Goal: Task Accomplishment & Management: Manage account settings

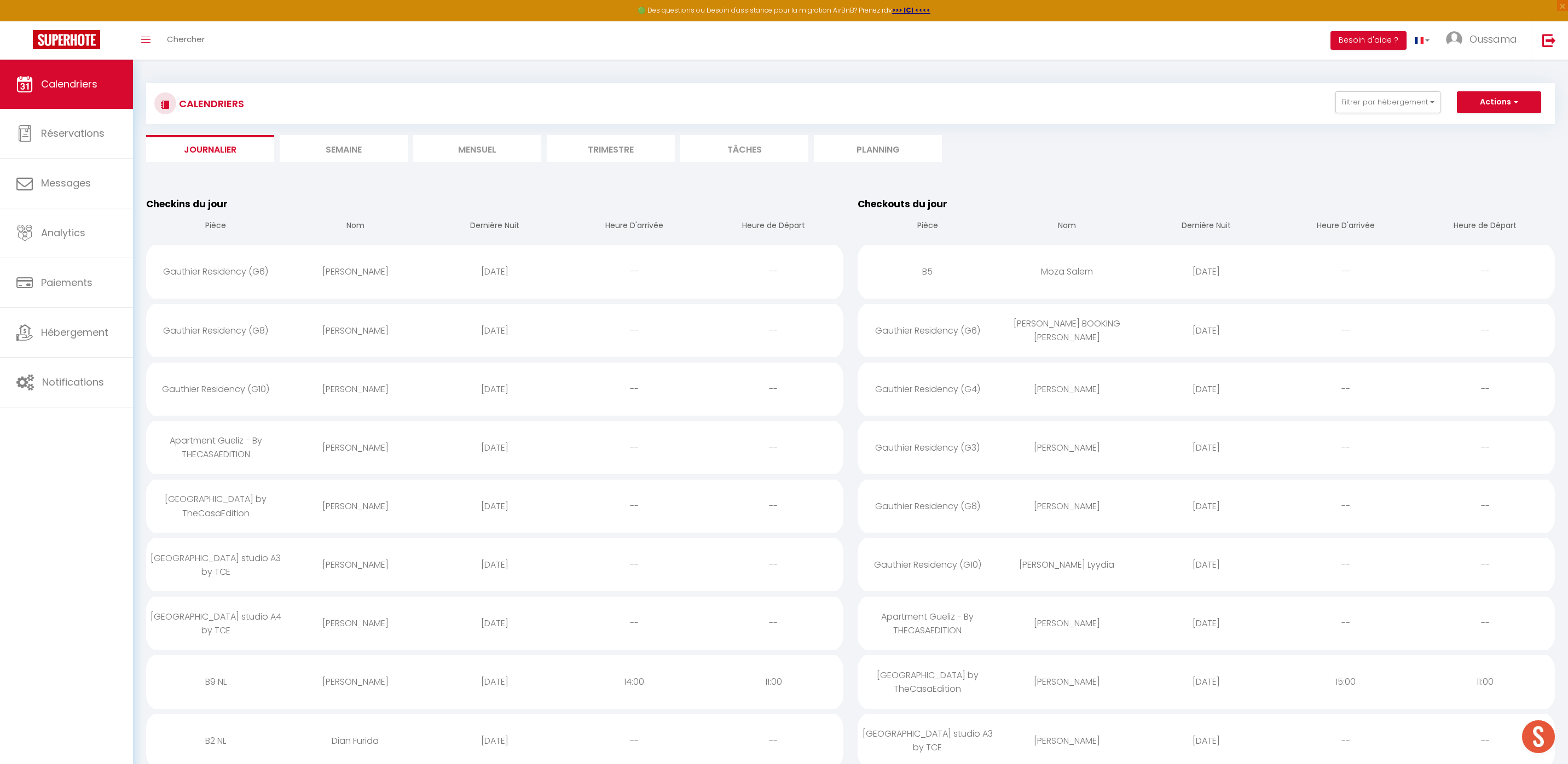
click at [489, 145] on li "Mensuel" at bounding box center [477, 148] width 128 height 27
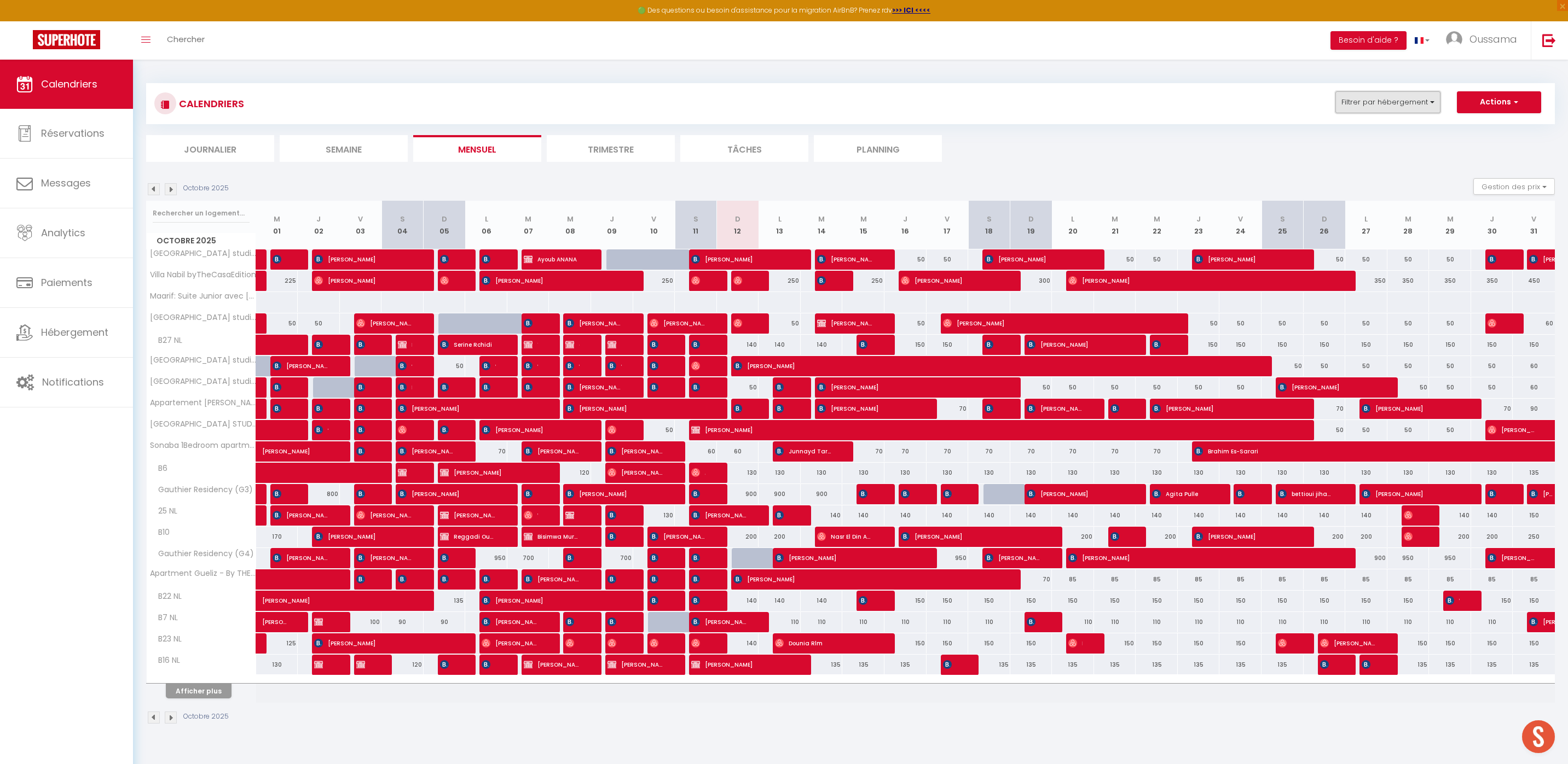
click at [1393, 106] on button "Filtrer par hébergement" at bounding box center [1388, 102] width 105 height 22
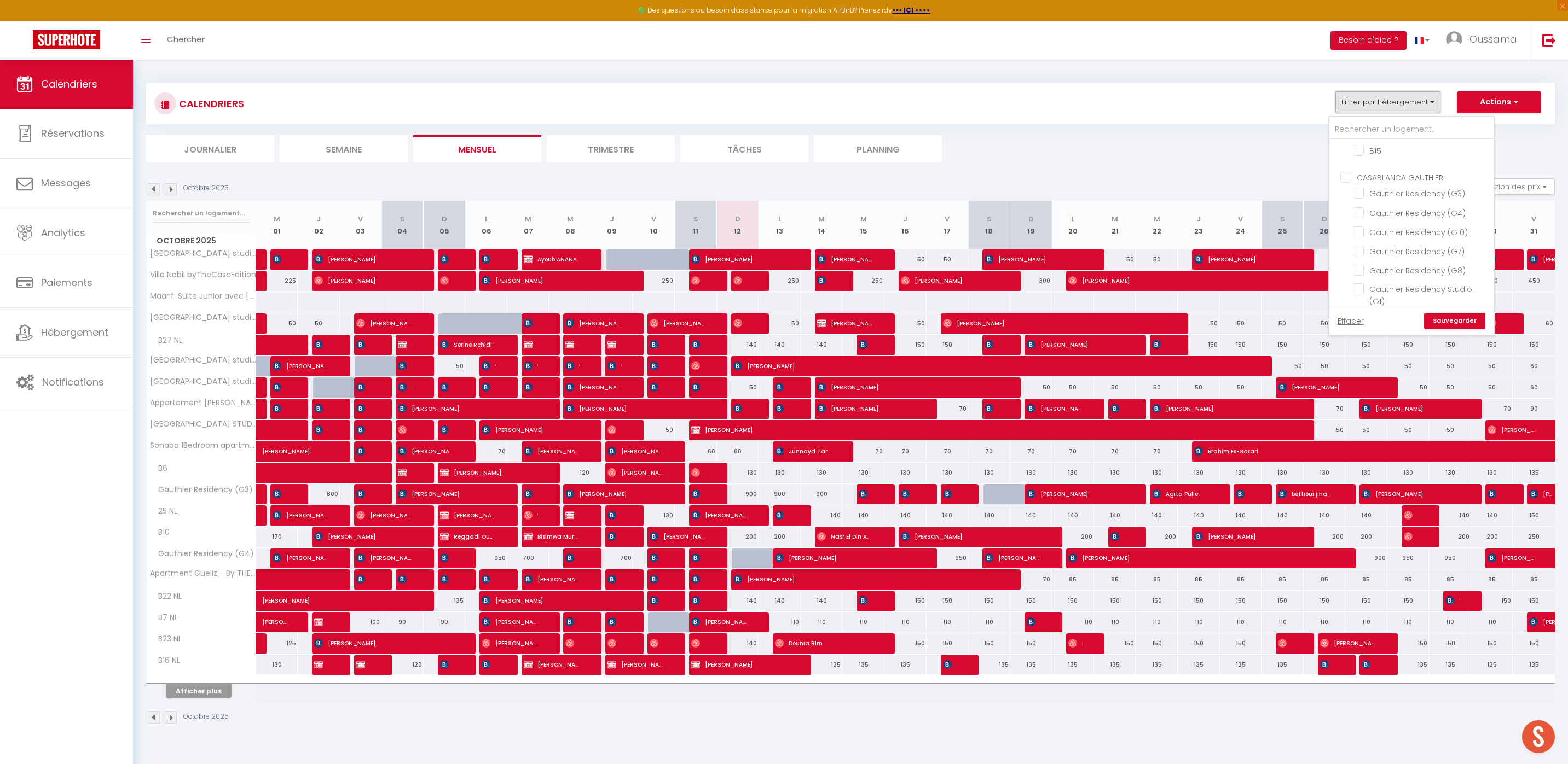
scroll to position [787, 0]
click at [1348, 181] on input "CASABLANCA GAUTHIER" at bounding box center [1422, 187] width 164 height 11
checkbox input "true"
checkbox input "false"
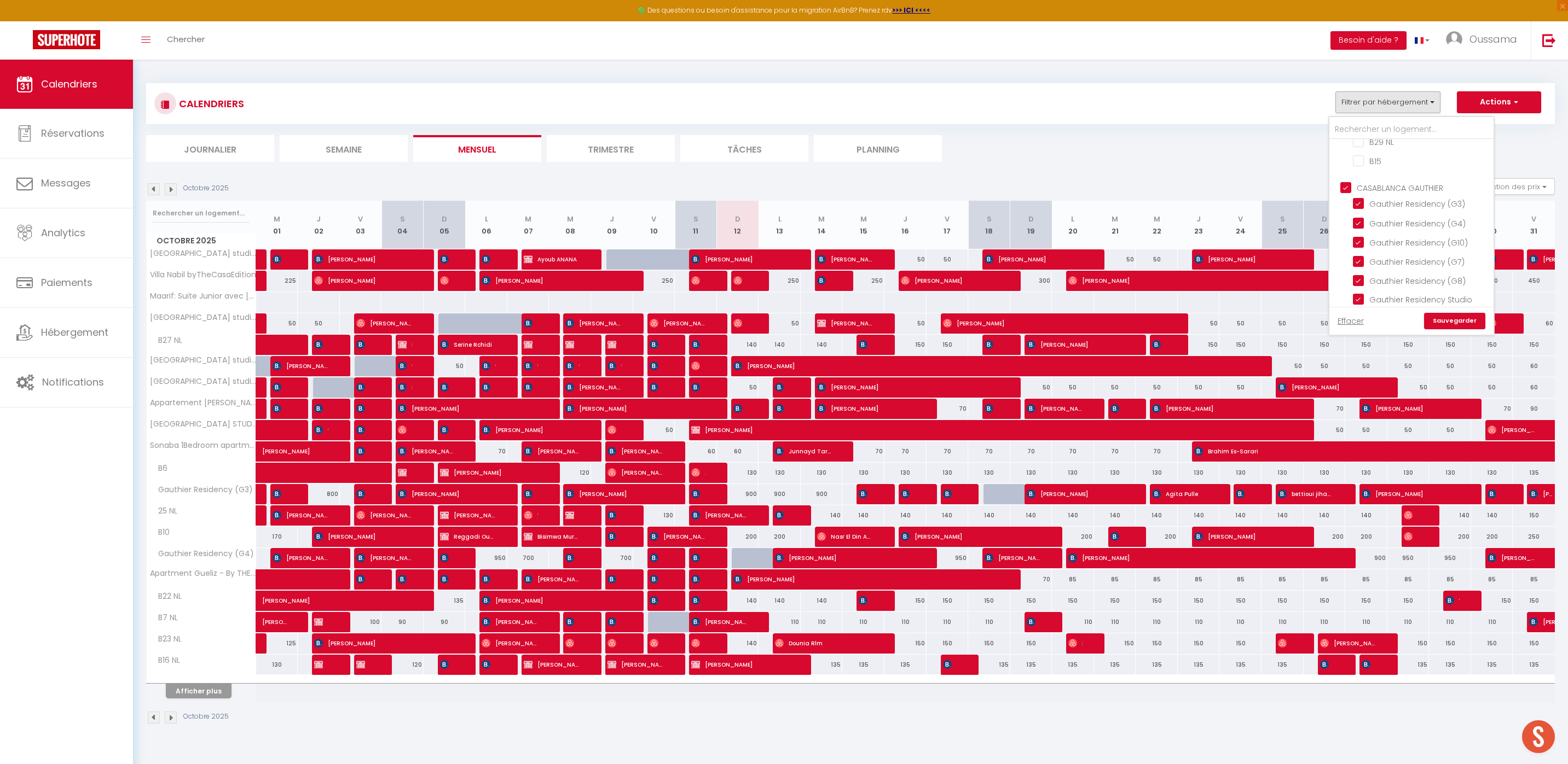
checkbox input "false"
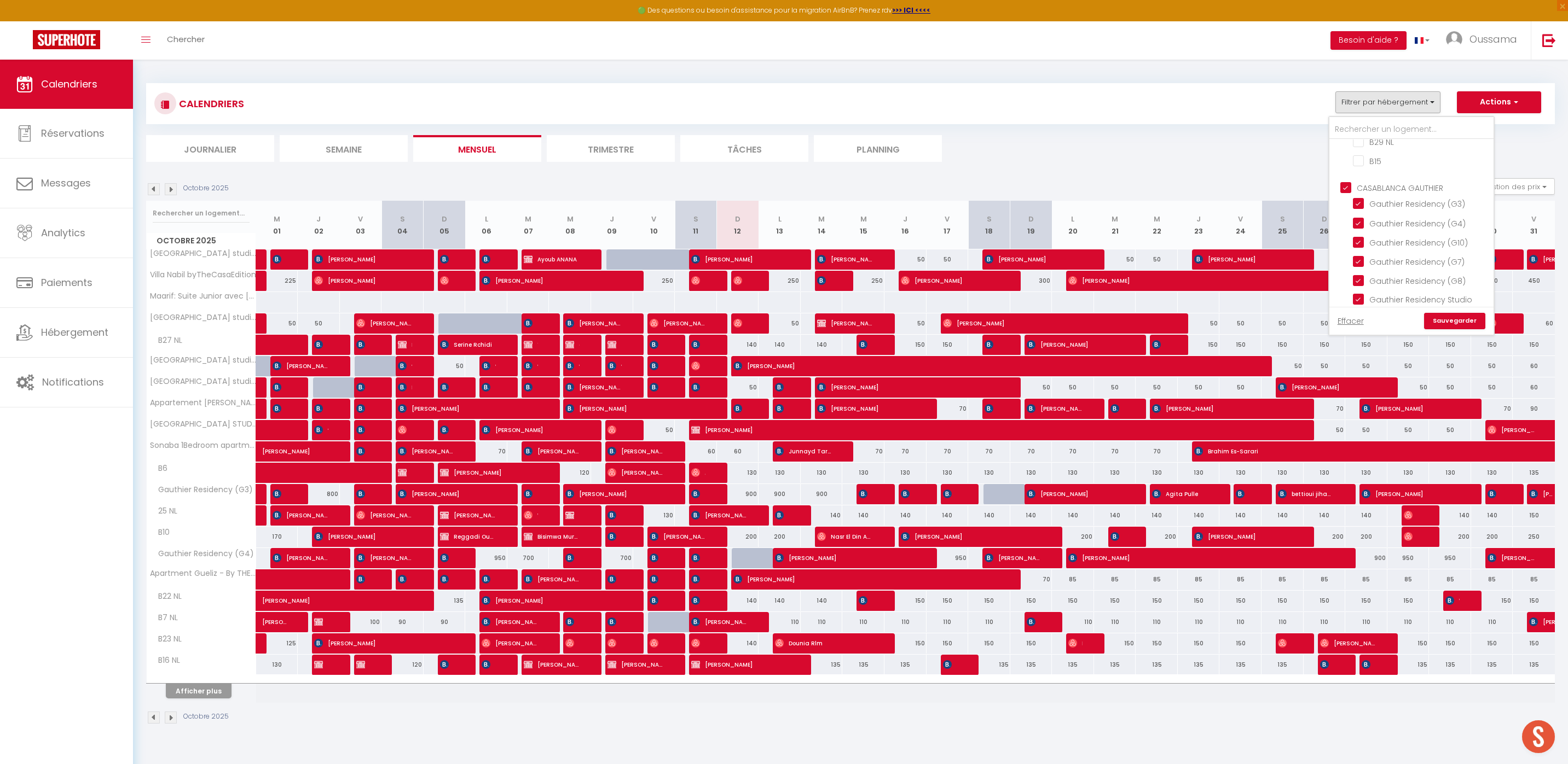
checkbox input "false"
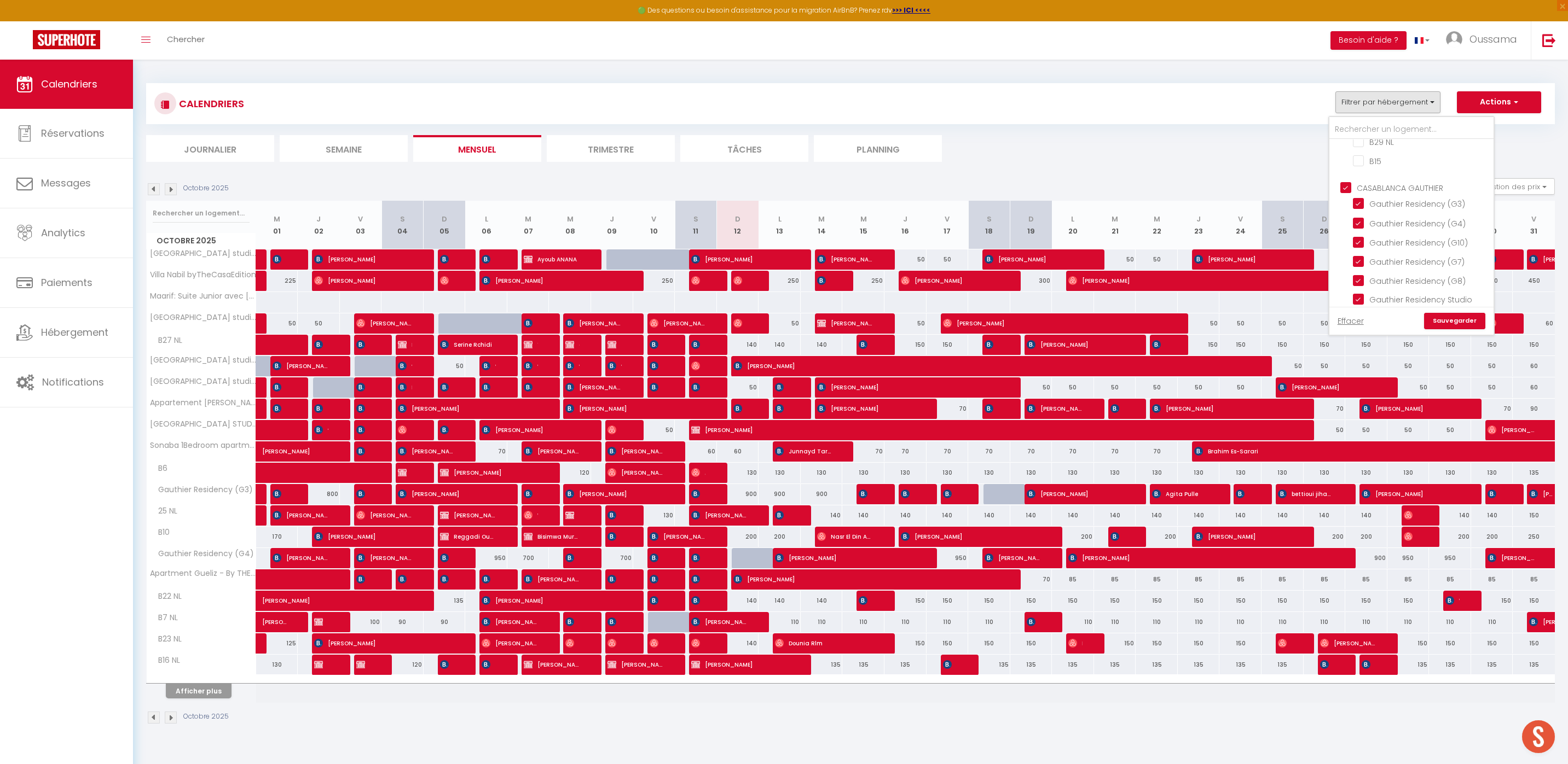
checkbox input "false"
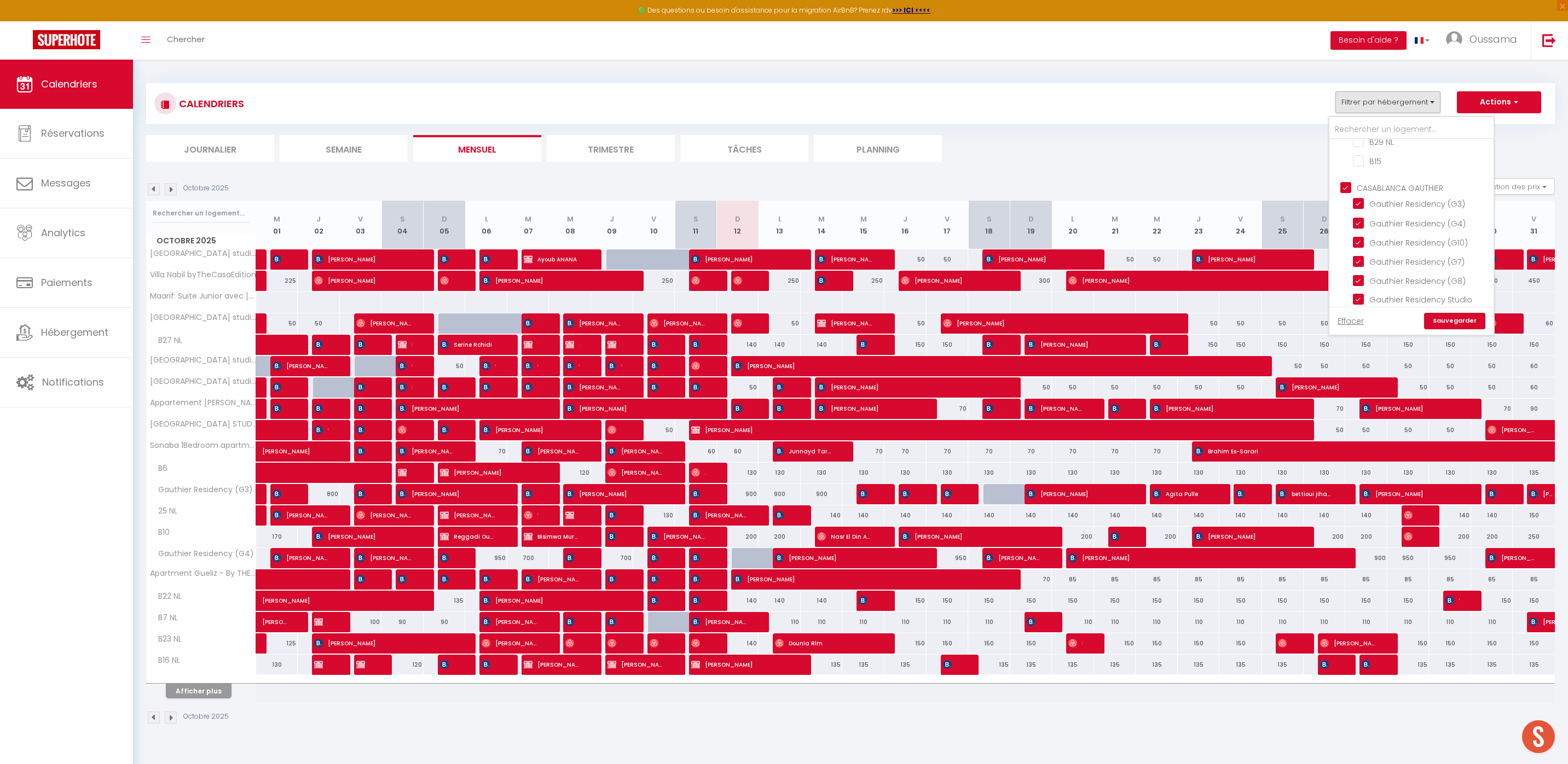
checkbox input "false"
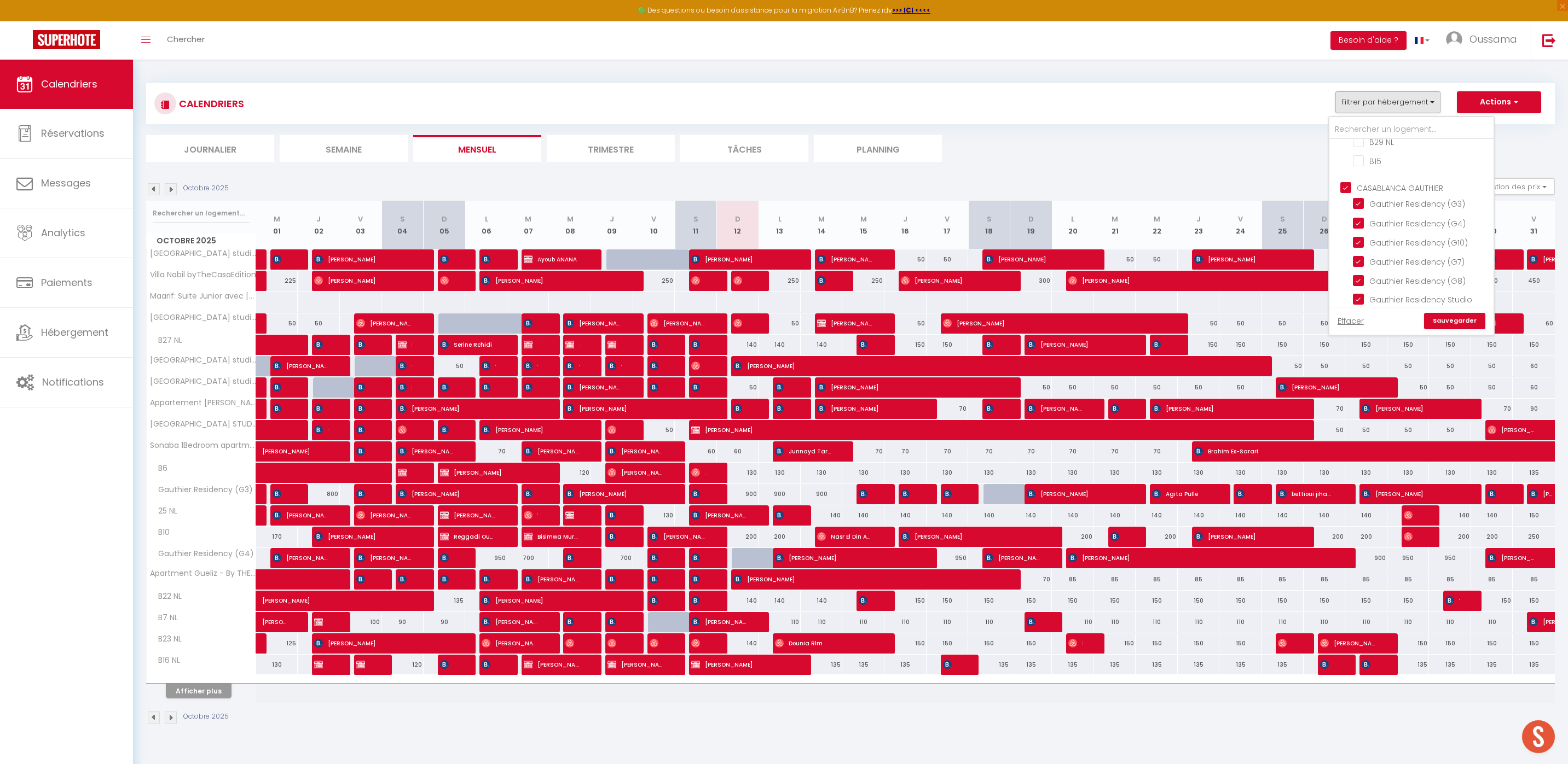
checkbox input "false"
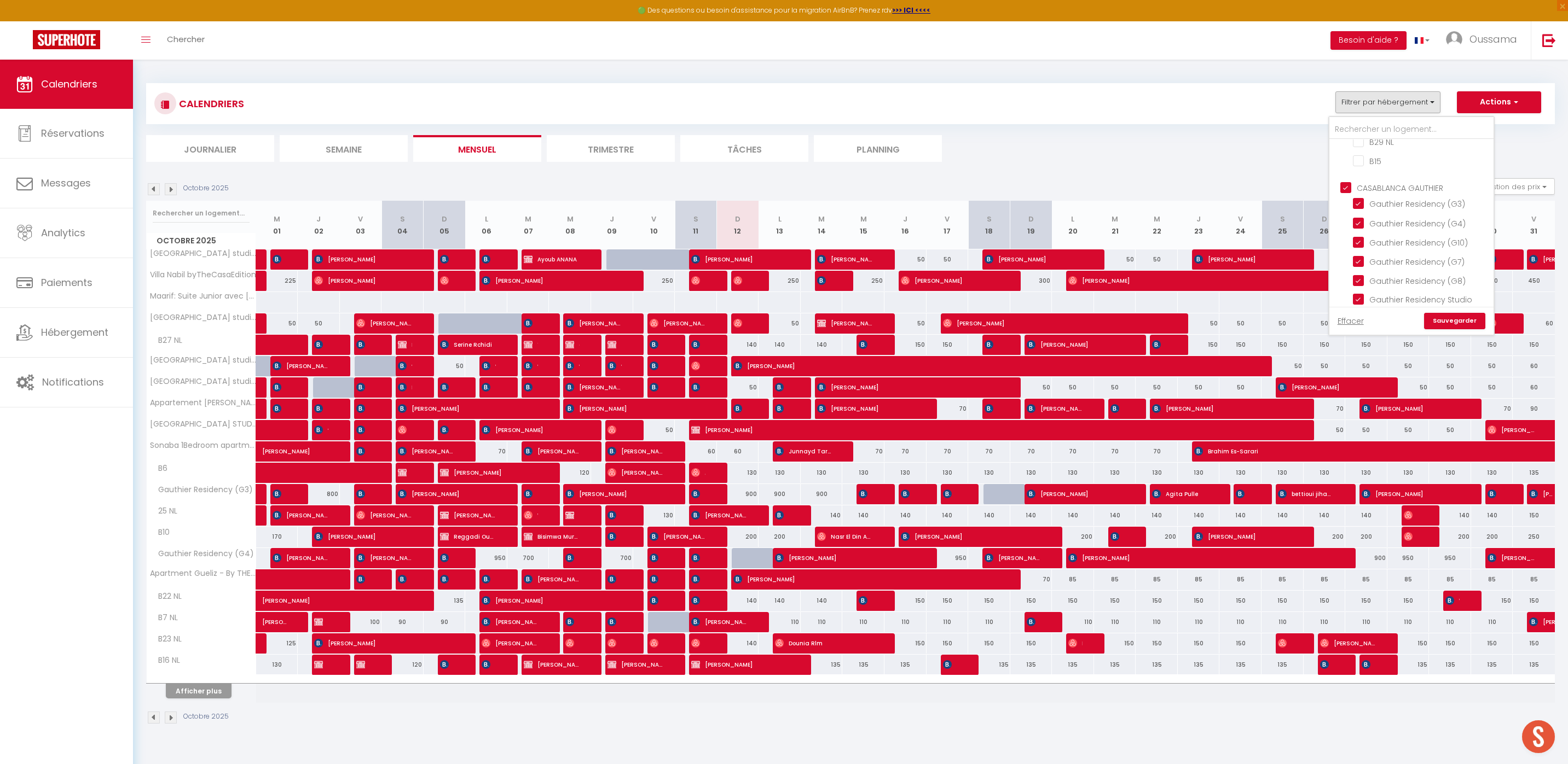
checkbox input "false"
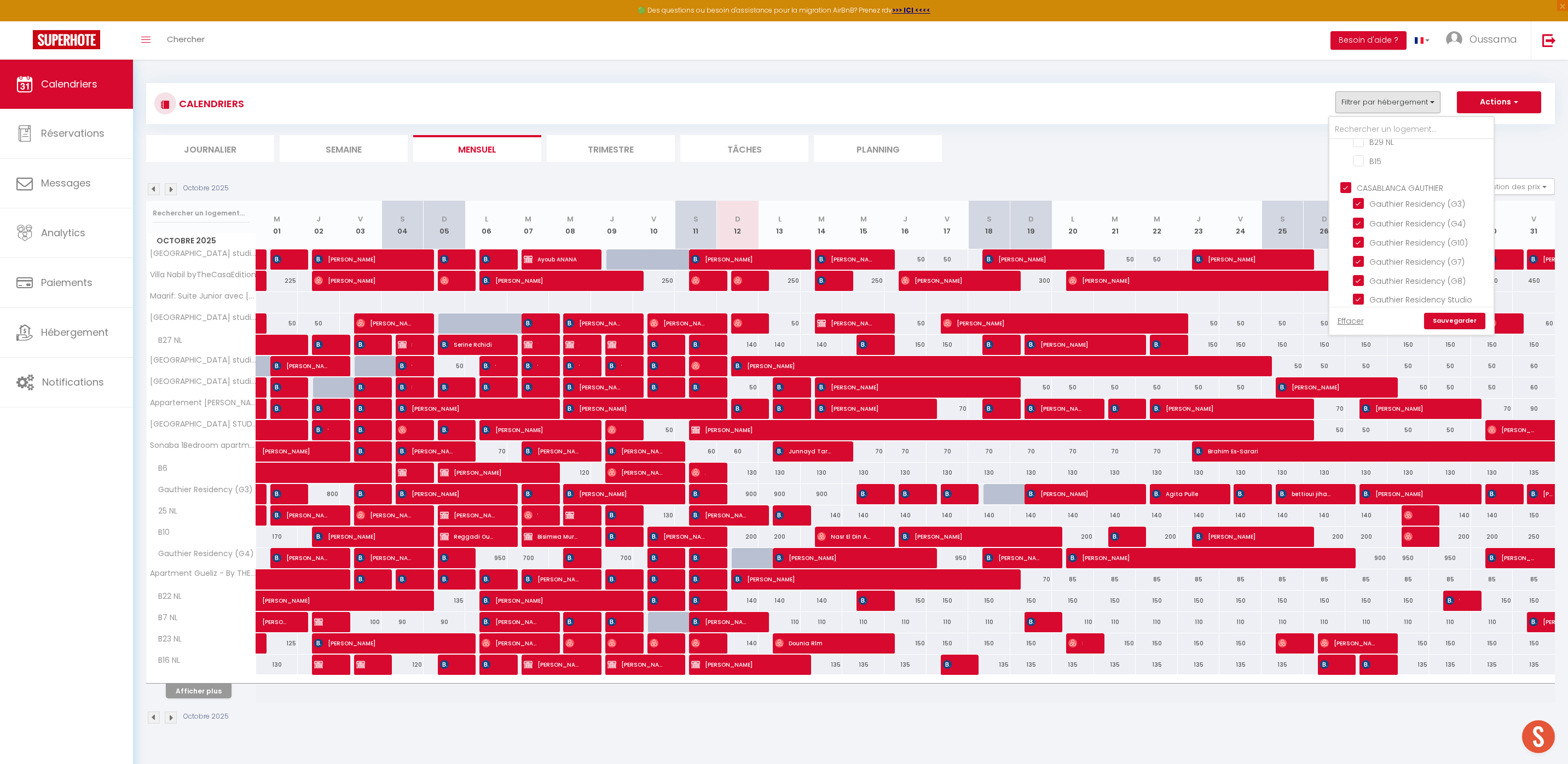
checkbox input "true"
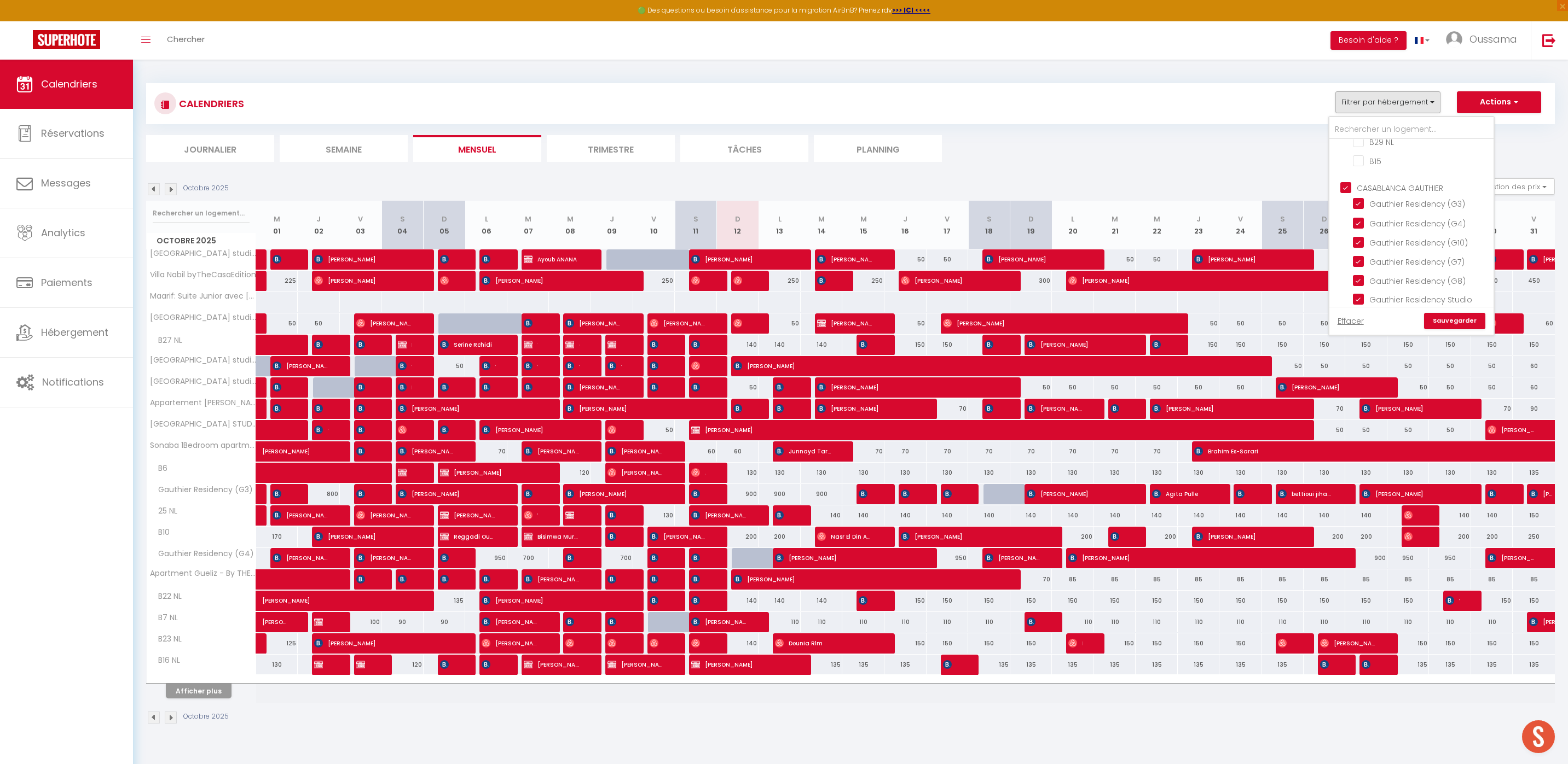
checkbox input "true"
checkbox input "false"
click at [1443, 324] on link "Sauvegarder" at bounding box center [1454, 321] width 61 height 16
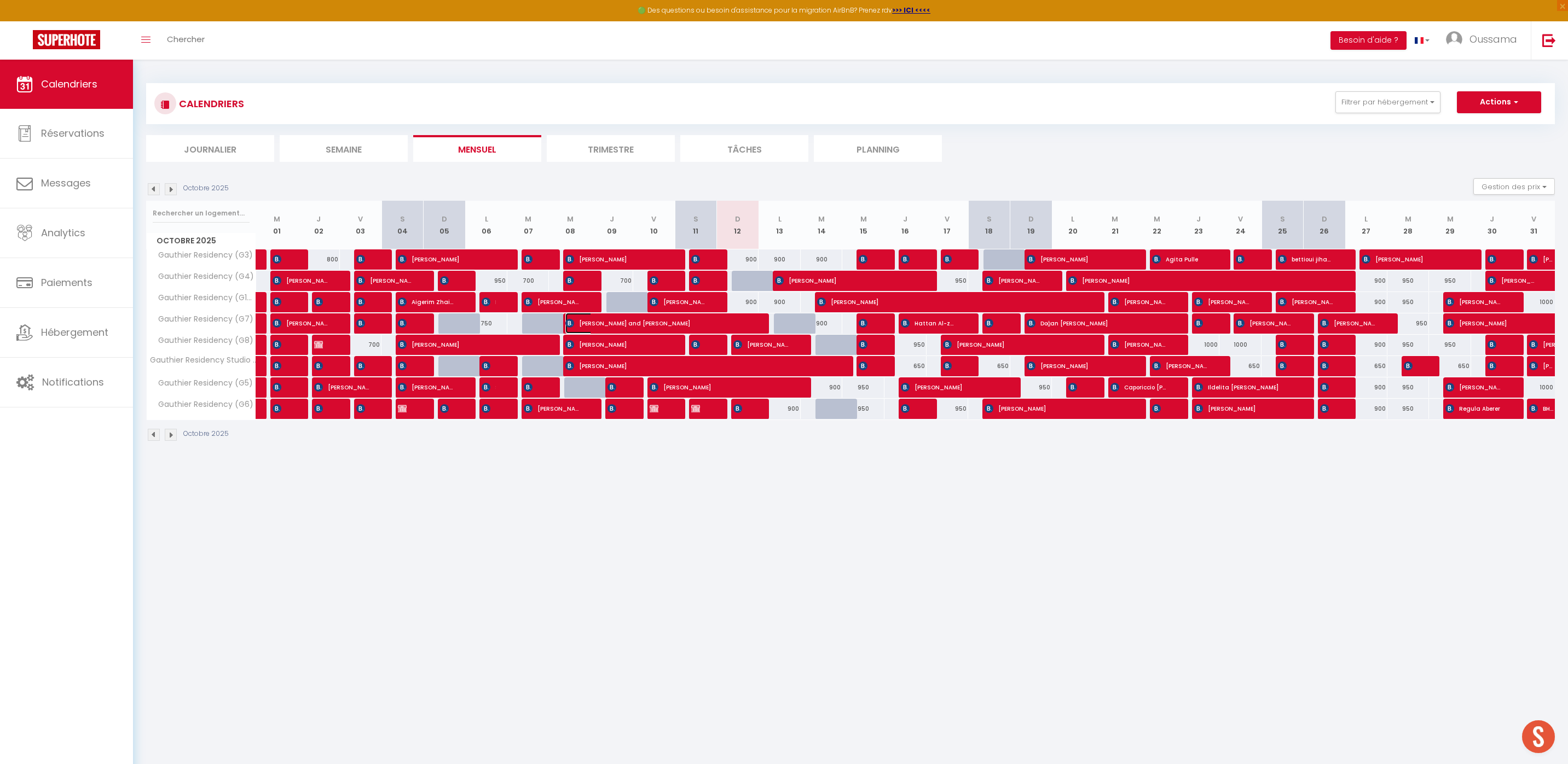
click at [601, 324] on span "[PERSON_NAME] and [PERSON_NAME]" at bounding box center [656, 323] width 183 height 21
select select "OK"
select select "KO"
select select "0"
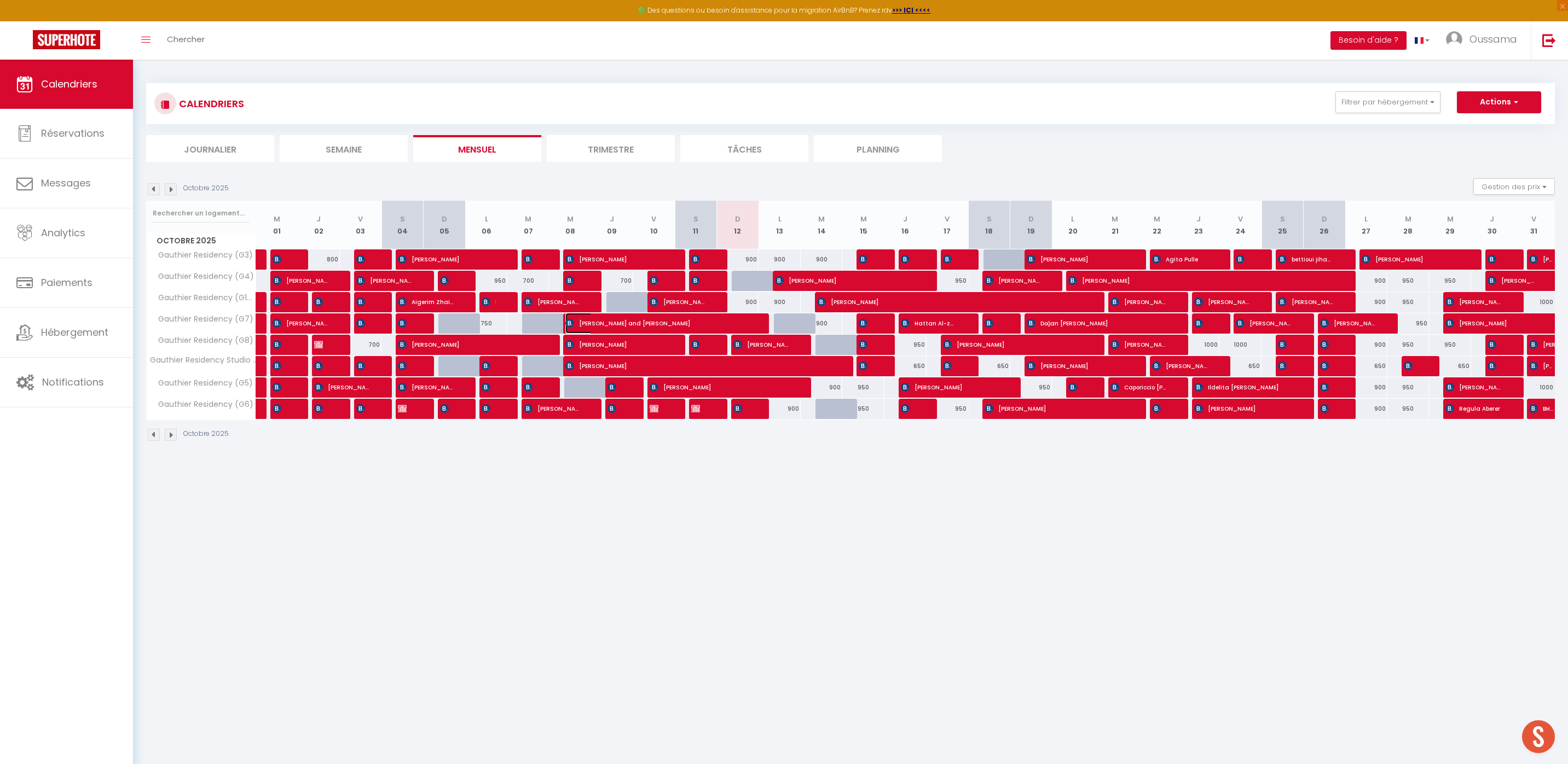
select select "1"
select select
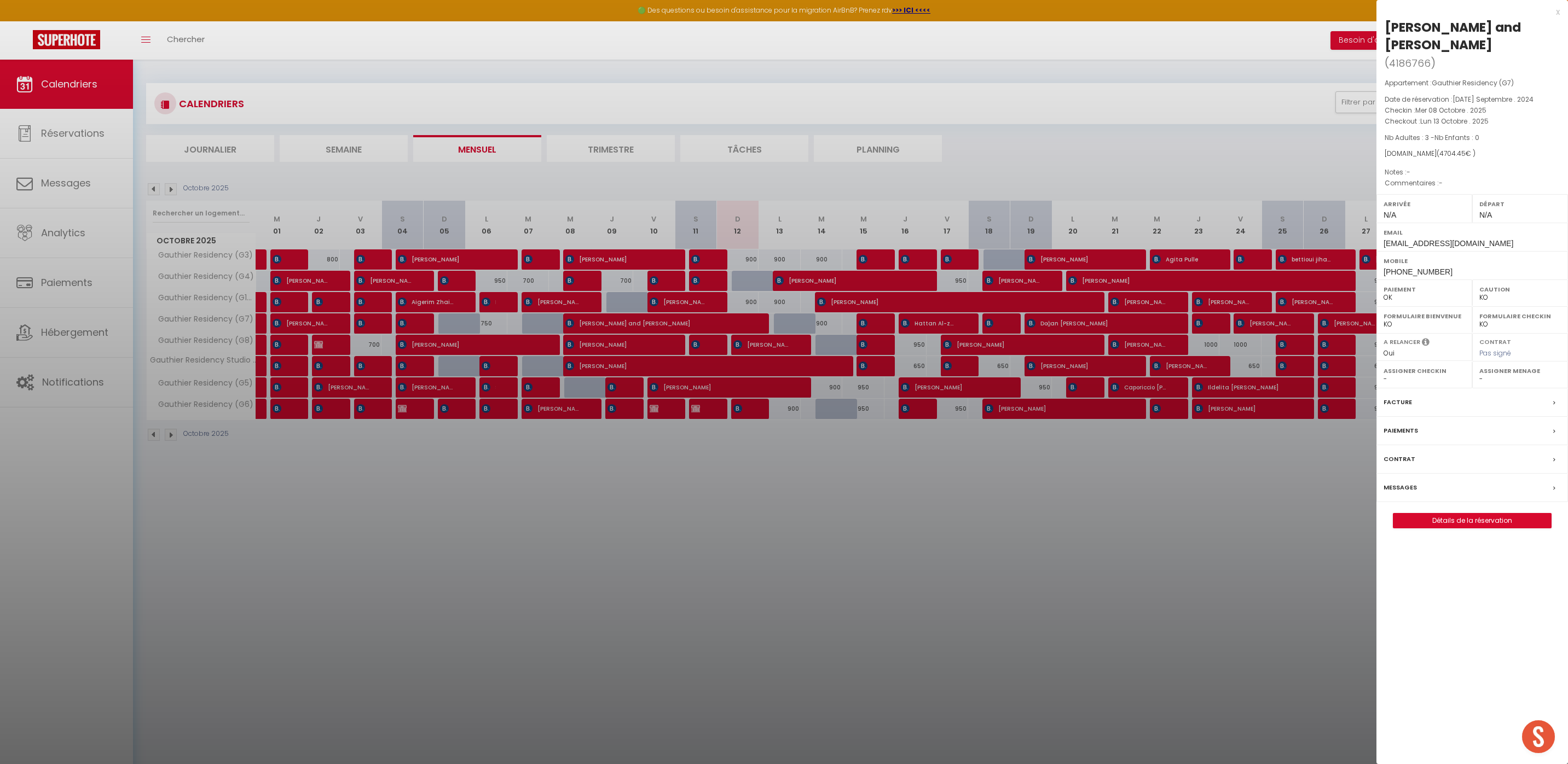
click at [1424, 268] on span "+61428247719" at bounding box center [1418, 272] width 69 height 9
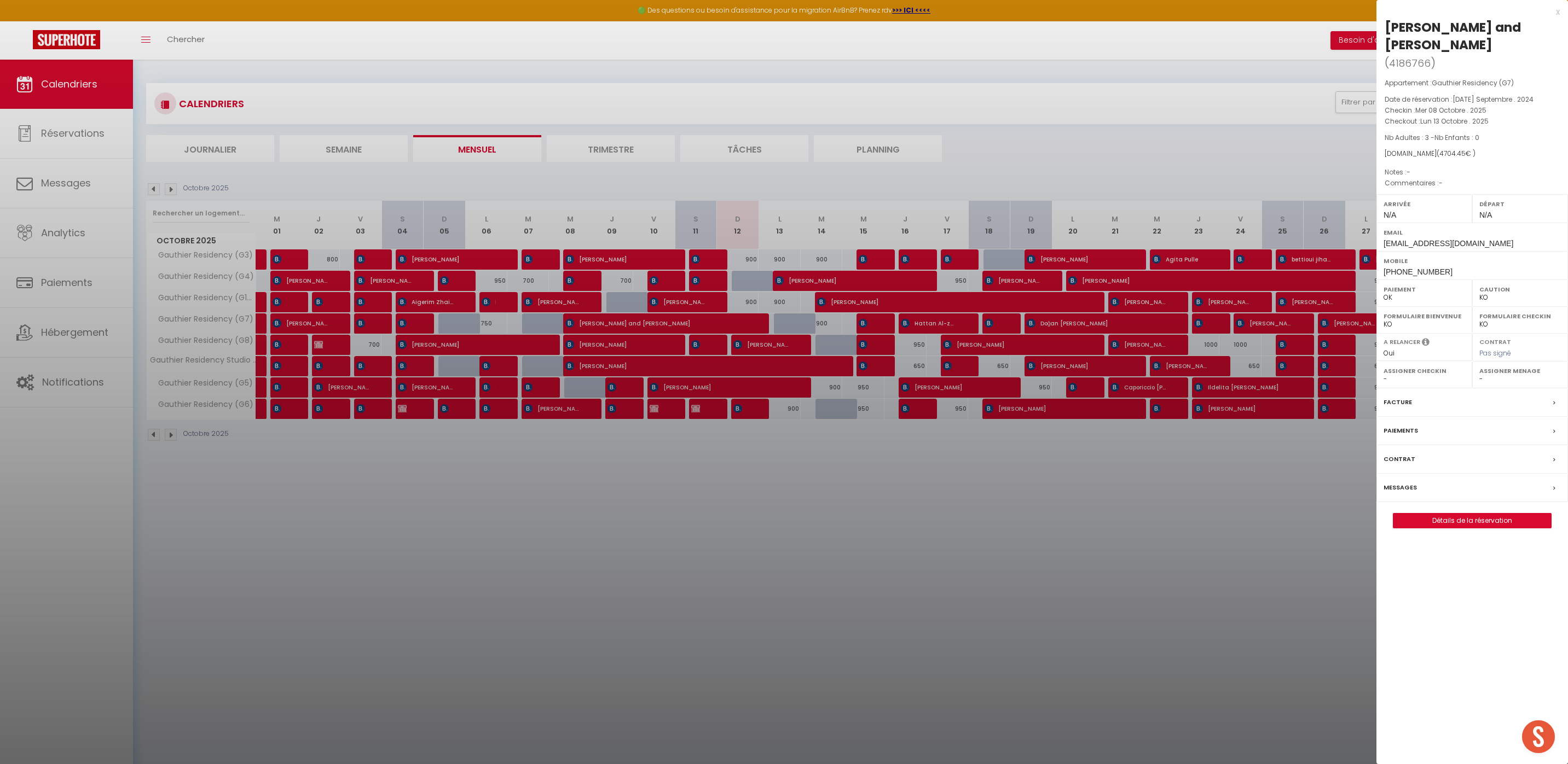
click at [231, 152] on div at bounding box center [784, 382] width 1568 height 764
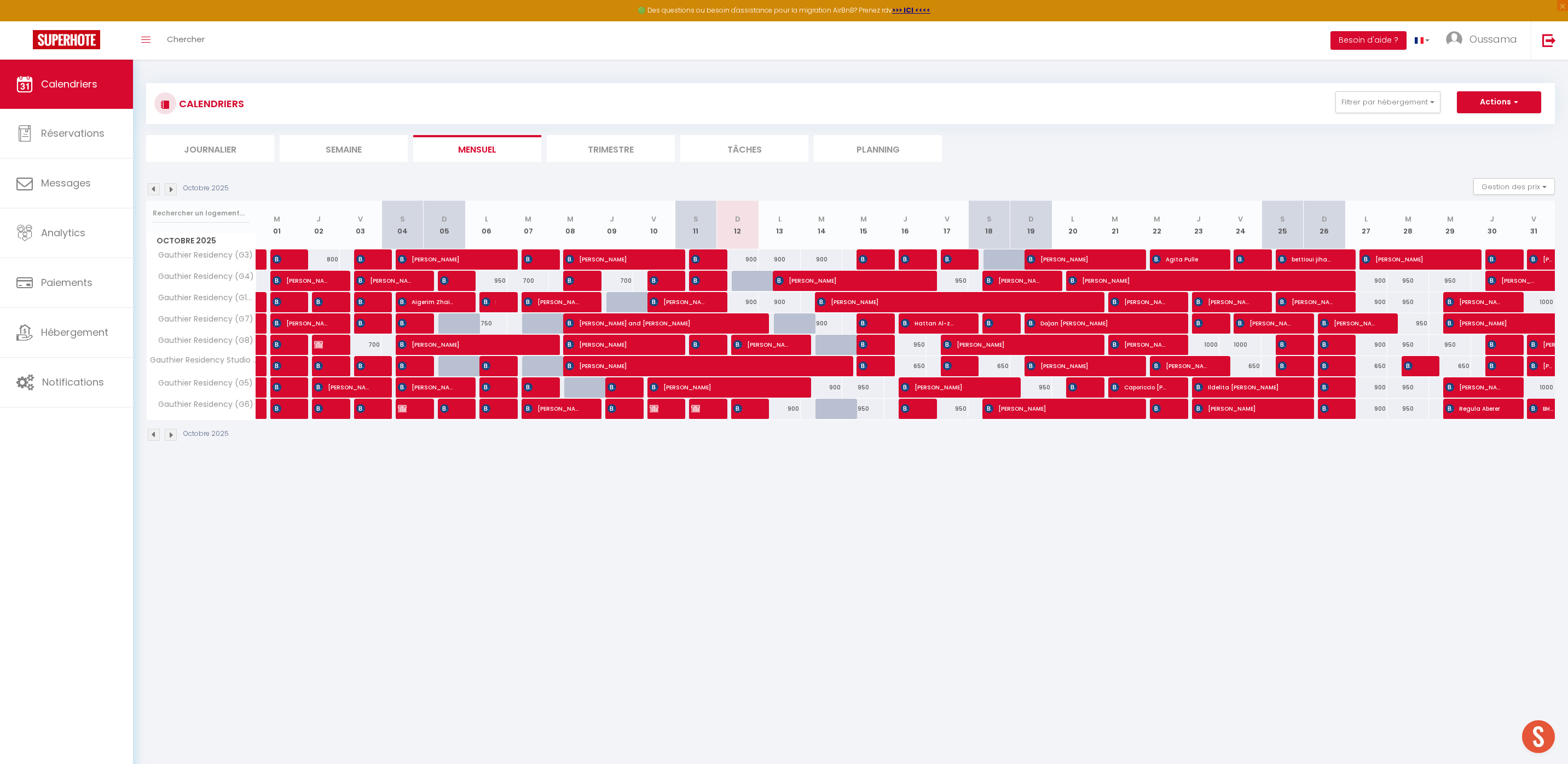
drag, startPoint x: 231, startPoint y: 152, endPoint x: 235, endPoint y: 157, distance: 6.4
click at [235, 155] on li "Journalier" at bounding box center [210, 148] width 128 height 27
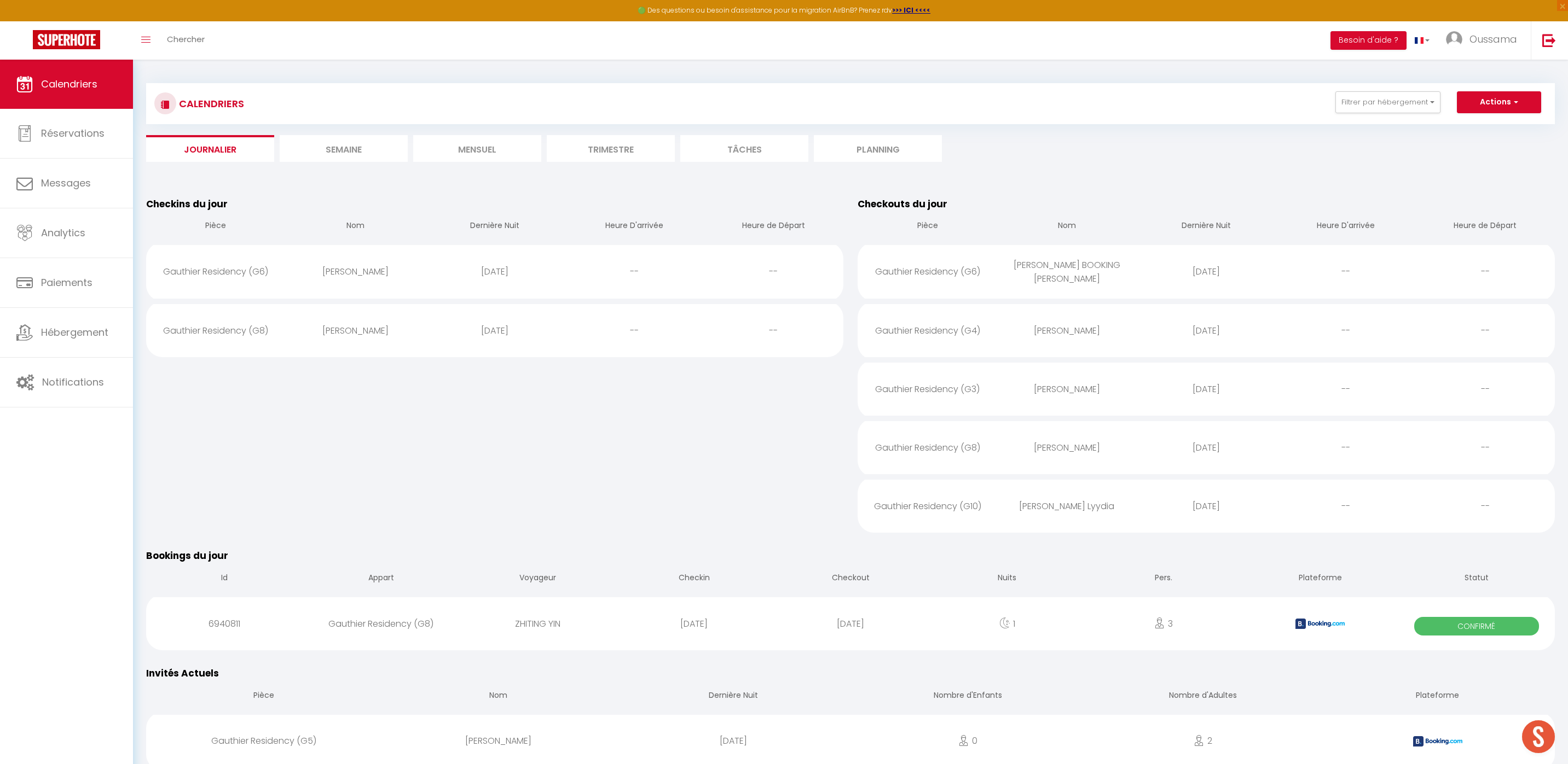
click at [381, 264] on div "[PERSON_NAME]" at bounding box center [356, 271] width 140 height 36
select select "0"
select select "1"
select select
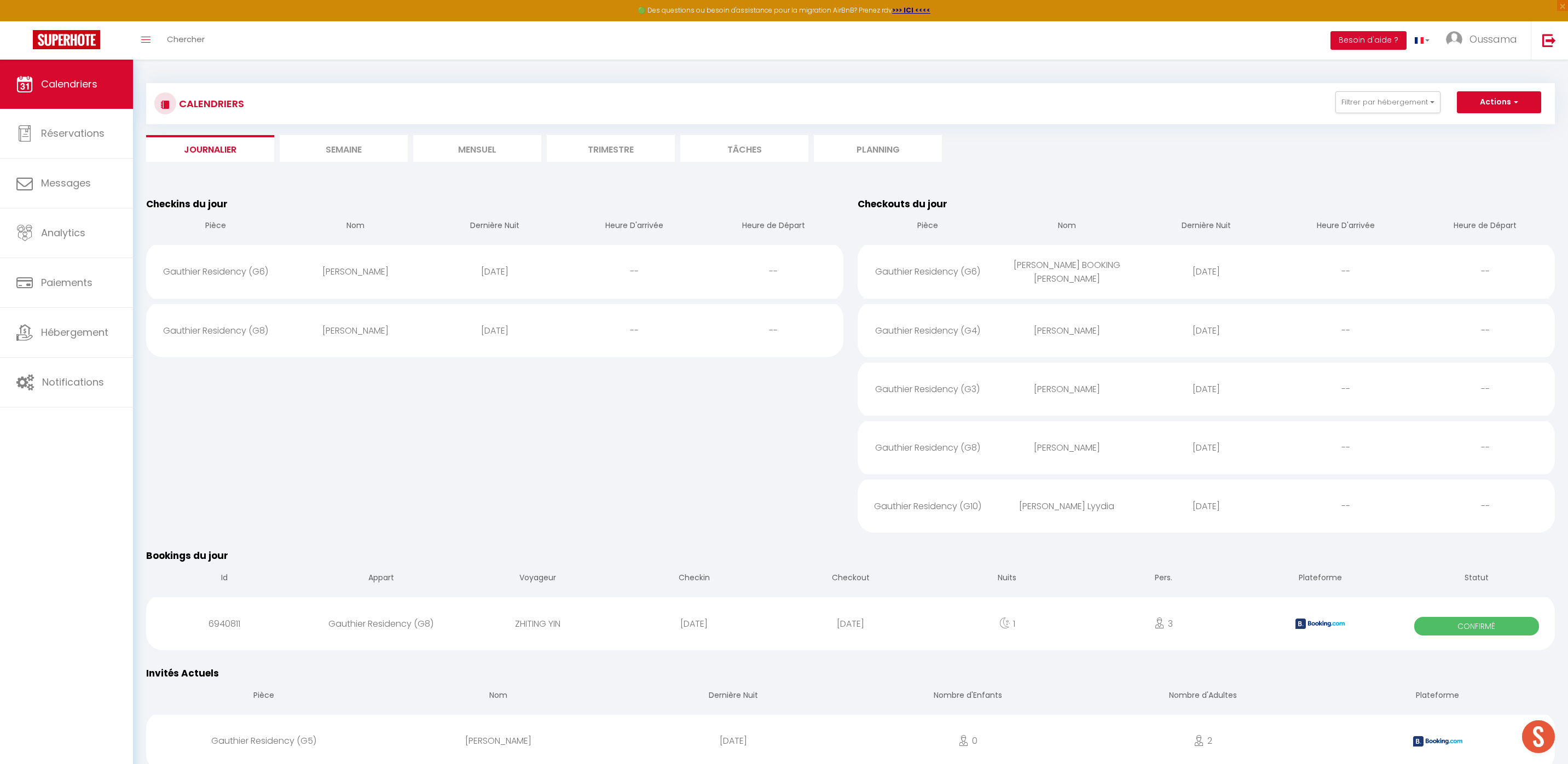
select select
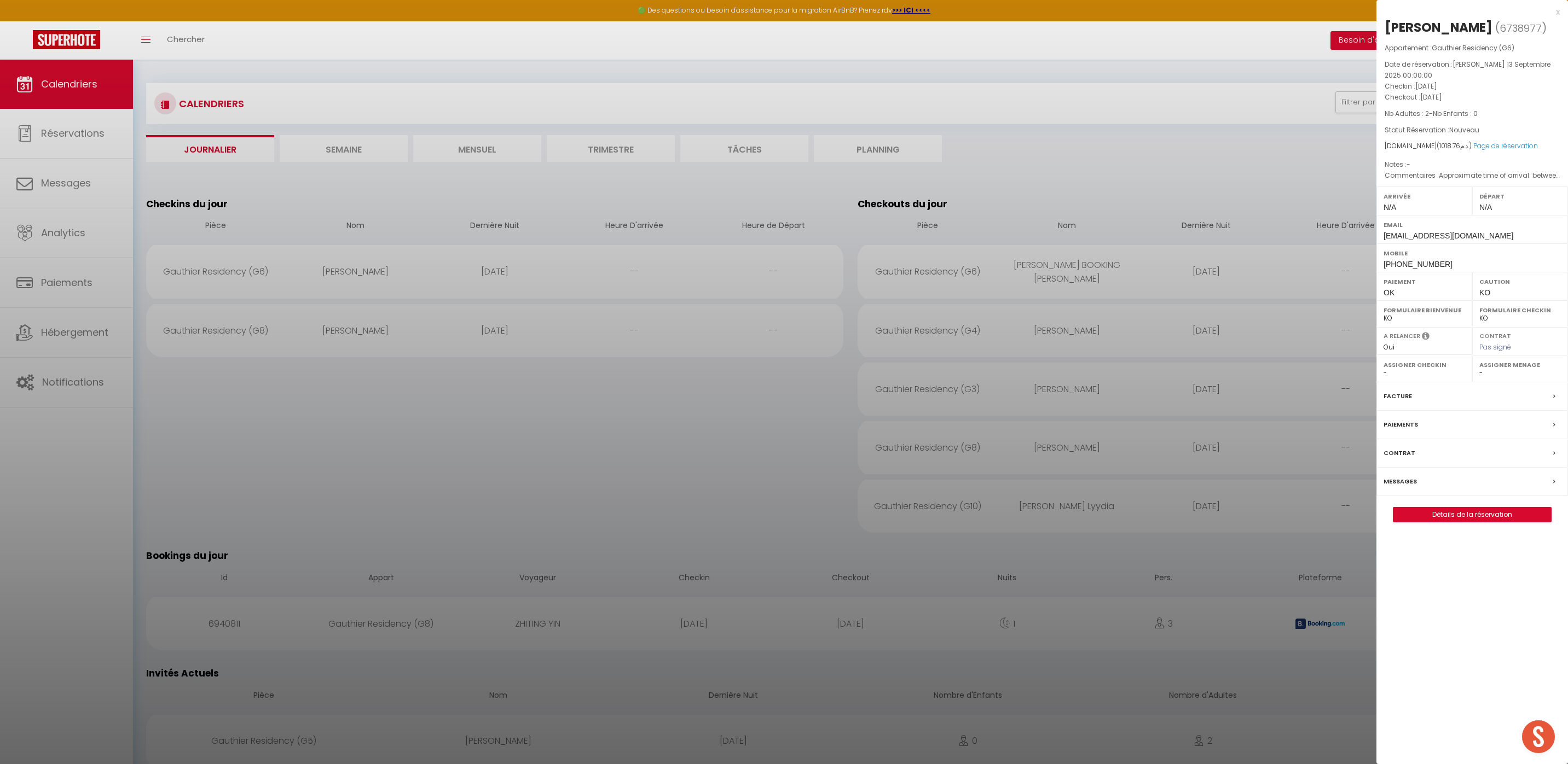
click at [340, 327] on div at bounding box center [784, 382] width 1568 height 764
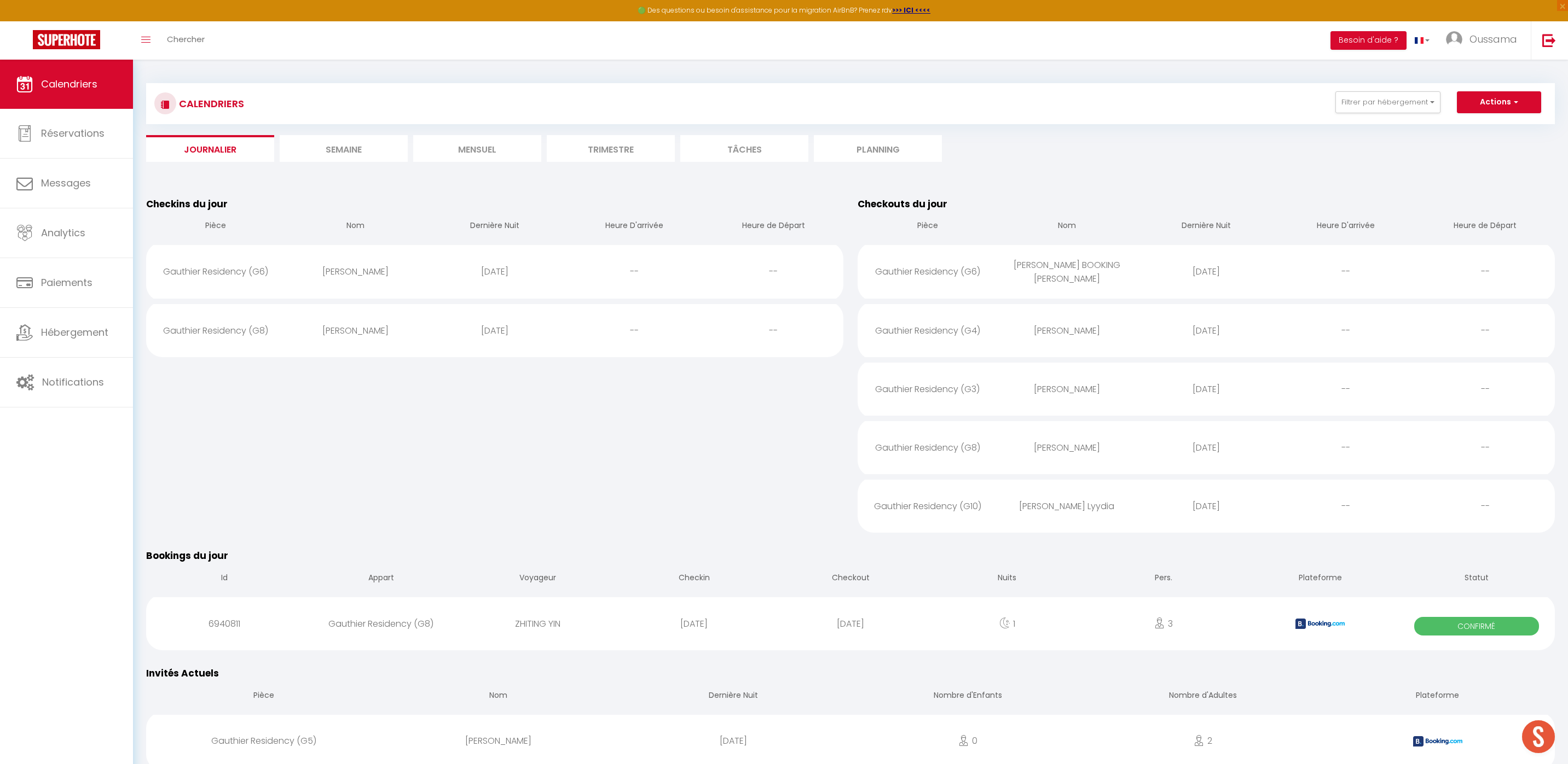
click at [340, 327] on div "[PERSON_NAME]" at bounding box center [356, 331] width 140 height 36
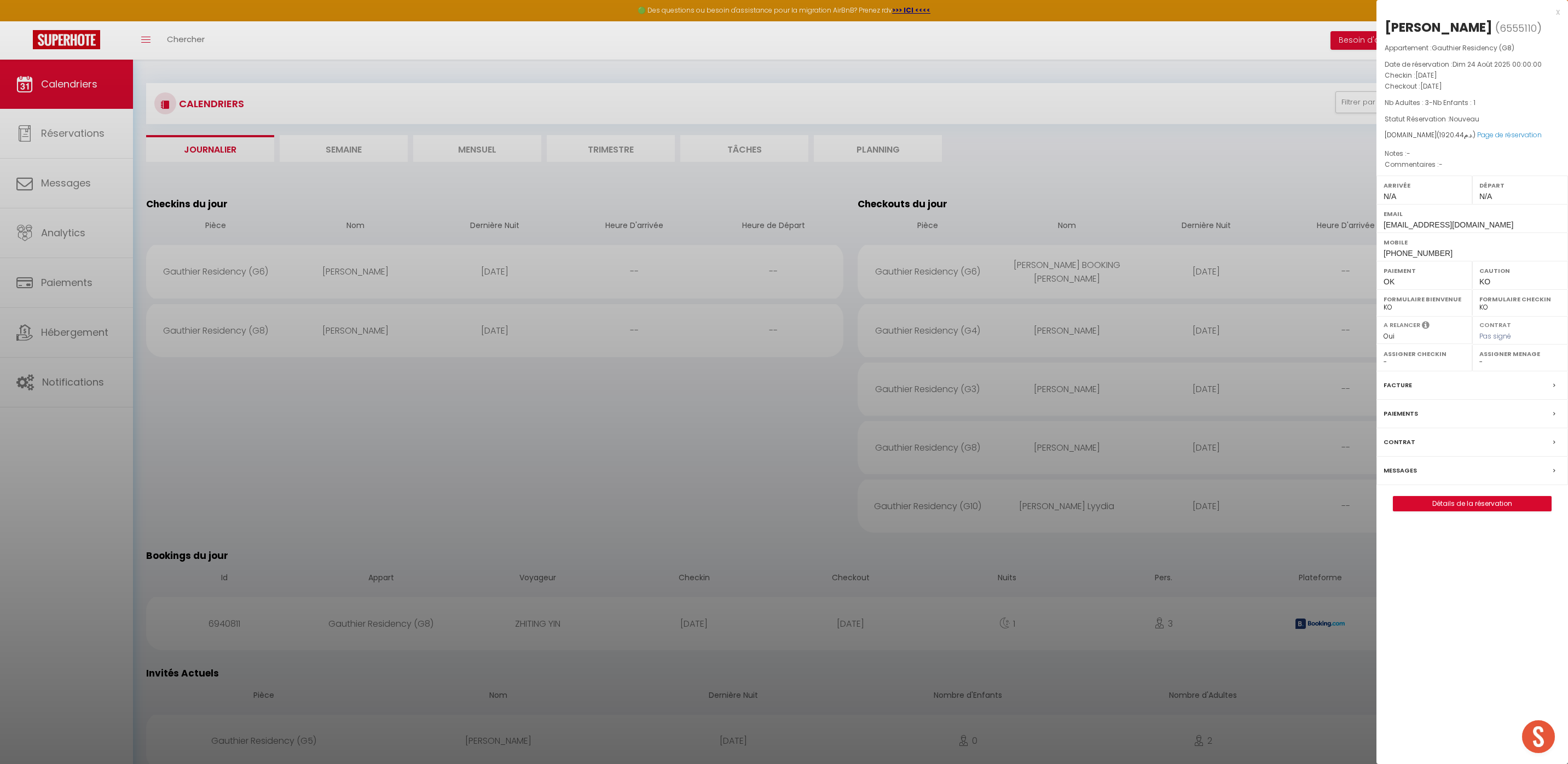
click at [1022, 134] on div at bounding box center [784, 382] width 1568 height 764
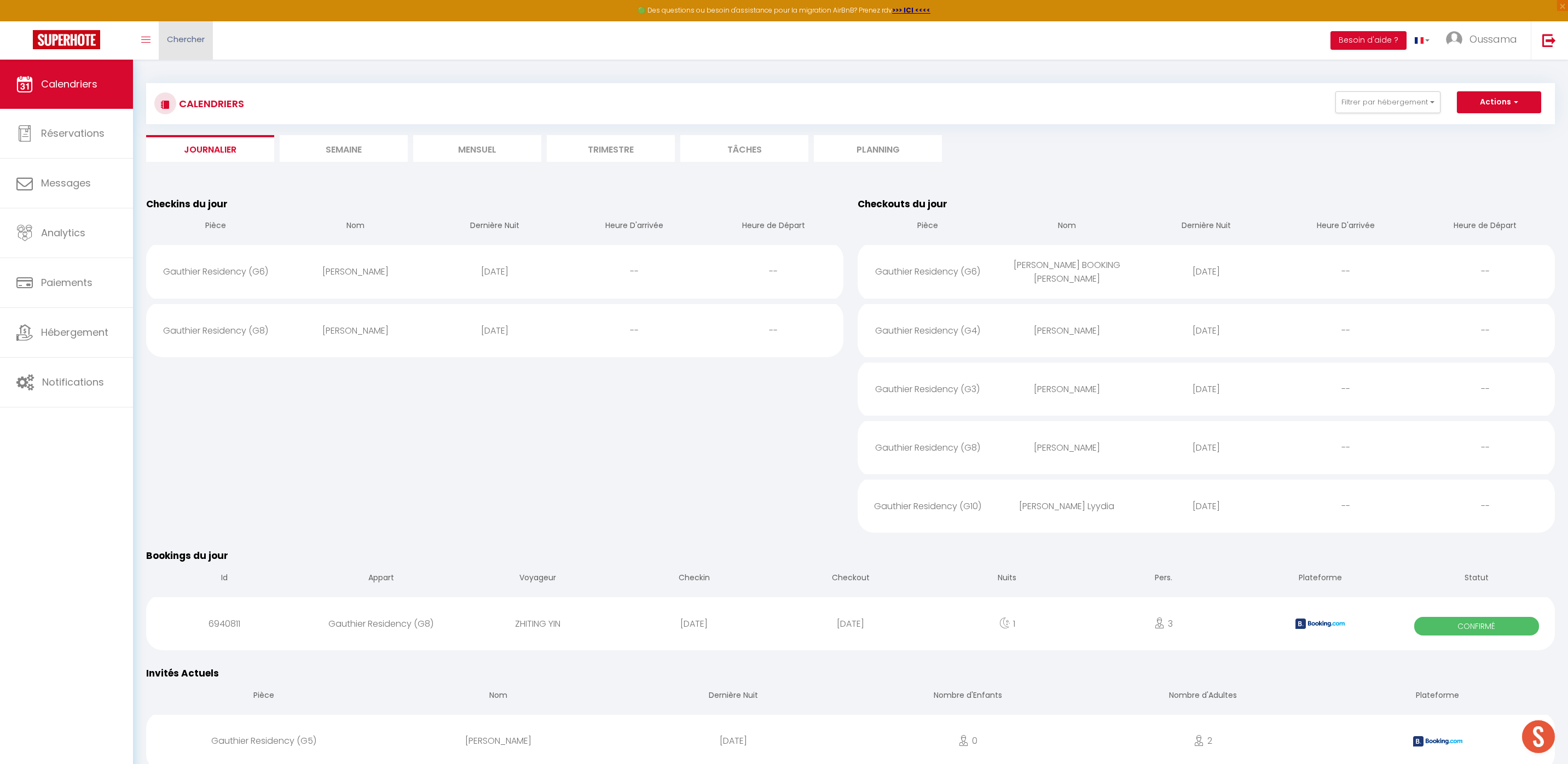
click at [198, 42] on span "Chercher" at bounding box center [185, 39] width 38 height 11
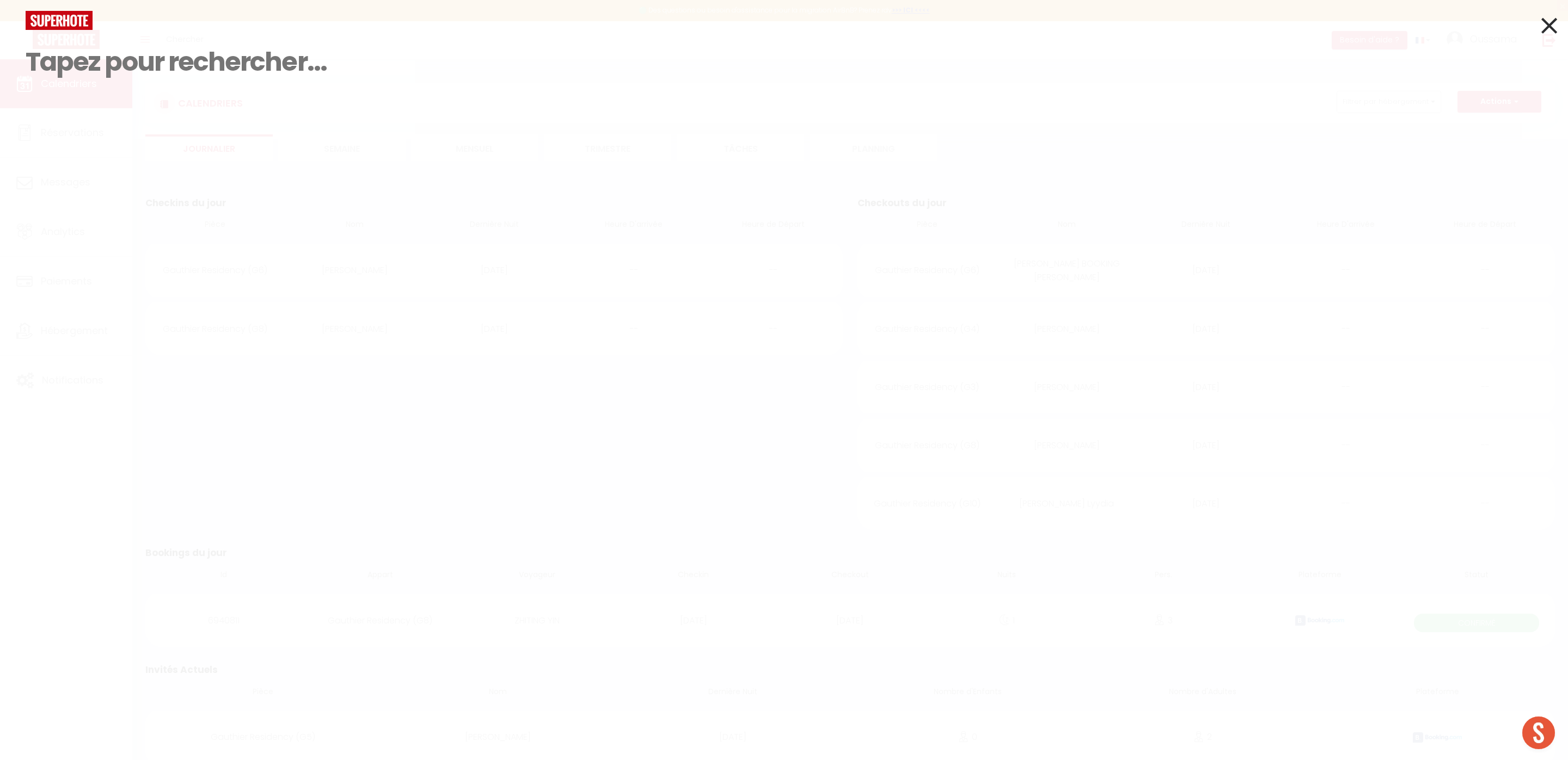
paste input "‪+33 7 85 21 63 27‬"
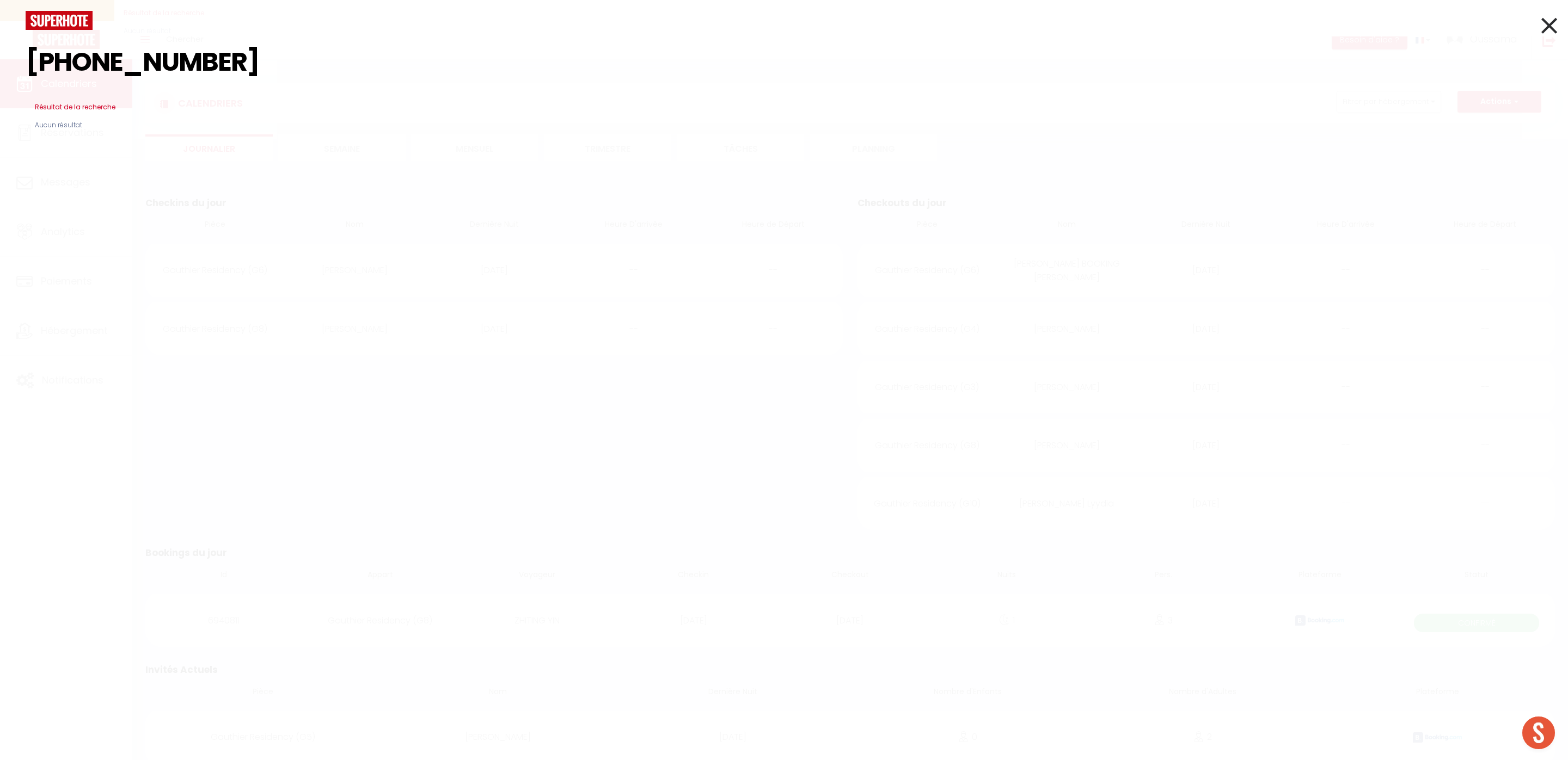
click at [81, 63] on input "‪+33 7 85 21 63 27‬" at bounding box center [783, 61] width 1516 height 64
click at [90, 69] on div at bounding box center [784, 331] width 1568 height 662
click at [91, 64] on div at bounding box center [784, 331] width 1568 height 662
click at [94, 65] on input "‪+337 85 21 63 27‬" at bounding box center [783, 61] width 1516 height 64
click at [125, 62] on div at bounding box center [784, 331] width 1568 height 662
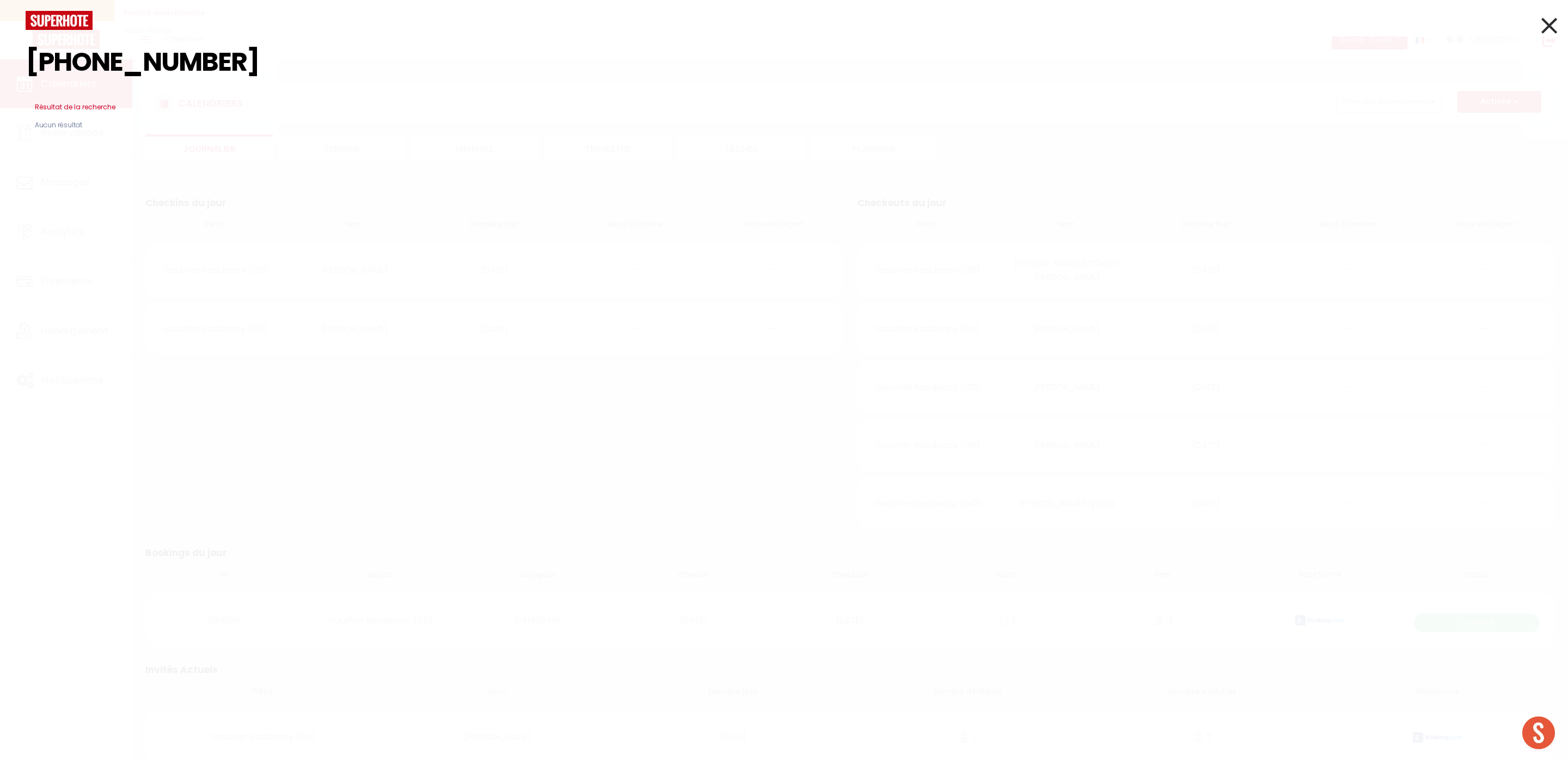
click at [122, 68] on input "‪+33785 21 63 27‬" at bounding box center [783, 61] width 1516 height 64
click at [148, 64] on div at bounding box center [784, 331] width 1568 height 662
click at [146, 65] on input "‪+3378521 63 27‬" at bounding box center [783, 61] width 1516 height 64
click at [173, 68] on div at bounding box center [784, 331] width 1568 height 662
click at [176, 68] on input "‪+337852163 27‬" at bounding box center [783, 61] width 1516 height 64
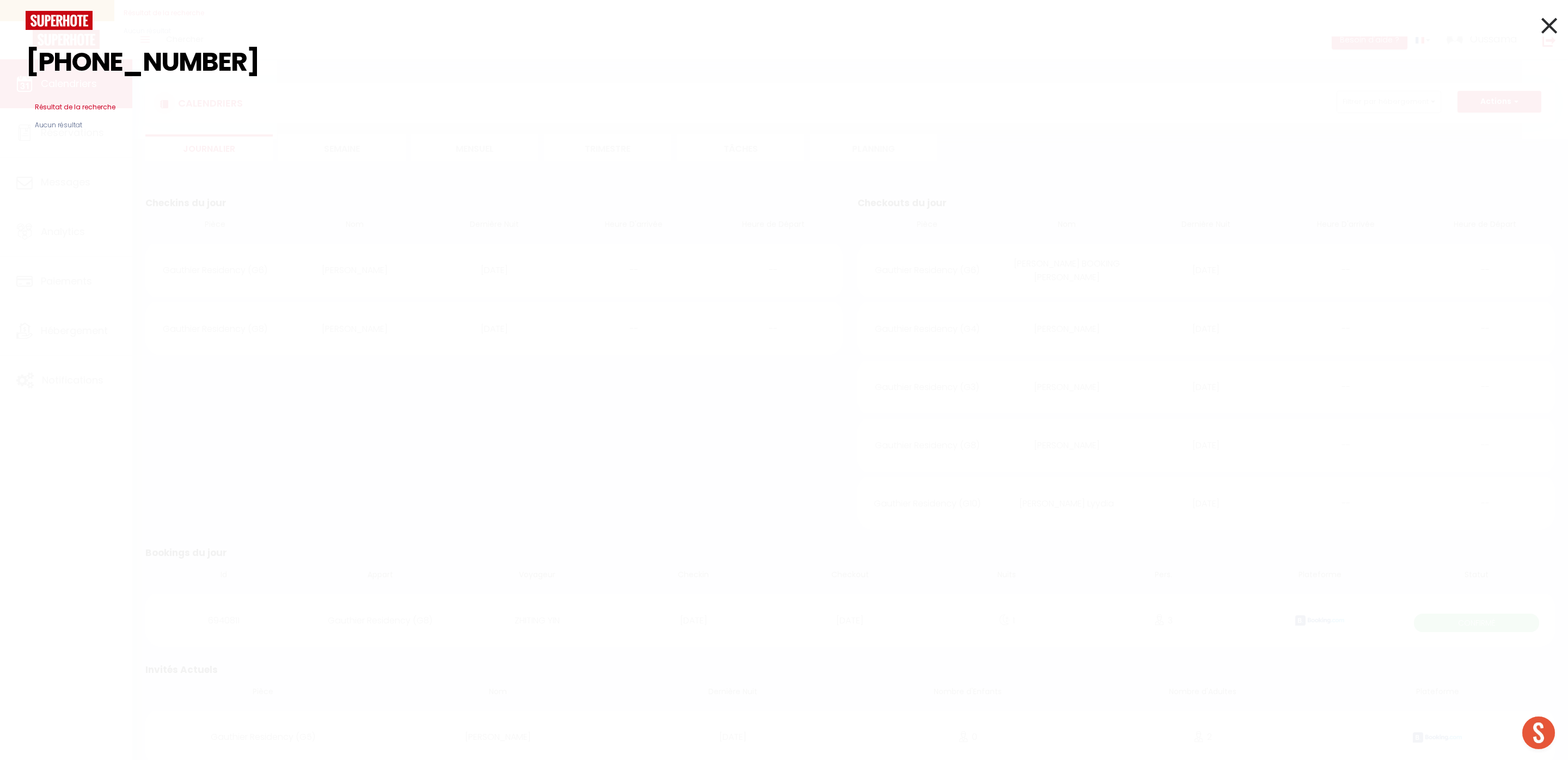
type input "‪+33785216327‬"
click at [1547, 24] on icon at bounding box center [1549, 25] width 16 height 27
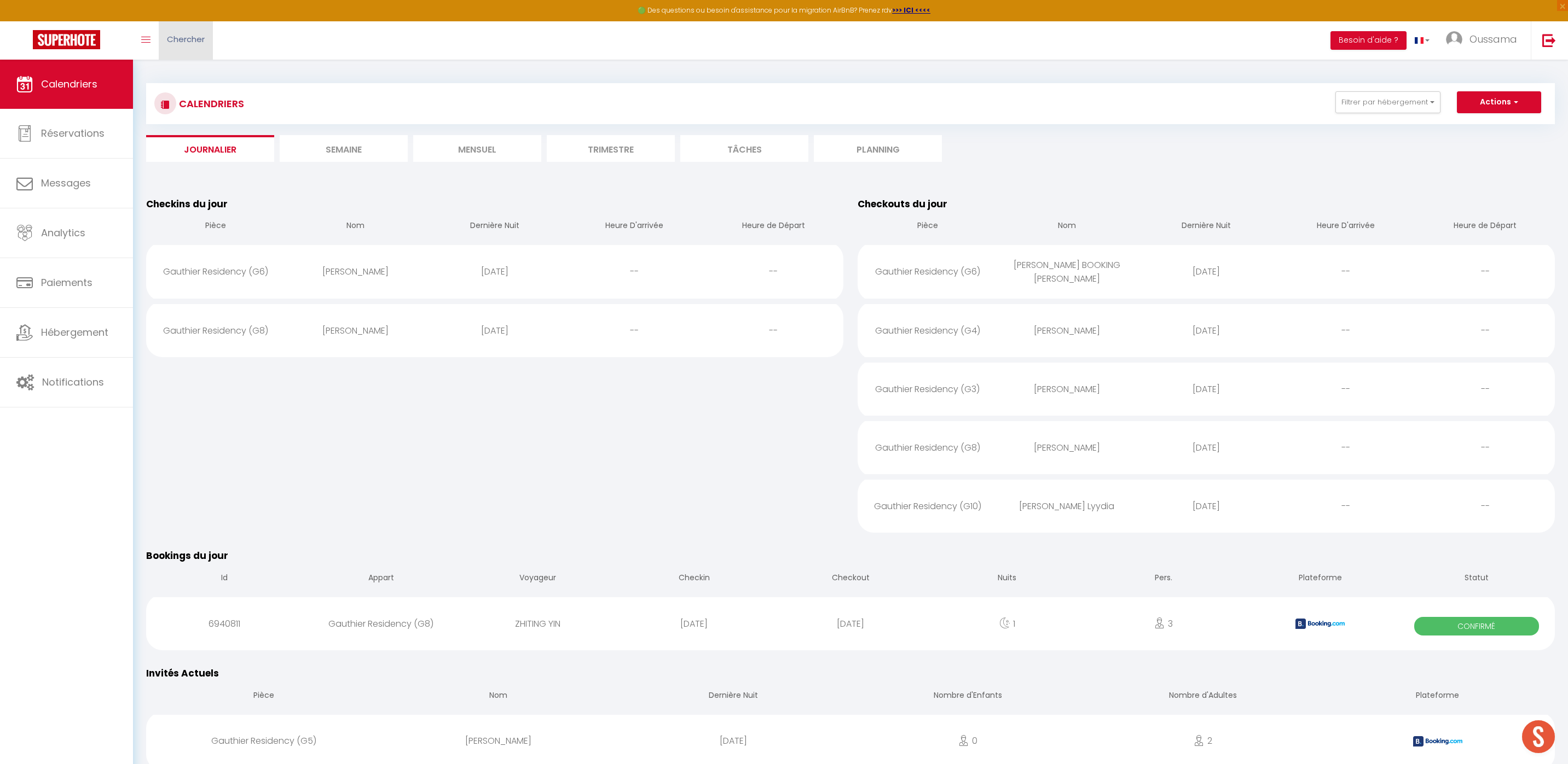
click at [186, 21] on link "Chercher" at bounding box center [185, 40] width 54 height 38
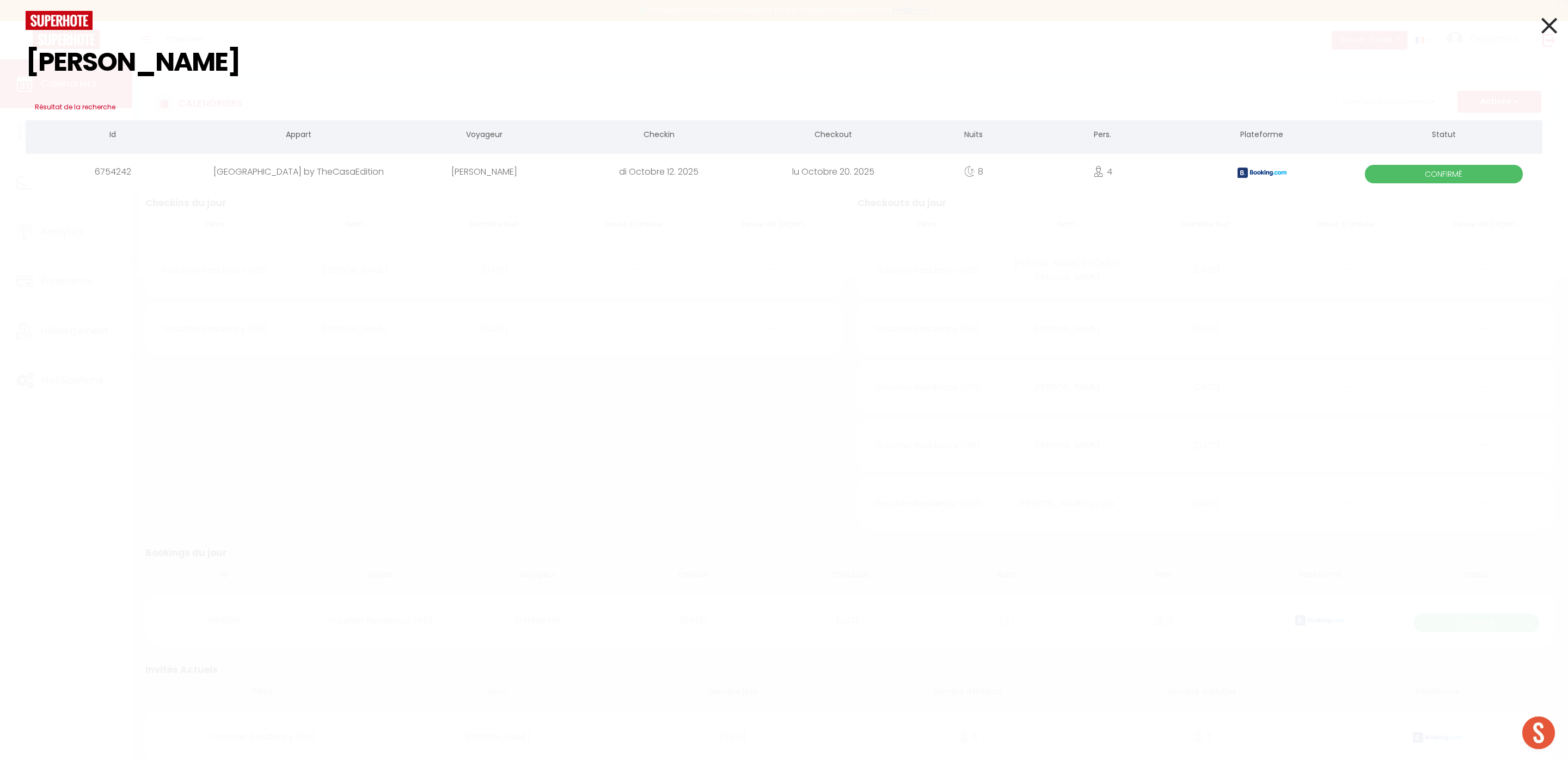
type input "jules borna"
click at [1552, 22] on icon at bounding box center [1549, 25] width 16 height 27
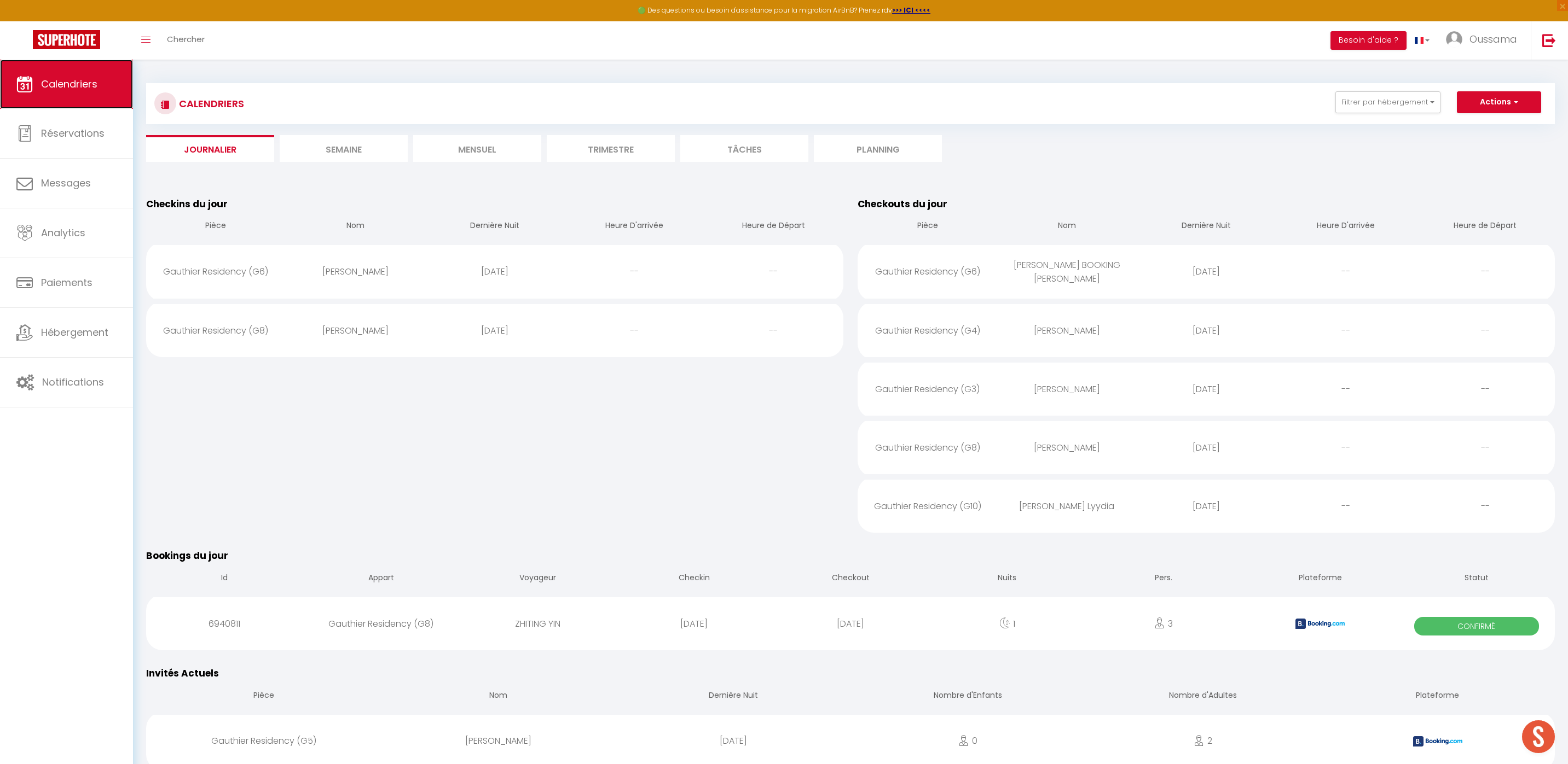
click at [75, 92] on link "Calendriers" at bounding box center [66, 84] width 133 height 49
click at [492, 158] on li "Mensuel" at bounding box center [477, 148] width 128 height 27
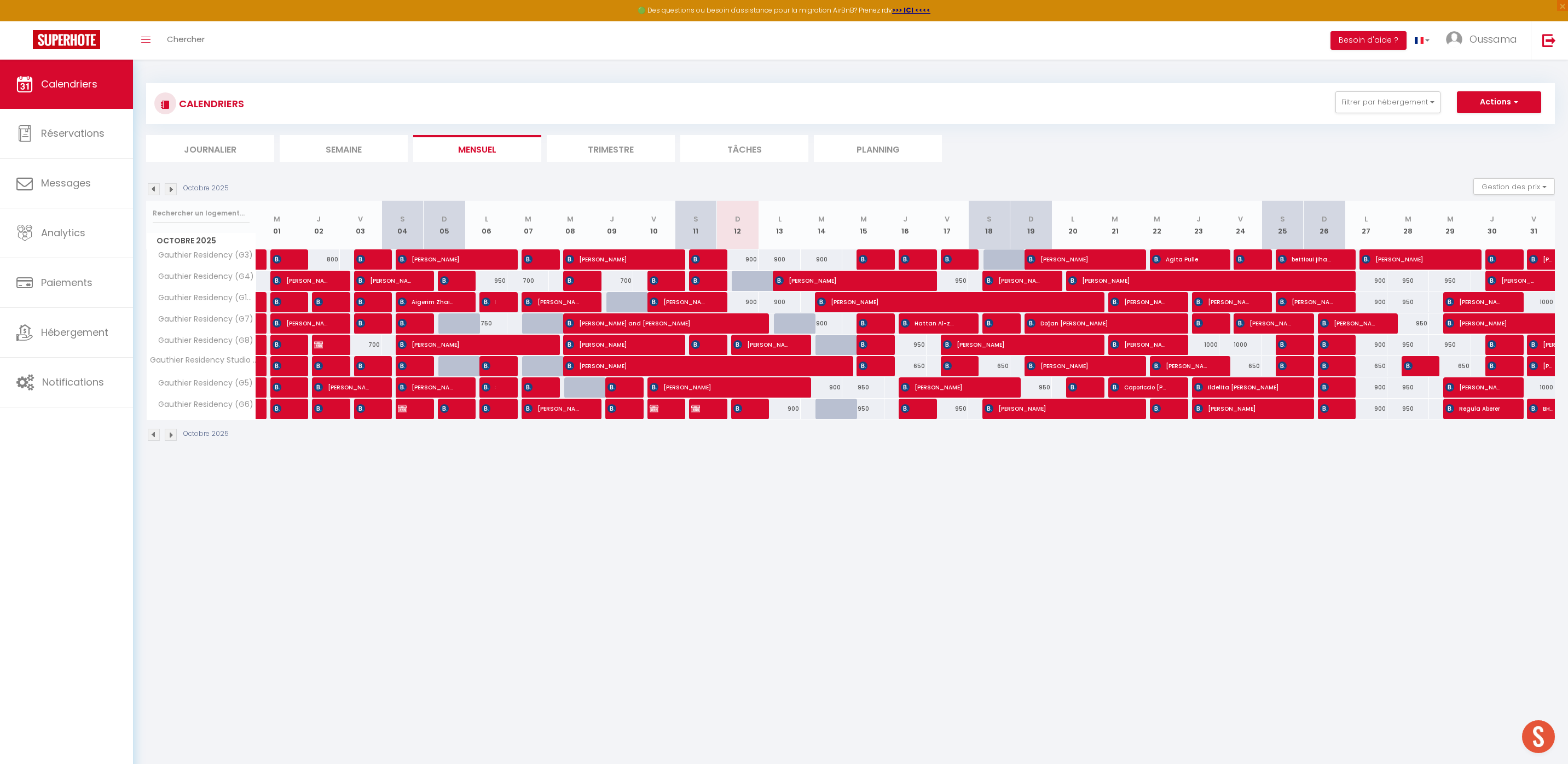
click at [743, 284] on div at bounding box center [753, 281] width 42 height 21
type input "900"
type input "Dim 12 Octobre 2025"
type input "Lun 13 Octobre 2025"
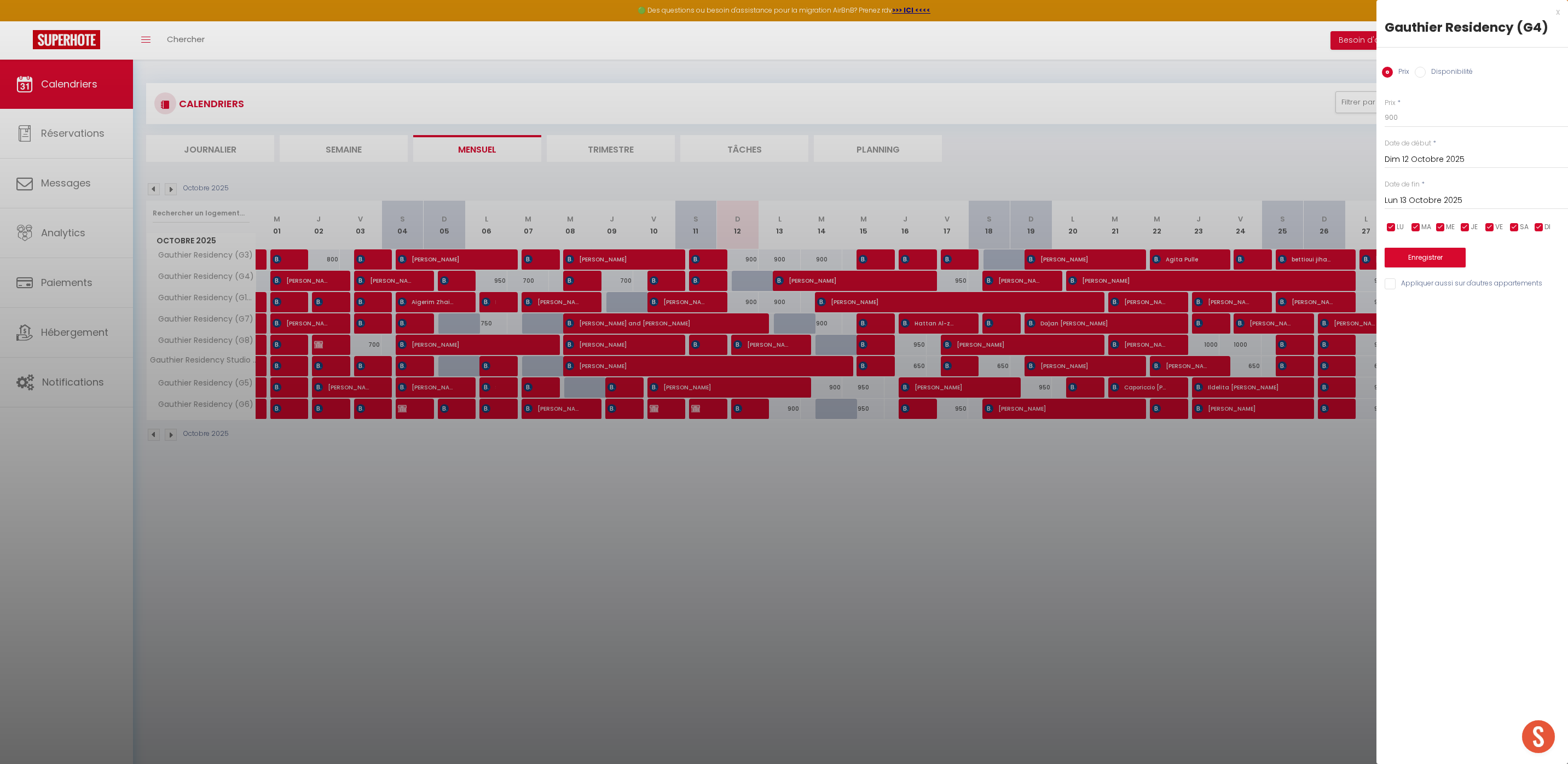
click at [1421, 71] on input "Disponibilité" at bounding box center [1420, 72] width 11 height 11
radio input "true"
radio input "false"
click at [1429, 259] on button "Enregistrer" at bounding box center [1425, 259] width 81 height 20
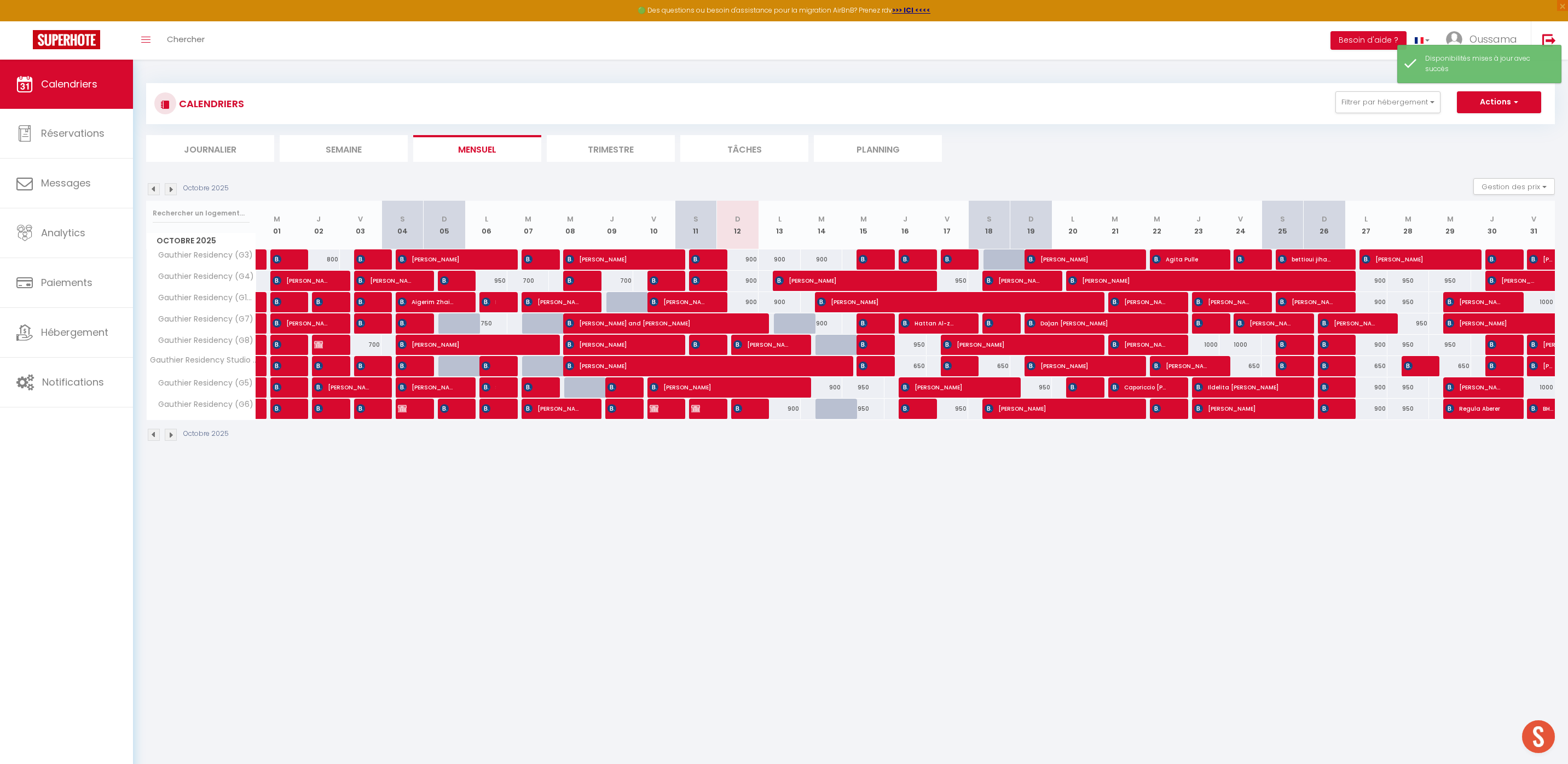
click at [751, 283] on div "900" at bounding box center [738, 281] width 42 height 20
select select "1"
type input "Dim 12 Octobre 2025"
type input "Lun 13 Octobre 2025"
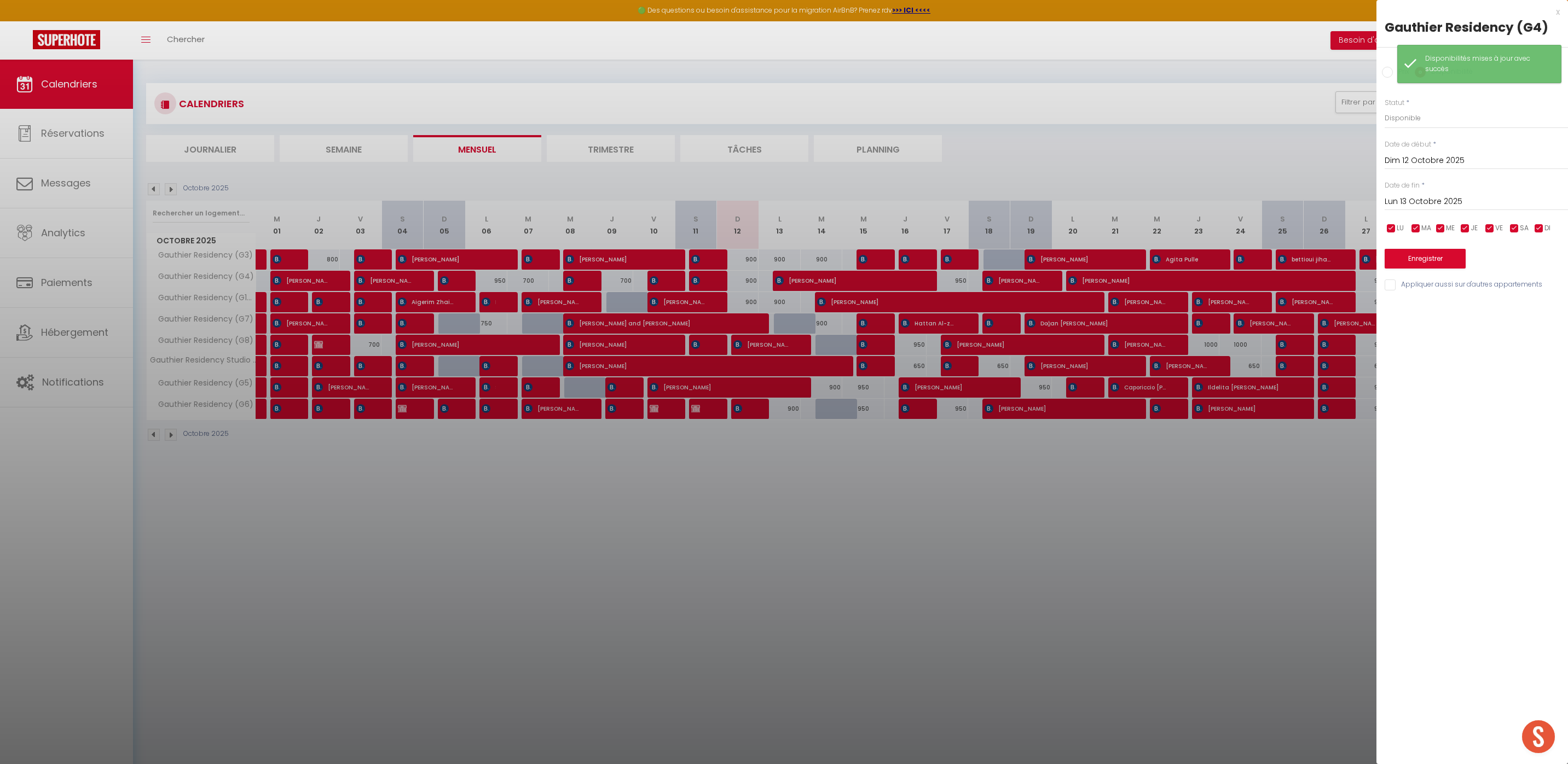
click at [1382, 74] on input "Prix" at bounding box center [1387, 72] width 11 height 11
radio input "true"
radio input "false"
drag, startPoint x: 1421, startPoint y: 130, endPoint x: 1414, endPoint y: 124, distance: 9.2
click at [1415, 126] on div "Prix * 900 Statut * Disponible Indisponible Date de début * Dim 12 Octobre 2025…" at bounding box center [1472, 188] width 192 height 207
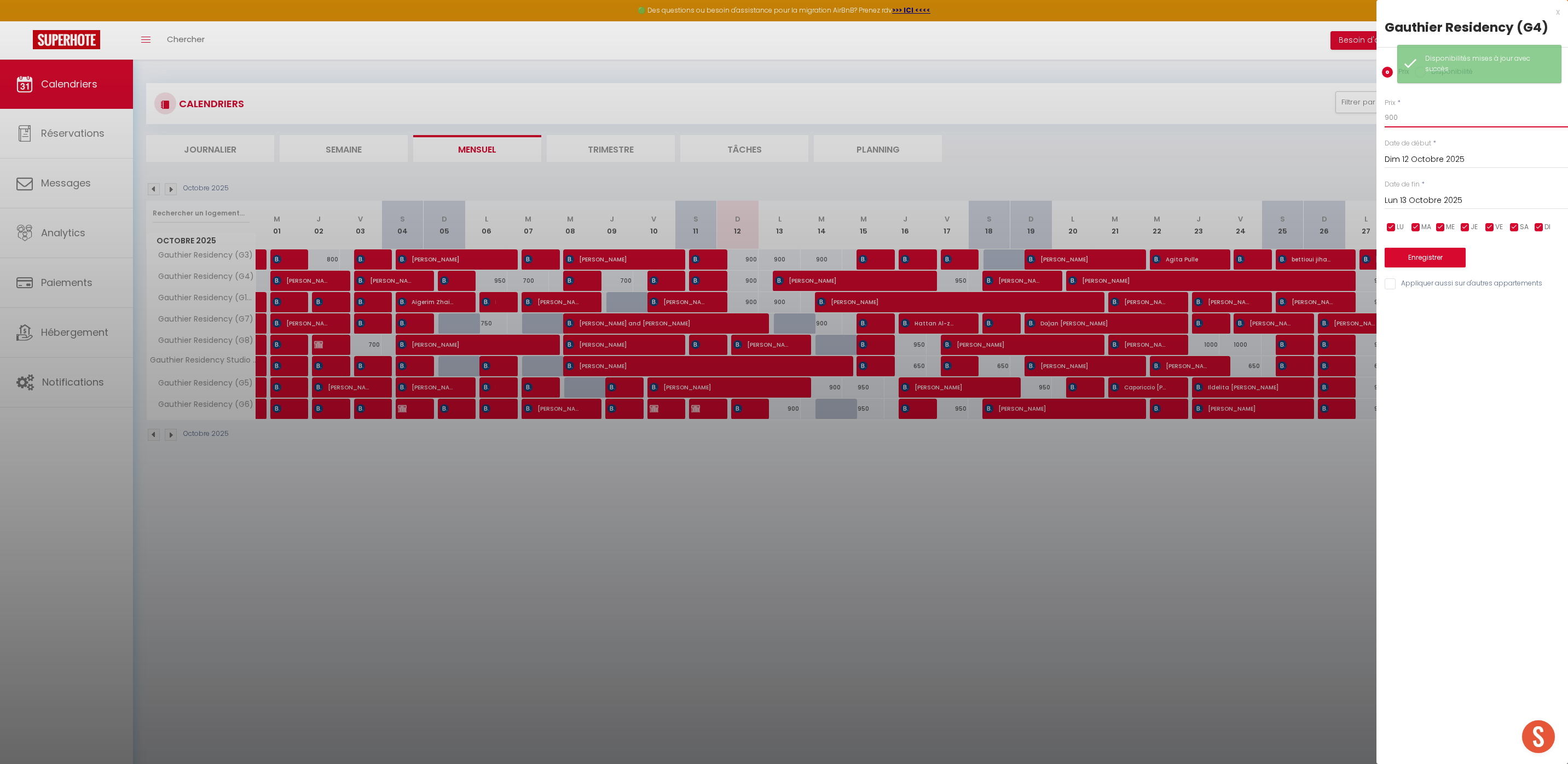
drag, startPoint x: 1413, startPoint y: 122, endPoint x: 1218, endPoint y: 122, distance: 195.0
click at [1234, 122] on body "🟢 Des questions ou besoin d'assistance pour la migration AirBnB? Prenez rdv >>>…" at bounding box center [784, 442] width 1568 height 764
drag, startPoint x: 1449, startPoint y: 124, endPoint x: 1346, endPoint y: 118, distance: 103.2
click at [1346, 118] on body "🟢 Des questions ou besoin d'assistance pour la migration AirBnB? Prenez rdv >>>…" at bounding box center [784, 442] width 1568 height 764
type input "!"
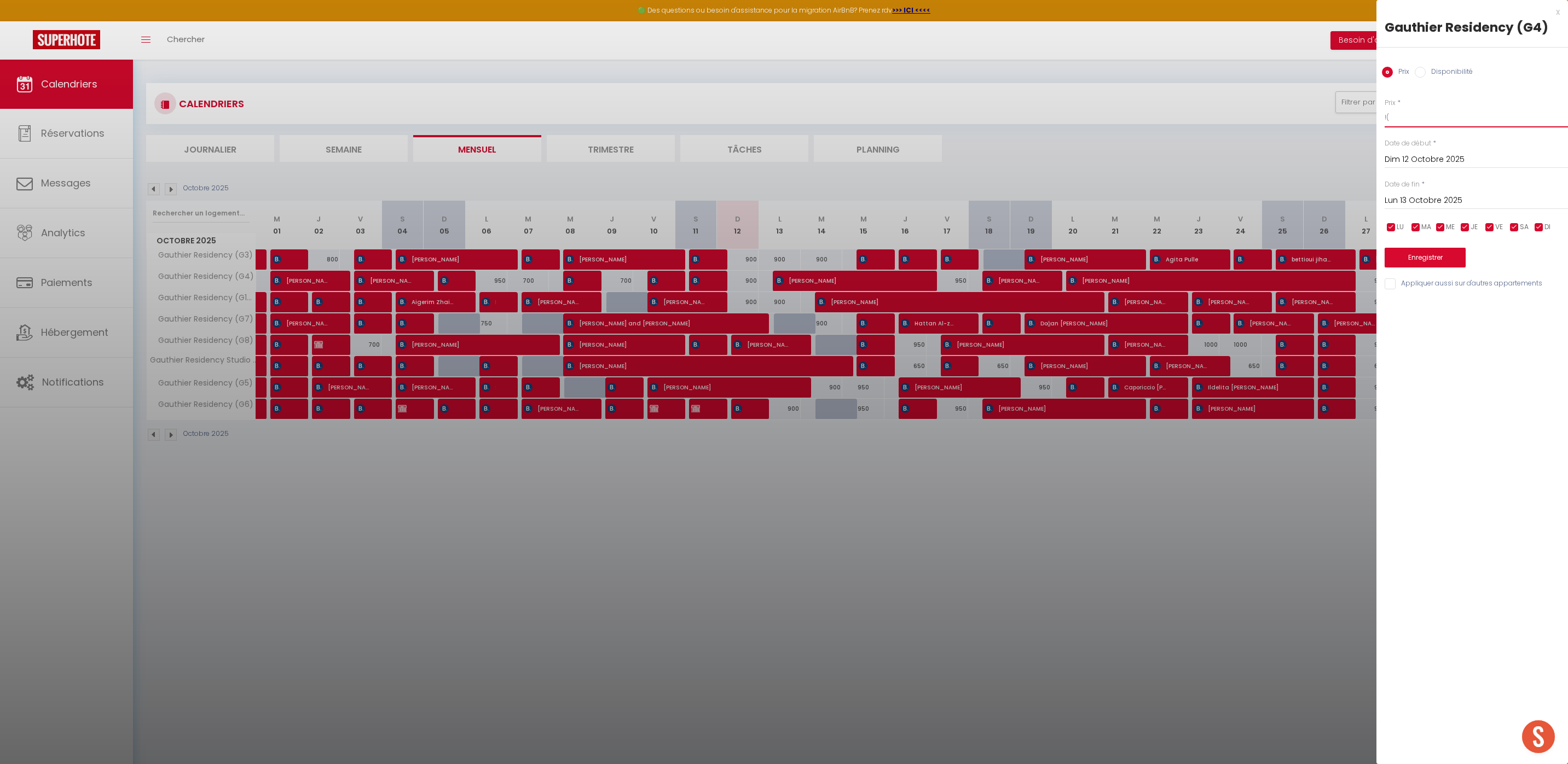
type input "!"
type input "850"
click at [1406, 260] on button "Enregistrer" at bounding box center [1425, 258] width 81 height 20
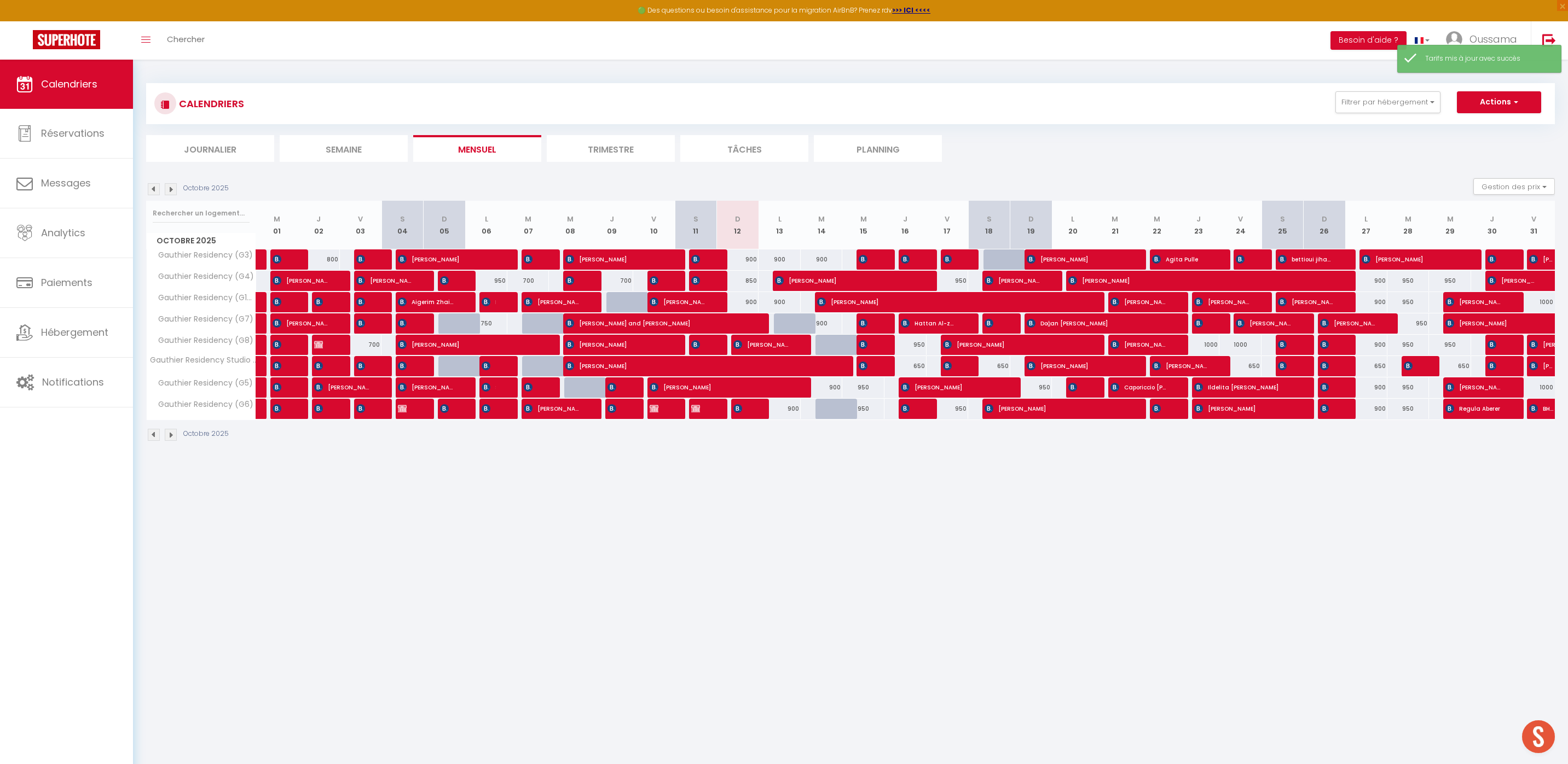
click at [751, 261] on div "900" at bounding box center [738, 259] width 42 height 20
type input "900"
type input "Dim 12 Octobre 2025"
type input "Lun 13 Octobre 2025"
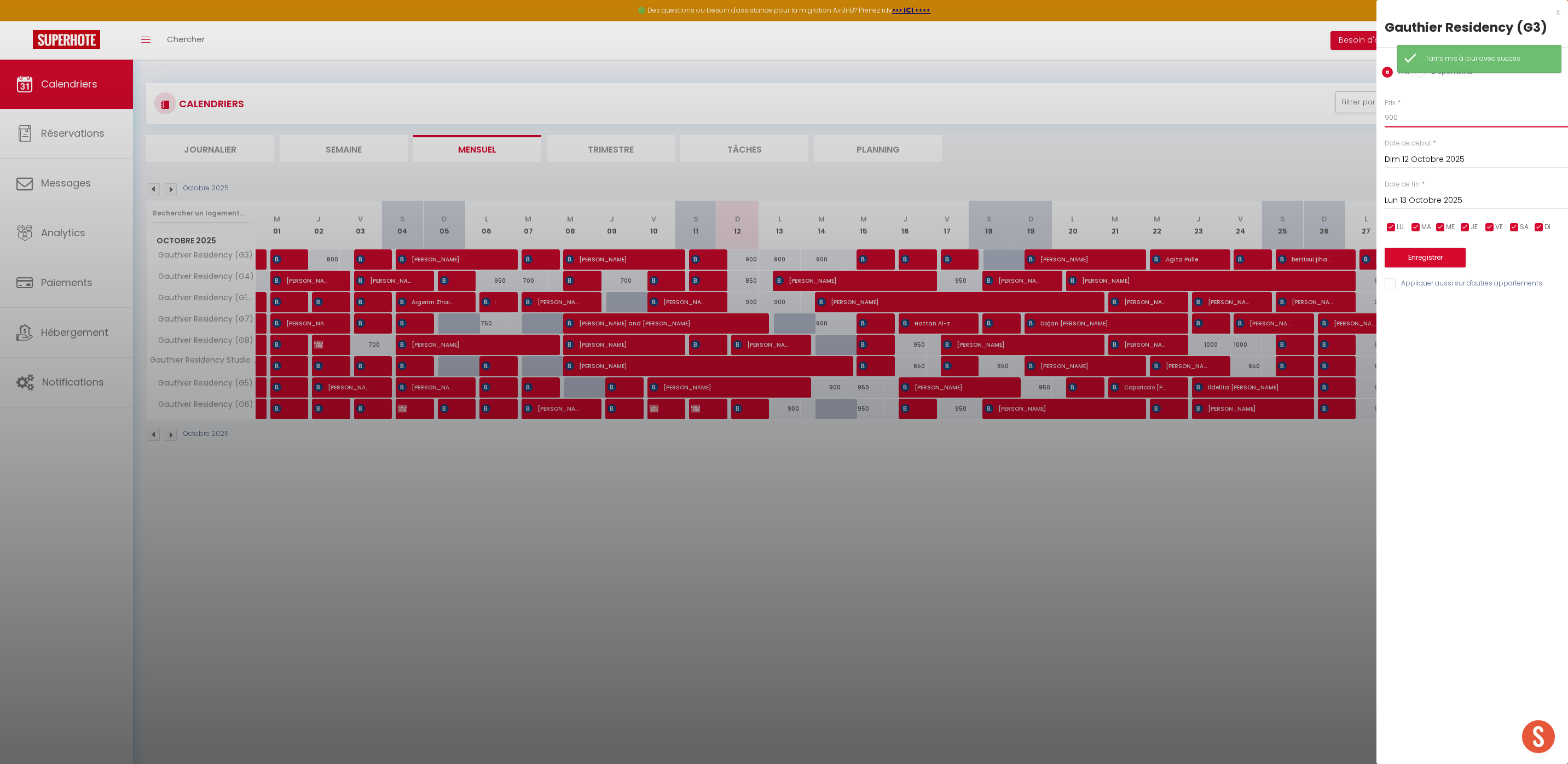
drag, startPoint x: 1421, startPoint y: 117, endPoint x: 1230, endPoint y: 118, distance: 191.0
click at [1233, 118] on body "🟢 Des questions ou besoin d'assistance pour la migration AirBnB? Prenez rdv >>>…" at bounding box center [784, 442] width 1568 height 764
type input "850"
click at [1415, 264] on button "Enregistrer" at bounding box center [1425, 258] width 81 height 20
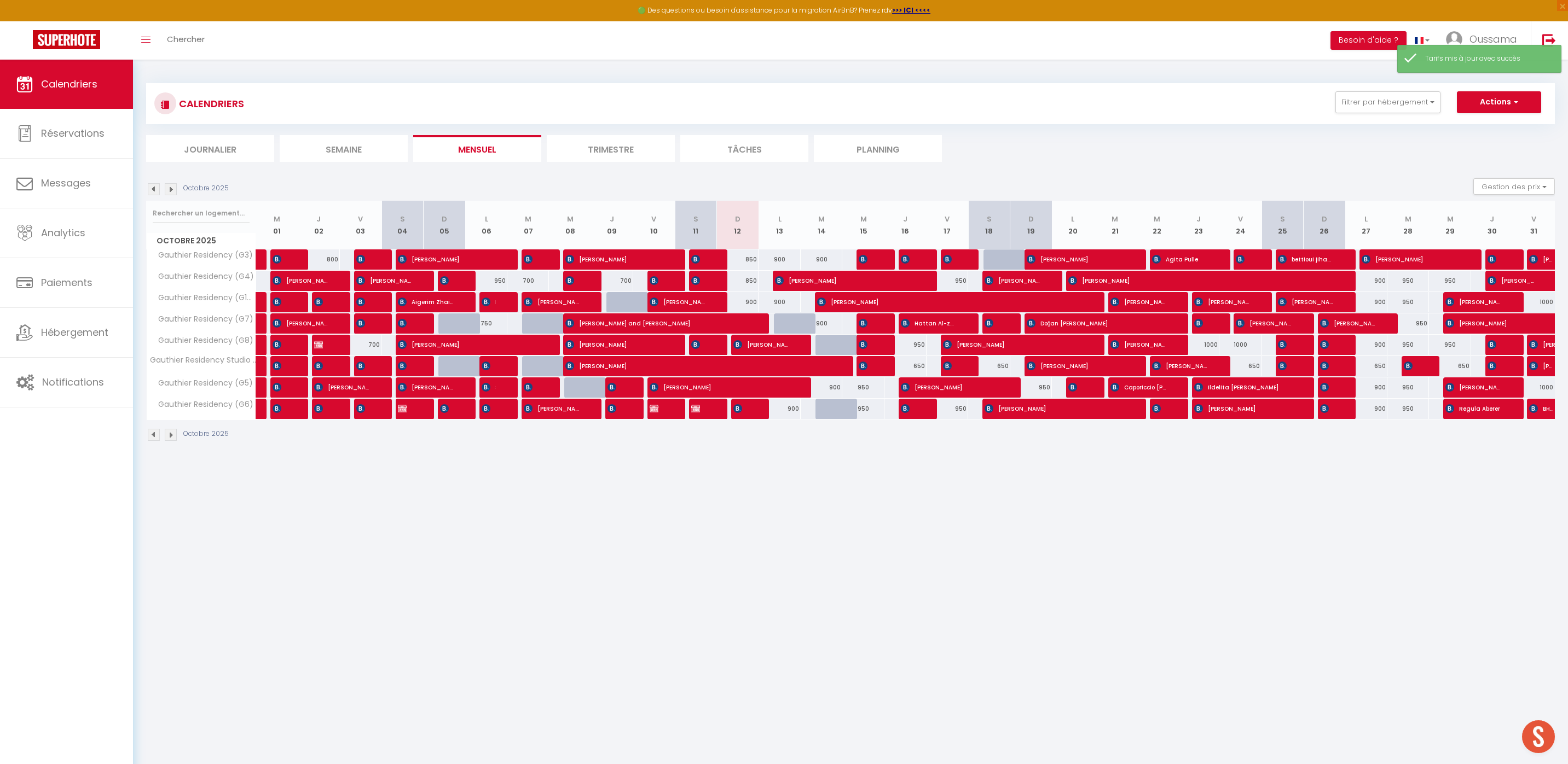
click at [752, 300] on div "900" at bounding box center [738, 302] width 42 height 20
type input "900"
type input "Dim 12 Octobre 2025"
type input "Lun 13 Octobre 2025"
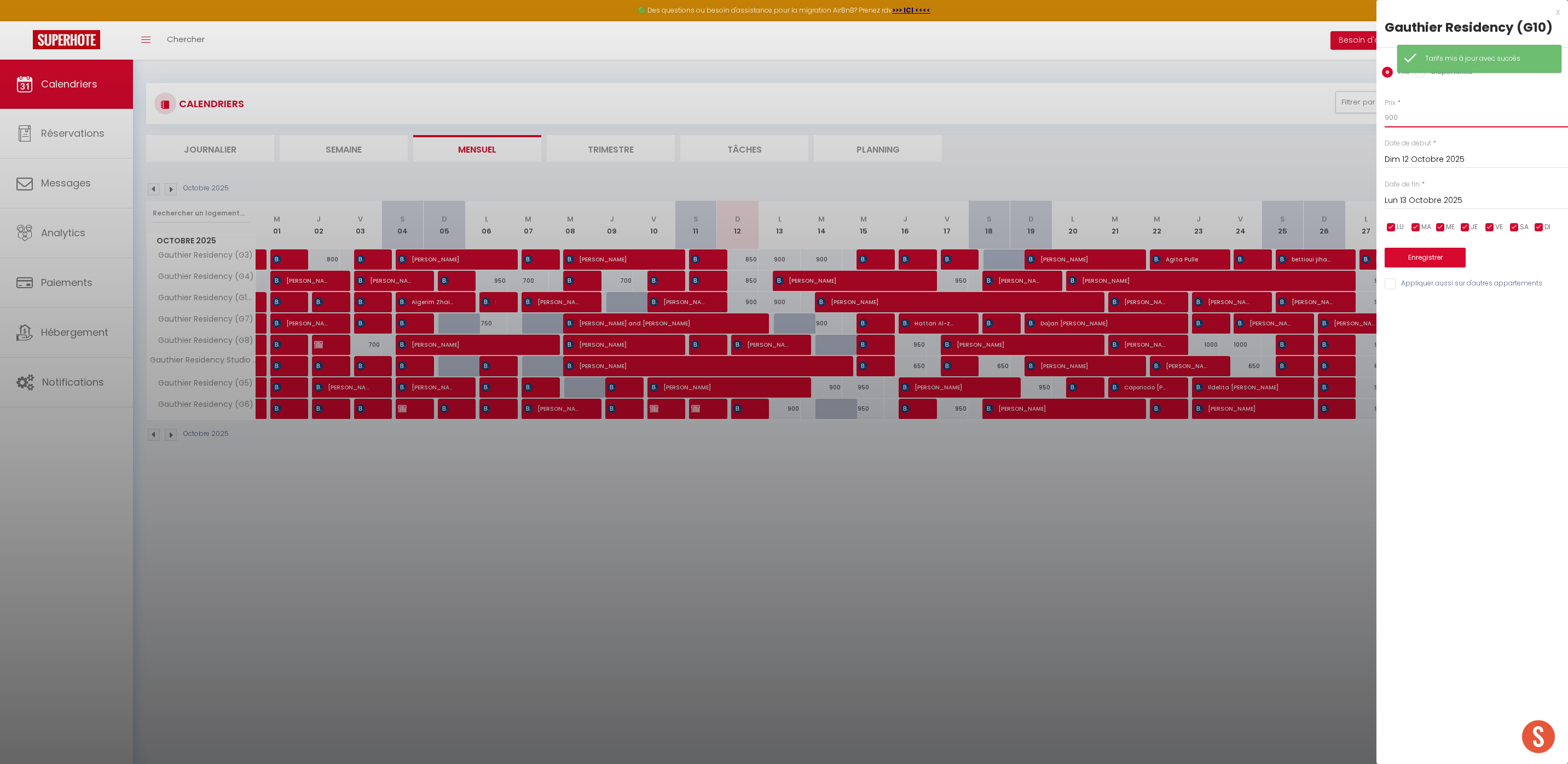
drag, startPoint x: 1401, startPoint y: 123, endPoint x: 1267, endPoint y: 105, distance: 135.2
click at [1267, 105] on body "🟢 Des questions ou besoin d'assistance pour la migration AirBnB? Prenez rdv >>>…" at bounding box center [784, 442] width 1568 height 764
type input "850"
click at [1438, 266] on button "Enregistrer" at bounding box center [1425, 258] width 81 height 20
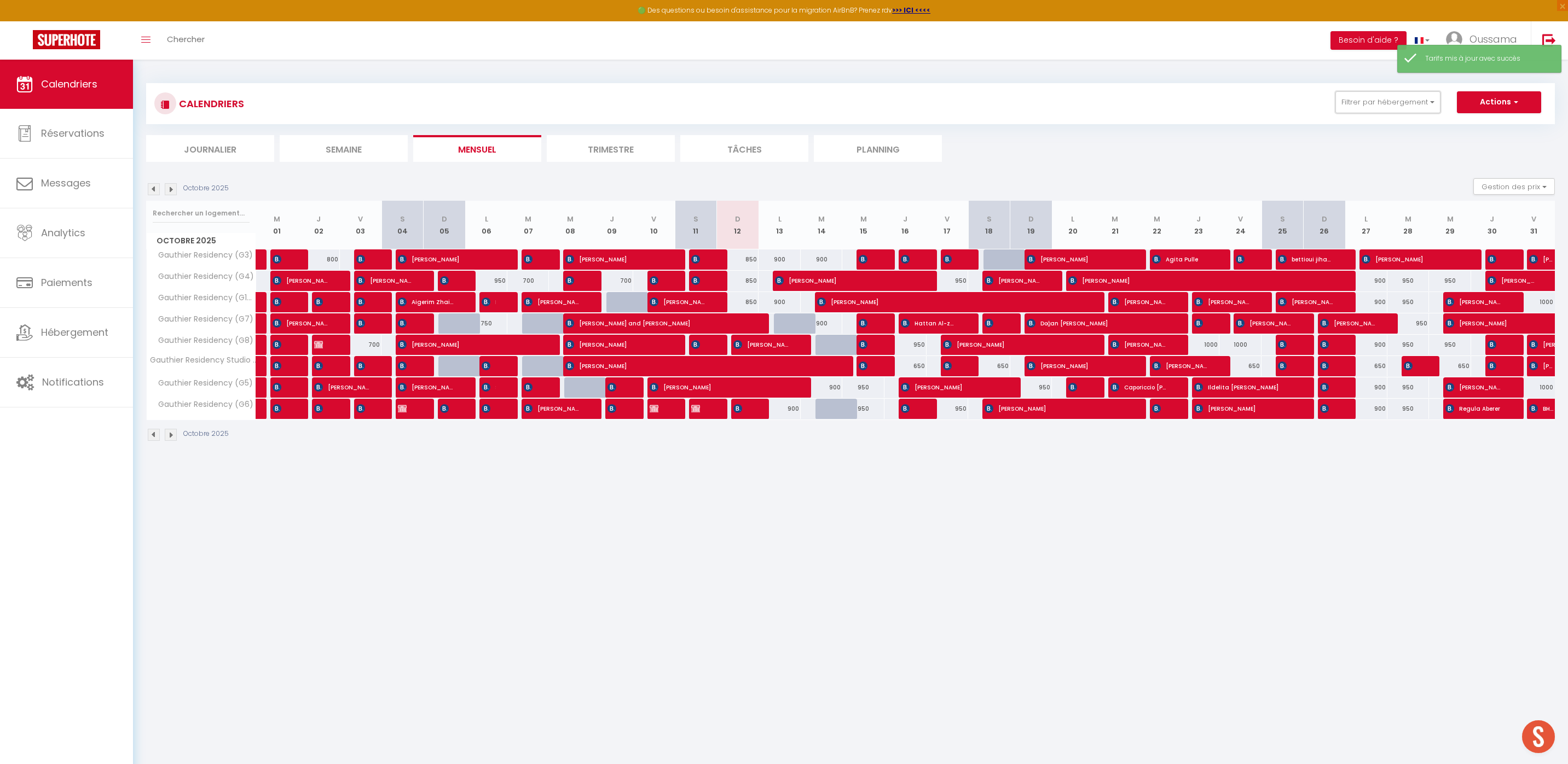
drag, startPoint x: 1363, startPoint y: 95, endPoint x: 1400, endPoint y: 118, distance: 43.6
click at [1363, 95] on button "Filtrer par hébergement" at bounding box center [1388, 102] width 105 height 22
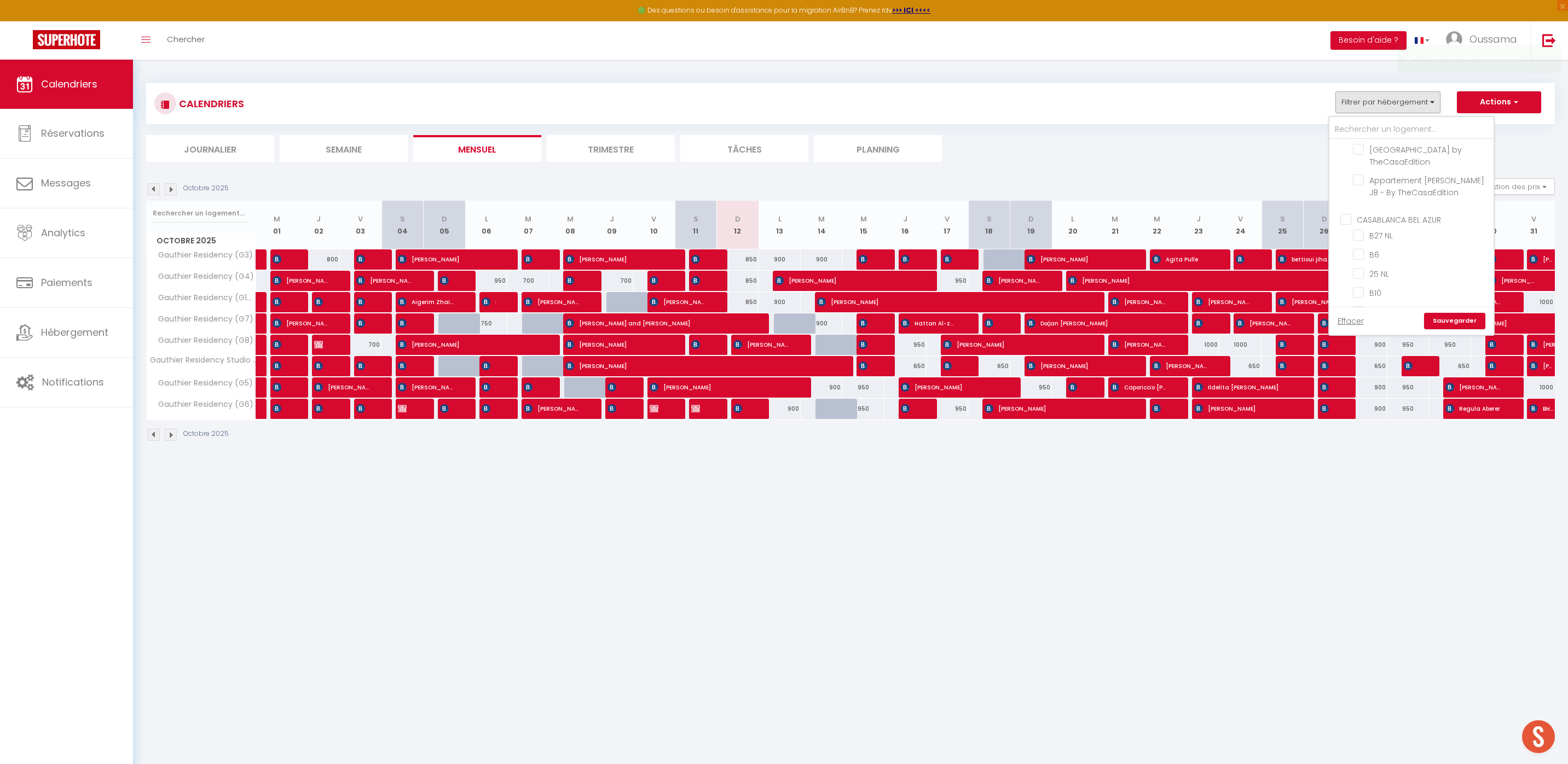
click at [1391, 215] on input "CASABLANCA BEL AZUR" at bounding box center [1422, 218] width 164 height 11
checkbox input "true"
checkbox input "false"
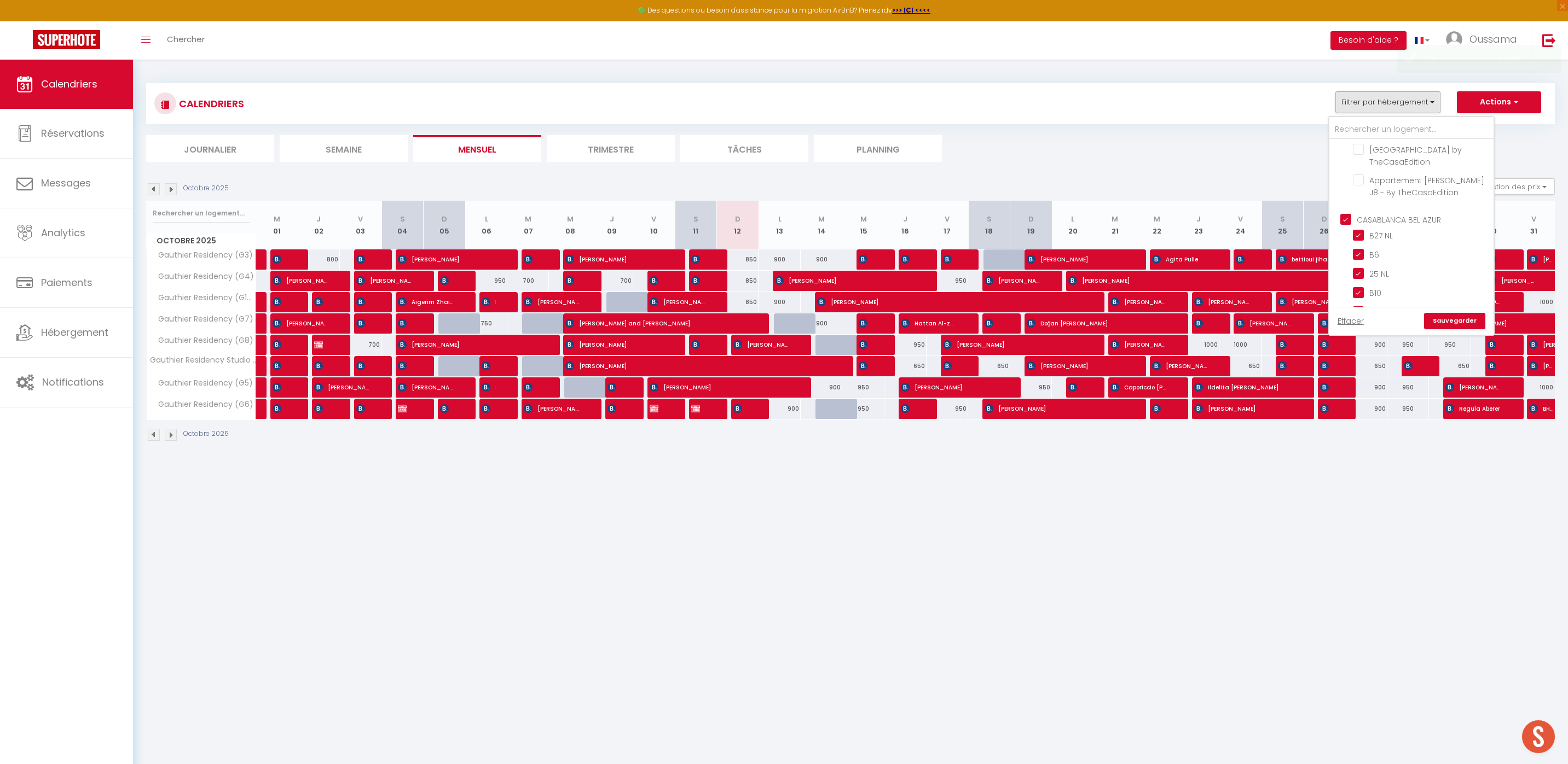
checkbox input "false"
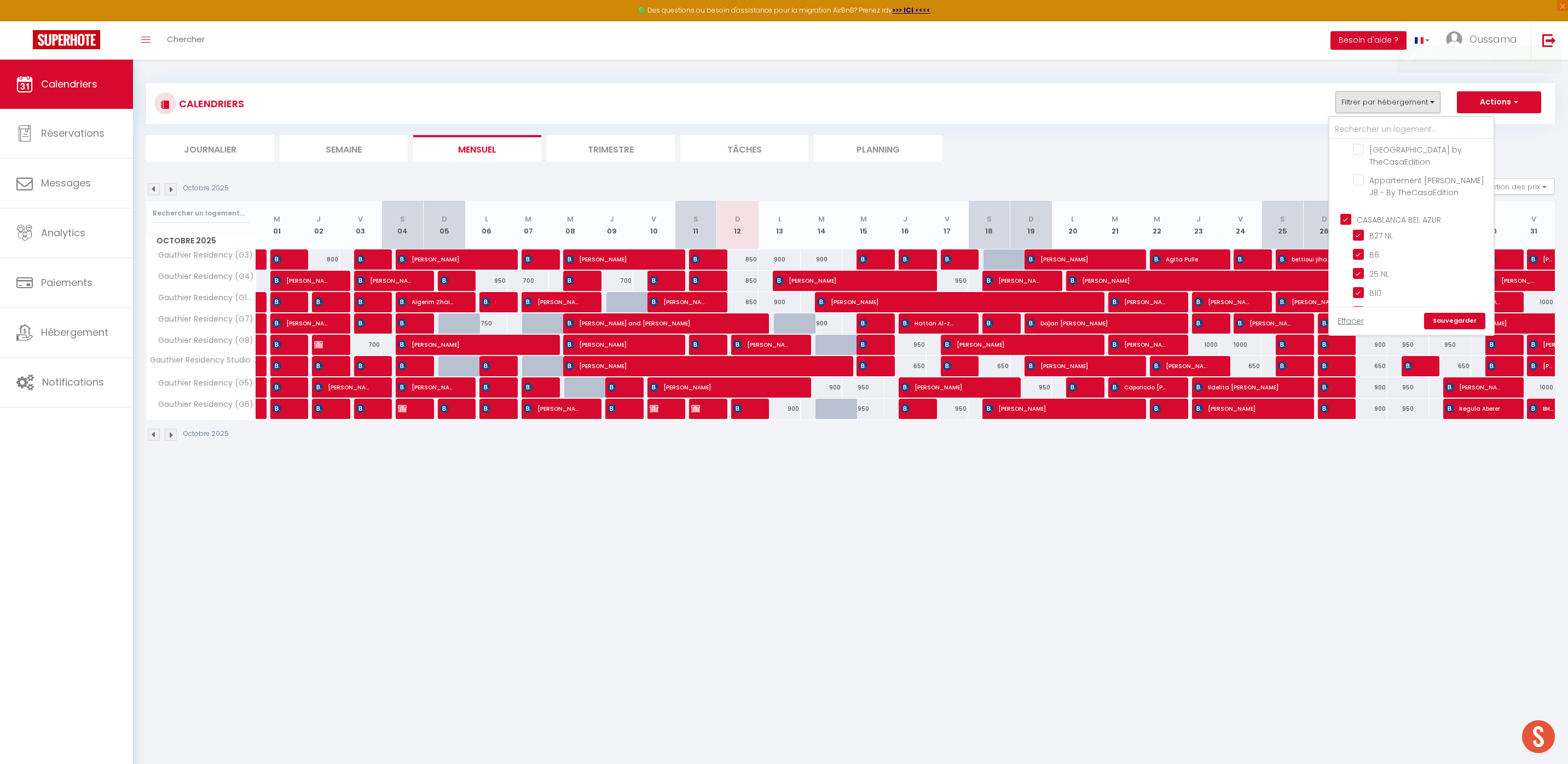
checkbox input "false"
checkbox input "true"
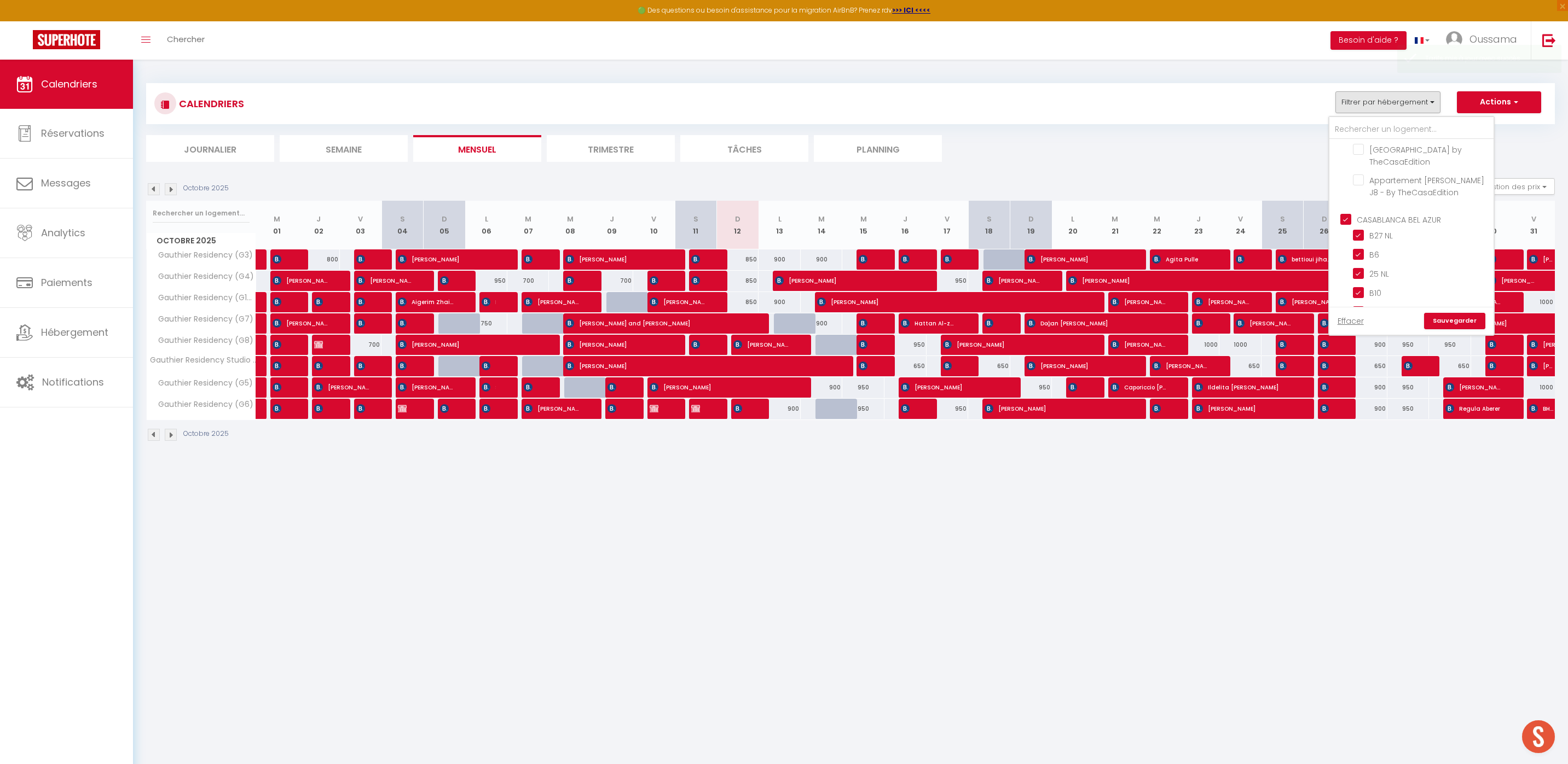
checkbox input "true"
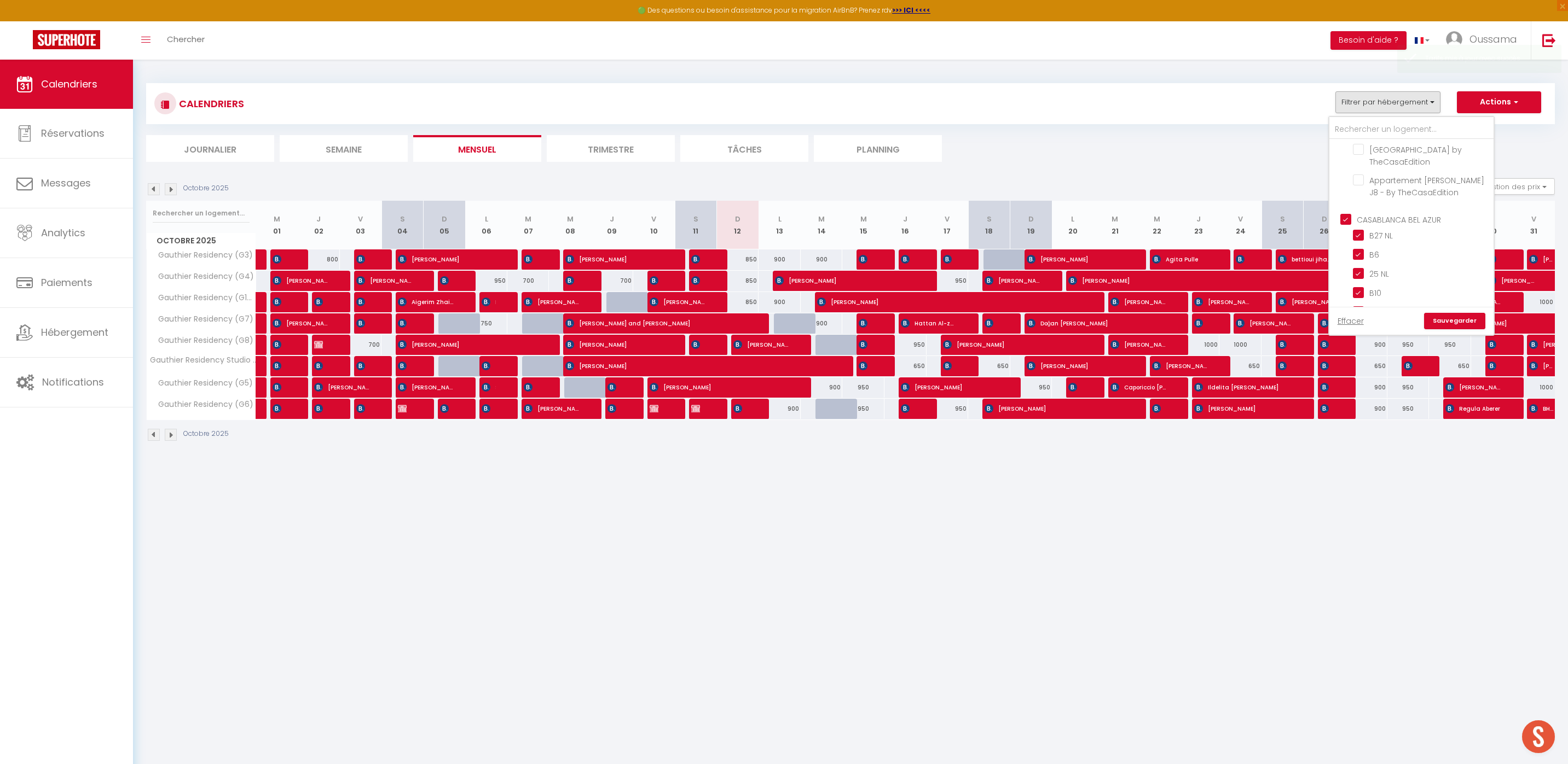
checkbox input "true"
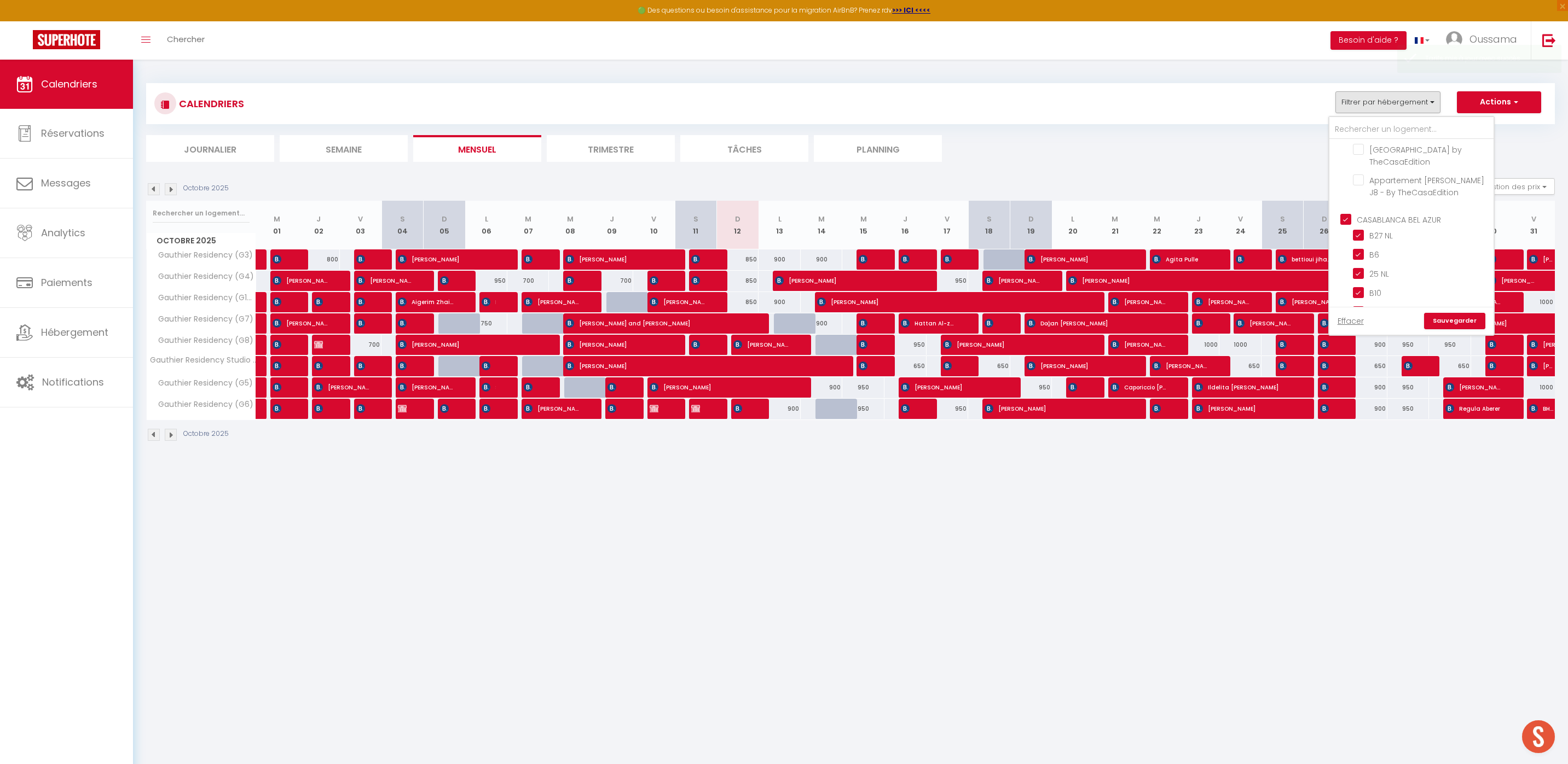
checkbox input "true"
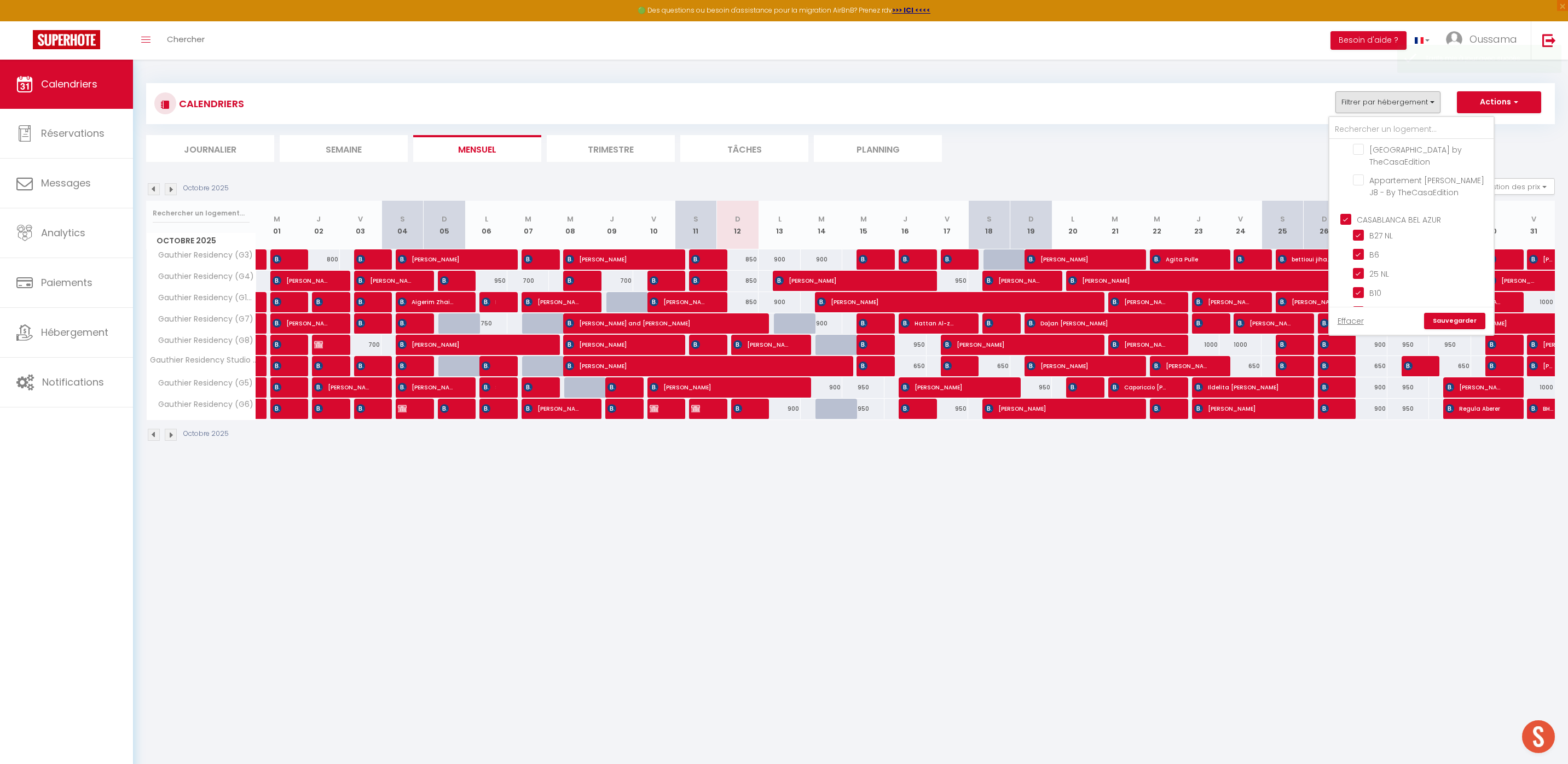
checkbox input "true"
checkbox input "false"
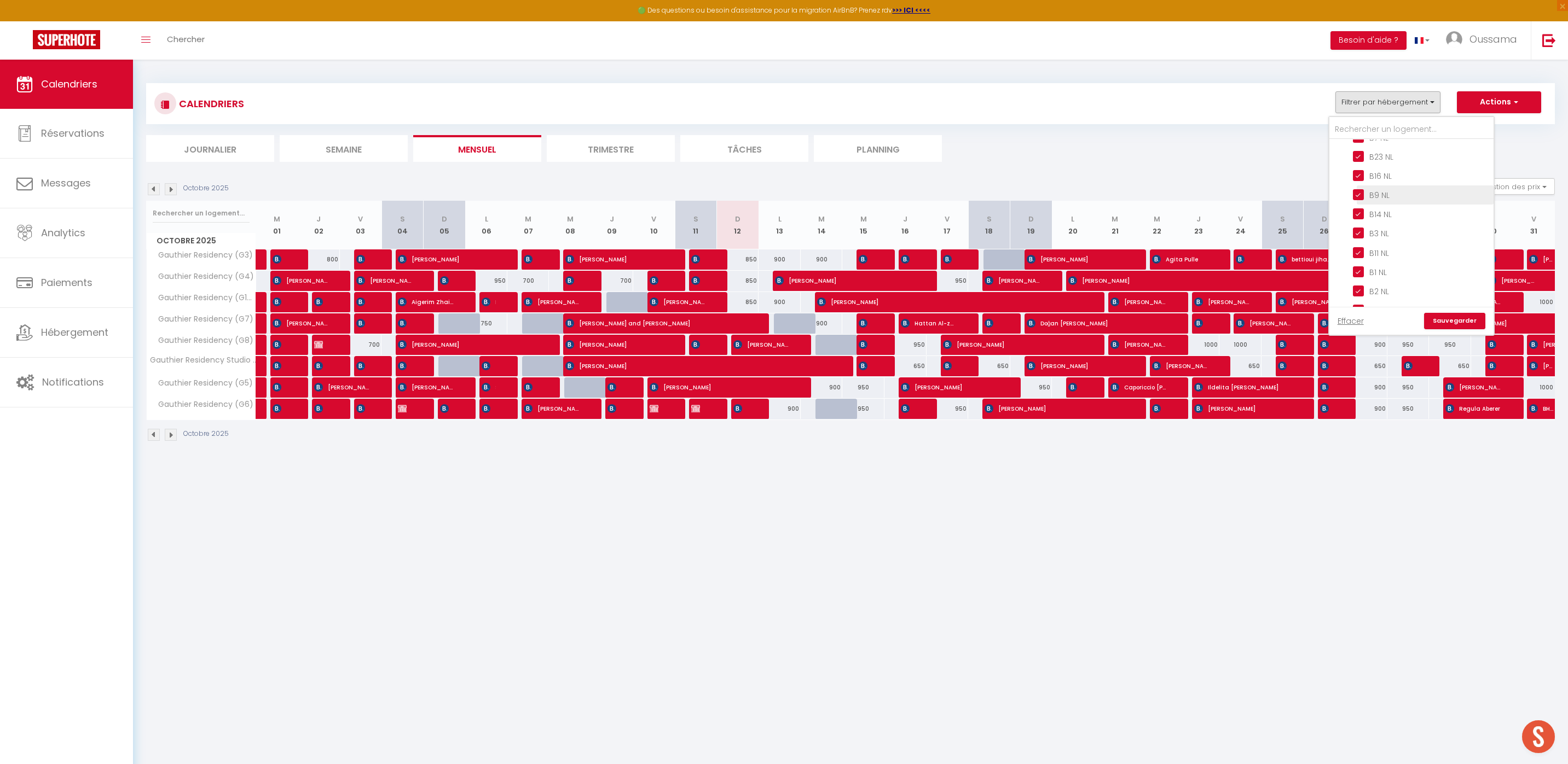
scroll to position [732, 0]
click at [1400, 237] on input "CASABLANCA GAUTHIER" at bounding box center [1422, 243] width 164 height 11
checkbox input "false"
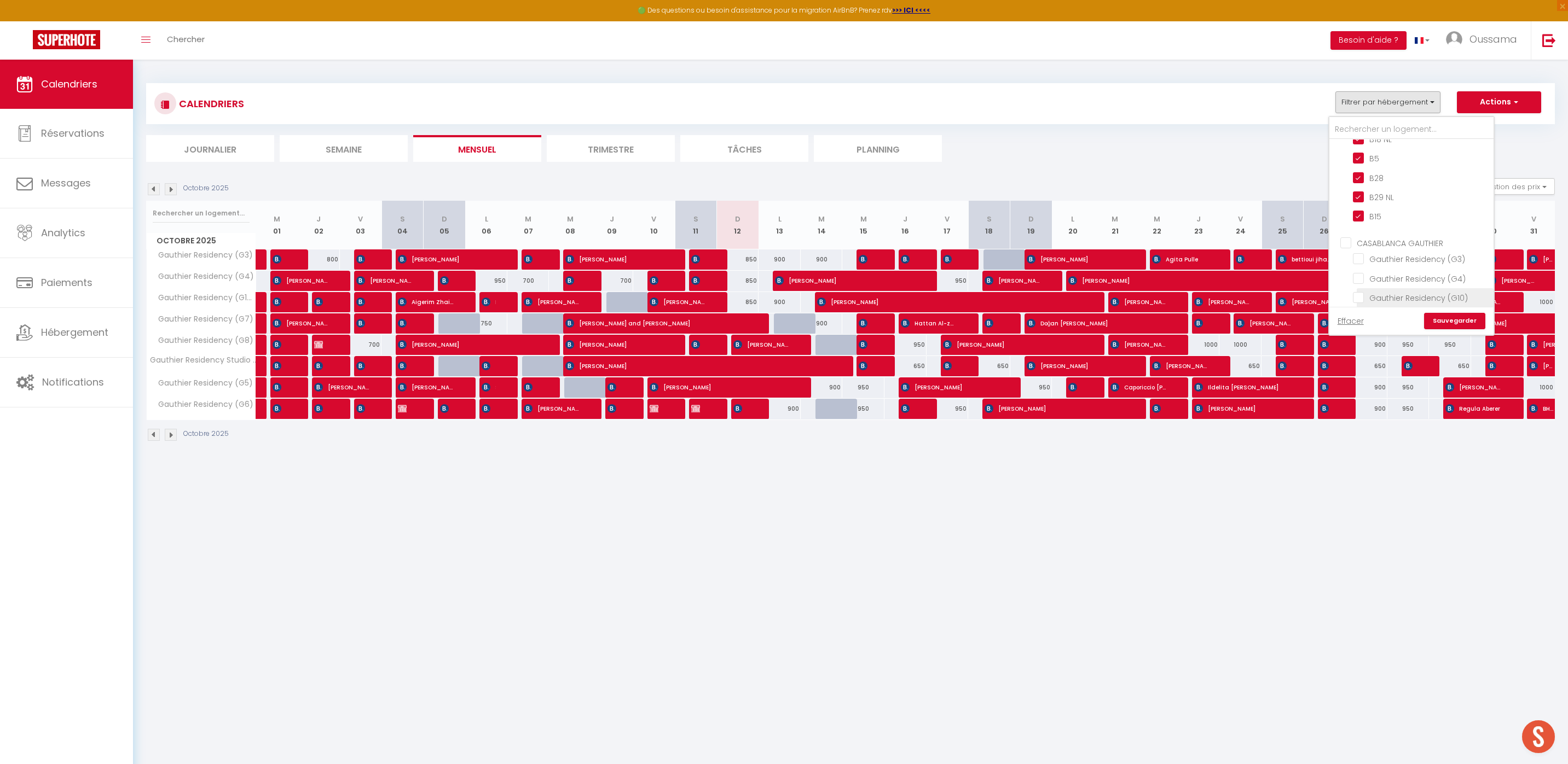
checkbox input "false"
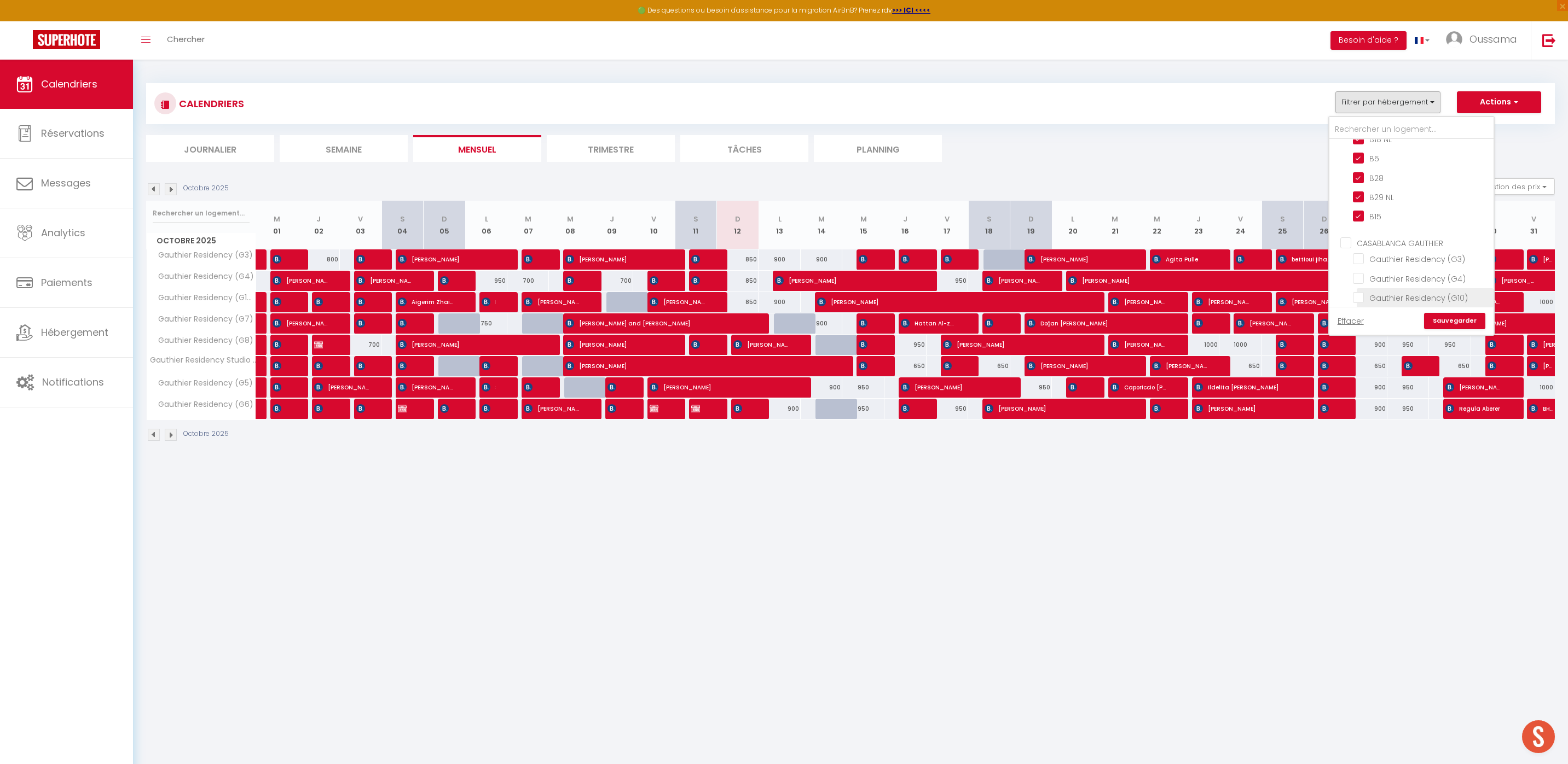
checkbox input "false"
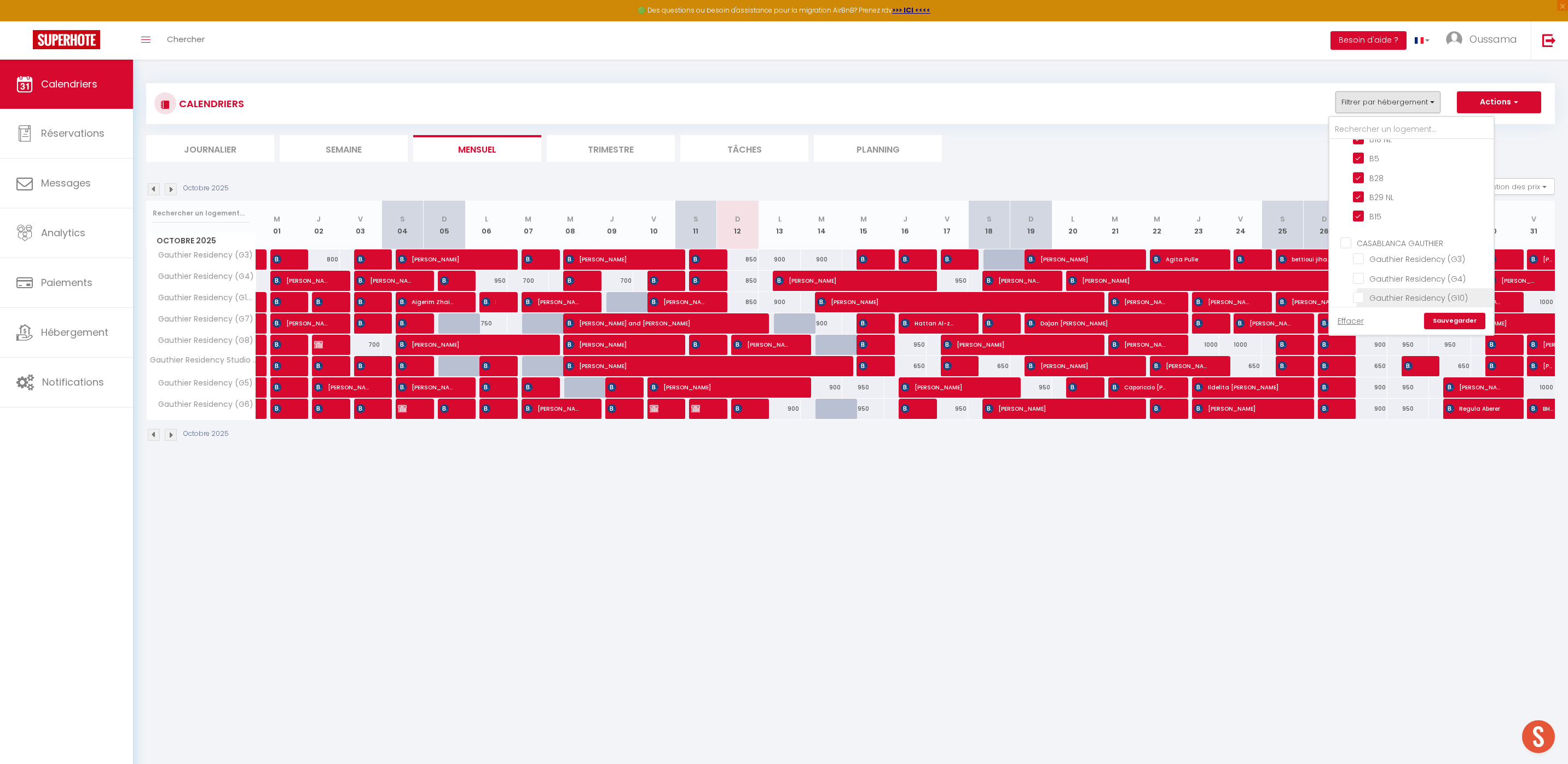
checkbox input "false"
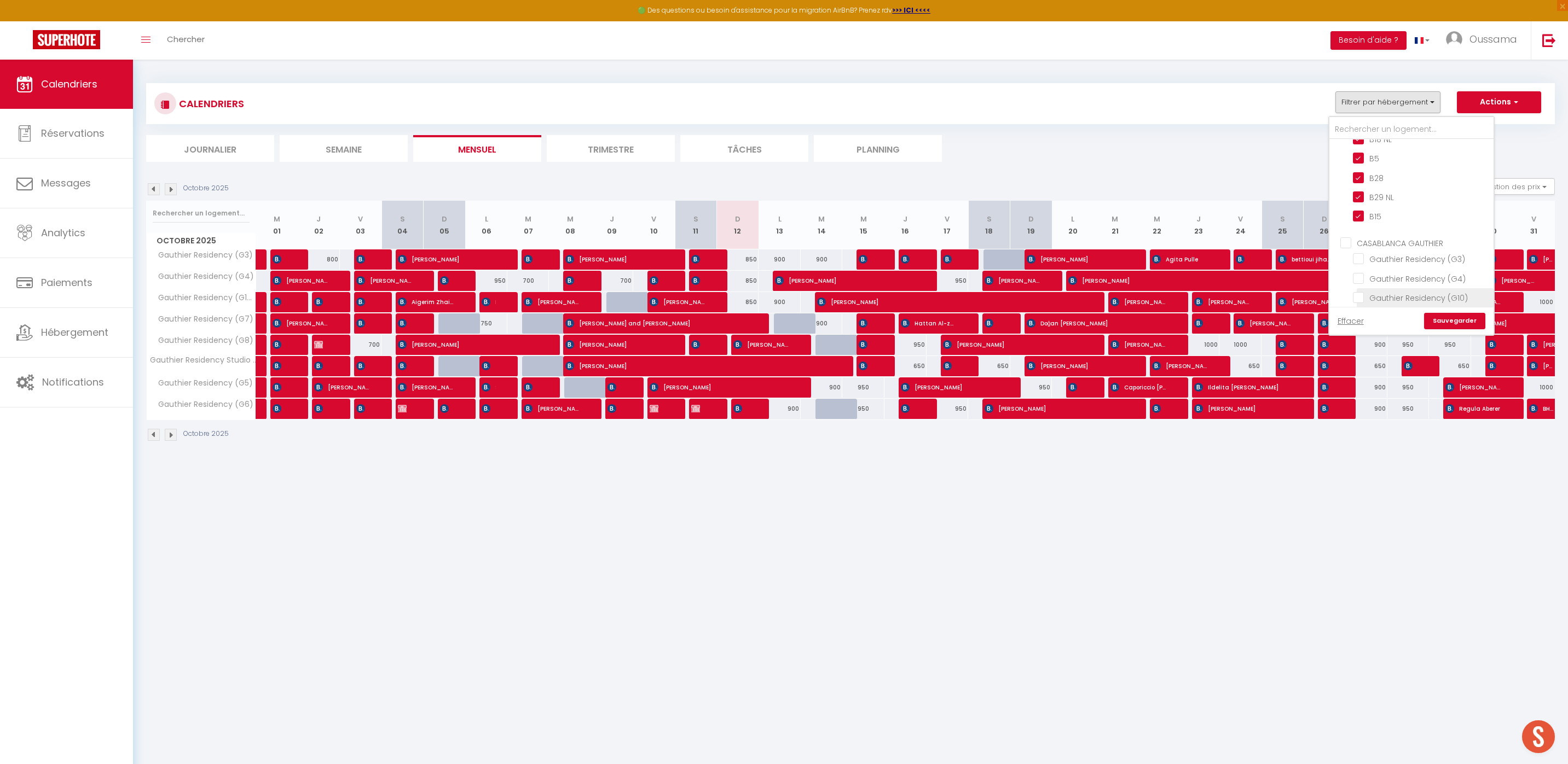
checkbox input "false"
click at [1459, 320] on link "Sauvegarder" at bounding box center [1454, 321] width 61 height 16
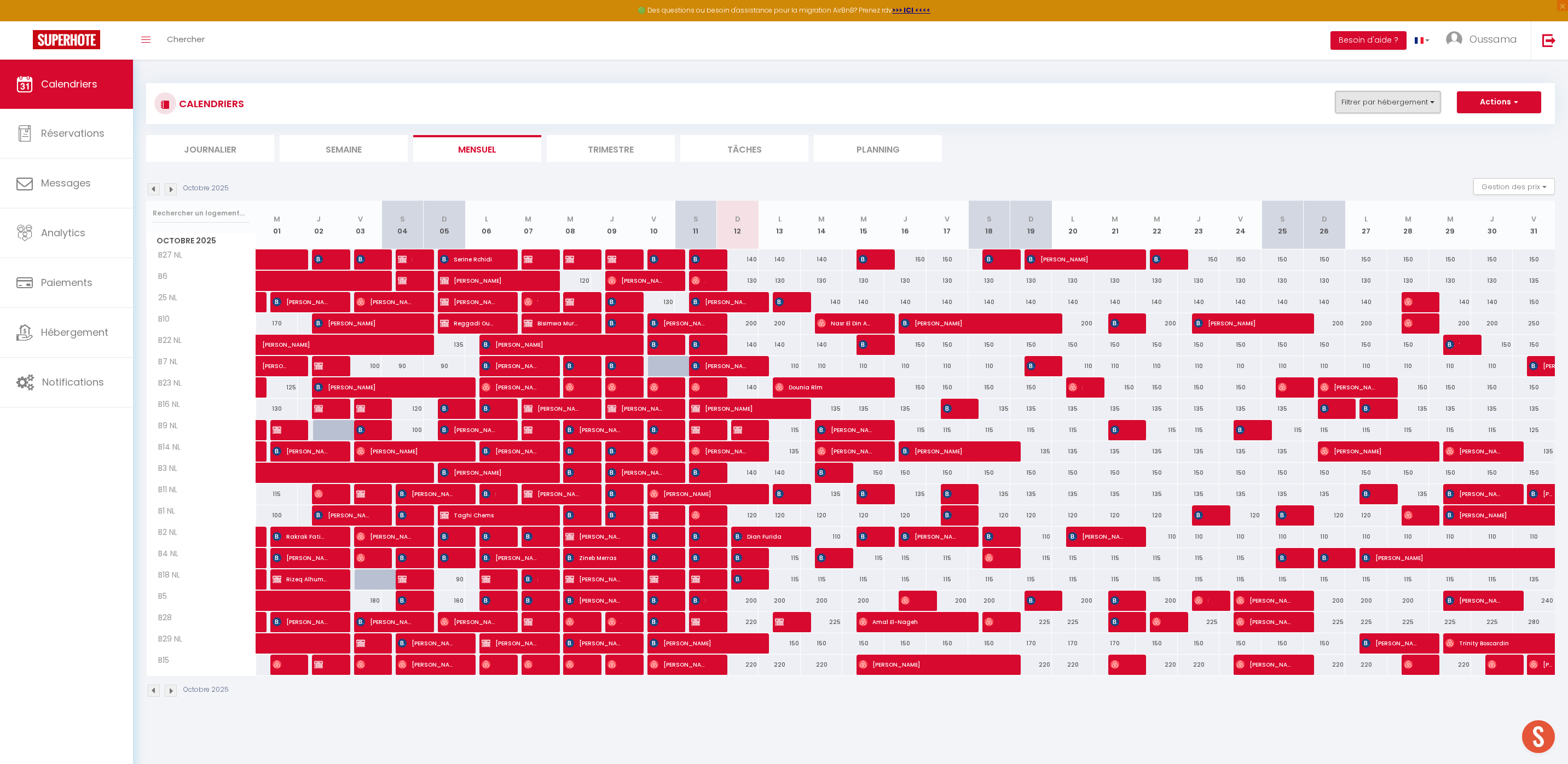
click at [1370, 96] on button "Filtrer par hébergement" at bounding box center [1388, 102] width 105 height 22
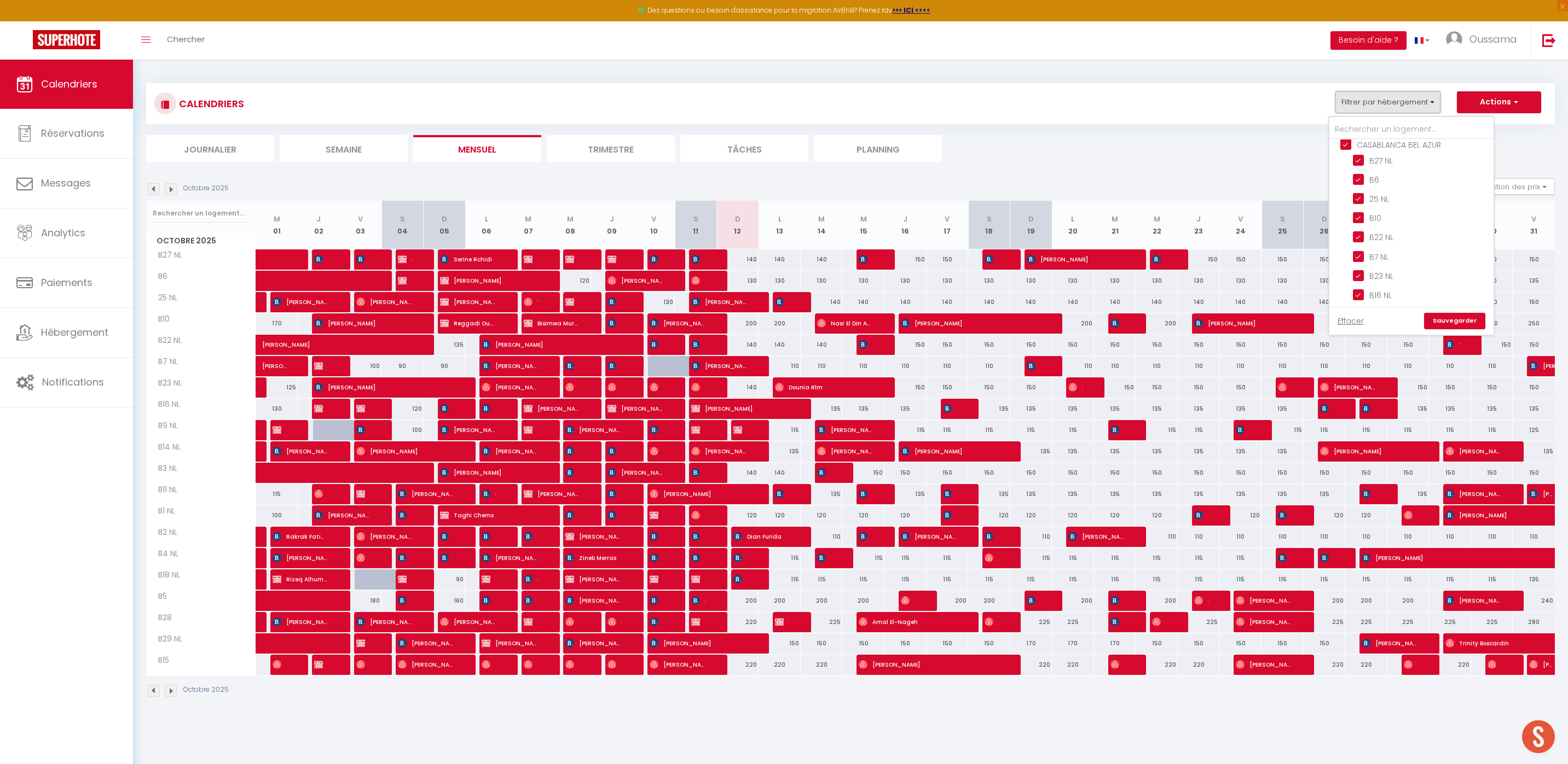
scroll to position [420, 0]
click at [1343, 145] on input "CASABLANCA BEL AZUR" at bounding box center [1422, 145] width 164 height 11
checkbox input "false"
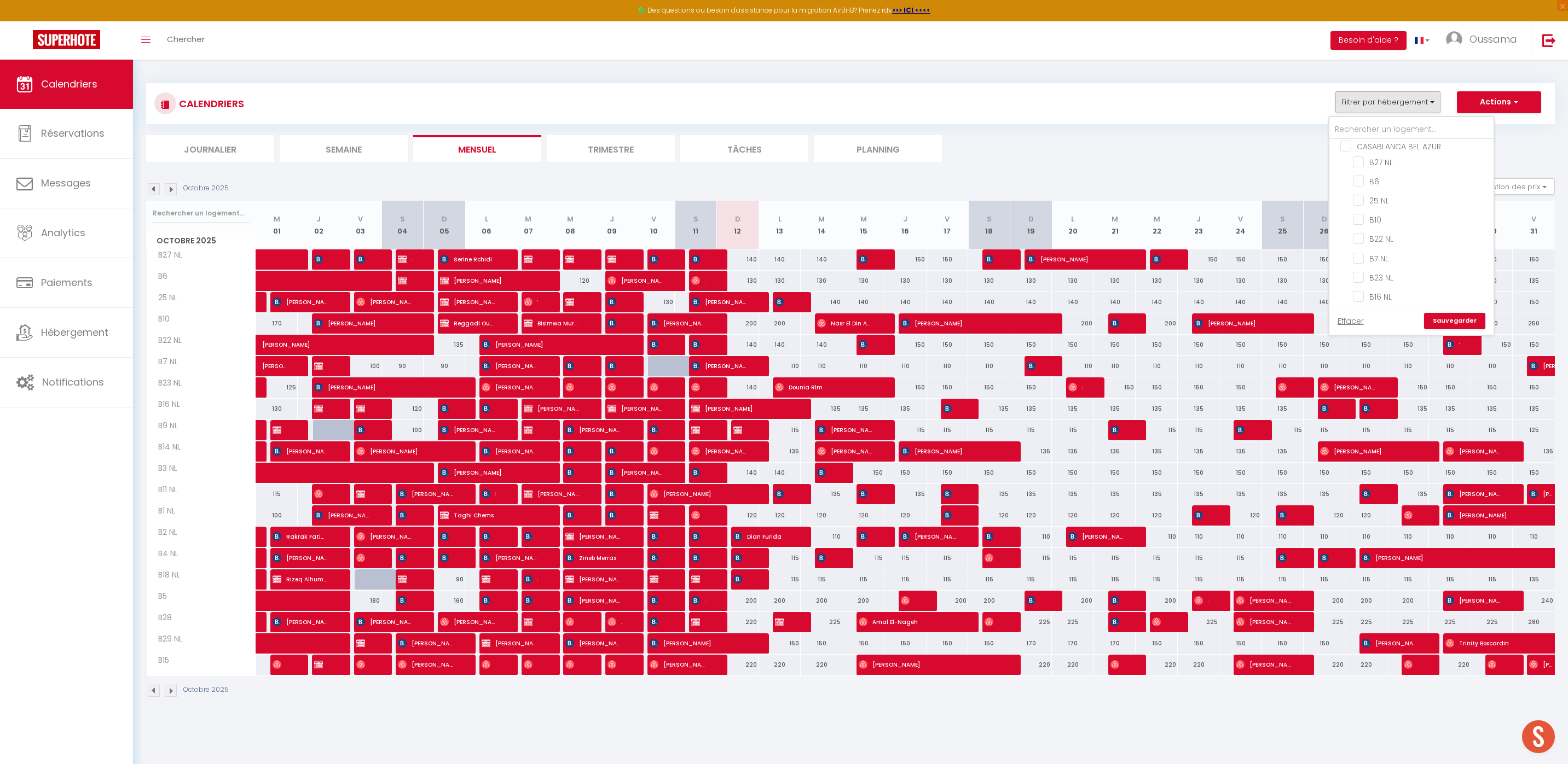
checkbox input "false"
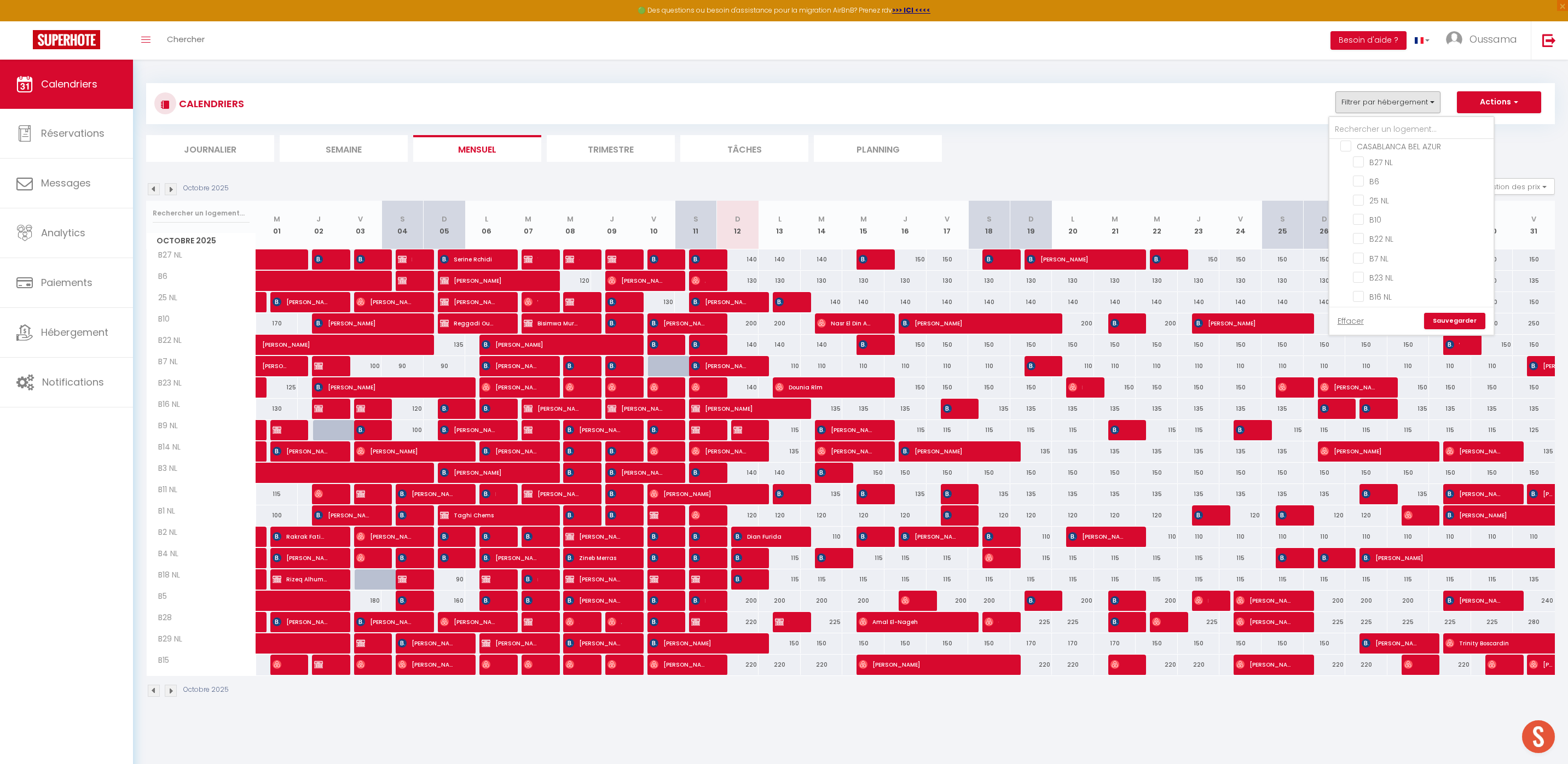
checkbox input "false"
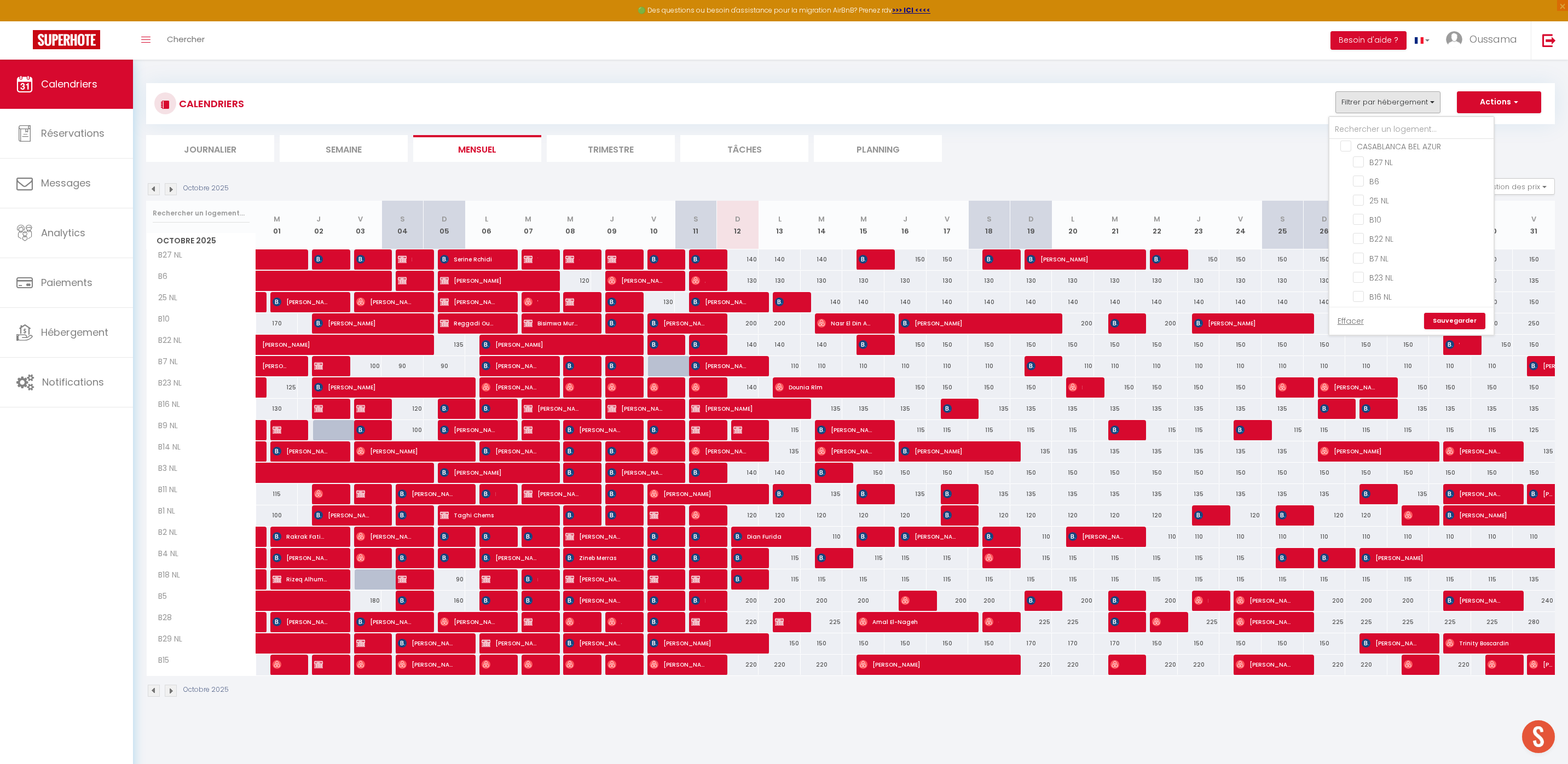
checkbox input "false"
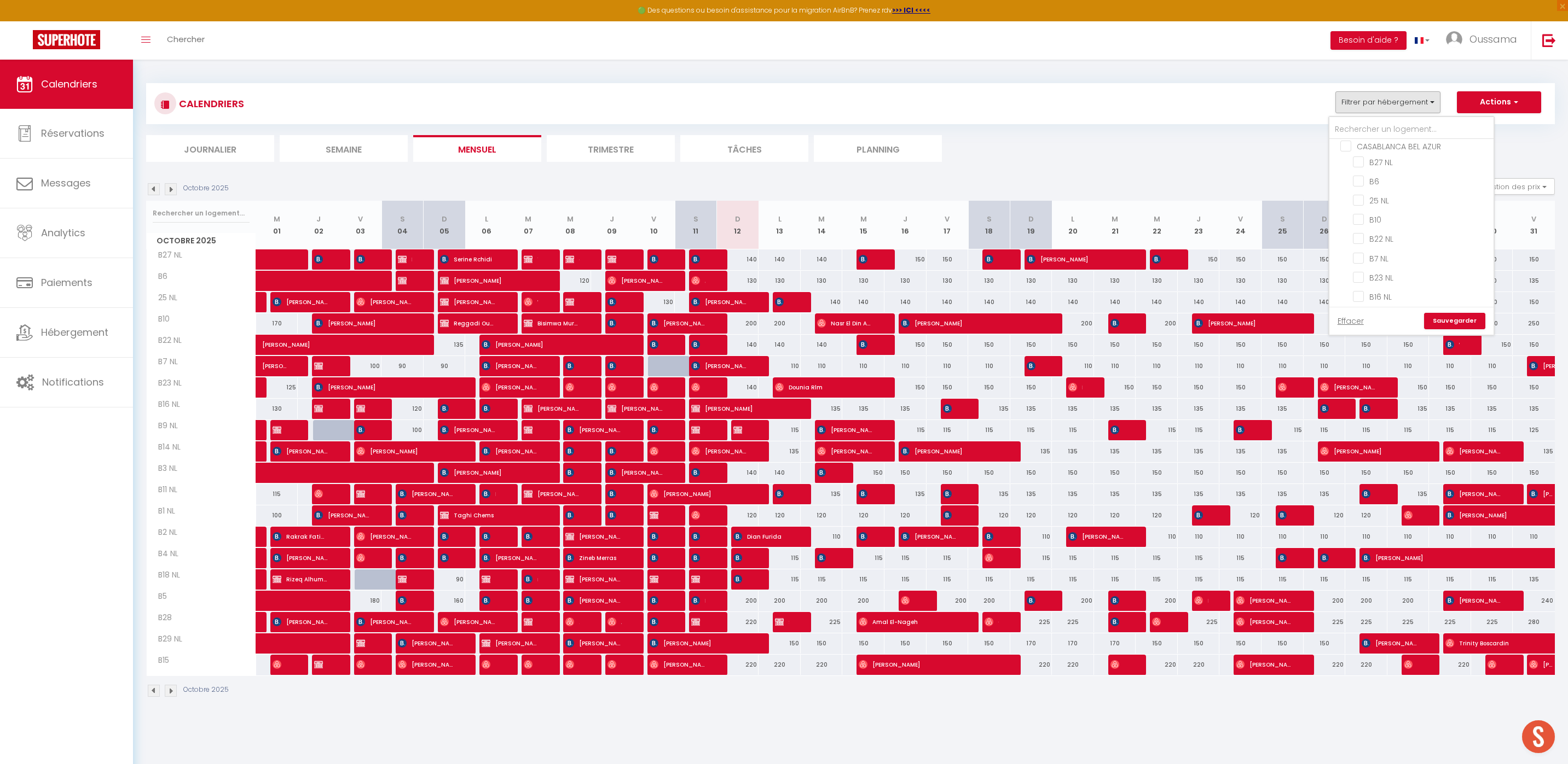
checkbox input "false"
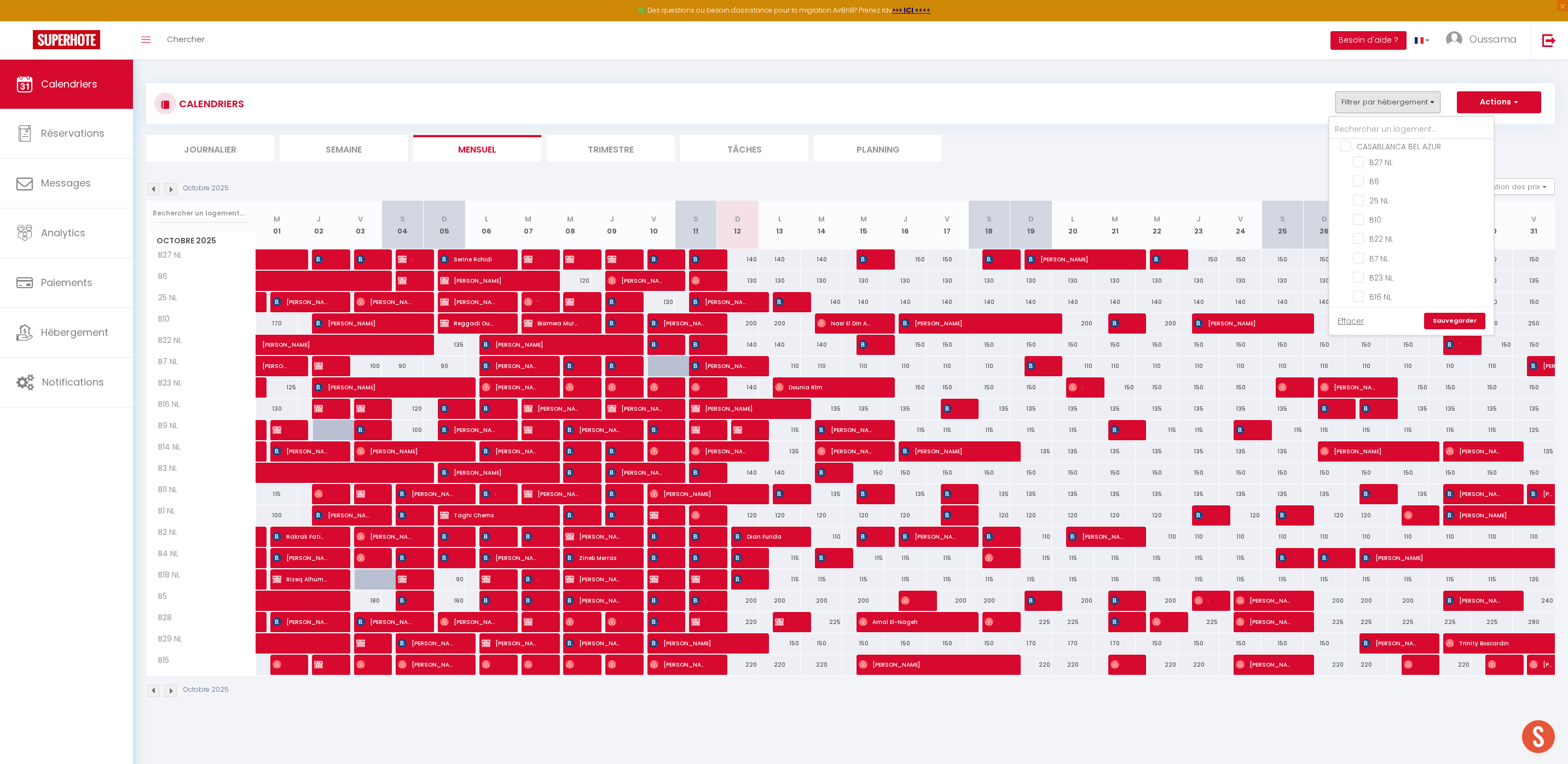
checkbox input "false"
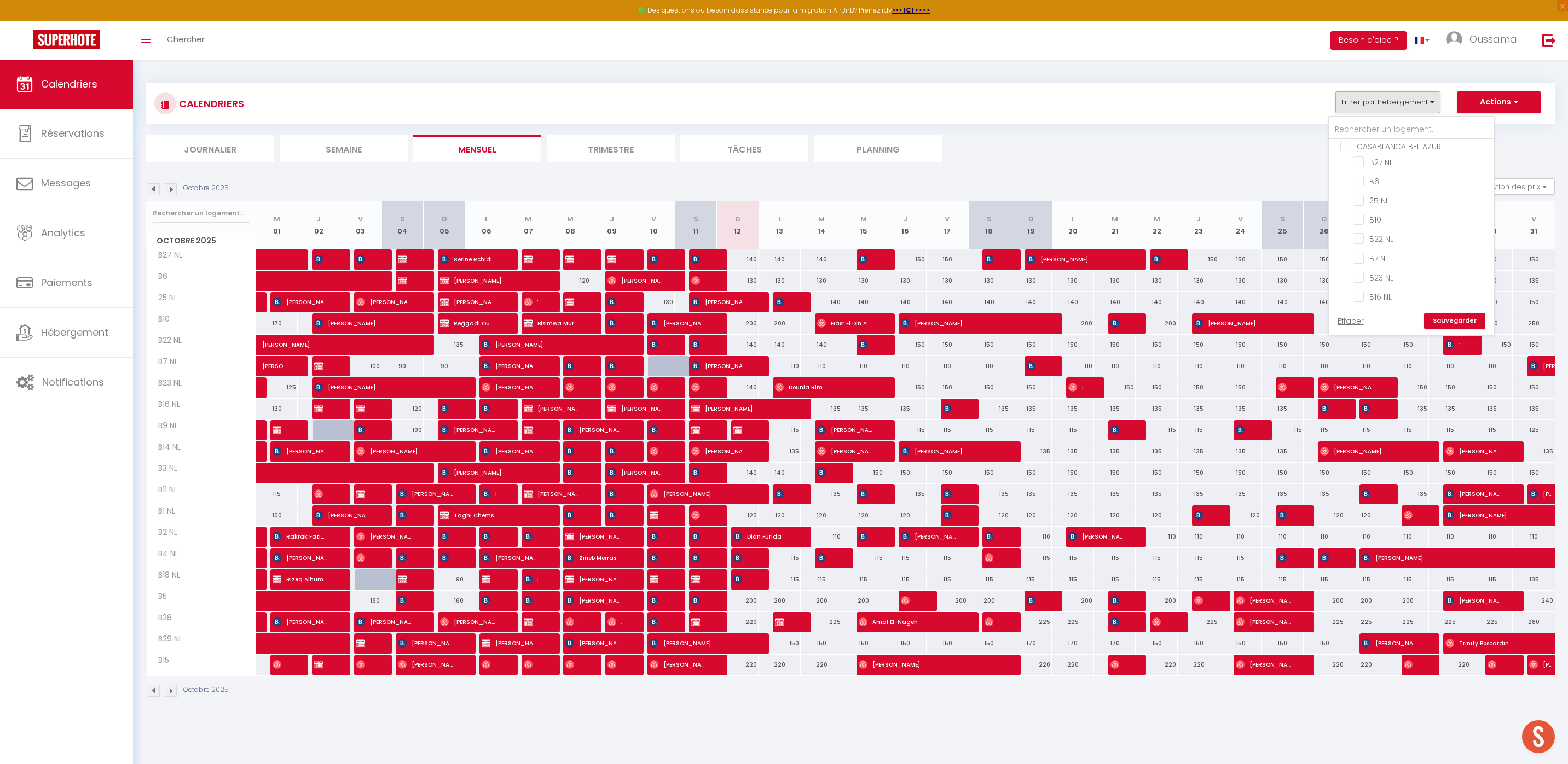
checkbox input "false"
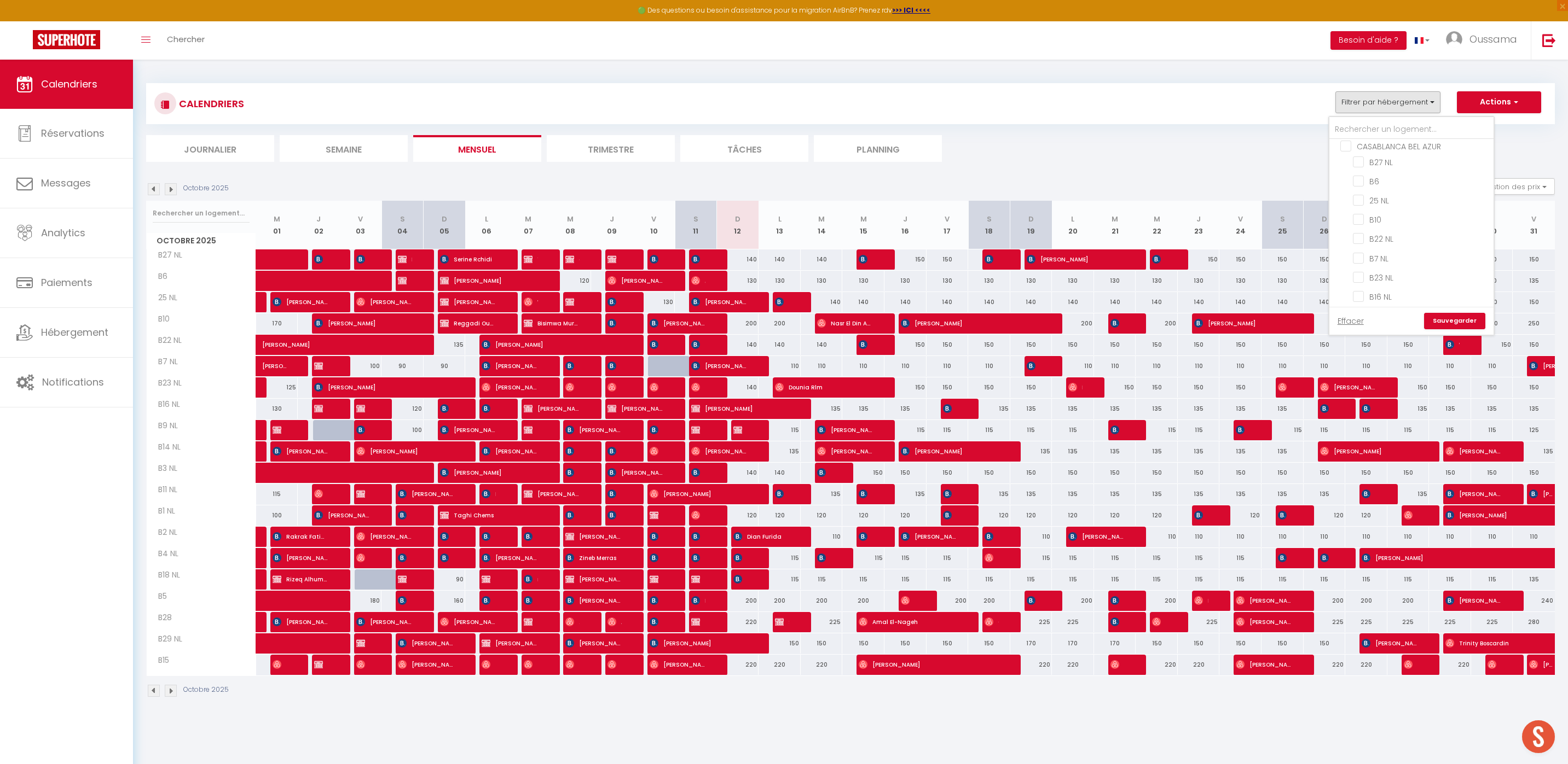
checkbox input "false"
click at [1346, 203] on input "CASABLANCA GAUTHIER" at bounding box center [1422, 208] width 164 height 11
checkbox input "true"
checkbox input "false"
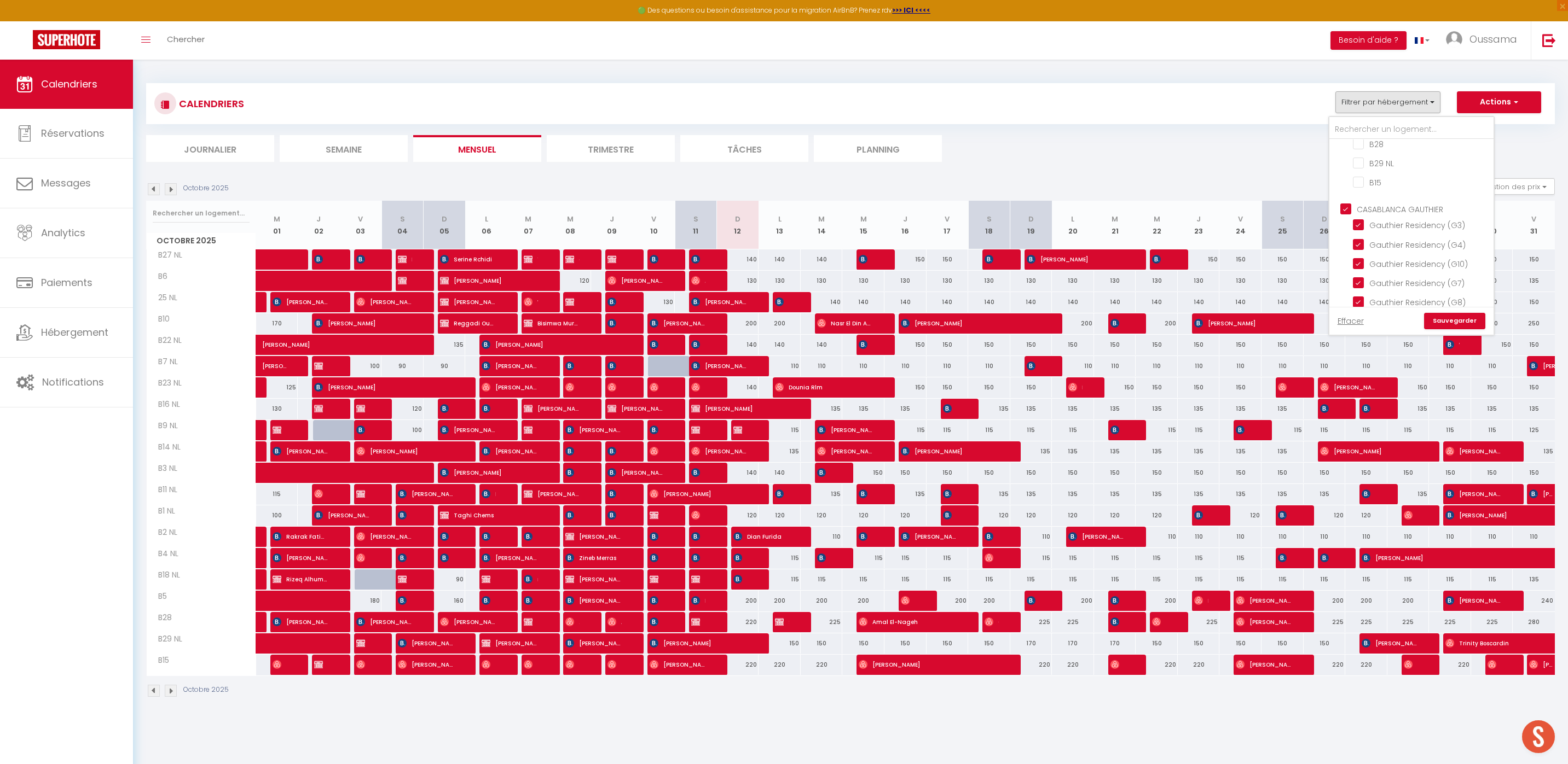
checkbox input "false"
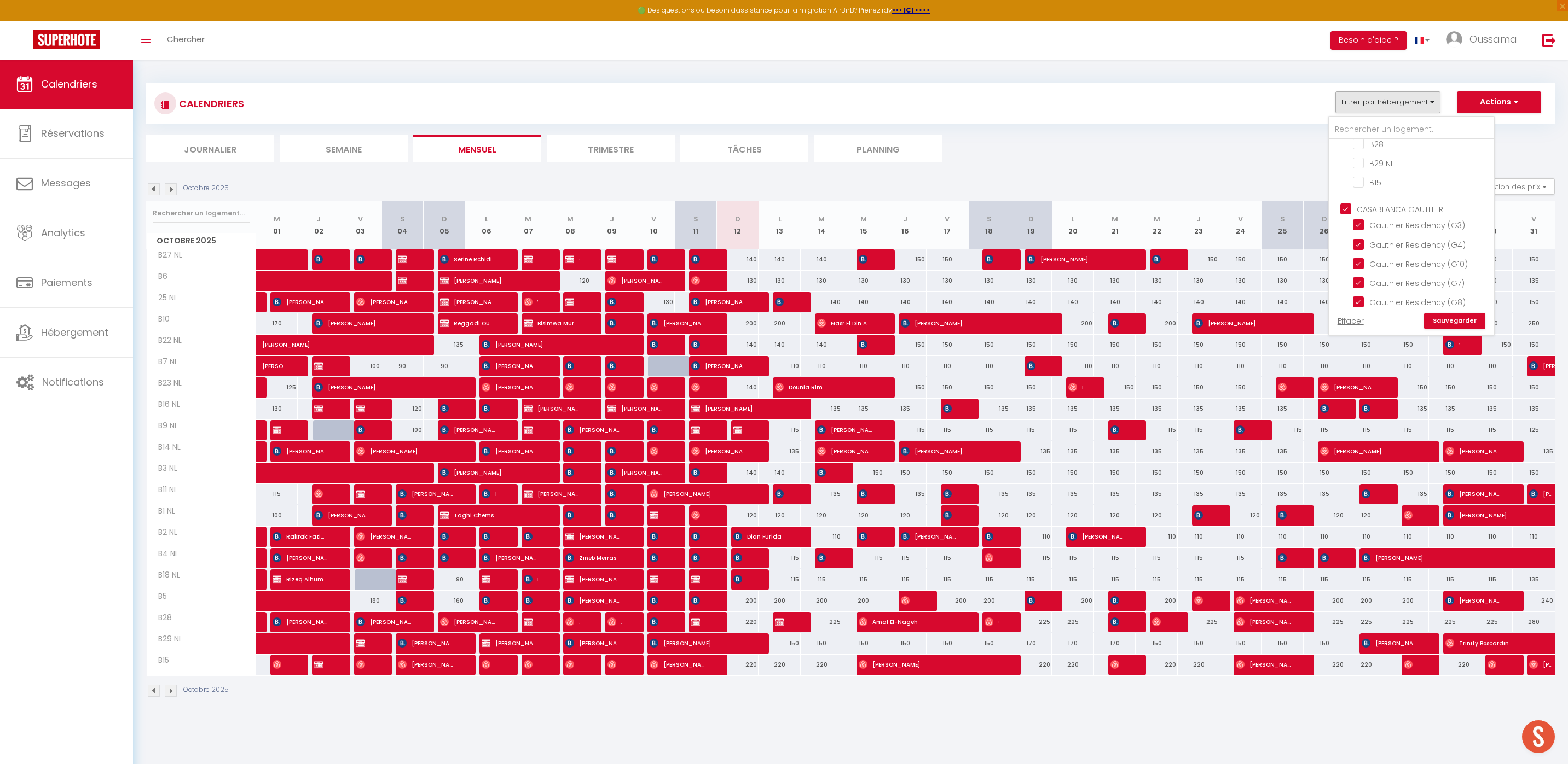
checkbox input "false"
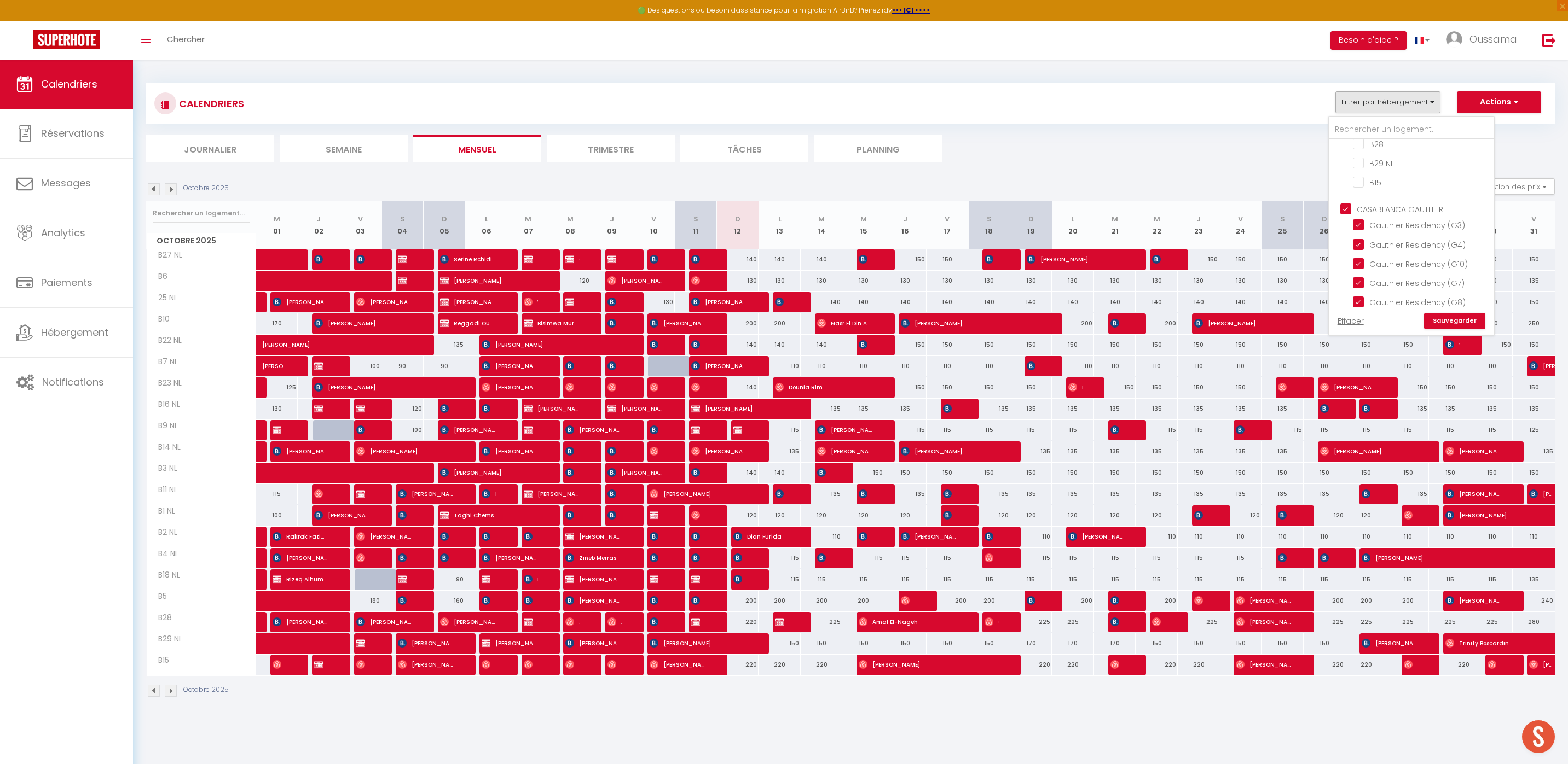
checkbox input "false"
checkbox input "true"
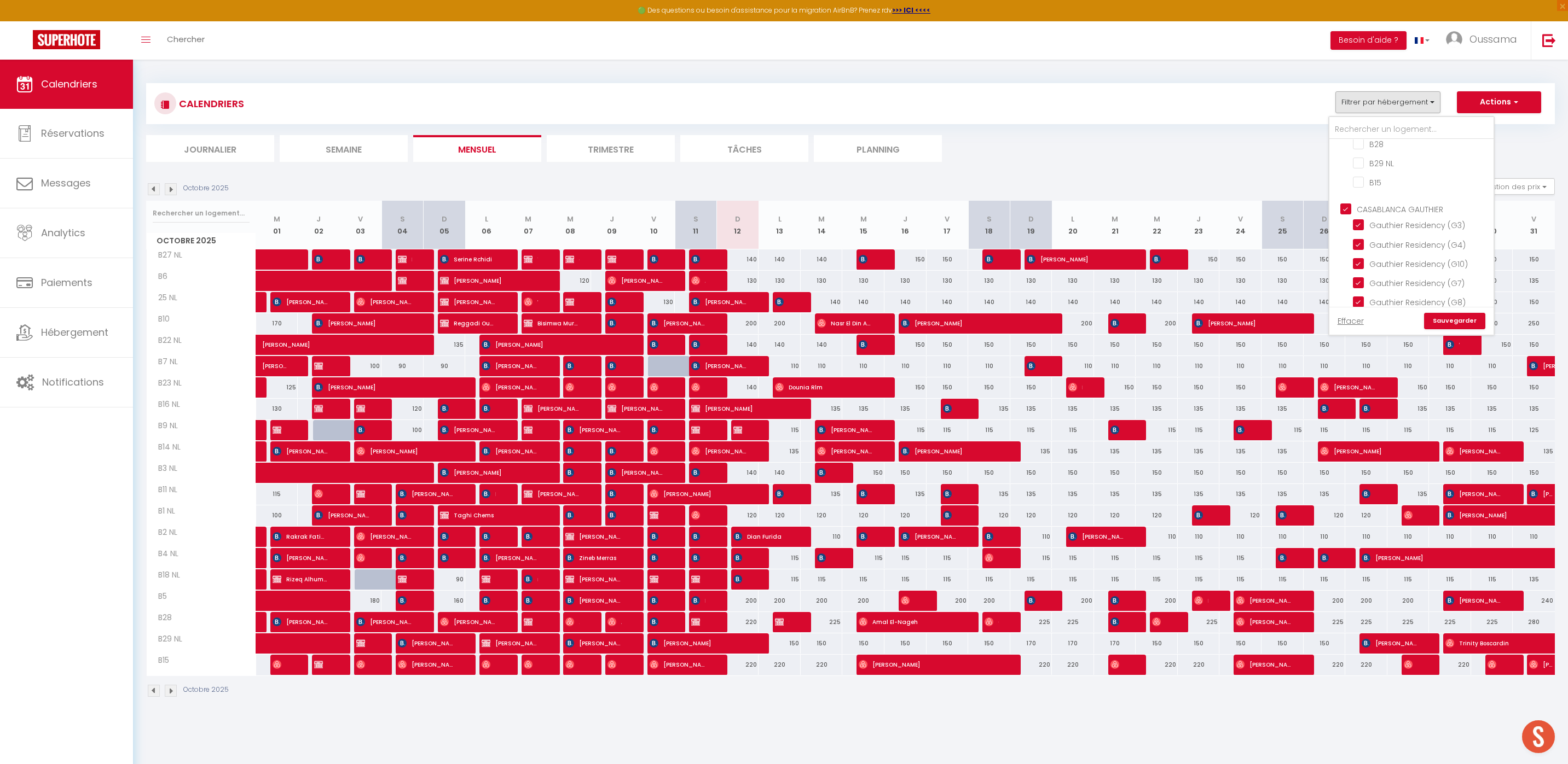
checkbox input "true"
checkbox input "false"
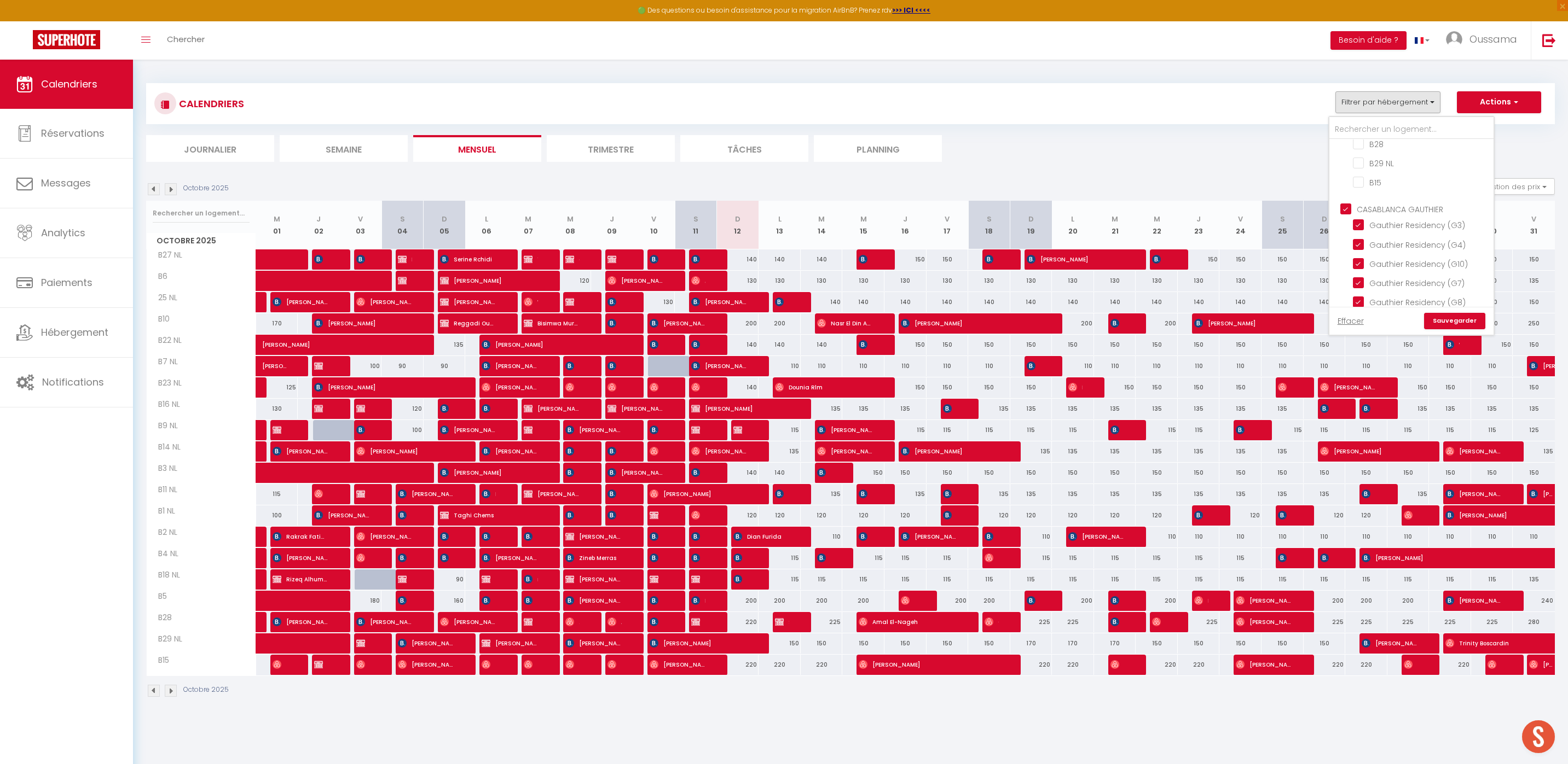
click at [1472, 323] on link "Sauvegarder" at bounding box center [1454, 321] width 61 height 16
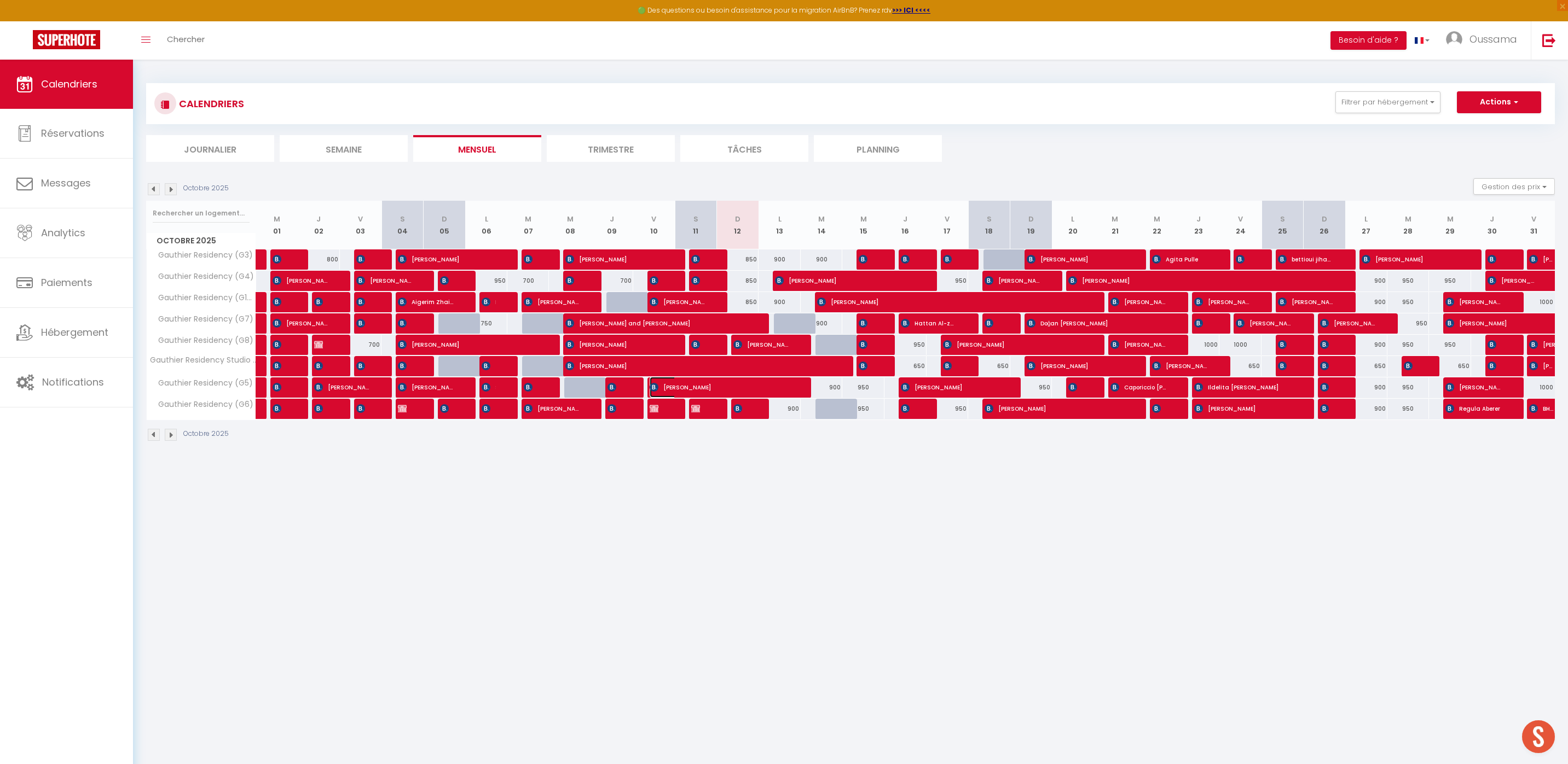
click at [728, 387] on span "[PERSON_NAME]" at bounding box center [719, 387] width 140 height 21
select select "OK"
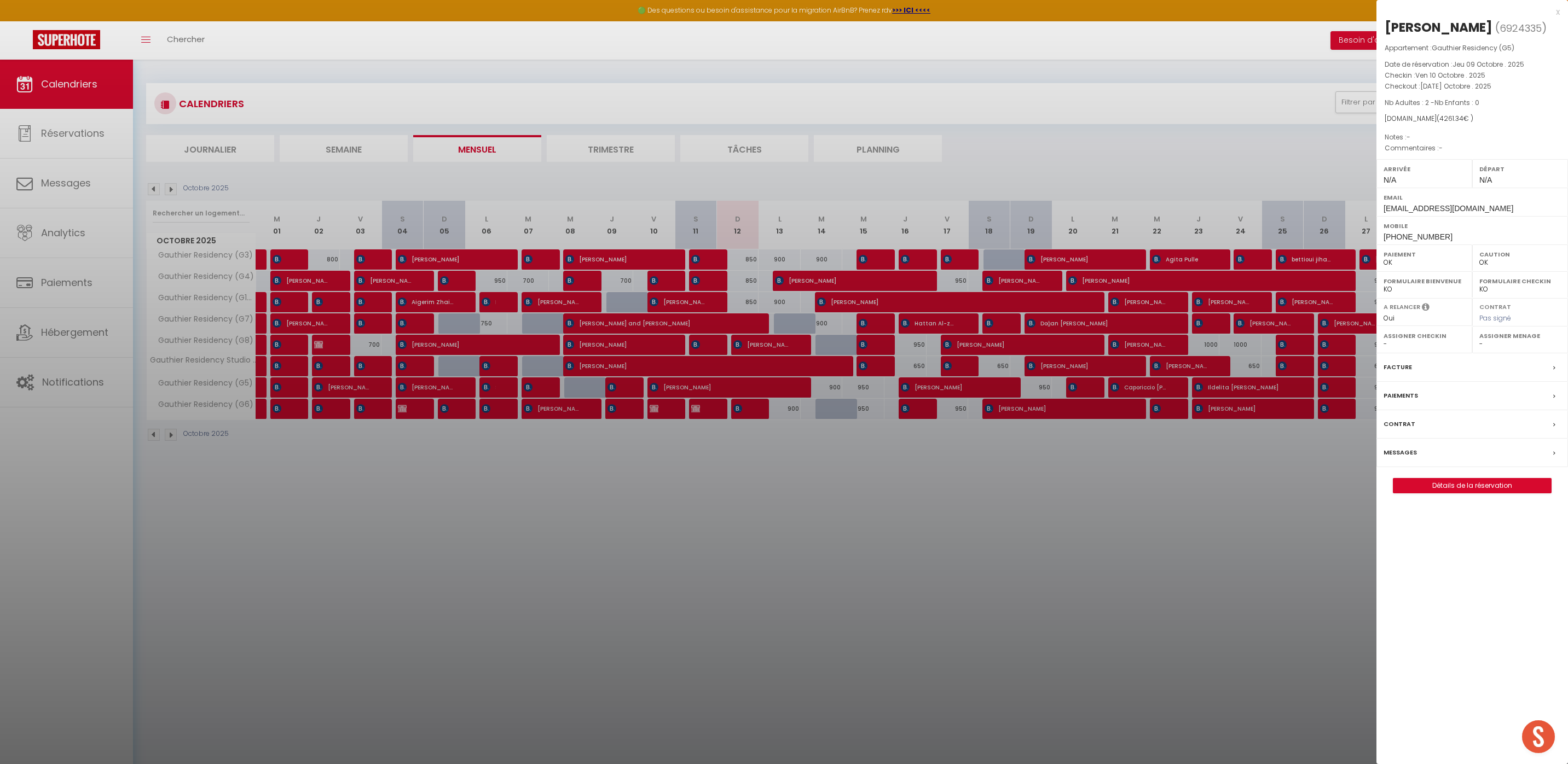
click at [731, 370] on div at bounding box center [784, 382] width 1568 height 764
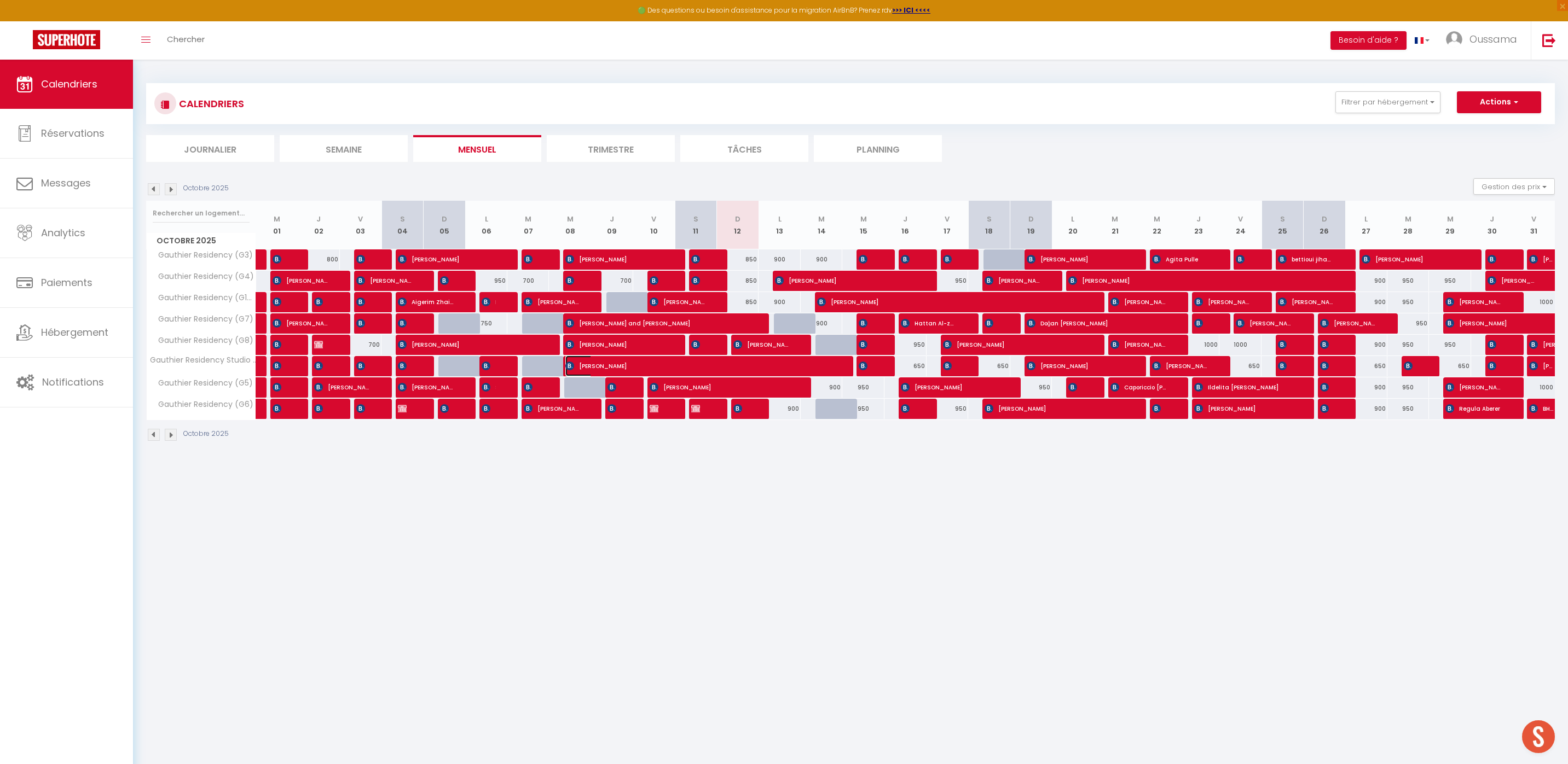
click at [731, 370] on span "[PERSON_NAME]" at bounding box center [699, 365] width 267 height 21
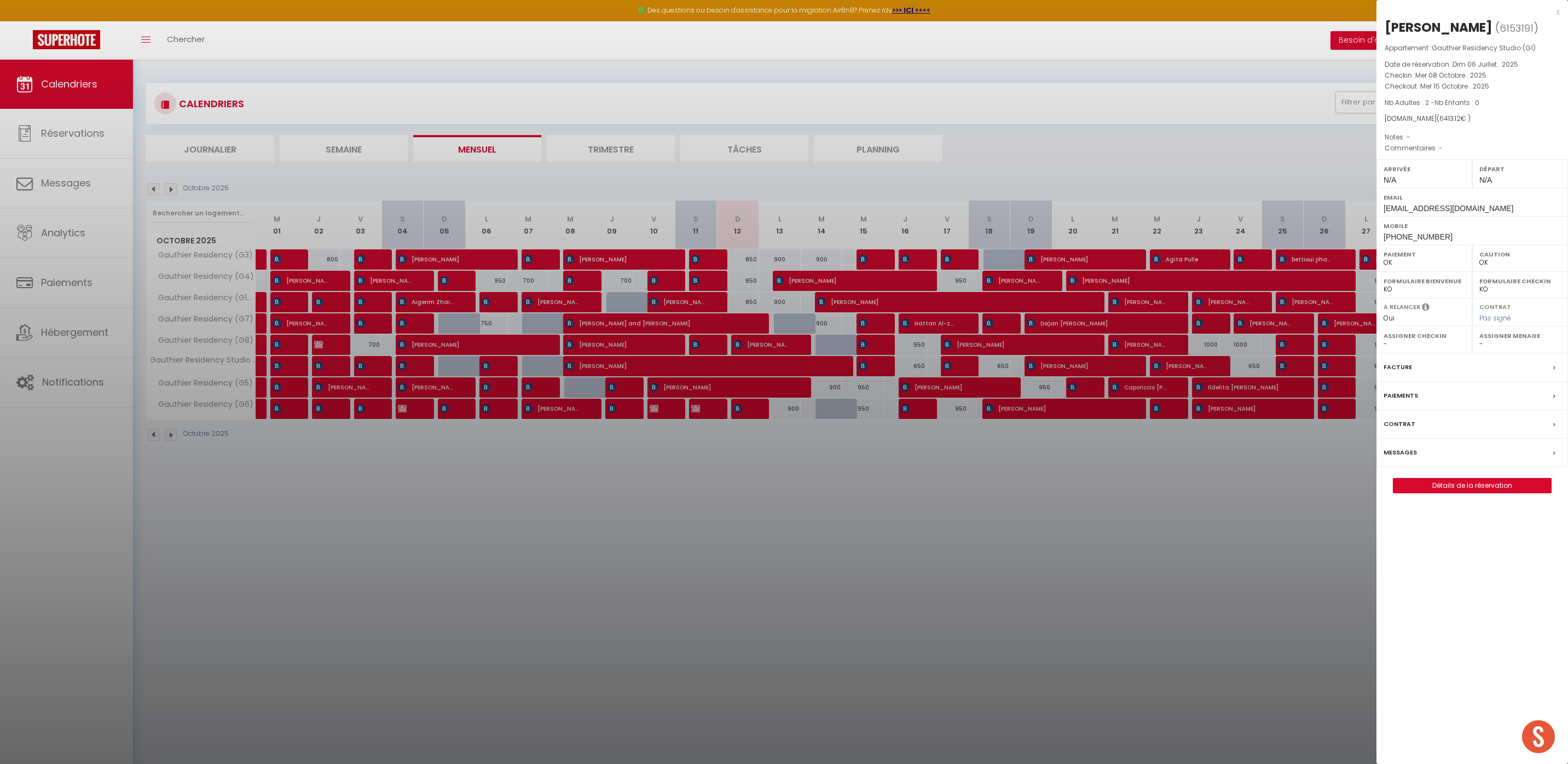
click at [882, 503] on div at bounding box center [784, 382] width 1568 height 764
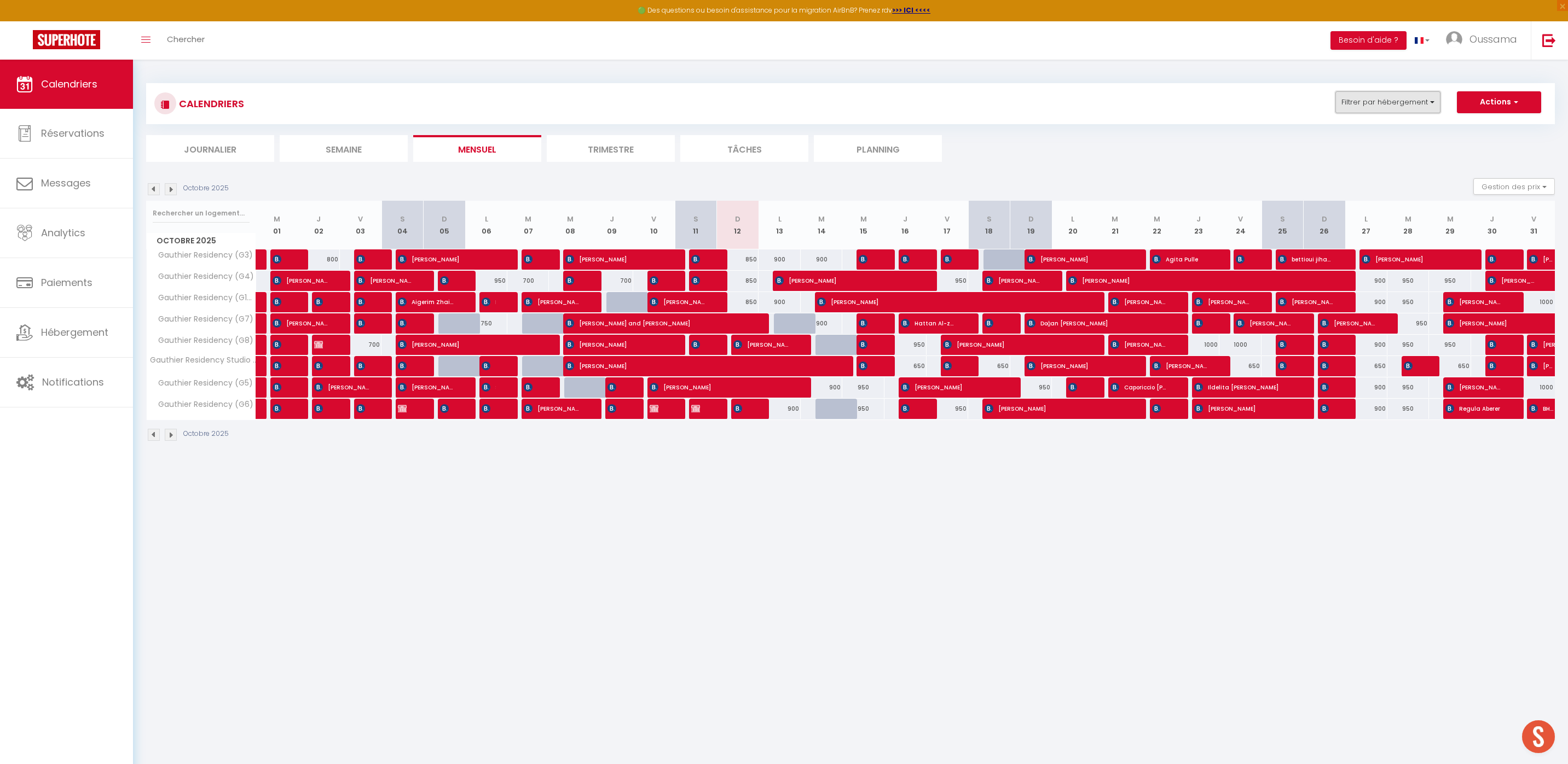
click at [1390, 106] on button "Filtrer par hébergement" at bounding box center [1388, 102] width 105 height 22
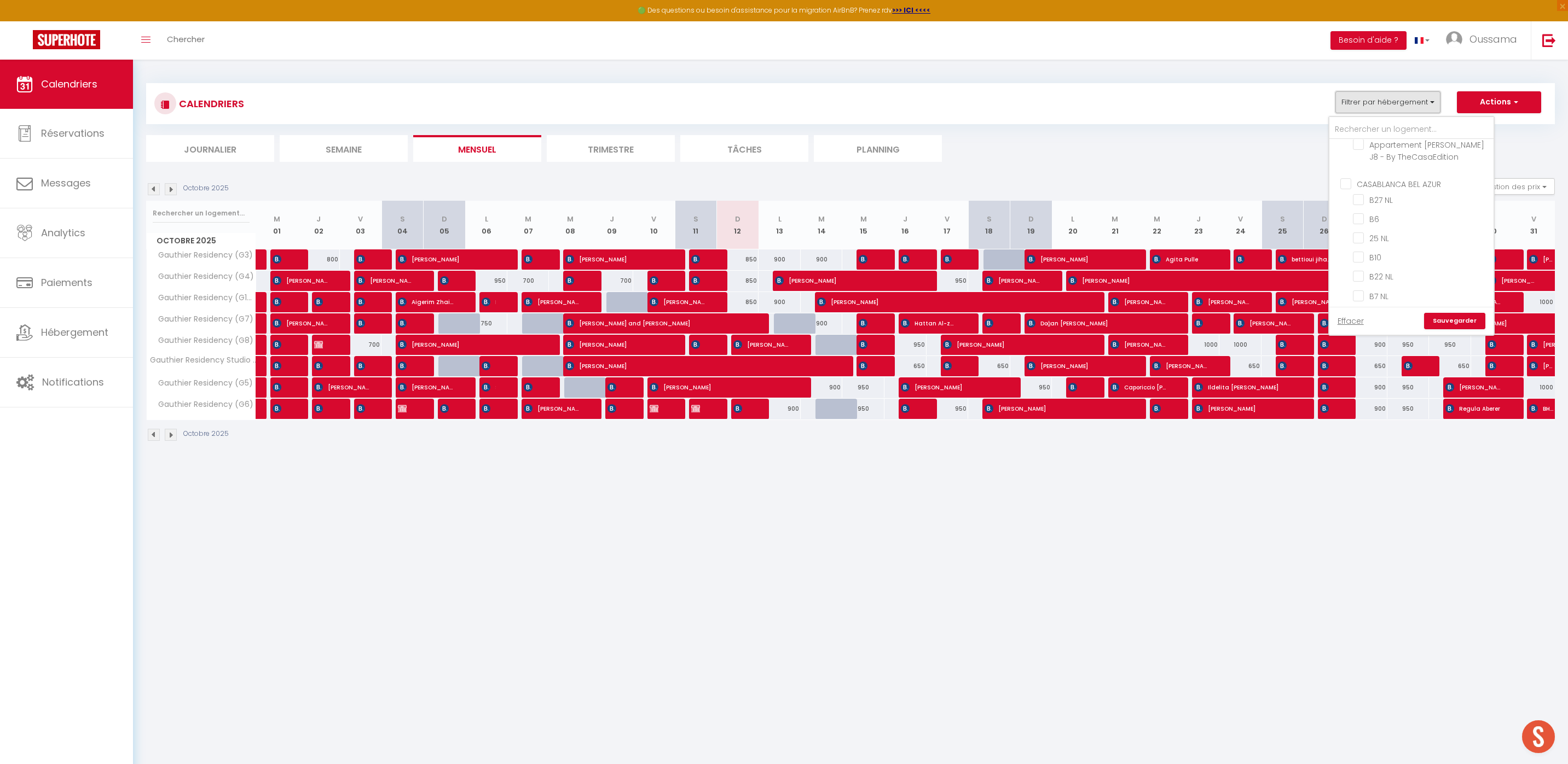
scroll to position [385, 0]
click at [1363, 233] on input "25 NL" at bounding box center [1421, 235] width 137 height 11
checkbox input "true"
checkbox input "false"
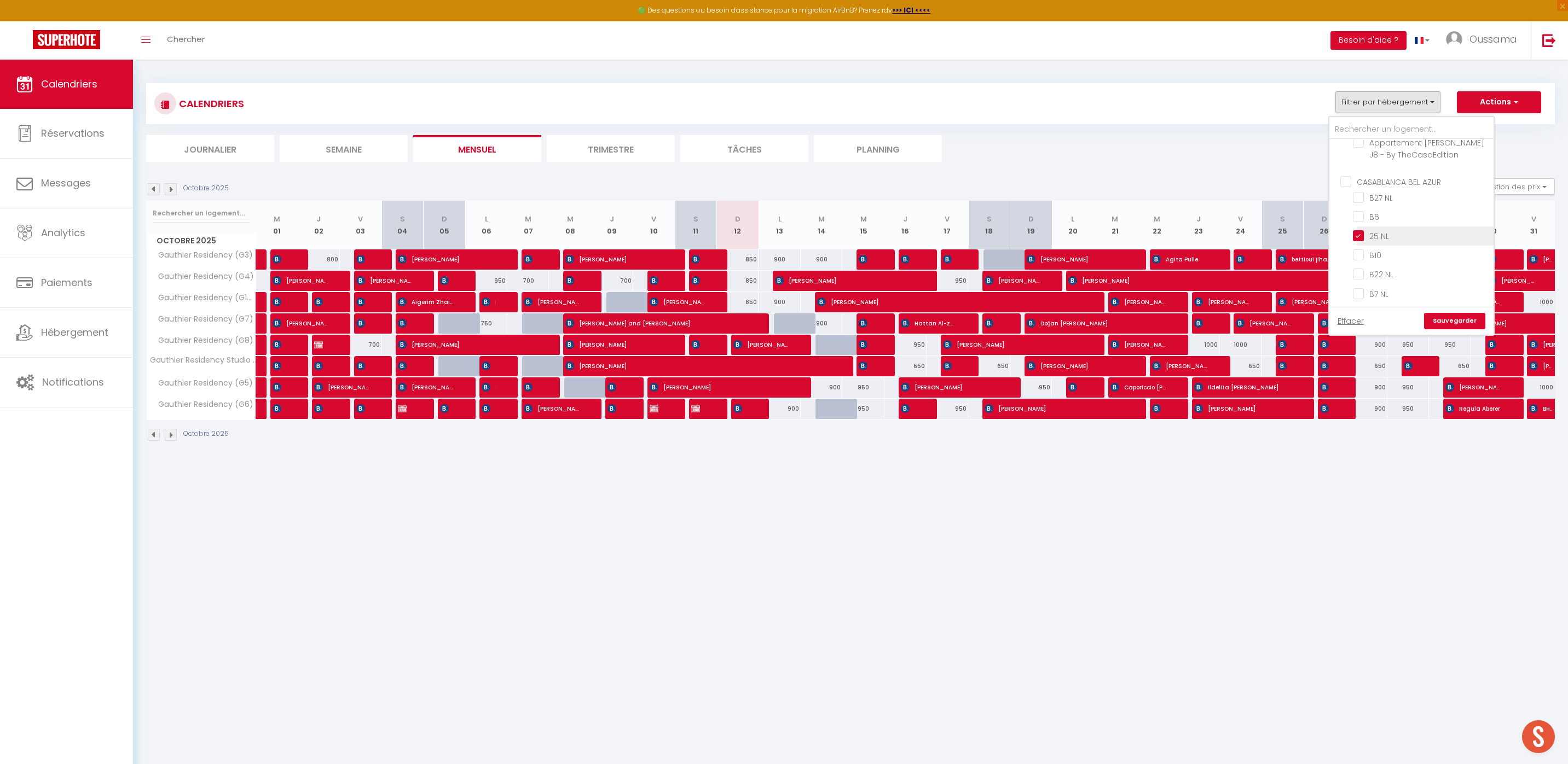
checkbox input "false"
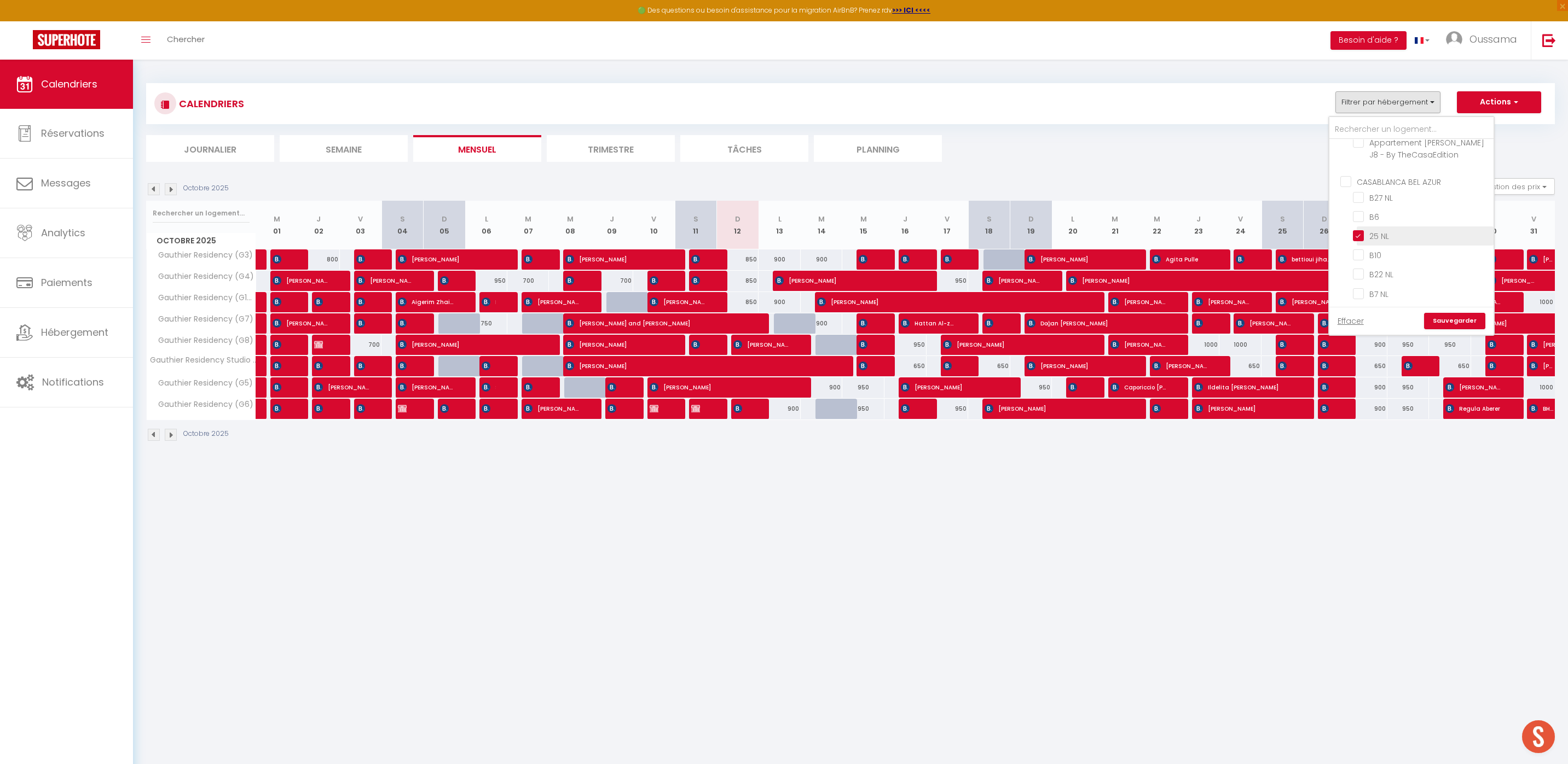
checkbox input "false"
click at [1363, 233] on input "B23 NL" at bounding box center [1421, 235] width 137 height 11
click at [1468, 321] on link "Sauvegarder" at bounding box center [1454, 321] width 61 height 16
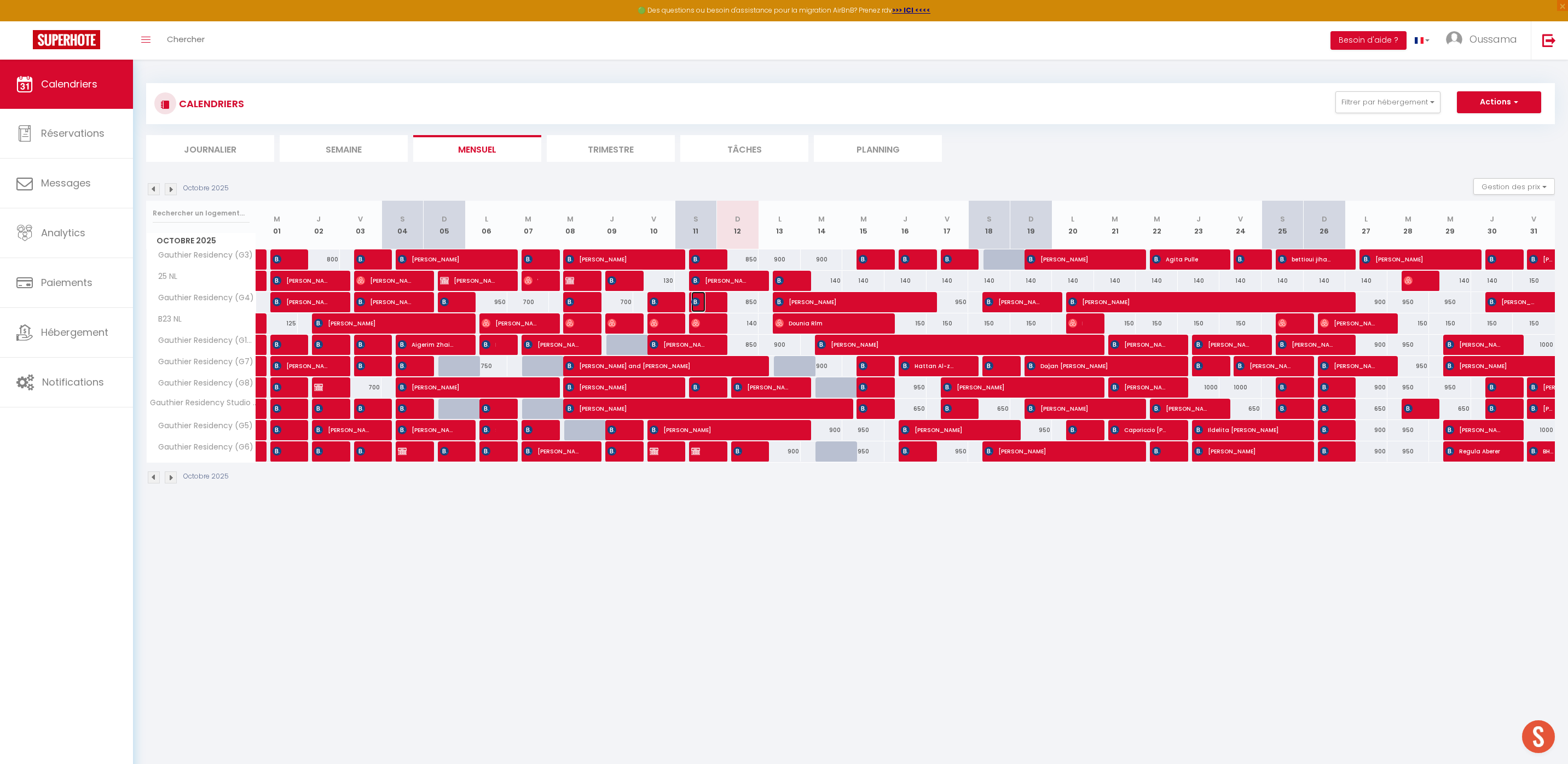
click at [703, 305] on span "[PERSON_NAME]" at bounding box center [698, 301] width 14 height 21
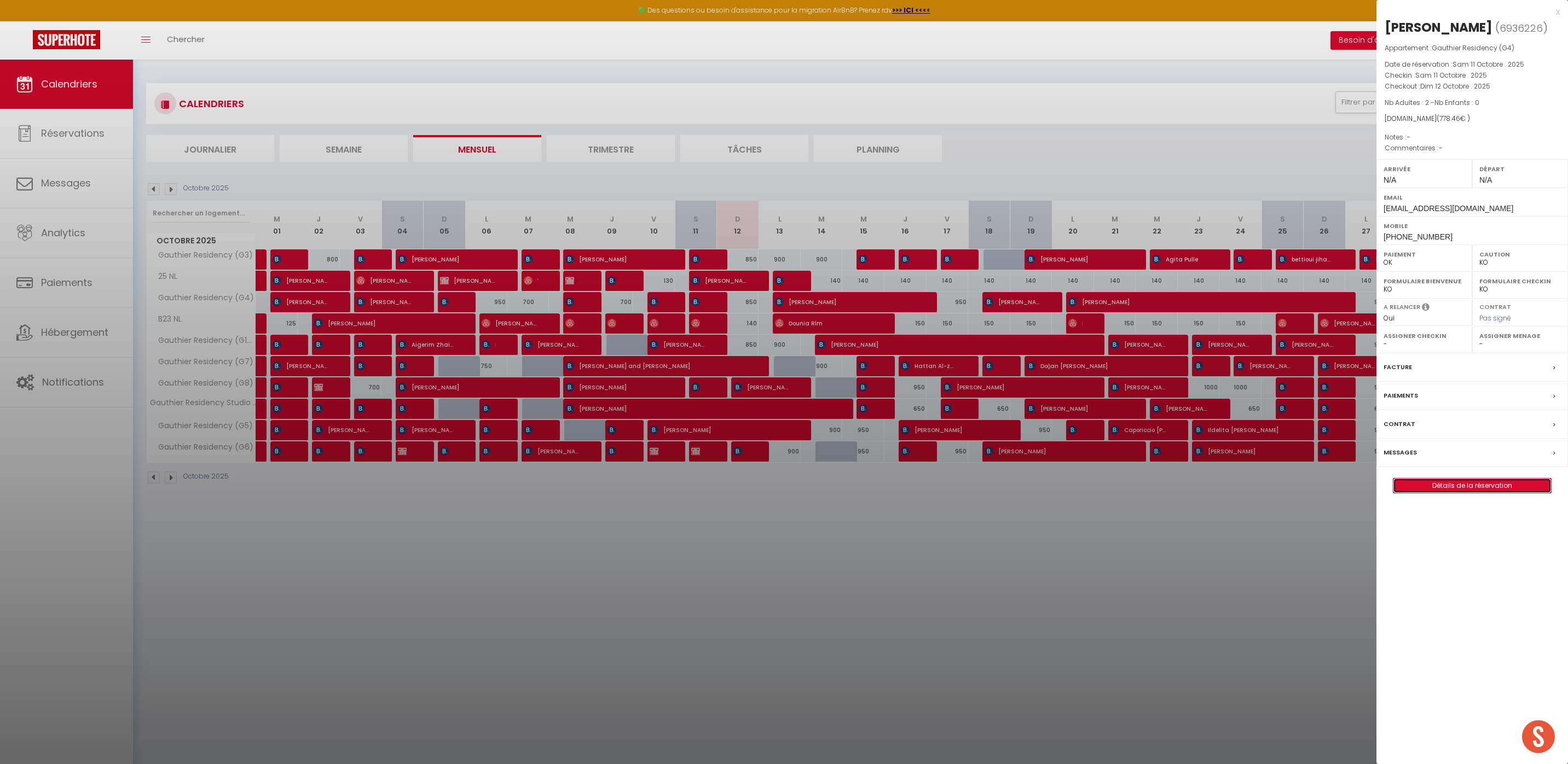
click at [1460, 483] on link "Détails de la réservation" at bounding box center [1472, 485] width 158 height 14
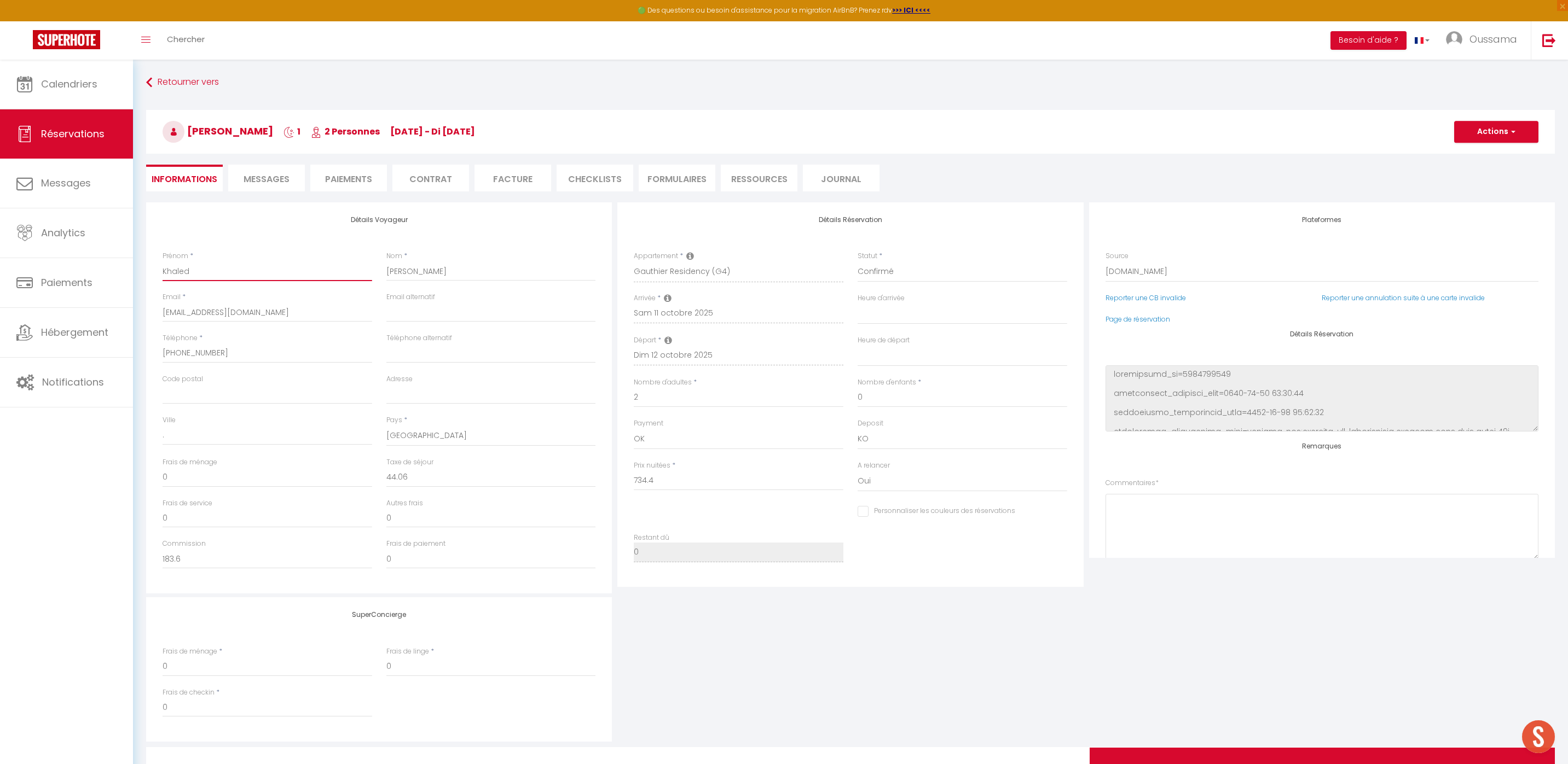
drag, startPoint x: 207, startPoint y: 266, endPoint x: 162, endPoint y: 272, distance: 45.4
click at [162, 272] on div "Prénom * Khaled" at bounding box center [267, 272] width 224 height 41
drag, startPoint x: 483, startPoint y: 271, endPoint x: 382, endPoint y: 263, distance: 101.3
click at [382, 263] on div "Nom * Mohamed" at bounding box center [491, 272] width 224 height 41
click at [296, 314] on input "kmoham.749754@guest.booking.com" at bounding box center [267, 312] width 210 height 20
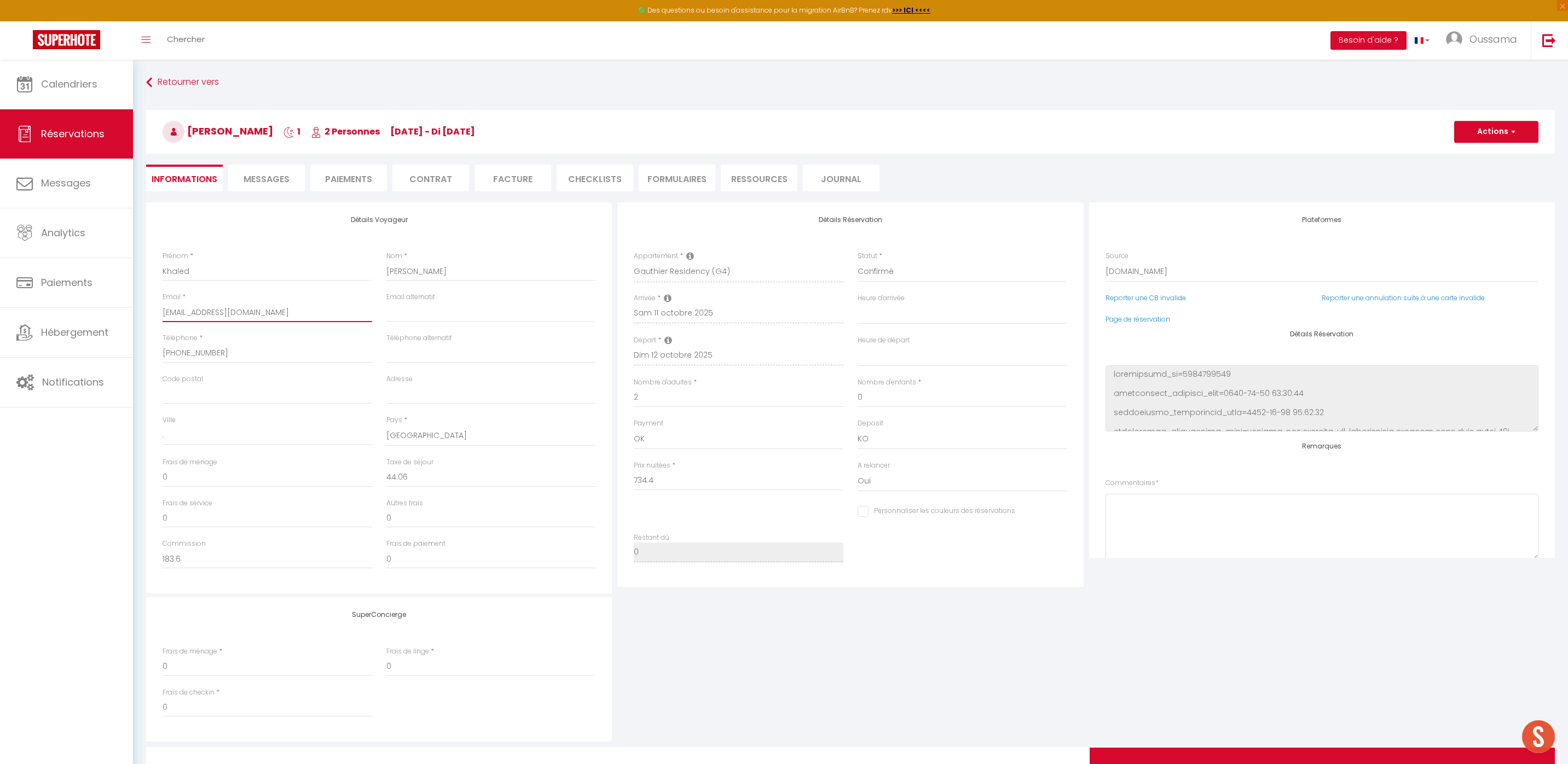
click at [296, 314] on input "kmoham.749754@guest.booking.com" at bounding box center [267, 312] width 210 height 20
click at [426, 436] on select "France Portugal Afghanistan Albania Algeria American Samoa Andorra Angola Angui…" at bounding box center [491, 435] width 210 height 21
click at [386, 425] on select "France Portugal Afghanistan Albania Algeria American Samoa Andorra Angola Angui…" at bounding box center [491, 435] width 210 height 21
drag, startPoint x: 220, startPoint y: 268, endPoint x: 142, endPoint y: 269, distance: 78.0
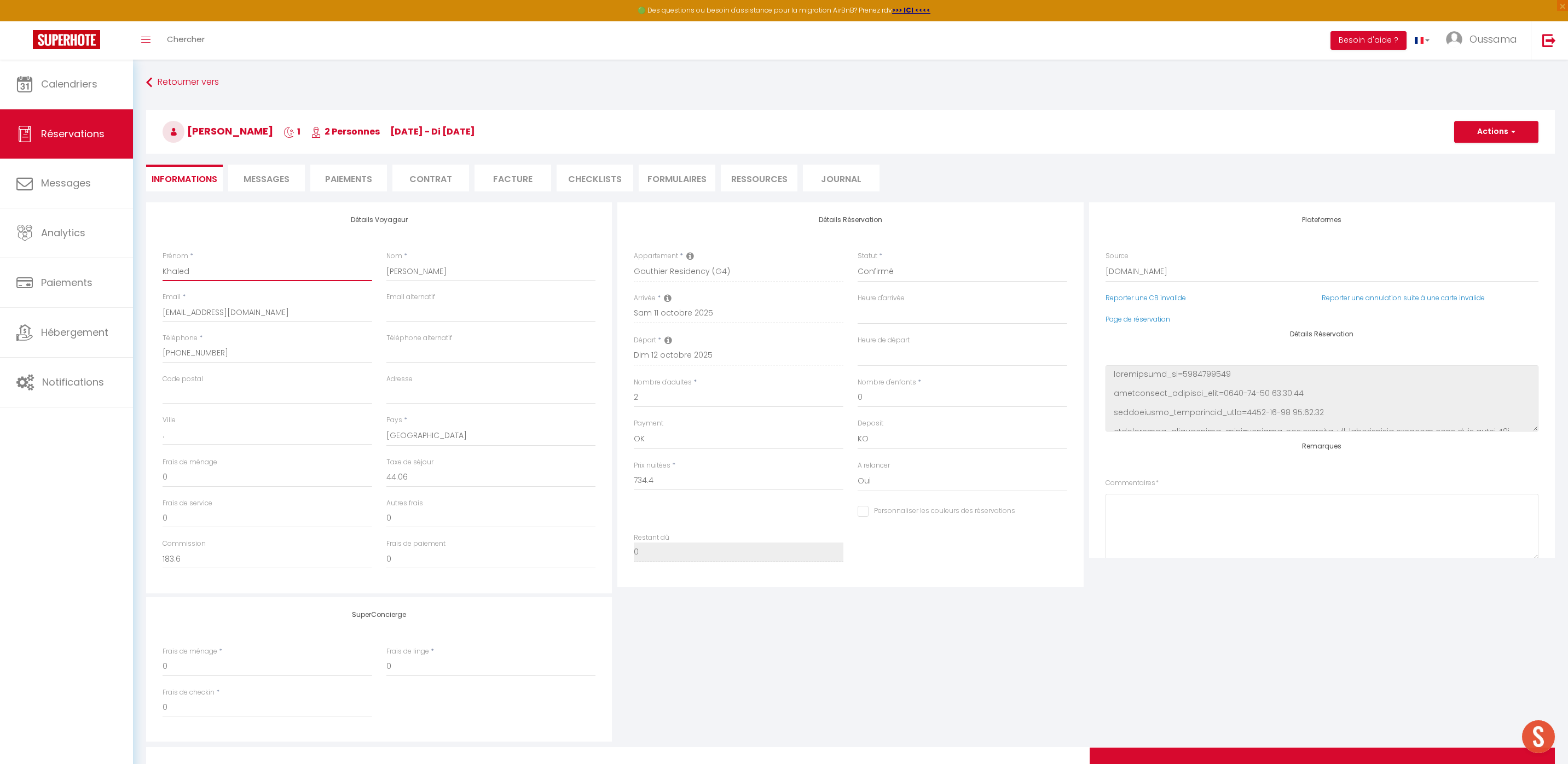
click at [144, 269] on div "Détails Voyageur Prénom * Khaled Nom * Mohamed Email * kmoham.749754@guest.book…" at bounding box center [379, 397] width 471 height 391
click at [514, 241] on div "Détails Voyageur Prénom * Khaled Nom * Mohamed Email * kmoham.749754@guest.book…" at bounding box center [379, 397] width 465 height 391
click at [1152, 276] on select "Direct Airbnb.com Booking.com Chalet montagne Expedia Gite de France Homeaway H…" at bounding box center [1322, 271] width 433 height 21
click at [1106, 261] on select "Direct Airbnb.com Booking.com Chalet montagne Expedia Gite de France Homeaway H…" at bounding box center [1322, 271] width 433 height 21
click at [923, 313] on select "00:00 00:30 01:00 01:30 02:00 02:30 03:00 03:30 04:00 04:30 05:00 05:30 06:00 0…" at bounding box center [962, 314] width 210 height 21
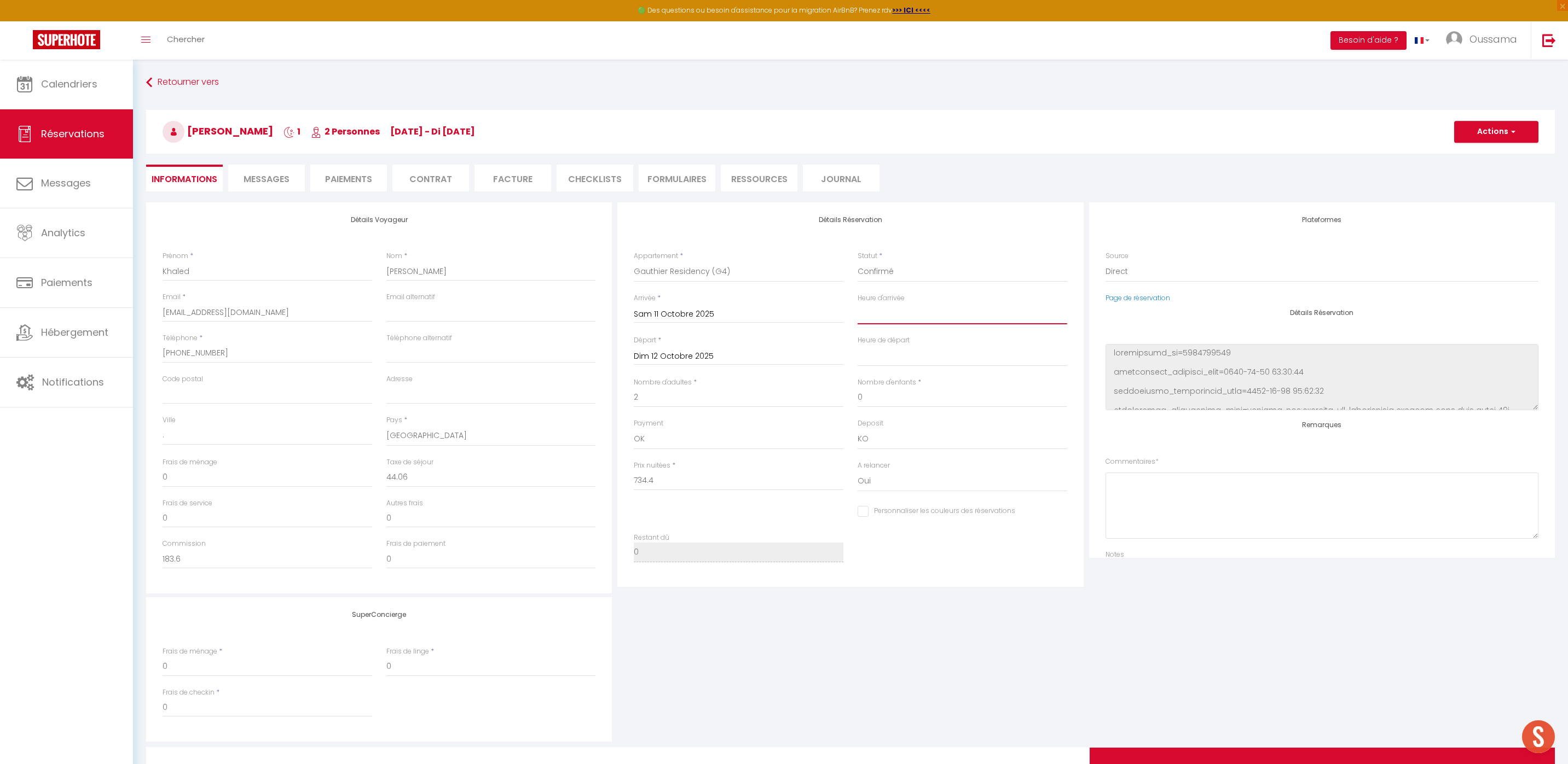
click at [857, 304] on select "00:00 00:30 01:00 01:30 02:00 02:30 03:00 03:30 04:00 04:30 05:00 05:30 06:00 0…" at bounding box center [962, 314] width 210 height 21
click at [879, 359] on select "00:00 00:30 01:00 01:30 02:00 02:30 03:00 03:30 04:00 04:30 05:00 05:30 06:00 0…" at bounding box center [962, 355] width 210 height 21
click at [857, 346] on select "00:00 00:30 01:00 01:30 02:00 02:30 03:00 03:30 04:00 04:30 05:00 05:30 06:00 0…" at bounding box center [962, 355] width 210 height 21
click at [683, 312] on input "Sam 11 Octobre 2025" at bounding box center [739, 314] width 210 height 14
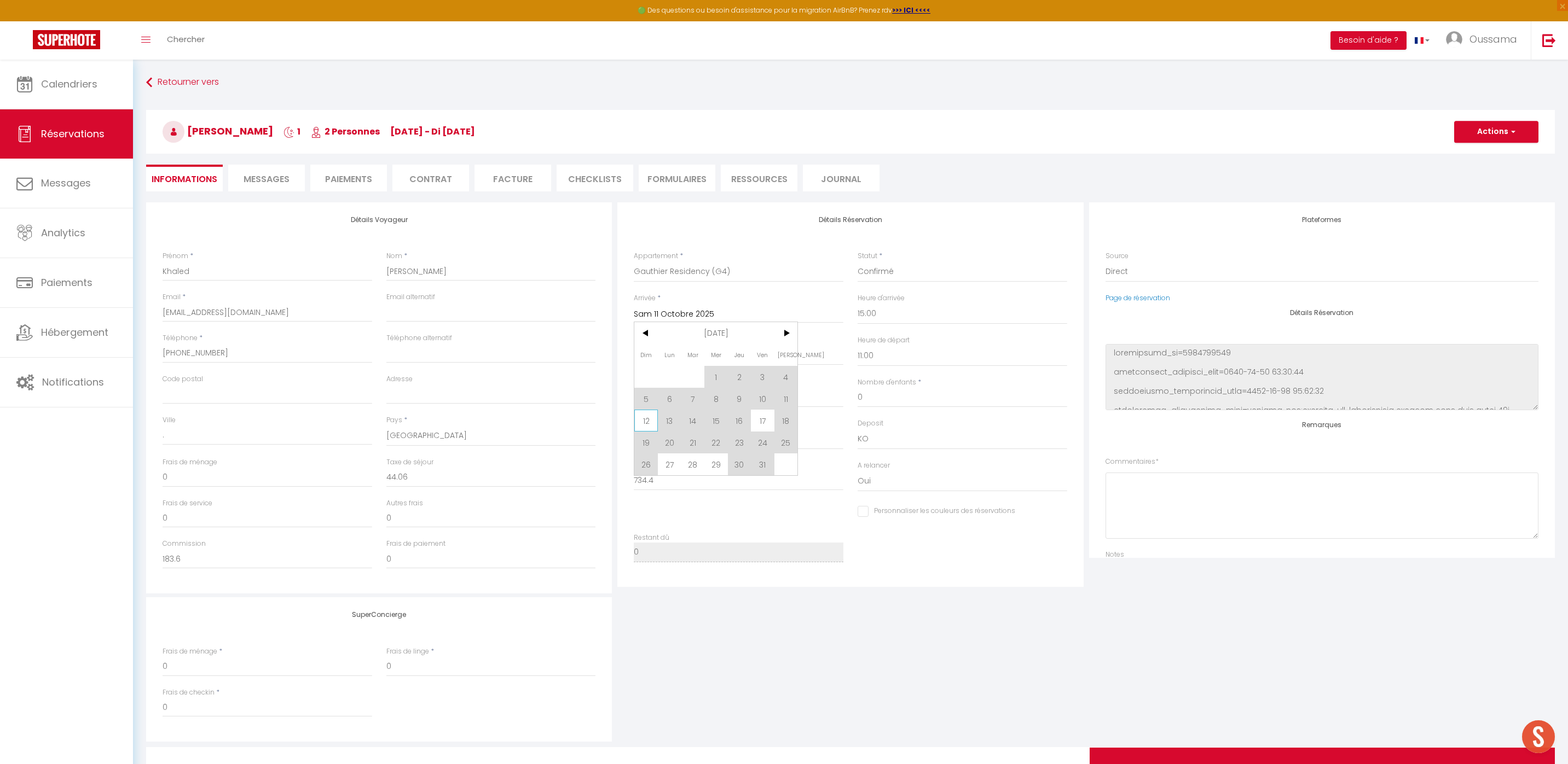
click at [648, 418] on span "12" at bounding box center [646, 420] width 24 height 22
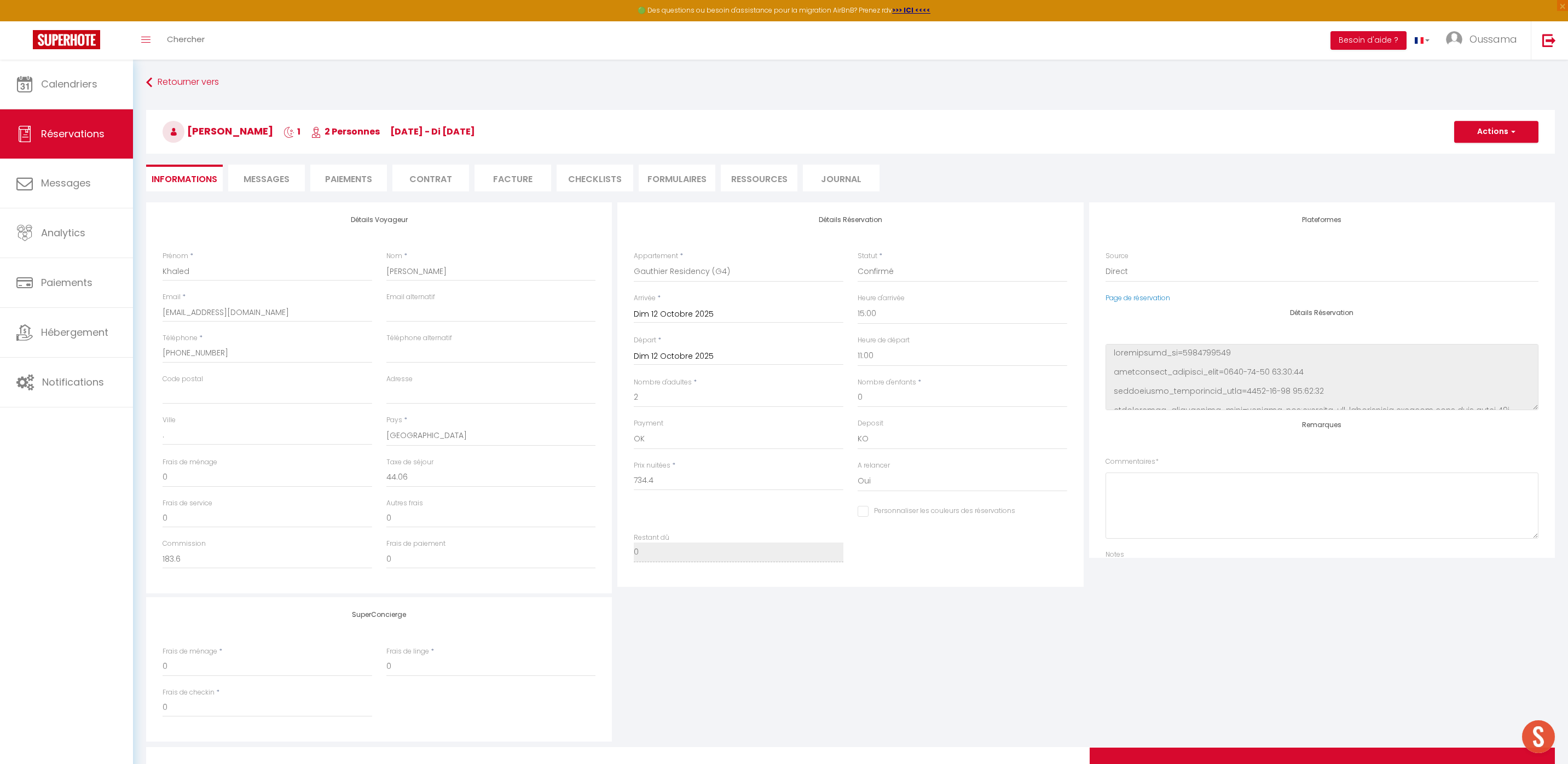
click at [674, 359] on input "Dim 12 Octobre 2025" at bounding box center [739, 356] width 210 height 14
click at [676, 456] on span "13" at bounding box center [670, 462] width 24 height 22
click at [1491, 131] on button "Actions" at bounding box center [1496, 132] width 84 height 22
click at [1479, 152] on link "Enregistrer" at bounding box center [1485, 156] width 87 height 14
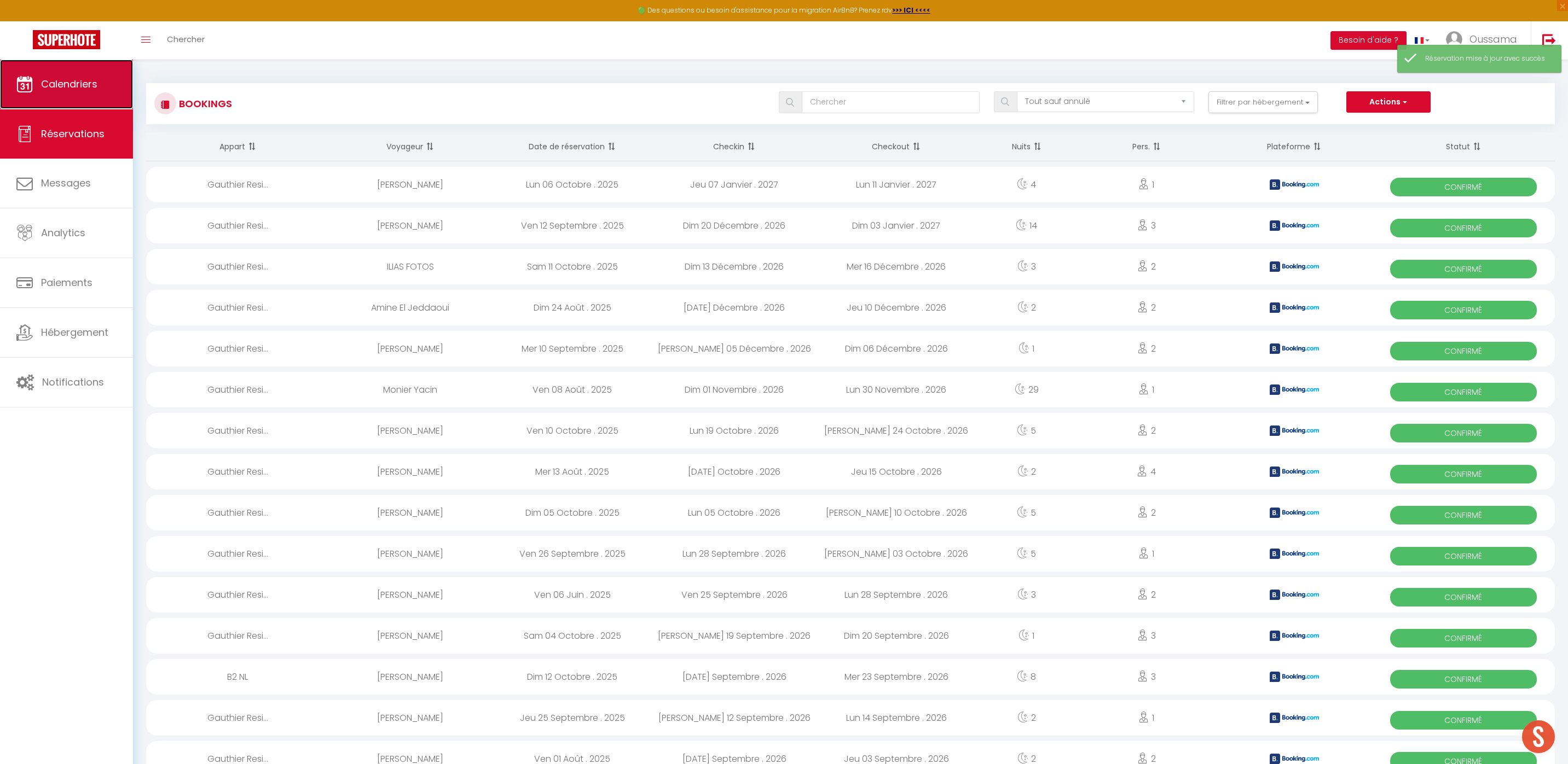
click at [73, 88] on span "Calendriers" at bounding box center [69, 84] width 56 height 14
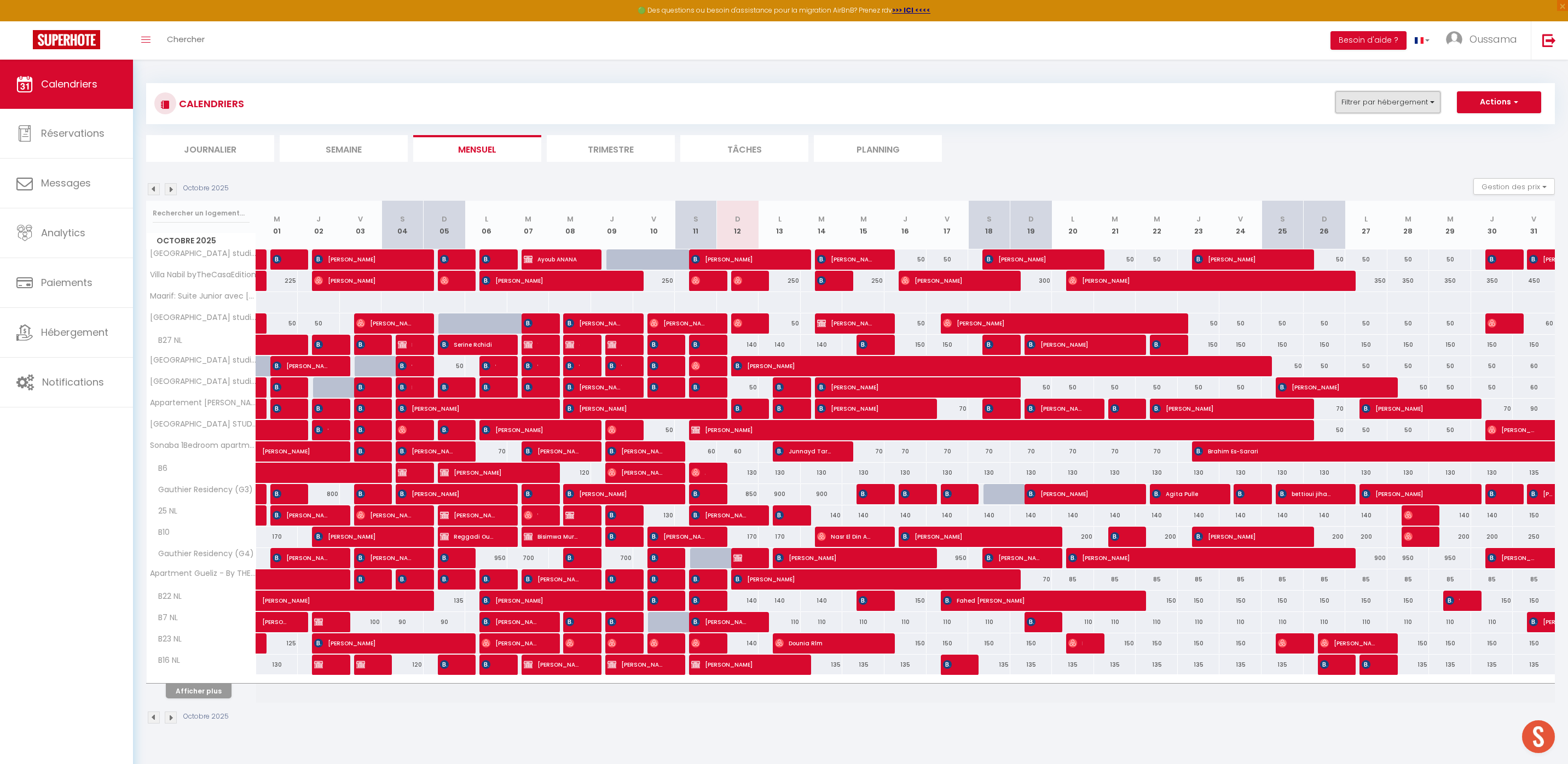
click at [1383, 105] on button "Filtrer par hébergement" at bounding box center [1388, 102] width 105 height 22
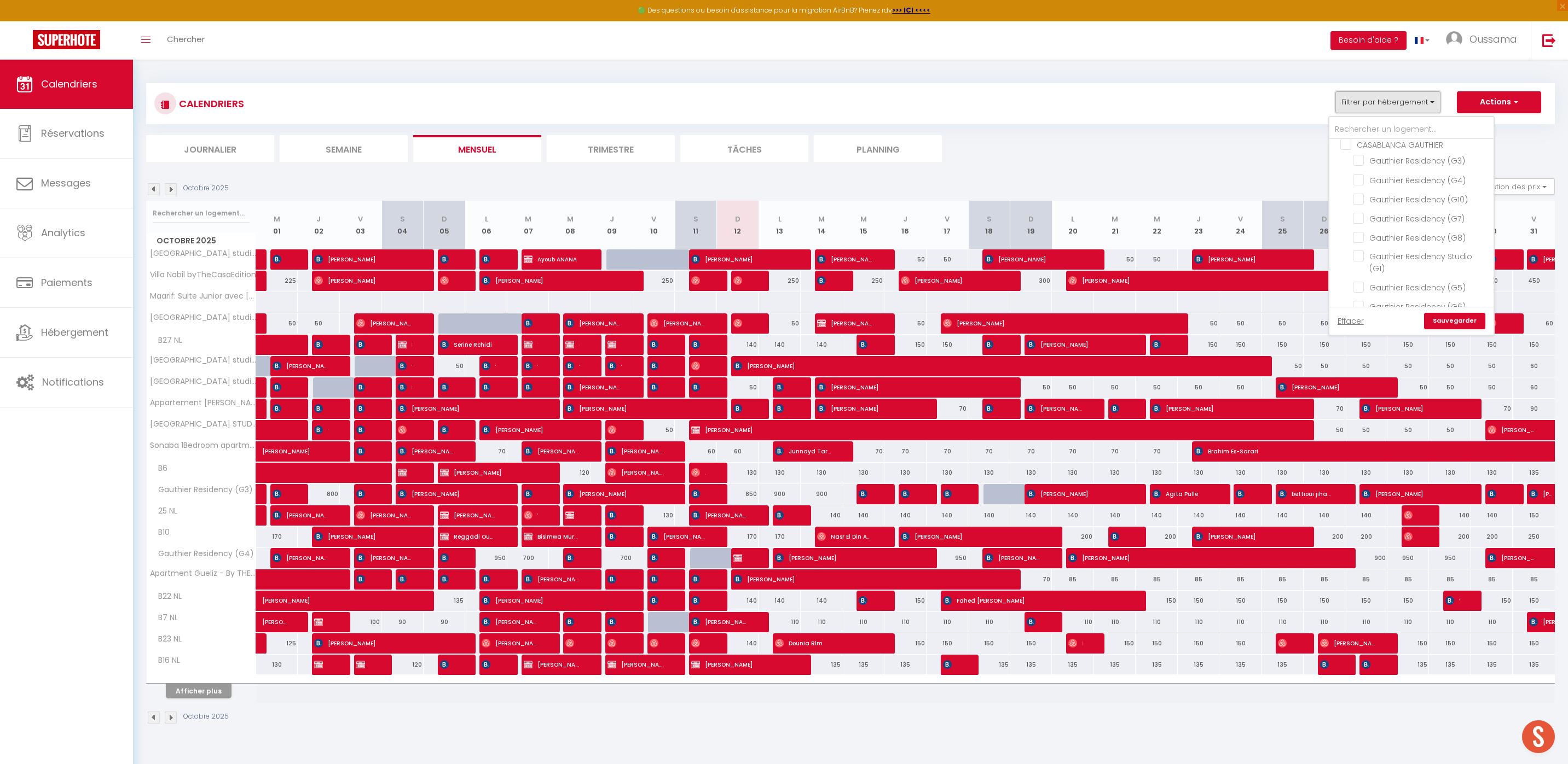
scroll to position [729, 0]
click at [1346, 239] on input "CASABLANCA GAUTHIER" at bounding box center [1422, 245] width 164 height 11
click at [1468, 317] on link "Sauvegarder" at bounding box center [1454, 321] width 61 height 16
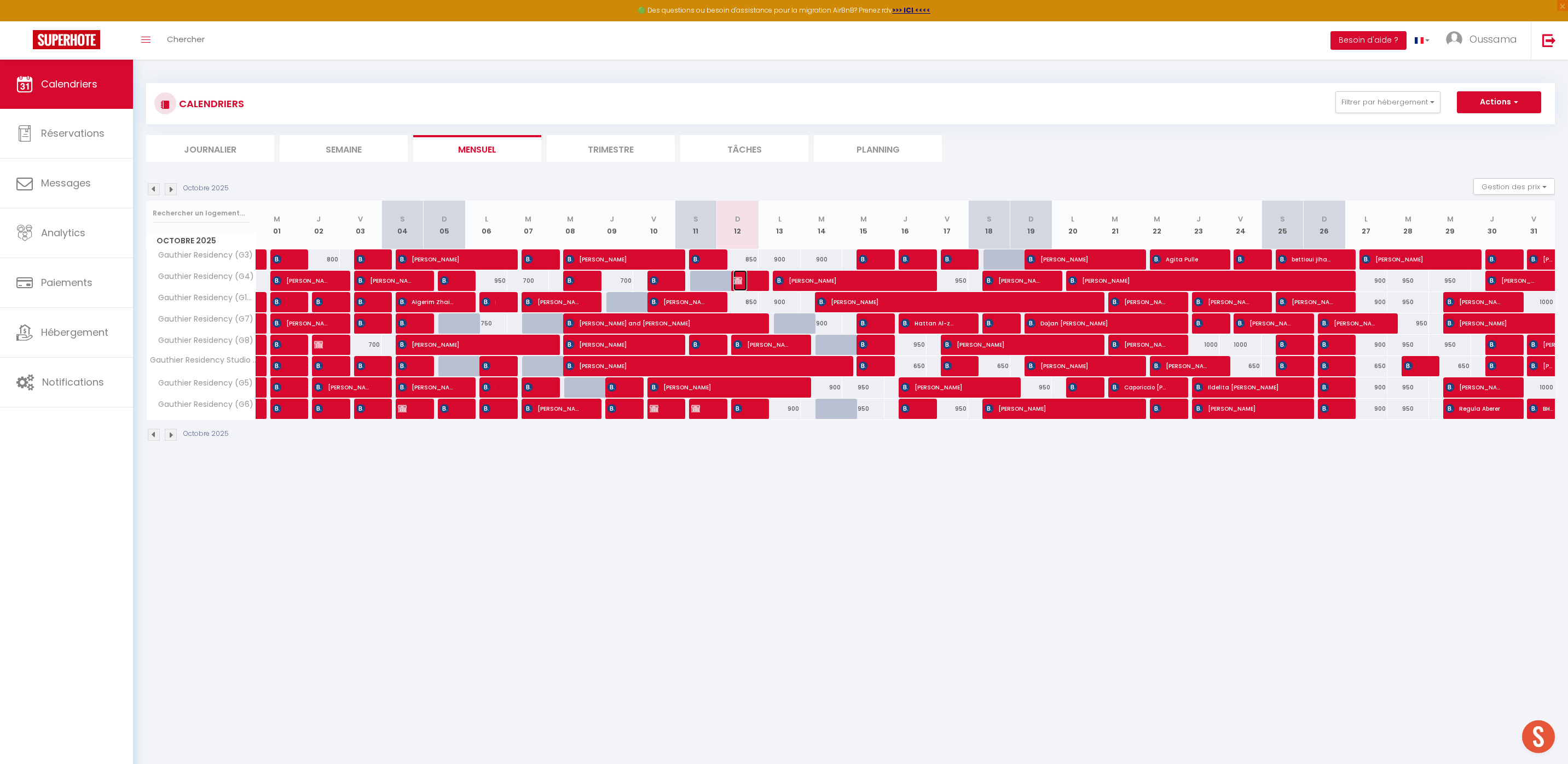
click at [746, 285] on span "[PERSON_NAME]" at bounding box center [740, 280] width 14 height 21
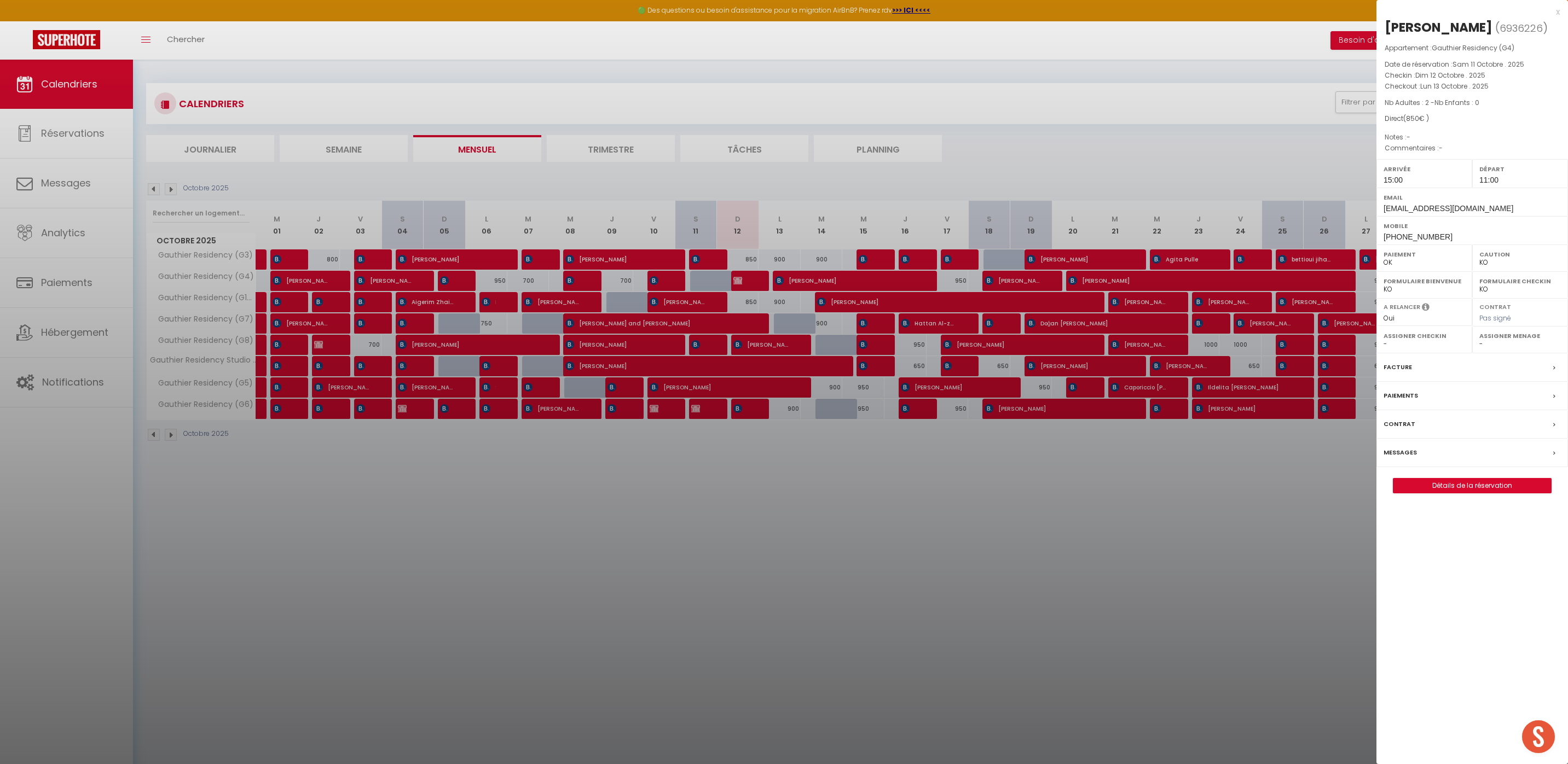
click at [744, 284] on div at bounding box center [784, 382] width 1568 height 764
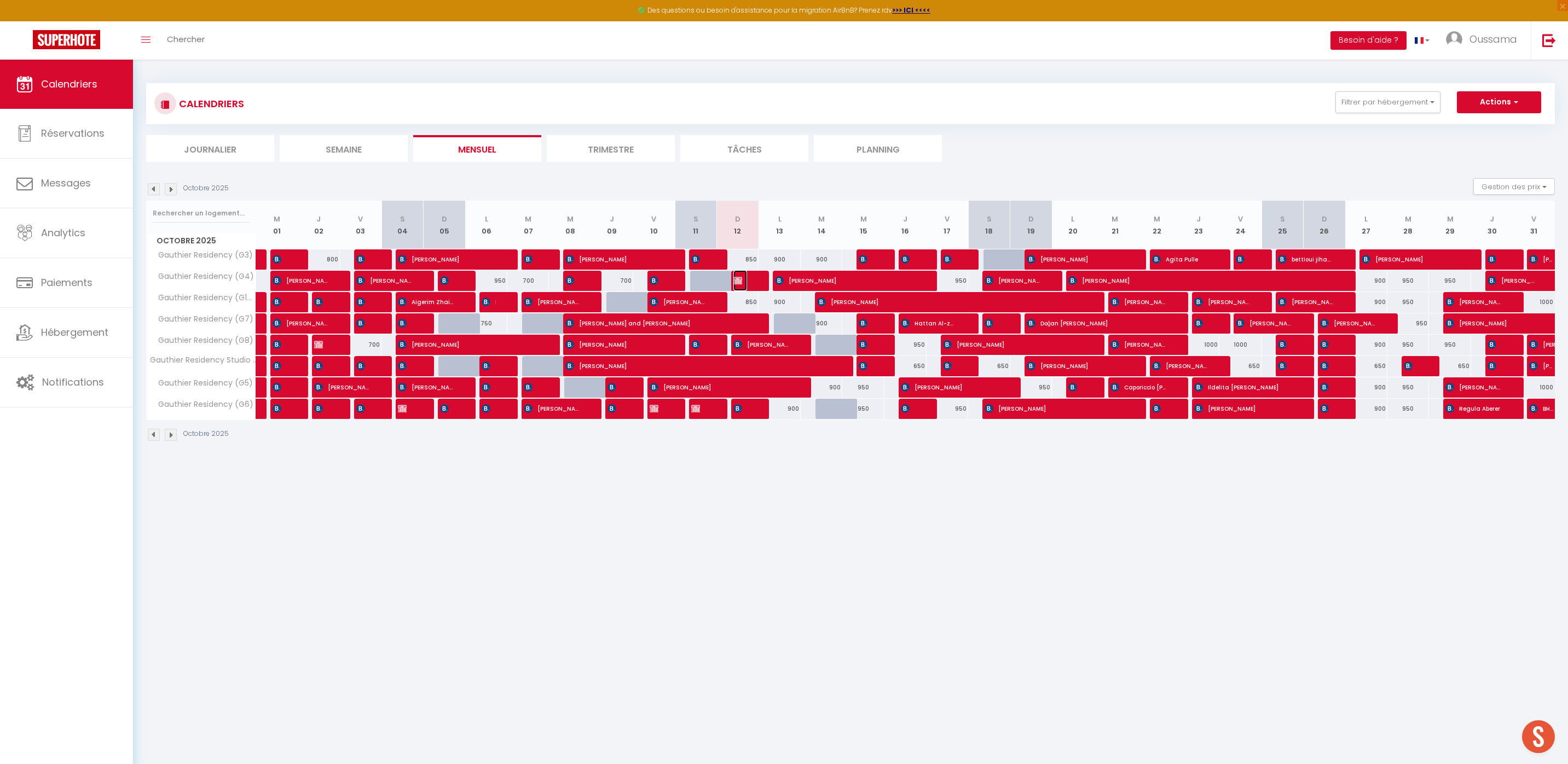
click at [744, 284] on span "[PERSON_NAME]" at bounding box center [740, 280] width 14 height 21
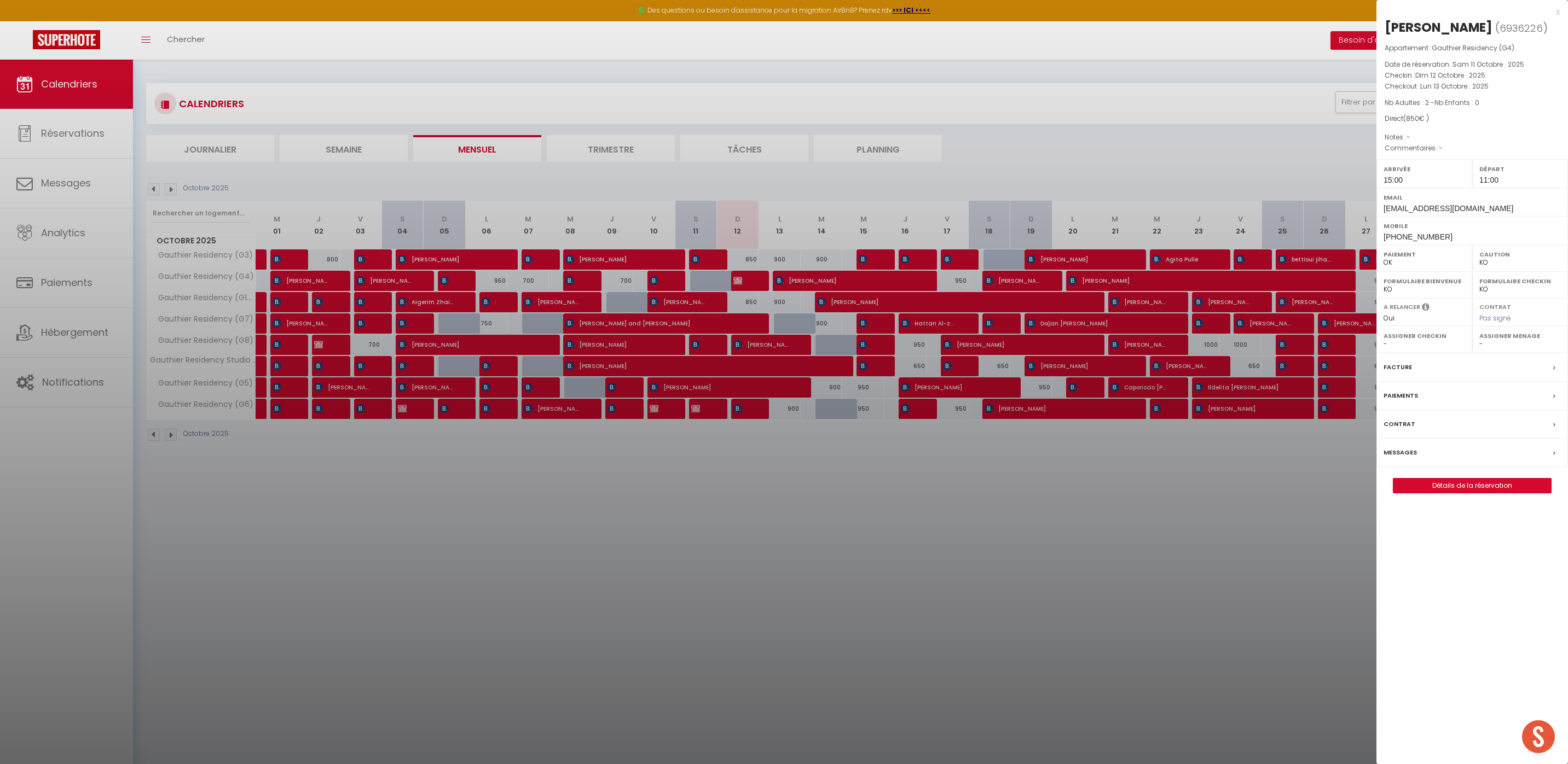
click at [1181, 122] on div at bounding box center [784, 382] width 1568 height 764
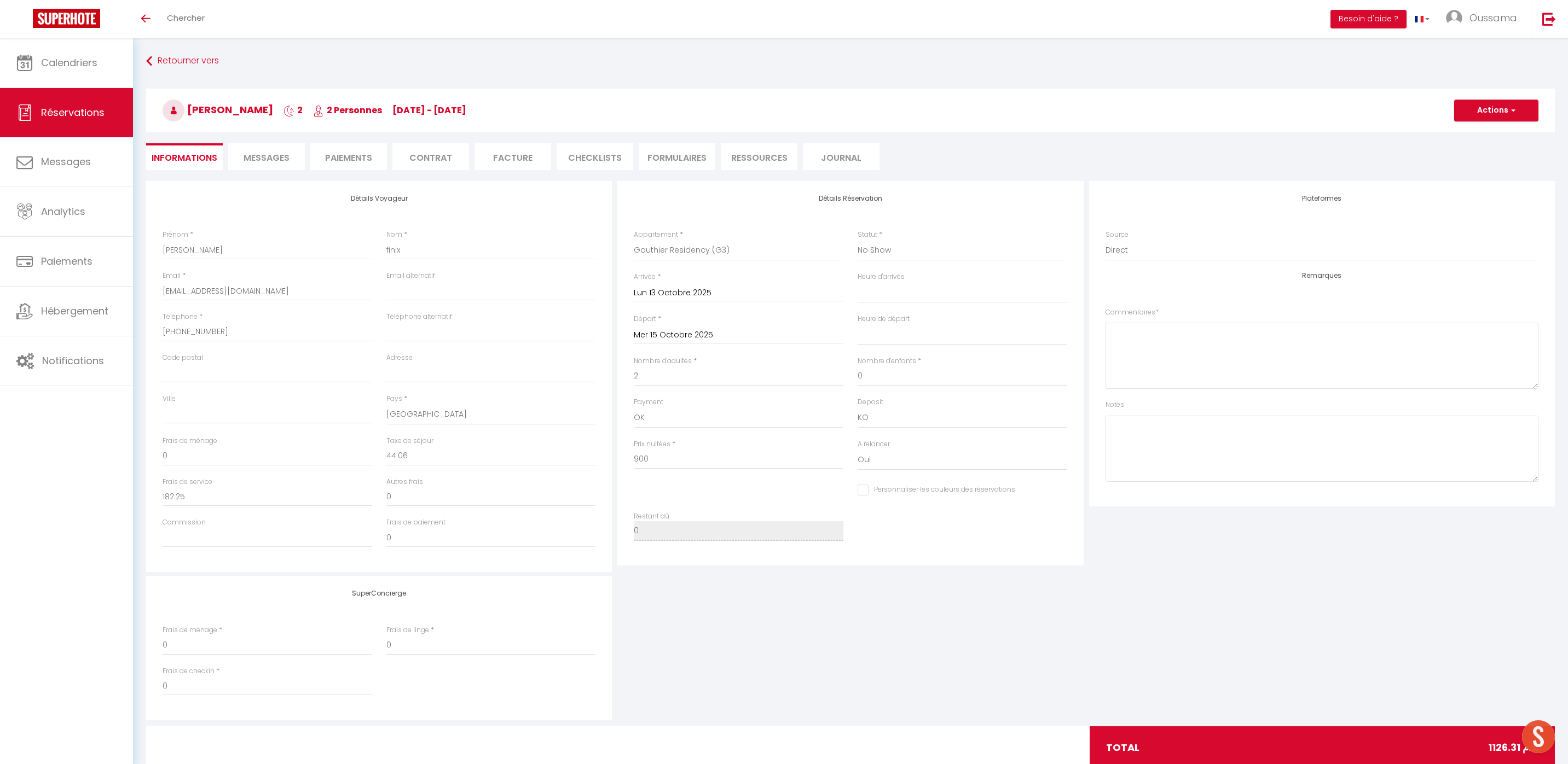
select select "21028"
select select "3"
select select
select select "14"
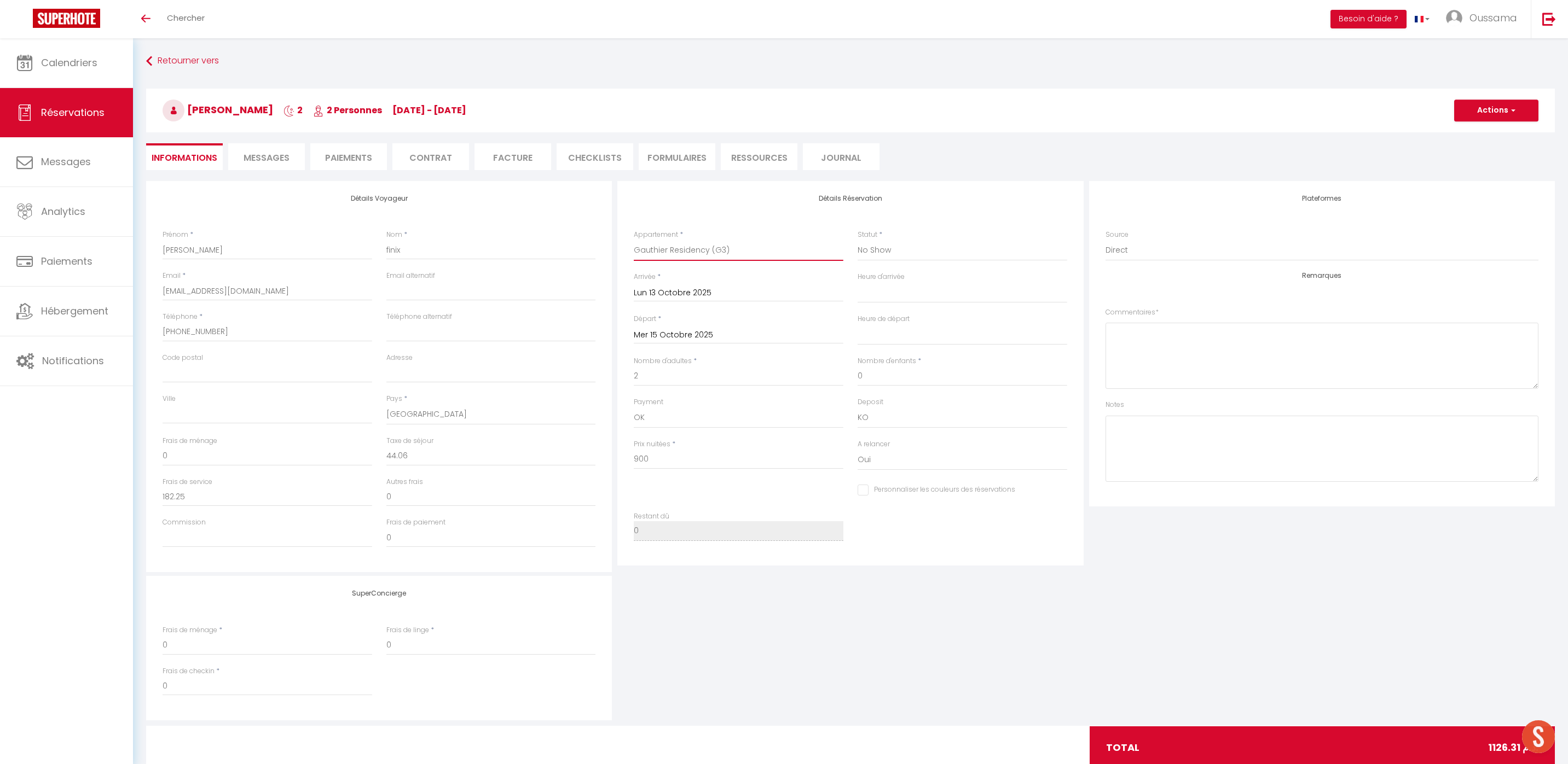
click at [731, 248] on select "[GEOGRAPHIC_DATA] studio A2 by TCE [GEOGRAPHIC_DATA] studio A3 by TCE B27 NL [G…" at bounding box center [739, 250] width 210 height 21
drag, startPoint x: 236, startPoint y: 254, endPoint x: 167, endPoint y: 233, distance: 72.1
click at [153, 241] on div "Détails Voyageur Prénom * laurent Nom * finix Email * lfinix.161425@guest.booki…" at bounding box center [379, 376] width 465 height 391
click at [346, 253] on input "laurent" at bounding box center [267, 250] width 210 height 20
click at [346, 253] on input "laurent" at bounding box center [267, 250] width 210 height 20
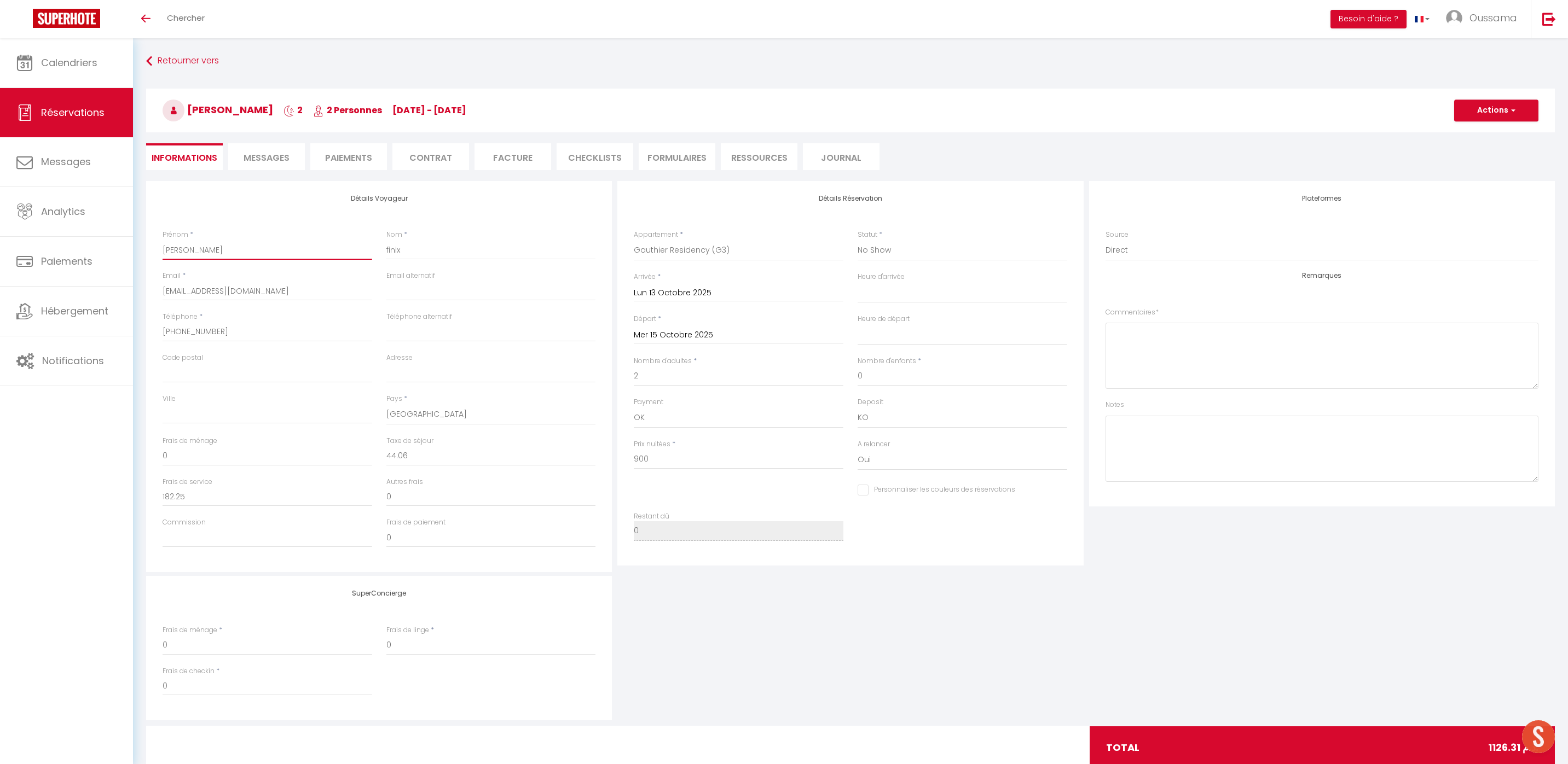
click at [346, 253] on input "laurent" at bounding box center [267, 250] width 210 height 20
click at [315, 248] on input "laurent" at bounding box center [267, 250] width 210 height 20
paste input "Khaled"
type input "Khaled"
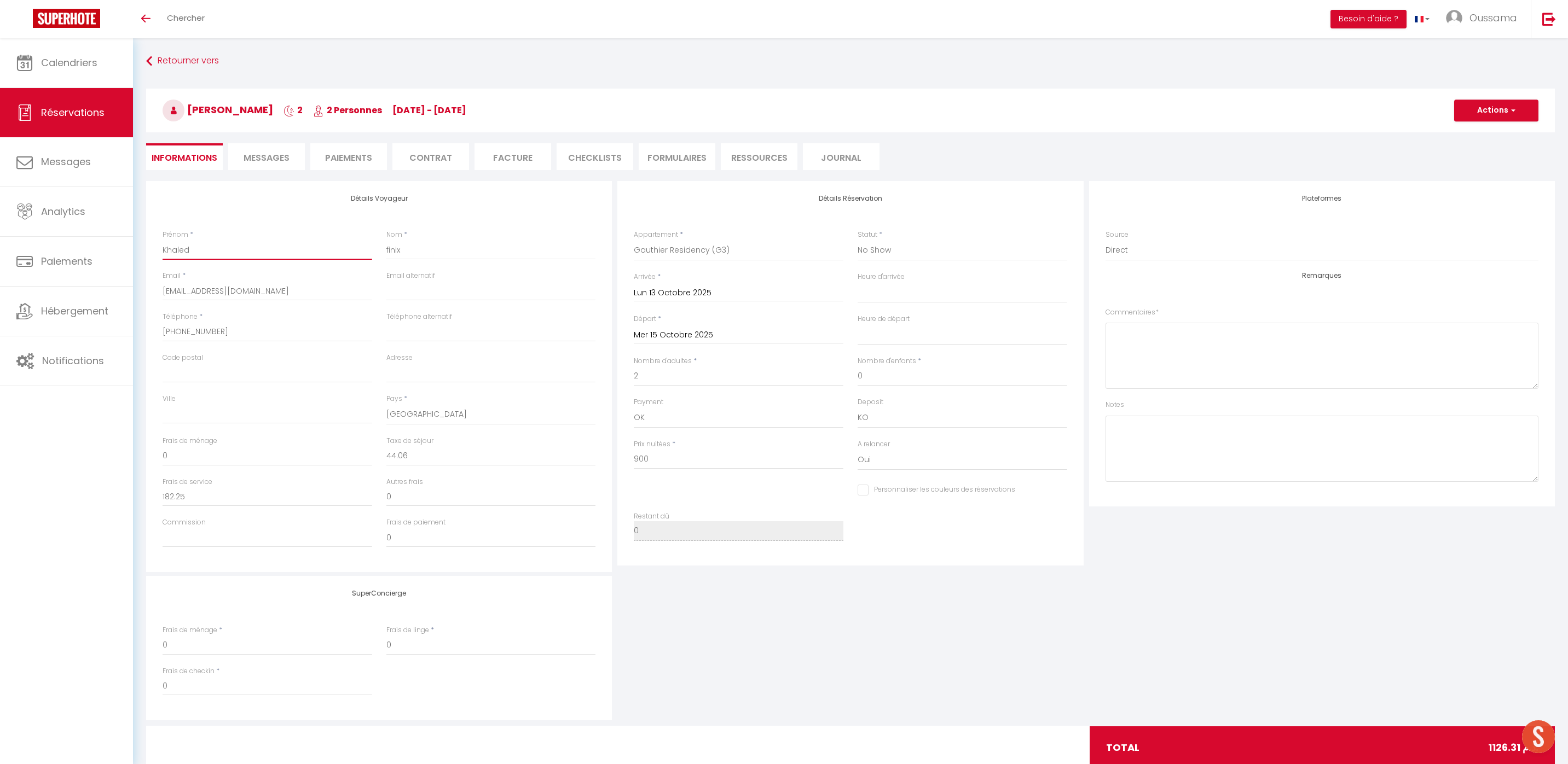
select select
checkbox input "false"
type input "Khaled"
click at [412, 253] on input "finix" at bounding box center [491, 250] width 210 height 20
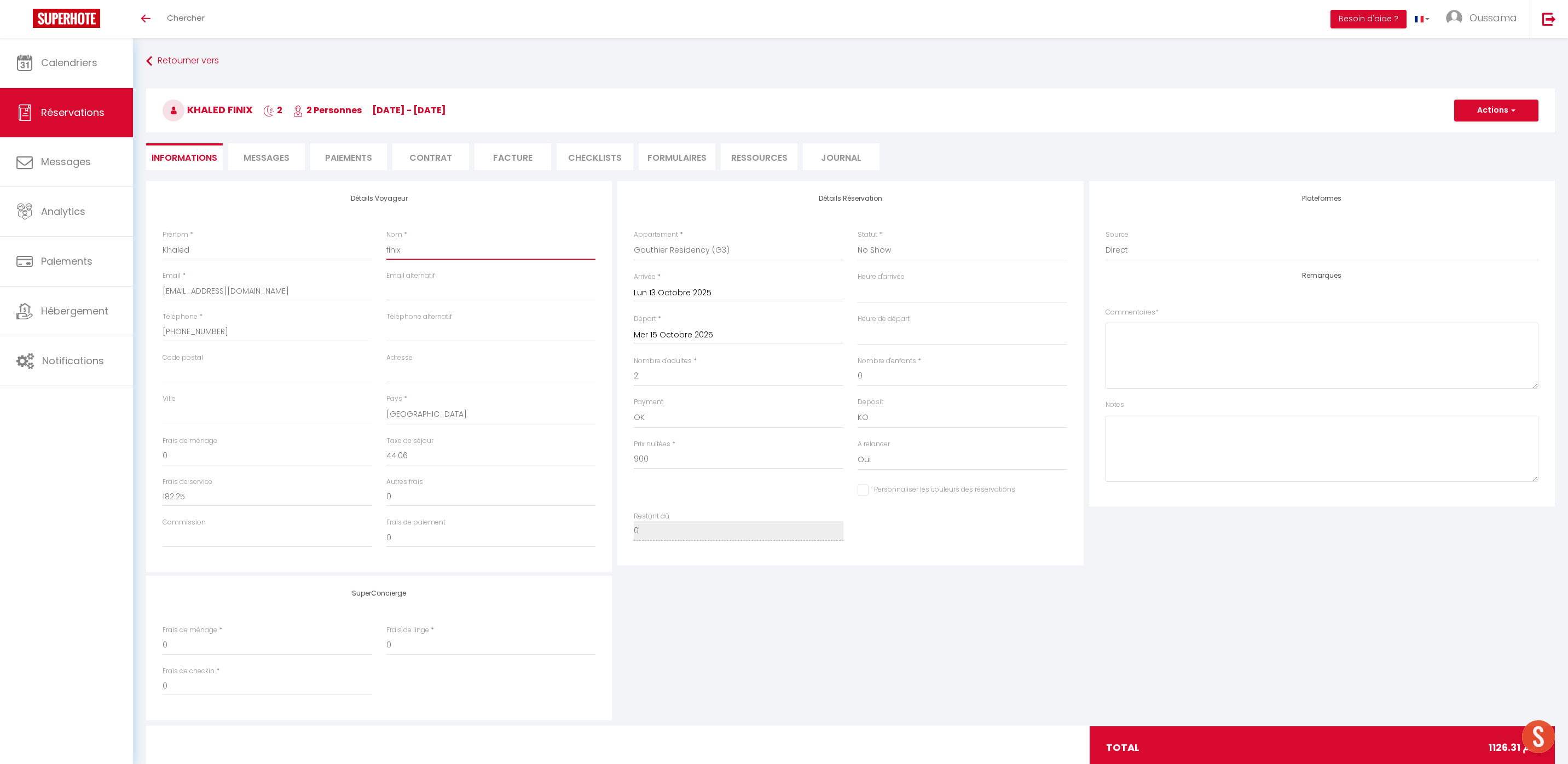
click at [412, 253] on input "finix" at bounding box center [491, 250] width 210 height 20
paste input "Mohamed"
type input "Mohamed"
select select
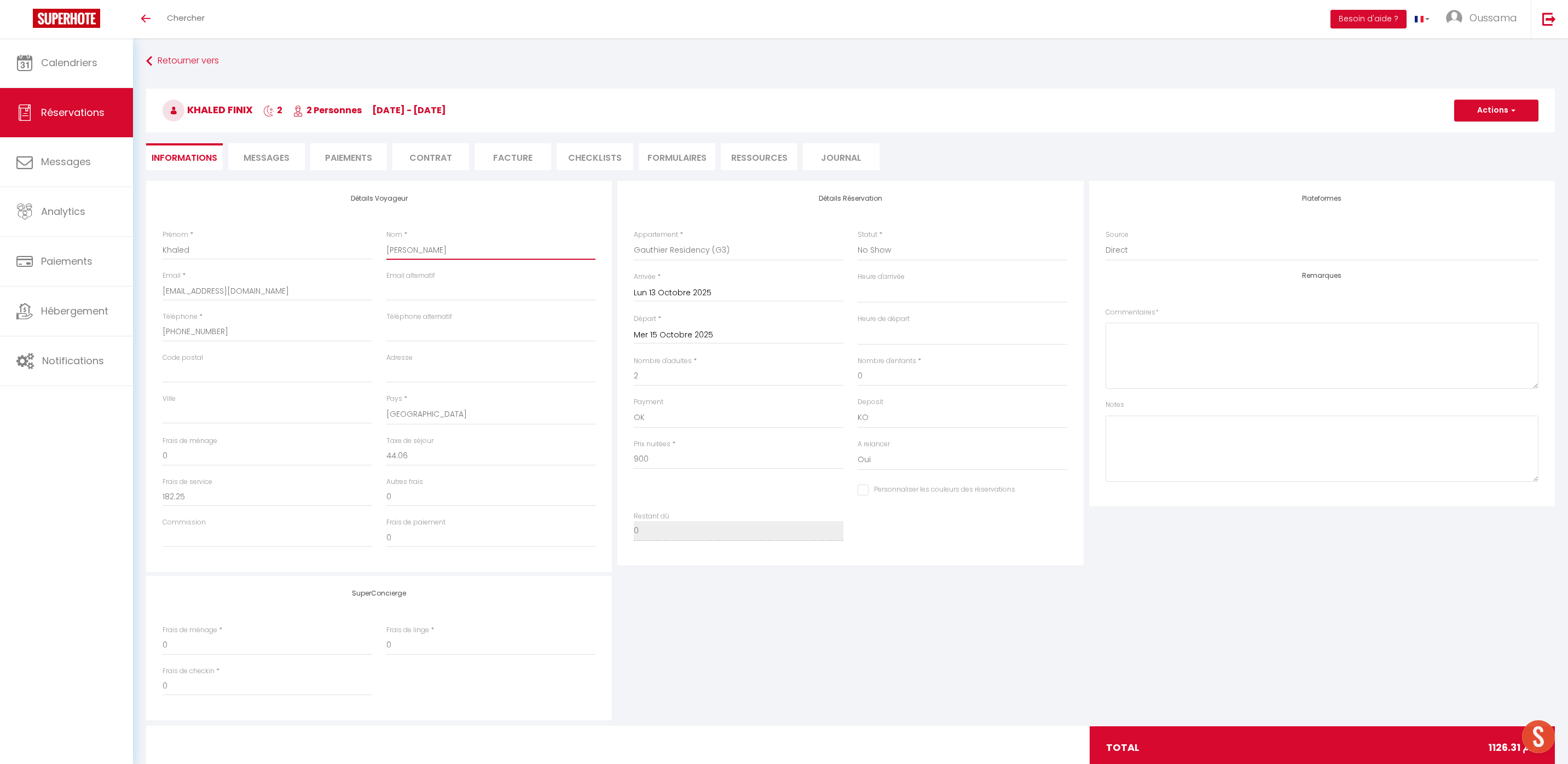
select select
checkbox input "false"
type input "Mohamed"
click at [287, 291] on input "lfinix.161425@guest.booking.com" at bounding box center [267, 291] width 210 height 20
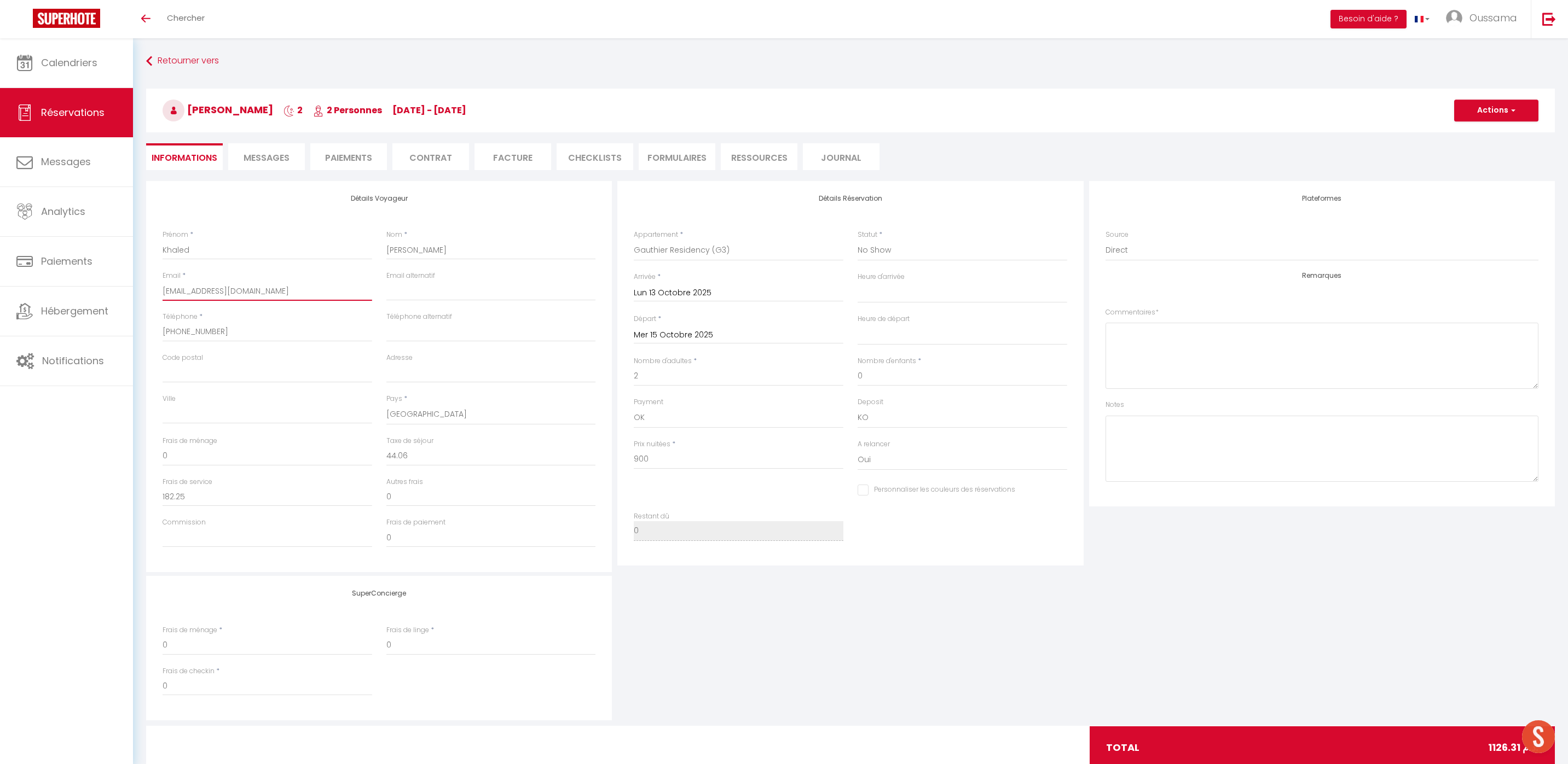
click at [287, 291] on input "lfinix.161425@guest.booking.com" at bounding box center [267, 291] width 210 height 20
paste input "kmoham.749754"
type input "kmoham.749754@guest.booking.com"
select select
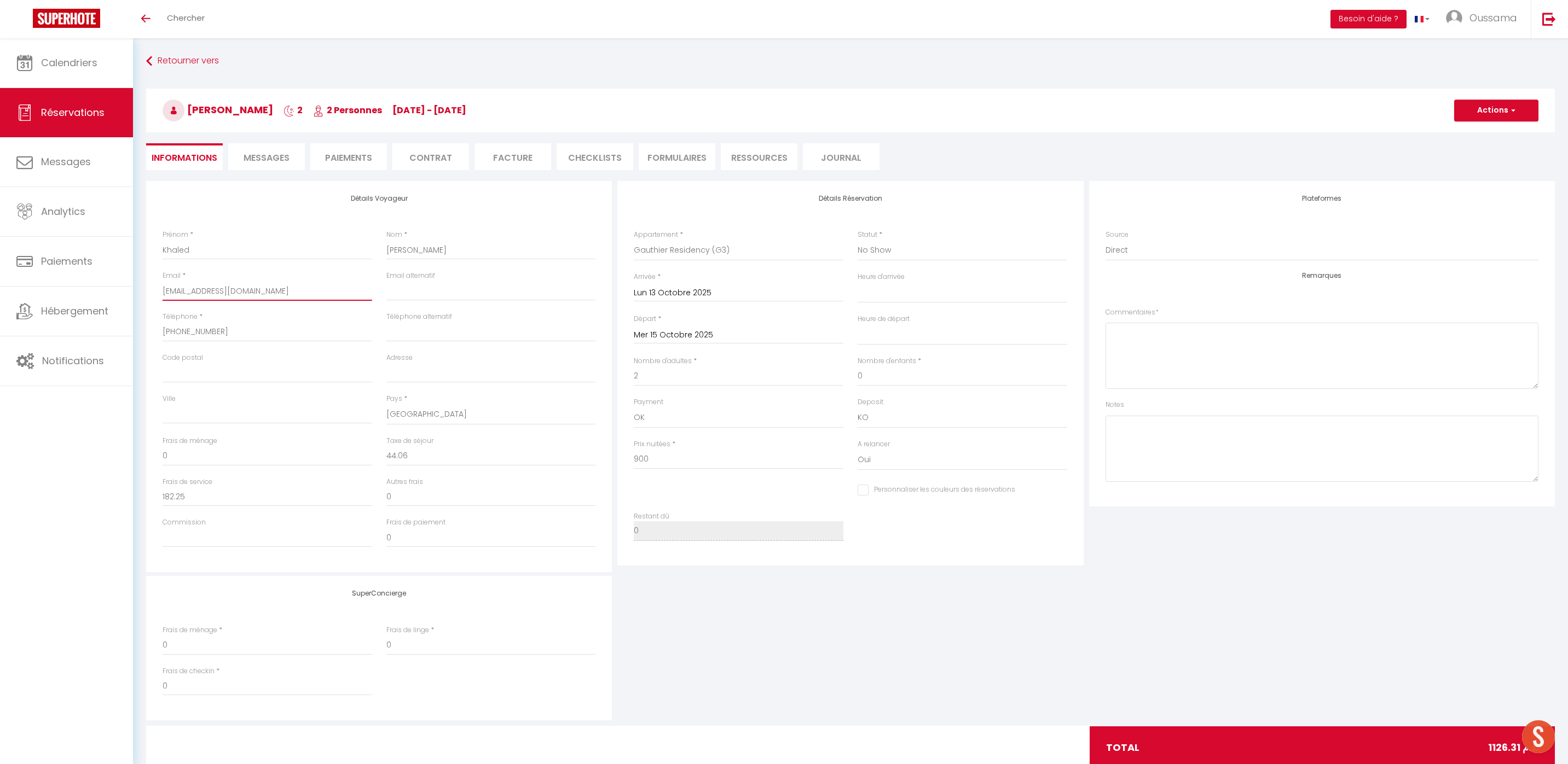
checkbox input "false"
type input "kmoham.749754@guest.booking.com"
click at [736, 246] on select "[GEOGRAPHIC_DATA] studio A2 by TCE [GEOGRAPHIC_DATA] studio A3 by TCE B27 NL [G…" at bounding box center [739, 250] width 210 height 21
select select "20544"
click at [634, 240] on select "[GEOGRAPHIC_DATA] studio A2 by TCE [GEOGRAPHIC_DATA] studio A3 by TCE B27 NL [G…" at bounding box center [739, 250] width 210 height 21
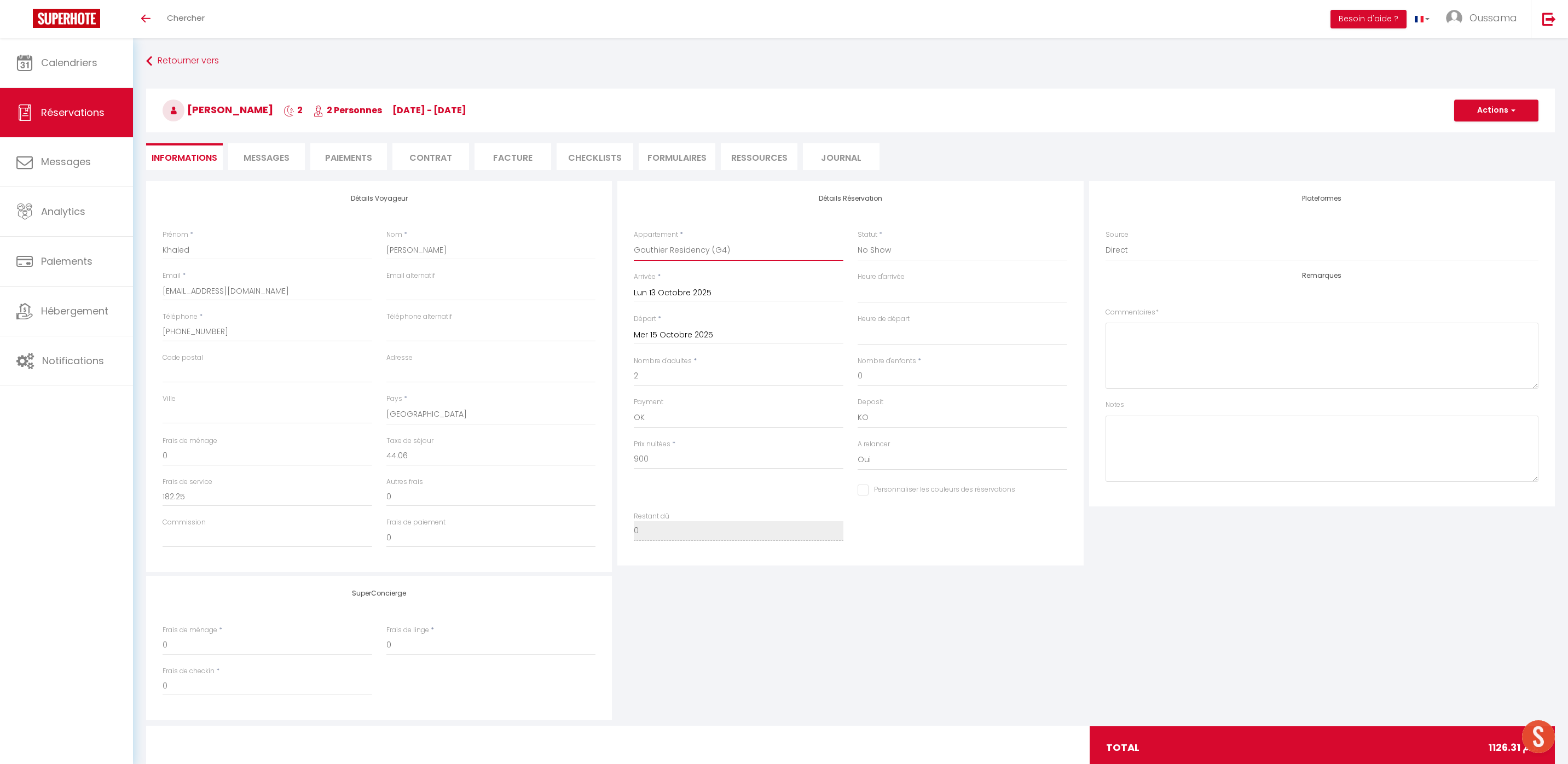
select select
checkbox input "false"
click at [895, 252] on select "Confirmé Non Confirmé [PERSON_NAME] par le voyageur No Show Request" at bounding box center [962, 250] width 210 height 21
select select
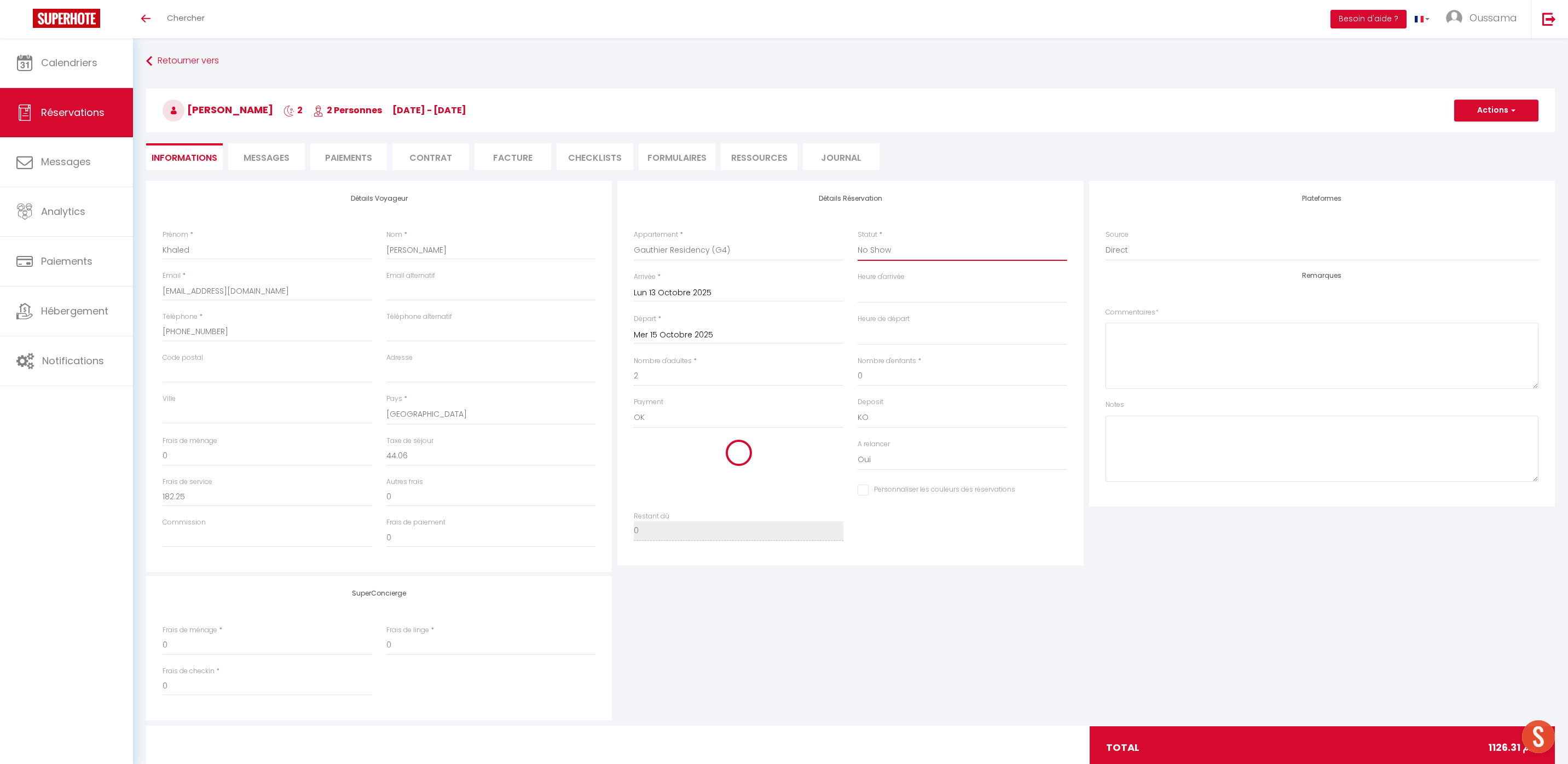
select select
checkbox input "false"
type input "0"
select select
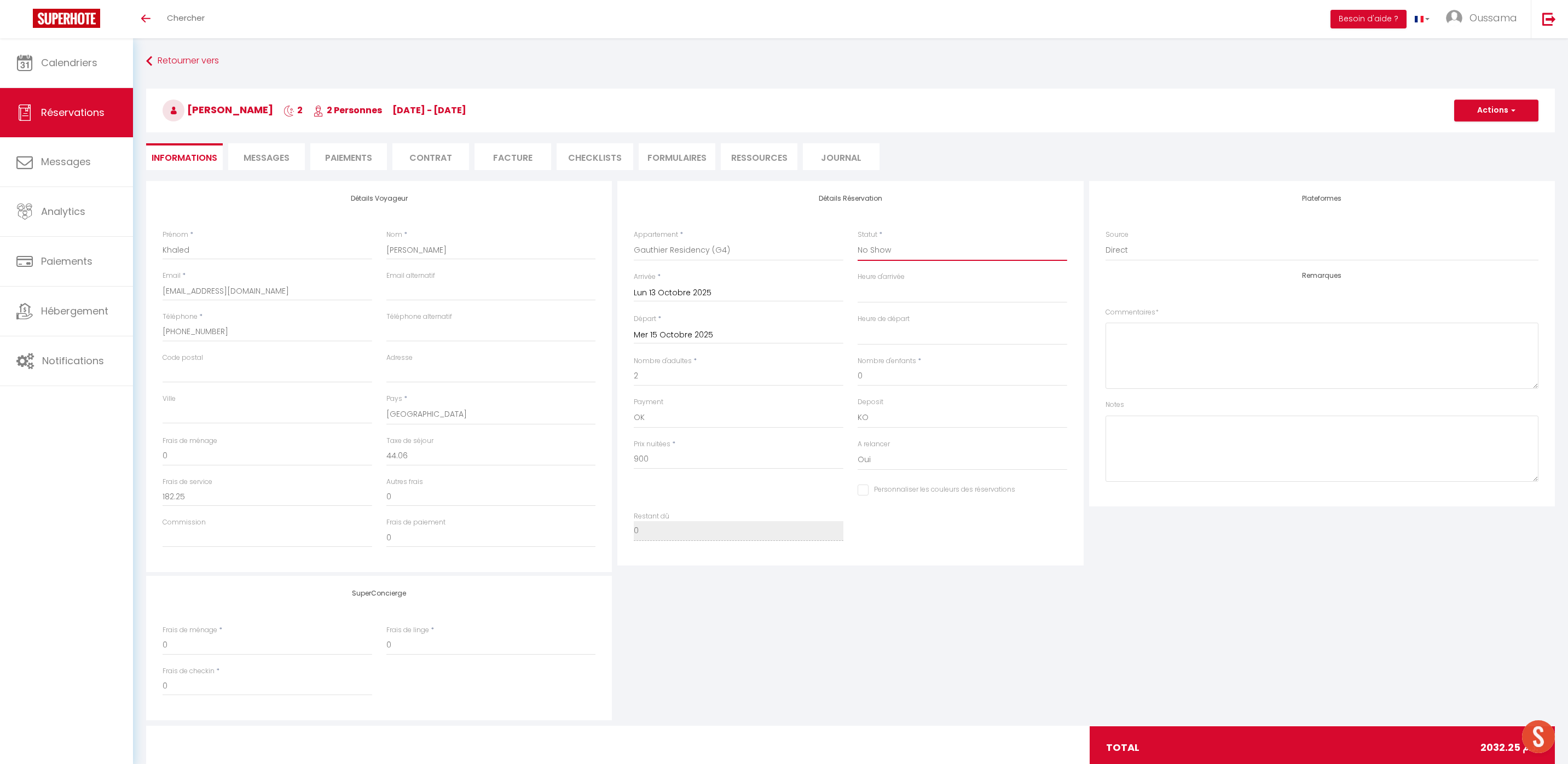
type input "1850"
checkbox input "false"
select select "1"
click at [857, 240] on select "Confirmé Non Confirmé [PERSON_NAME] par le voyageur No Show Request" at bounding box center [962, 250] width 210 height 21
select select
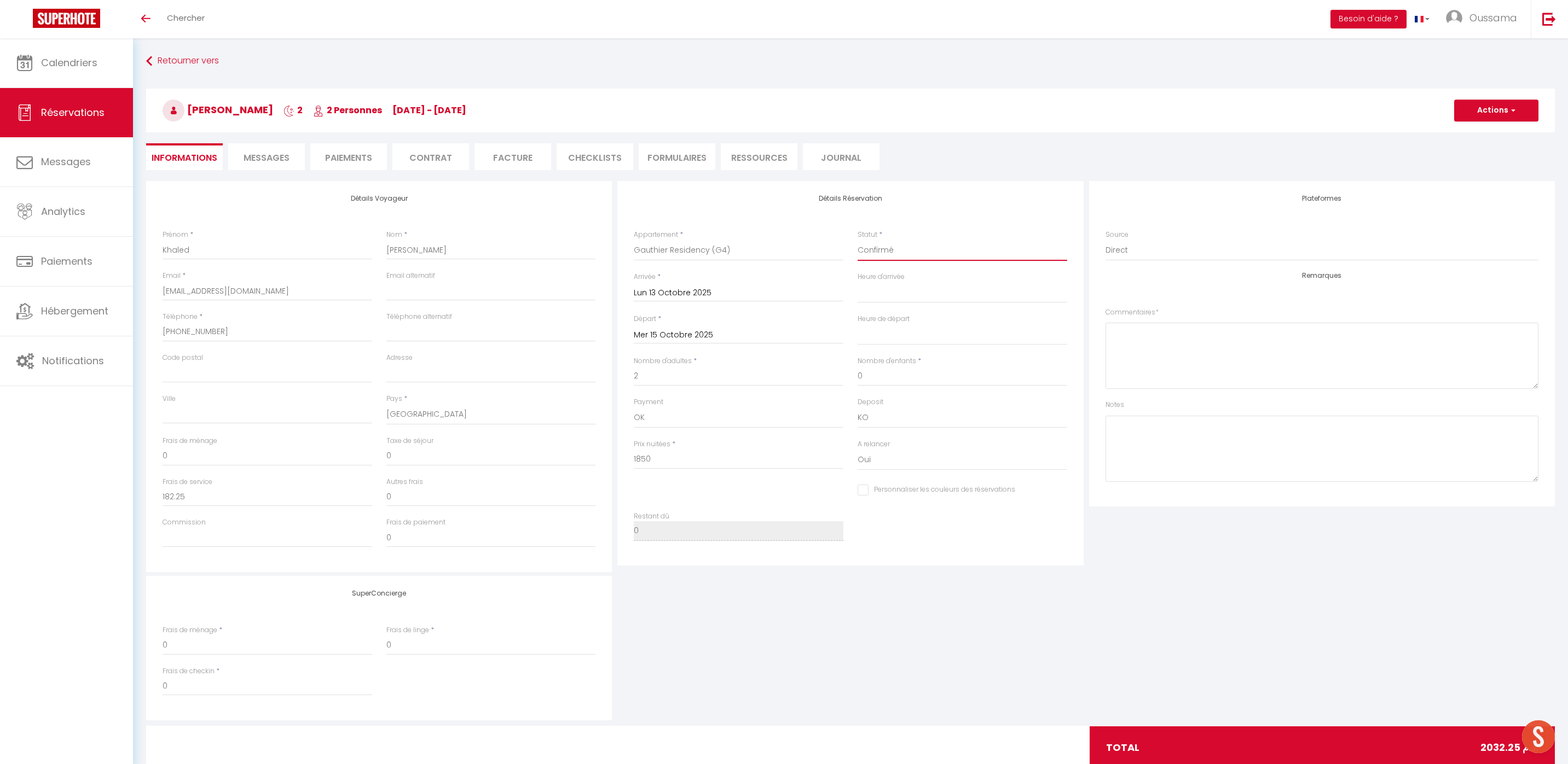
select select
checkbox input "false"
click at [474, 420] on select "[GEOGRAPHIC_DATA] [GEOGRAPHIC_DATA] [GEOGRAPHIC_DATA] [GEOGRAPHIC_DATA] [GEOGRA…" at bounding box center [491, 414] width 210 height 21
click at [386, 404] on select "[GEOGRAPHIC_DATA] [GEOGRAPHIC_DATA] [GEOGRAPHIC_DATA] [GEOGRAPHIC_DATA] [GEOGRA…" at bounding box center [491, 414] width 210 height 21
click at [474, 416] on select "[GEOGRAPHIC_DATA] [GEOGRAPHIC_DATA] [GEOGRAPHIC_DATA] [GEOGRAPHIC_DATA] [GEOGRA…" at bounding box center [491, 414] width 210 height 21
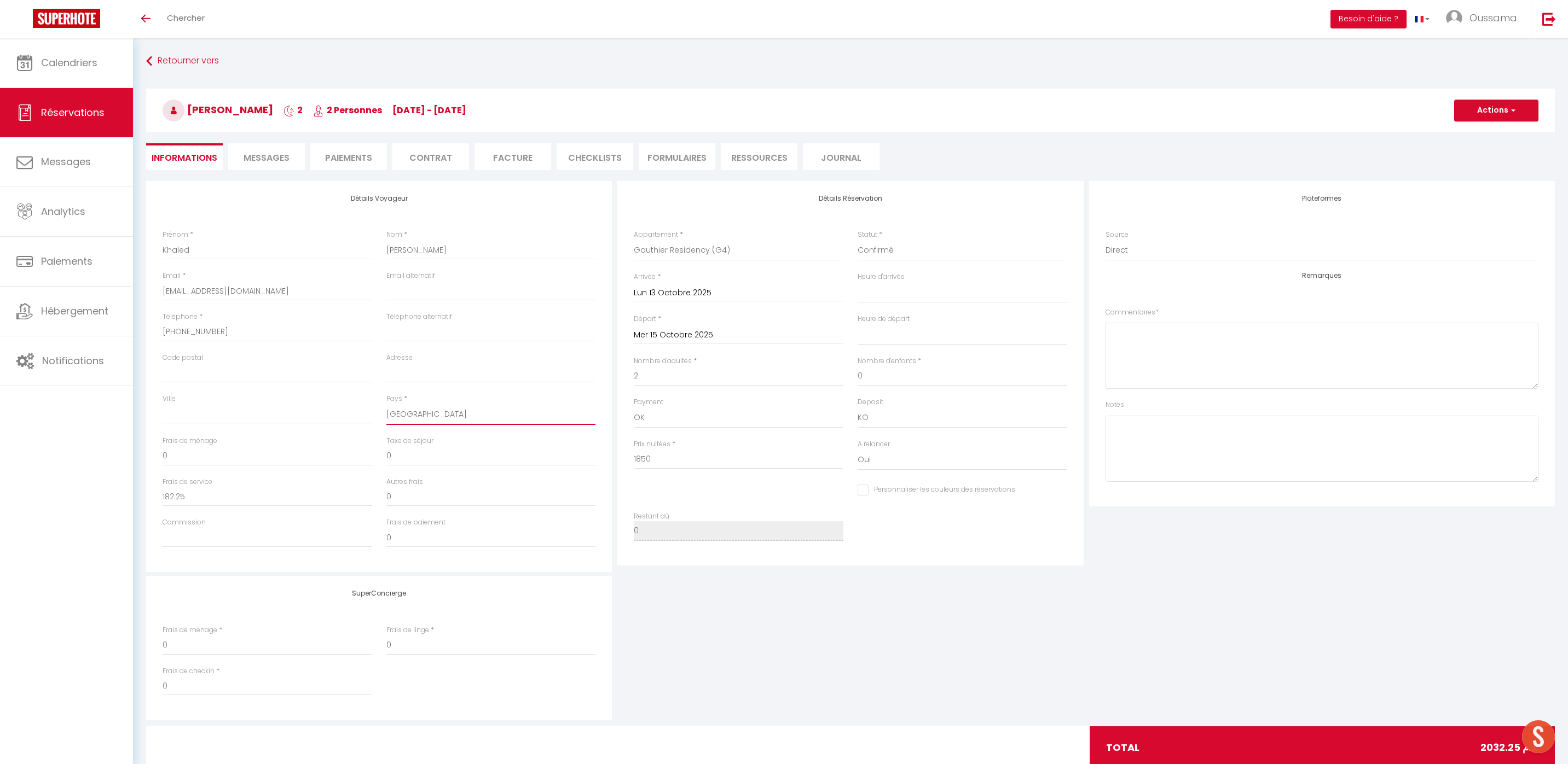
select select "MA"
click at [386, 404] on select "[GEOGRAPHIC_DATA] [GEOGRAPHIC_DATA] [GEOGRAPHIC_DATA] [GEOGRAPHIC_DATA] [GEOGRA…" at bounding box center [491, 414] width 210 height 21
select select
checkbox input "false"
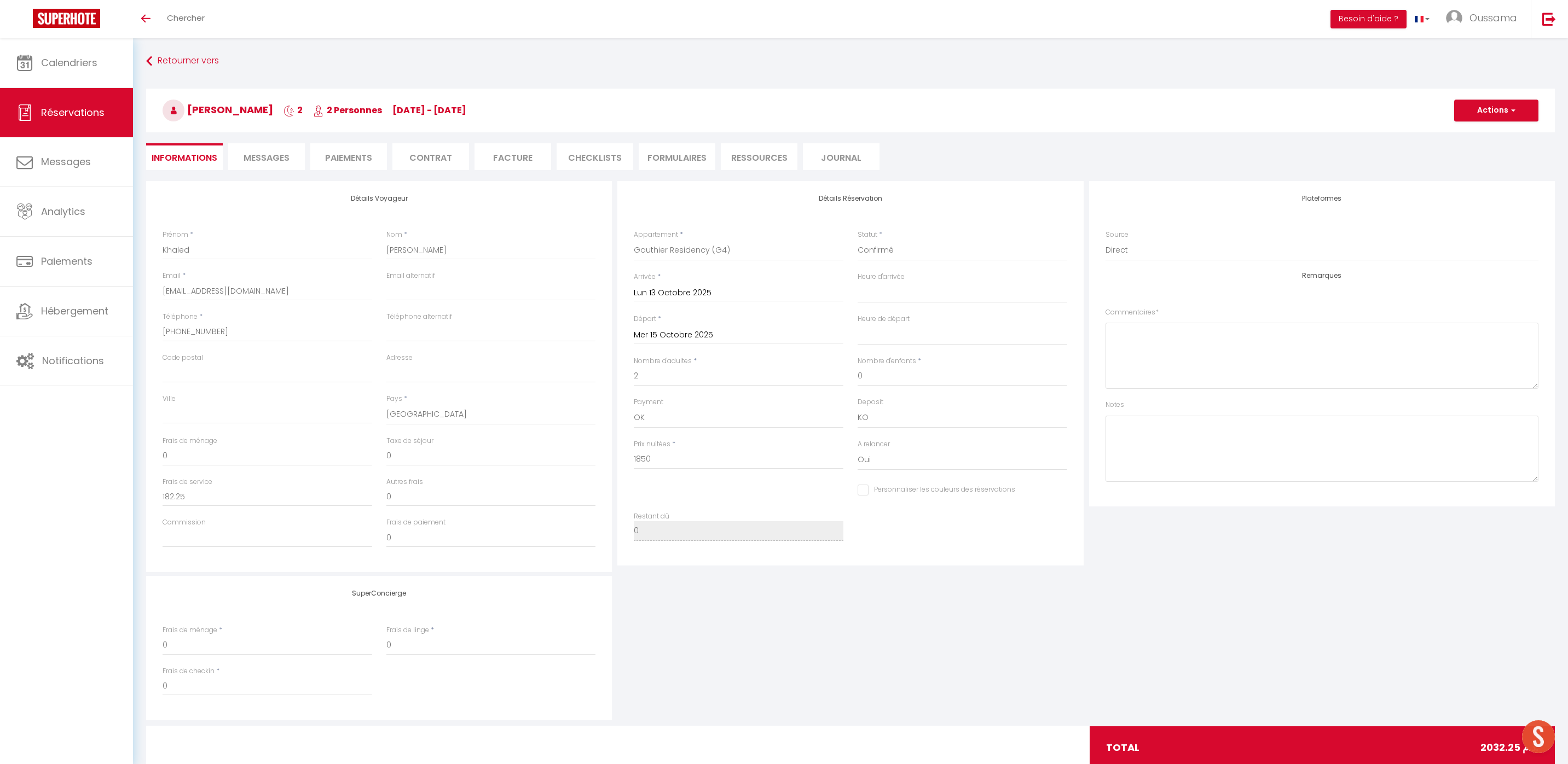
click at [661, 294] on input "Lun 13 Octobre 2025" at bounding box center [739, 293] width 210 height 14
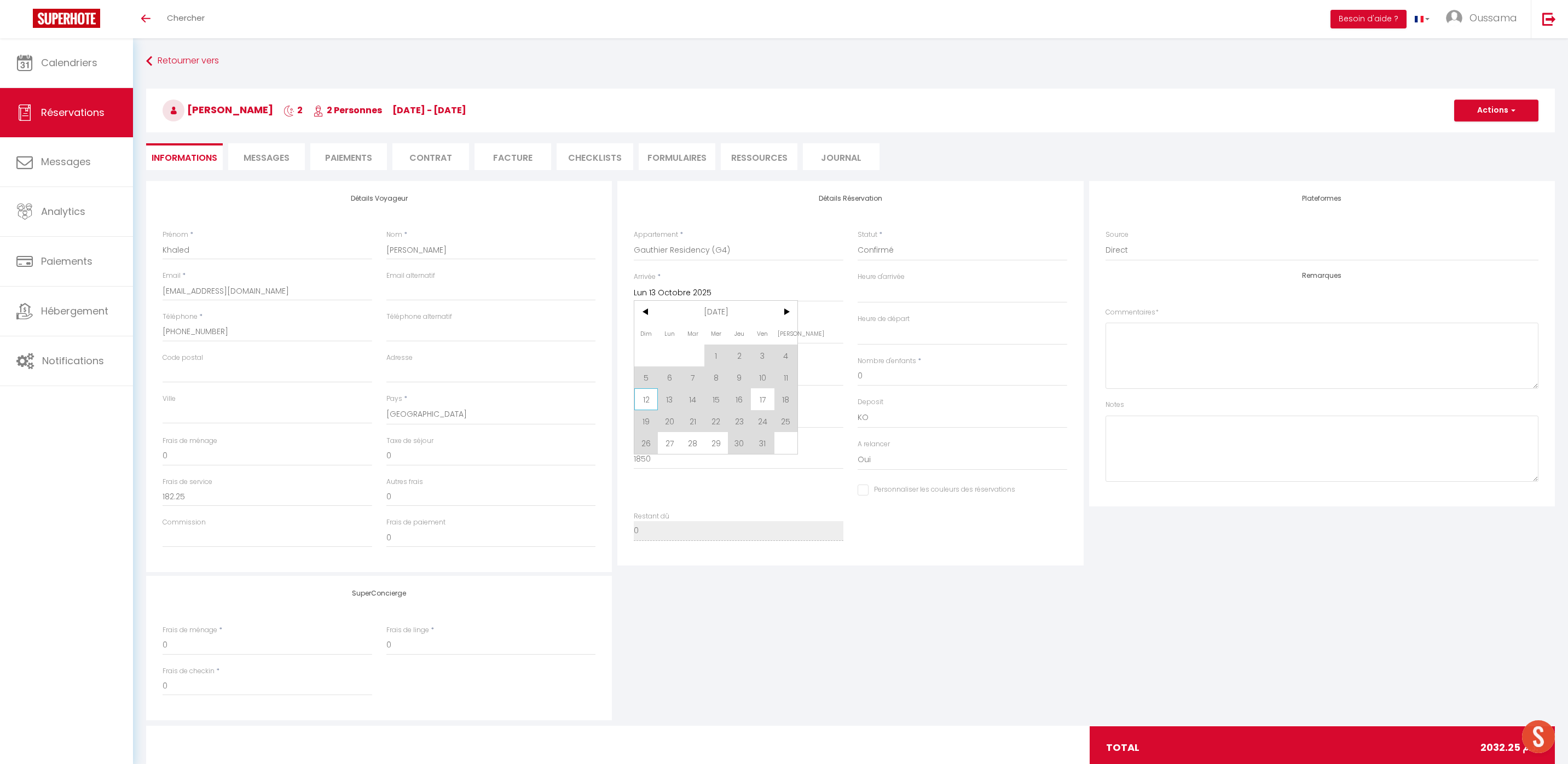
click at [651, 402] on span "12" at bounding box center [646, 399] width 24 height 22
click at [666, 401] on div "Payment OK KO" at bounding box center [739, 413] width 210 height 31
type input "Dim 12 Octobre 2025"
select select
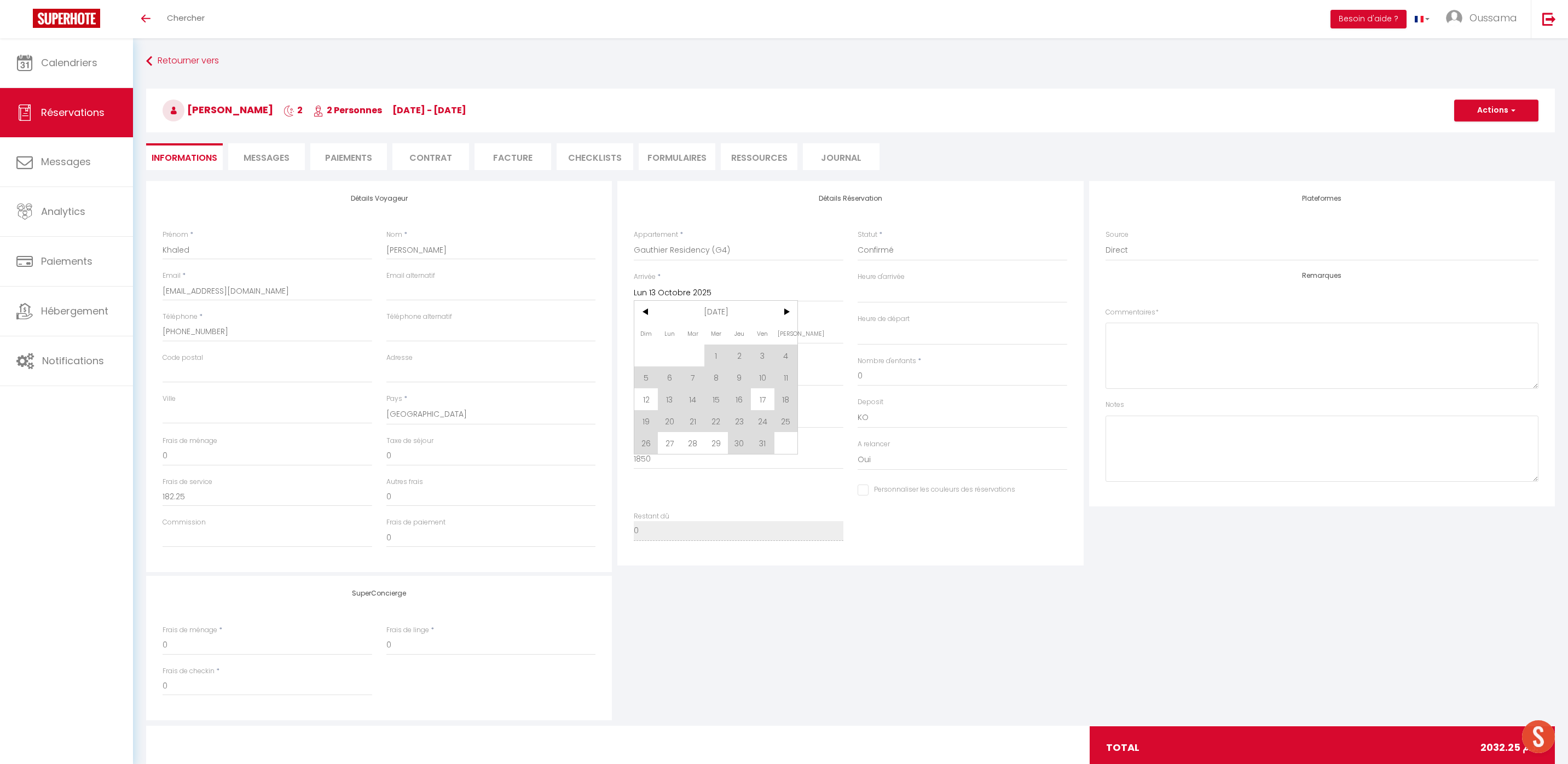
checkbox input "false"
select select
type input "2700"
checkbox input "false"
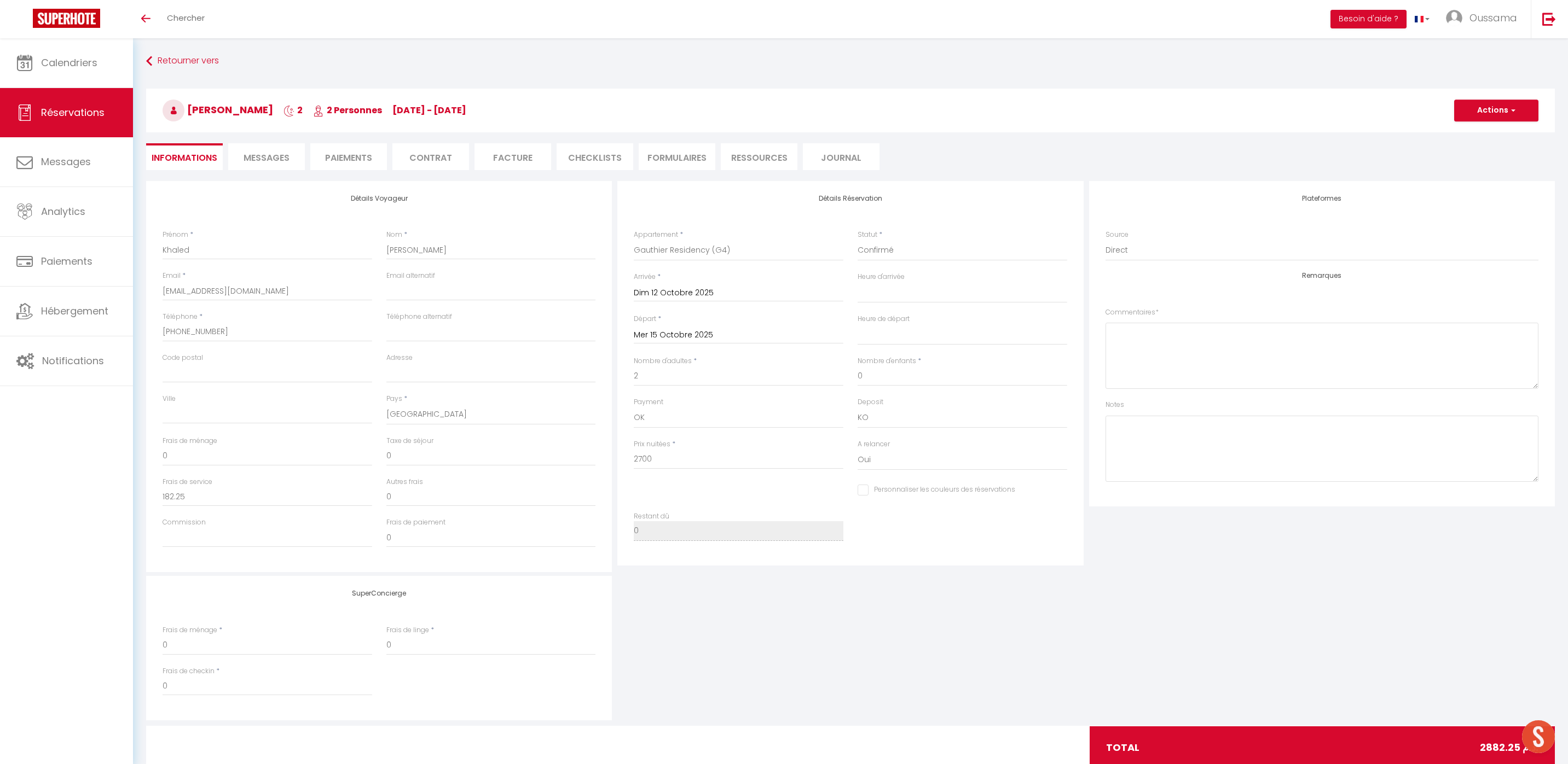
click at [668, 331] on input "Mer 15 Octobre 2025" at bounding box center [739, 335] width 210 height 14
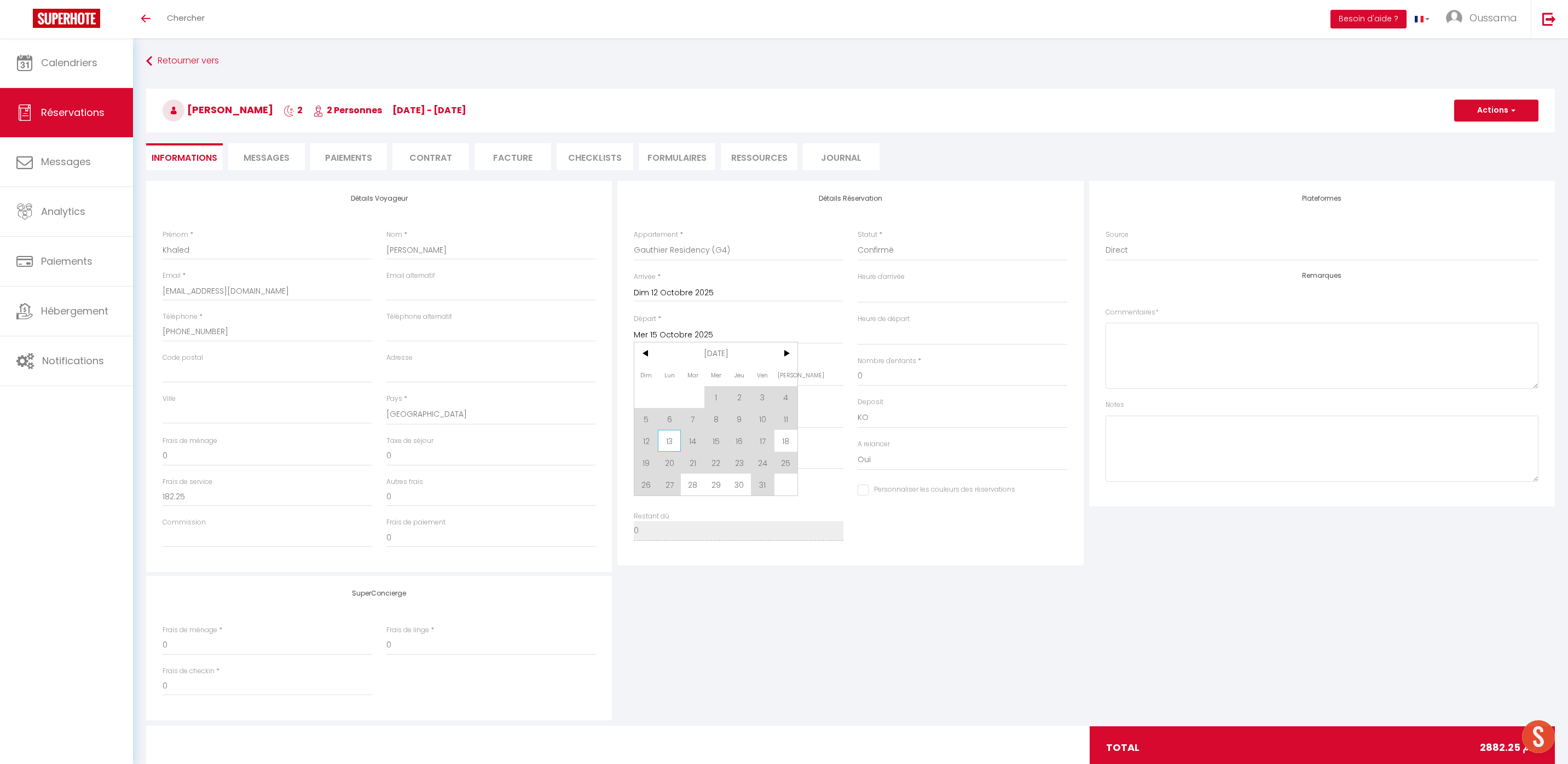
click at [663, 435] on span "13" at bounding box center [670, 440] width 24 height 22
select select
type input "Lun 13 Octobre 2025"
select select
checkbox input "false"
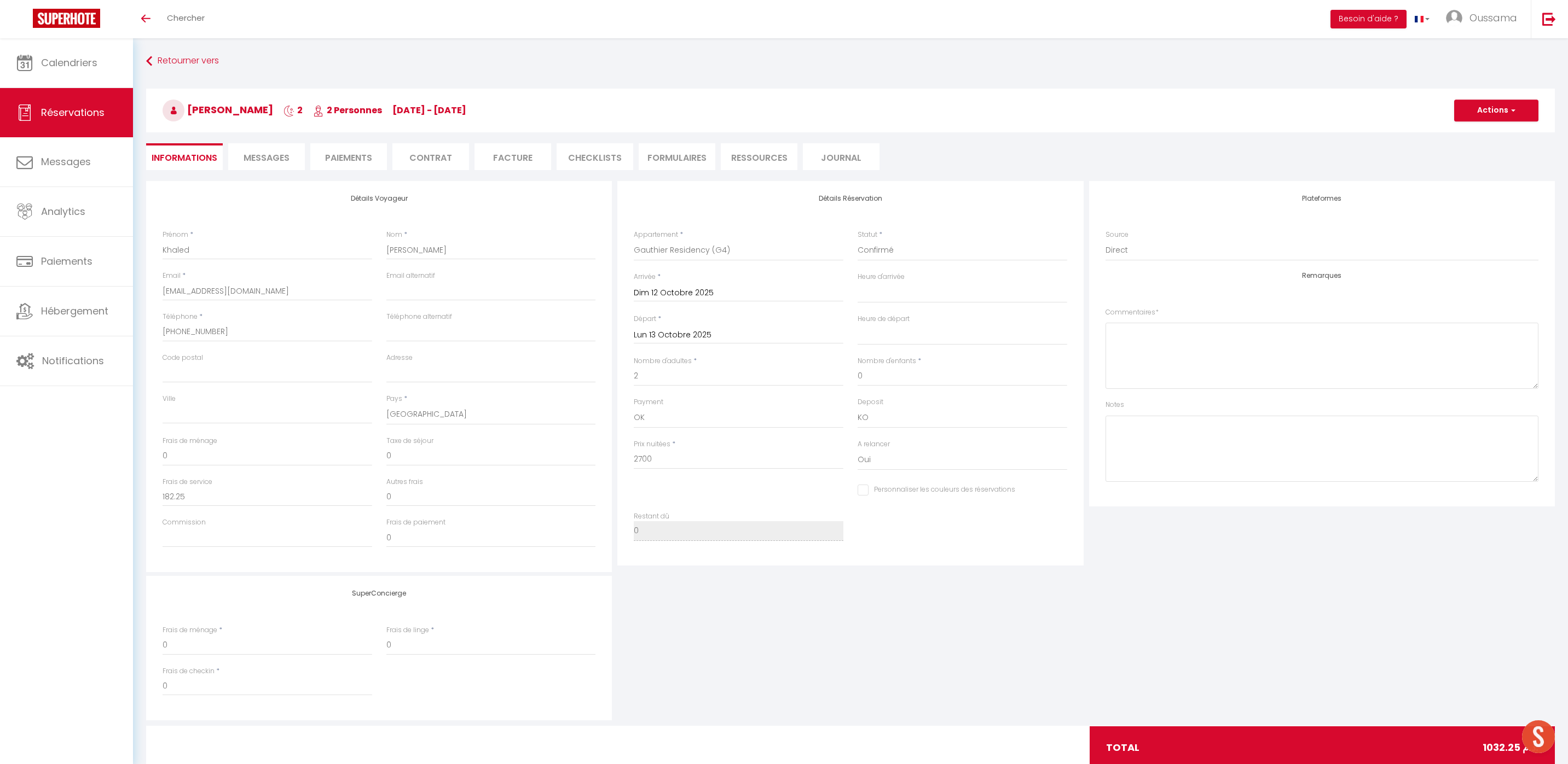
select select
type input "850"
checkbox input "false"
click at [894, 295] on select "00:00 00:30 01:00 01:30 02:00 02:30 03:00 03:30 04:00 04:30 05:00 05:30 06:00 0…" at bounding box center [962, 293] width 210 height 21
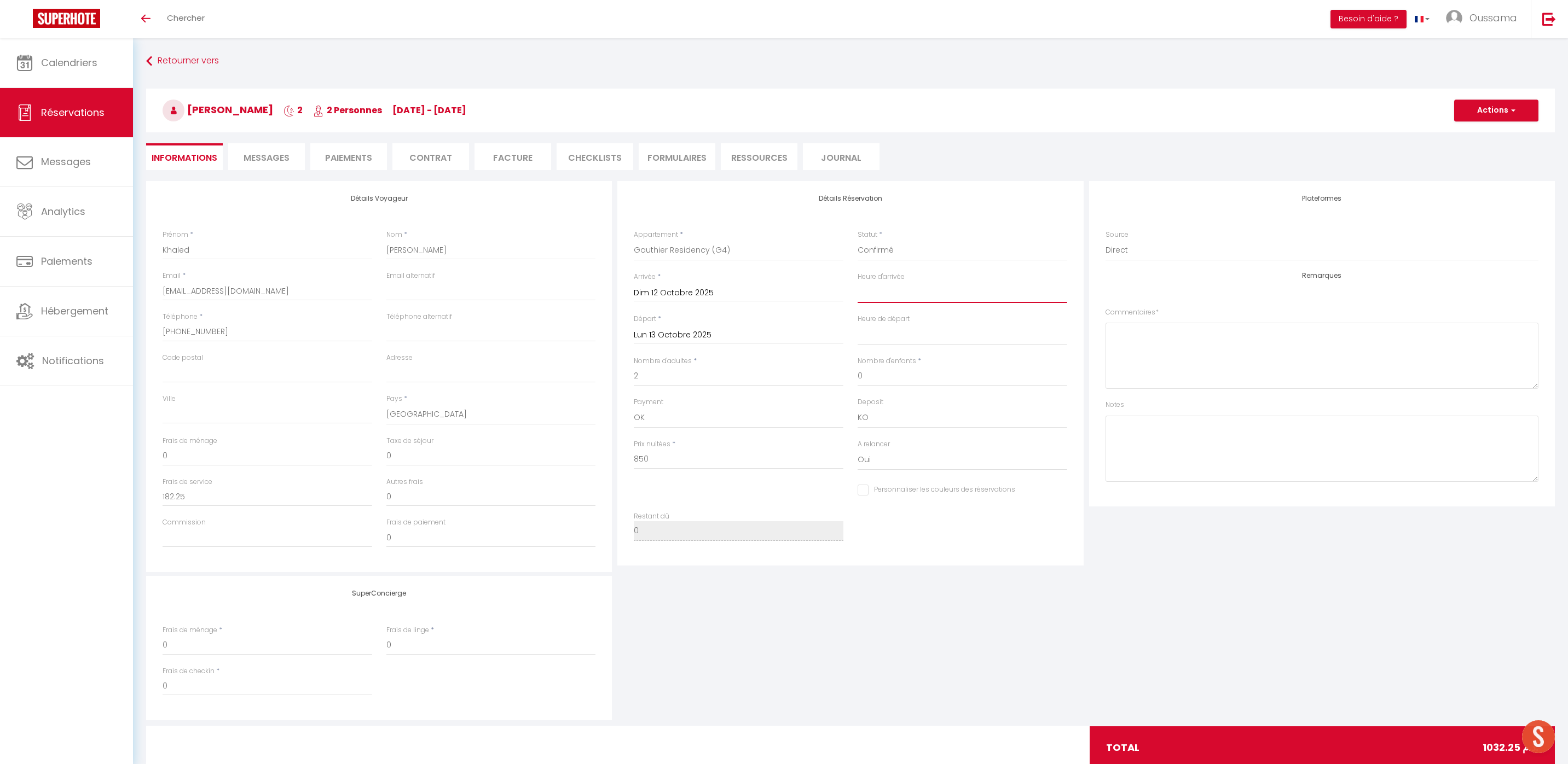
select select "21:00"
click at [857, 283] on select "00:00 00:30 01:00 01:30 02:00 02:30 03:00 03:30 04:00 04:30 05:00 05:30 06:00 0…" at bounding box center [962, 293] width 210 height 21
select select
checkbox input "false"
click at [883, 341] on select "00:00 00:30 01:00 01:30 02:00 02:30 03:00 03:30 04:00 04:30 05:00 05:30 06:00 0…" at bounding box center [962, 334] width 210 height 21
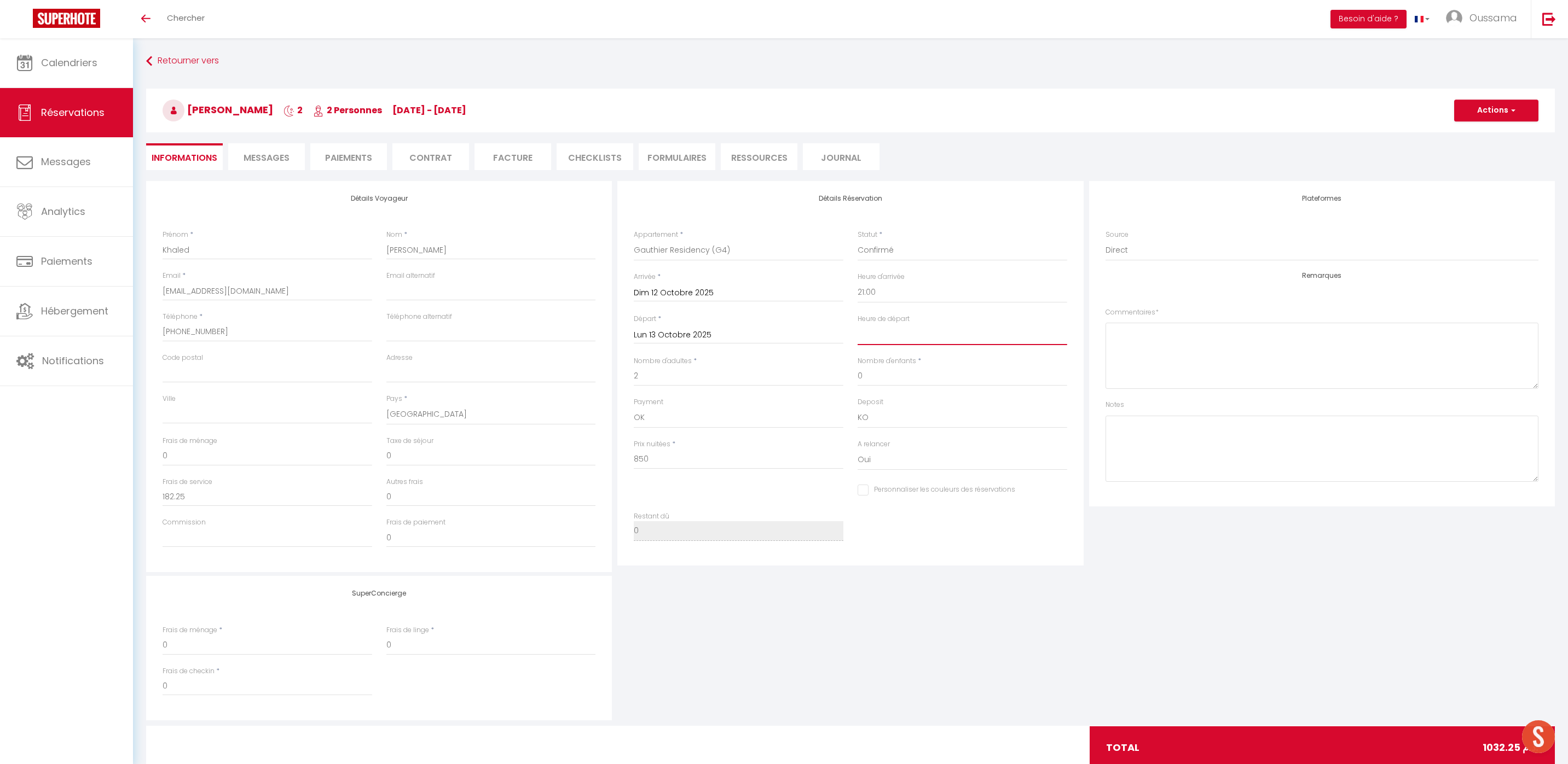
select select "11:00"
click at [857, 324] on select "00:00 00:30 01:00 01:30 02:00 02:30 03:00 03:30 04:00 04:30 05:00 05:30 06:00 0…" at bounding box center [962, 334] width 210 height 21
checkbox input "false"
click at [1477, 109] on button "Actions" at bounding box center [1496, 110] width 84 height 22
click at [1477, 137] on link "Enregistrer" at bounding box center [1485, 134] width 87 height 14
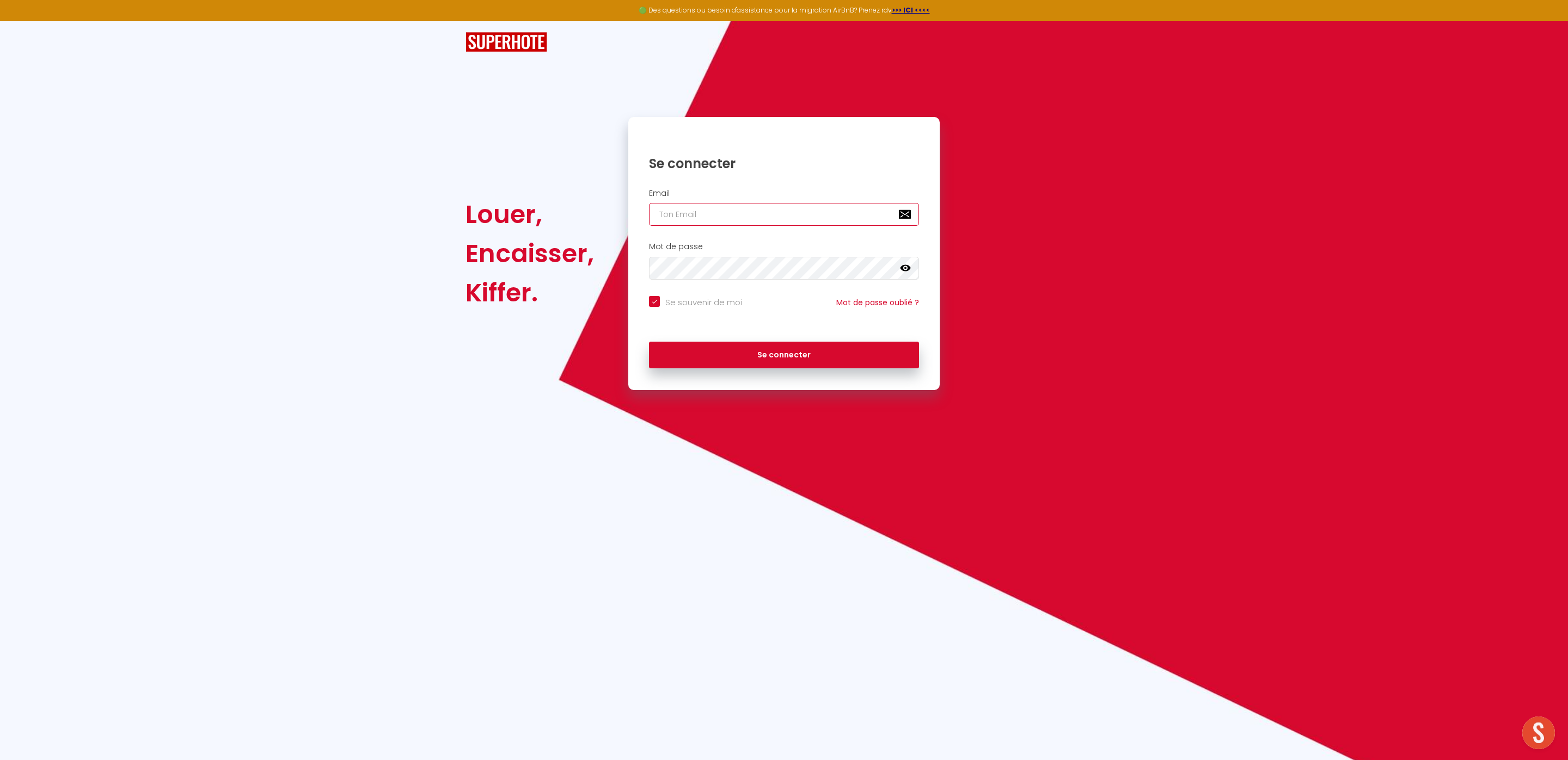
type input "[EMAIL_ADDRESS][DOMAIN_NAME]"
click at [691, 352] on button "Se connecter" at bounding box center [783, 355] width 270 height 27
checkbox input "true"
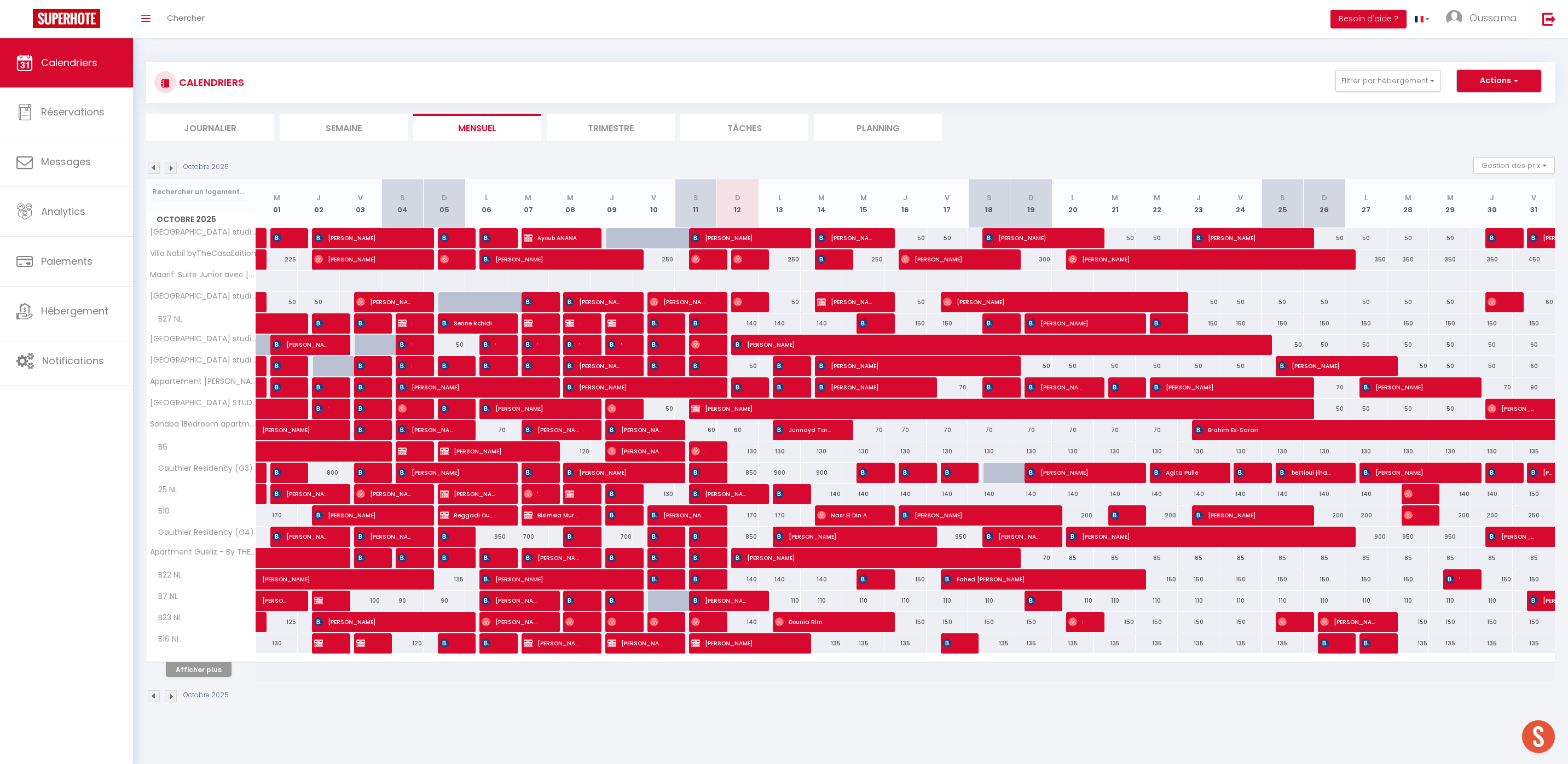
click at [1509, 75] on button "Actions" at bounding box center [1499, 80] width 84 height 22
click at [1466, 109] on link "Nouvelle réservation" at bounding box center [1487, 106] width 95 height 16
select select
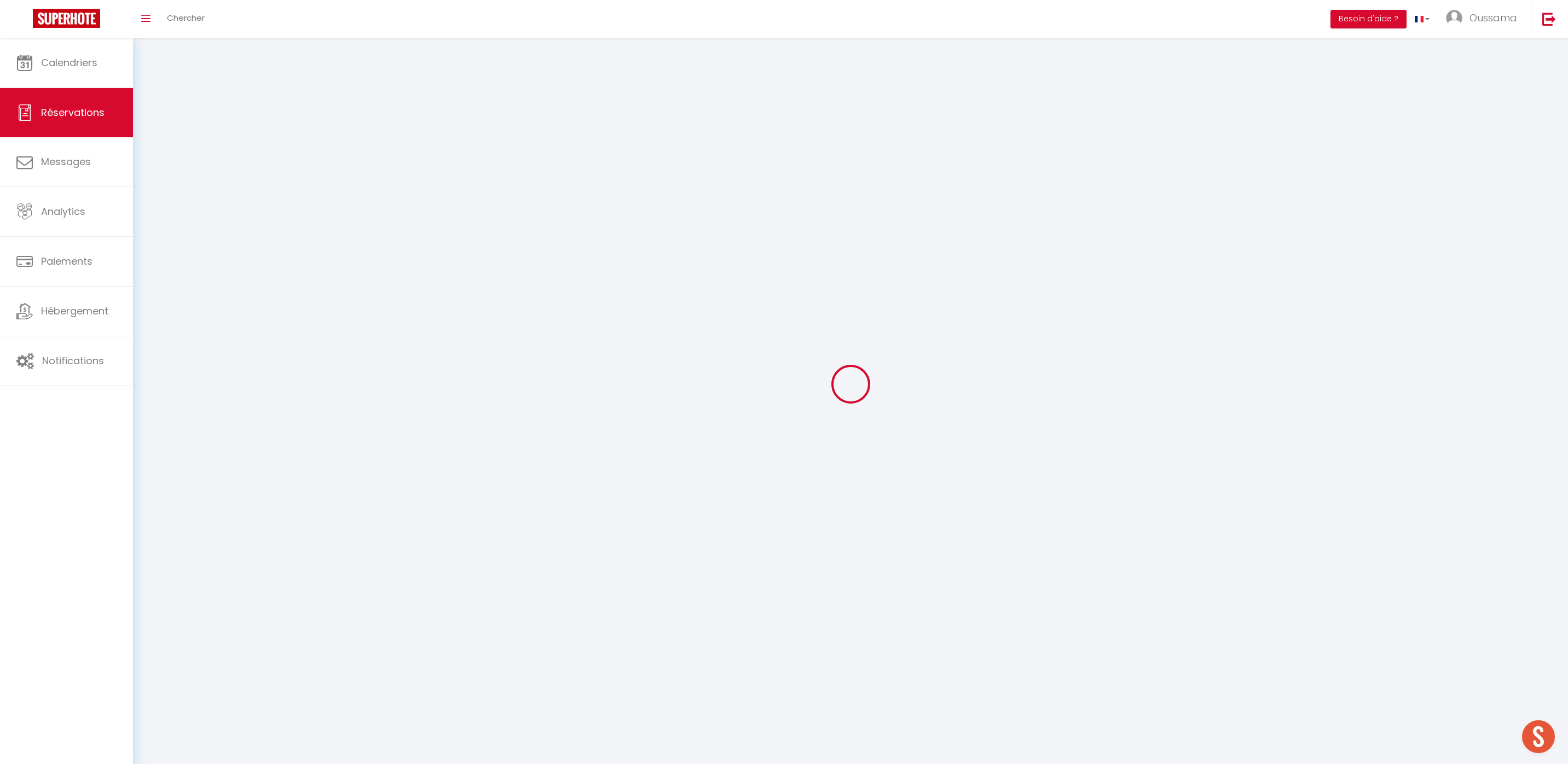
select select
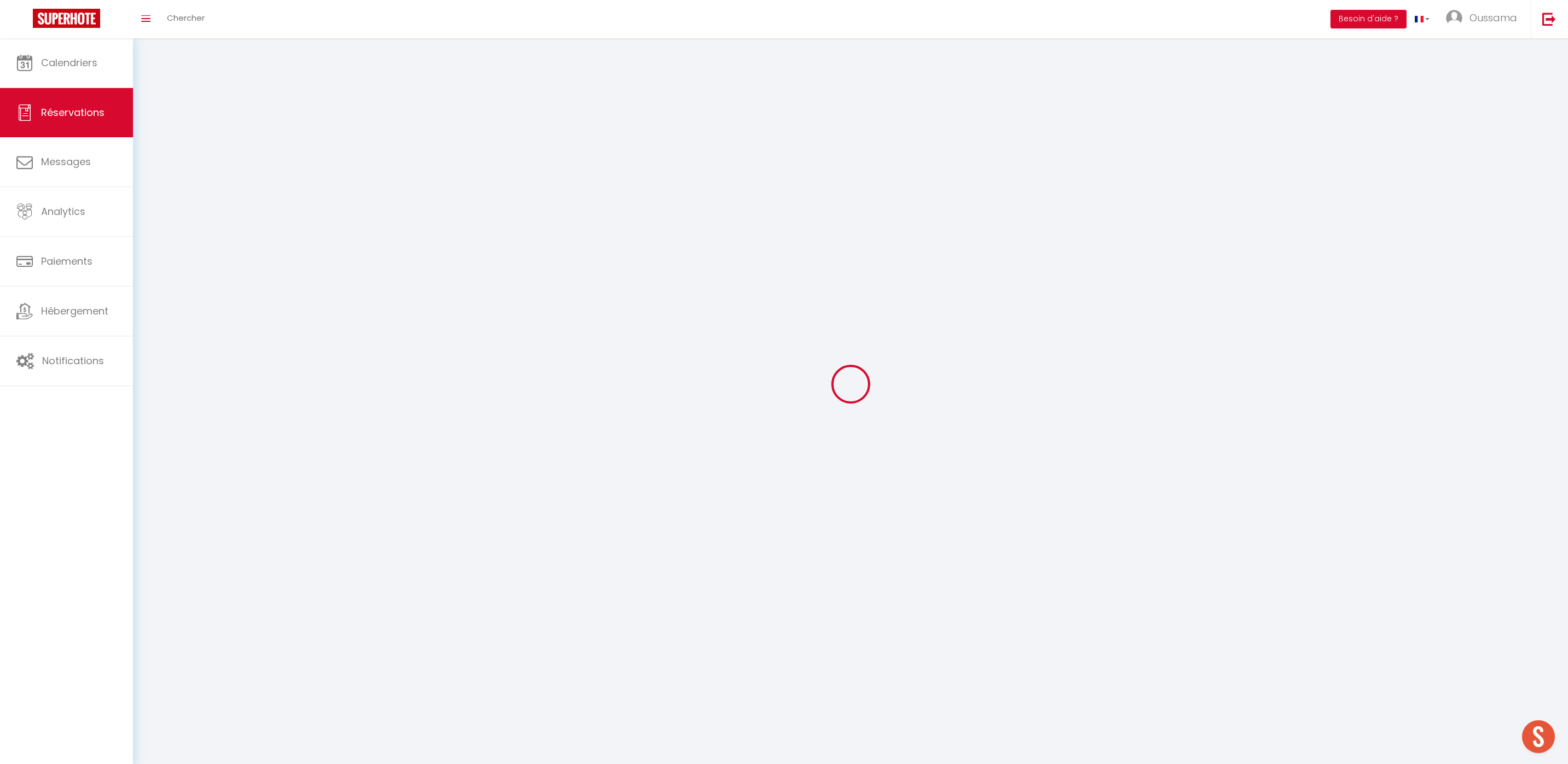
select select
checkbox input "false"
select select
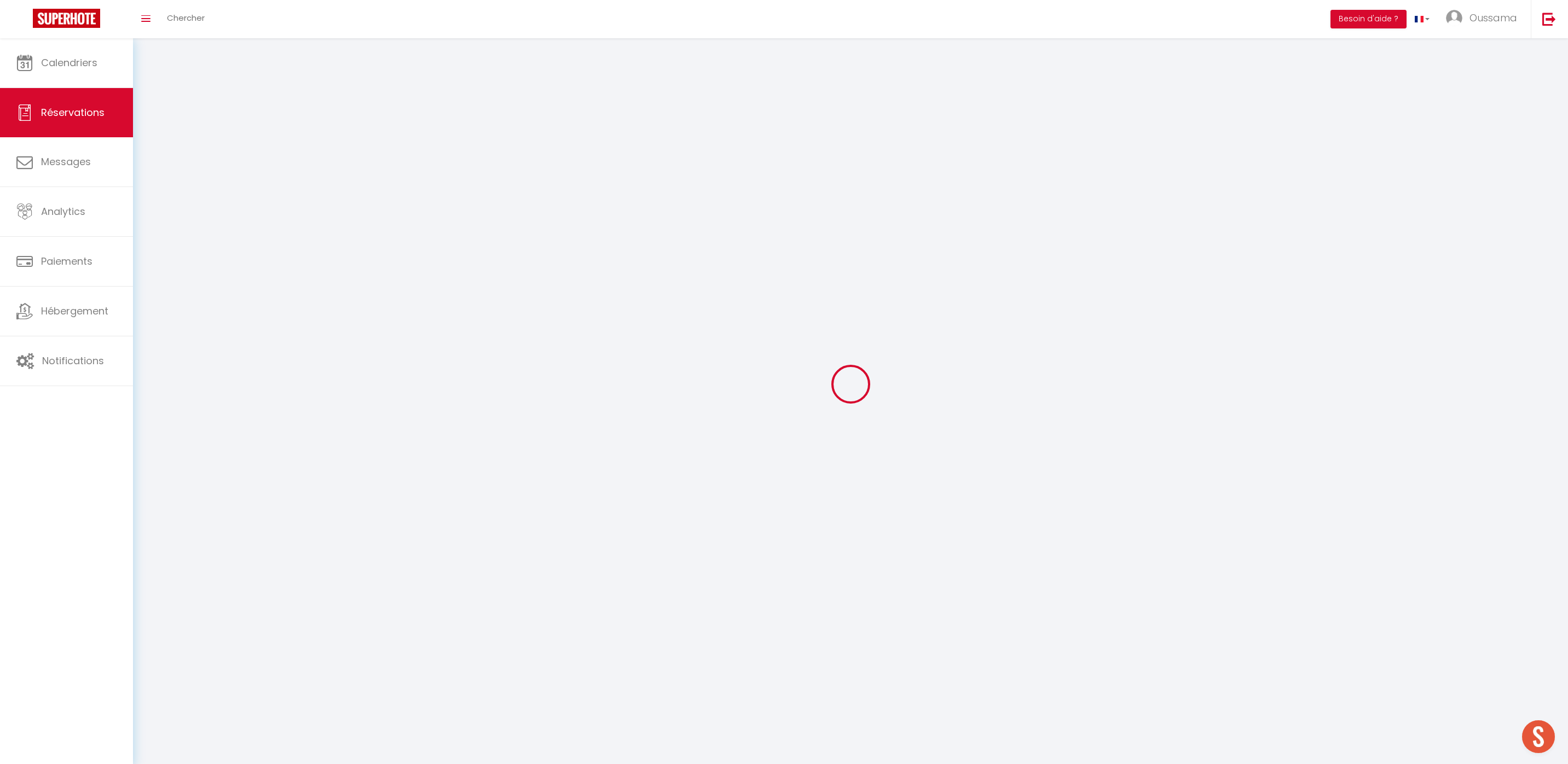
select select
checkbox input "false"
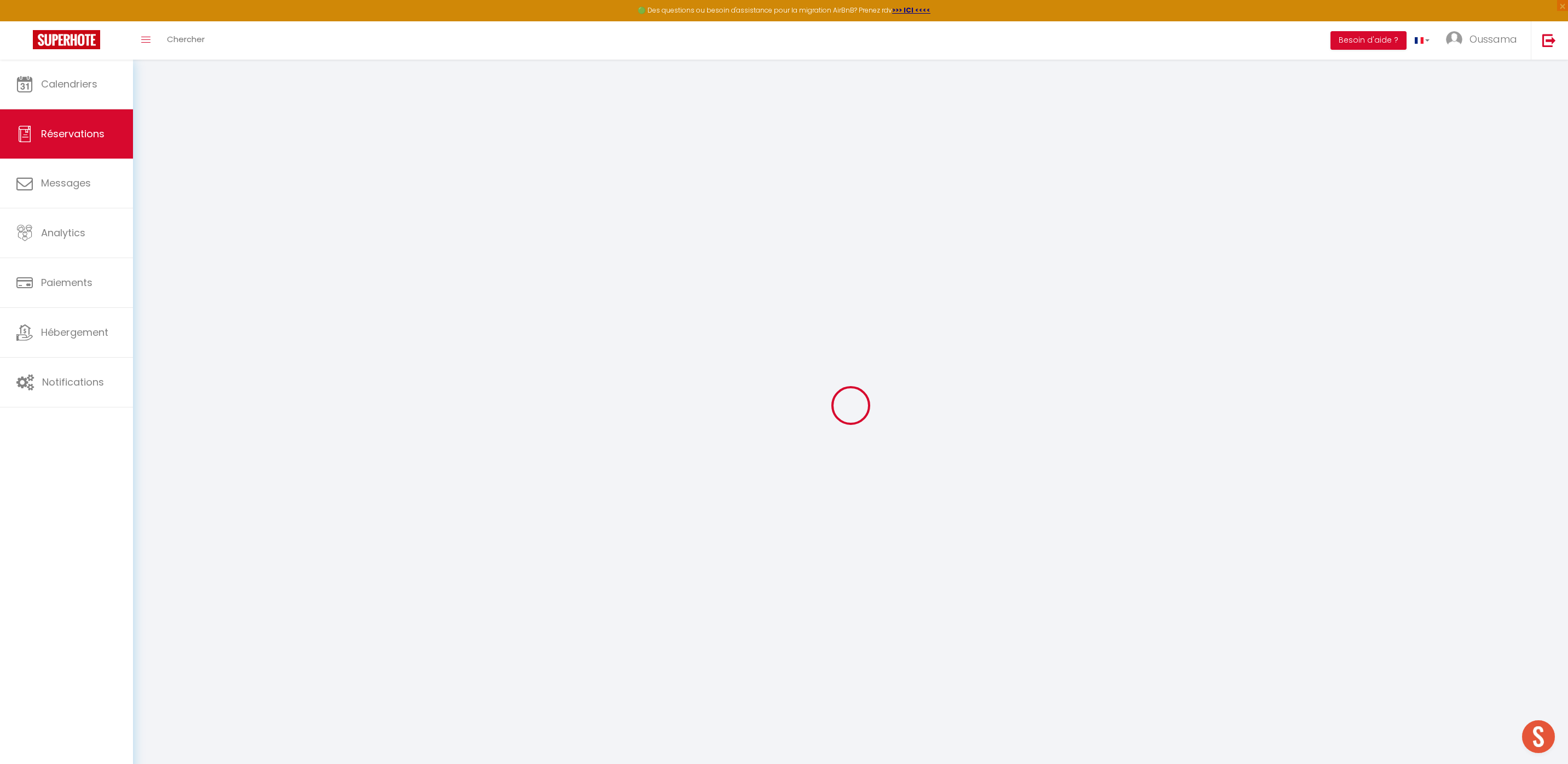
select select
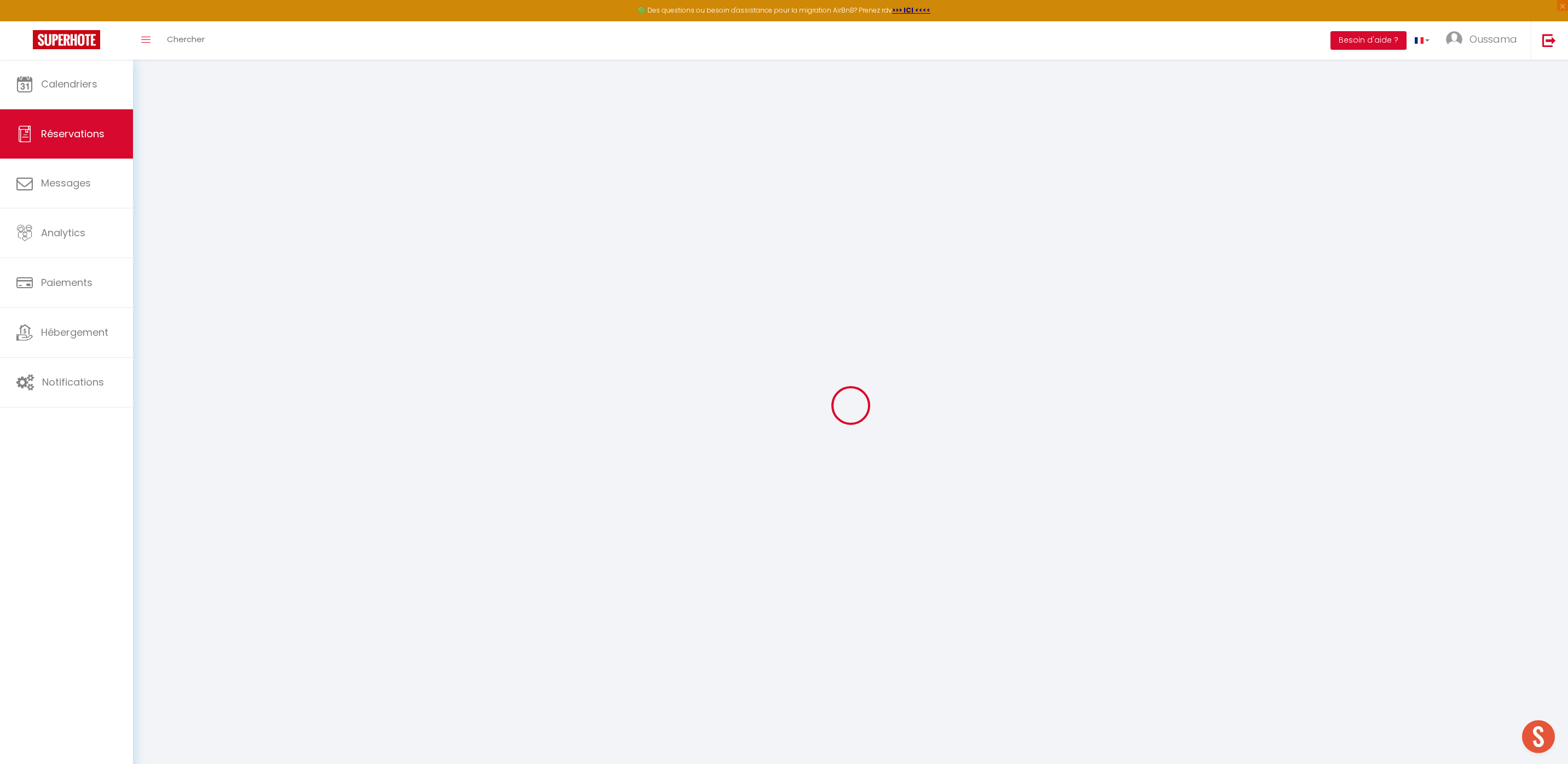
select select
checkbox input "false"
select select
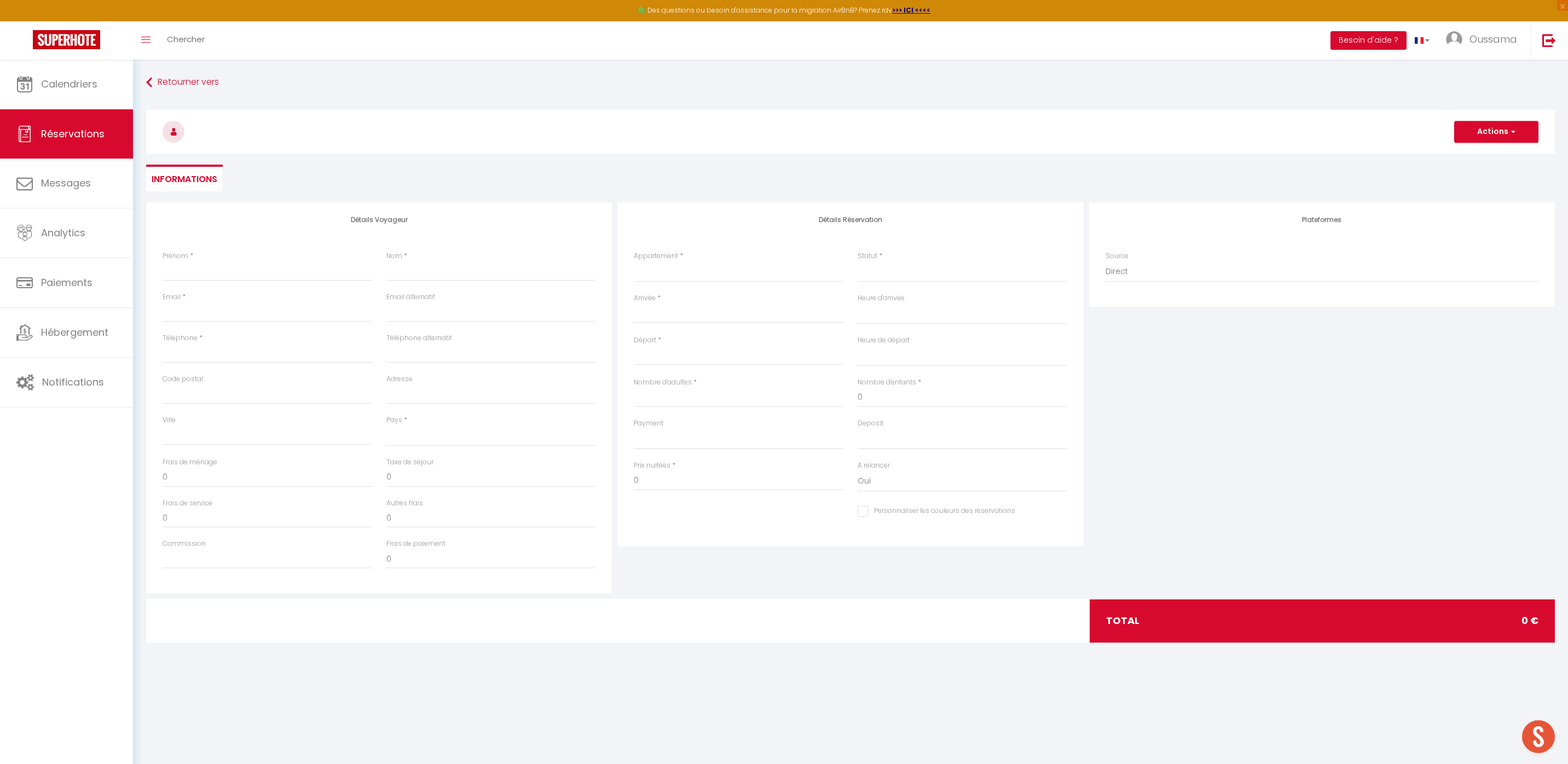
select select
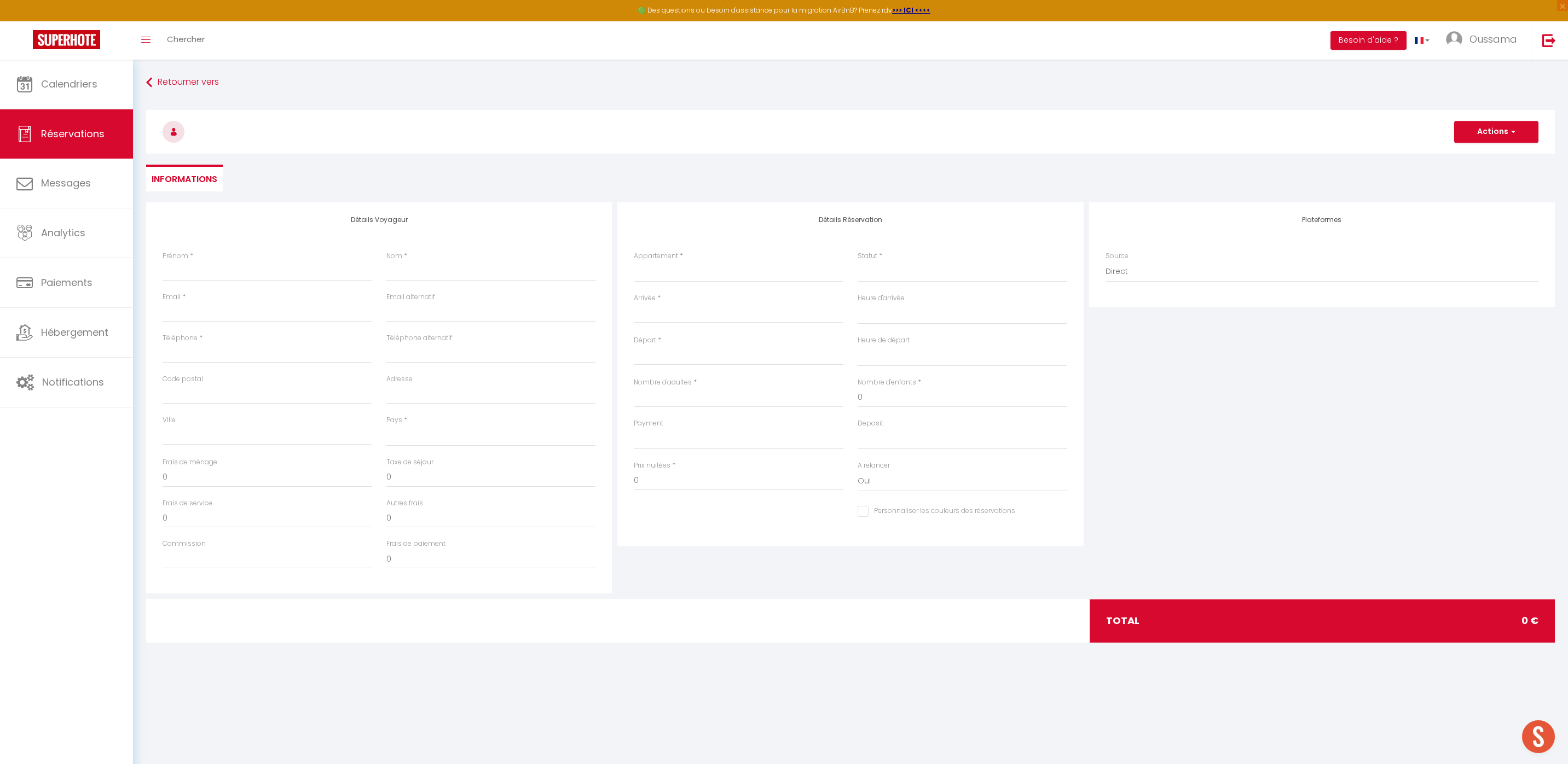
checkbox input "false"
select select
click at [203, 270] on input "Prénom" at bounding box center [267, 271] width 210 height 20
paste input "kmoham.749754@guest.booking.com"
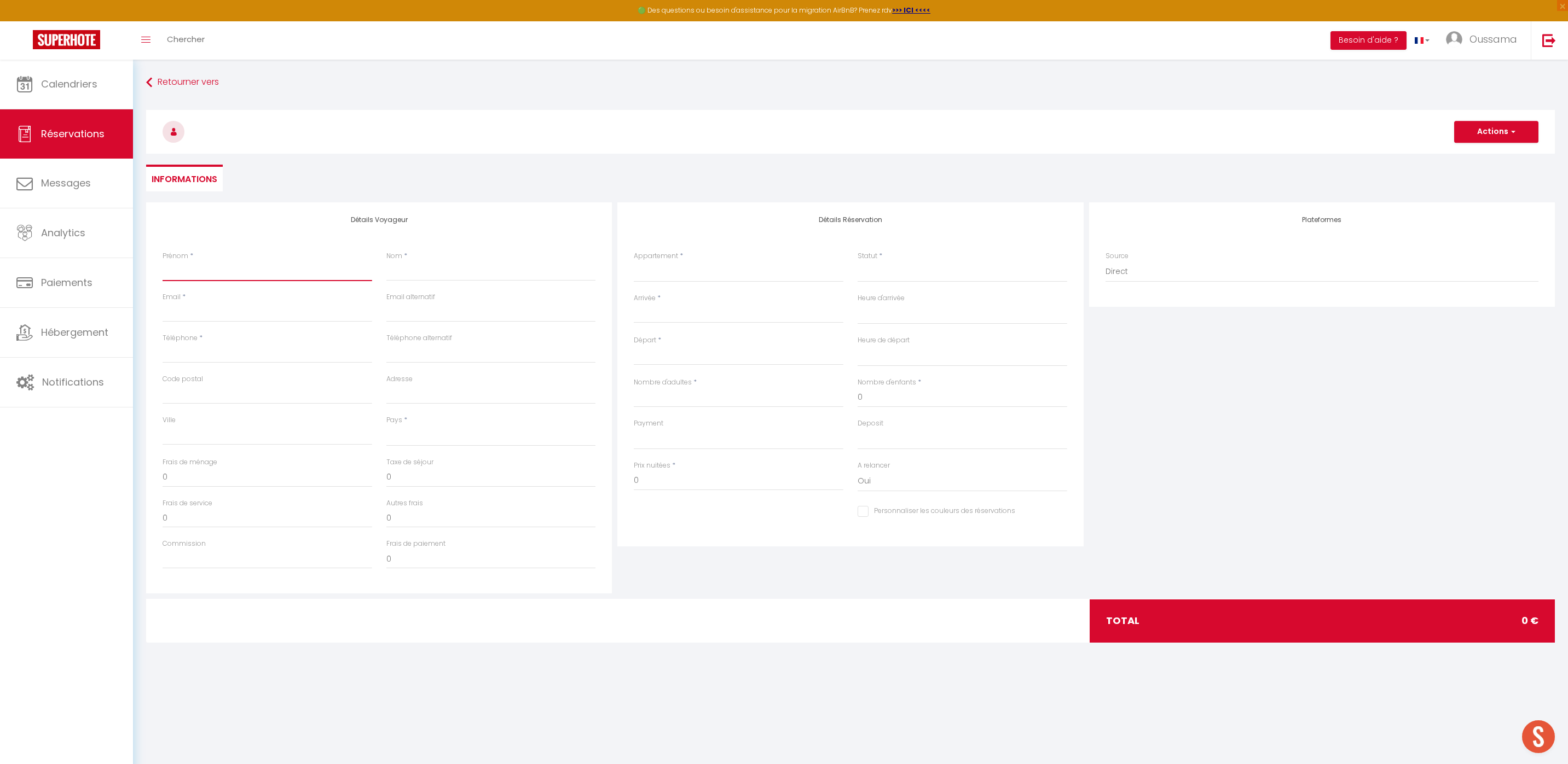
type input "kmoham.749754@guest.booking.com"
select select
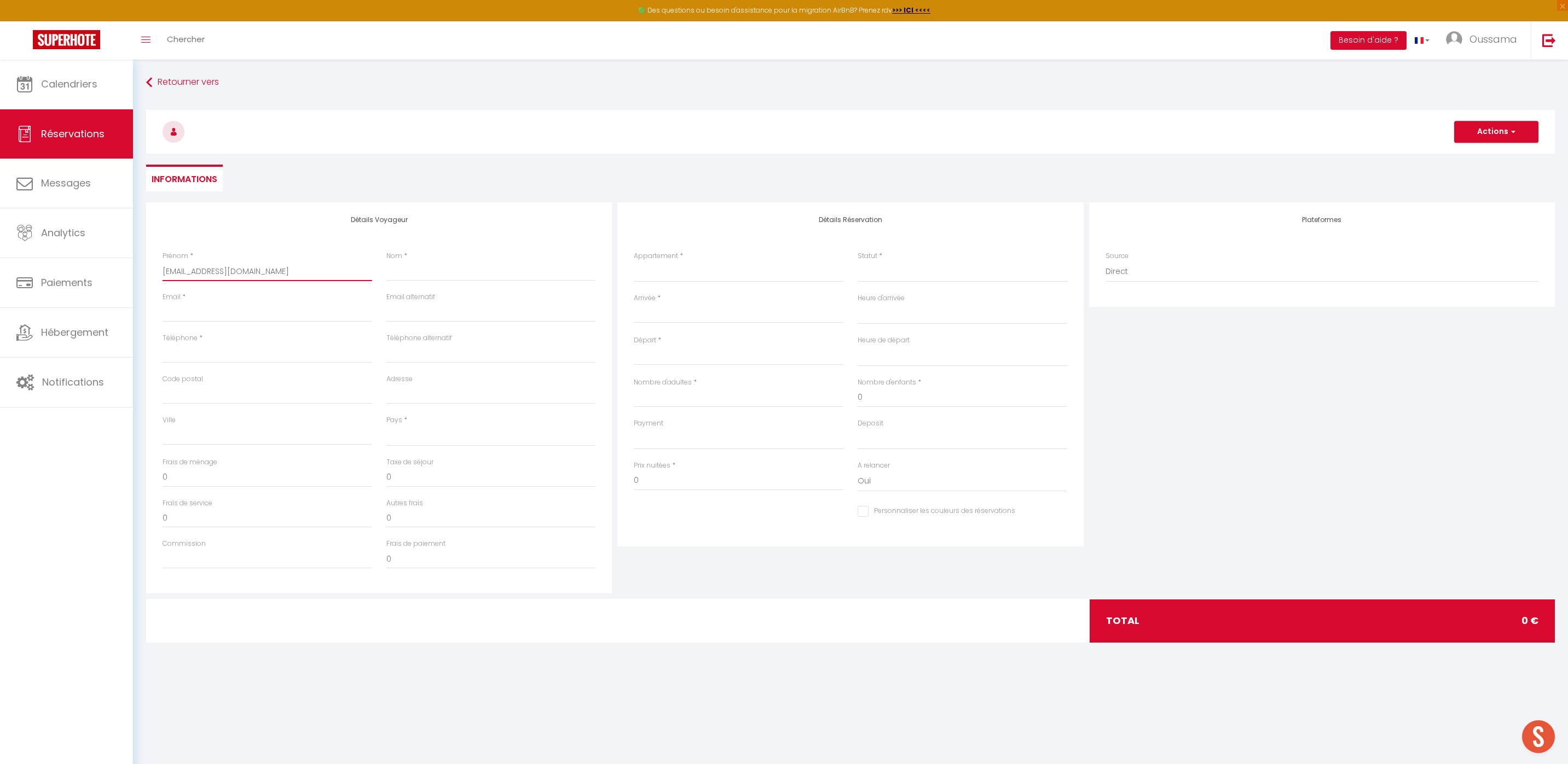
select select
checkbox input "false"
type input "kmoham.749754@guest.booking.com"
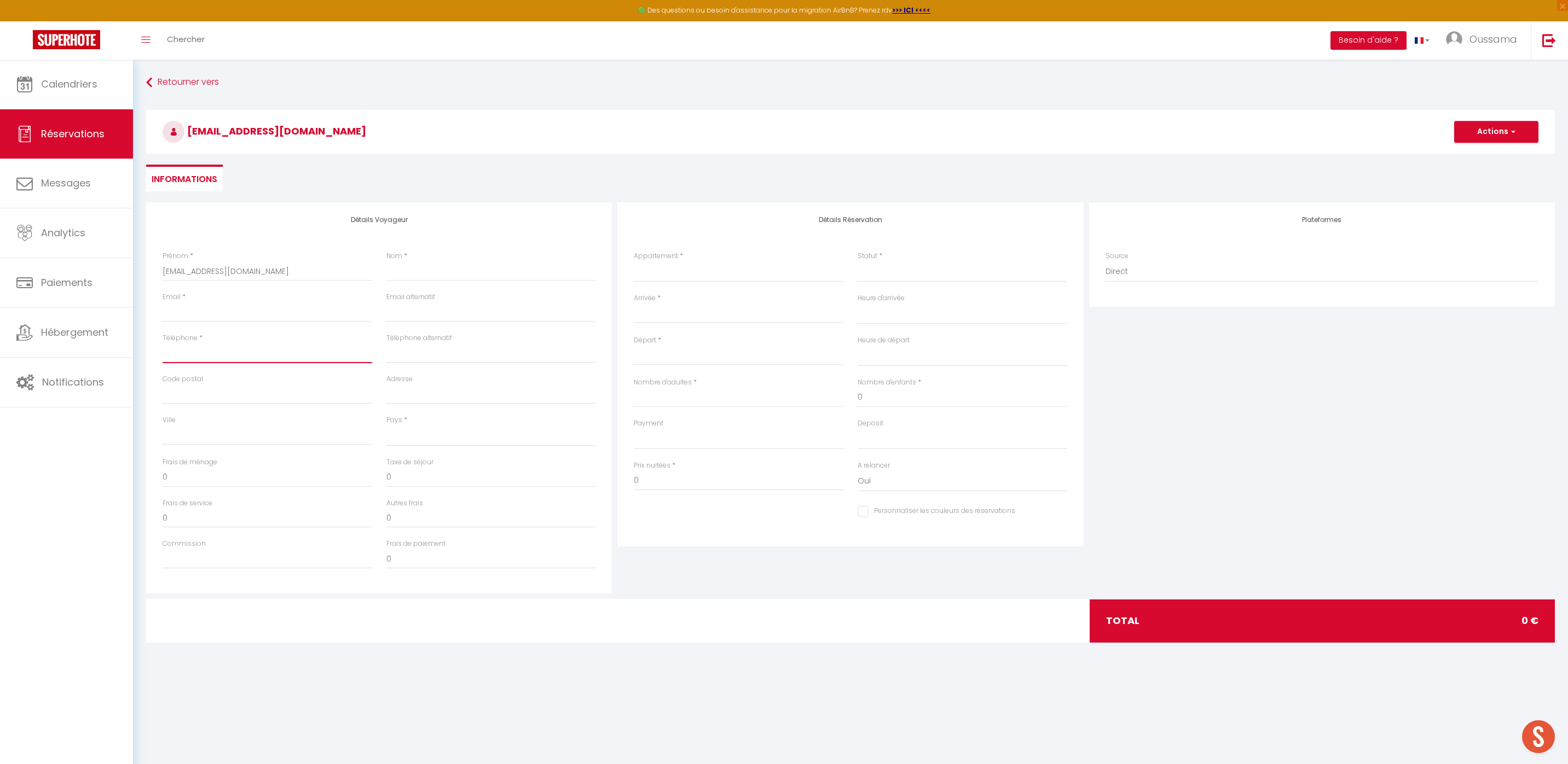
click at [228, 347] on input "Téléphone" at bounding box center [267, 354] width 210 height 20
paste input "kmoham.749754@guest.booking.com"
type input "kmoham.749754@guest.booking.com"
select select
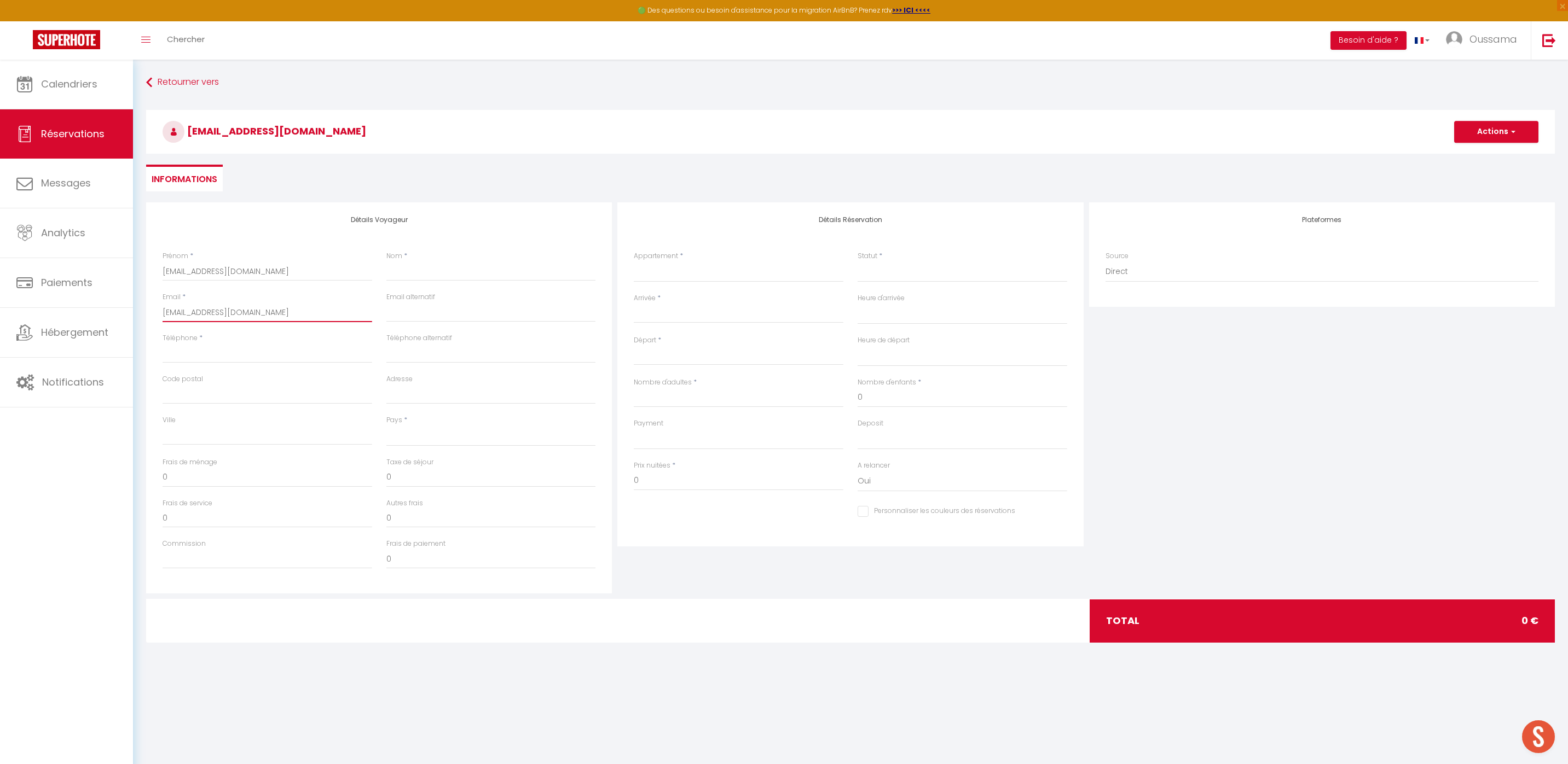
select select
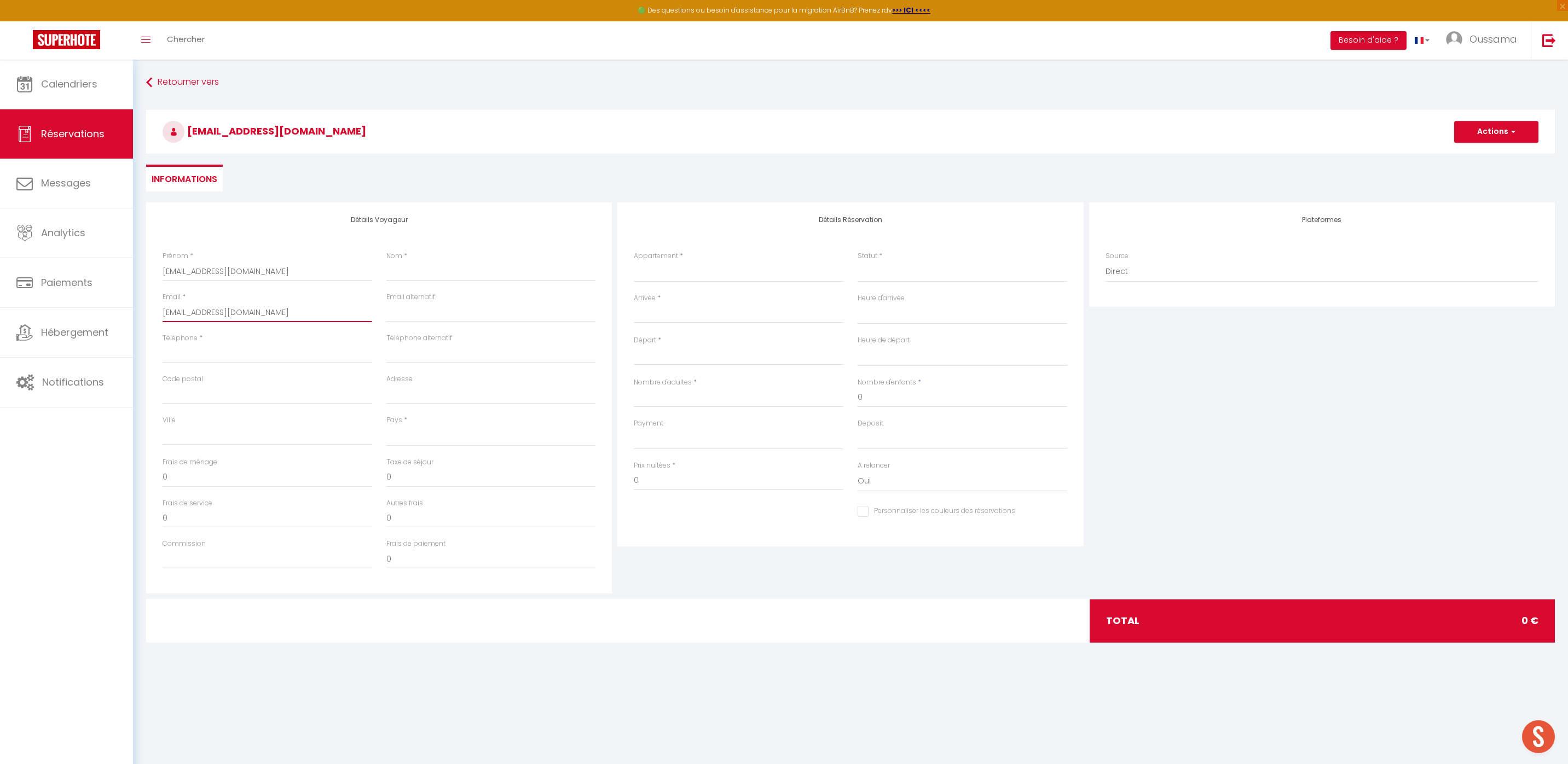
checkbox input "false"
type input "kmoham.749754@guest.booking.com"
click at [310, 271] on input "kmoham.749754@guest.booking.com" at bounding box center [267, 271] width 210 height 20
click at [311, 271] on input "kmoham.749754@guest.booking.com" at bounding box center [267, 271] width 210 height 20
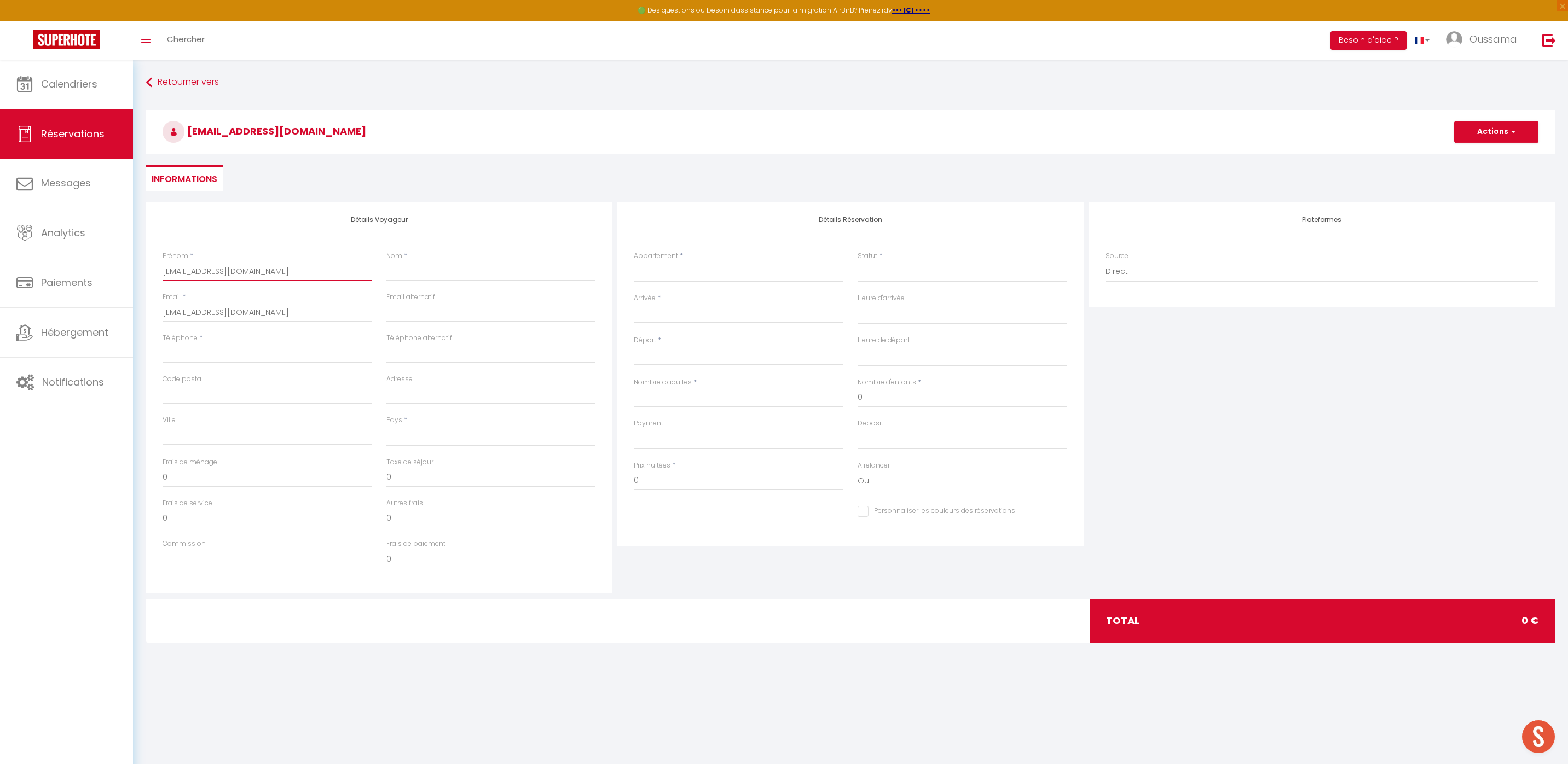
paste input "Khaled"
type input "Khaled"
select select
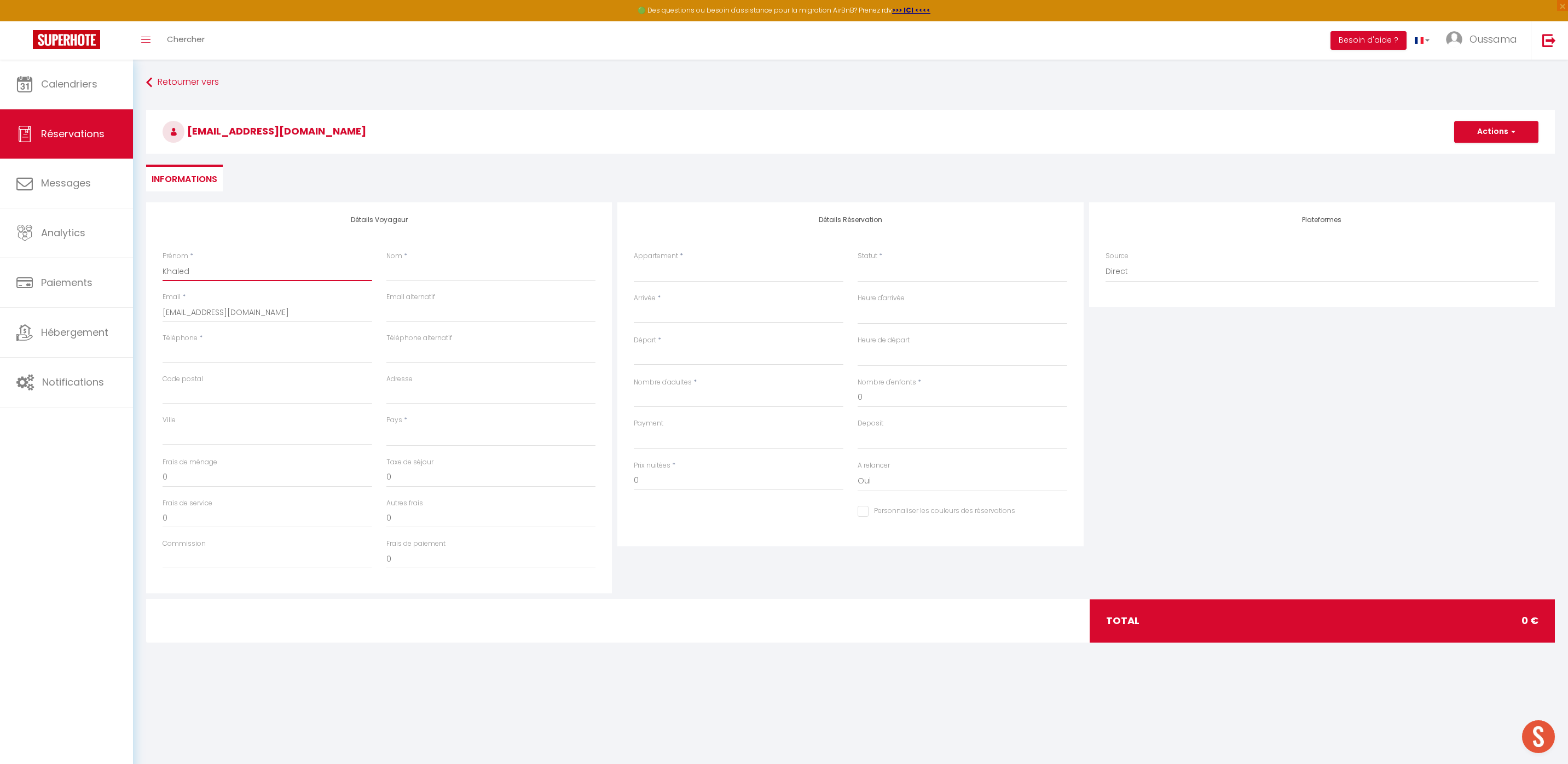
select select
checkbox input "false"
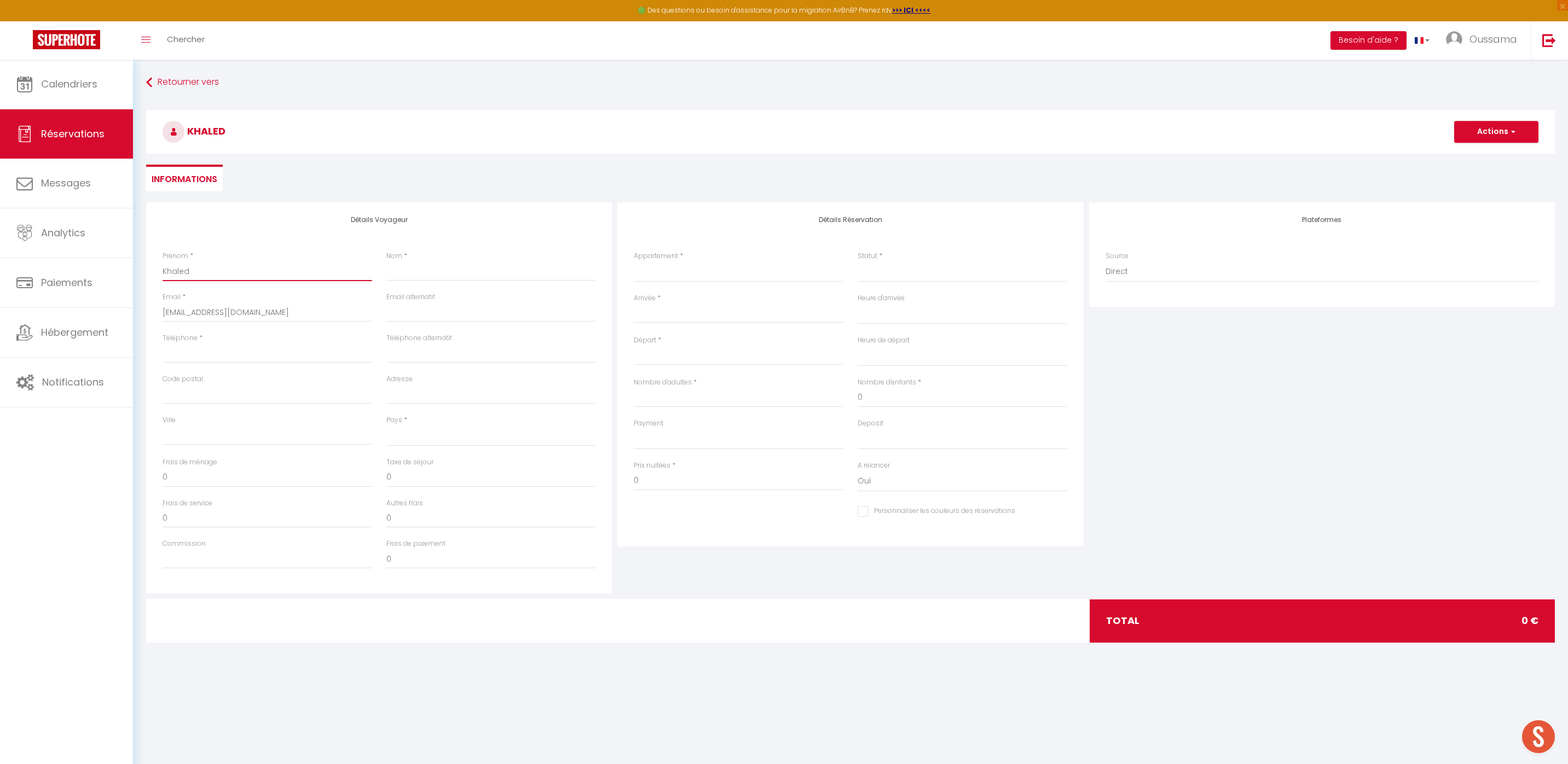
type input "Khaled"
click at [32, 70] on link "Calendriers" at bounding box center [66, 84] width 133 height 49
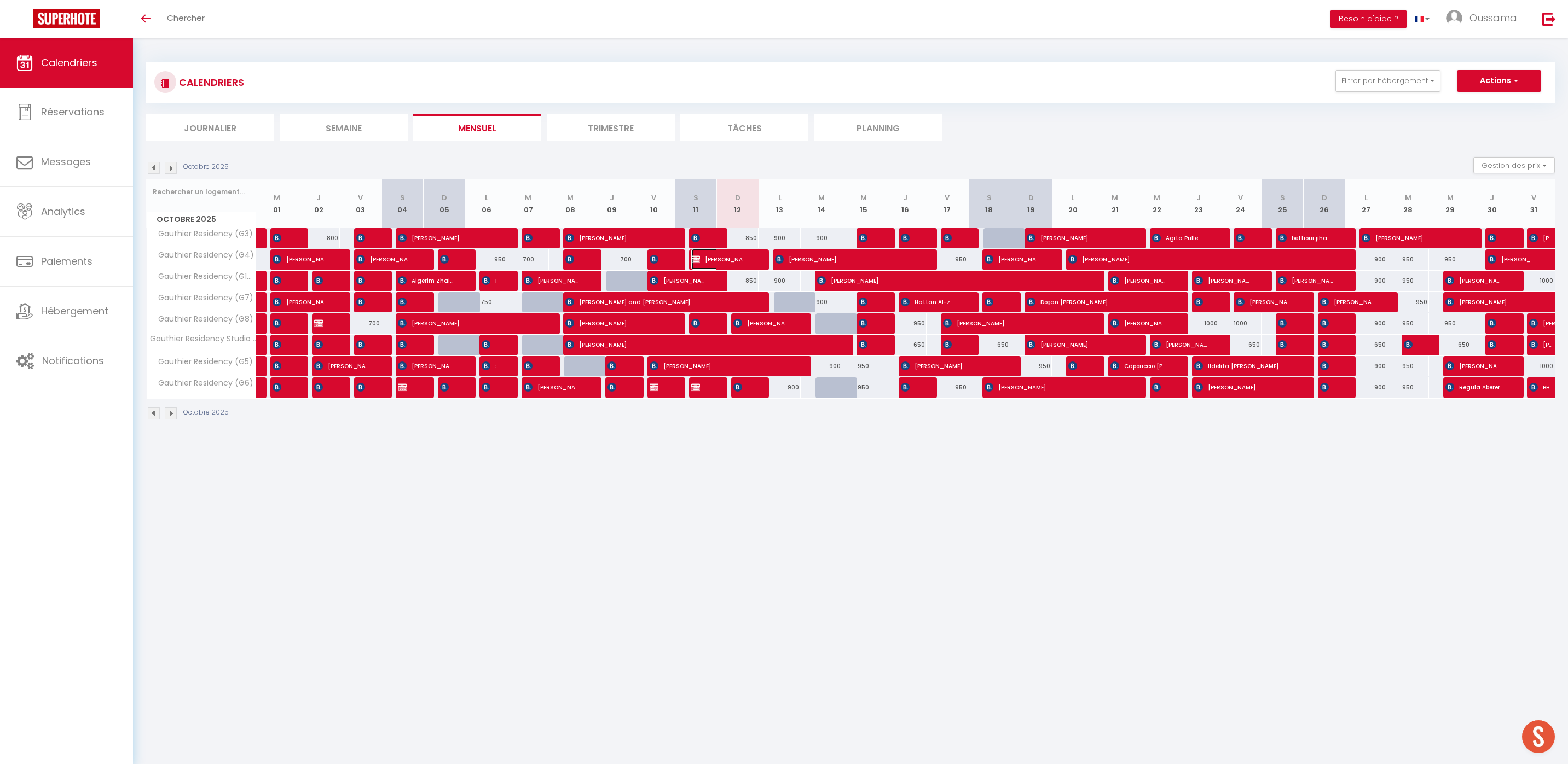
click at [718, 263] on span "[PERSON_NAME]" at bounding box center [719, 259] width 56 height 21
select select "OK"
select select "KO"
select select "0"
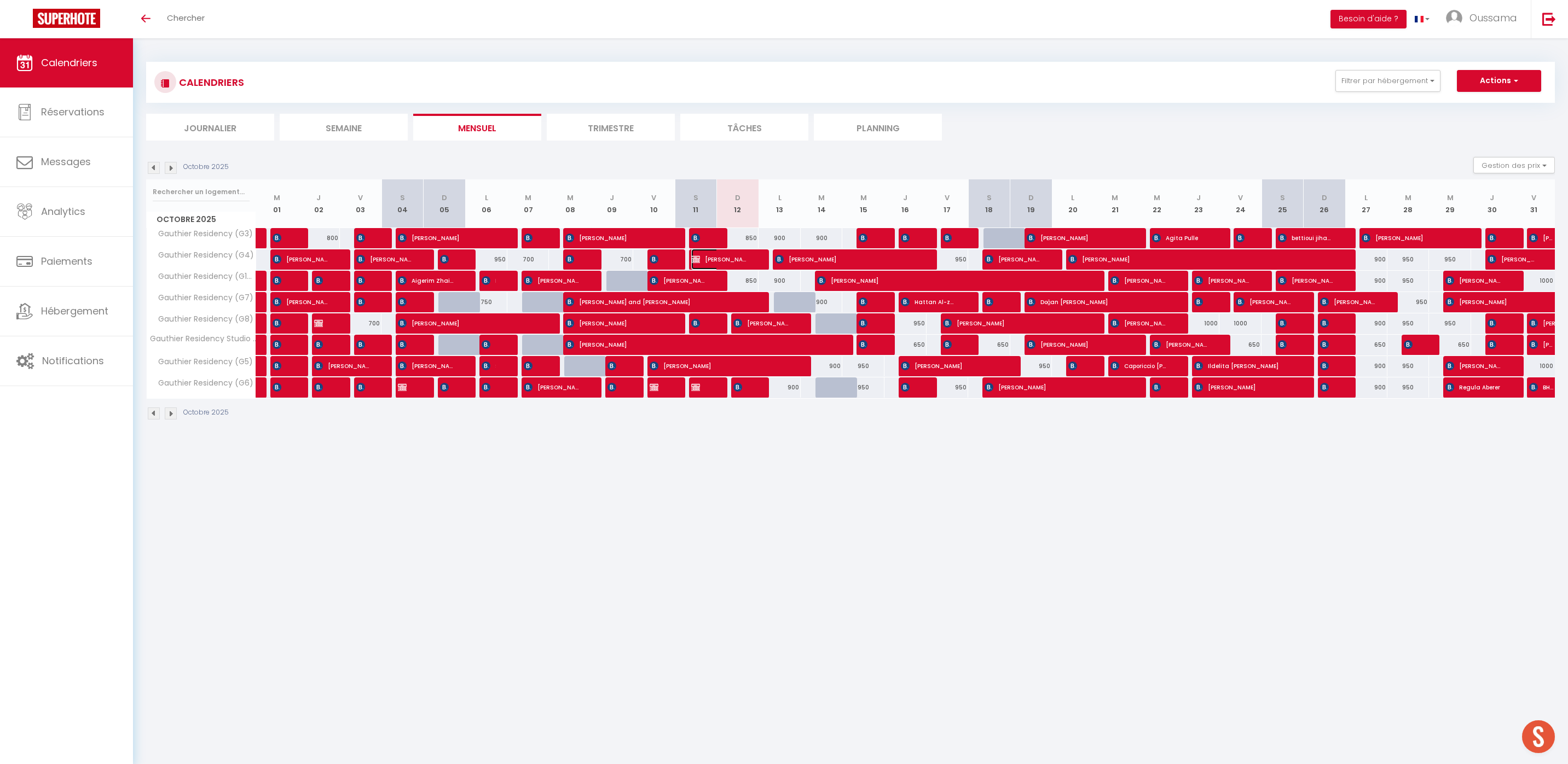
select select "1"
select select
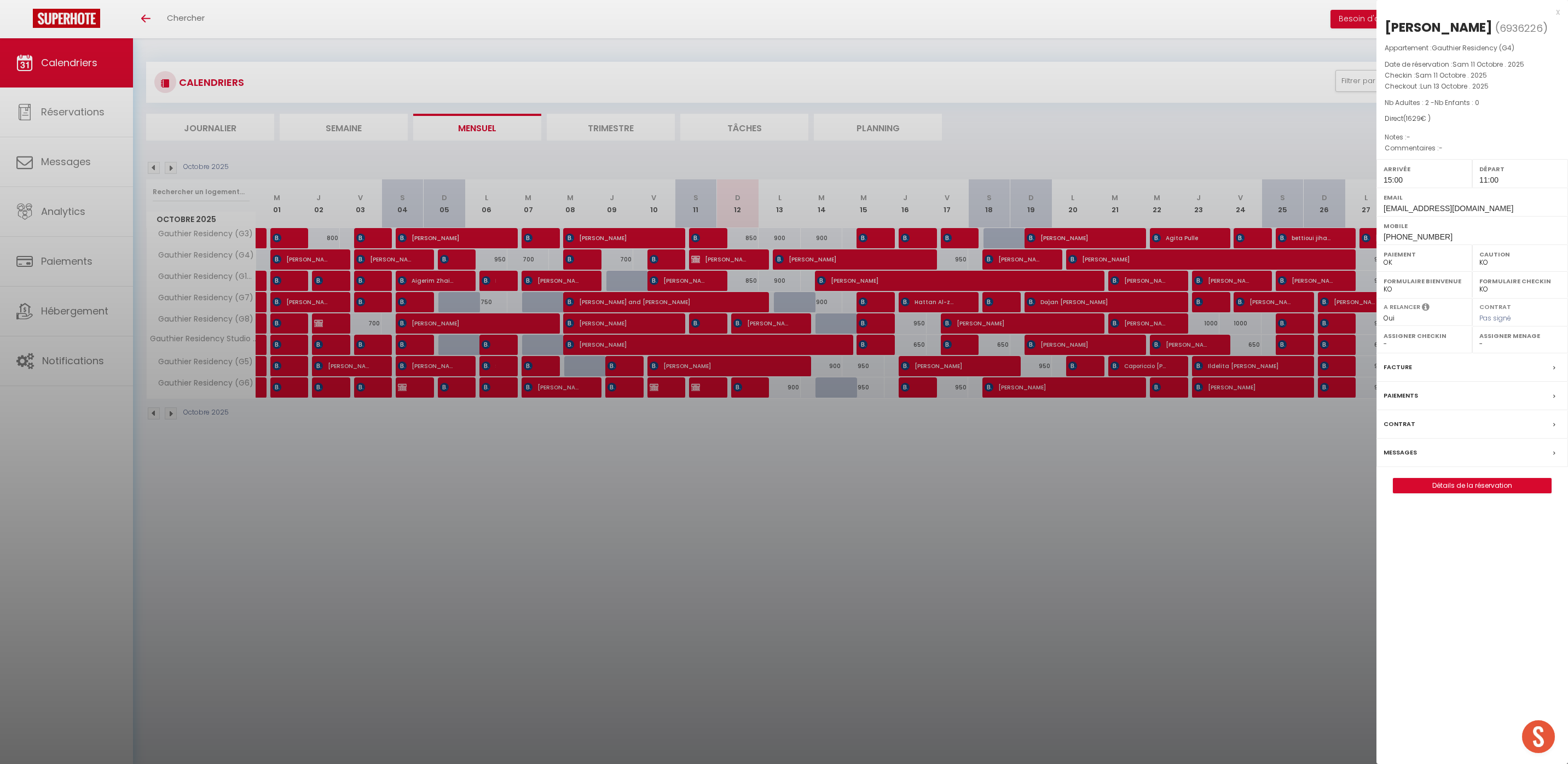
click at [718, 263] on div at bounding box center [784, 382] width 1568 height 764
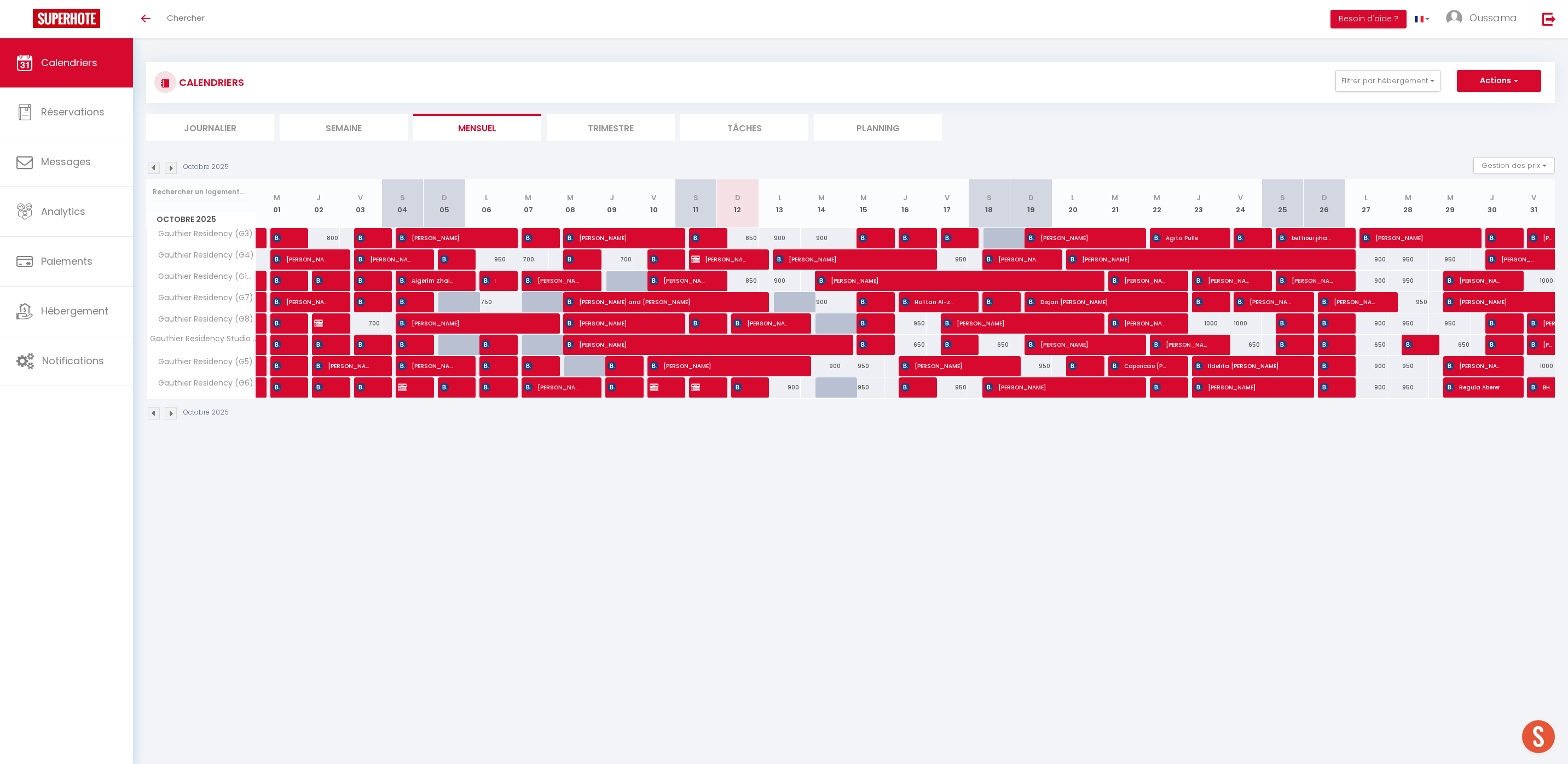
click at [220, 123] on li "Journalier" at bounding box center [210, 127] width 128 height 27
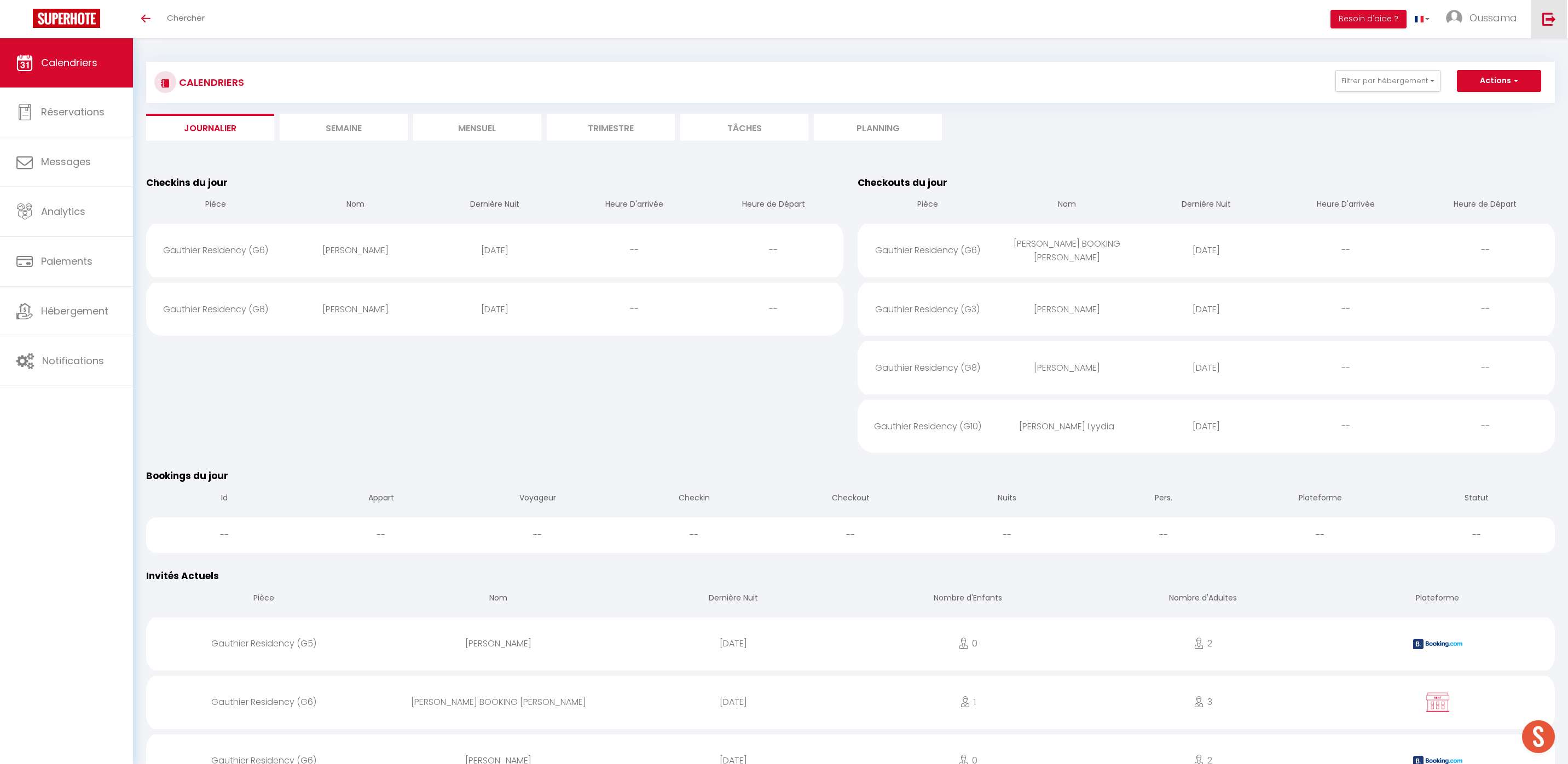
click at [1532, 23] on link at bounding box center [1549, 19] width 36 height 38
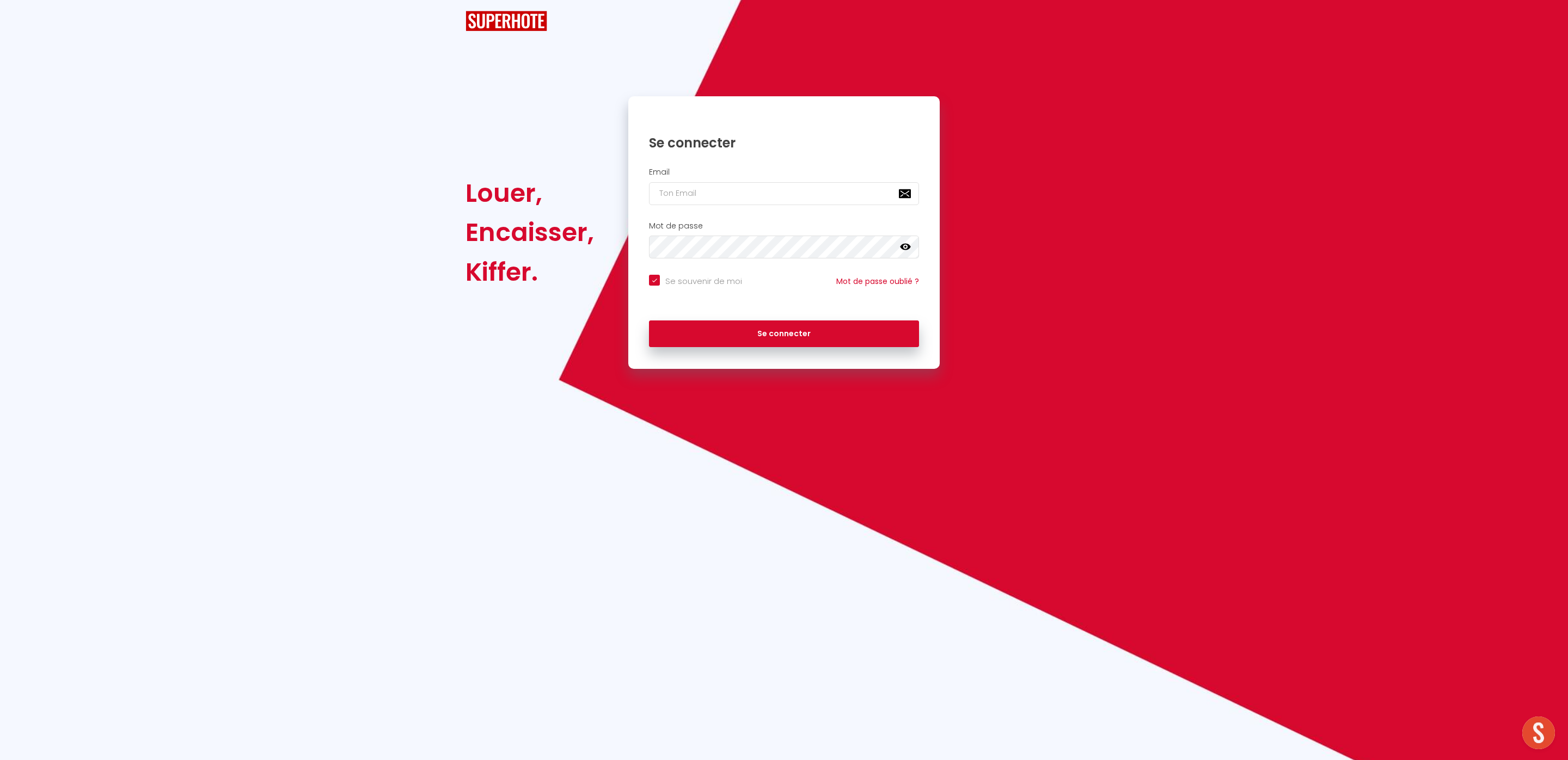
checkbox input "true"
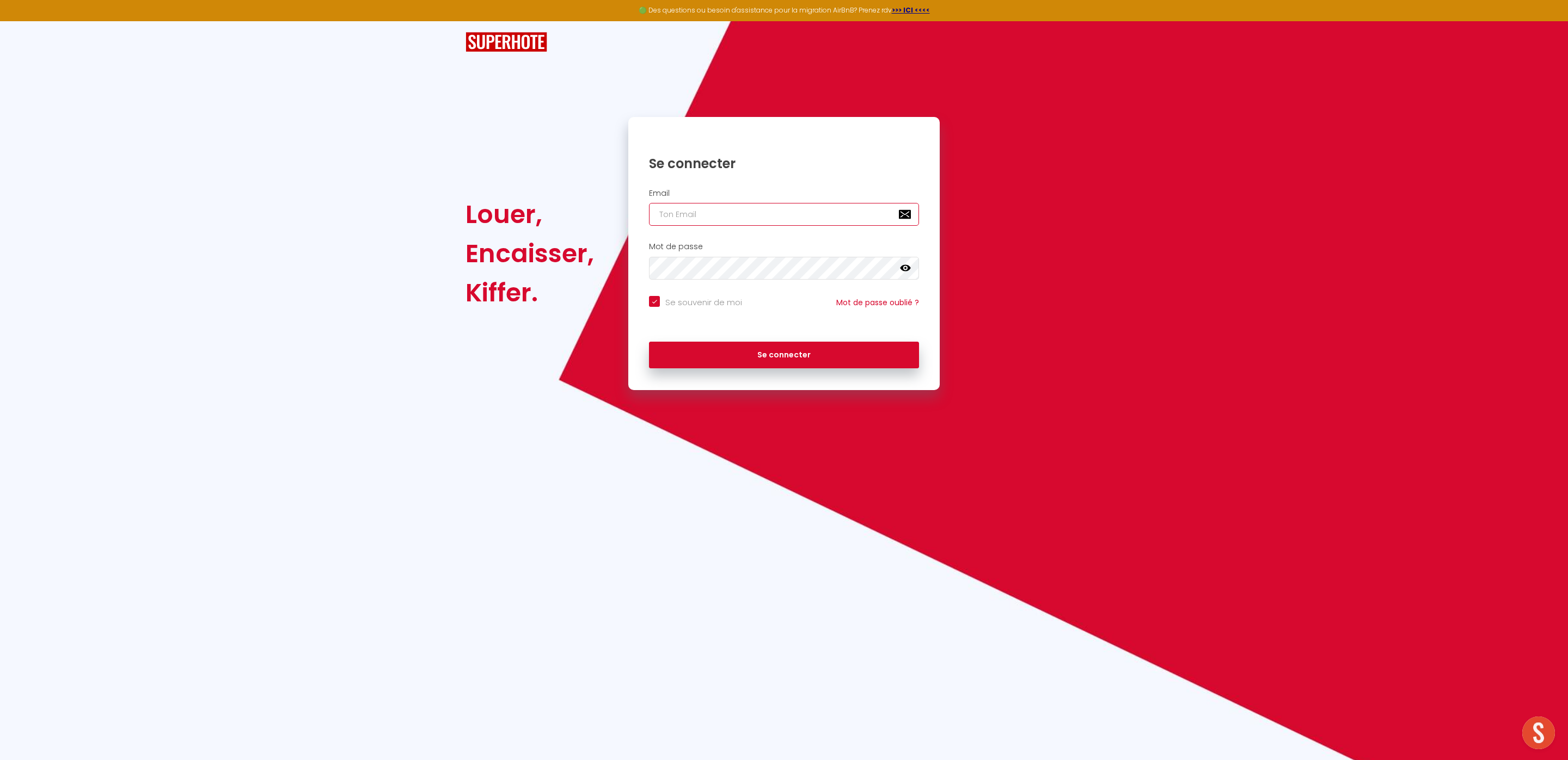
type input "[EMAIL_ADDRESS][DOMAIN_NAME]"
click at [809, 357] on button "Se connecter" at bounding box center [783, 355] width 270 height 27
checkbox input "true"
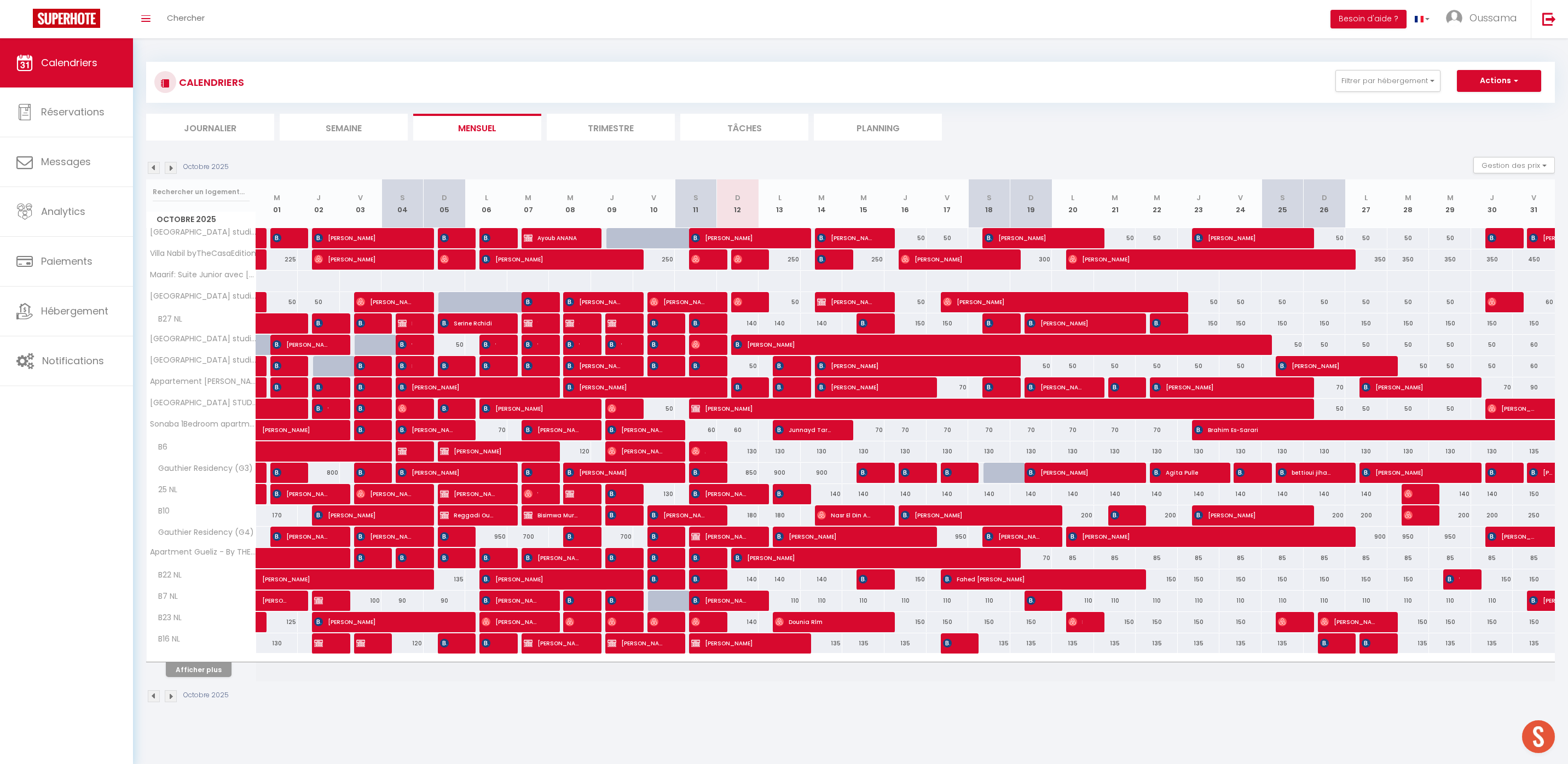
click at [210, 131] on li "Journalier" at bounding box center [210, 127] width 128 height 27
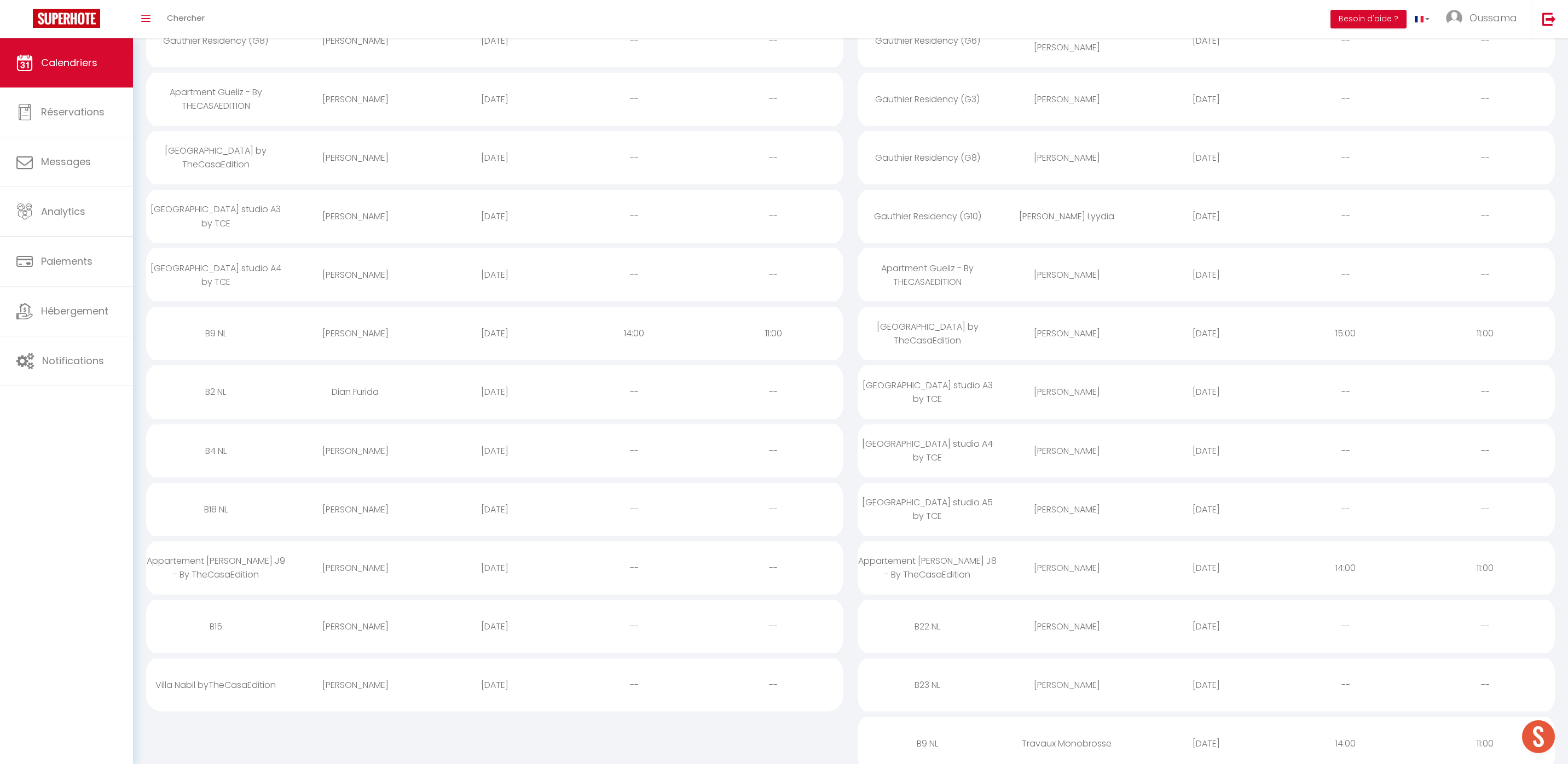
scroll to position [260, 0]
click at [341, 340] on div "[PERSON_NAME]" at bounding box center [356, 342] width 140 height 36
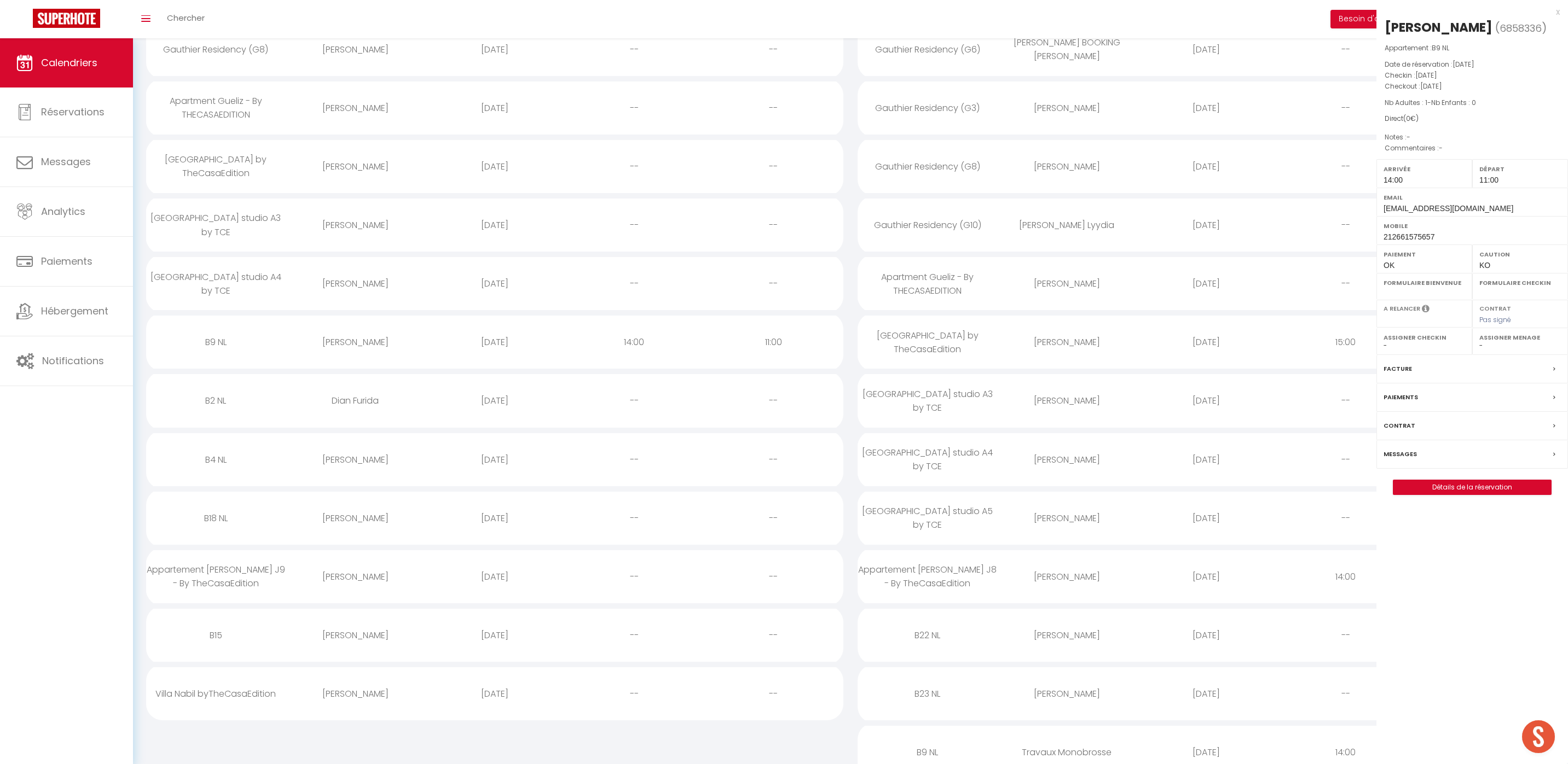
select select "0"
select select "1"
select select
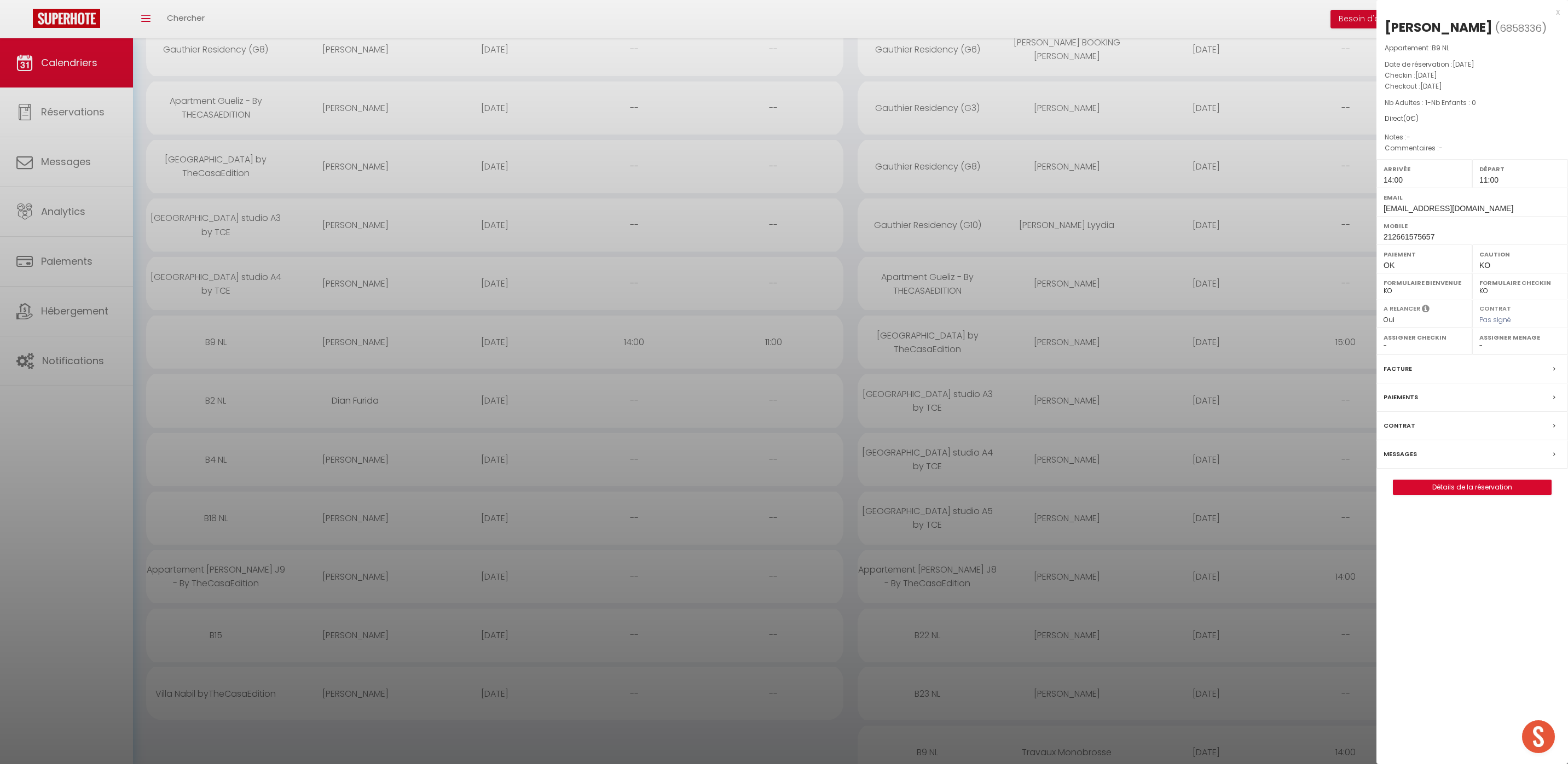
click at [1415, 234] on span "212661575657" at bounding box center [1409, 237] width 51 height 9
copy div "212661575657"
click at [344, 368] on div at bounding box center [784, 382] width 1568 height 764
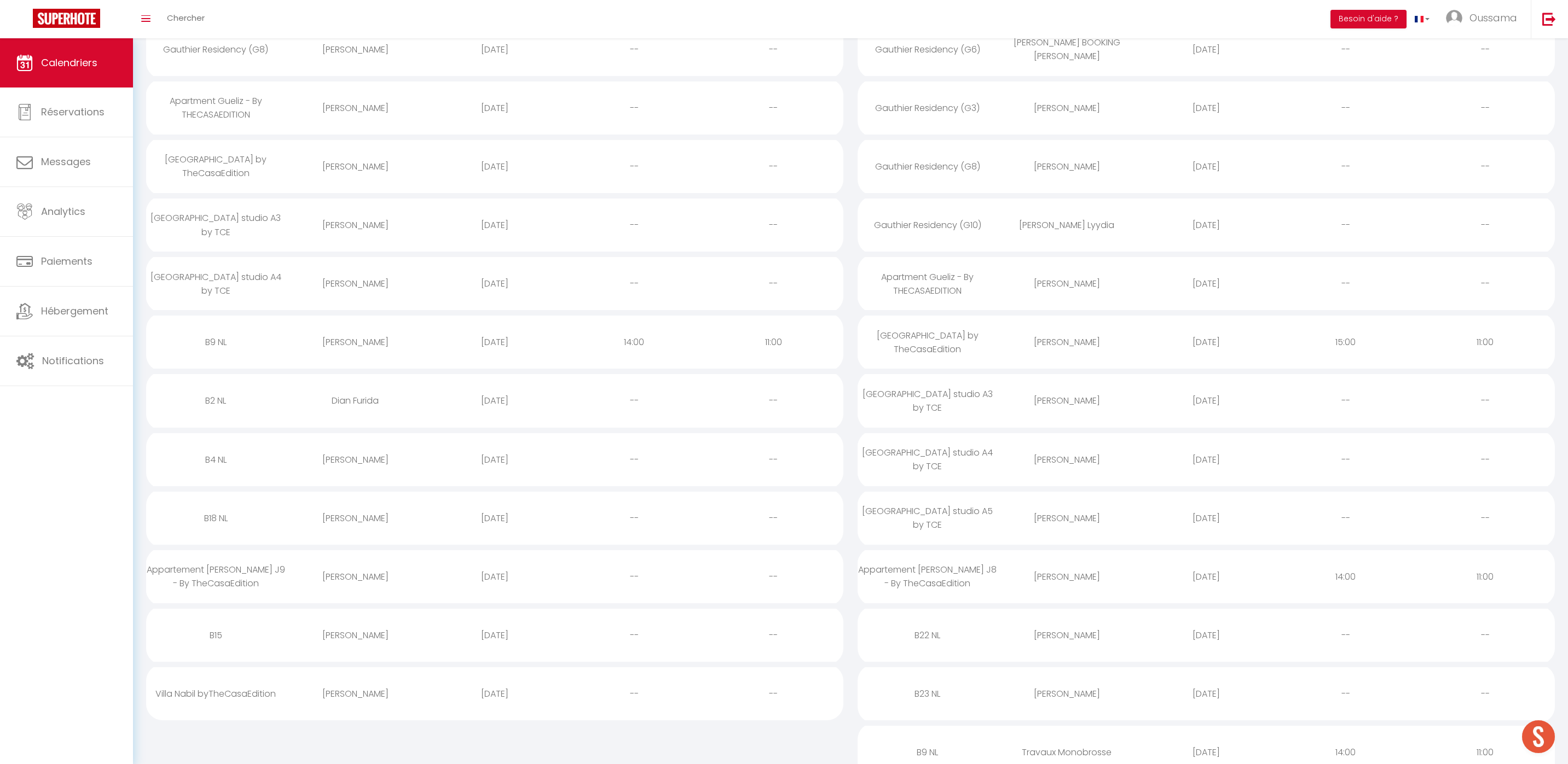
click at [359, 407] on div "Dian Furida" at bounding box center [356, 400] width 140 height 36
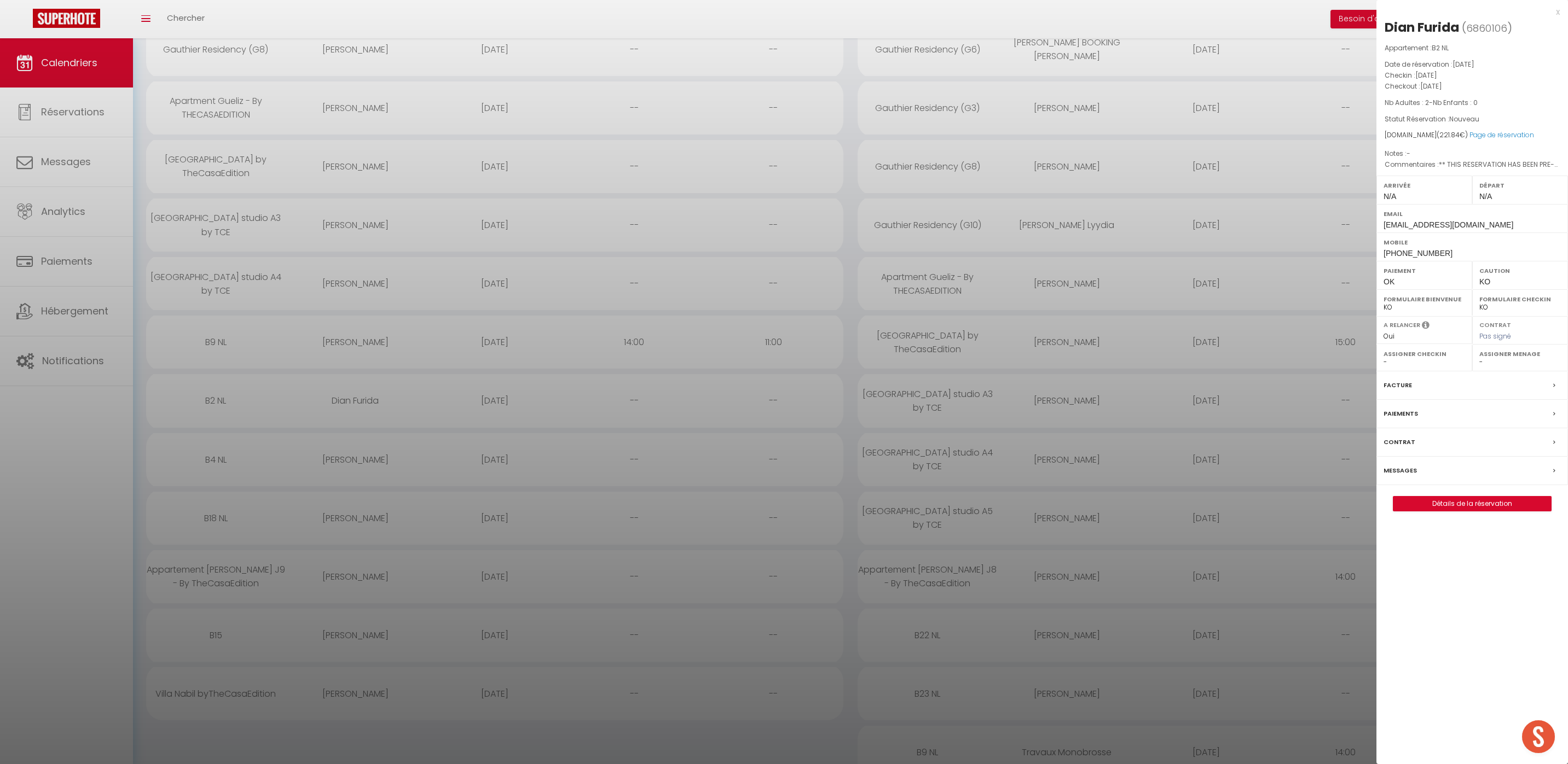
click at [1408, 252] on span "+622035640799" at bounding box center [1418, 253] width 69 height 9
click at [1405, 253] on span "+622035640799" at bounding box center [1418, 253] width 69 height 9
copy div "+622035640799"
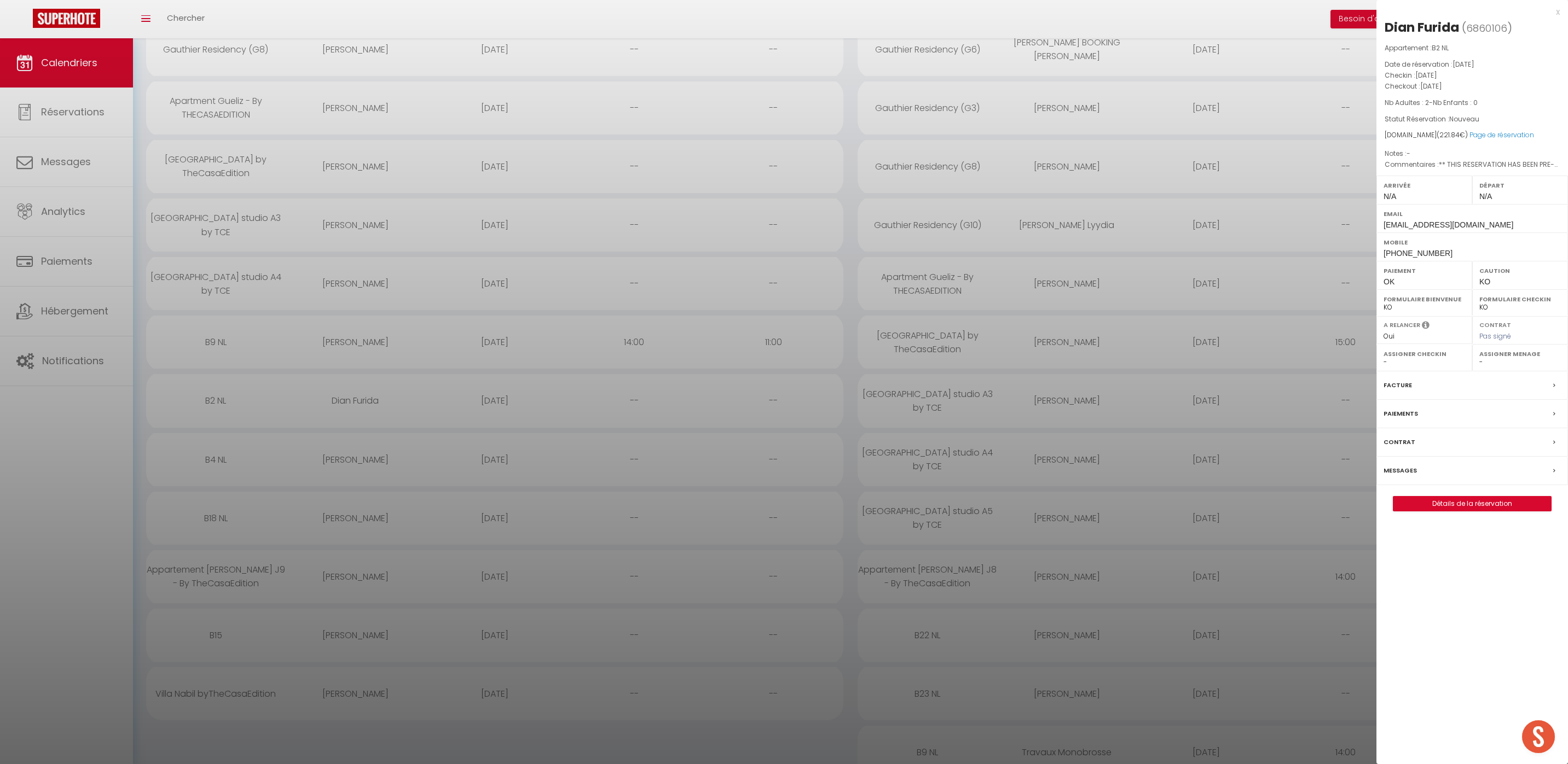
click at [349, 460] on div at bounding box center [784, 382] width 1568 height 764
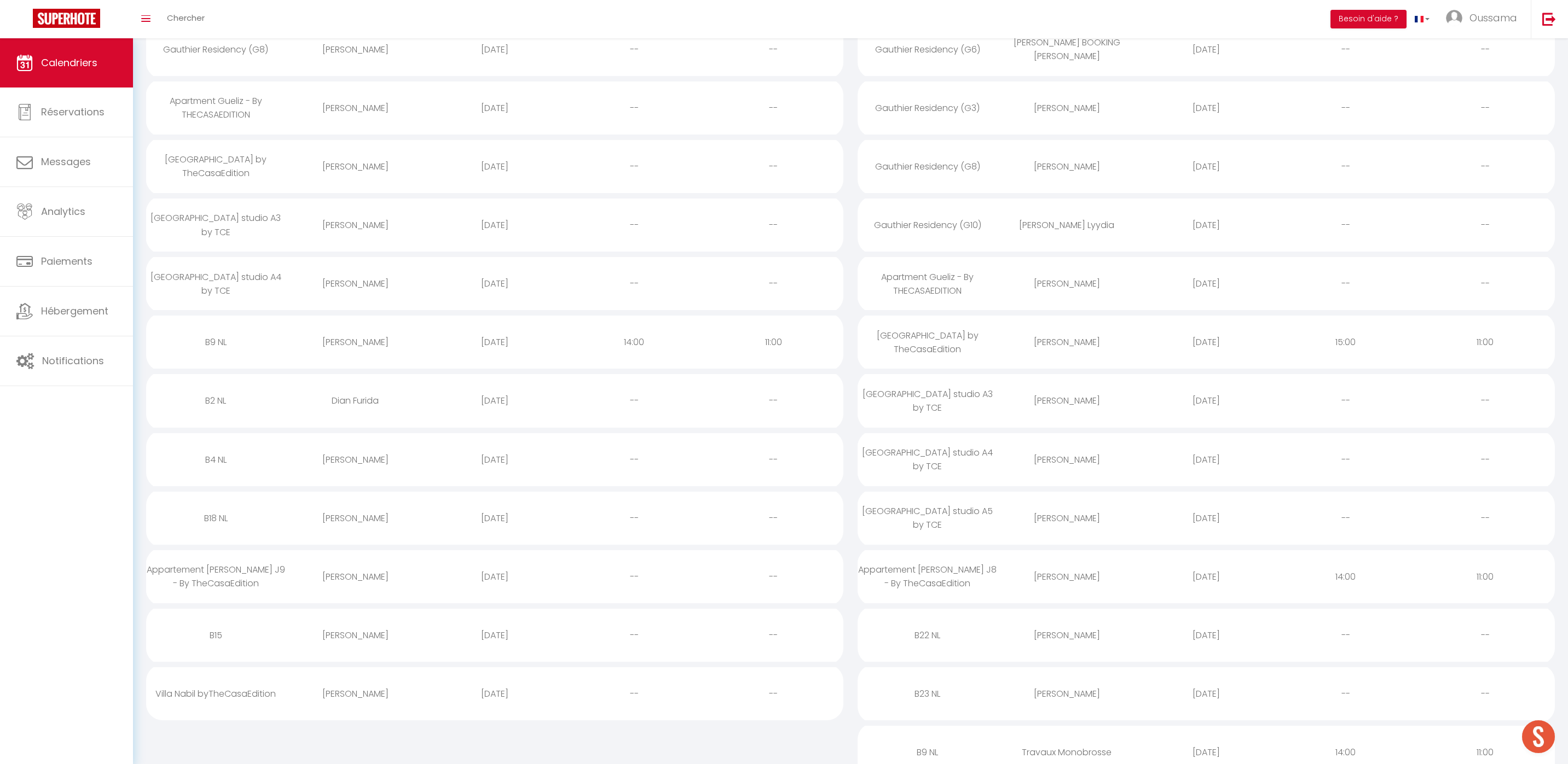
click at [349, 460] on div "[PERSON_NAME]" at bounding box center [356, 460] width 140 height 36
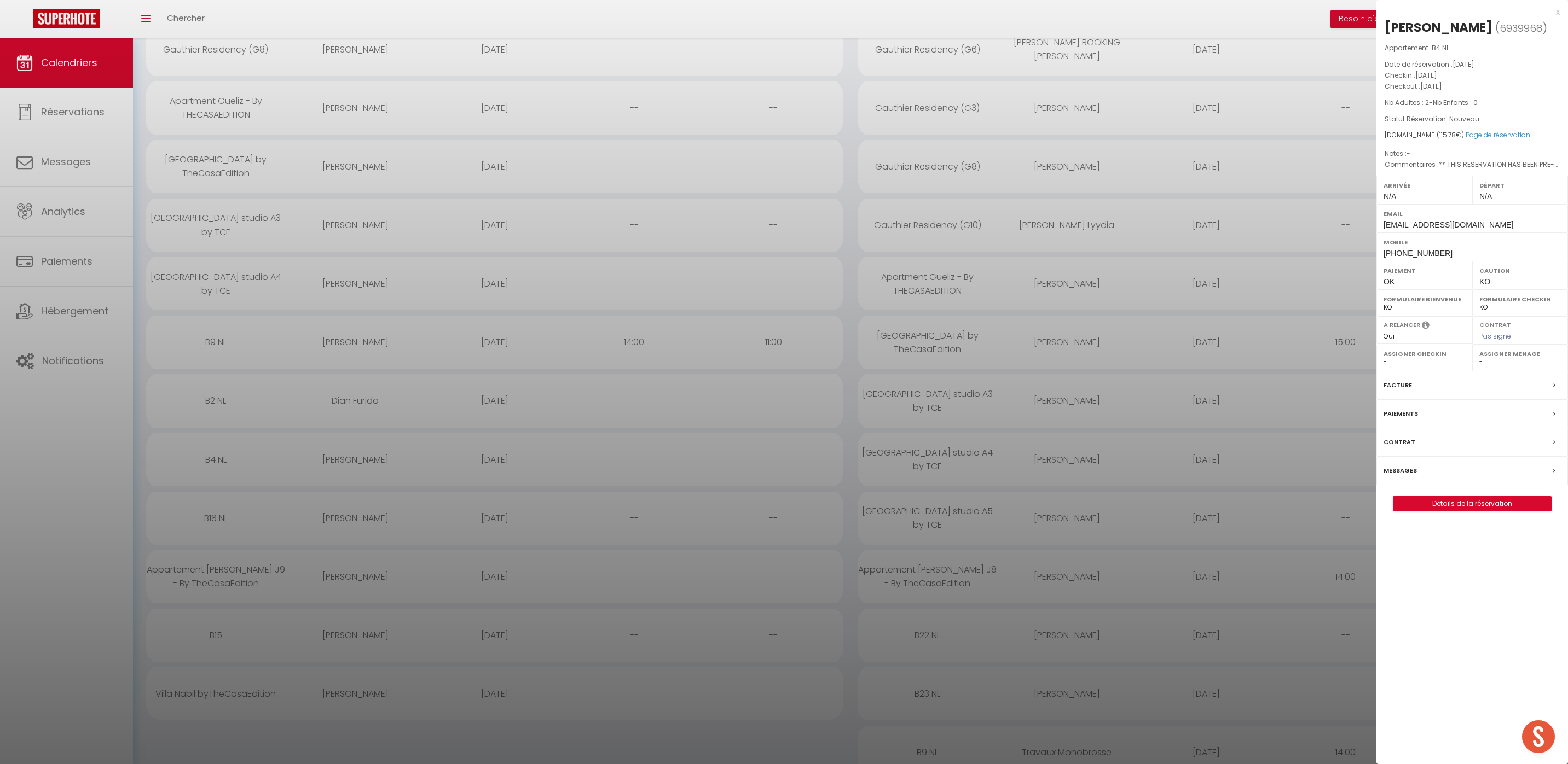
click at [1418, 256] on span "+33605315370" at bounding box center [1418, 253] width 69 height 9
click at [1417, 256] on span "+33605315370" at bounding box center [1418, 253] width 69 height 9
copy div "+33605315370"
click at [489, 419] on div at bounding box center [784, 382] width 1568 height 764
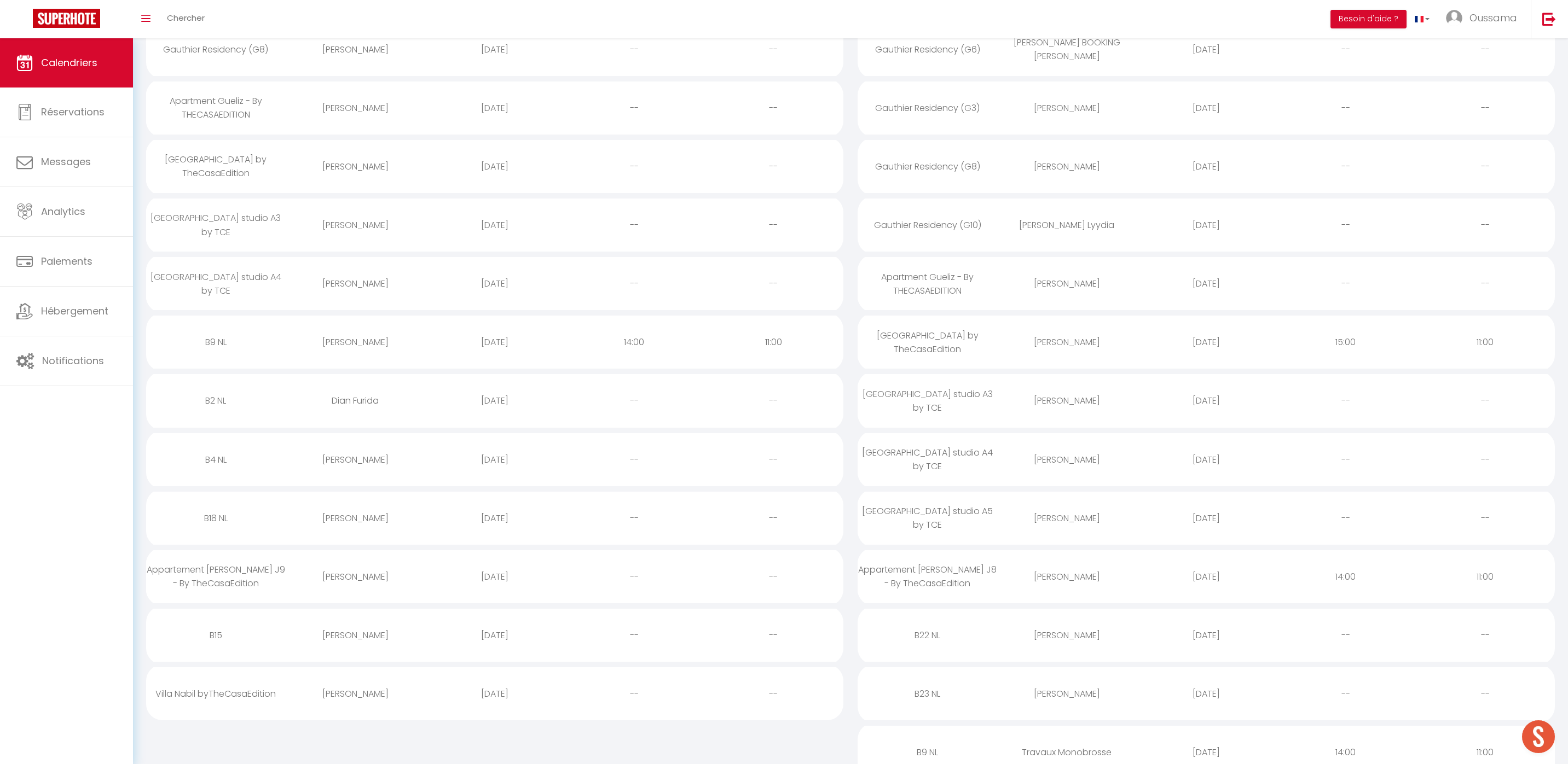
click at [329, 519] on div "[PERSON_NAME]" at bounding box center [356, 518] width 140 height 36
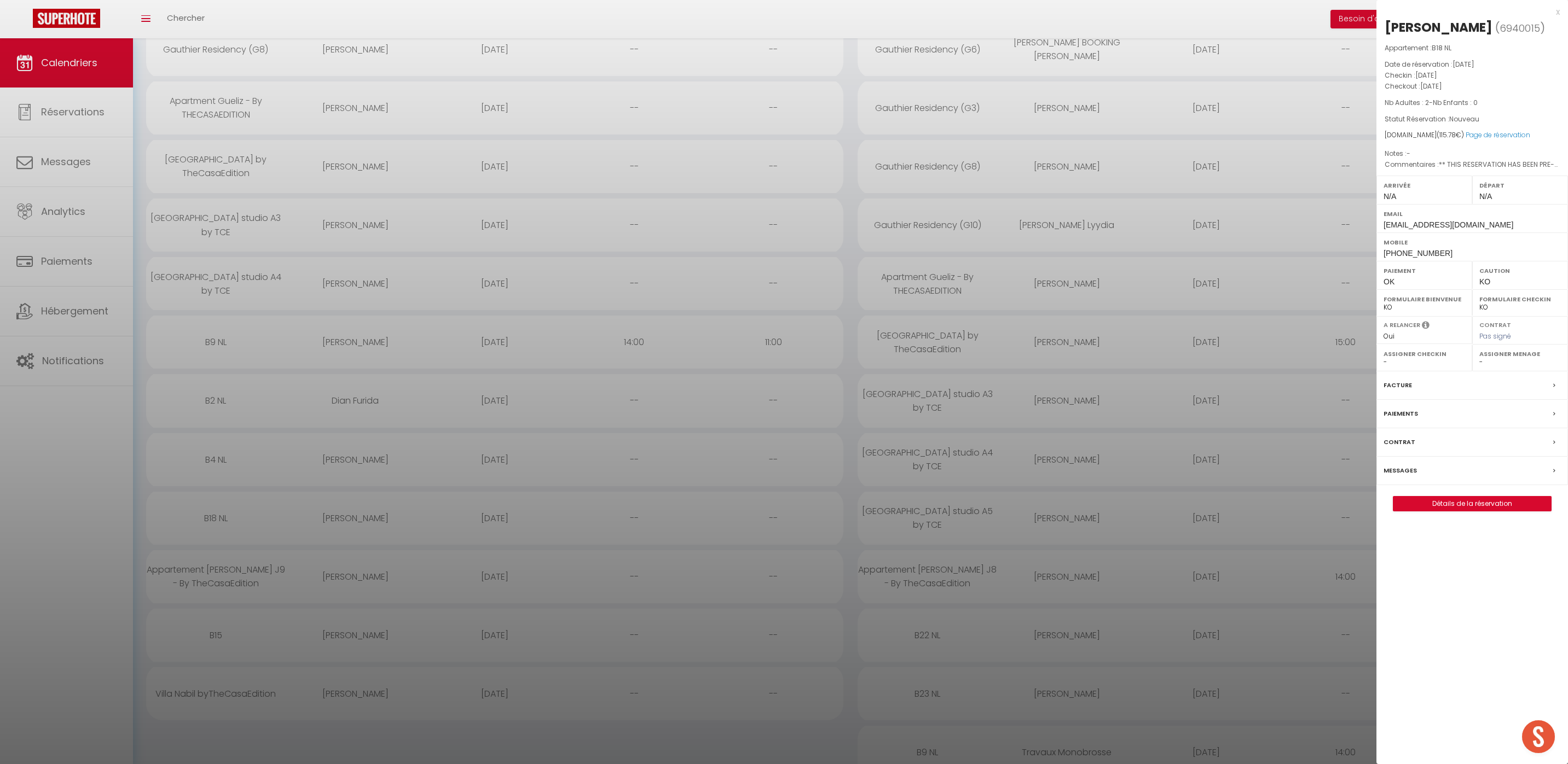
click at [1401, 258] on span "+212775659815" at bounding box center [1418, 253] width 69 height 9
click at [1401, 258] on span "+212775659815" at bounding box center [1418, 253] width 69 height 9
copy div "+212775659815"
click at [353, 641] on div at bounding box center [784, 382] width 1568 height 764
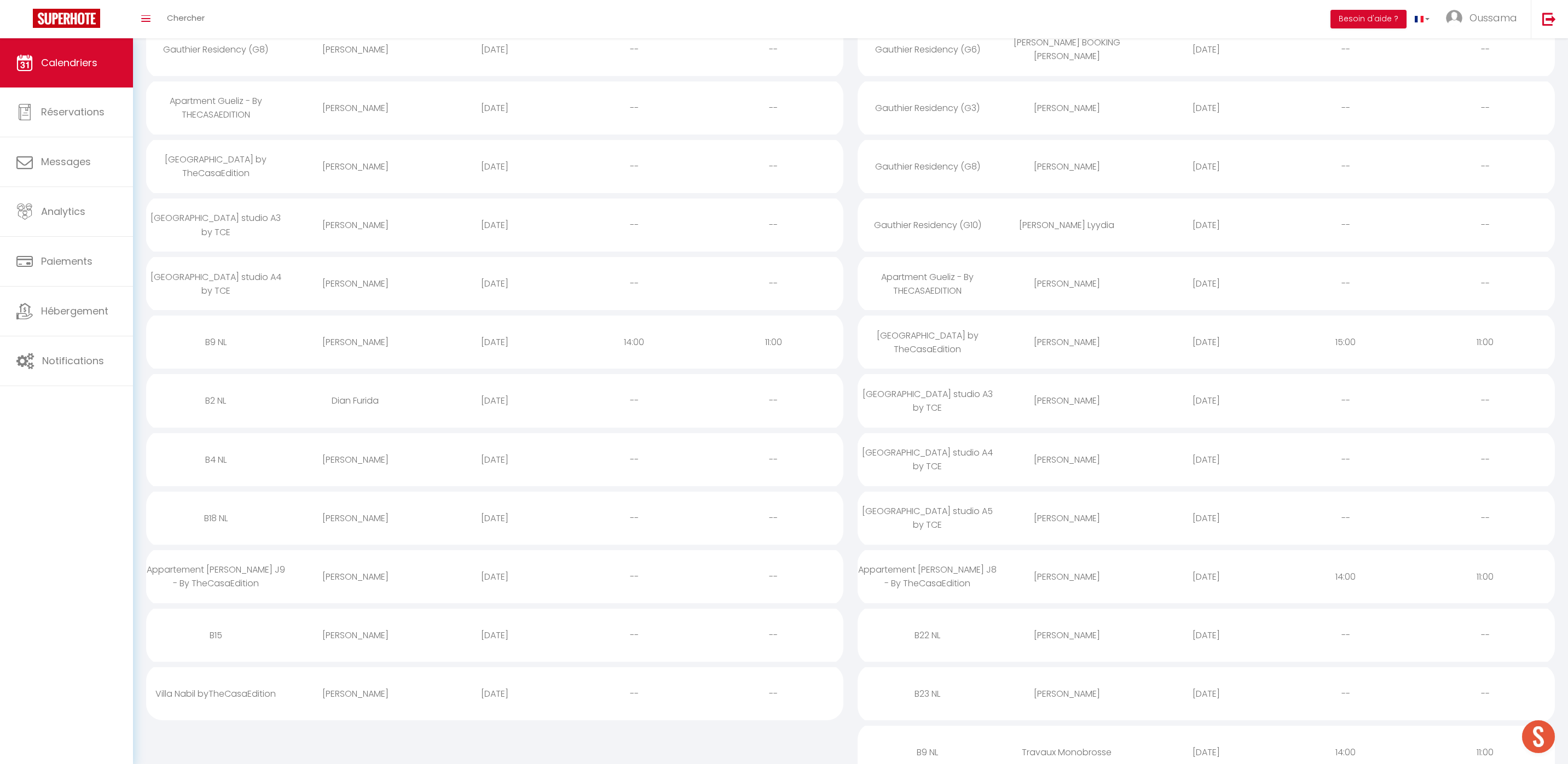
click at [353, 641] on div "[PERSON_NAME]" at bounding box center [356, 635] width 140 height 36
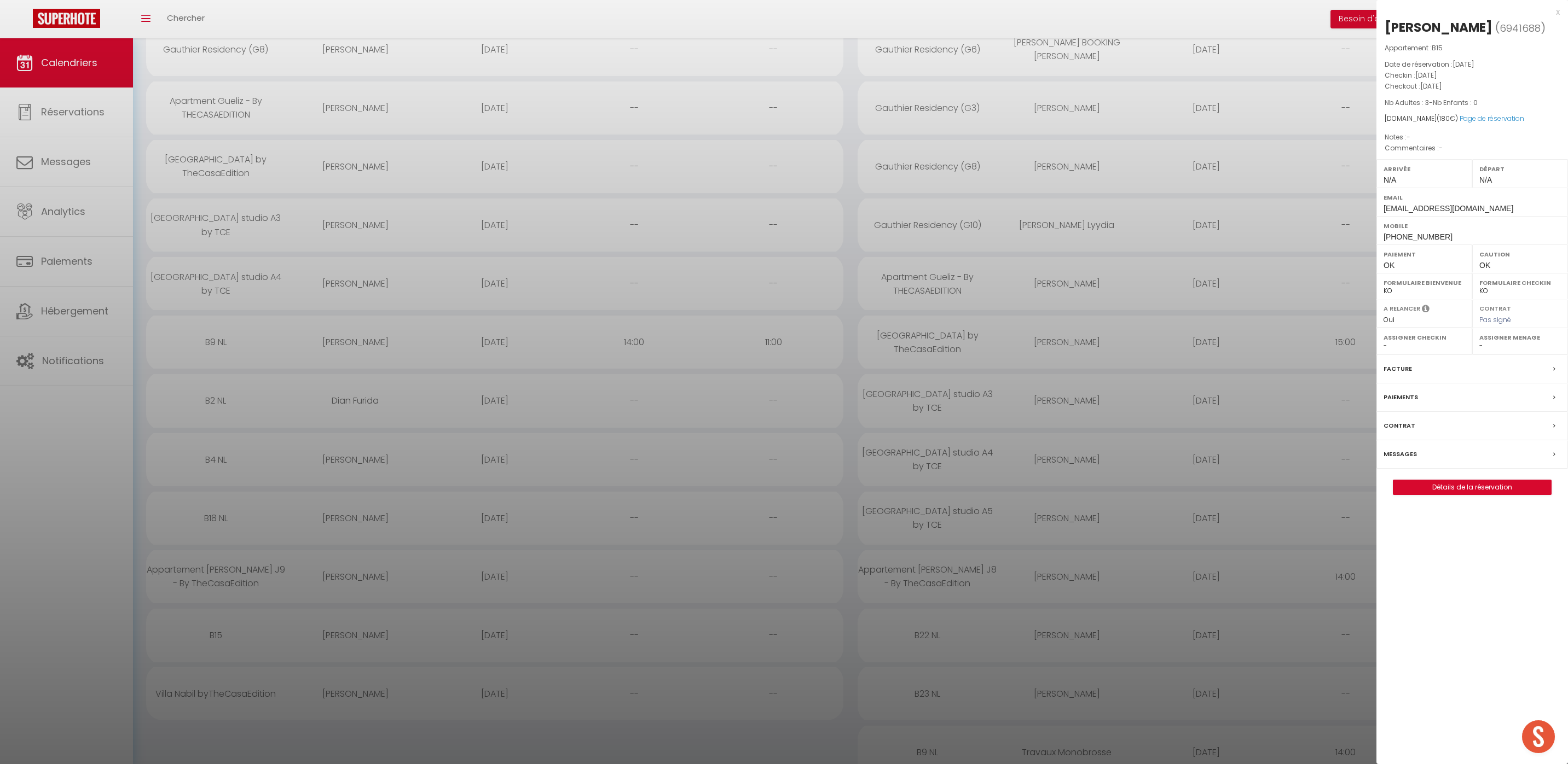
click at [1391, 455] on label "Messages" at bounding box center [1400, 454] width 33 height 11
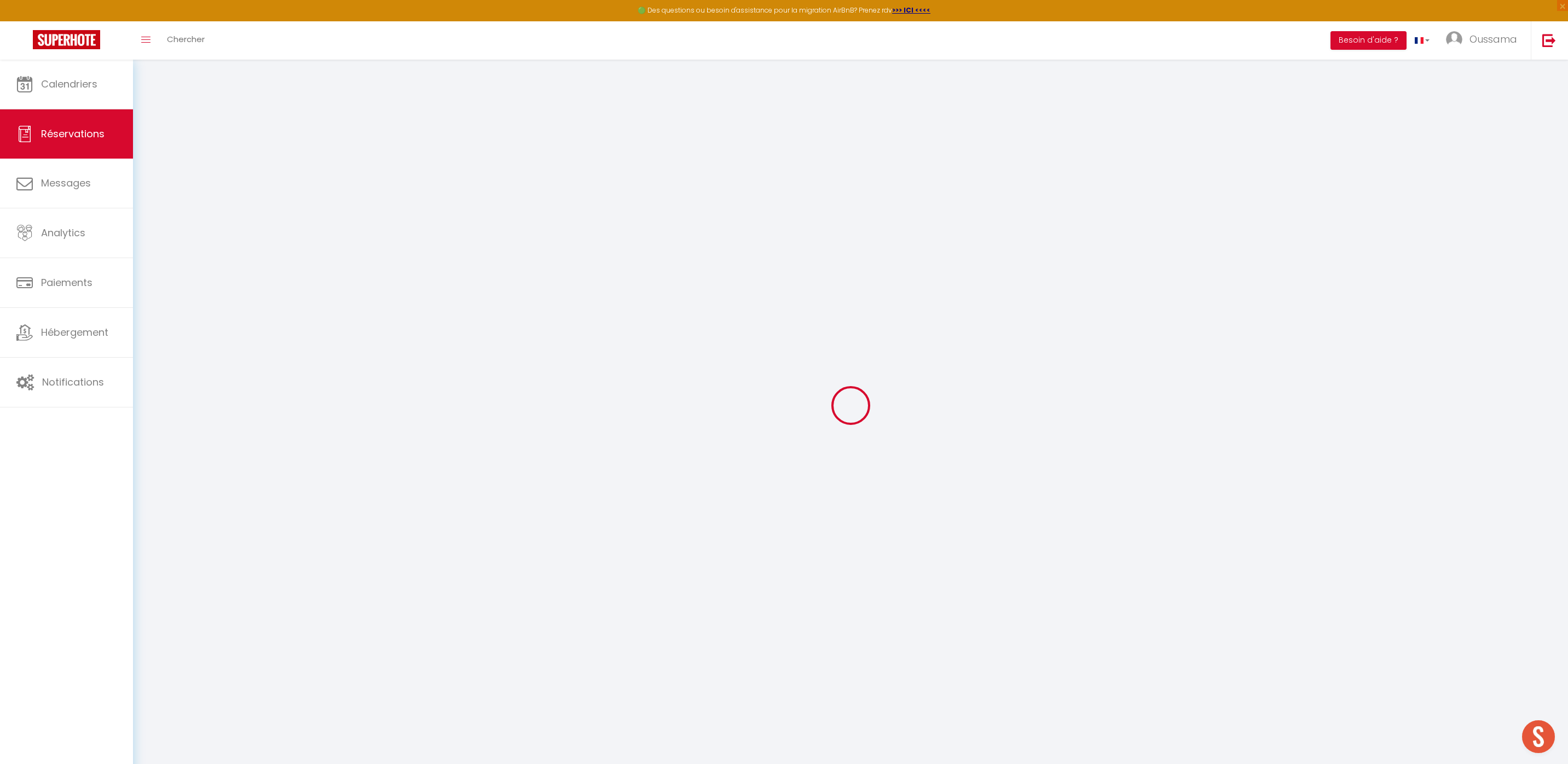
type input "Luc"
type input "Martinet"
type input "v5ixsilcbksvfdsgt7xbr3crlc4l@reply.superhote.com"
type input "+33623608294"
select select
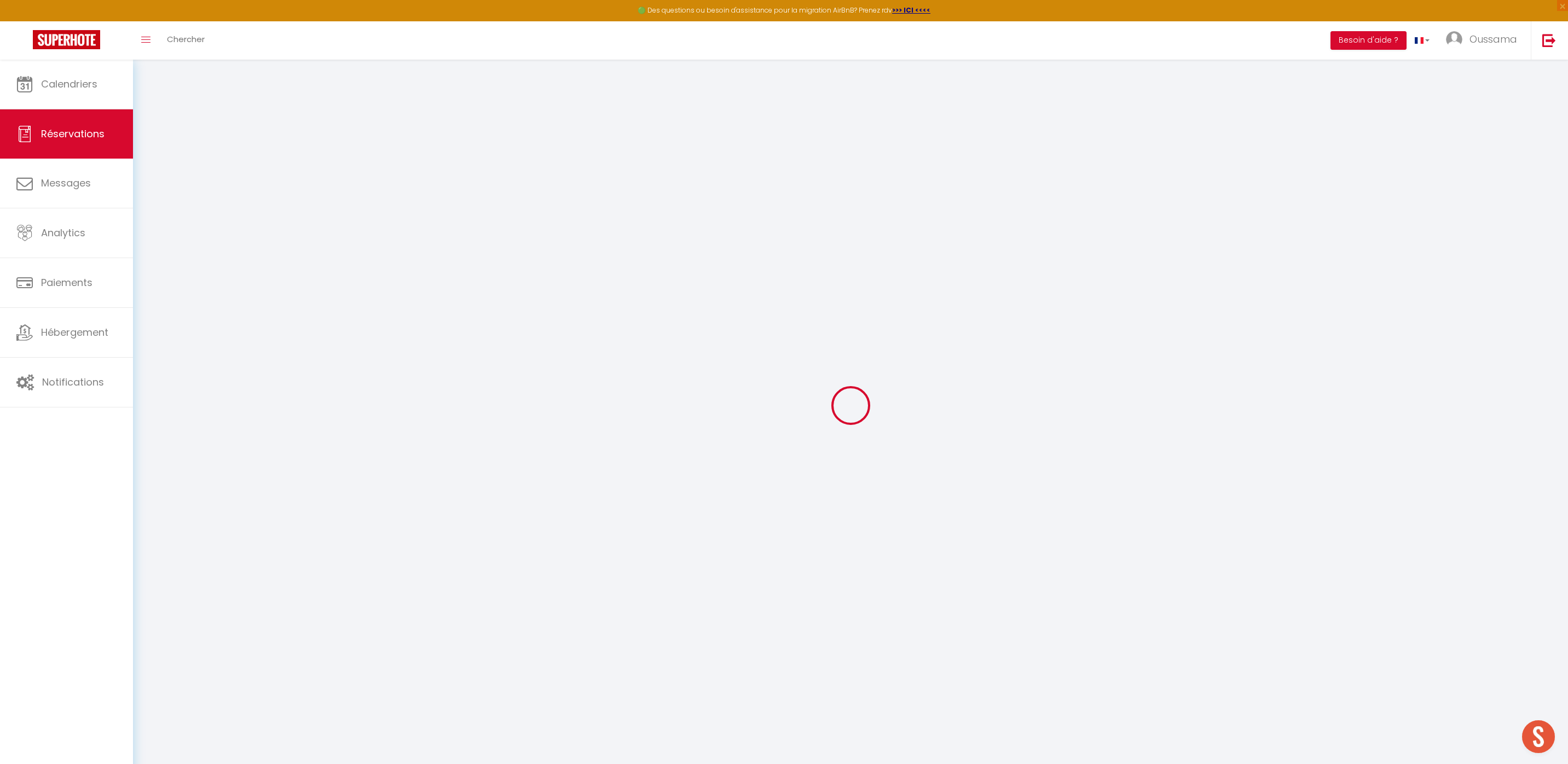
type input "27"
select select "60615"
select select "1"
select select
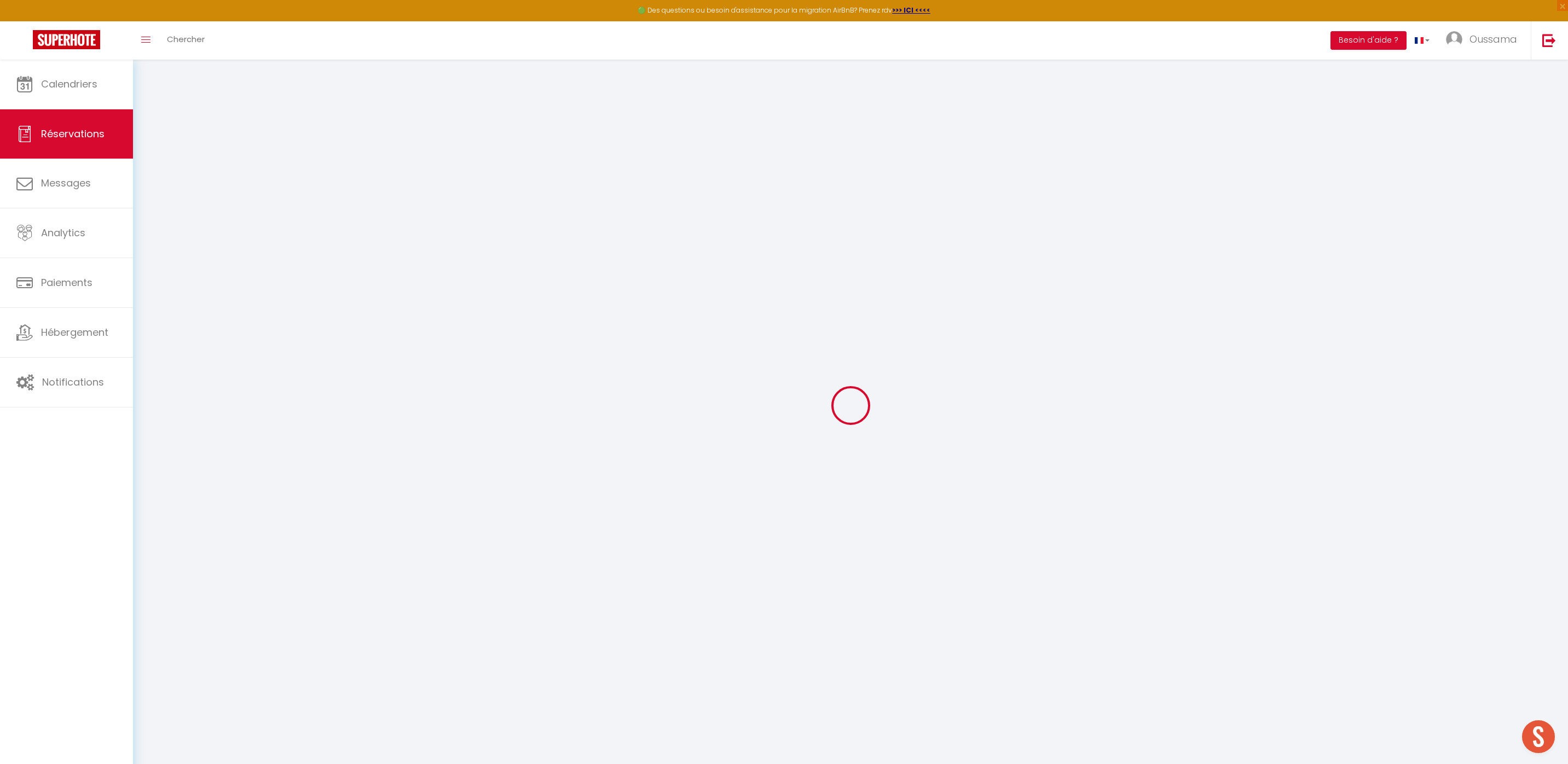
type input "3"
select select "12"
select select
type input "180"
checkbox input "false"
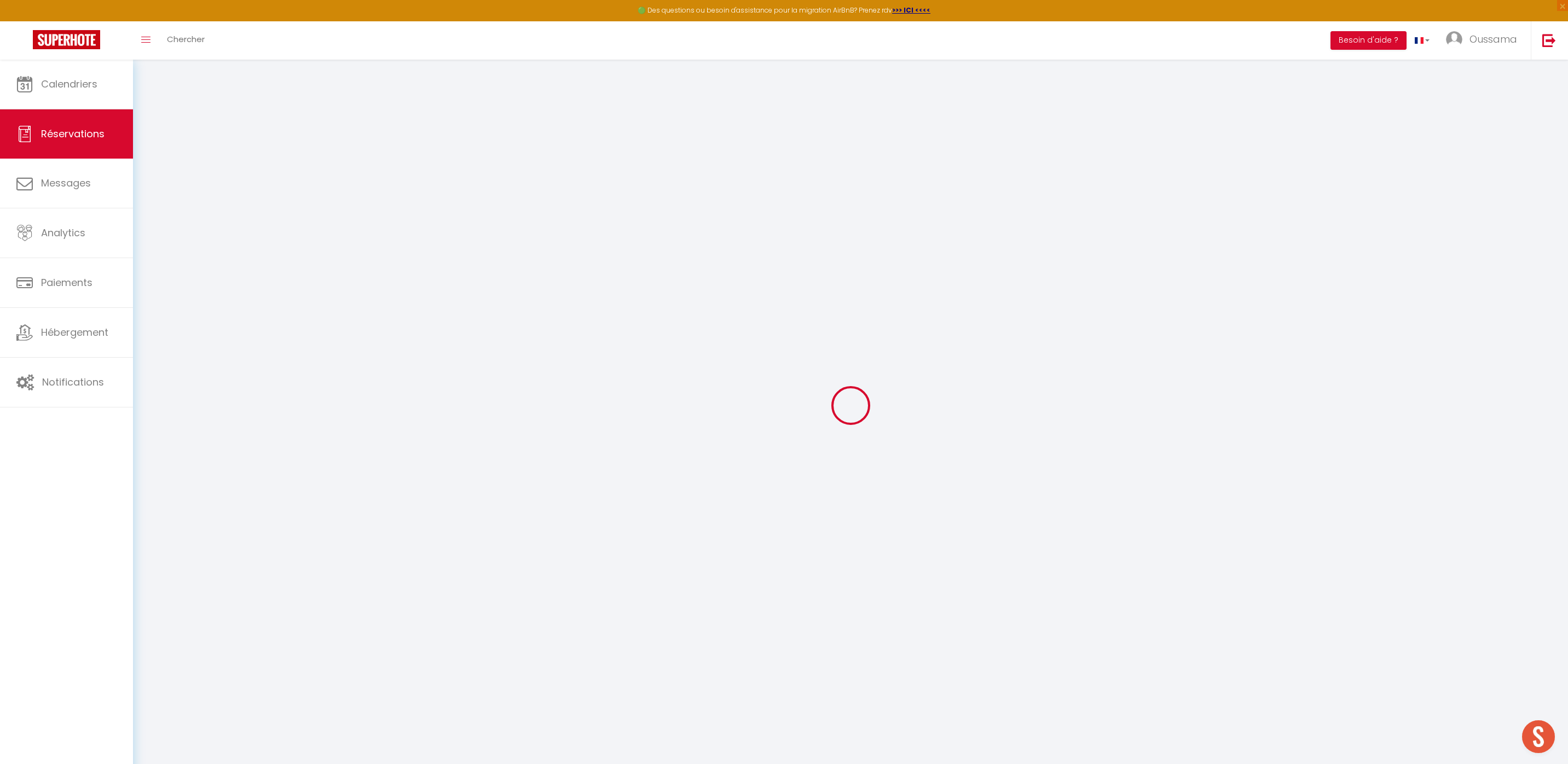
type input "0"
select select "1"
type input "0"
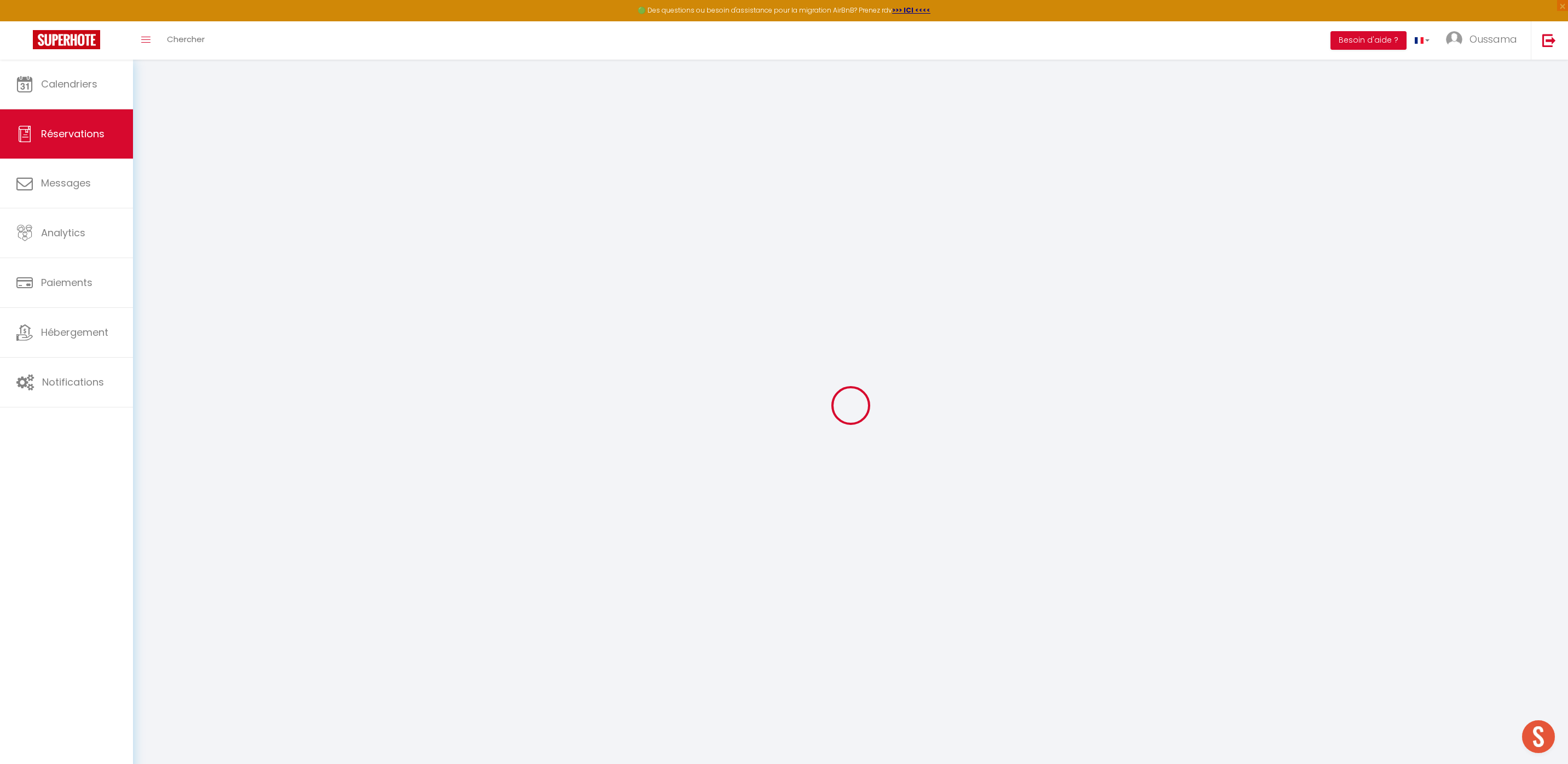
select select
select select "15"
checkbox input "false"
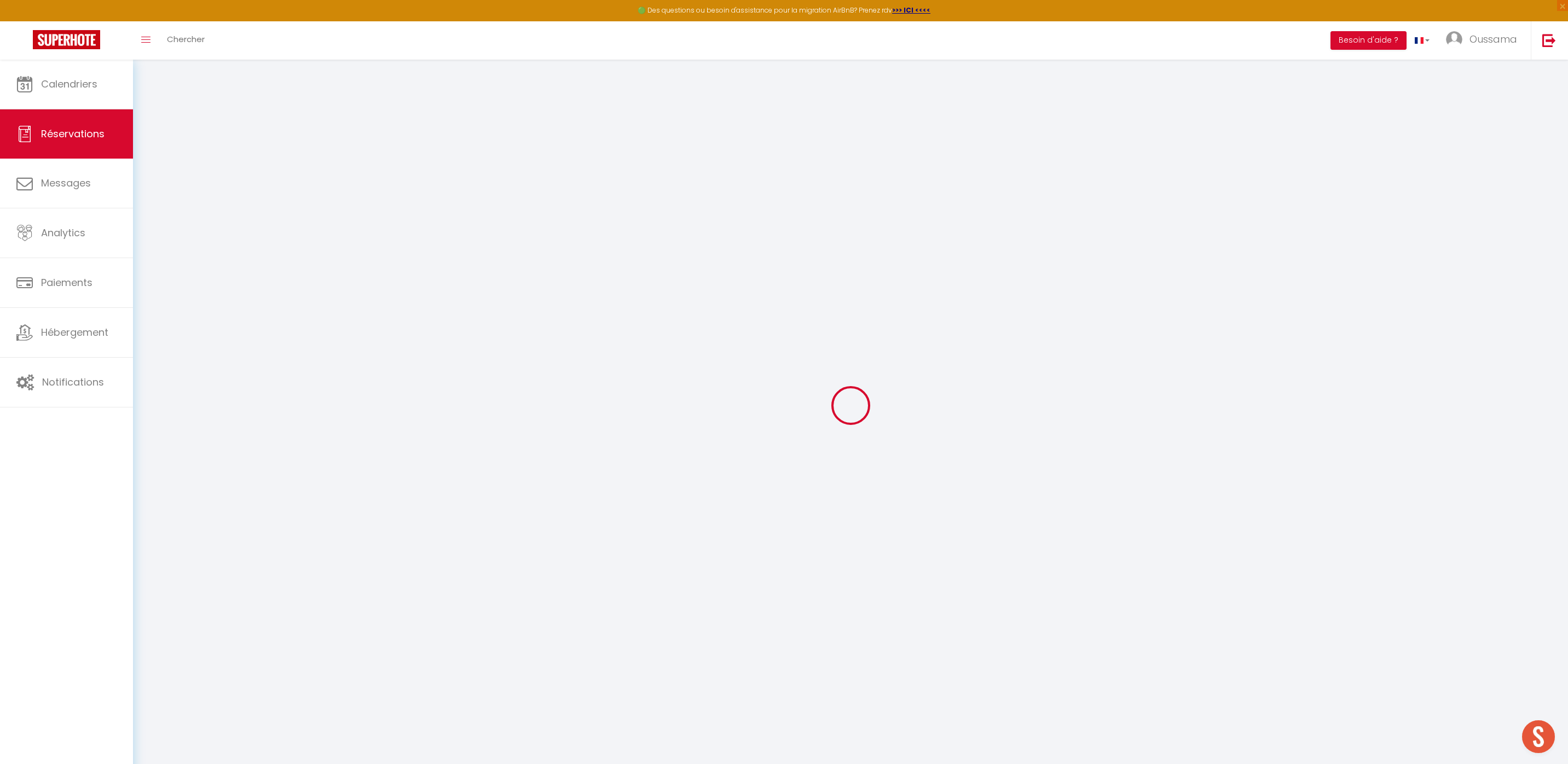
select select
checkbox input "false"
select select
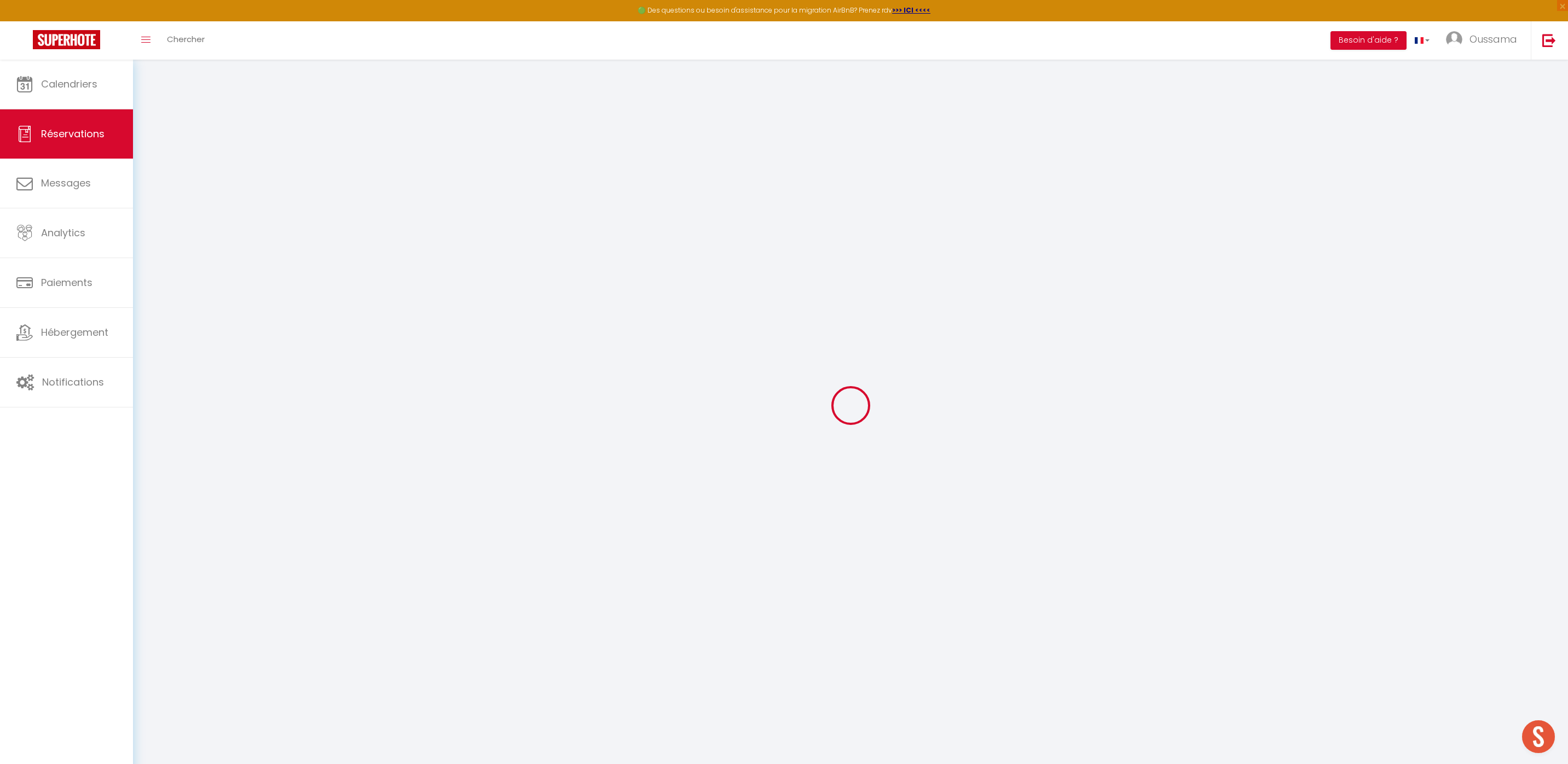
select select
checkbox input "false"
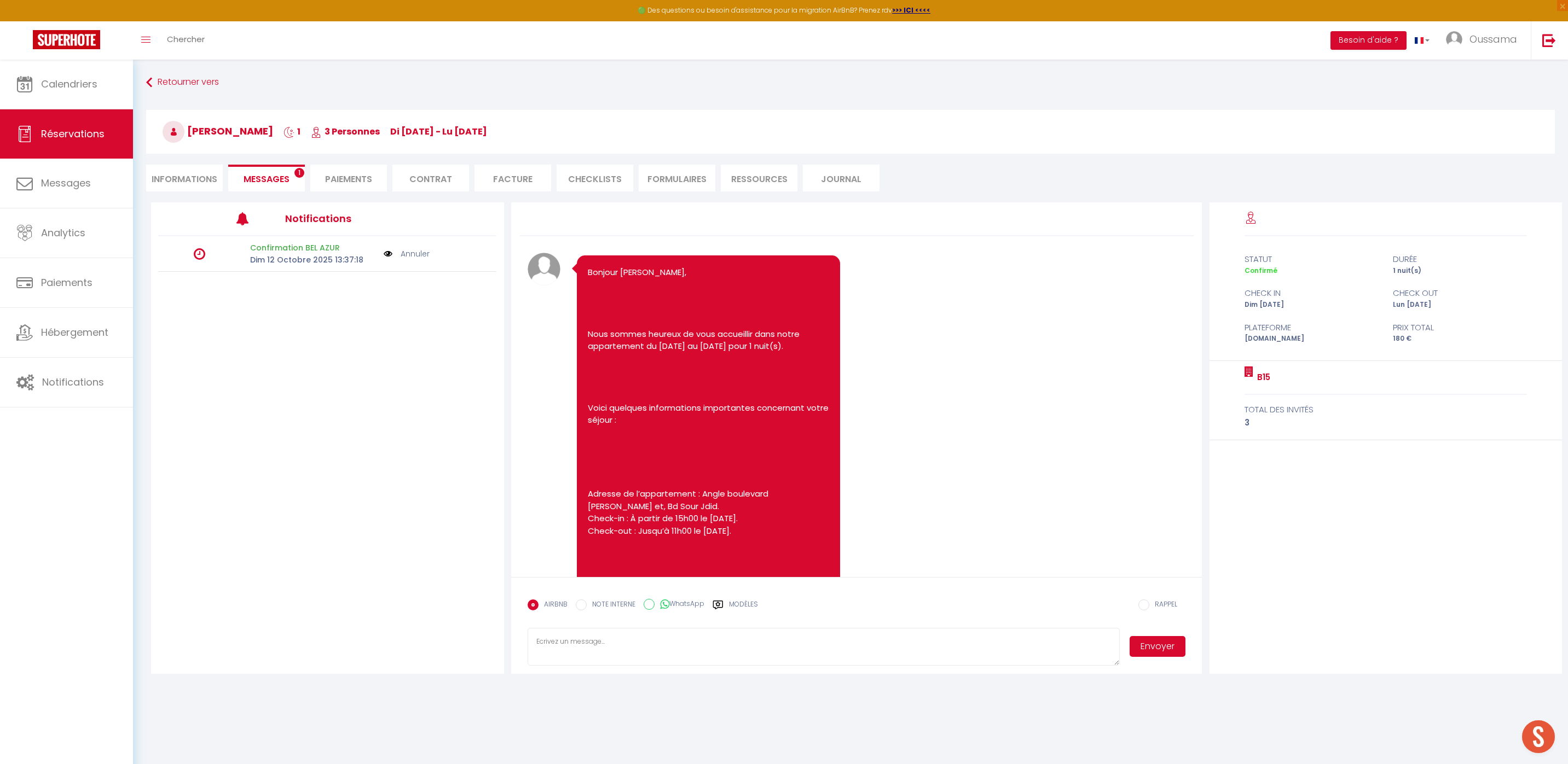
scroll to position [553, 0]
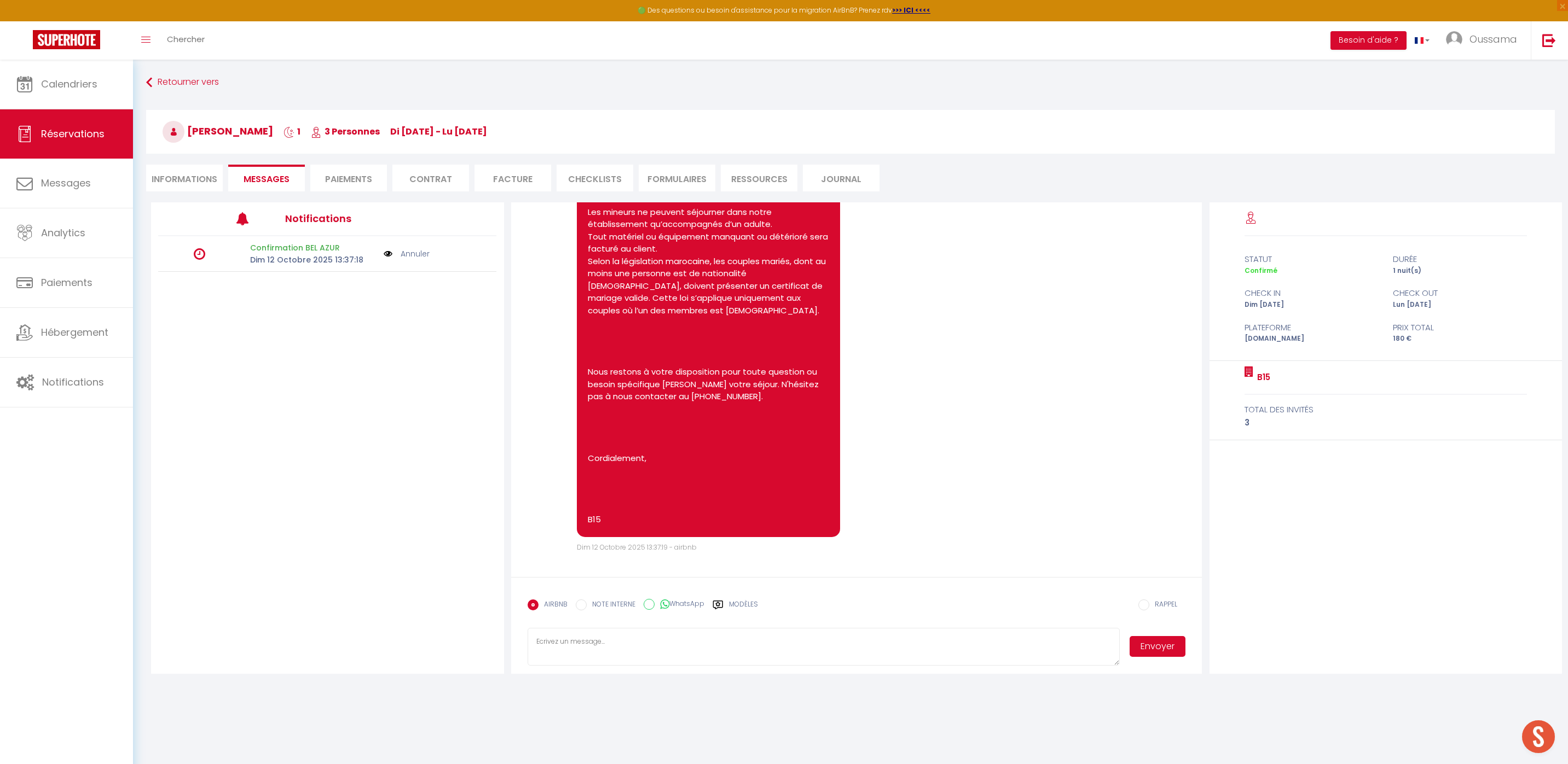
click at [650, 608] on input "WhatsApp" at bounding box center [649, 604] width 11 height 11
radio input "true"
radio input "false"
click at [736, 602] on label "Modèles" at bounding box center [743, 609] width 29 height 19
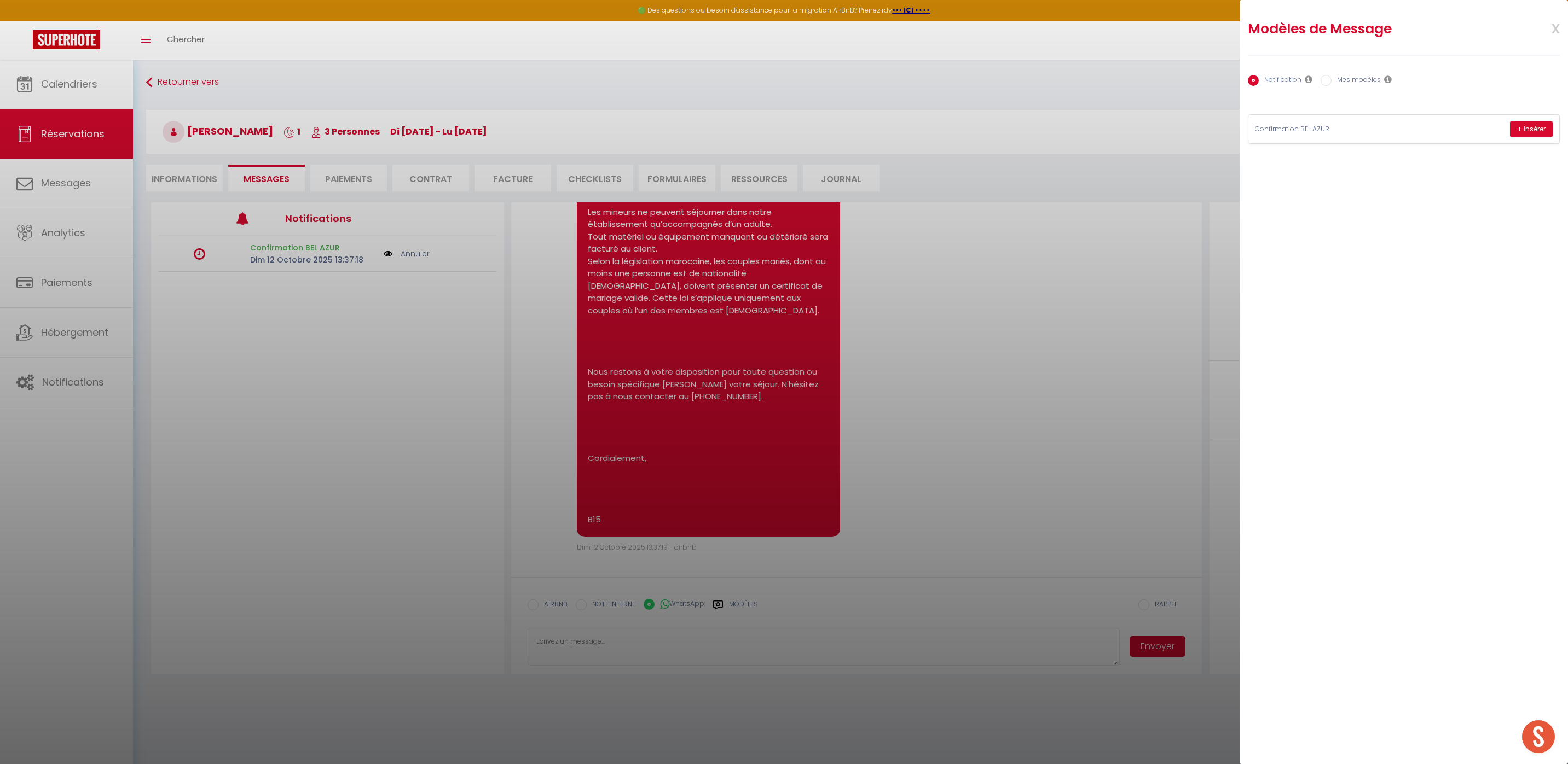
click at [1368, 83] on label "Mes modèles" at bounding box center [1356, 80] width 49 height 12
click at [1332, 83] on input "Mes modèles" at bounding box center [1326, 80] width 11 height 11
radio input "true"
radio input "false"
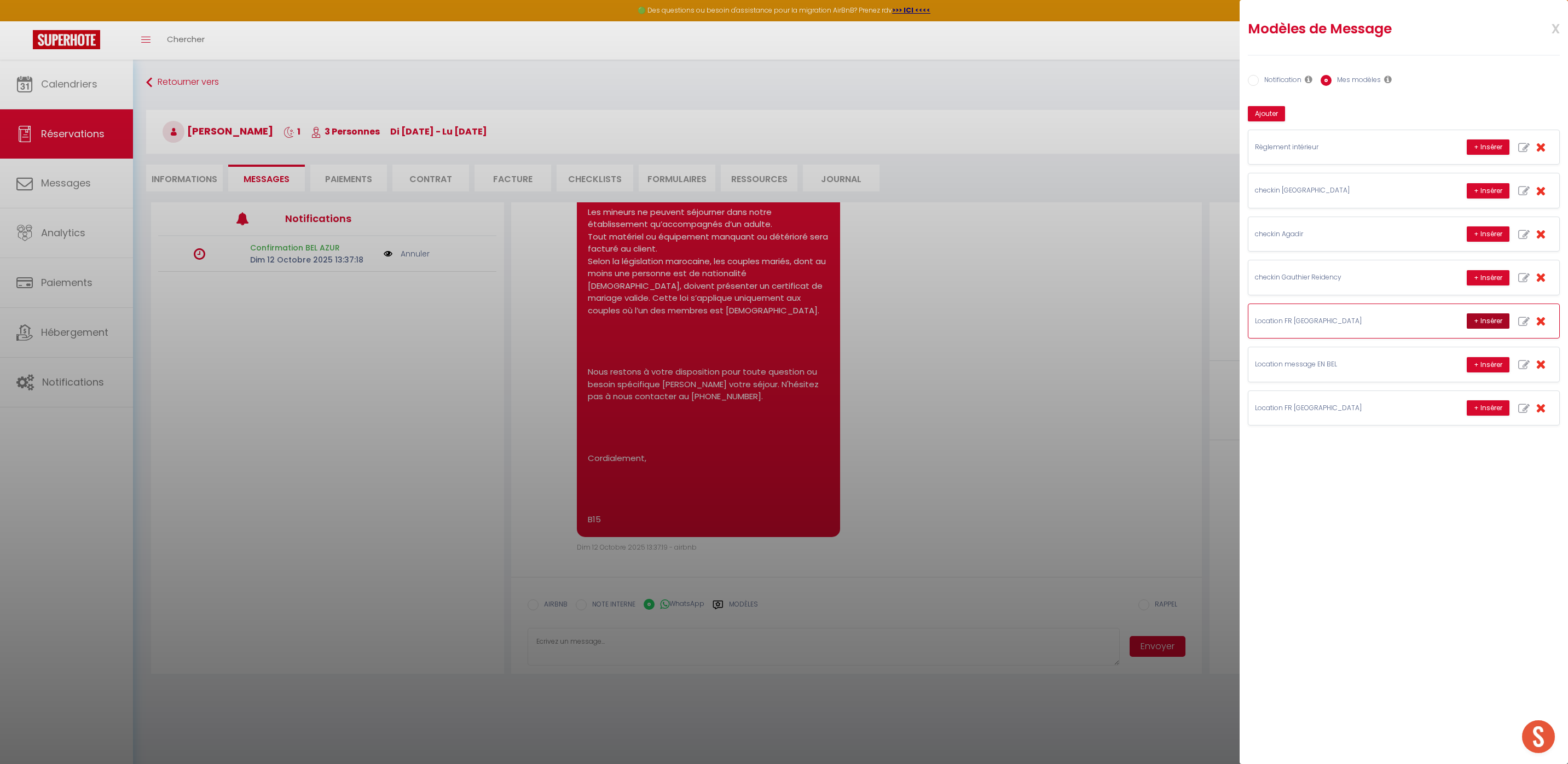
click at [1485, 324] on button "+ Insérer" at bounding box center [1488, 321] width 42 height 16
type textarea "Bonjour Luc Martinet, C'est Mohamed de Thecasaedition, l'appartement que vous a…"
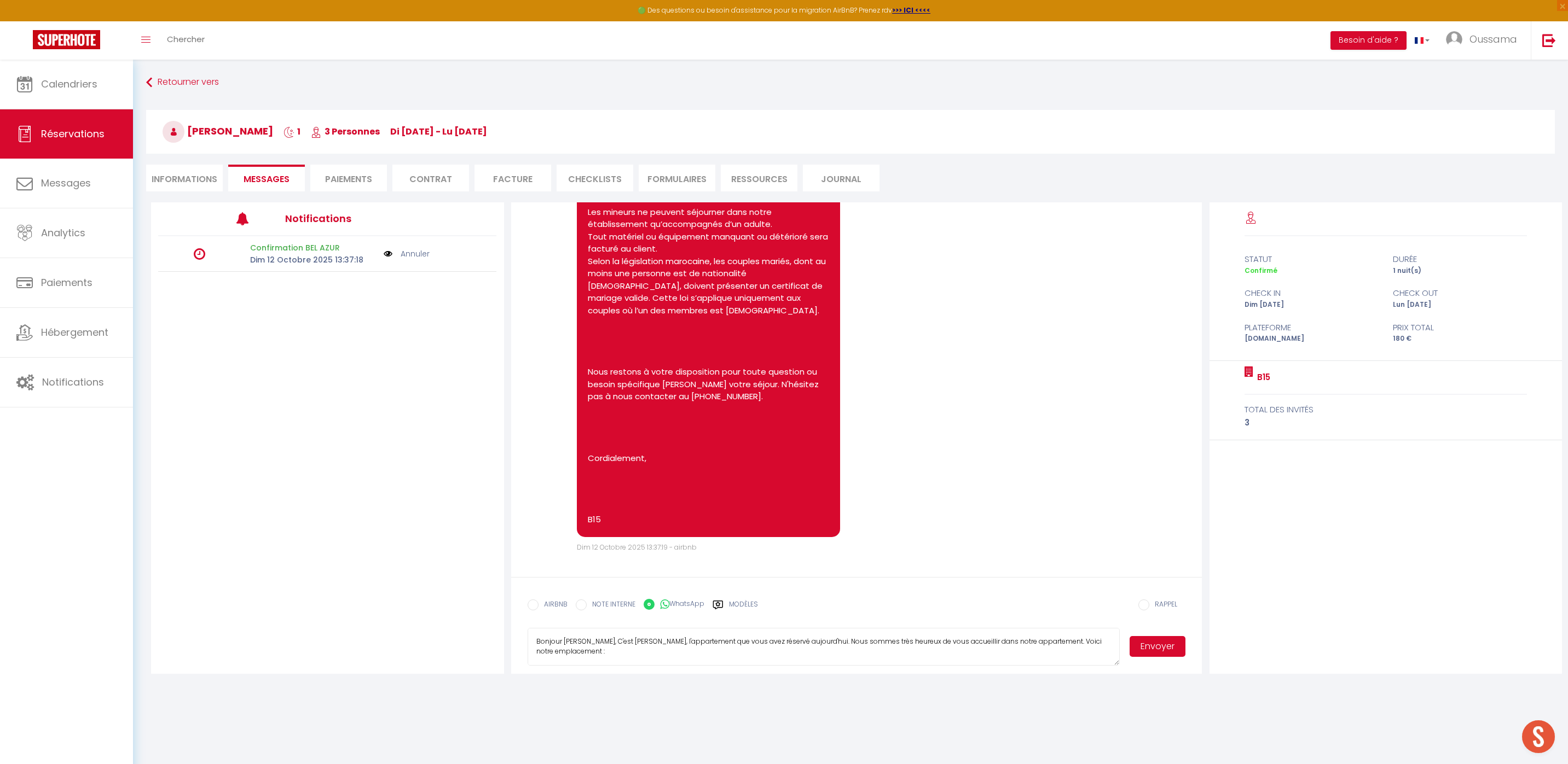
click at [1156, 649] on button "Envoyer" at bounding box center [1157, 646] width 56 height 21
click at [84, 92] on link "Calendriers" at bounding box center [66, 84] width 133 height 49
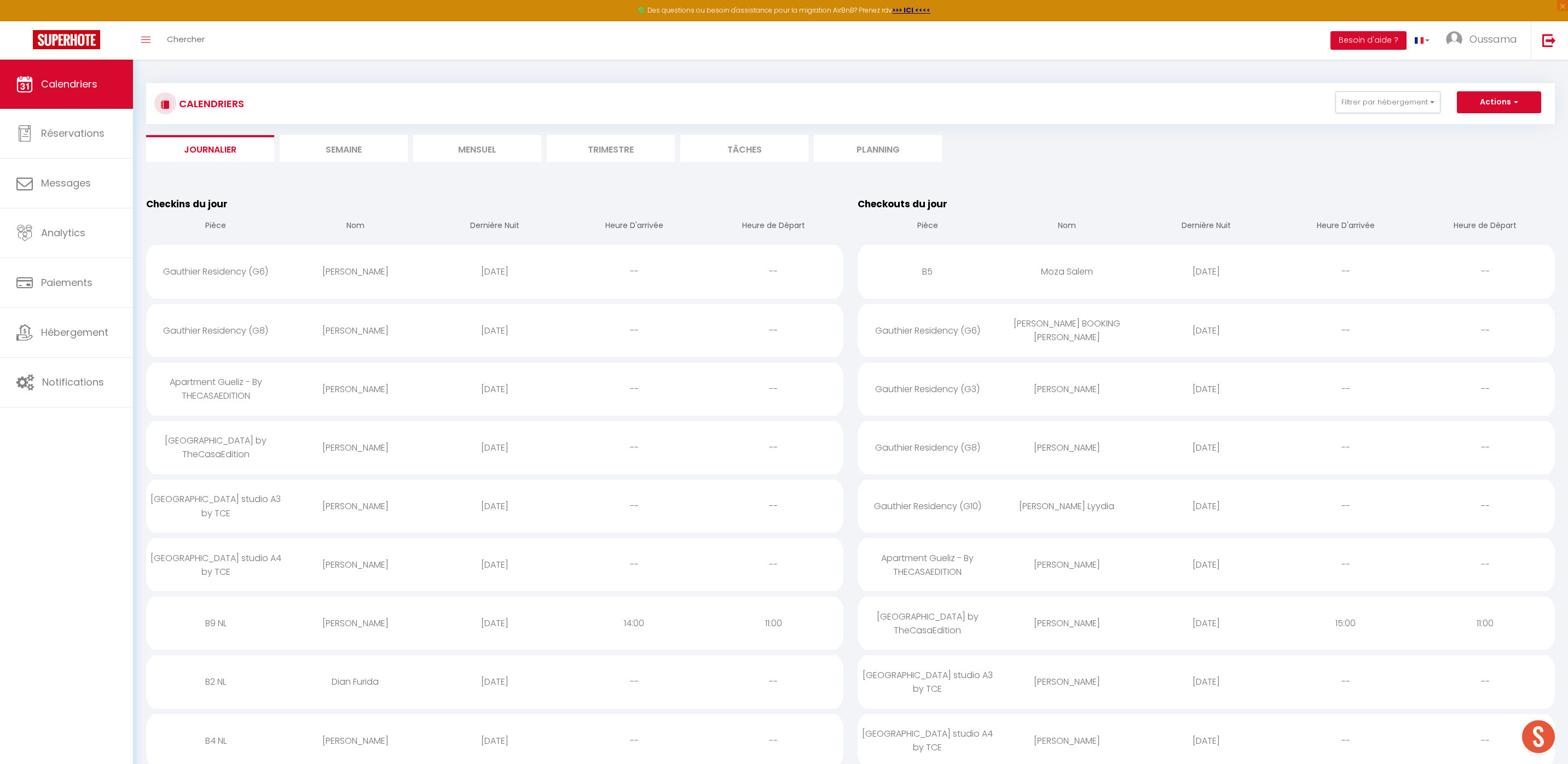
click at [490, 153] on li "Mensuel" at bounding box center [477, 148] width 128 height 27
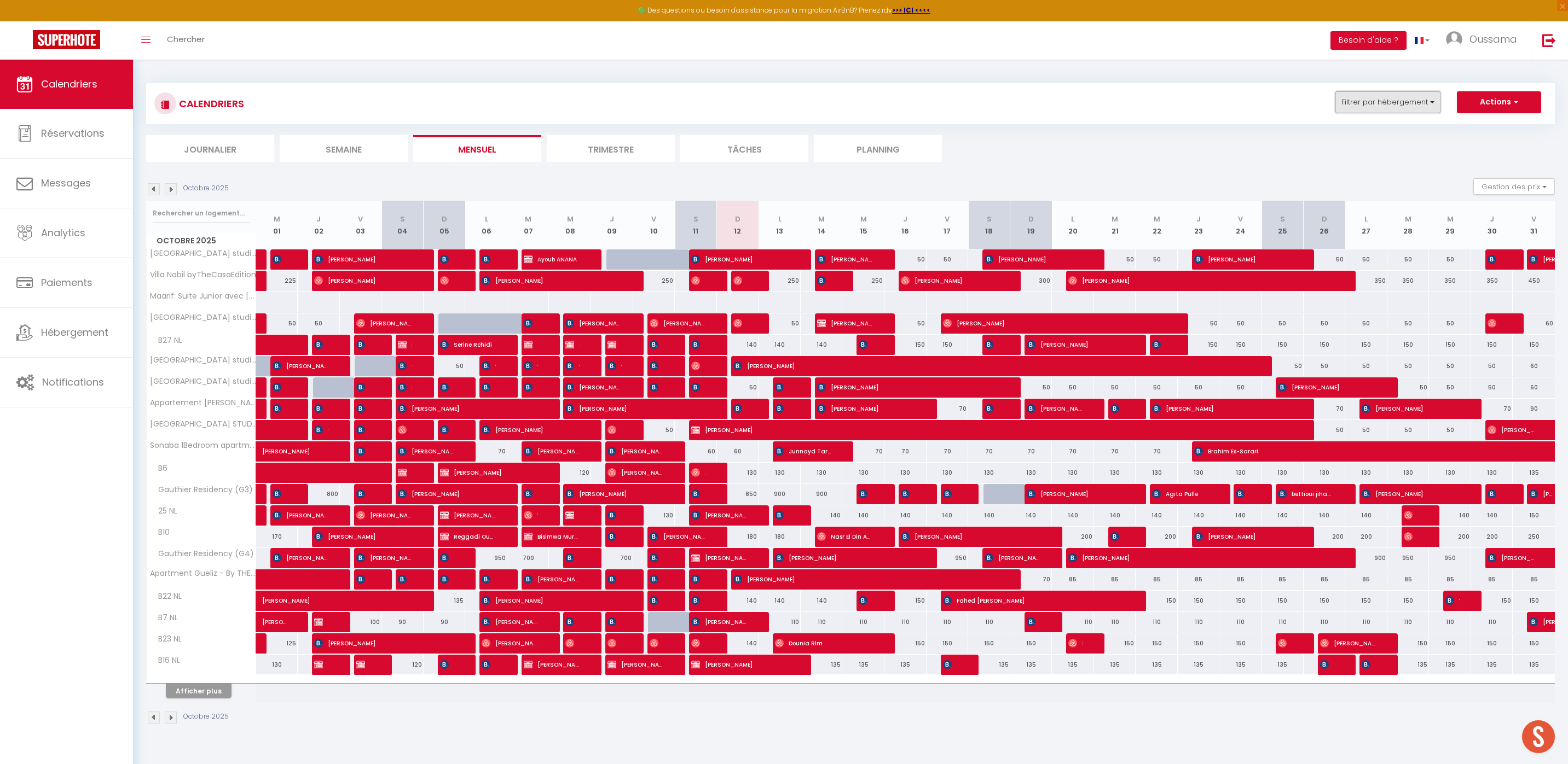
click at [1394, 105] on button "Filtrer par hébergement" at bounding box center [1388, 102] width 105 height 22
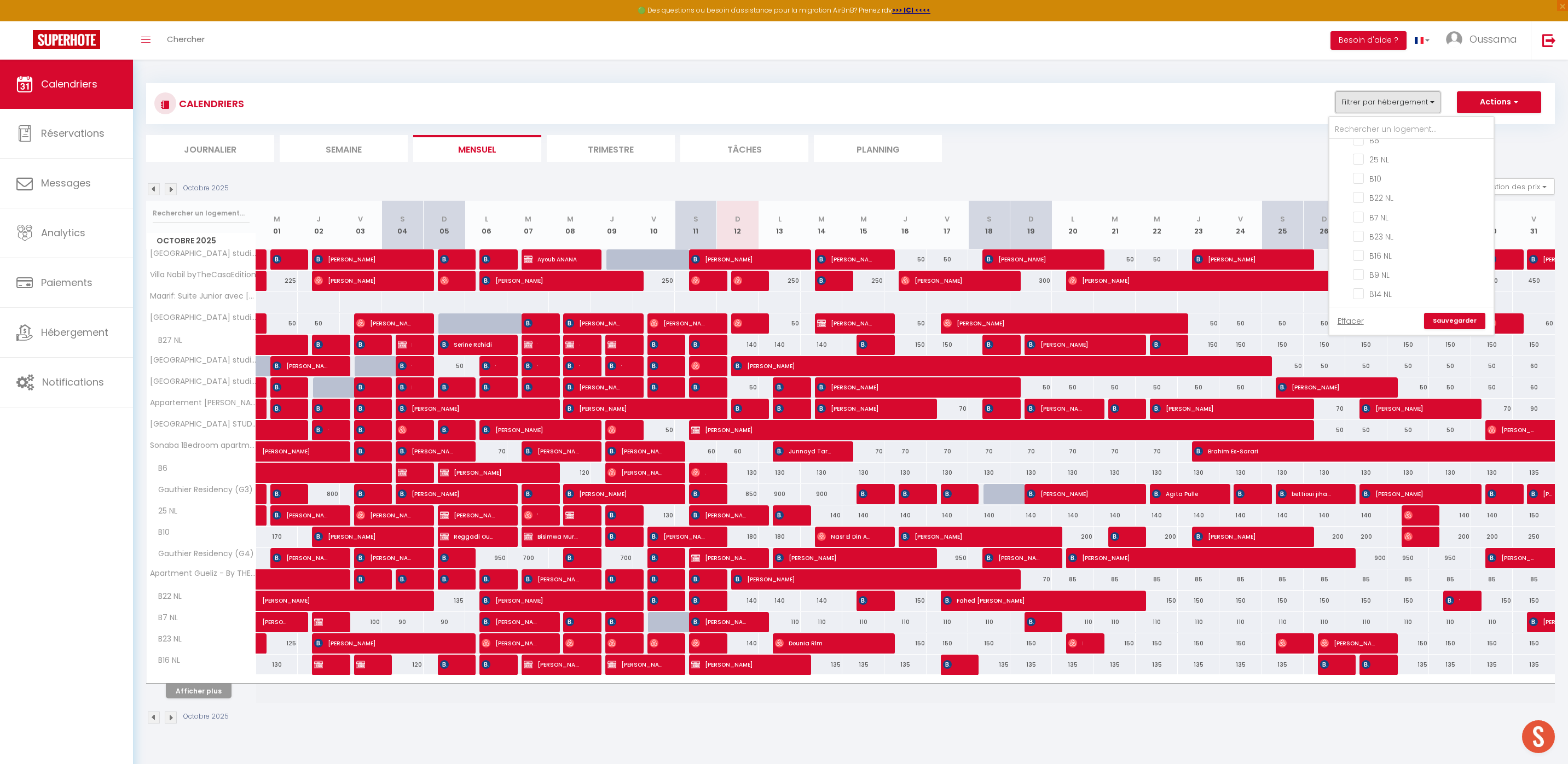
scroll to position [399, 0]
click at [1350, 167] on input "CASABLANCA BEL AZUR" at bounding box center [1422, 167] width 164 height 11
checkbox input "true"
checkbox input "false"
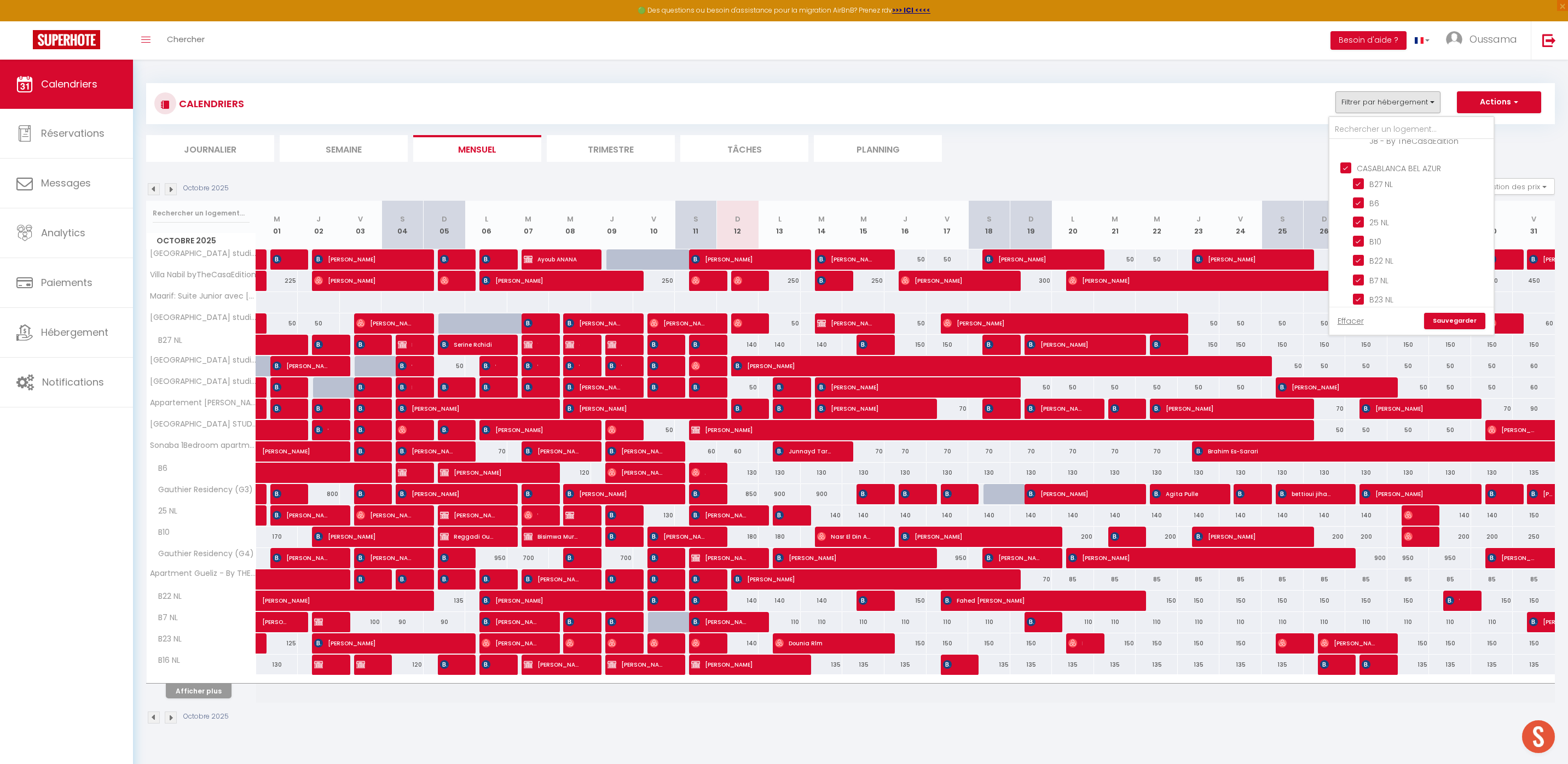
checkbox input "false"
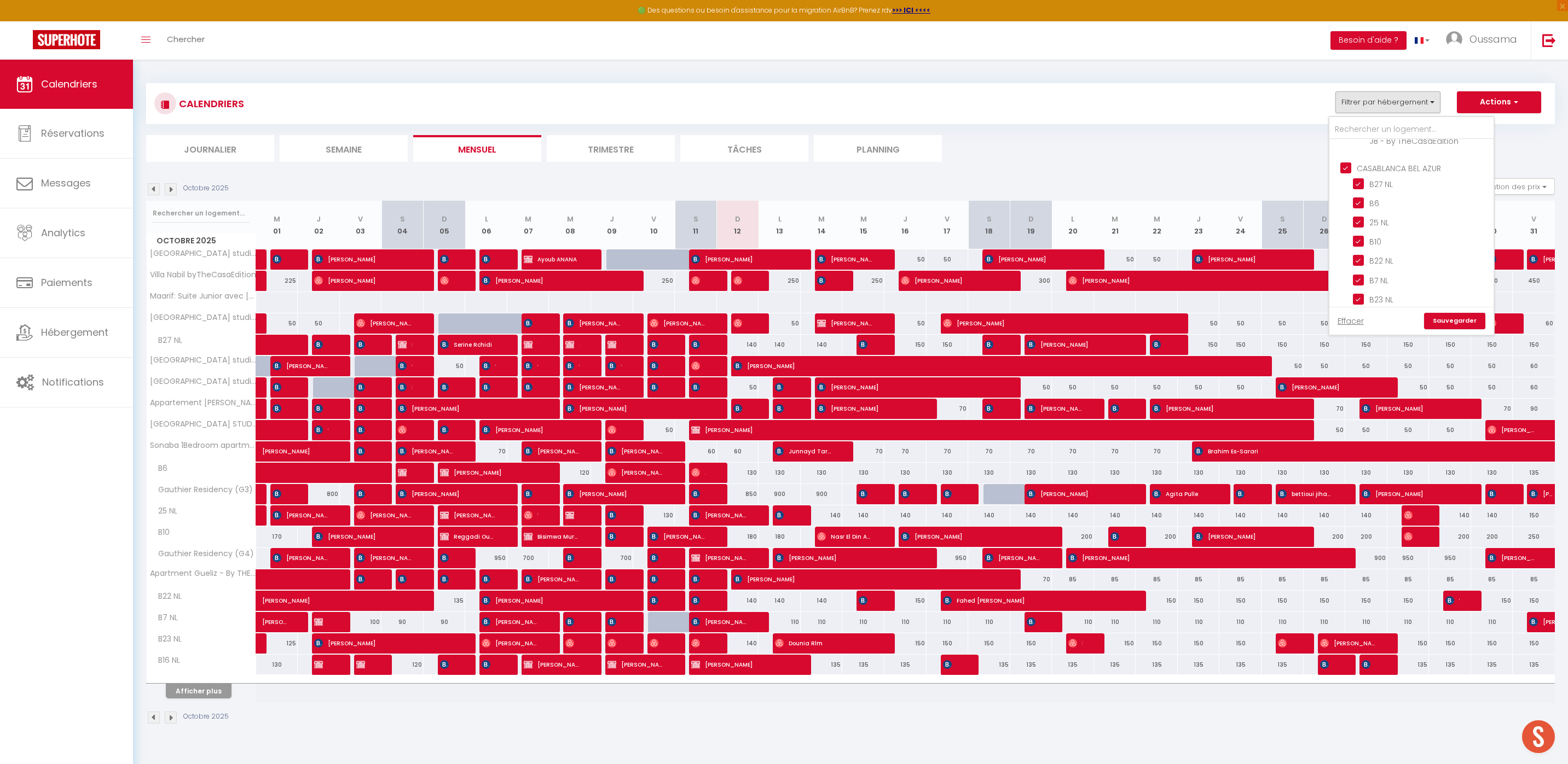
checkbox input "false"
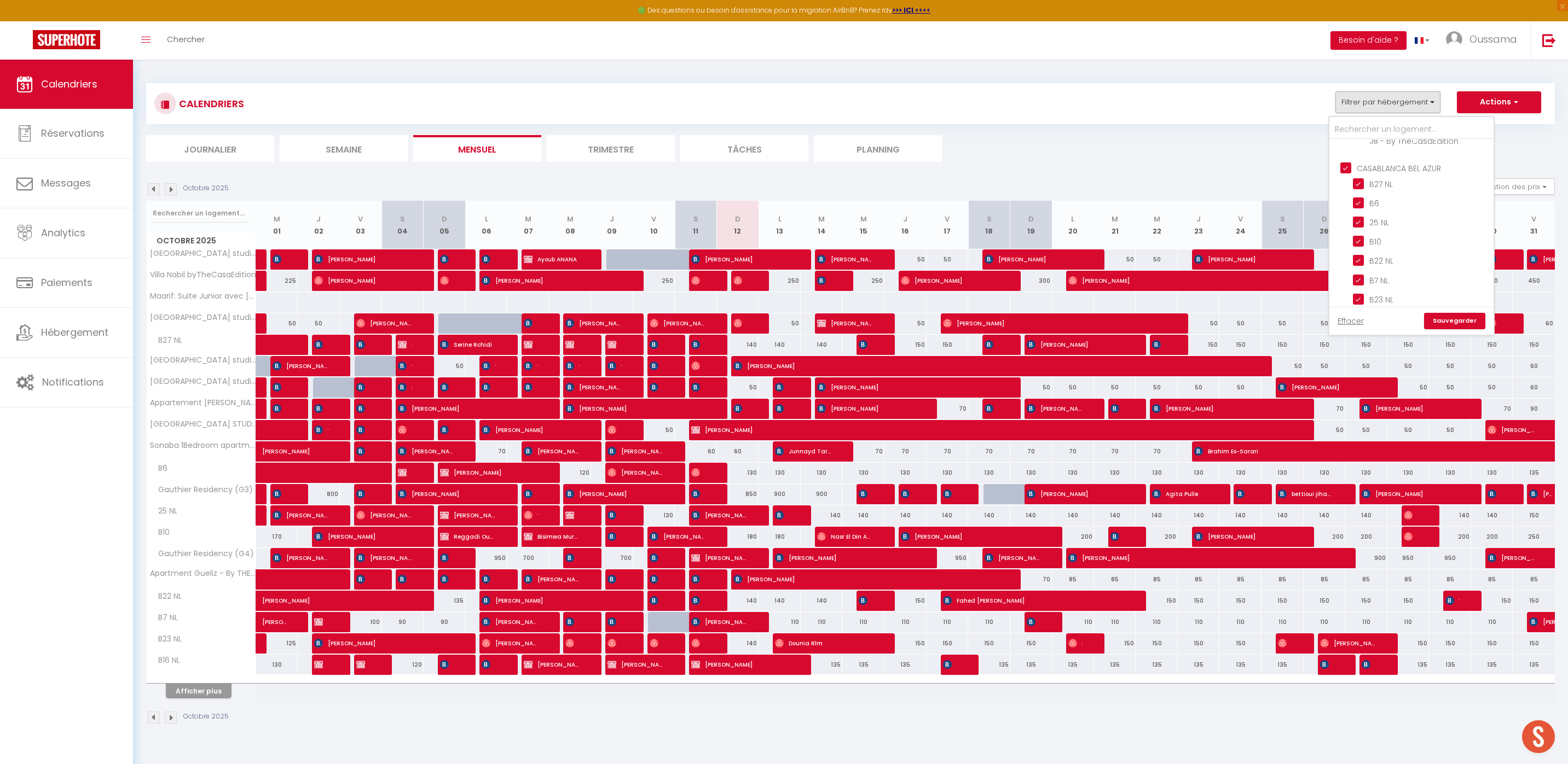
checkbox input "true"
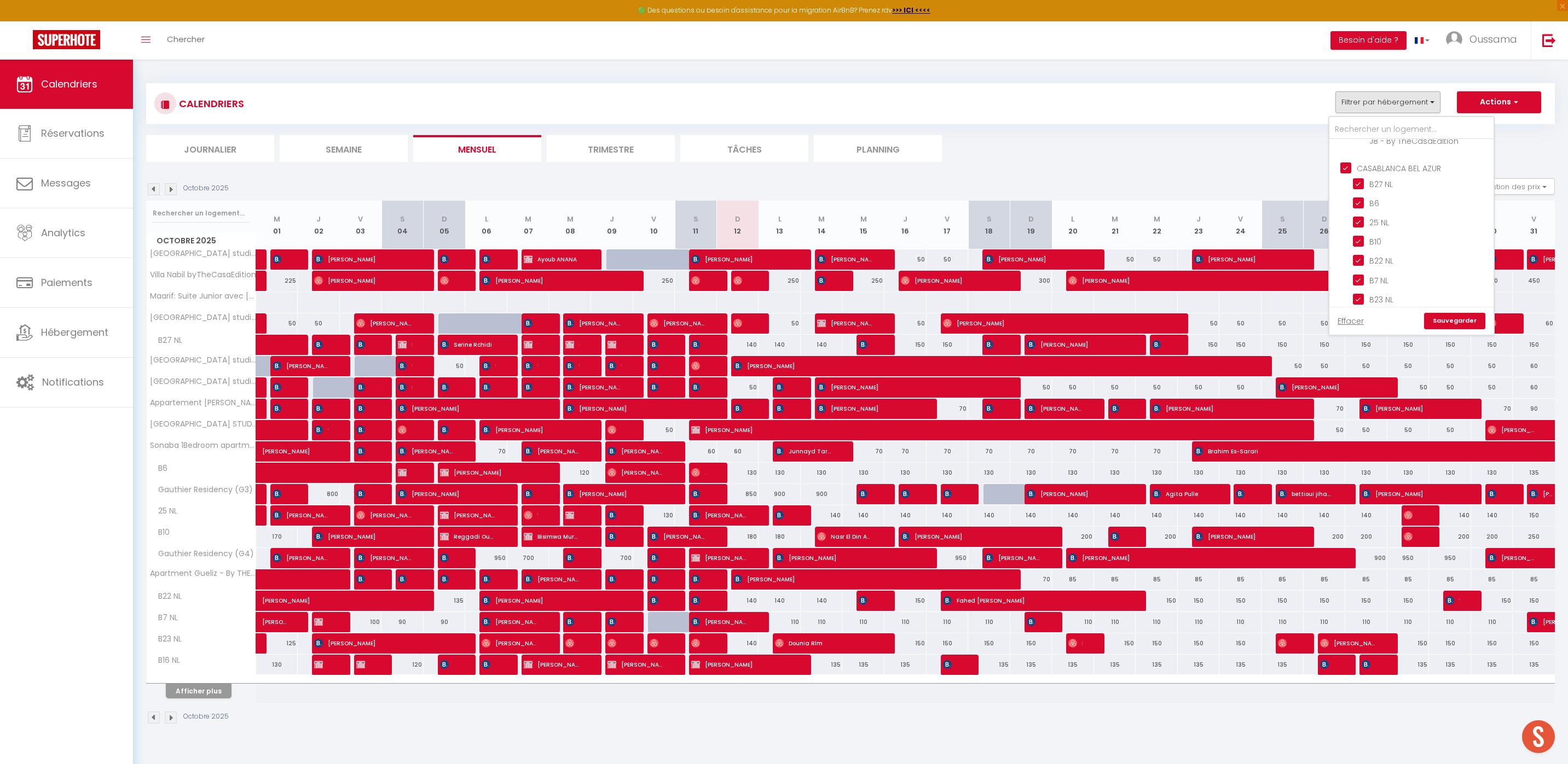
checkbox input "true"
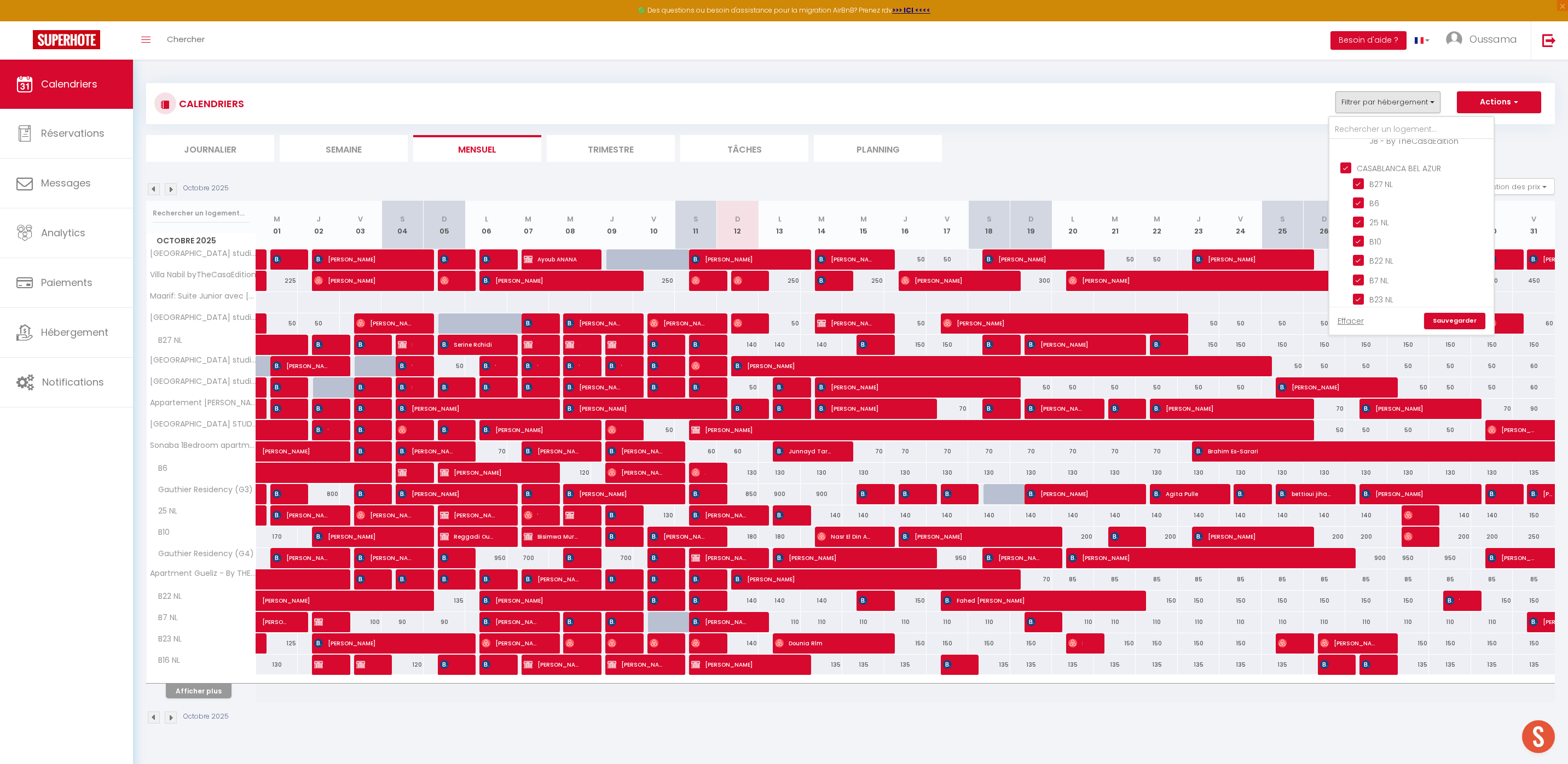
checkbox input "true"
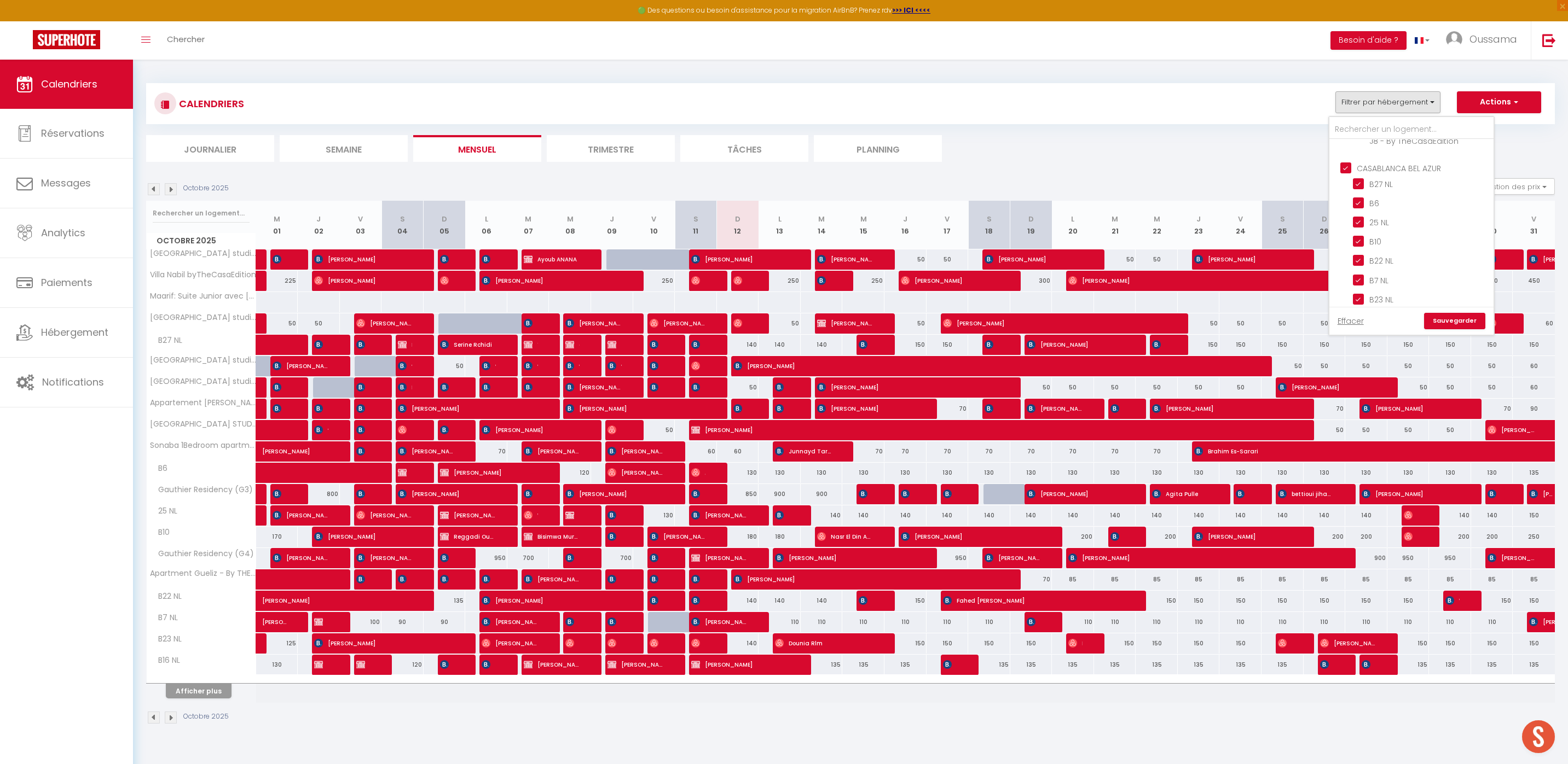
checkbox input "true"
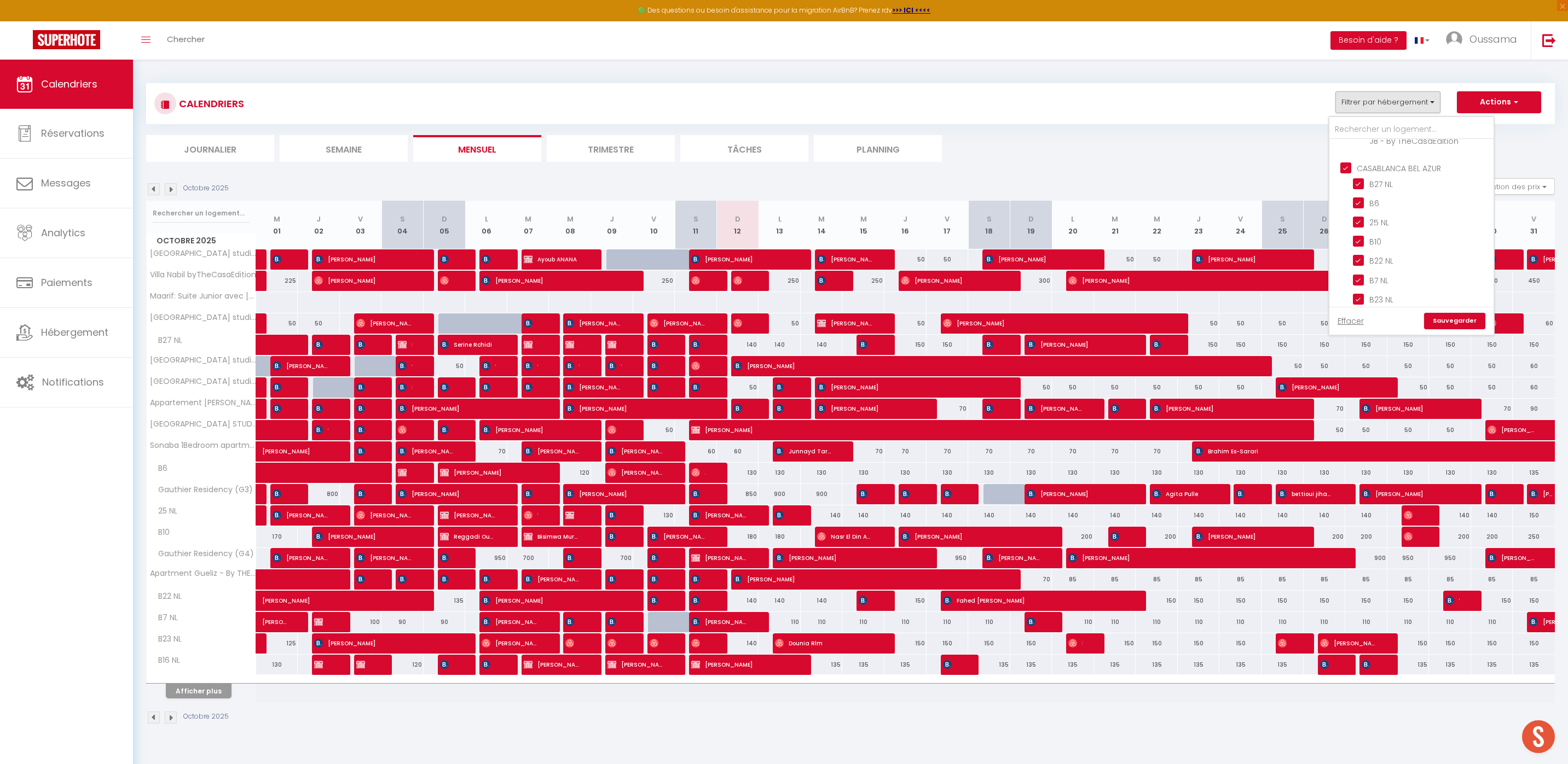
checkbox input "false"
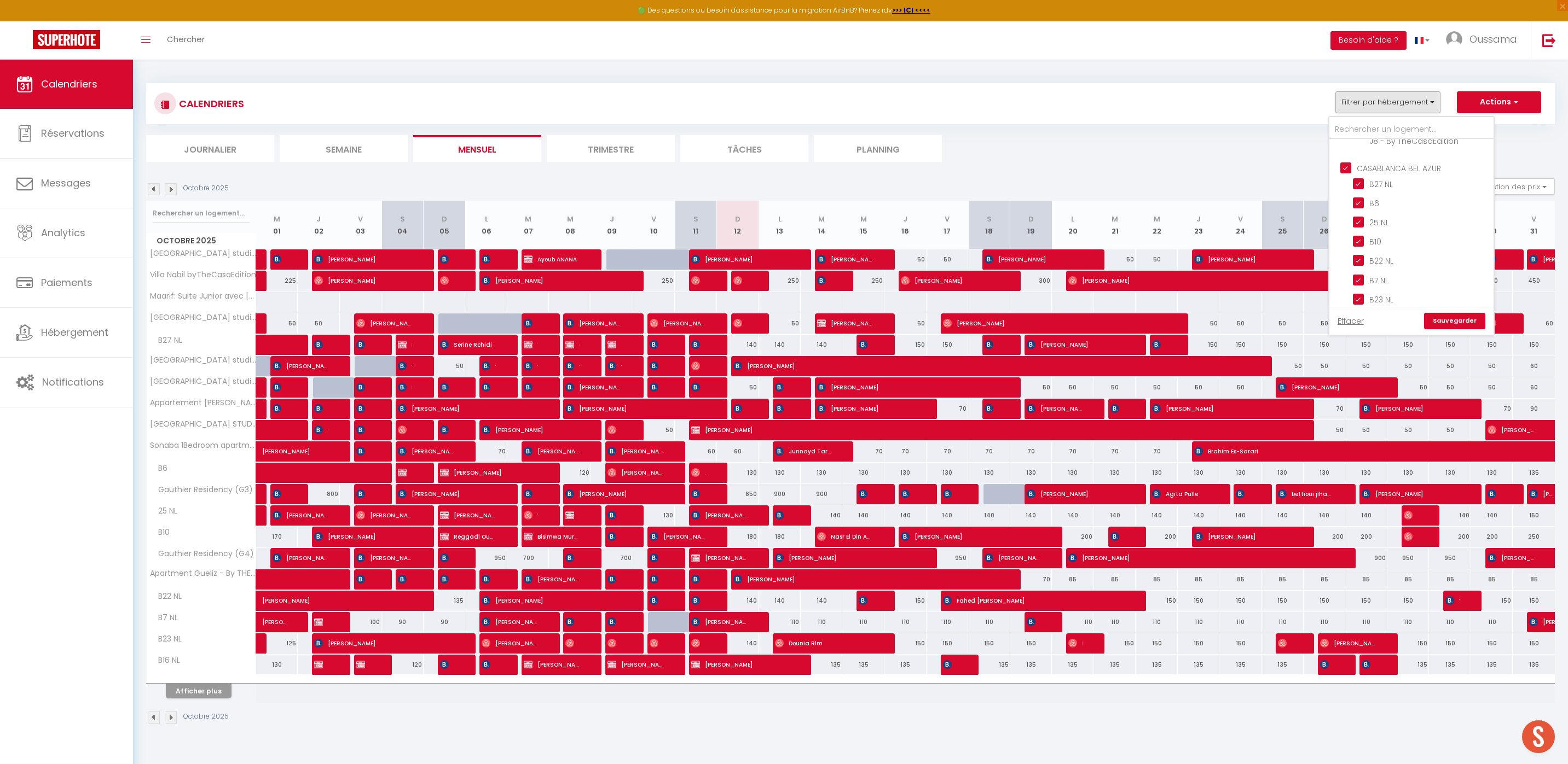
checkbox input "false"
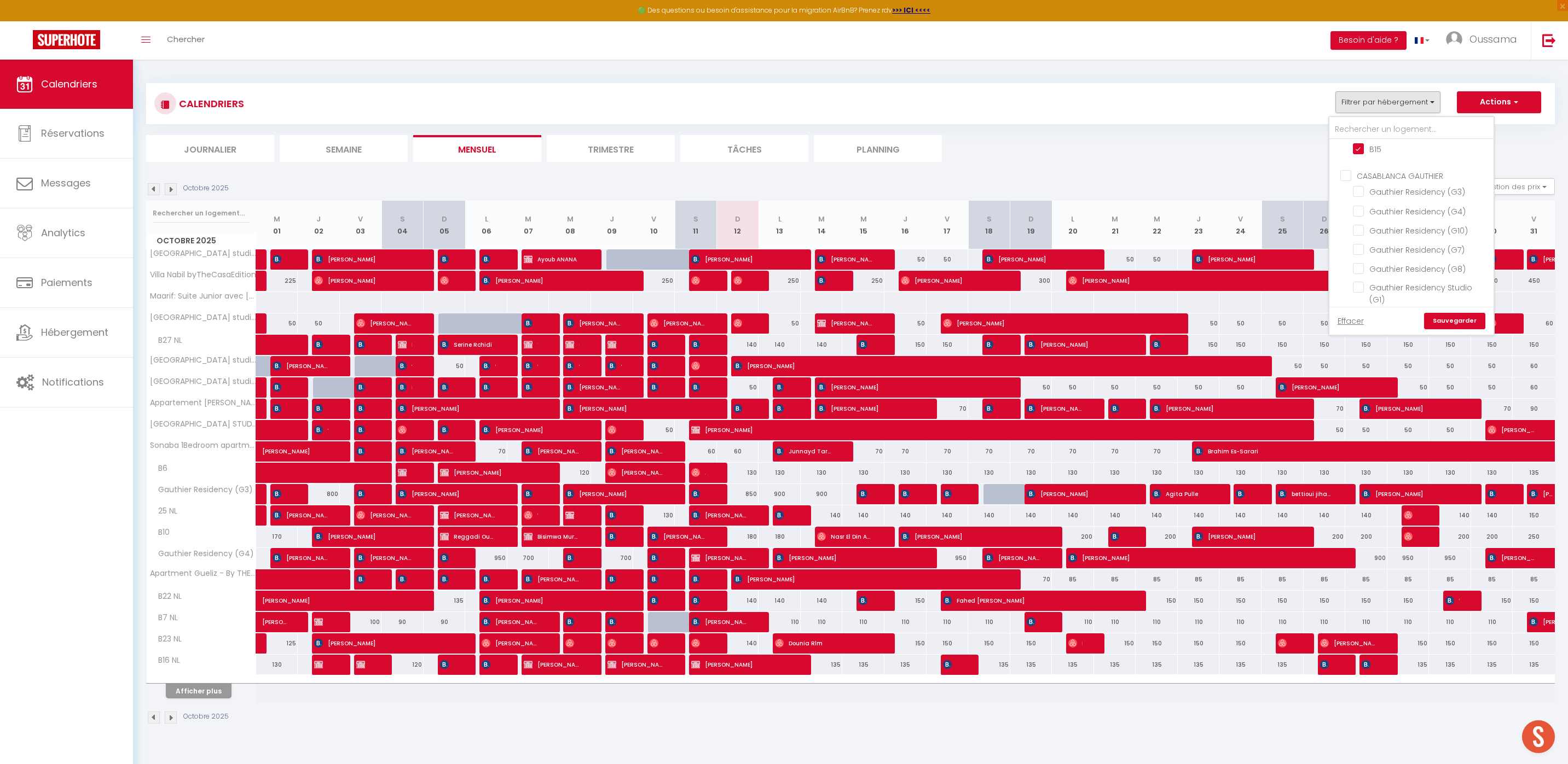
click at [1457, 319] on link "Sauvegarder" at bounding box center [1454, 321] width 61 height 16
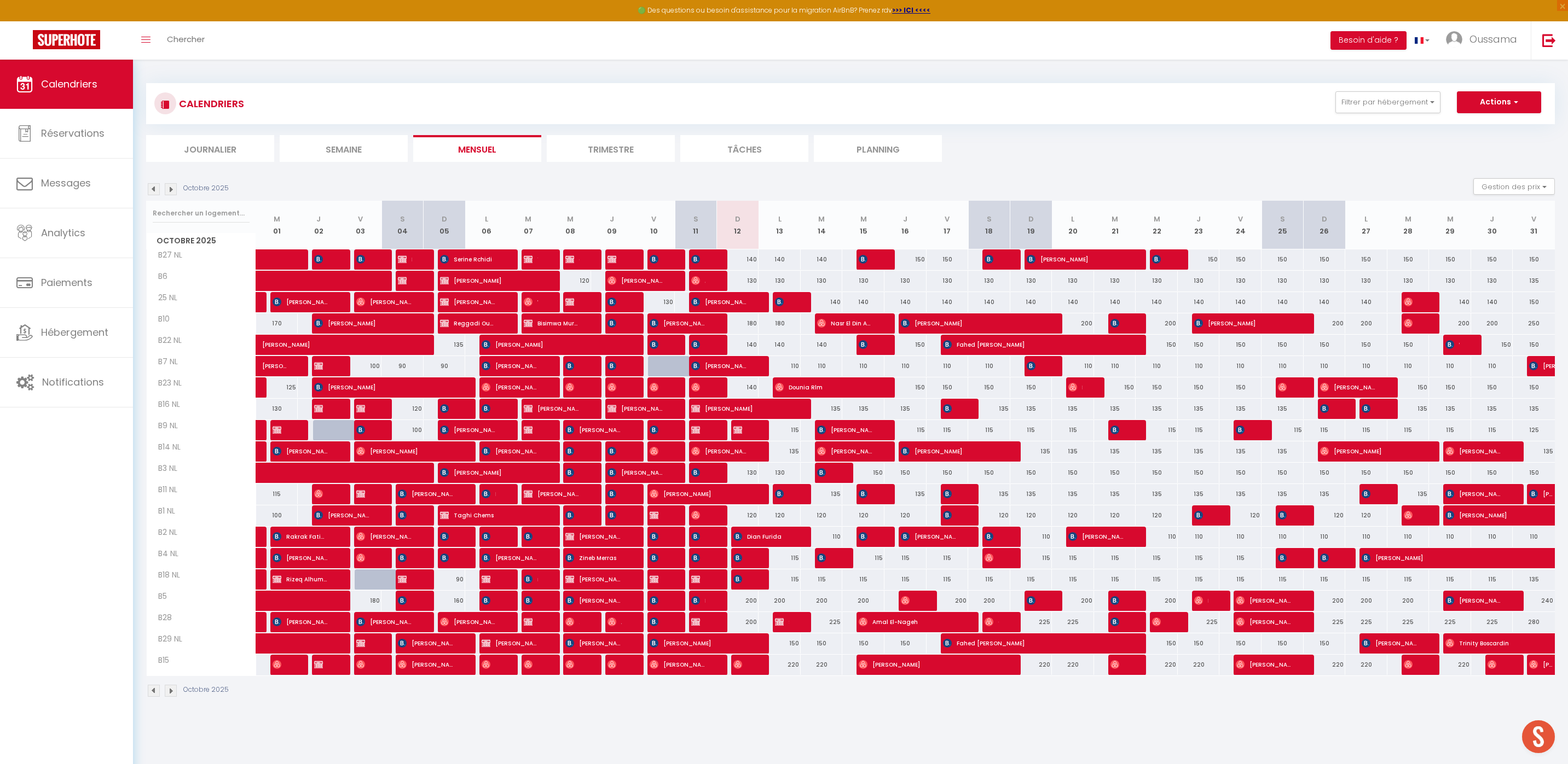
click at [220, 145] on li "Journalier" at bounding box center [210, 148] width 128 height 27
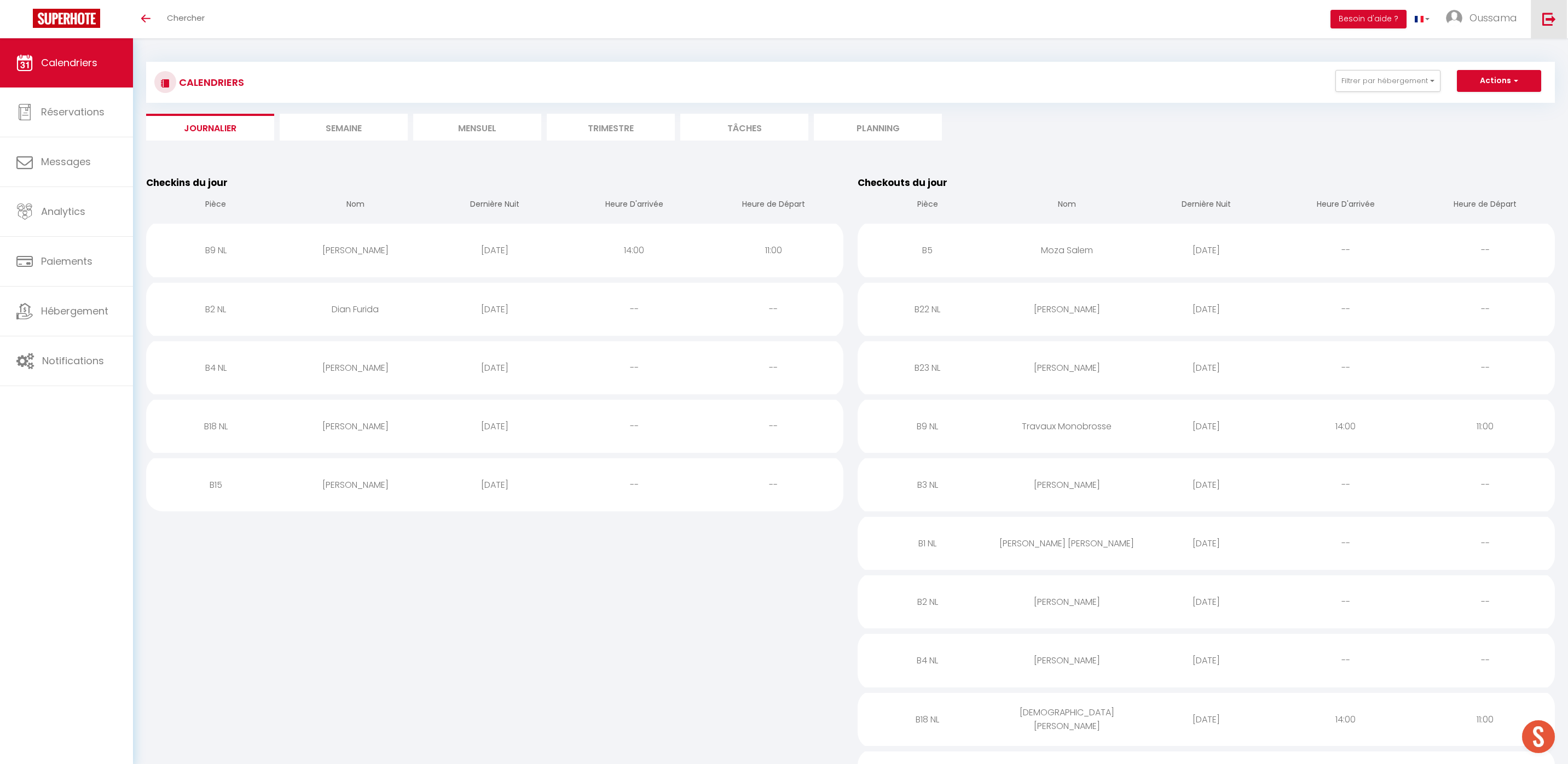
drag, startPoint x: 1542, startPoint y: 32, endPoint x: 1495, endPoint y: 40, distance: 47.7
click at [1542, 32] on link at bounding box center [1549, 19] width 36 height 38
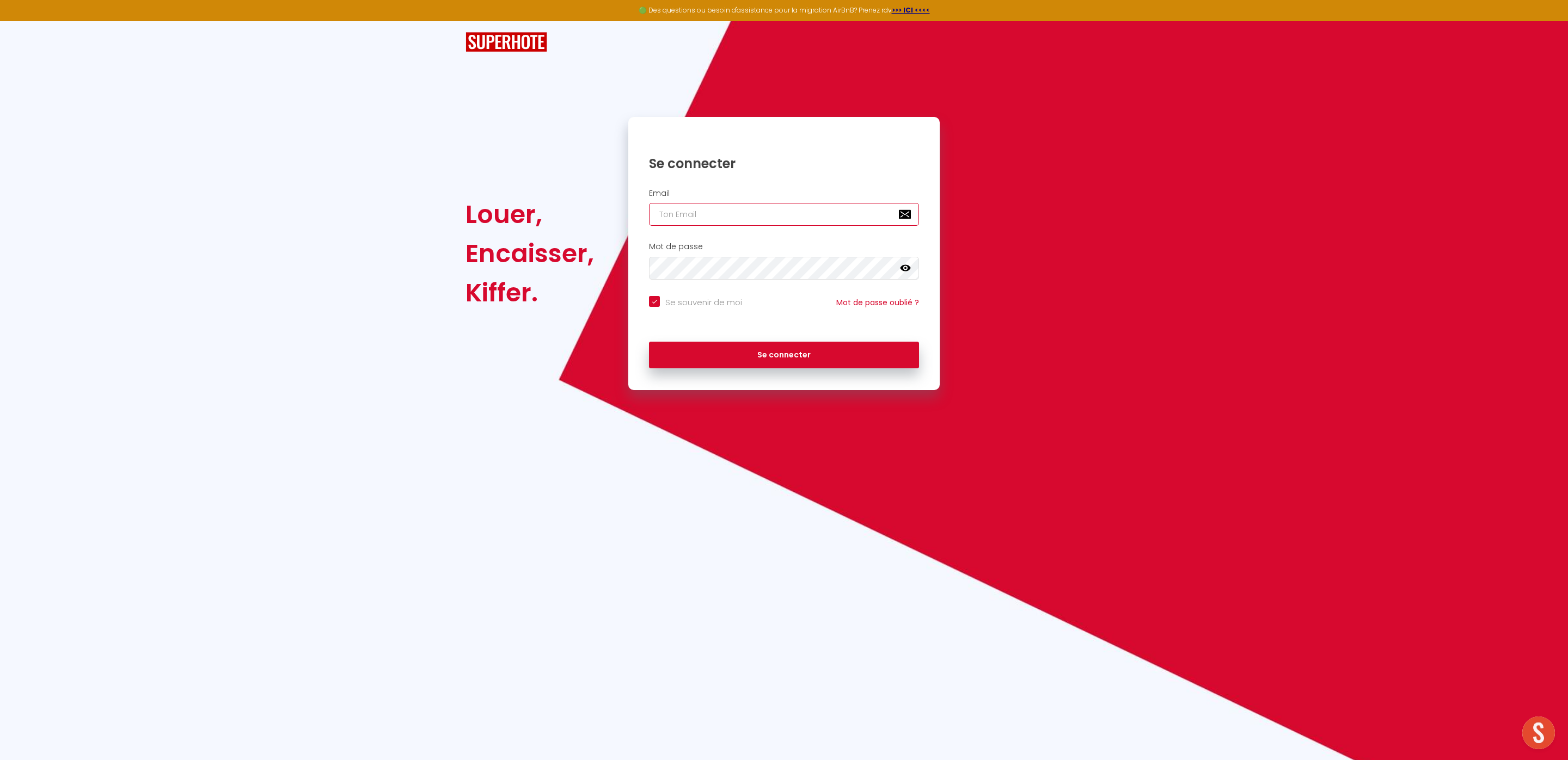
type input "[EMAIL_ADDRESS][DOMAIN_NAME]"
click at [728, 359] on button "Se connecter" at bounding box center [783, 355] width 270 height 27
checkbox input "true"
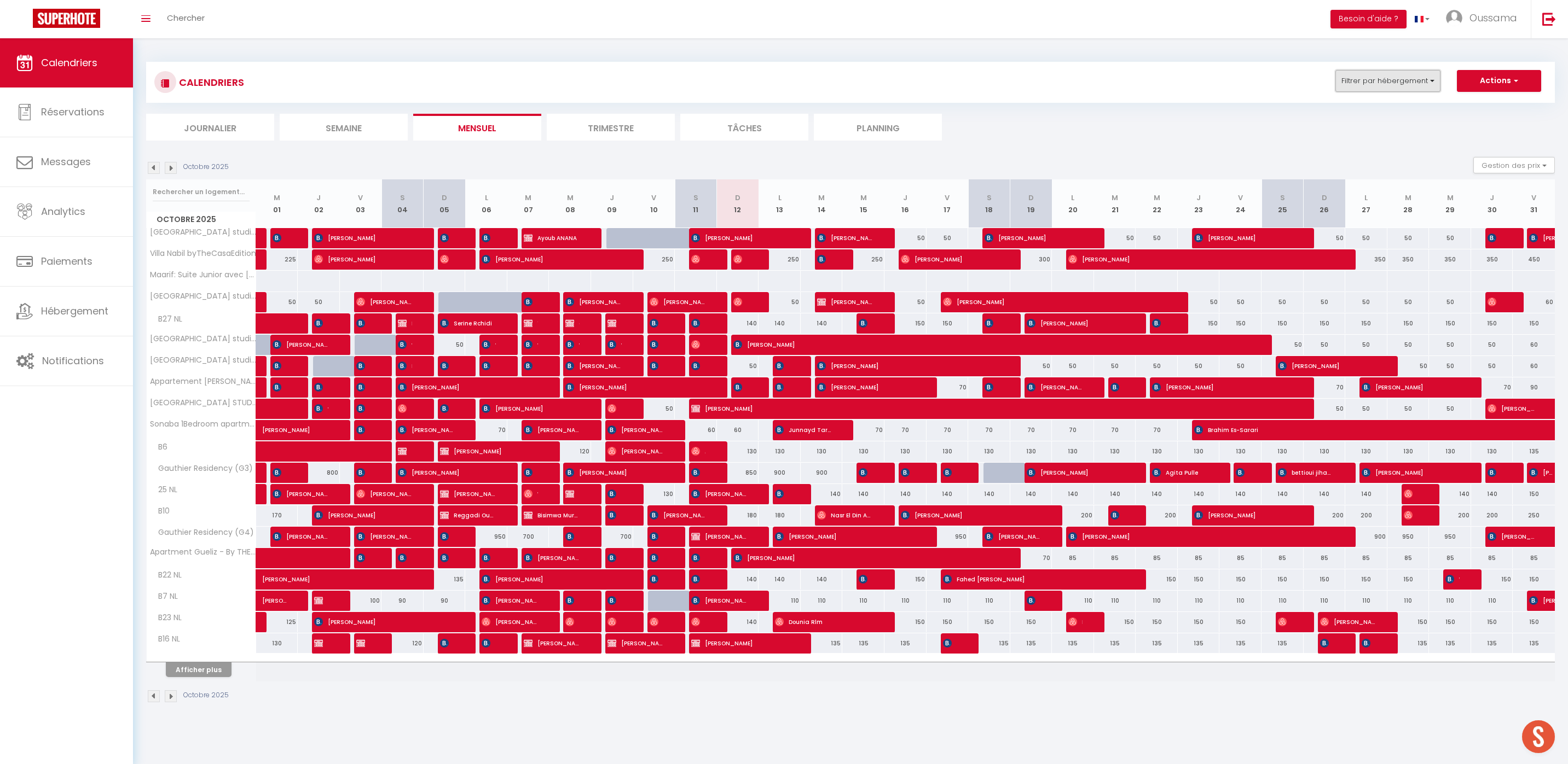
click at [1398, 83] on button "Filtrer par hébergement" at bounding box center [1388, 80] width 105 height 22
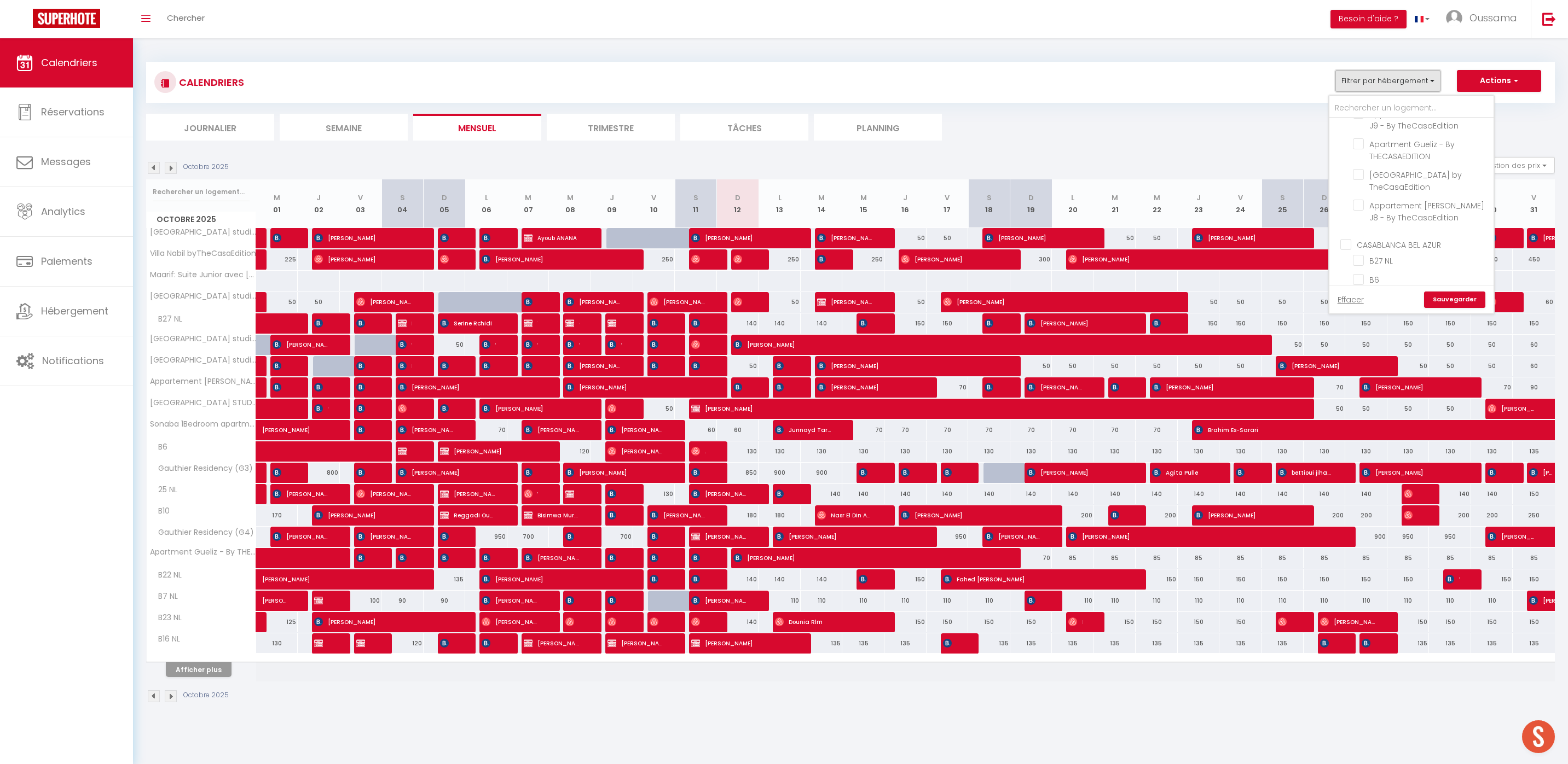
scroll to position [374, 0]
click at [1348, 172] on input "CASABLANCA BEL AZUR" at bounding box center [1422, 171] width 164 height 11
checkbox input "true"
checkbox input "false"
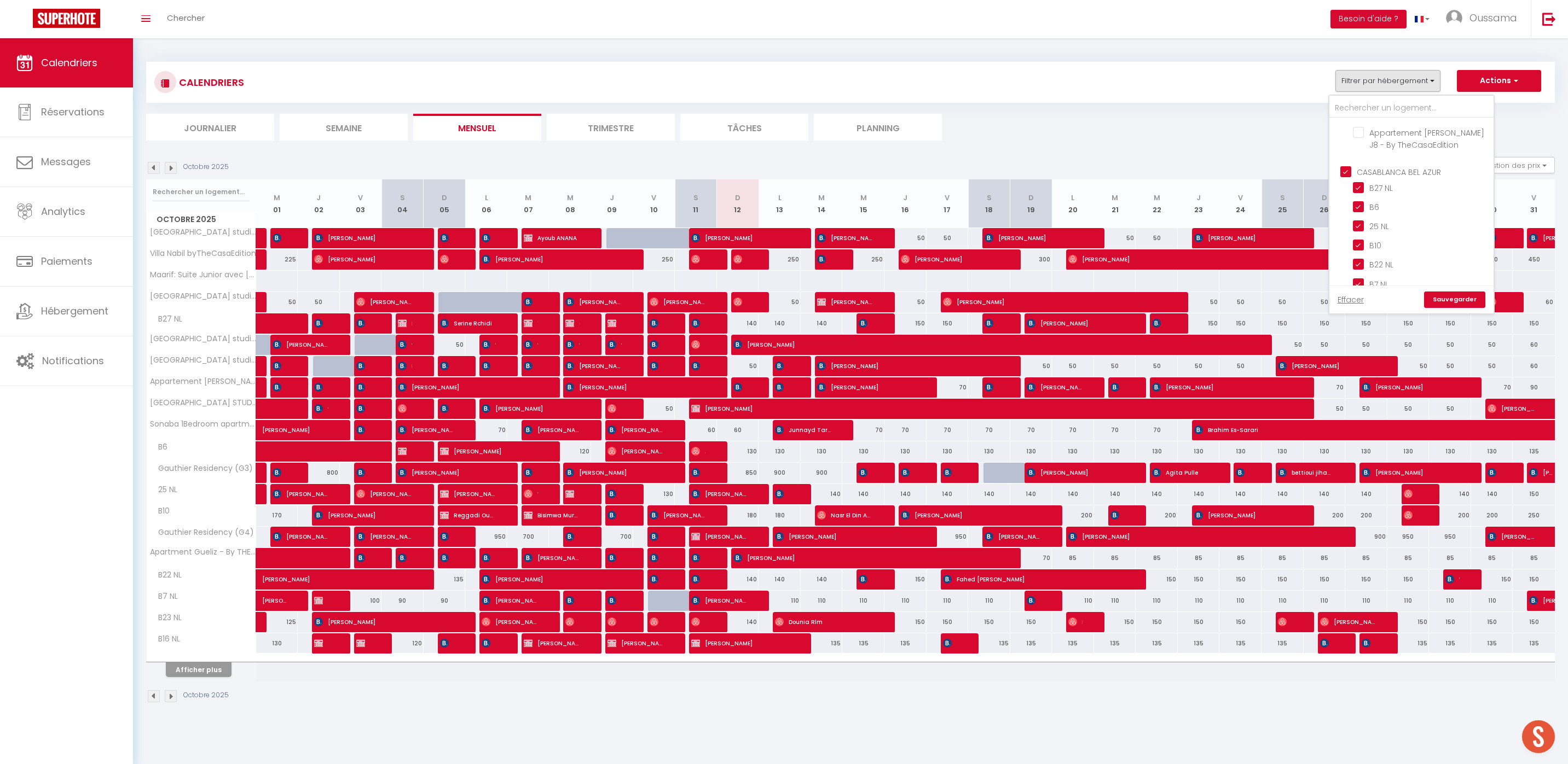
checkbox input "false"
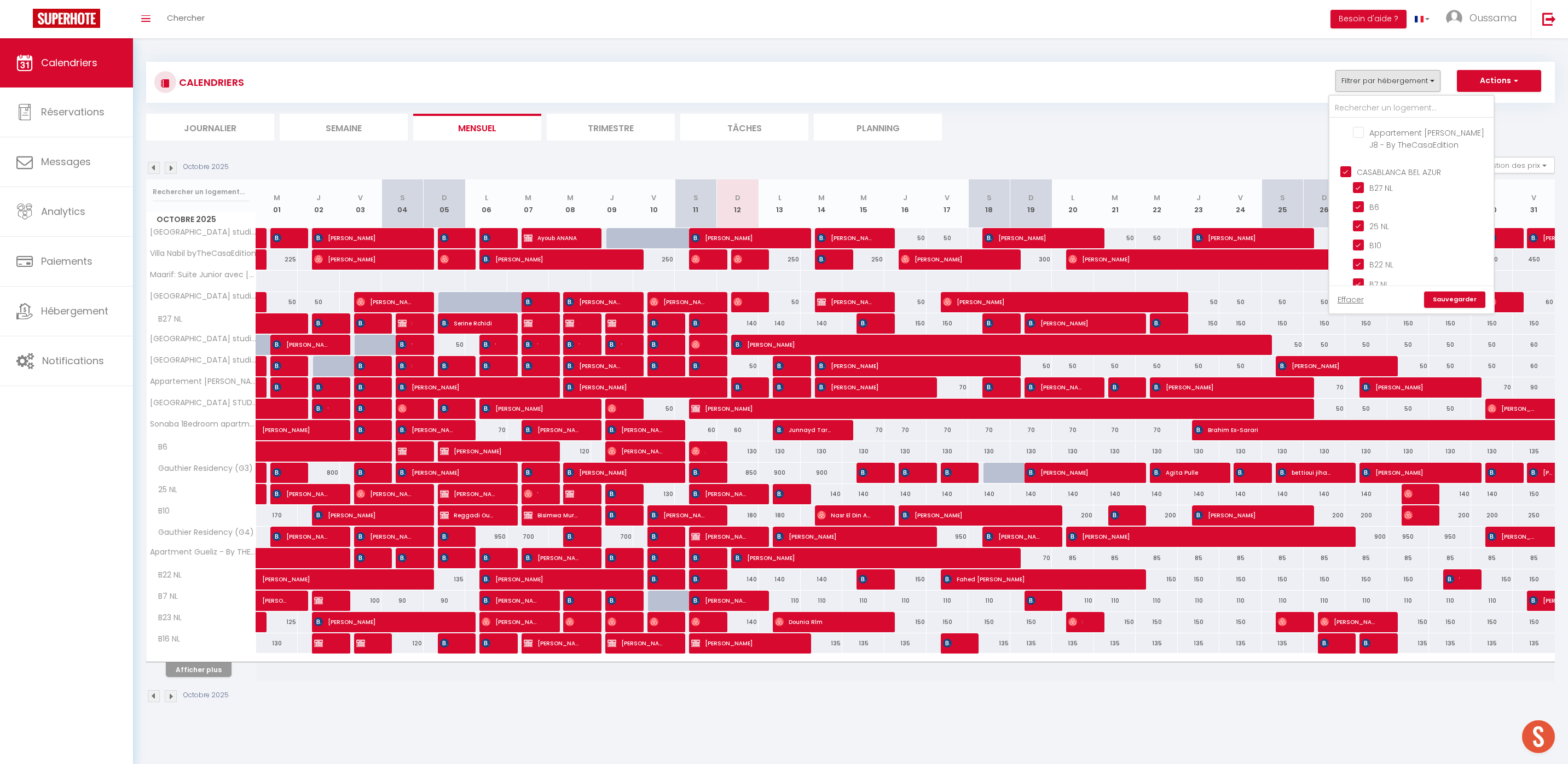
checkbox input "false"
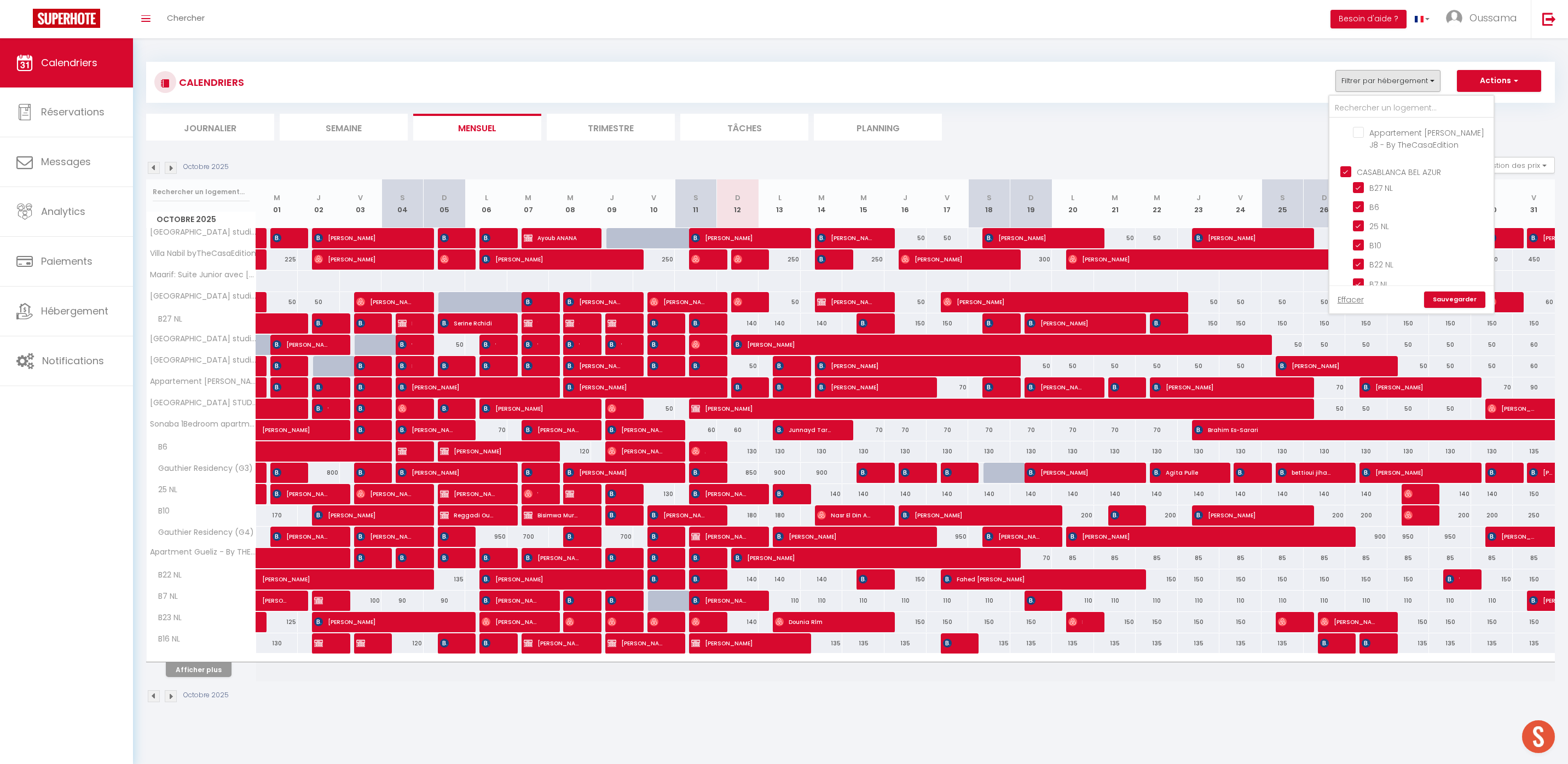
checkbox input "true"
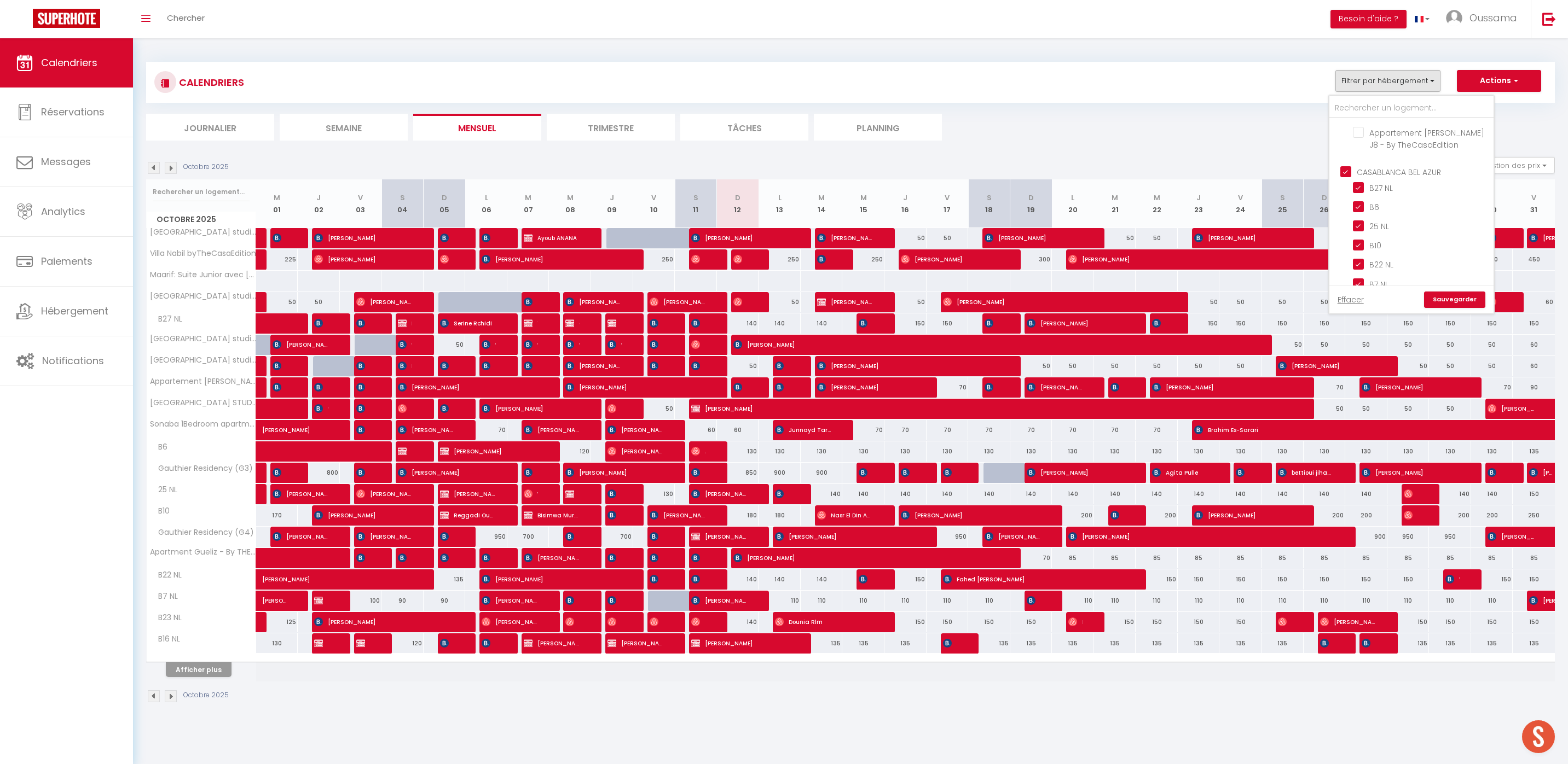
checkbox input "true"
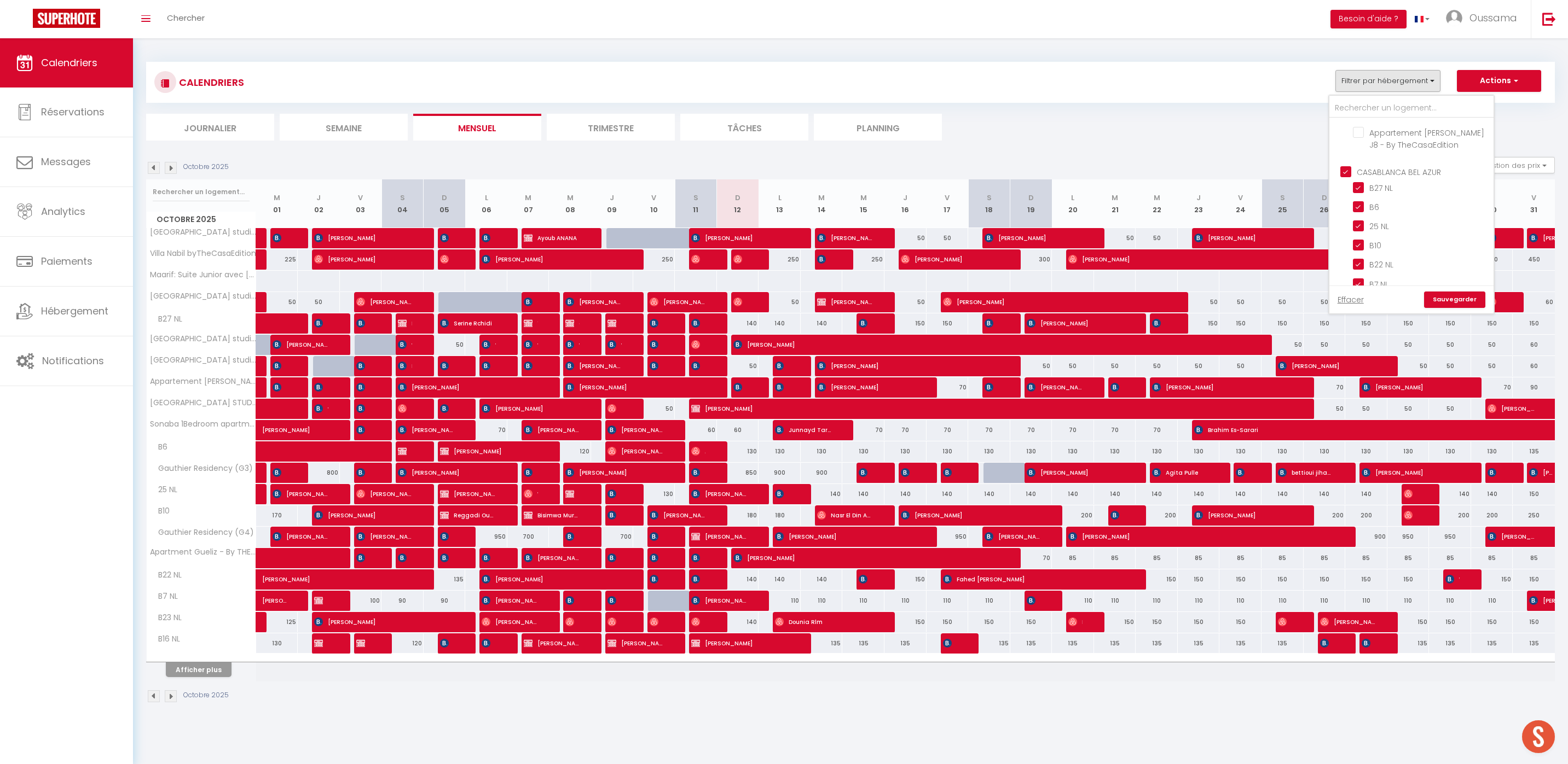
checkbox input "true"
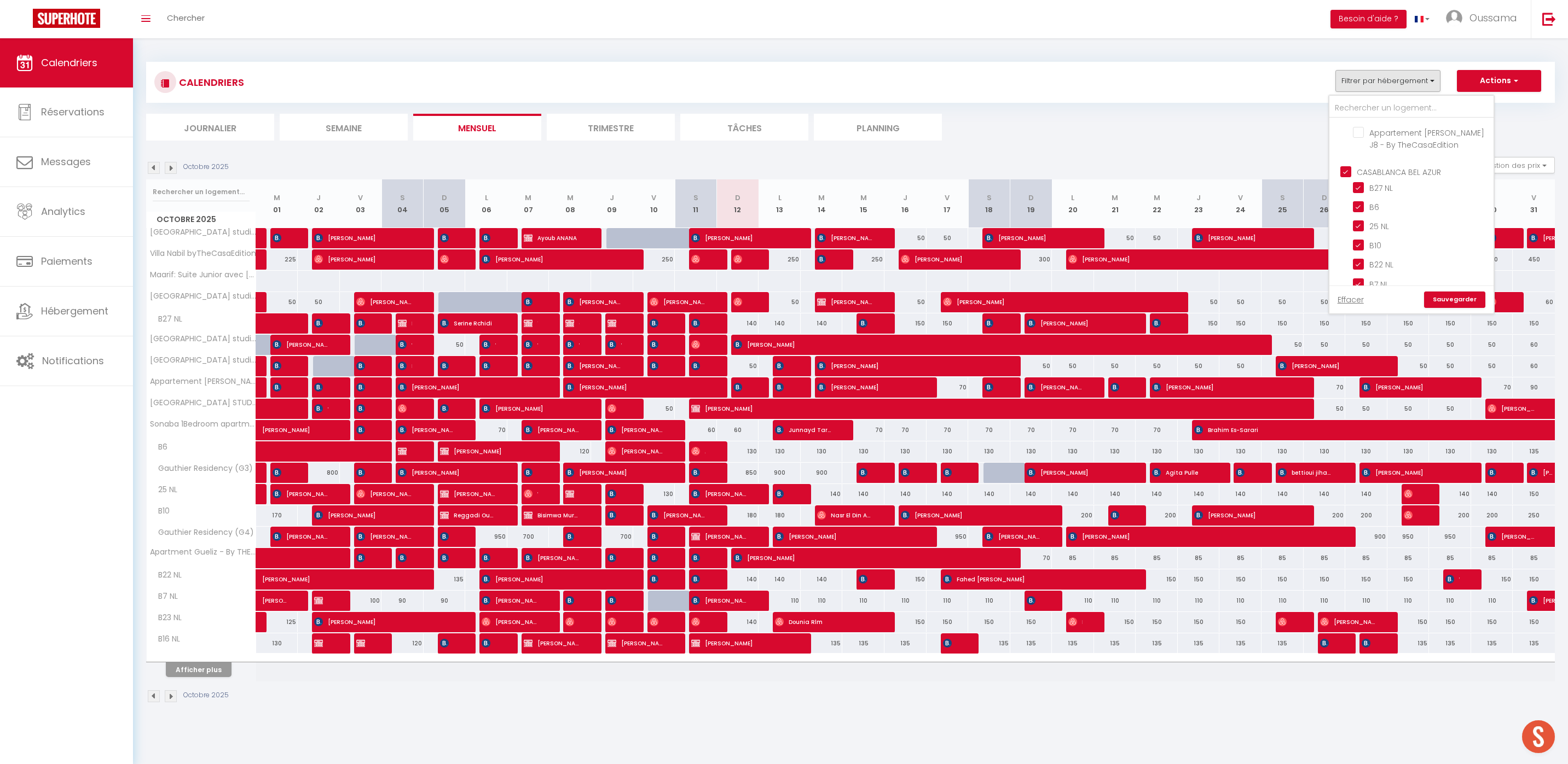
checkbox input "true"
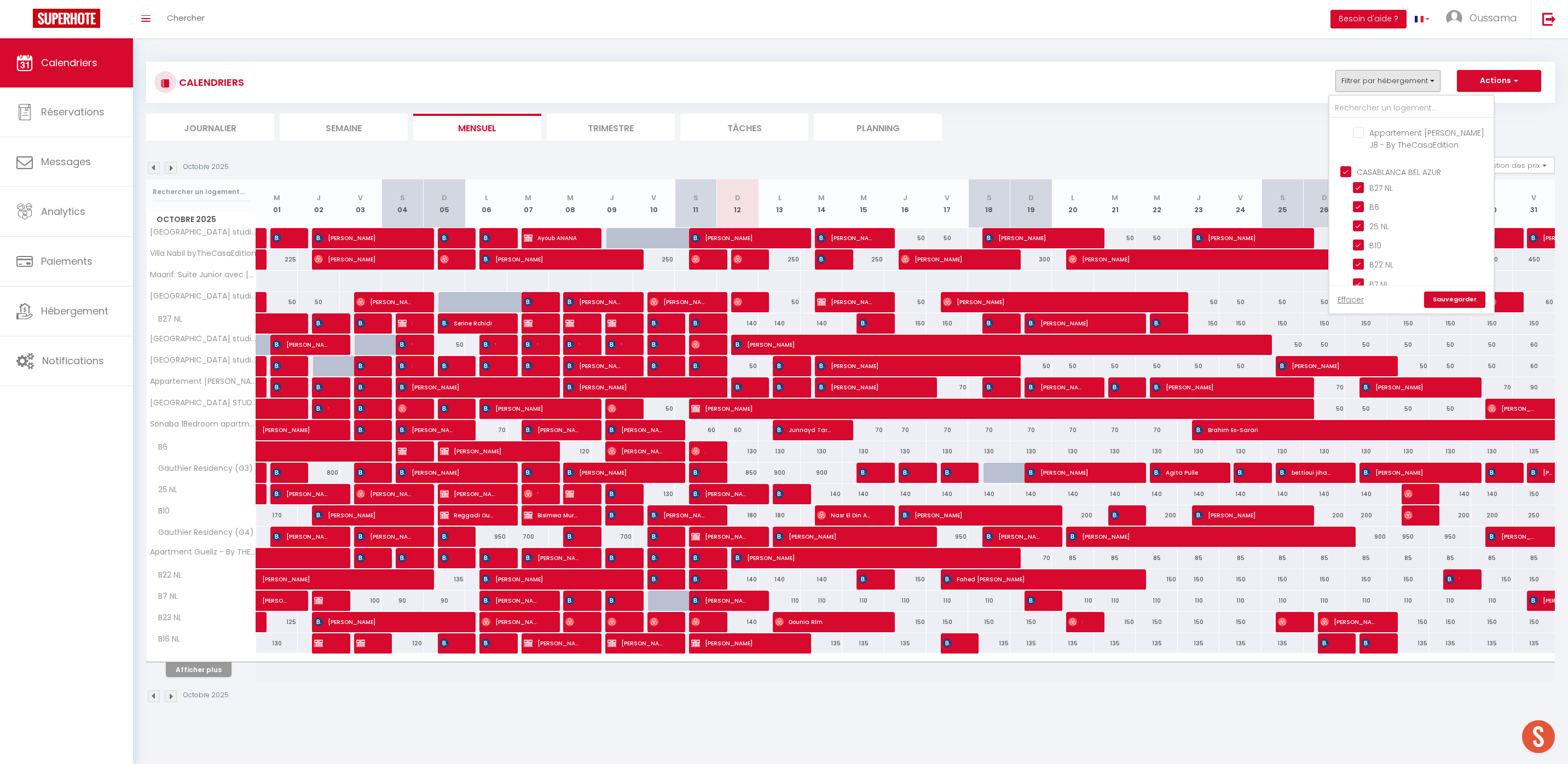
checkbox input "false"
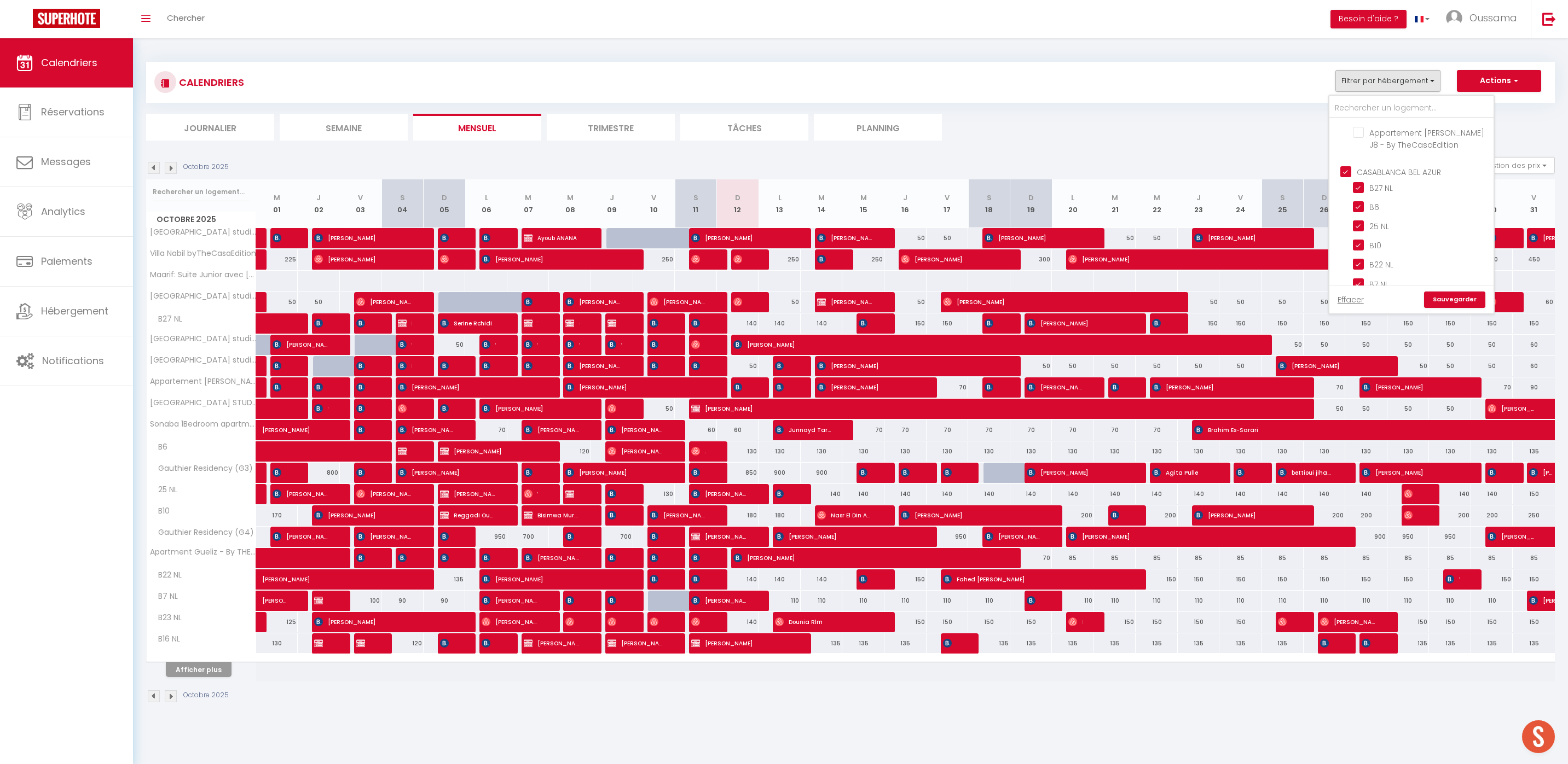
checkbox input "false"
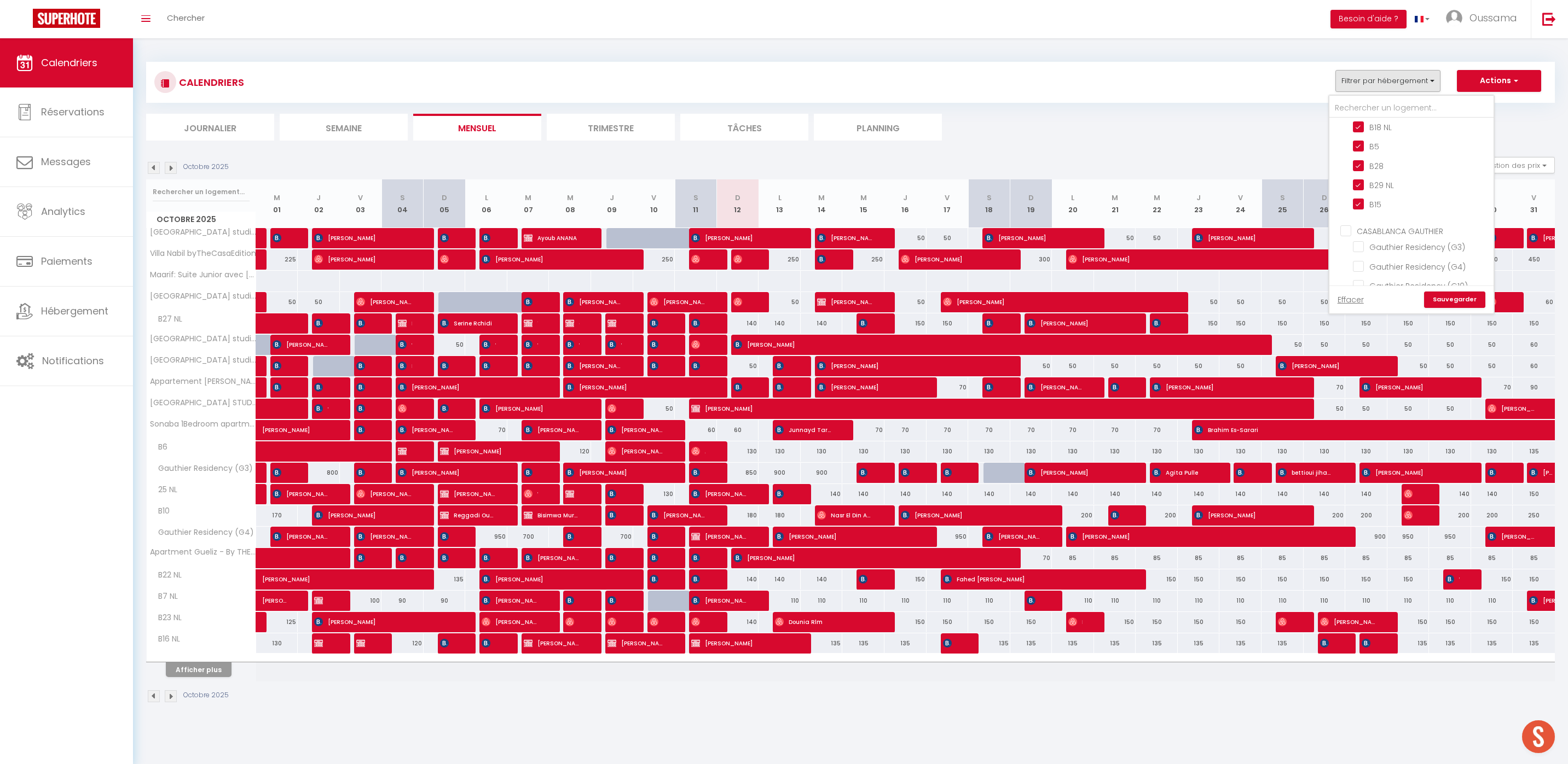
click at [1439, 299] on link "Sauvegarder" at bounding box center [1454, 299] width 61 height 16
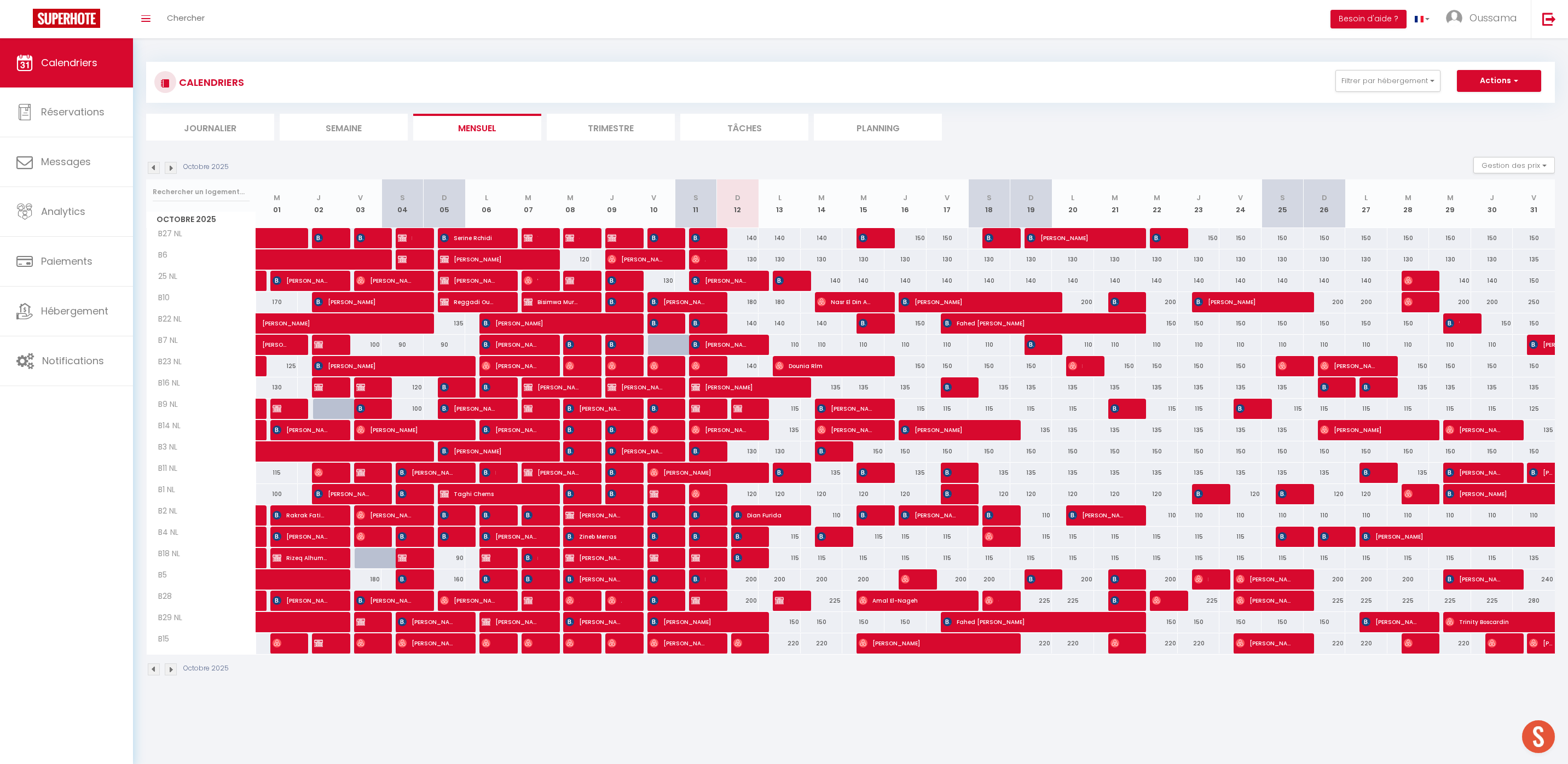
click at [751, 304] on div "180" at bounding box center [738, 302] width 42 height 20
type input "180"
select select "1"
type input "Dim 12 Octobre 2025"
type input "Lun 13 Octobre 2025"
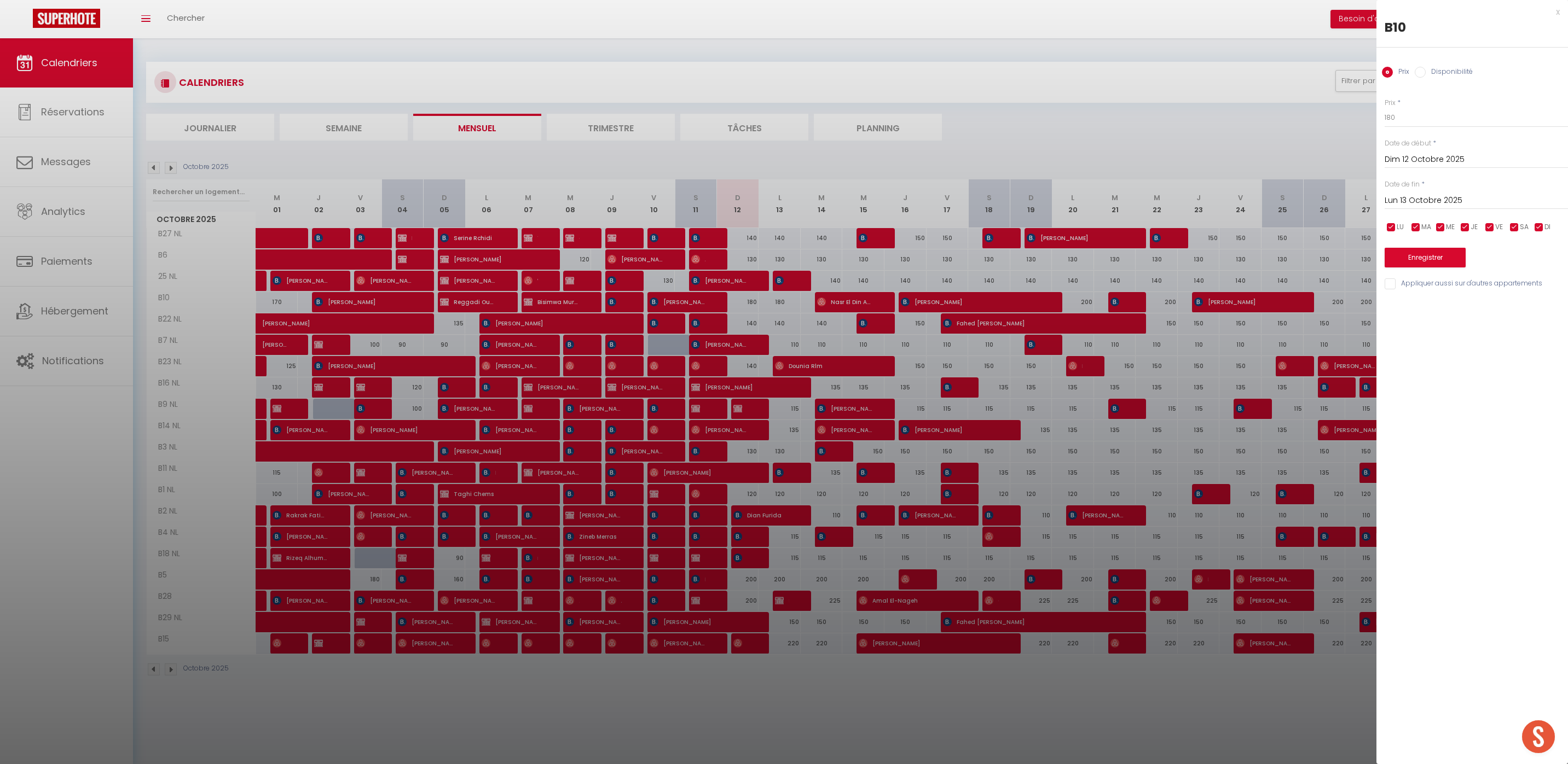
click at [1428, 72] on label "Disponibilité" at bounding box center [1449, 72] width 47 height 12
click at [1426, 72] on input "Disponibilité" at bounding box center [1420, 72] width 11 height 11
radio input "true"
radio input "false"
click at [1425, 113] on select "Disponible Indisponible" at bounding box center [1476, 118] width 183 height 21
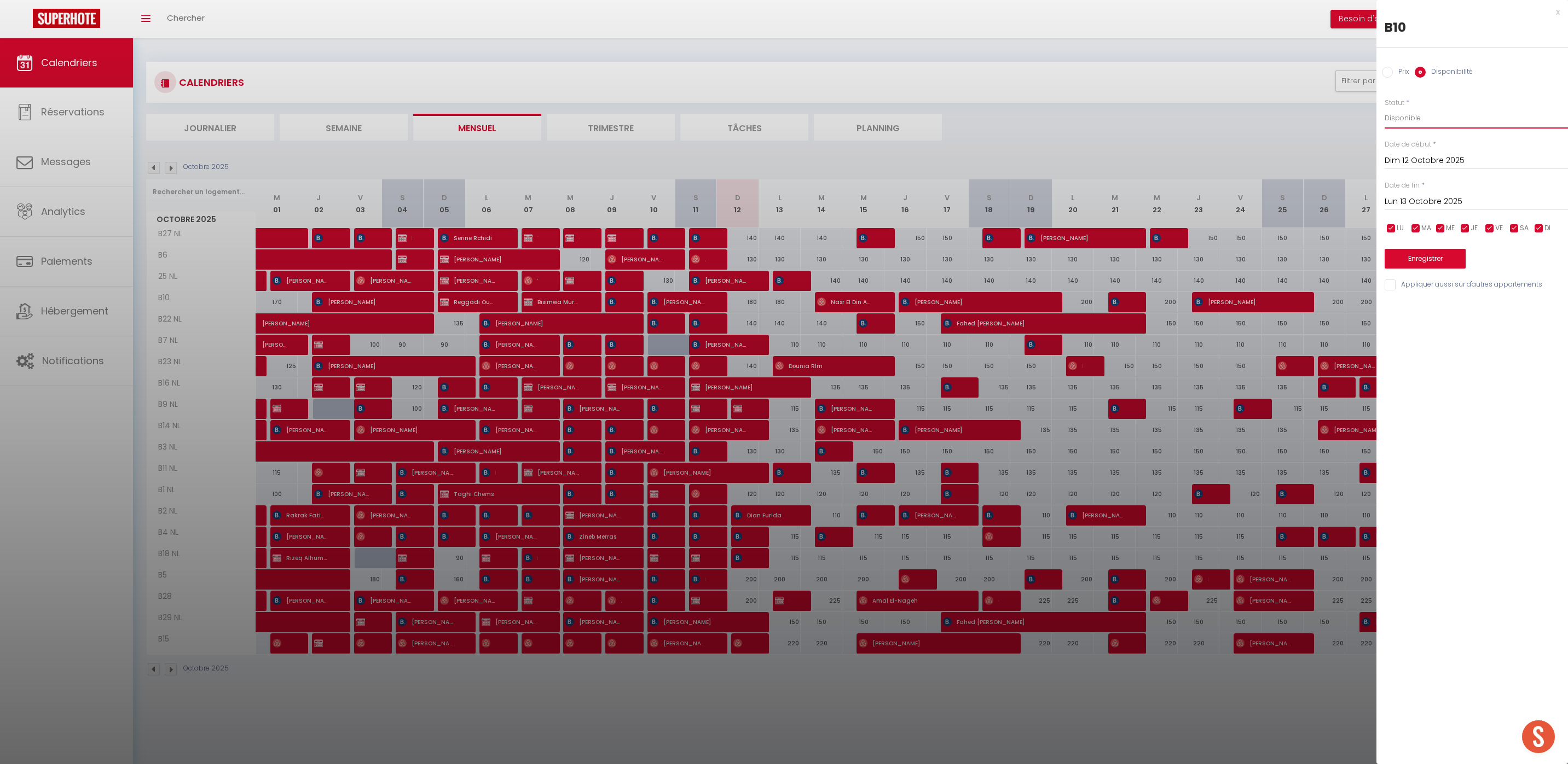
select select "0"
click at [1385, 108] on select "Disponible Indisponible" at bounding box center [1476, 118] width 183 height 21
click at [1425, 260] on button "Enregistrer" at bounding box center [1425, 259] width 81 height 20
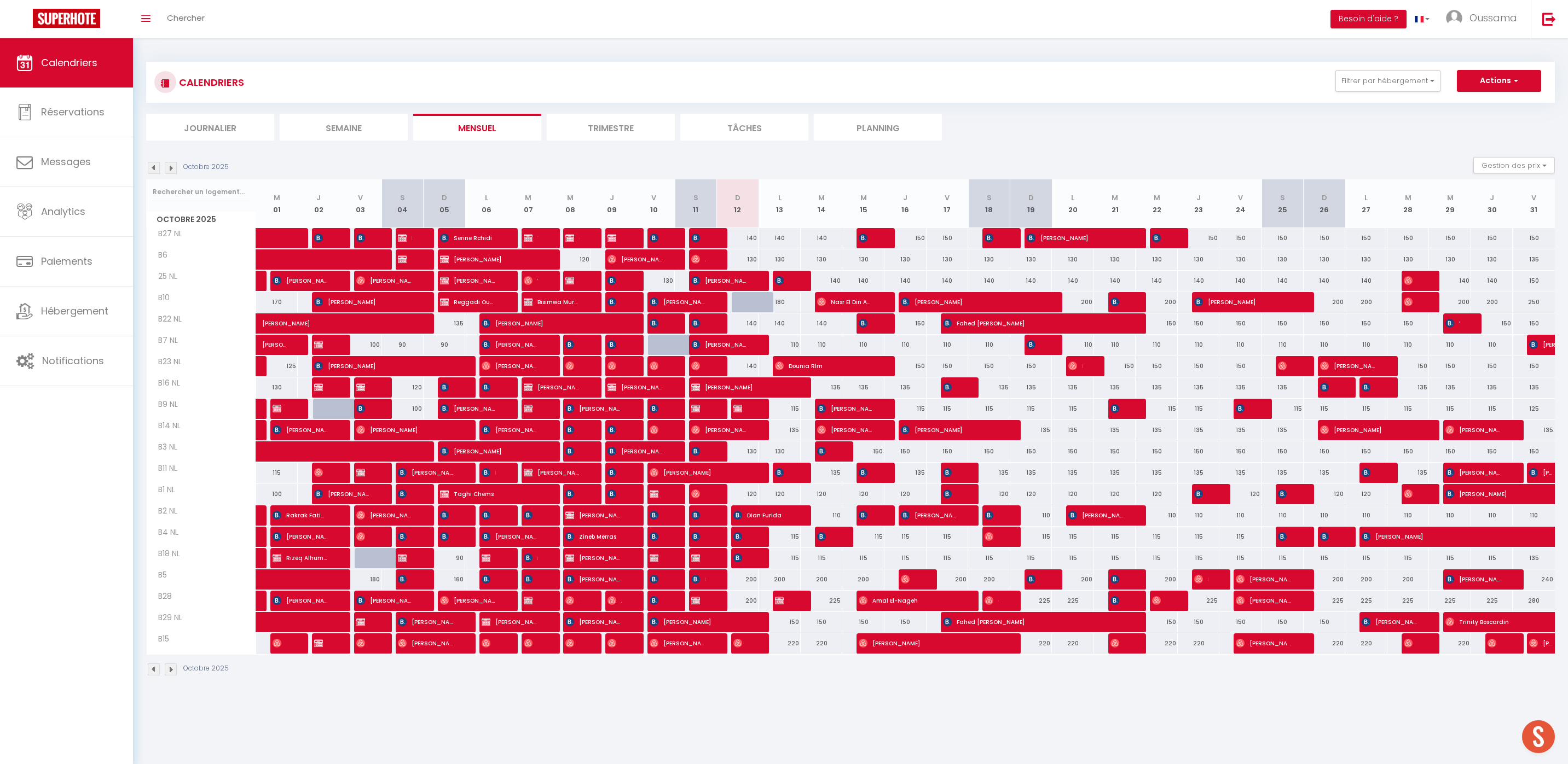
click at [222, 127] on li "Journalier" at bounding box center [210, 127] width 128 height 27
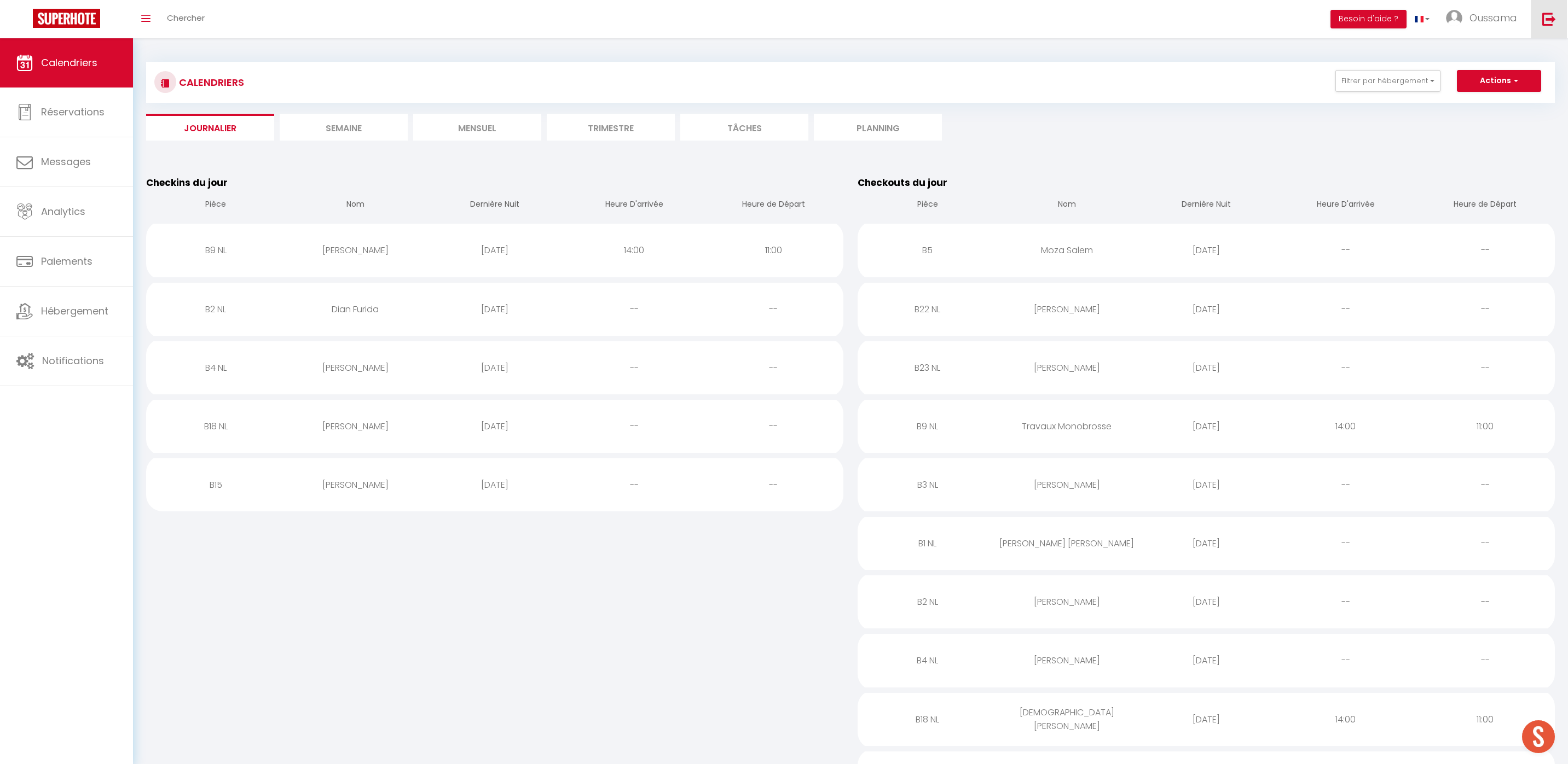
click at [1552, 26] on link at bounding box center [1549, 19] width 36 height 38
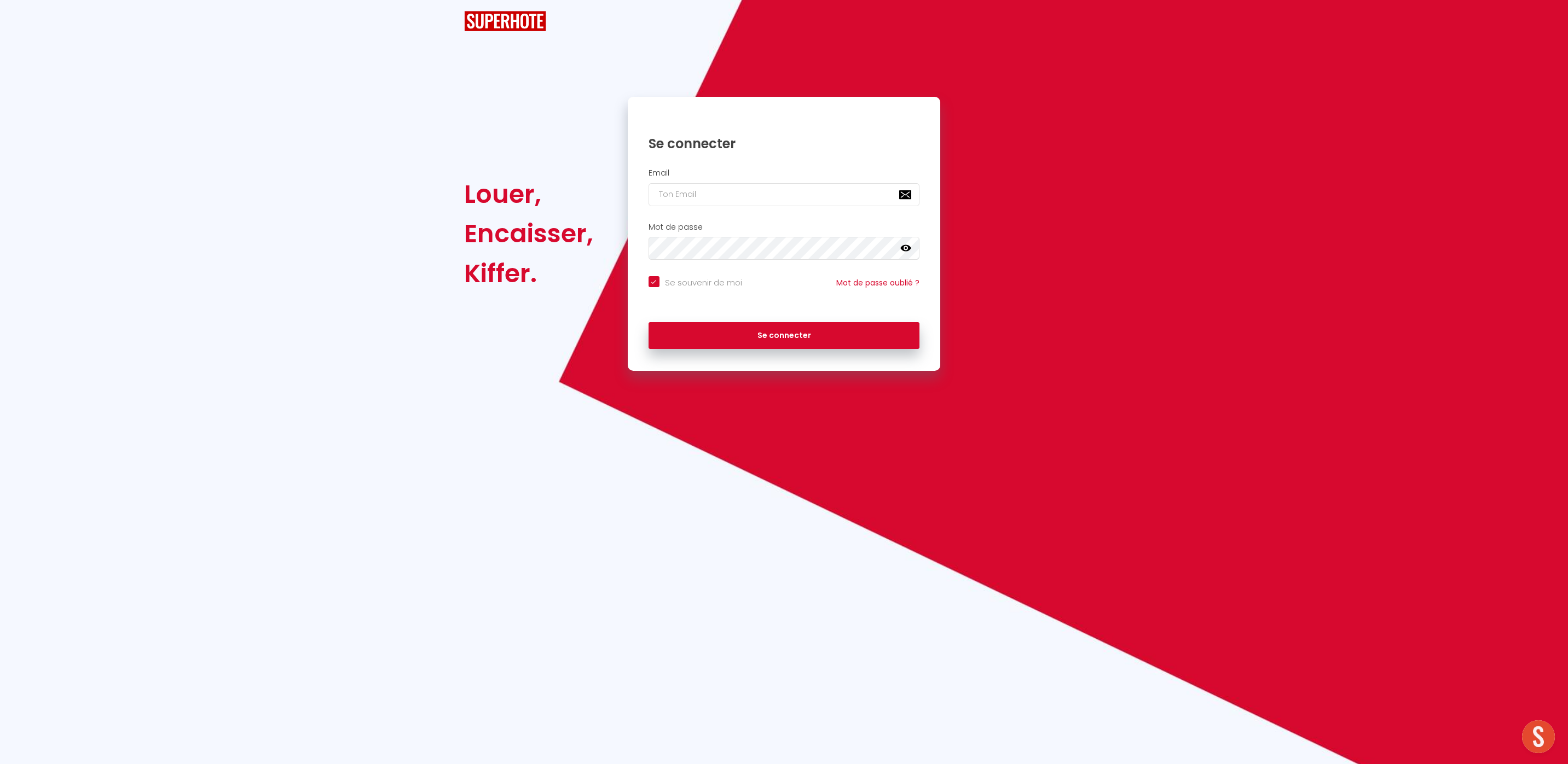
checkbox input "true"
type input "[EMAIL_ADDRESS][DOMAIN_NAME]"
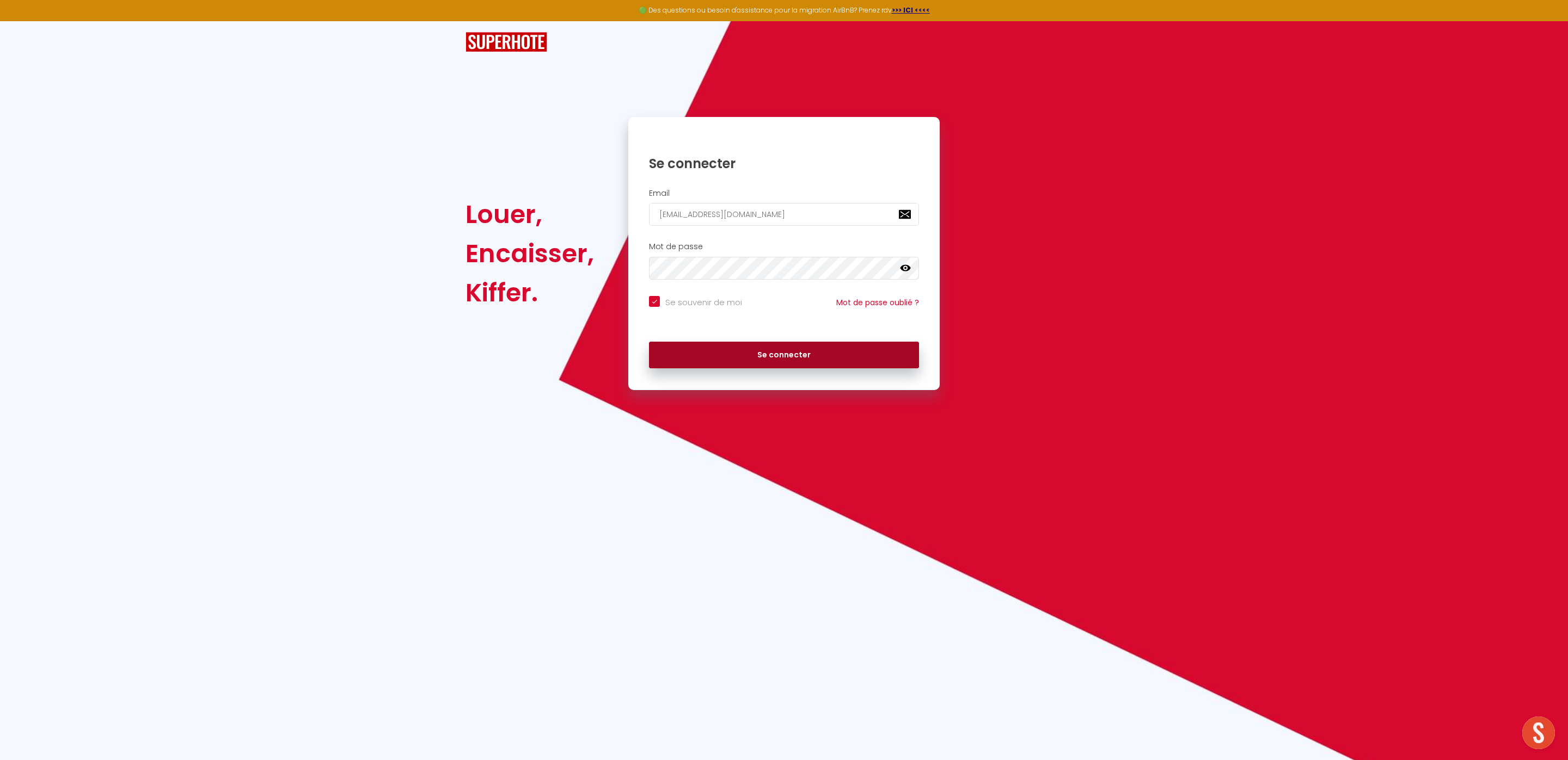
click at [764, 359] on button "Se connecter" at bounding box center [783, 355] width 270 height 27
checkbox input "true"
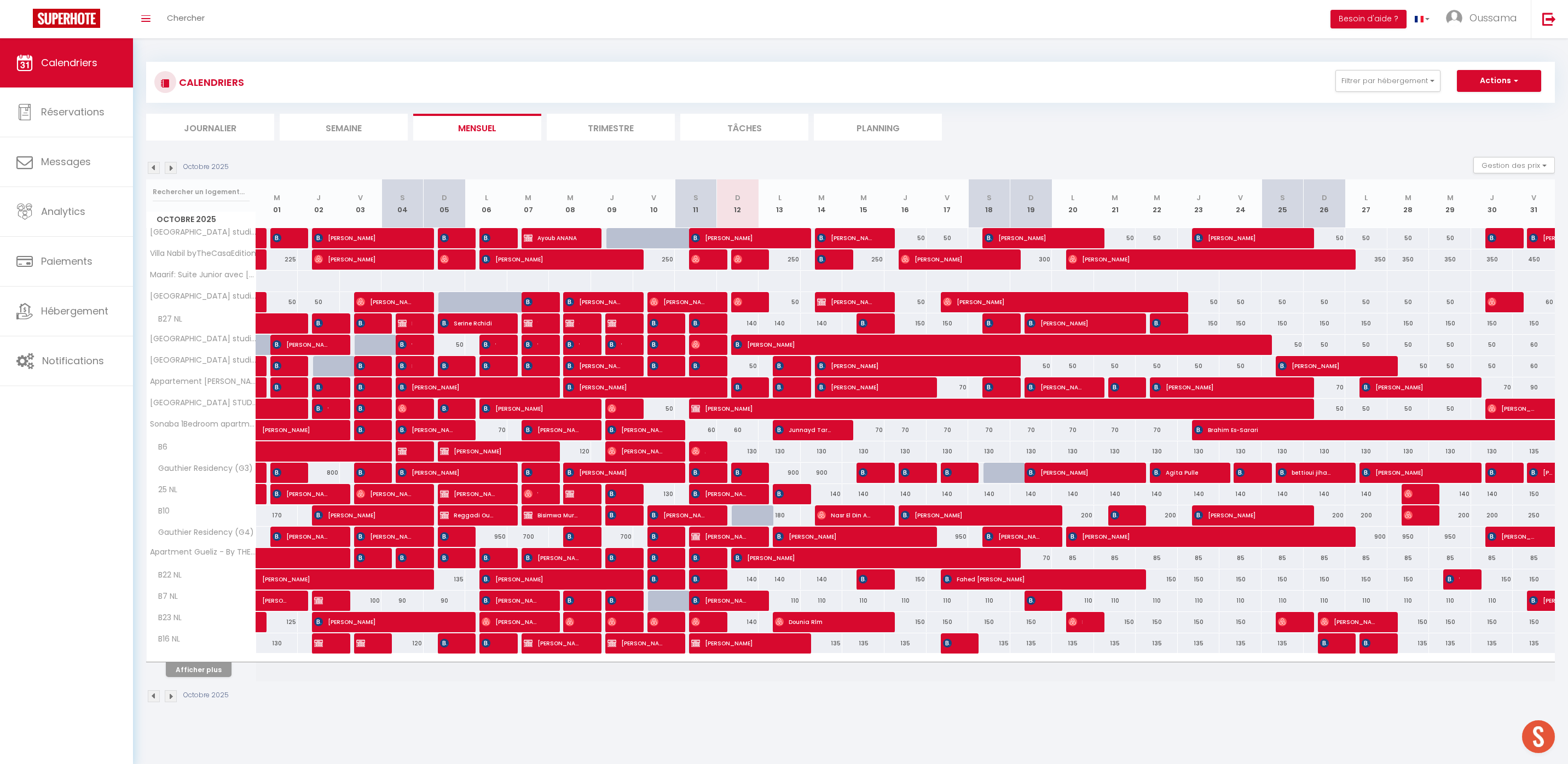
click at [238, 135] on li "Journalier" at bounding box center [210, 127] width 128 height 27
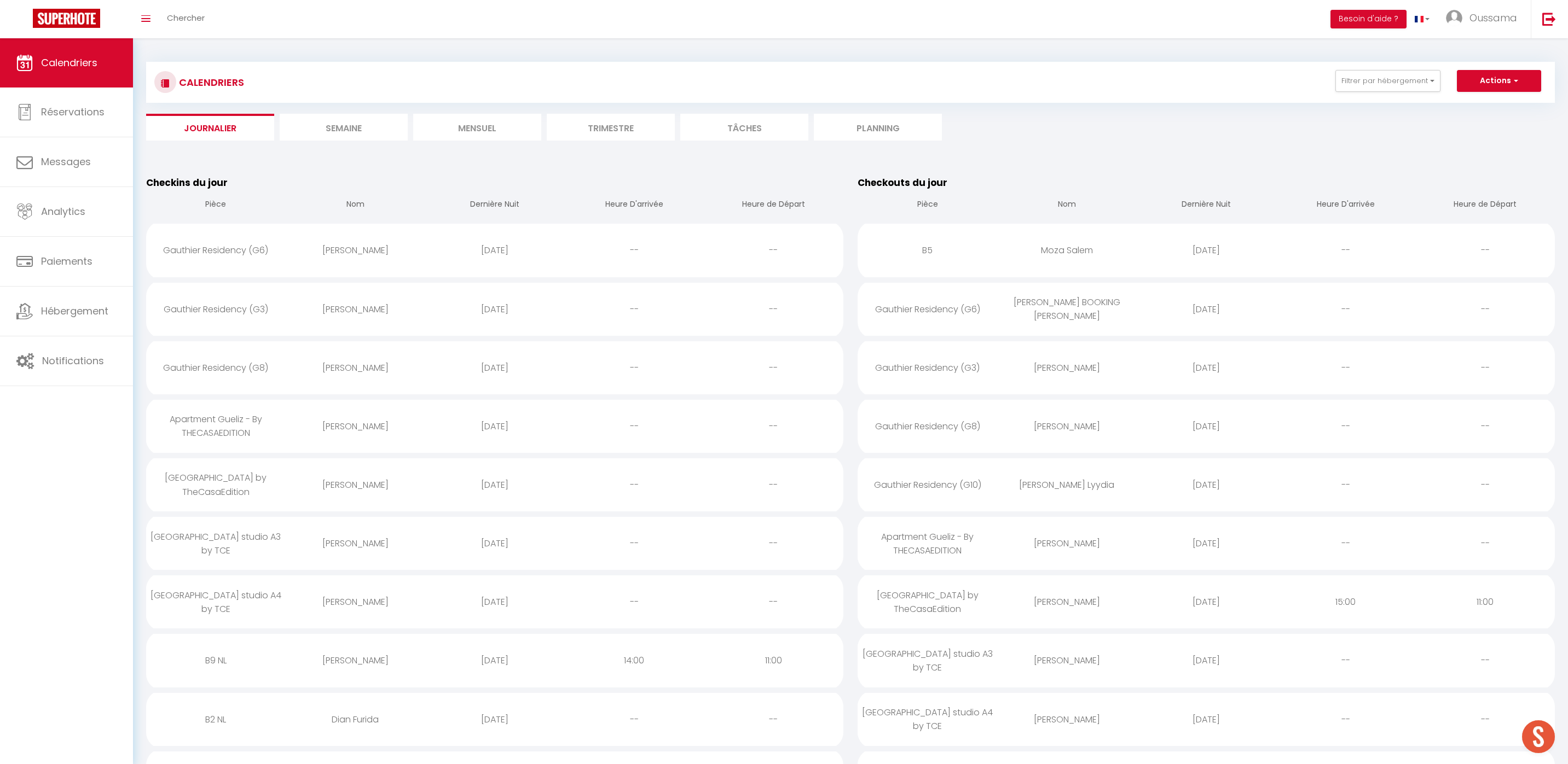
click at [349, 365] on div "[PERSON_NAME]" at bounding box center [356, 367] width 140 height 36
select select "0"
select select "1"
select select
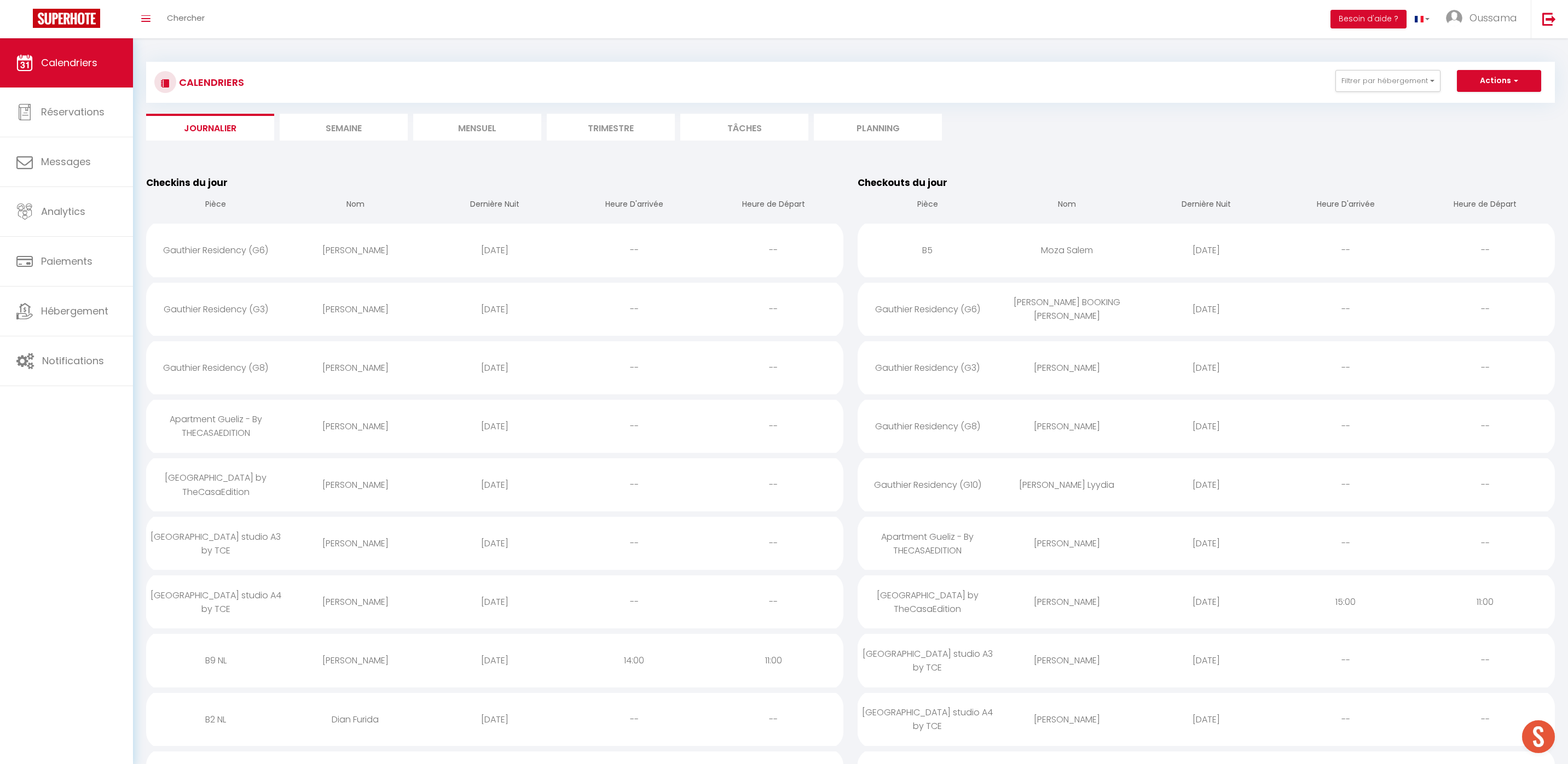
select select
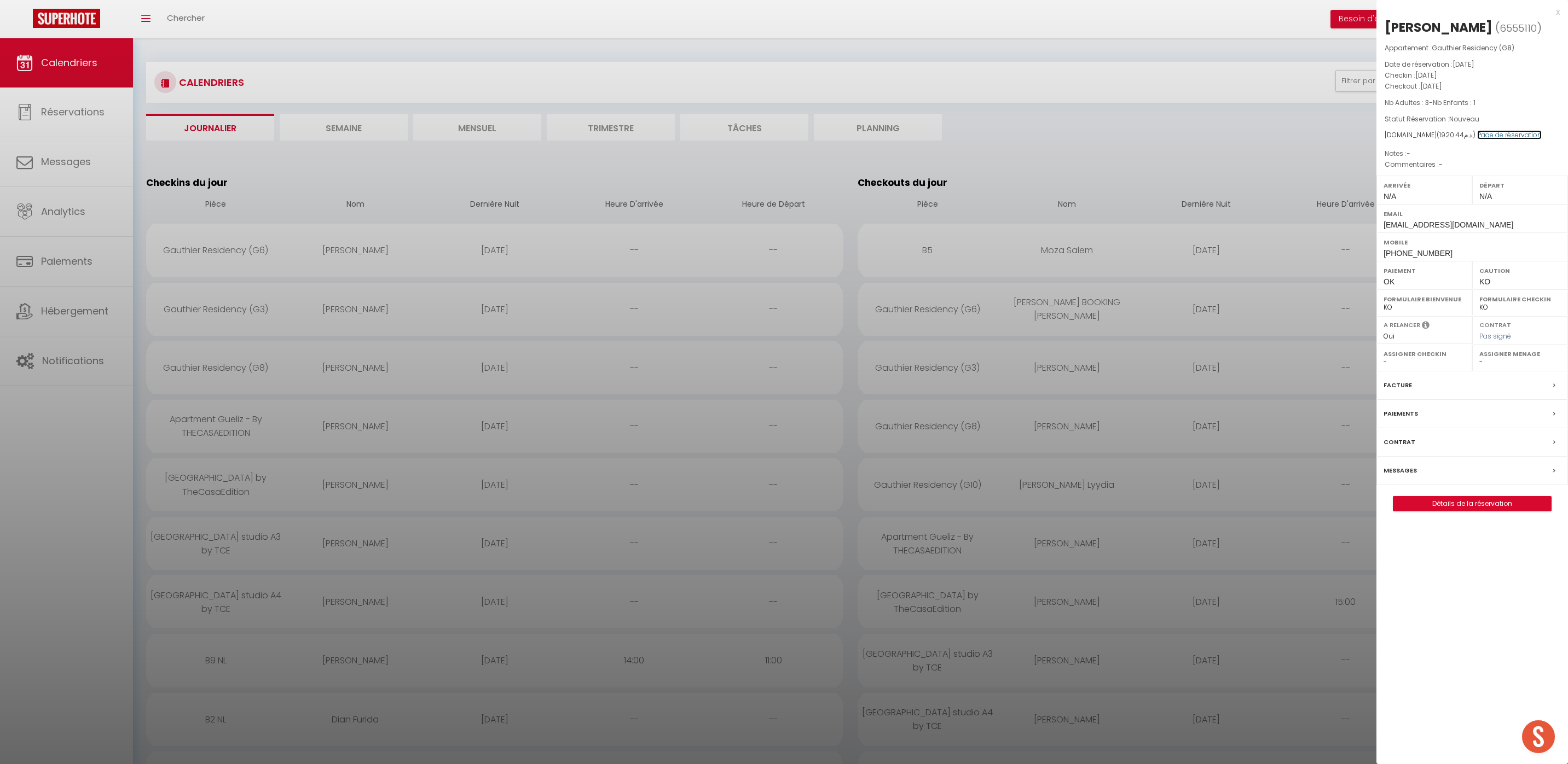
click at [1489, 135] on link "Page de réservation" at bounding box center [1509, 135] width 64 height 9
click at [632, 360] on div at bounding box center [784, 382] width 1568 height 764
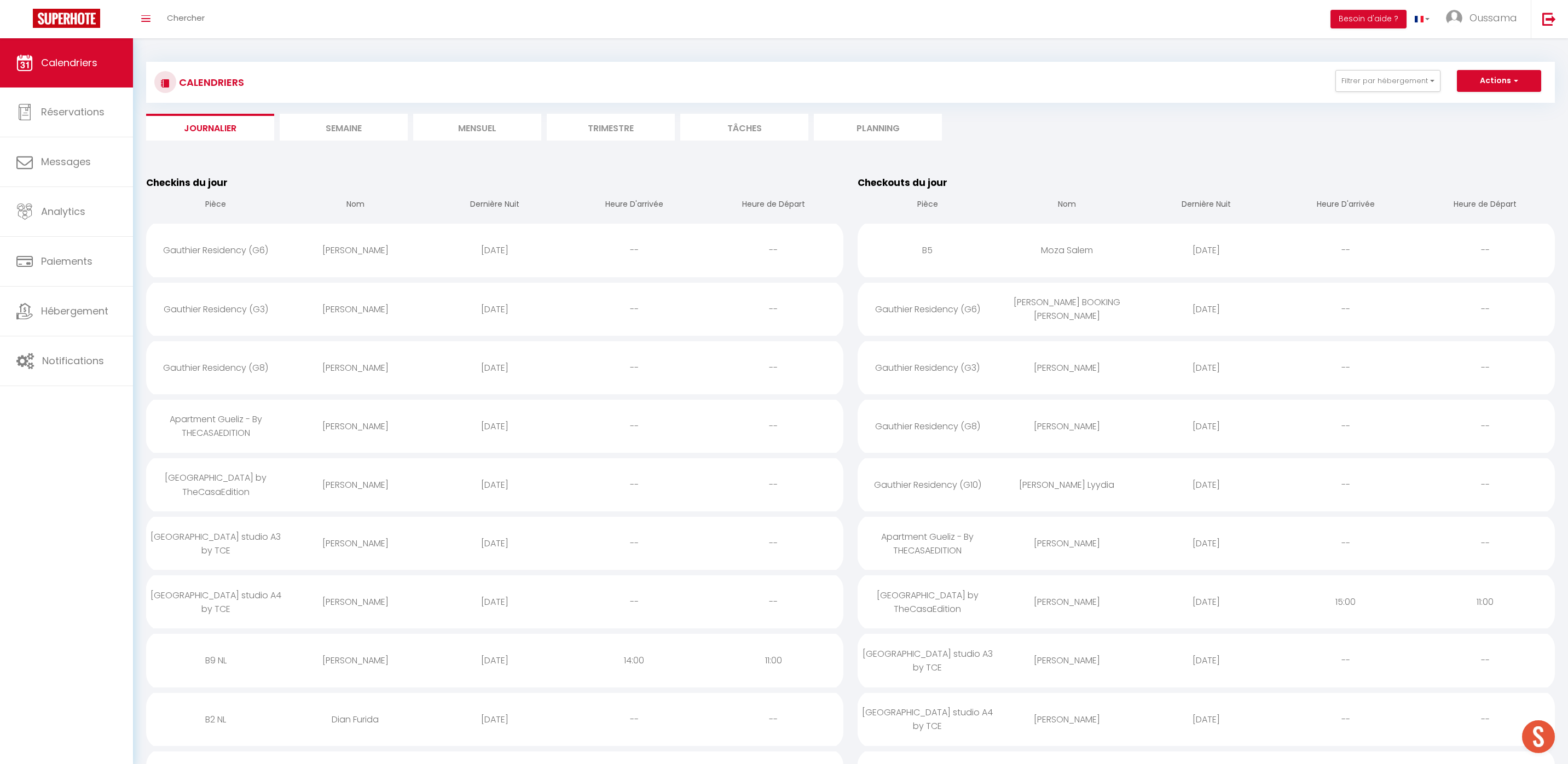
click at [373, 244] on div "[PERSON_NAME]" at bounding box center [356, 250] width 140 height 36
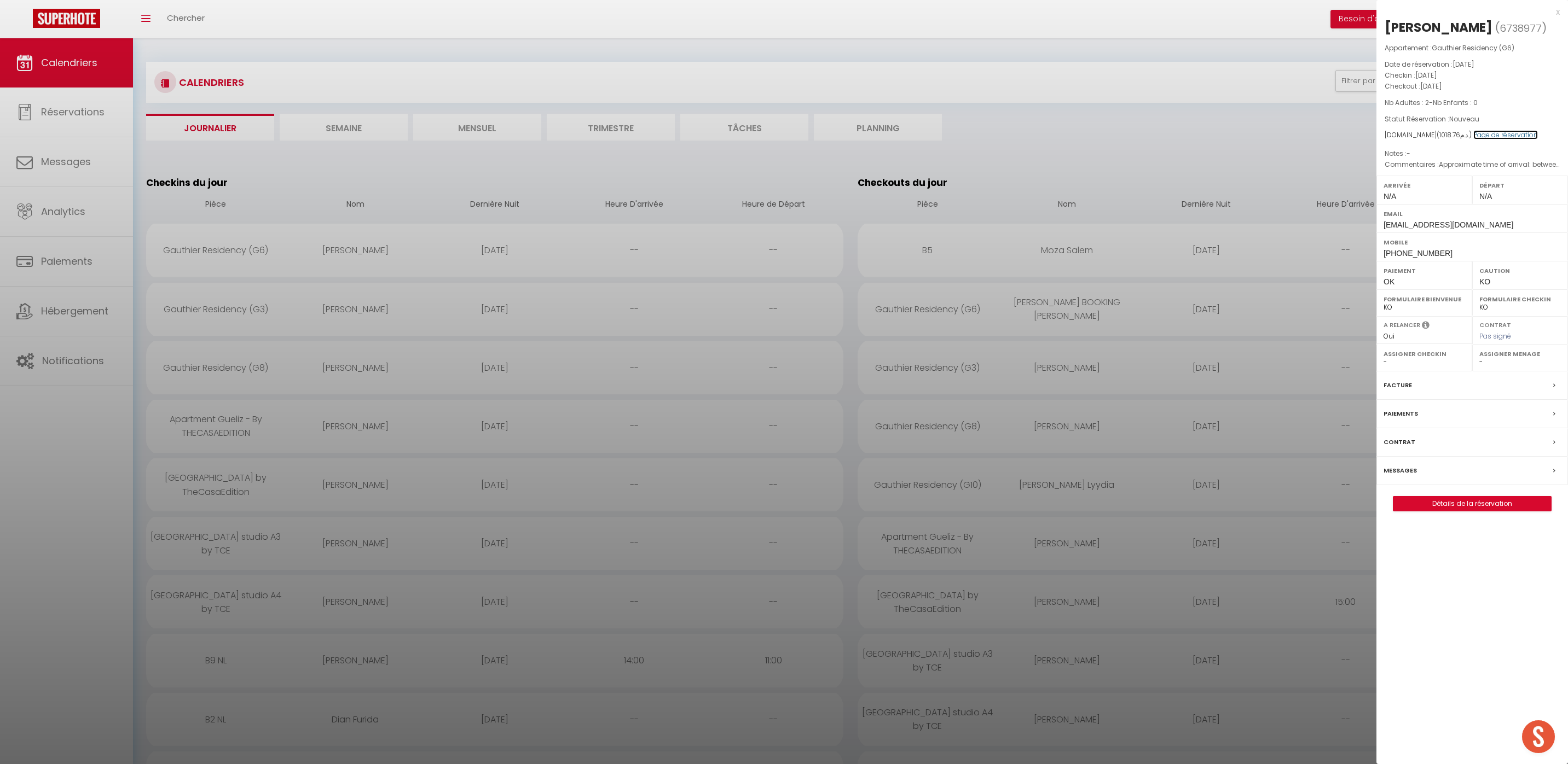
click at [1526, 135] on link "Page de réservation" at bounding box center [1505, 135] width 64 height 9
click at [346, 314] on div at bounding box center [784, 382] width 1568 height 764
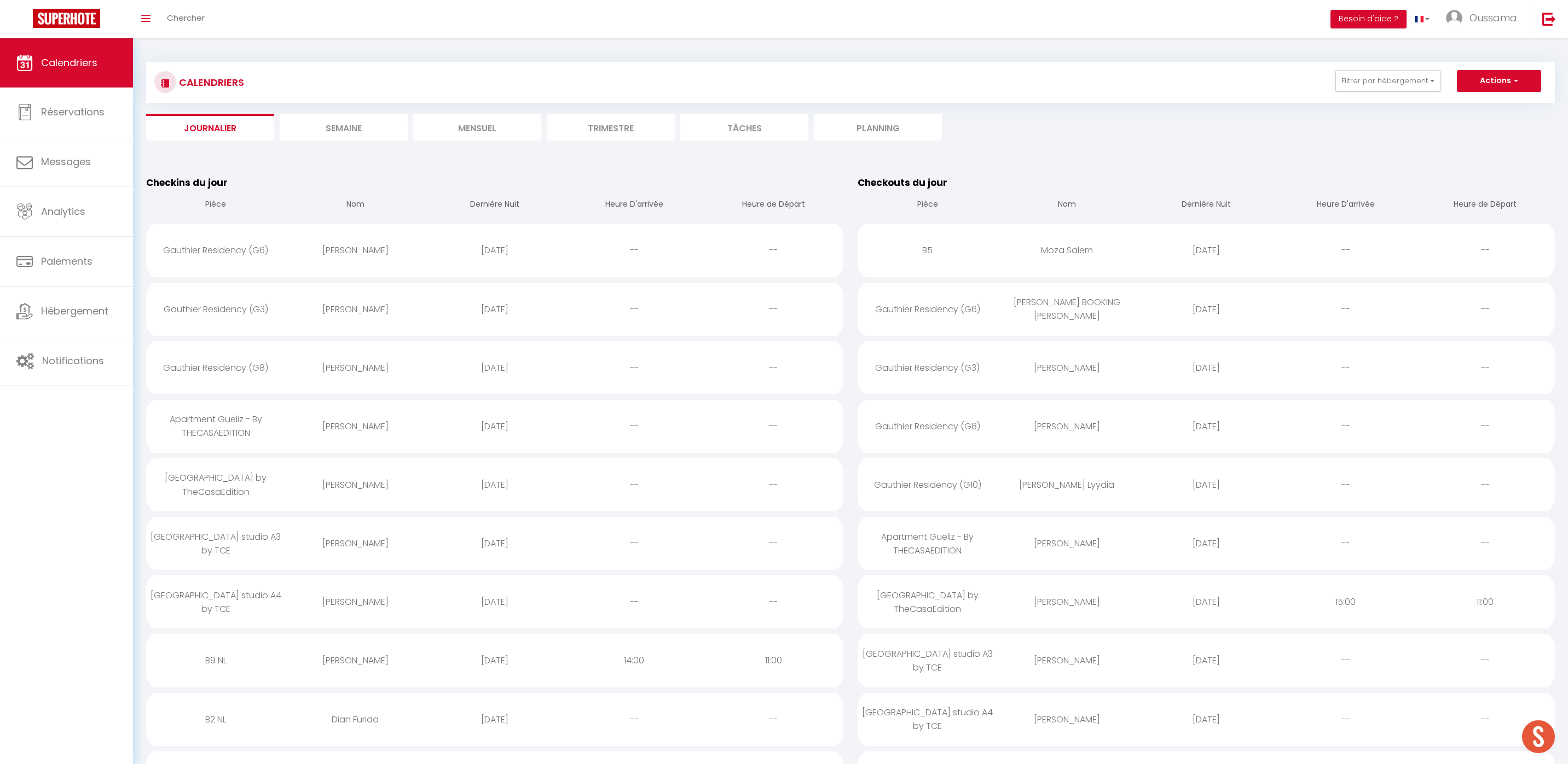
click at [347, 313] on div "[PERSON_NAME]" at bounding box center [356, 309] width 140 height 36
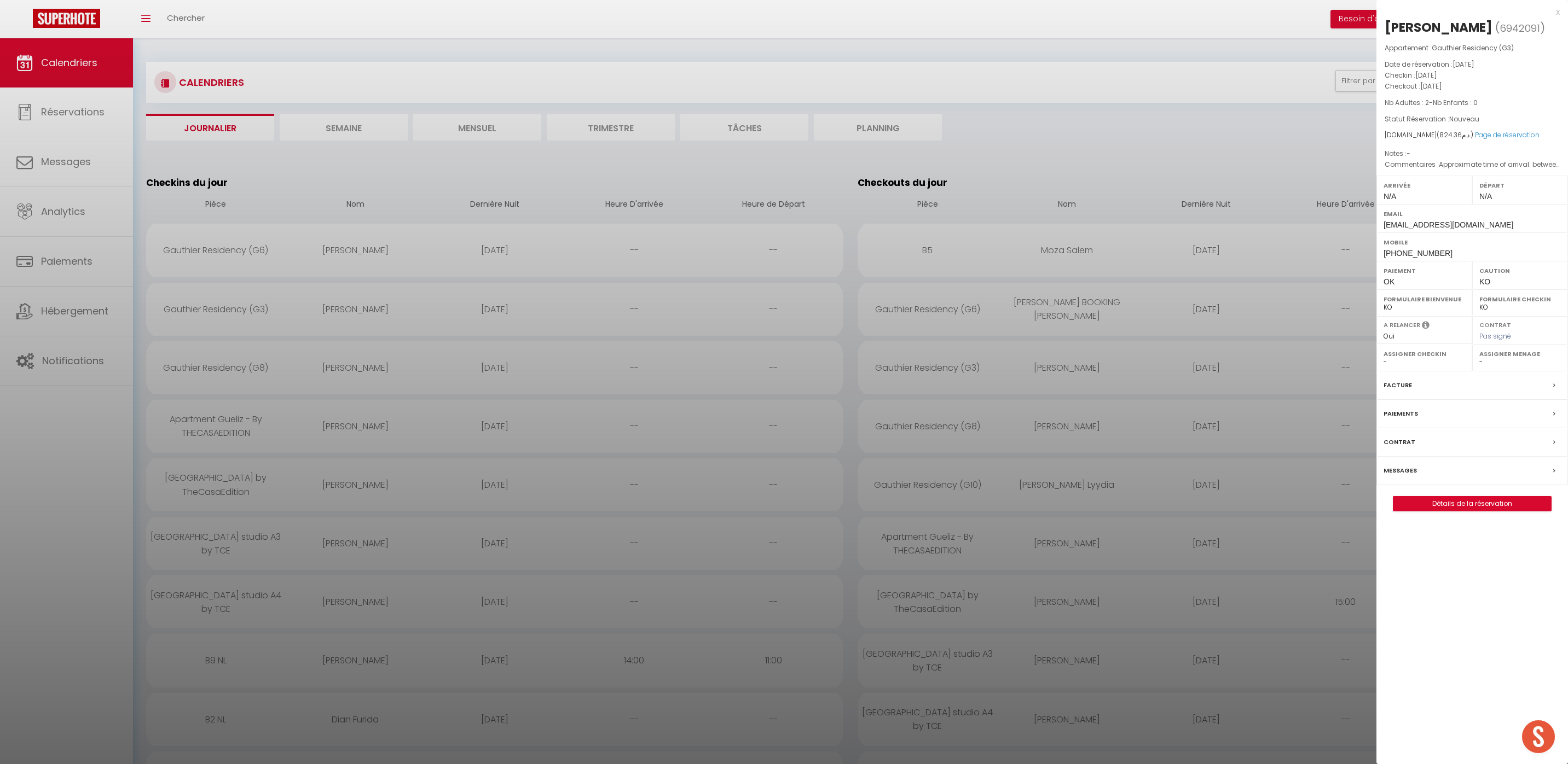
click at [1401, 468] on label "Messages" at bounding box center [1400, 470] width 33 height 11
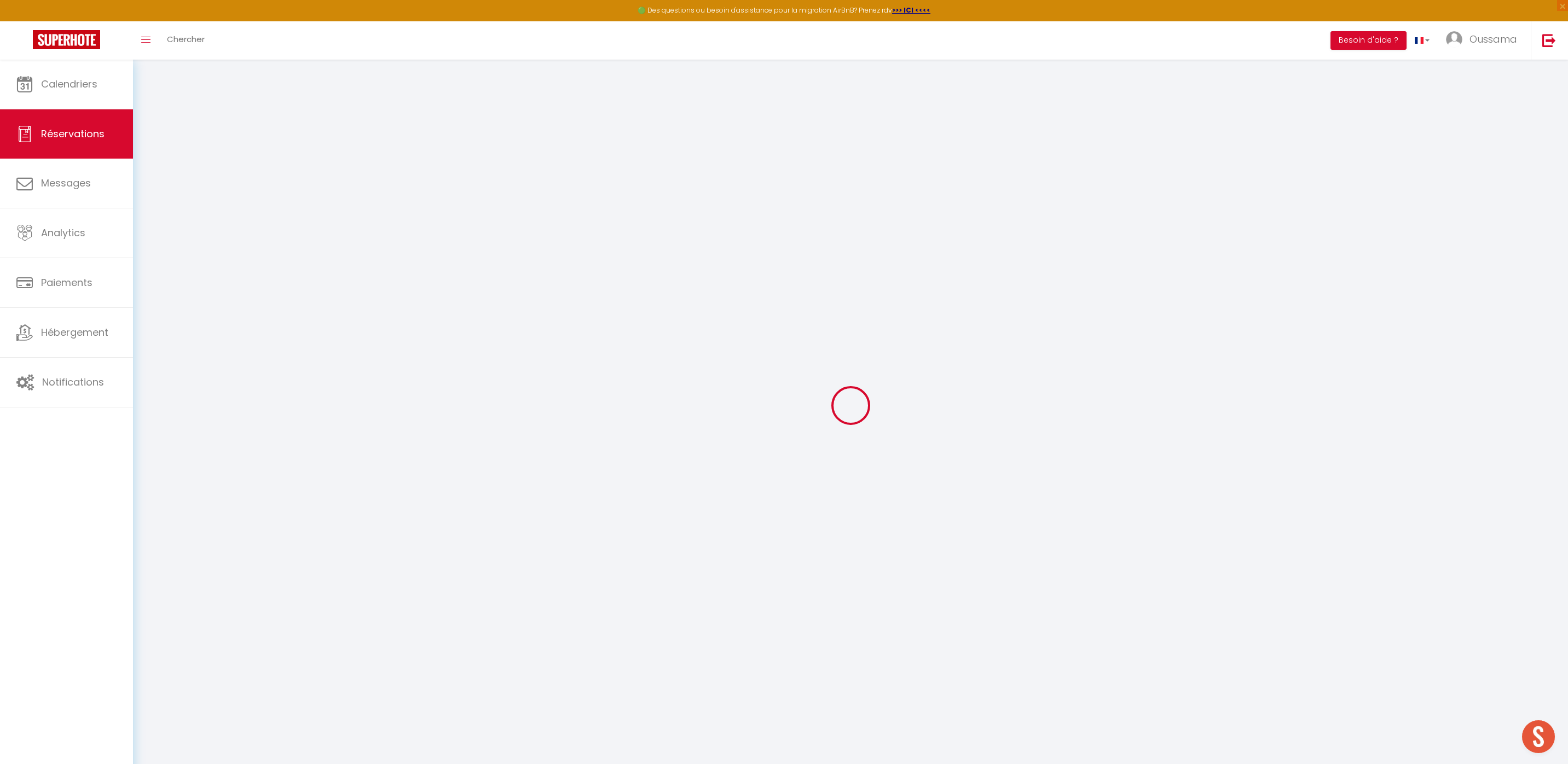
select select
checkbox input "false"
type textarea "Approximate time of arrival: between 16:00 and 17:00"
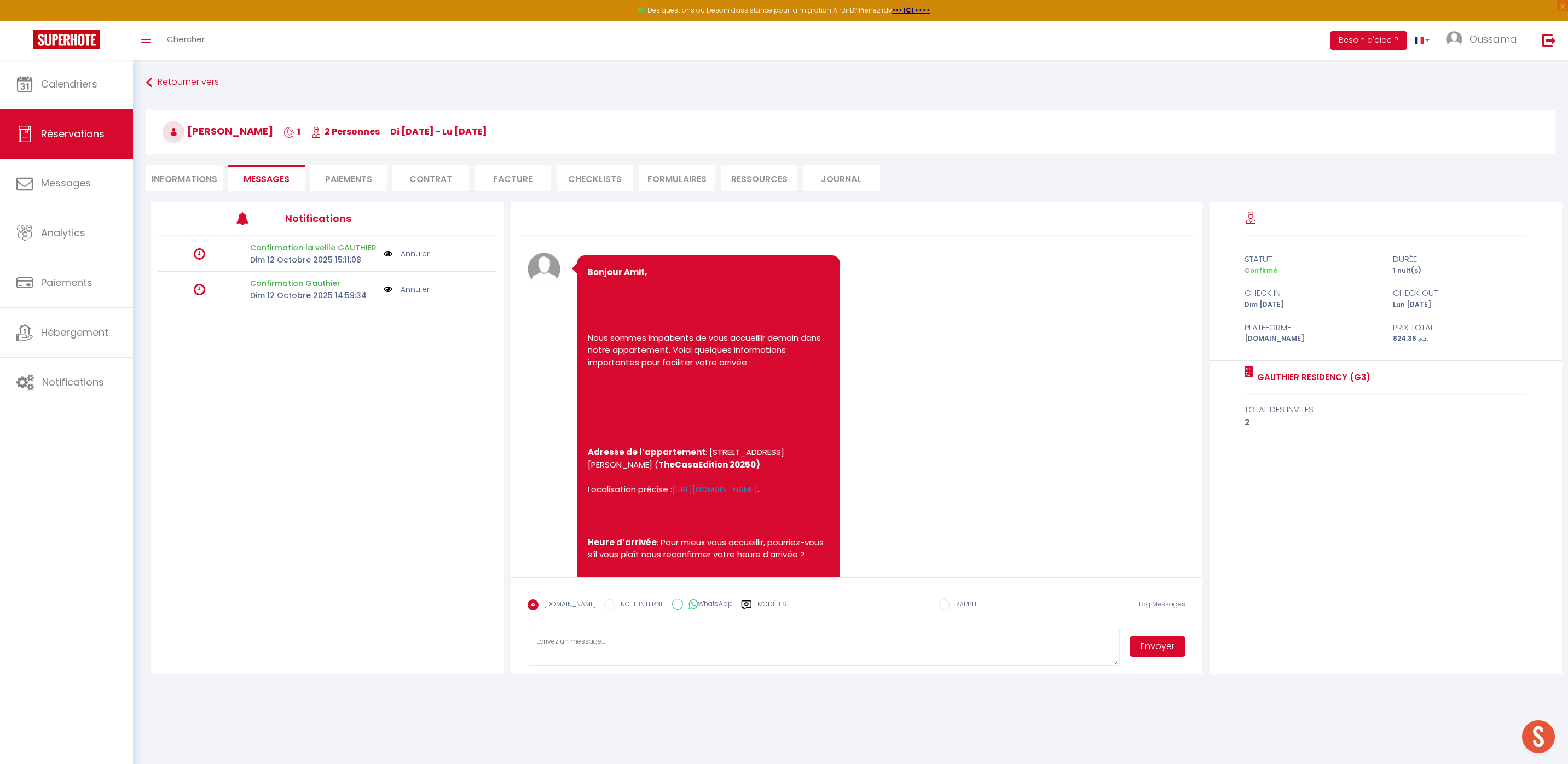
scroll to position [465, 0]
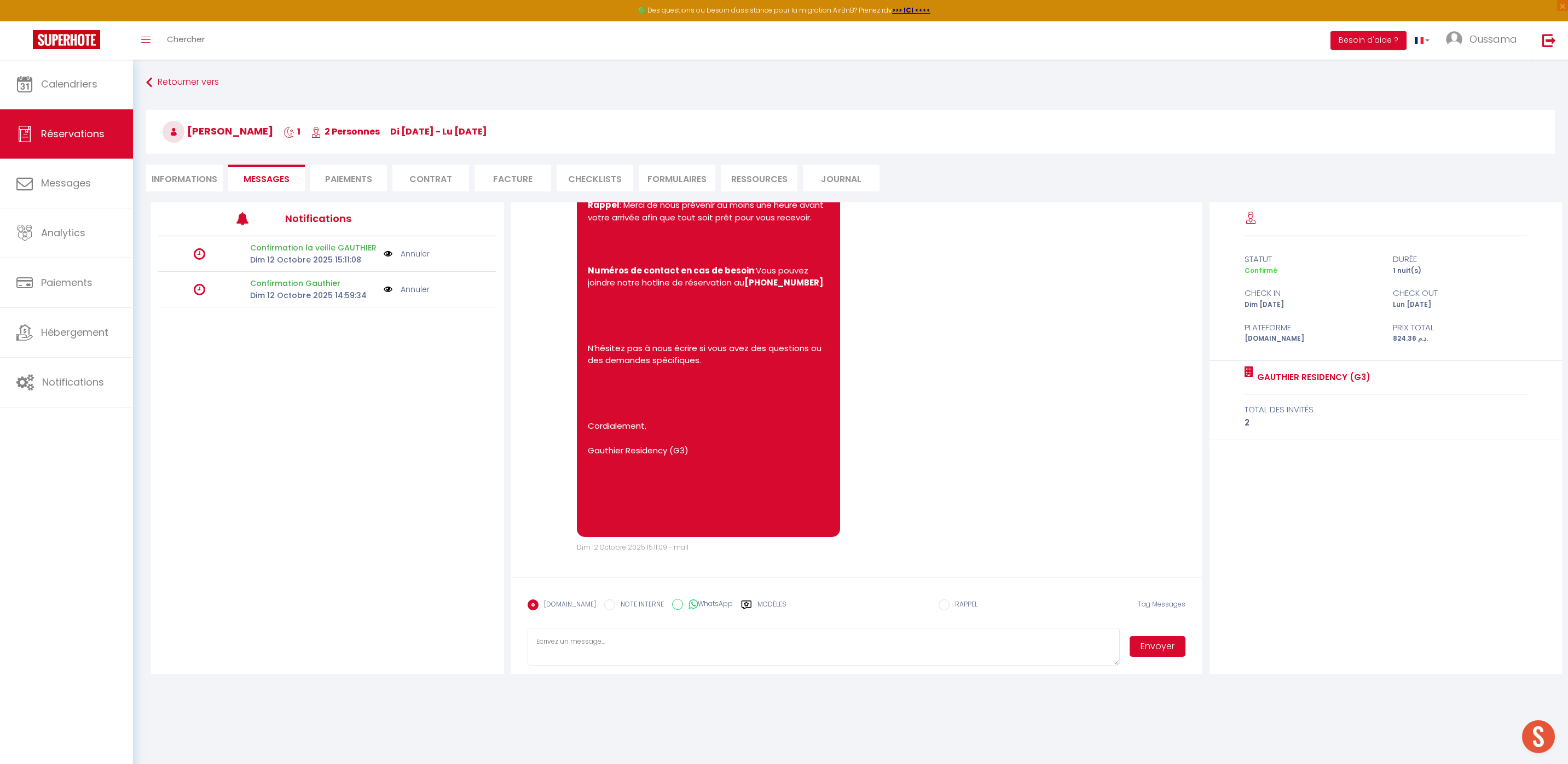
click at [672, 606] on input "WhatsApp" at bounding box center [678, 604] width 11 height 11
radio input "true"
radio input "false"
click at [757, 607] on label "Modèles" at bounding box center [772, 609] width 29 height 19
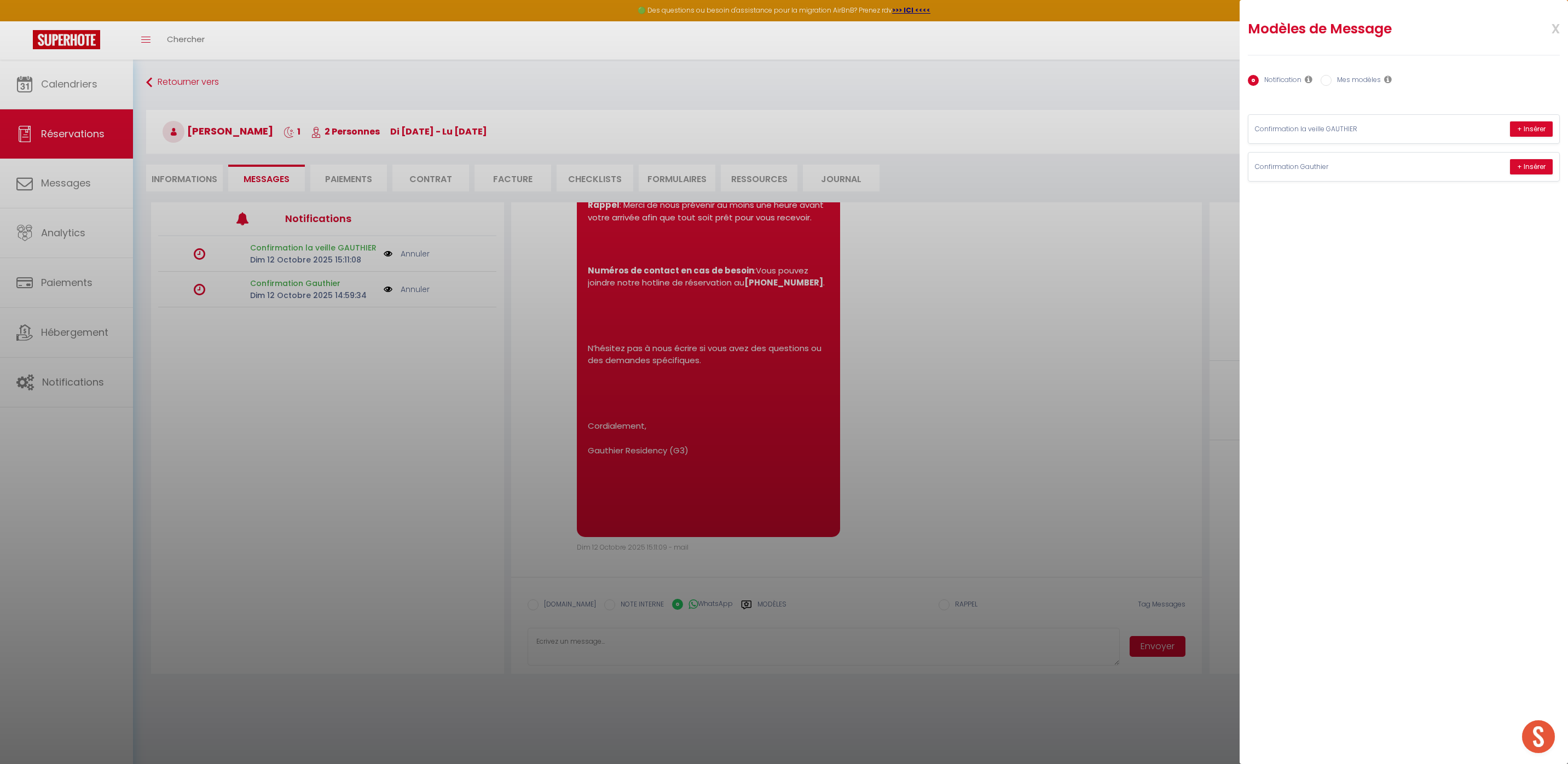
click at [1348, 78] on label "Mes modèles" at bounding box center [1356, 80] width 49 height 12
click at [1332, 78] on input "Mes modèles" at bounding box center [1326, 80] width 11 height 11
radio input "true"
radio input "false"
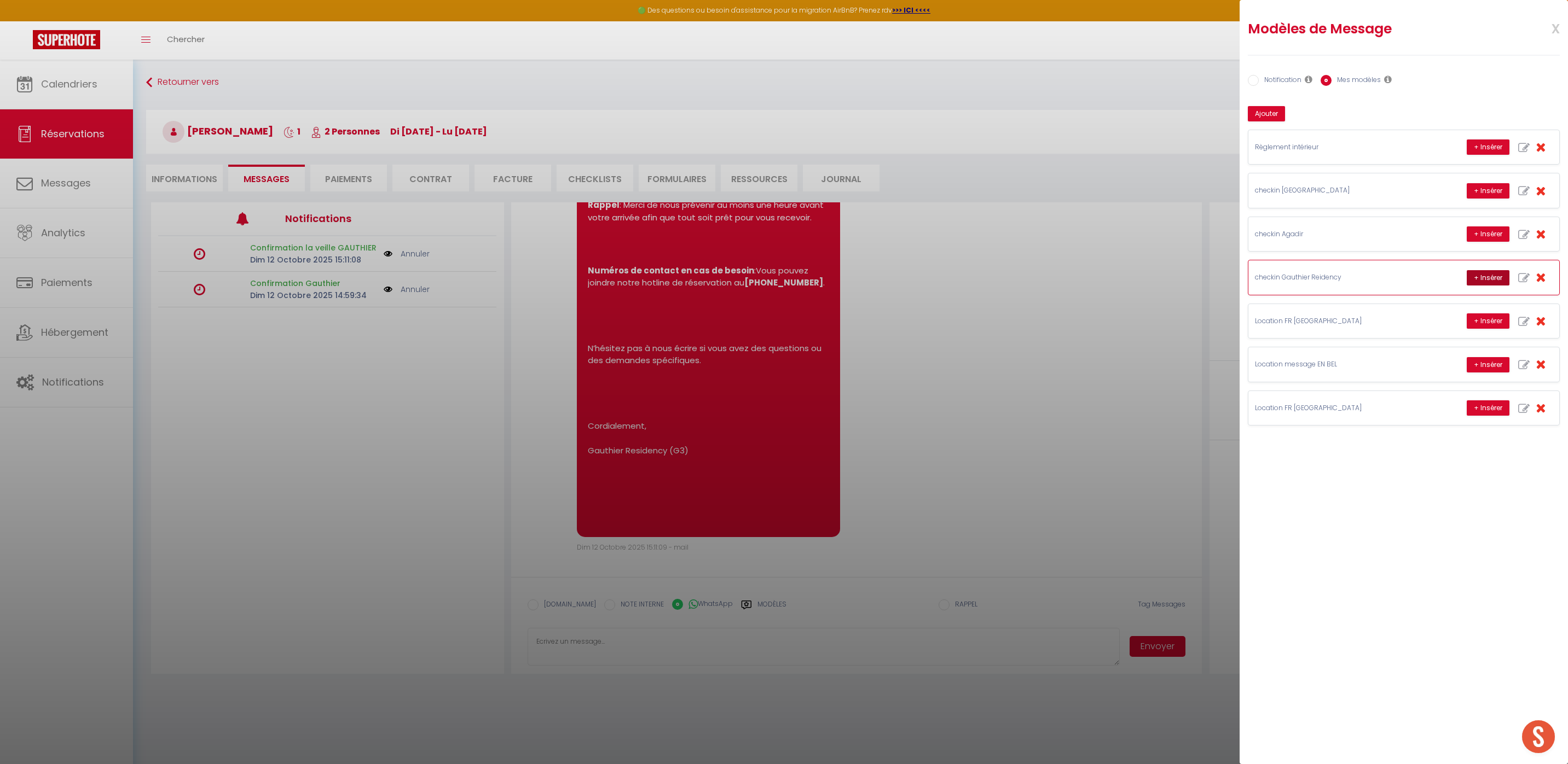
click at [1488, 279] on button "+ Insérer" at bounding box center [1488, 278] width 42 height 16
type textarea "Hello [PERSON_NAME], this is [PERSON_NAME] from Thecasaedition, the apartment t…"
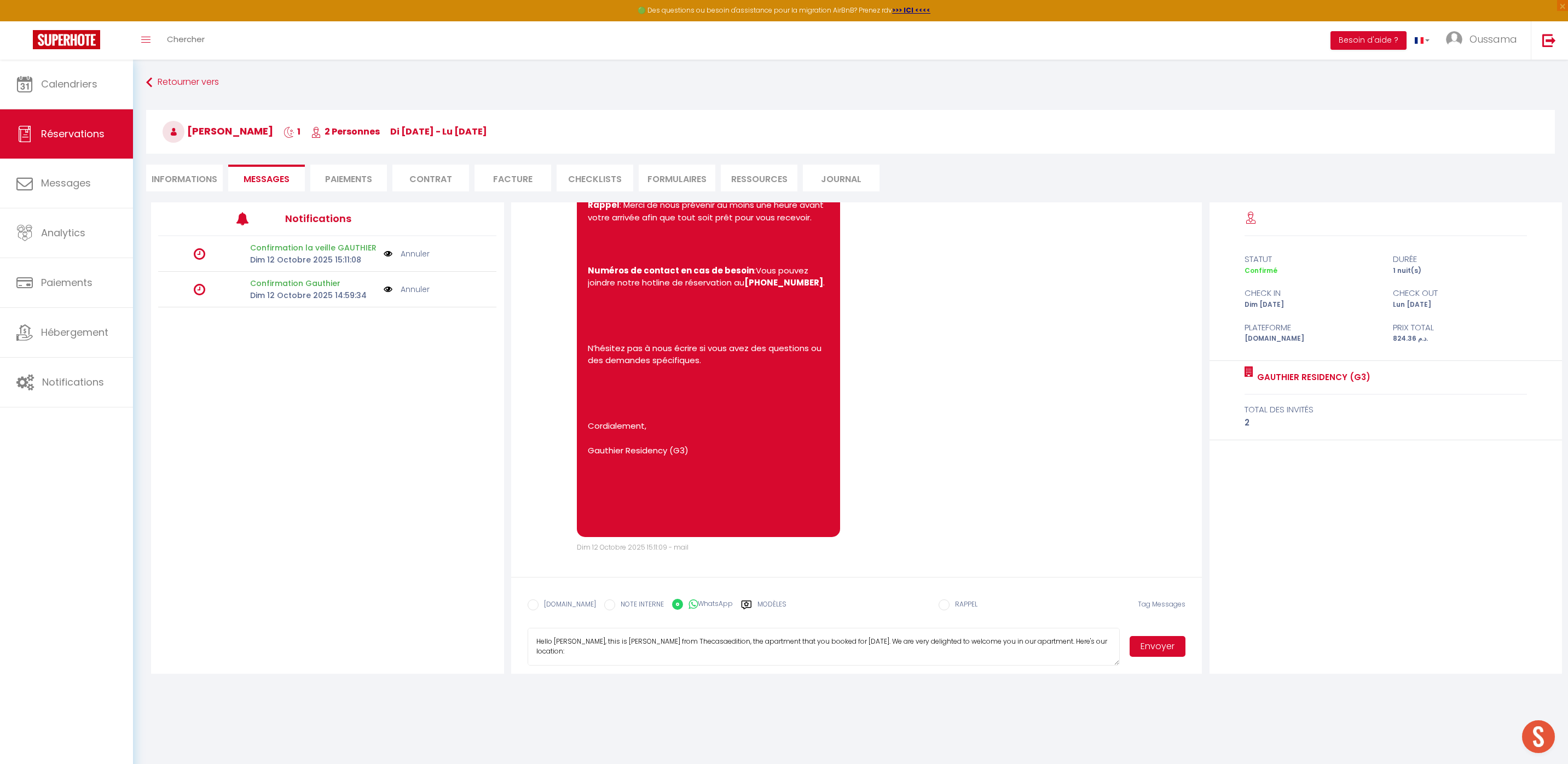
click at [1162, 644] on button "Envoyer" at bounding box center [1157, 646] width 56 height 21
click at [76, 102] on link "Calendriers" at bounding box center [66, 84] width 133 height 49
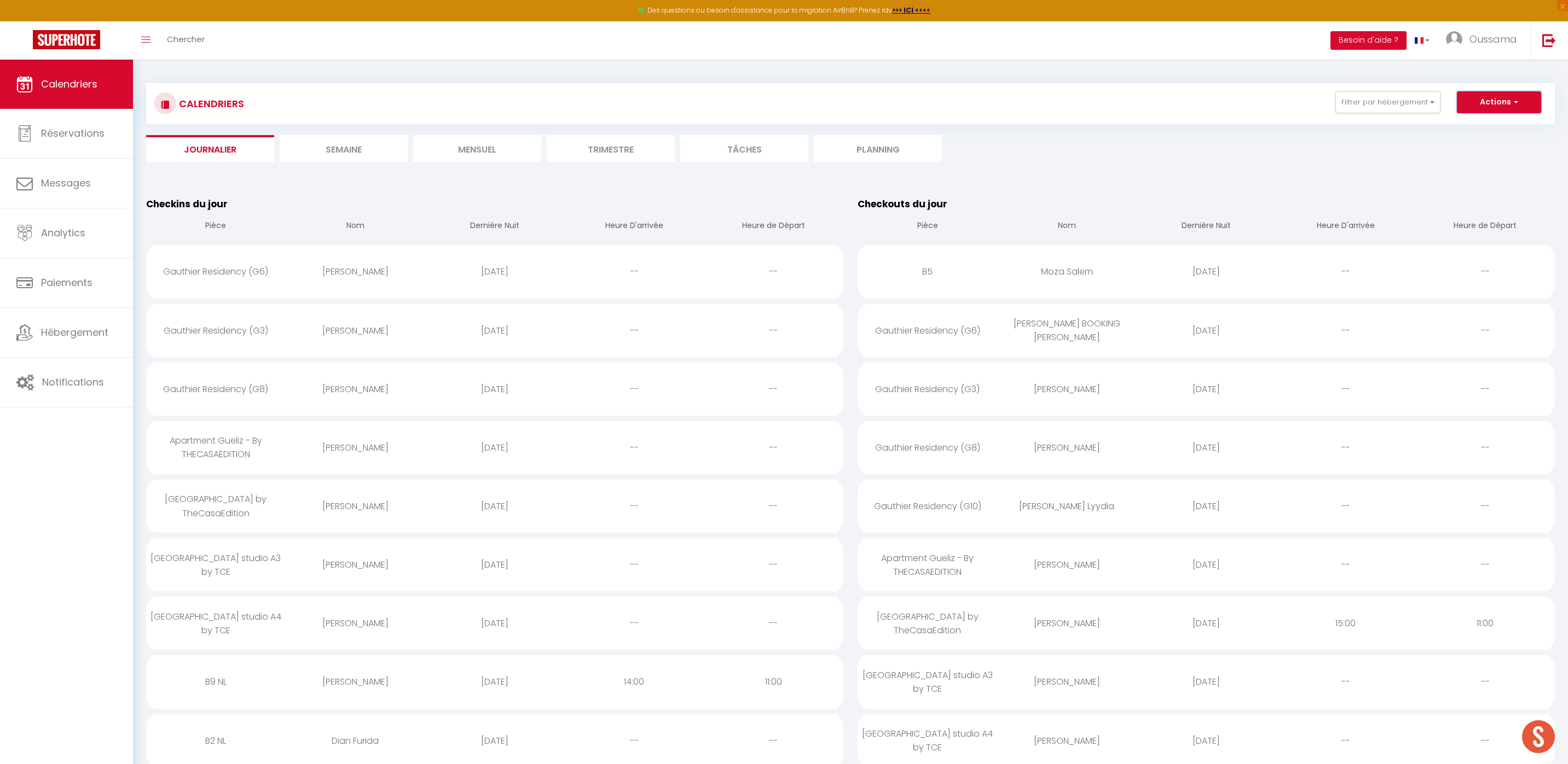
click at [1501, 98] on button "Actions" at bounding box center [1499, 102] width 84 height 22
click at [1496, 130] on link "Nouvelle réservation" at bounding box center [1487, 127] width 95 height 16
select select
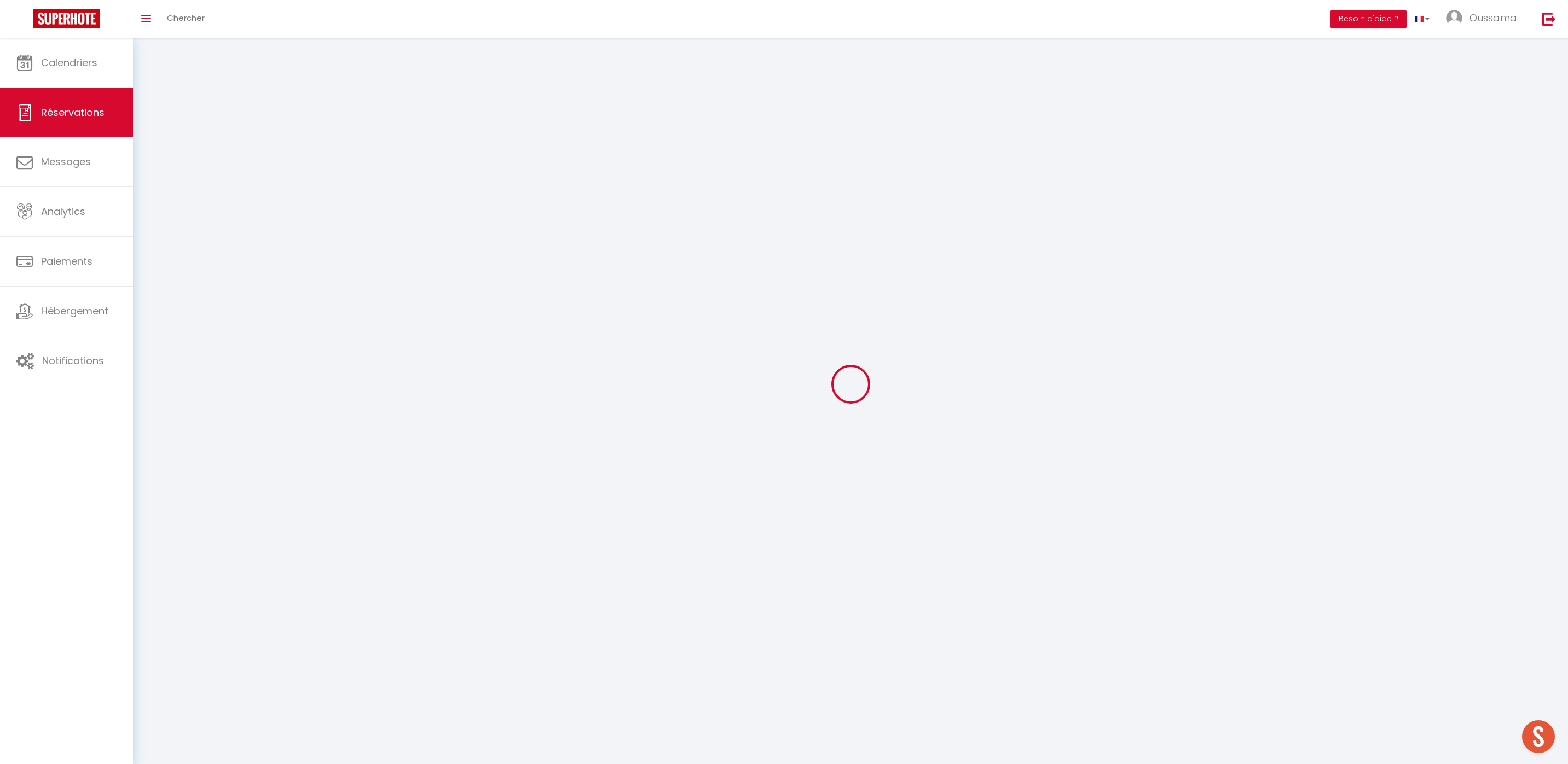
select select
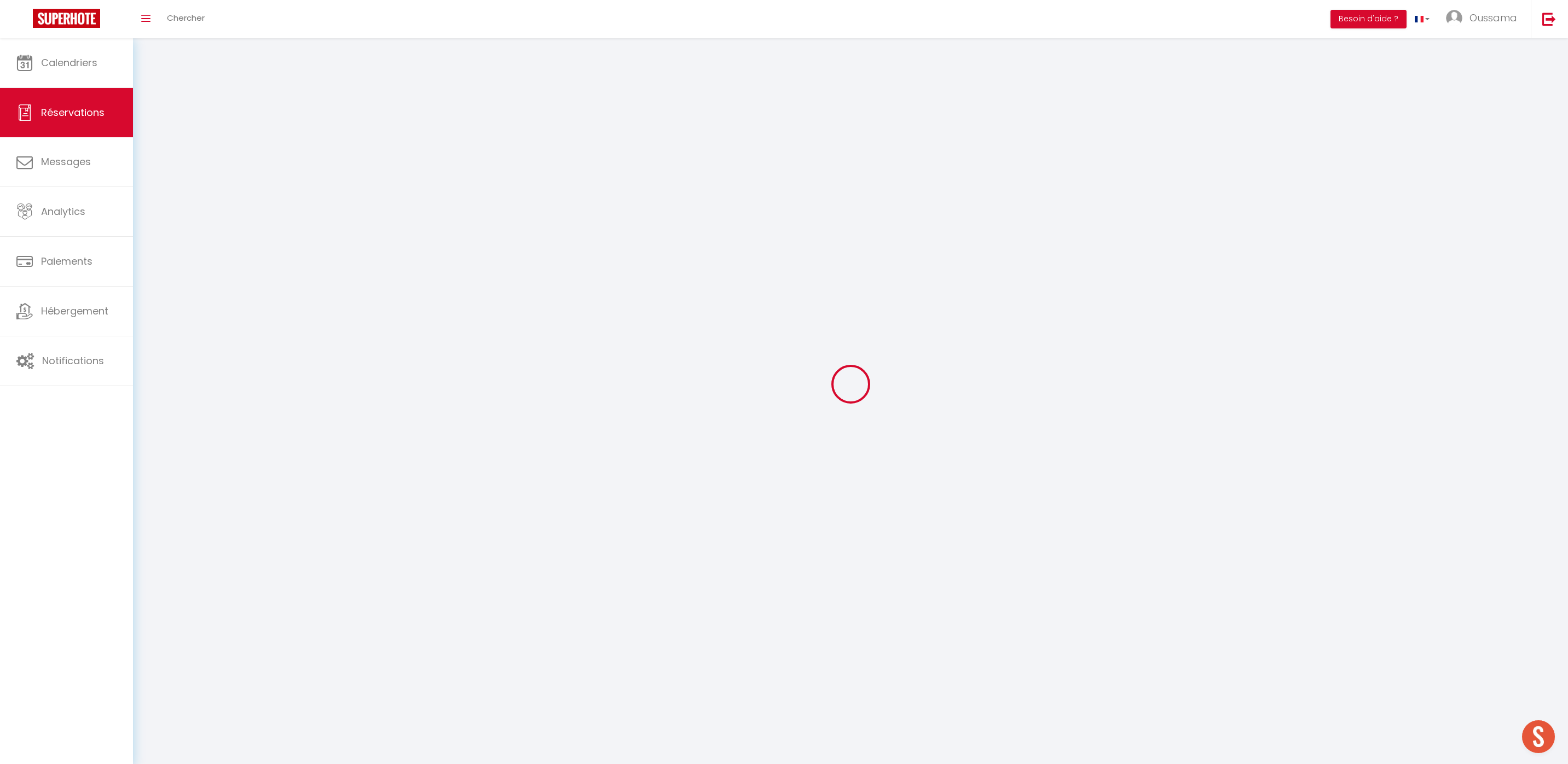
select select
checkbox input "false"
select select
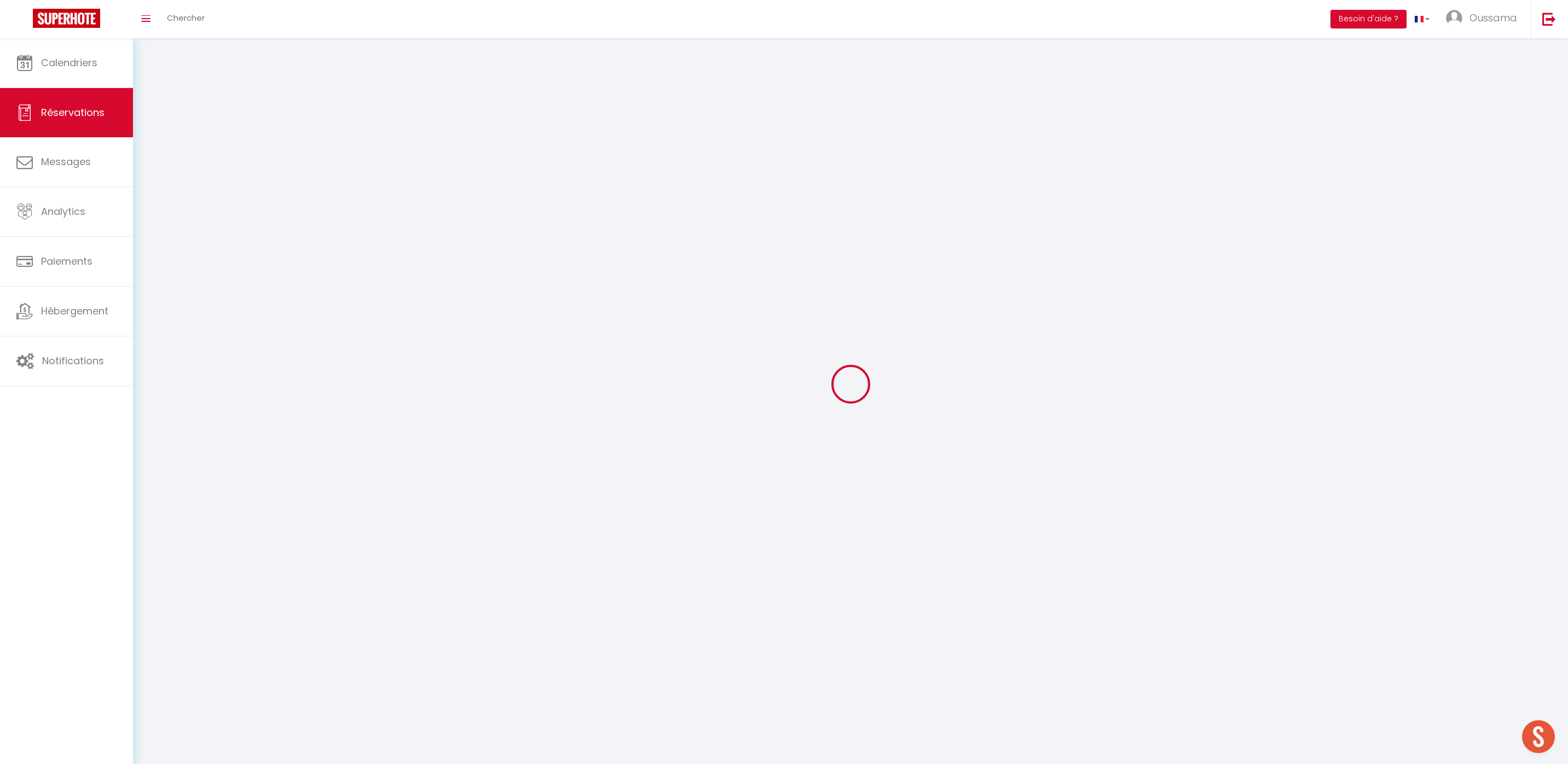
select select
checkbox input "false"
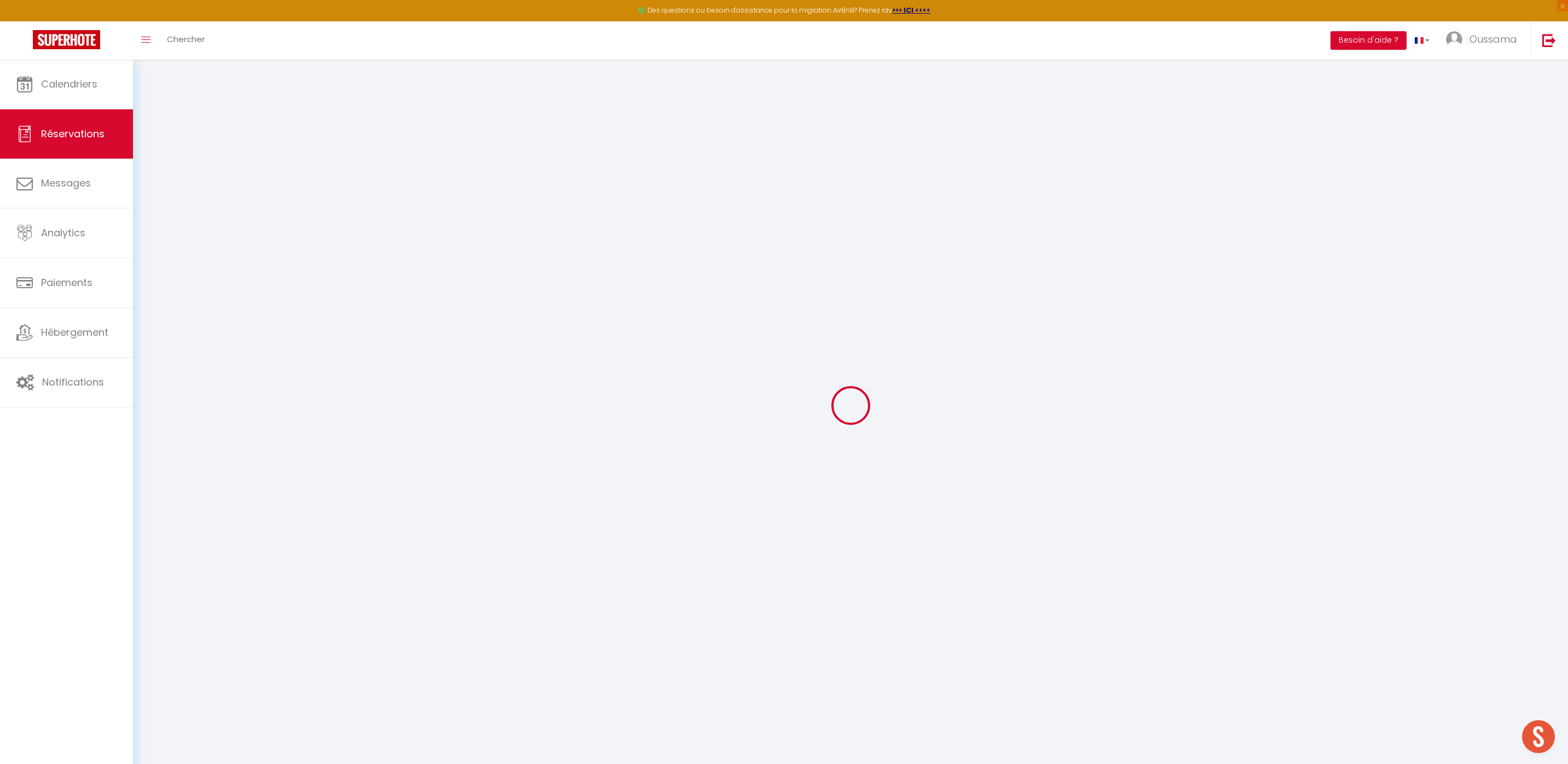
select select
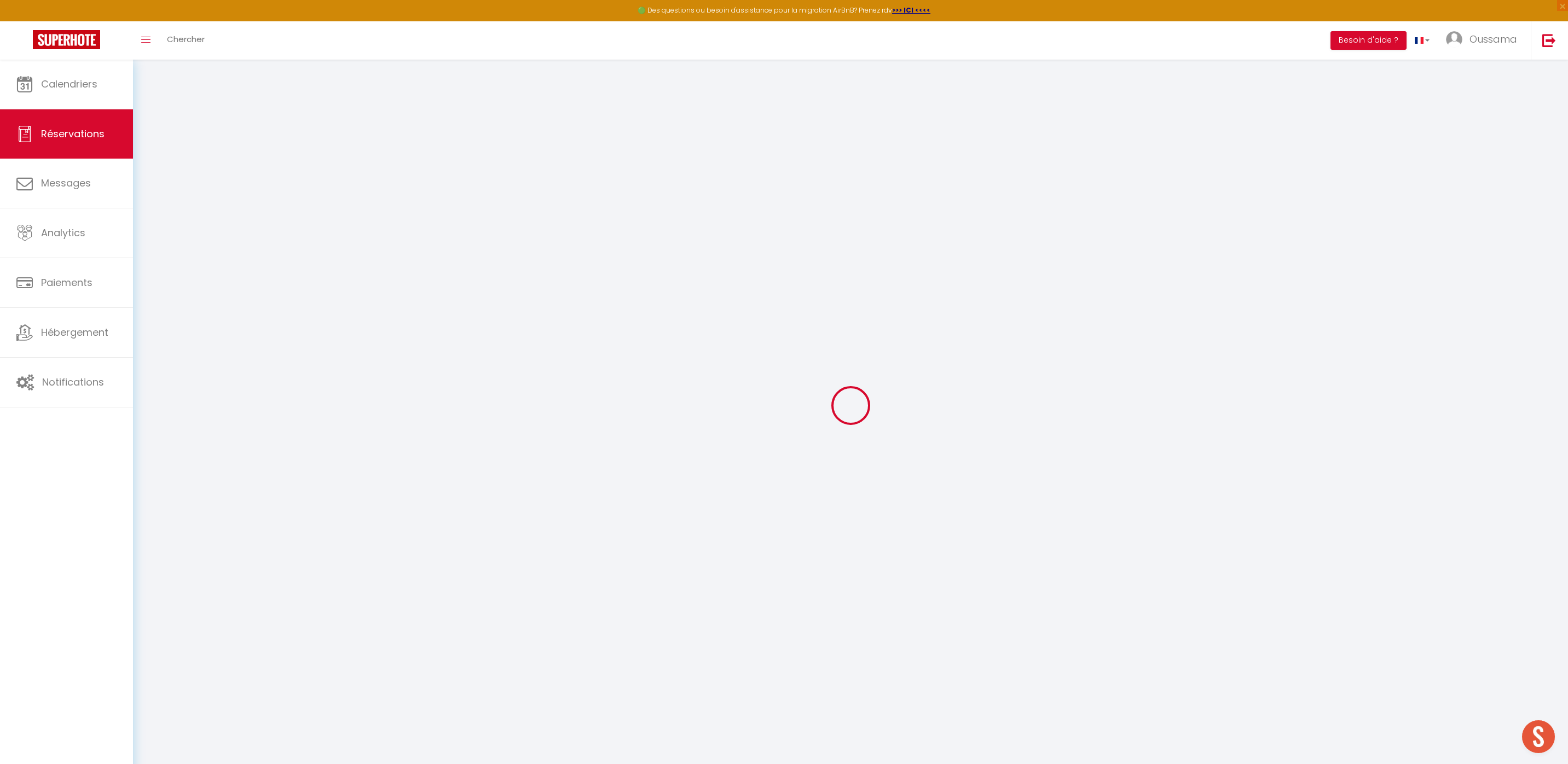
select select
checkbox input "false"
select select
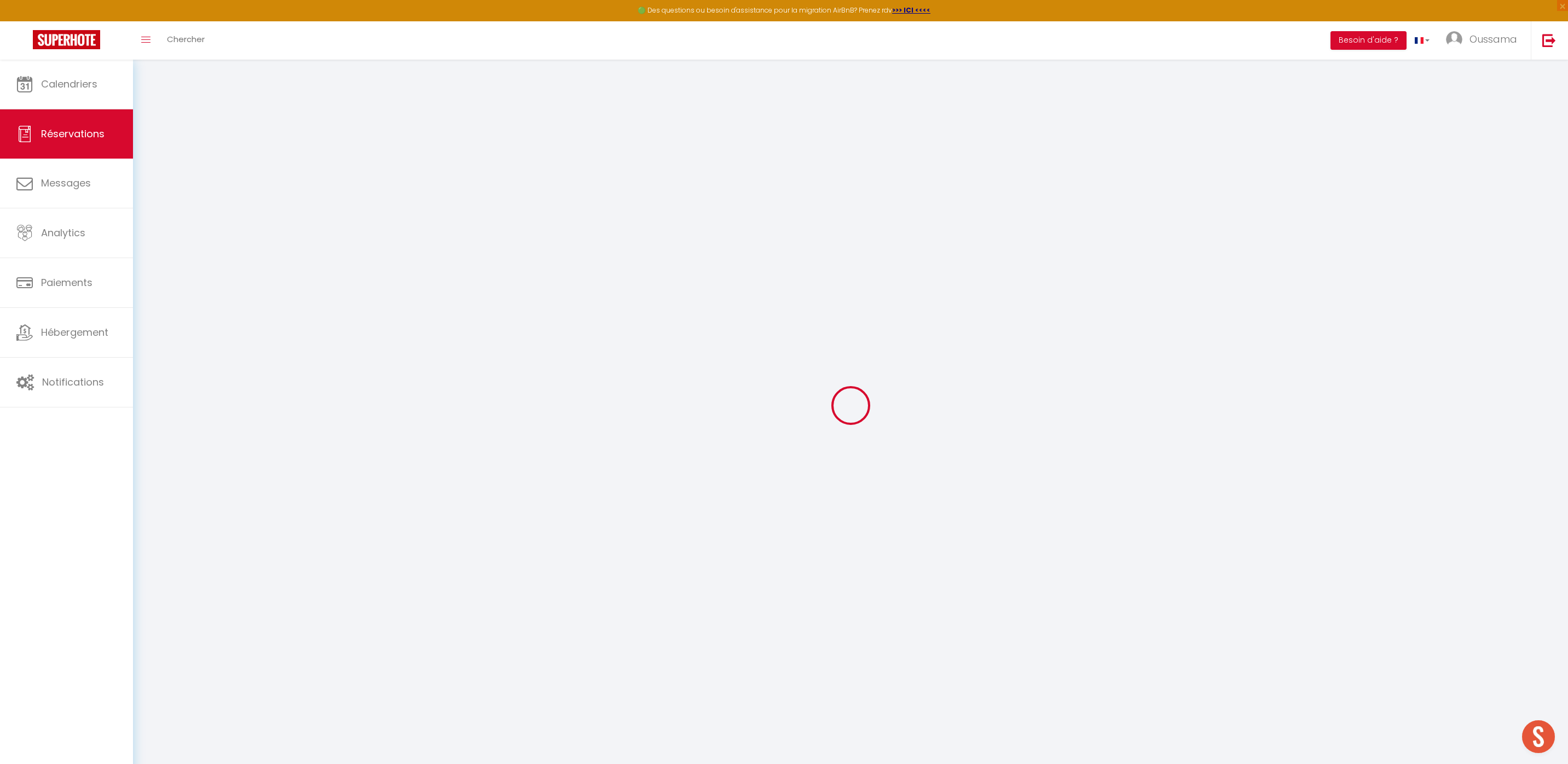
select select
checkbox input "false"
select select
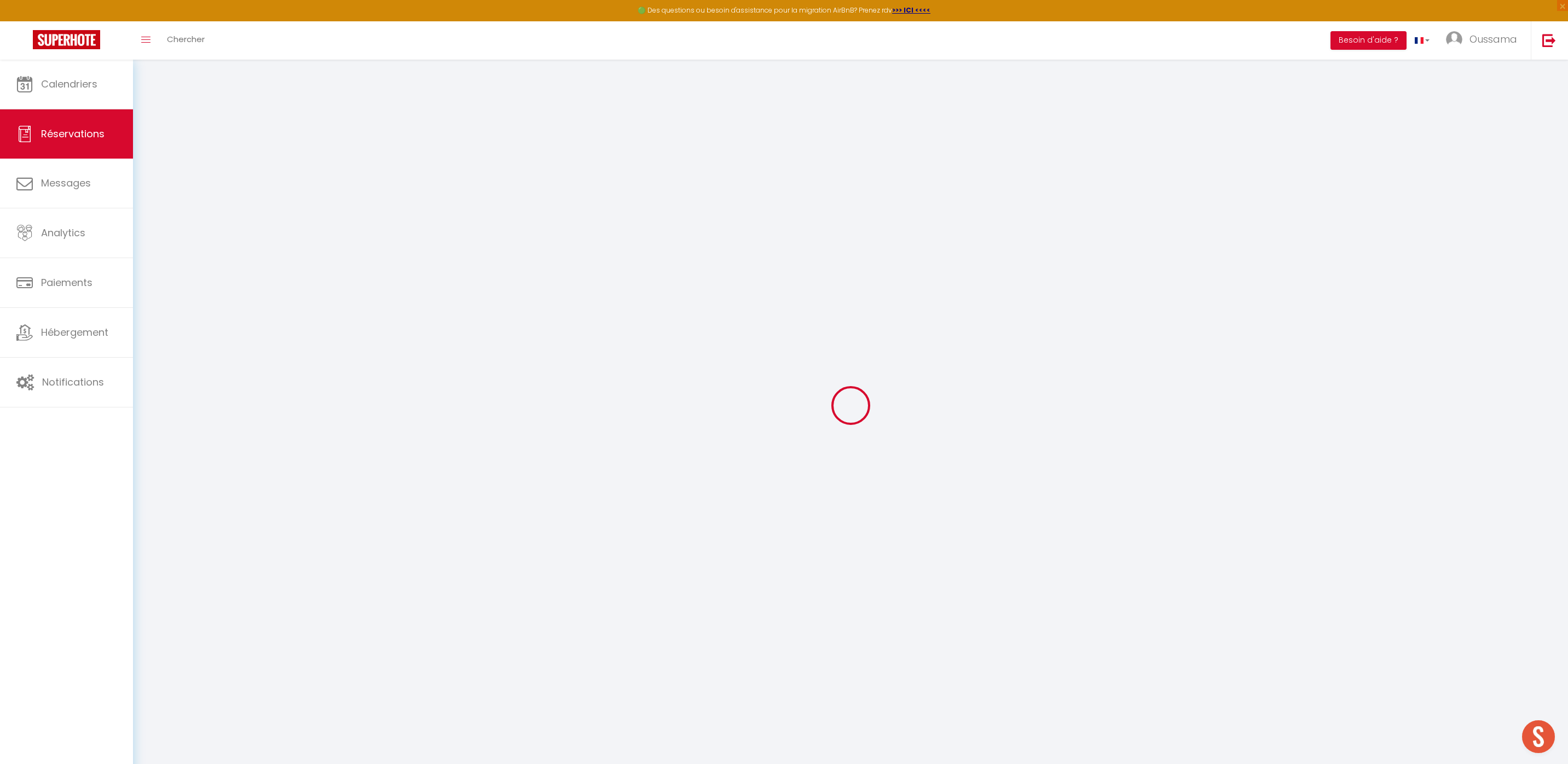
select select
checkbox input "false"
select select
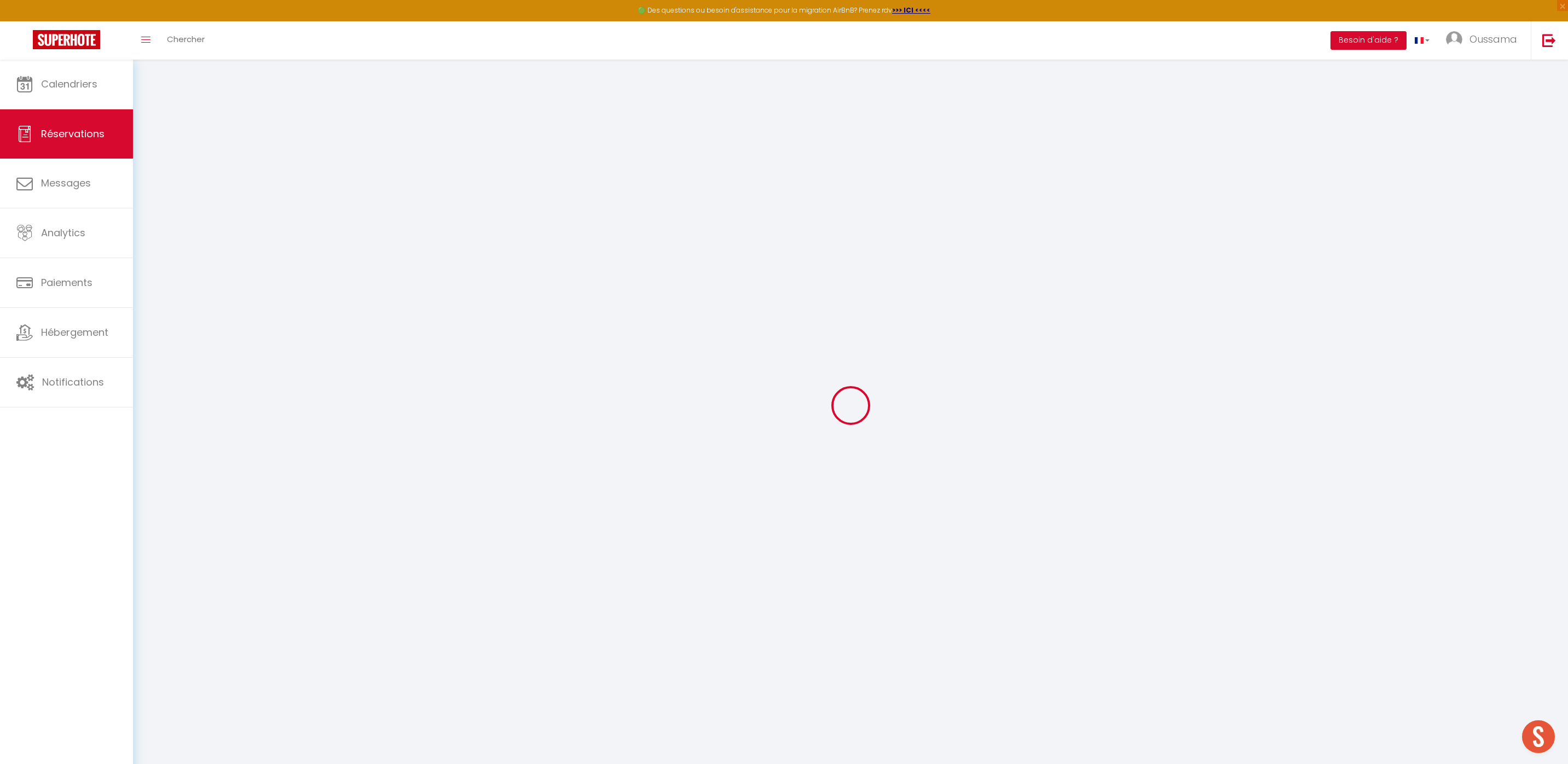
select select
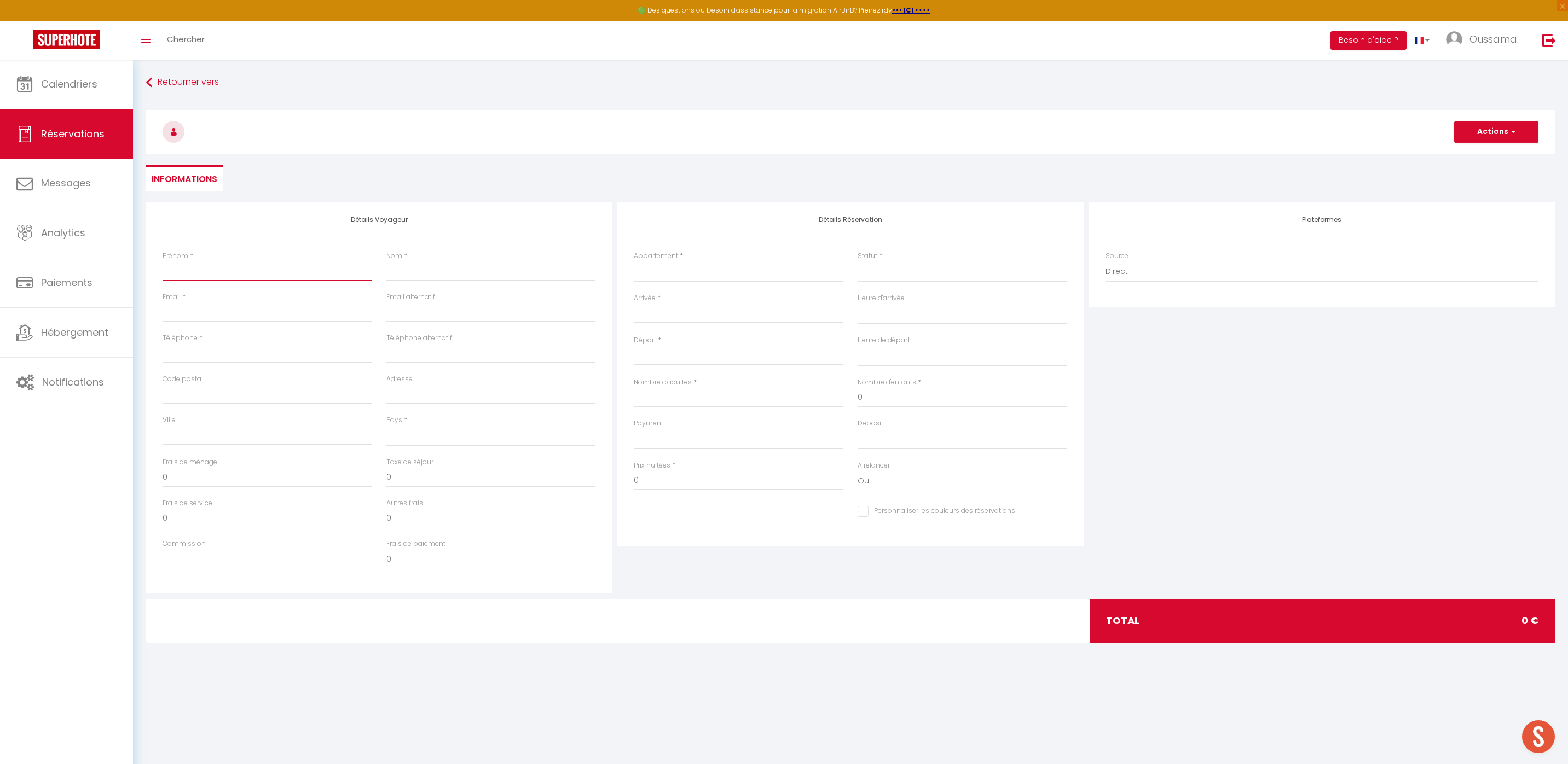
click at [277, 265] on input "Prénom" at bounding box center [267, 271] width 210 height 20
paste input "[PERSON_NAME]"
type input "[PERSON_NAME]"
select select
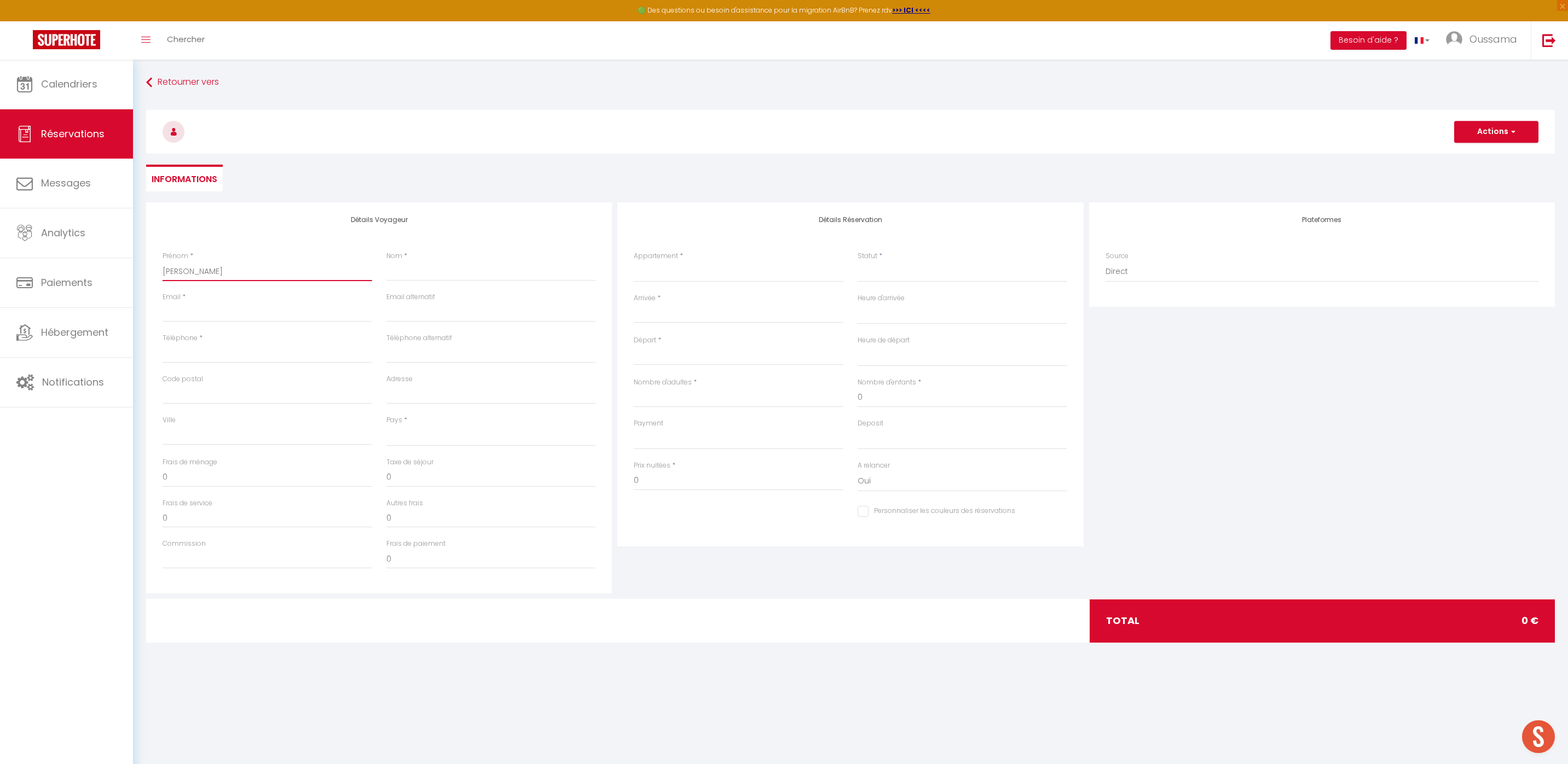
select select
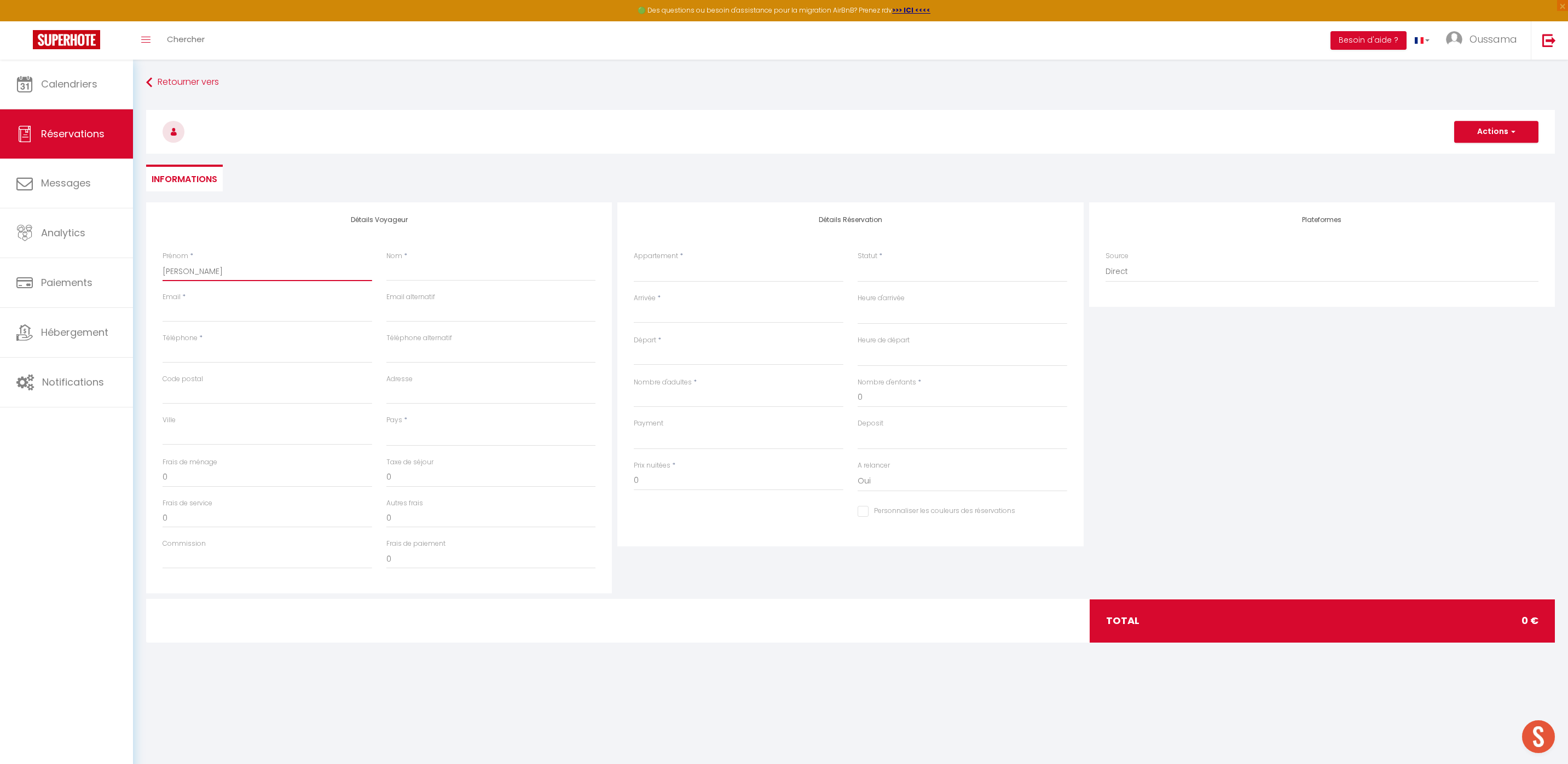
checkbox input "false"
type input "[PERSON_NAME]"
paste input "[PERSON_NAME]"
type input "[PERSON_NAME]"
select select
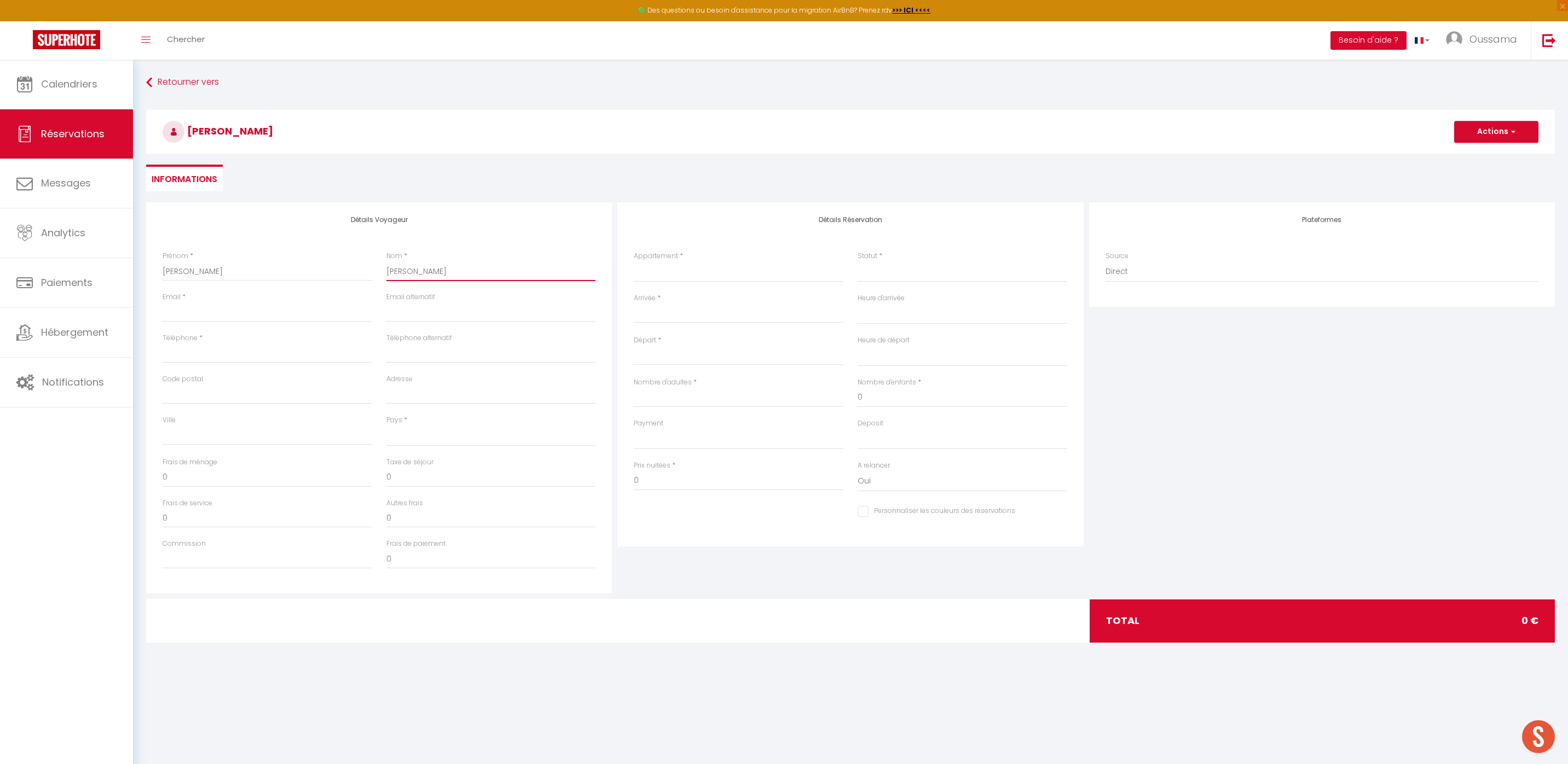
select select
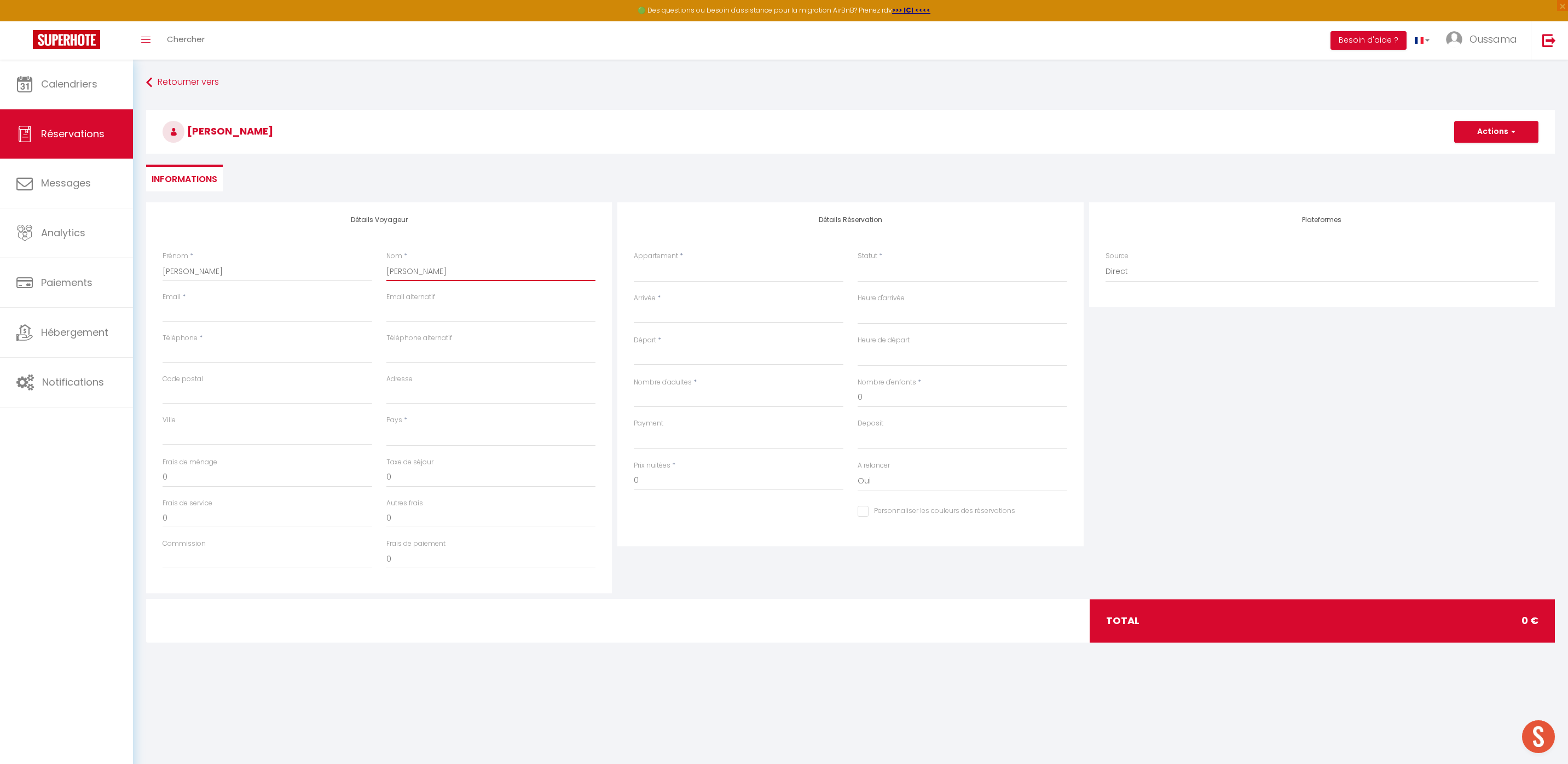
select select
checkbox input "false"
click at [416, 270] on input "[PERSON_NAME]" at bounding box center [491, 271] width 210 height 20
drag, startPoint x: 416, startPoint y: 270, endPoint x: 394, endPoint y: 269, distance: 22.0
click at [394, 269] on input "[PERSON_NAME]" at bounding box center [491, 271] width 210 height 20
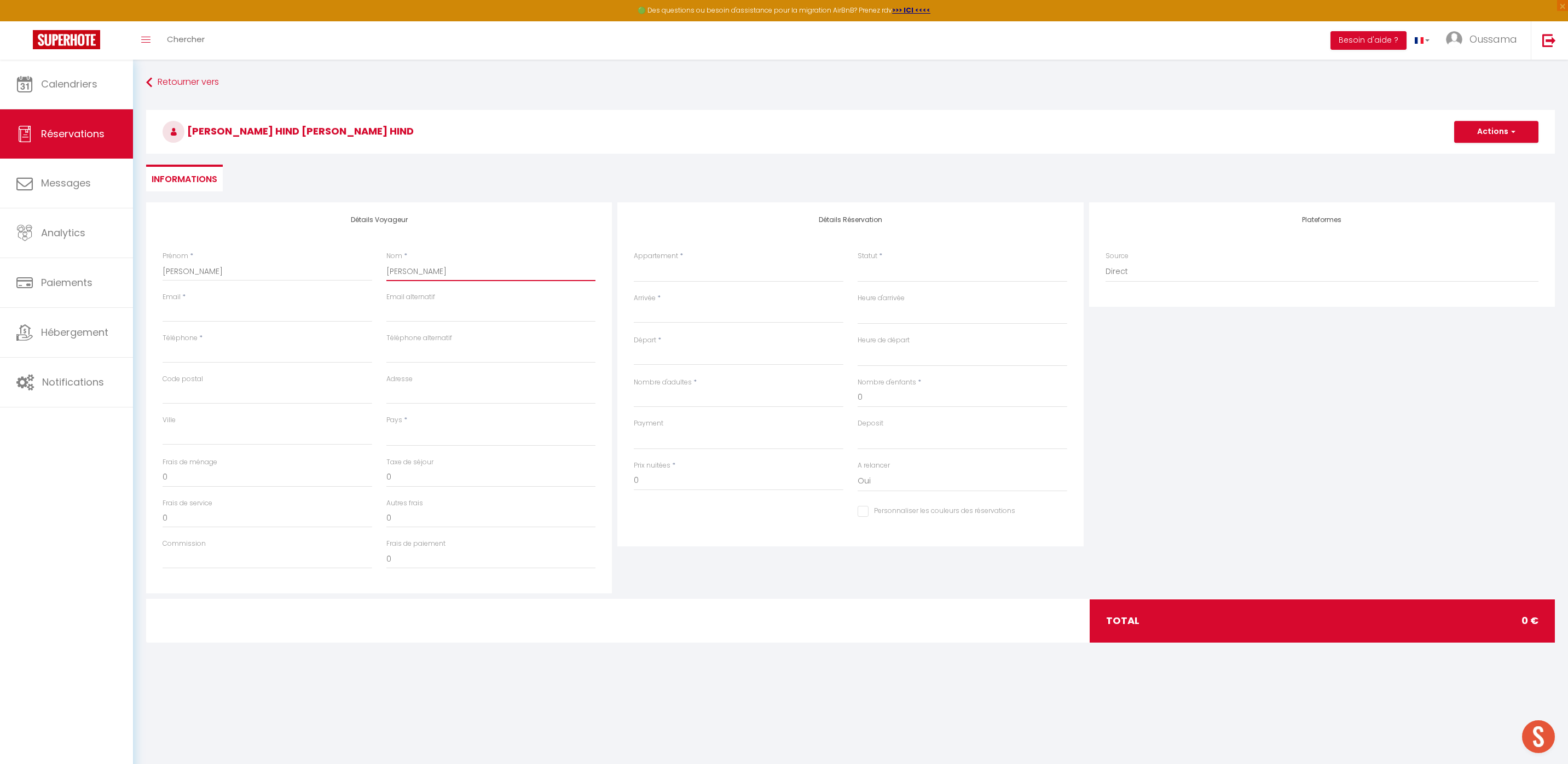
type input "Hind"
select select
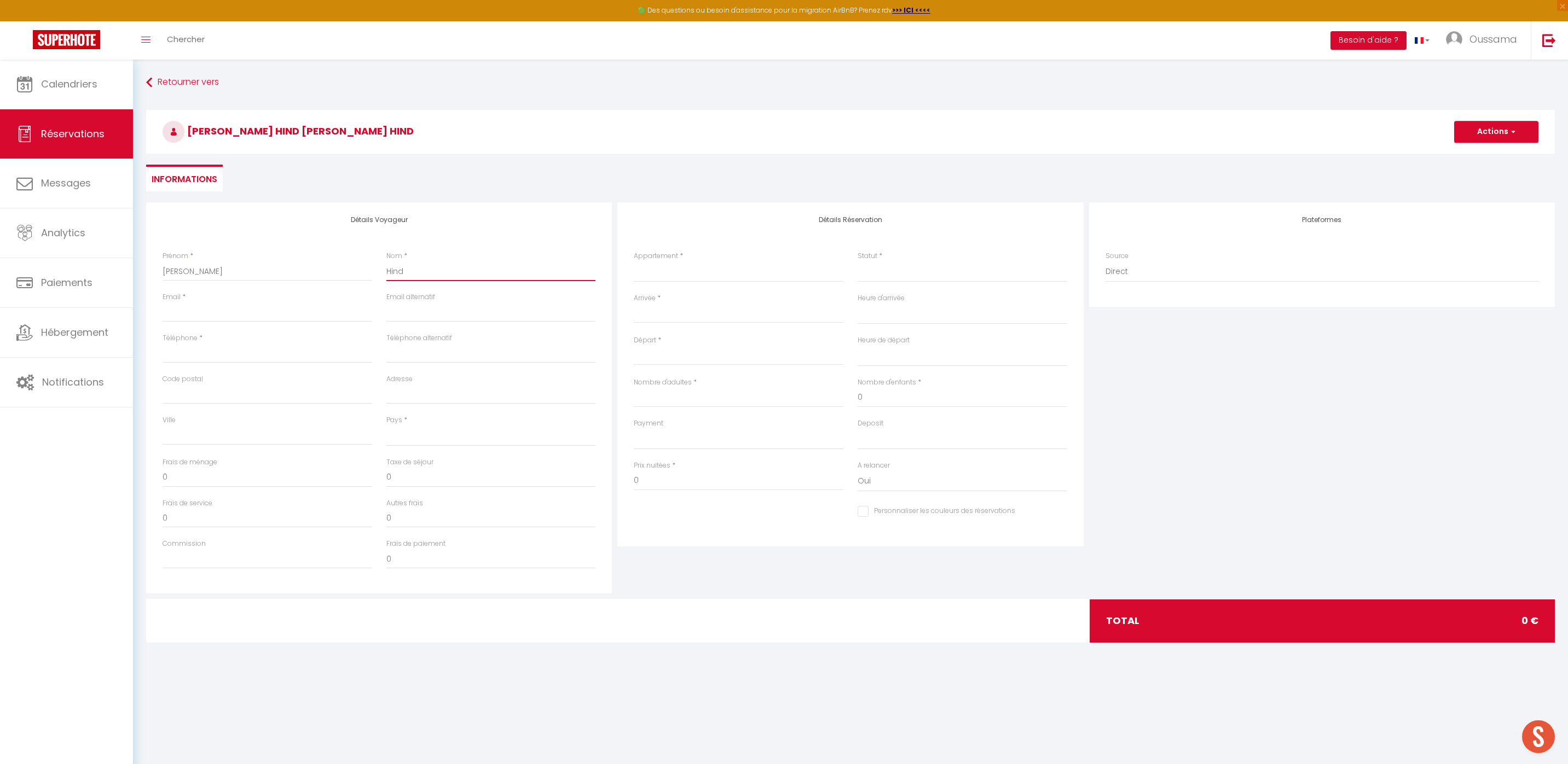
select select
checkbox input "false"
type input "Hind"
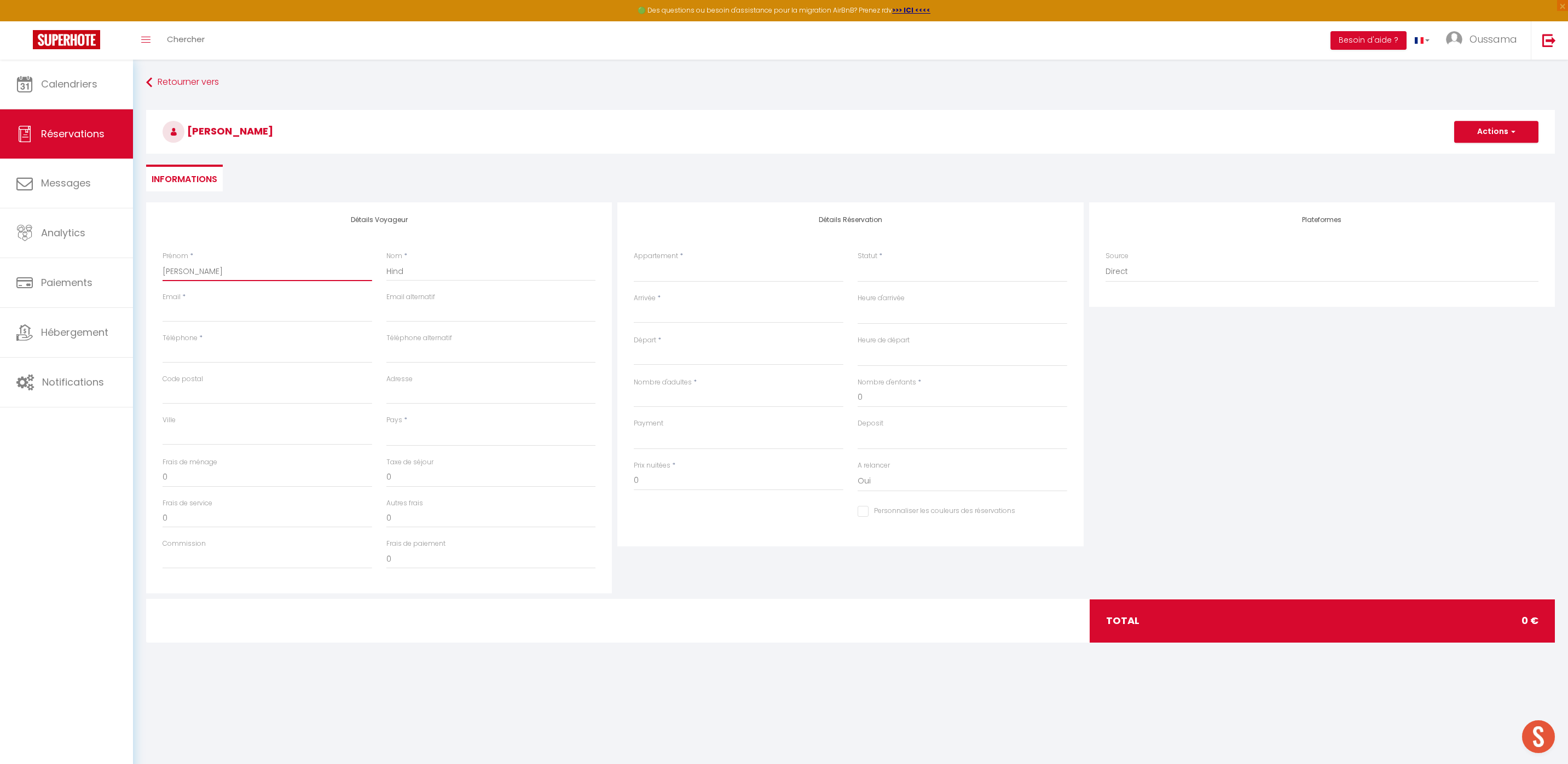
click at [314, 271] on input "[PERSON_NAME]" at bounding box center [267, 271] width 210 height 20
drag, startPoint x: 216, startPoint y: 269, endPoint x: 198, endPoint y: 274, distance: 18.7
click at [193, 274] on input "[PERSON_NAME]" at bounding box center [267, 271] width 210 height 20
type input "Kachar"
select select
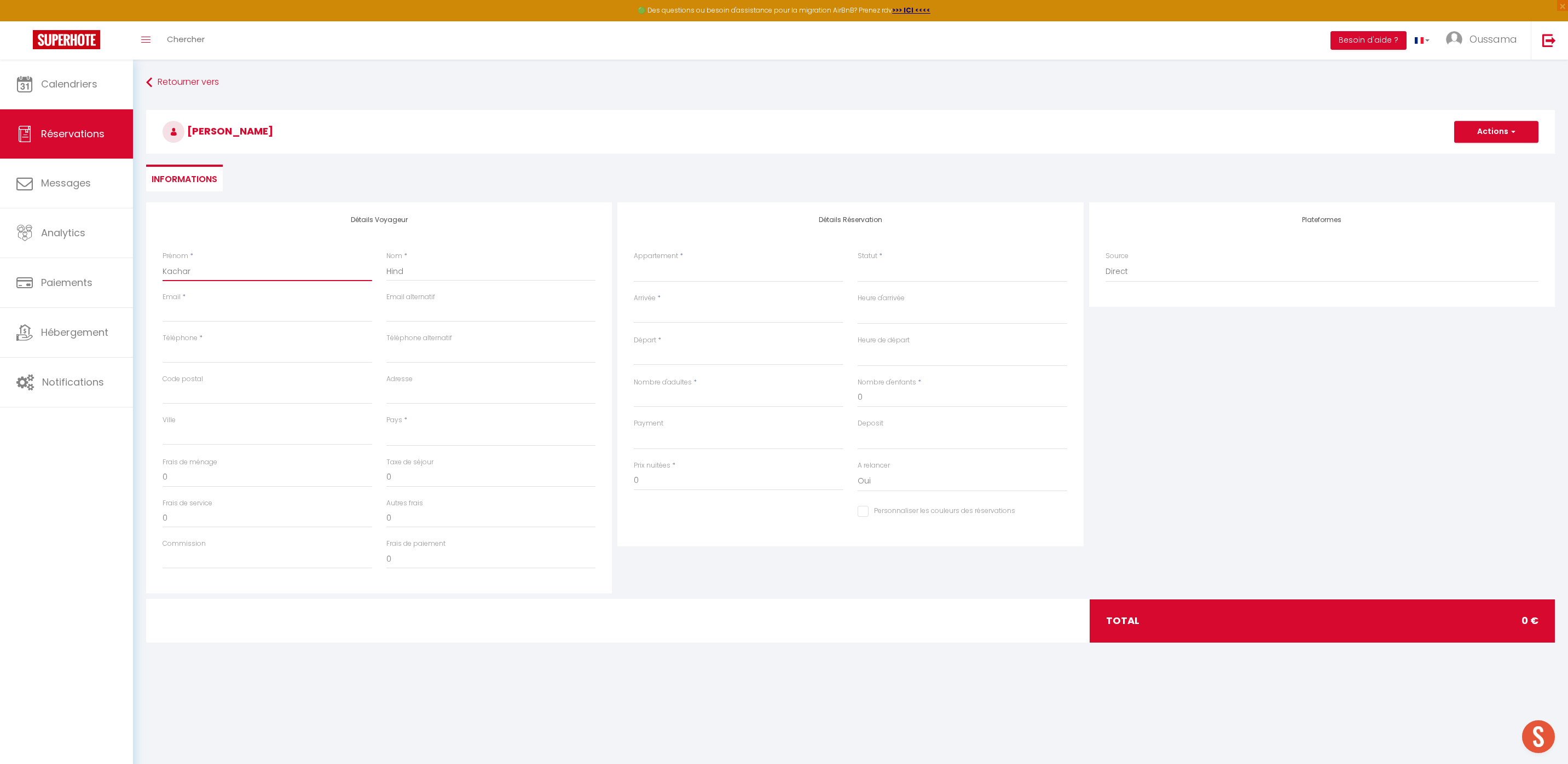
select select
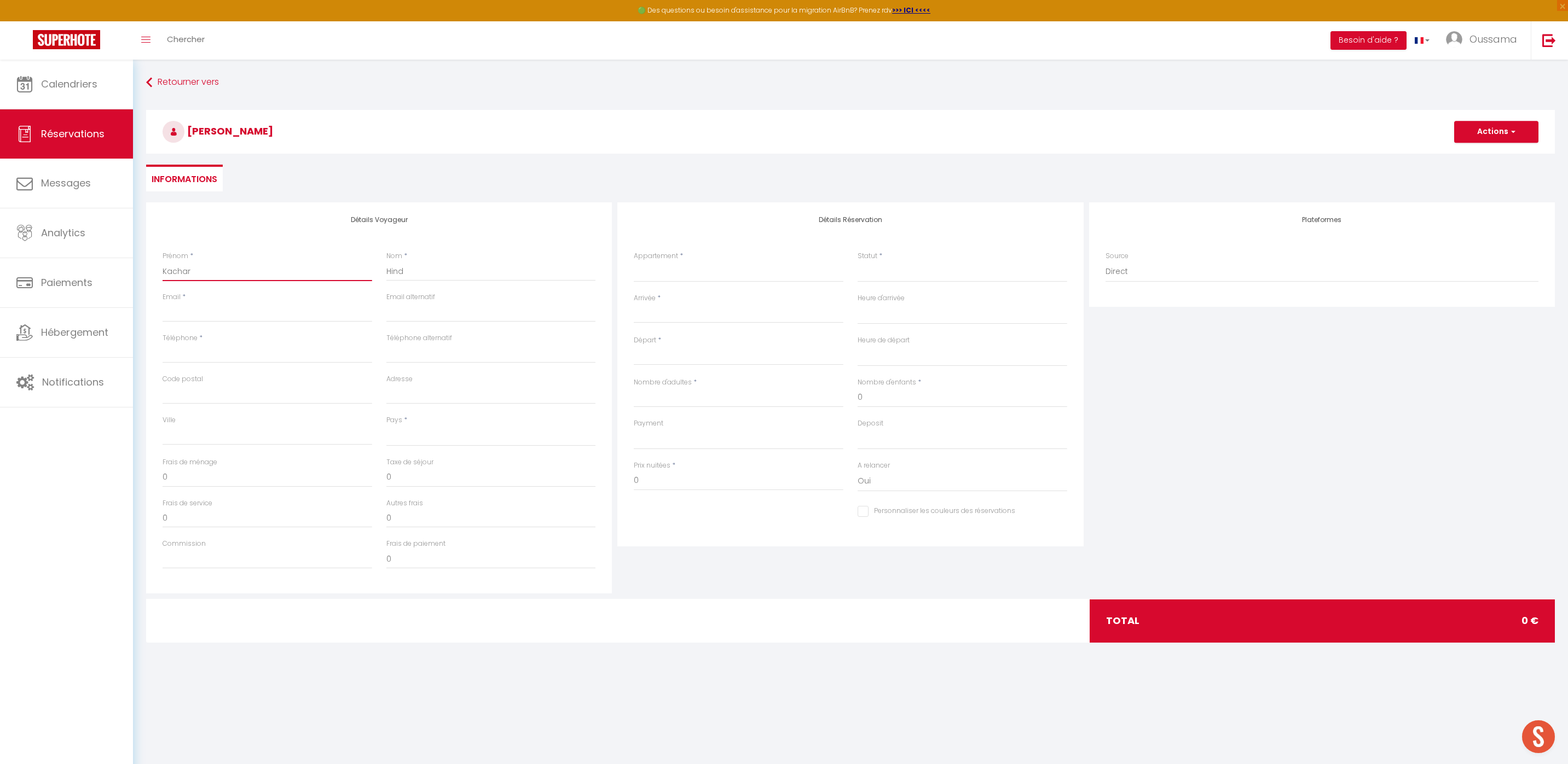
select select
checkbox input "false"
type input "Kachar"
click at [223, 310] on input "Email client" at bounding box center [267, 312] width 210 height 20
paste input "Adresse mail : [EMAIL_ADDRESS][DOMAIN_NAME] Nombre de personnes : 6 adultes Nom…"
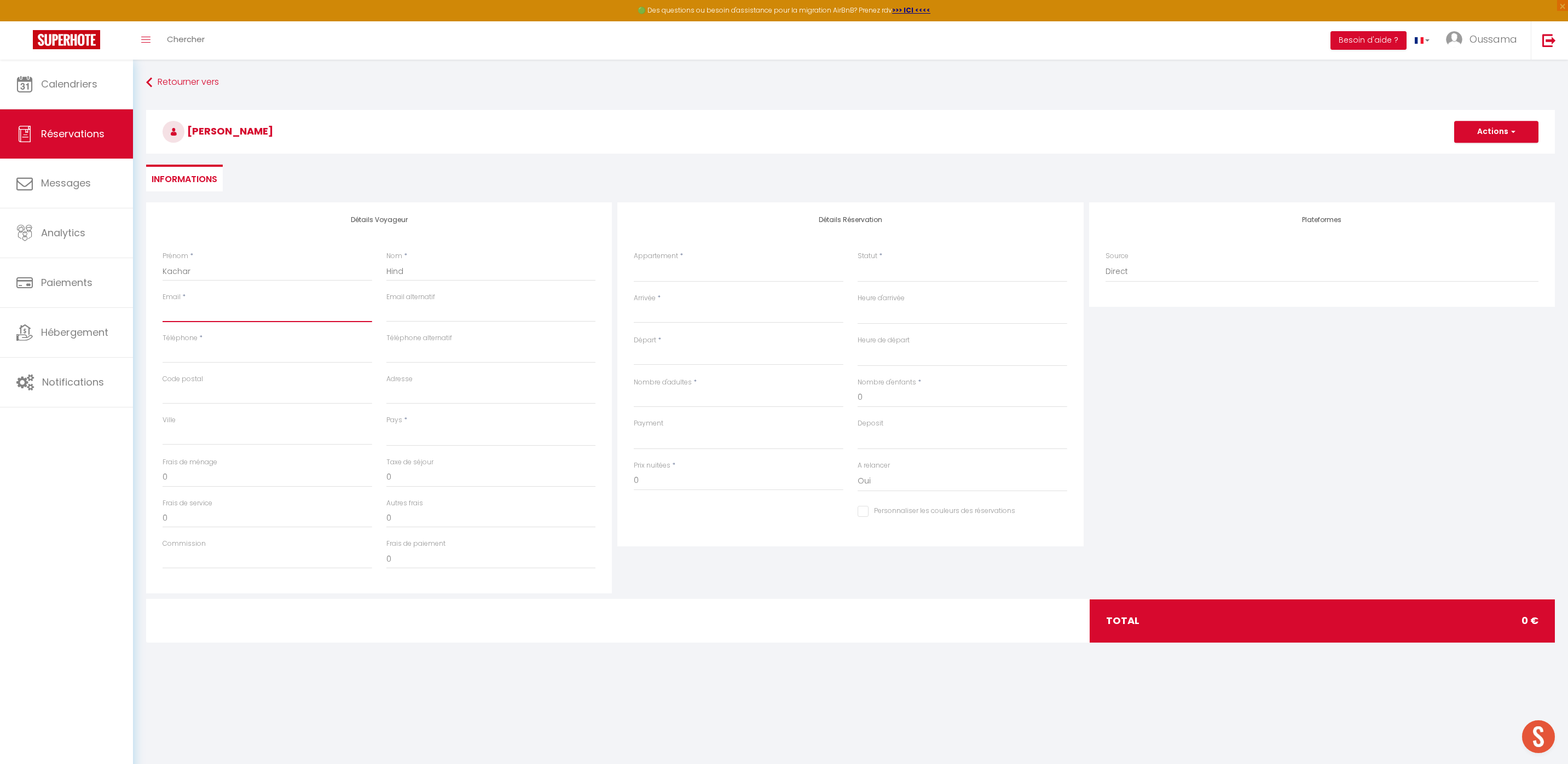
type input "Adresse mail : [EMAIL_ADDRESS][DOMAIN_NAME] Nombre de personnes : 6 adultes Nom…"
select select
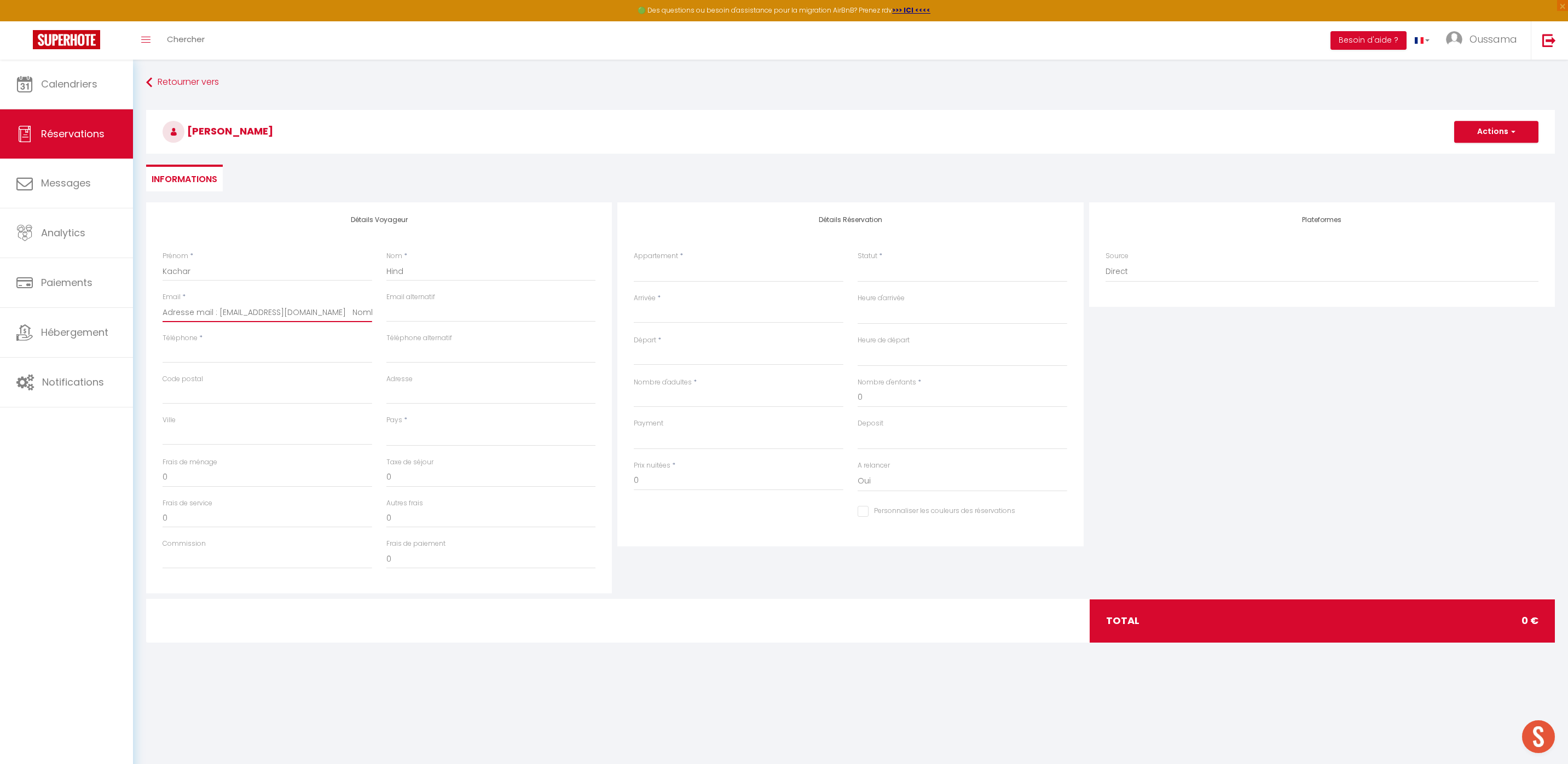
select select
checkbox input "false"
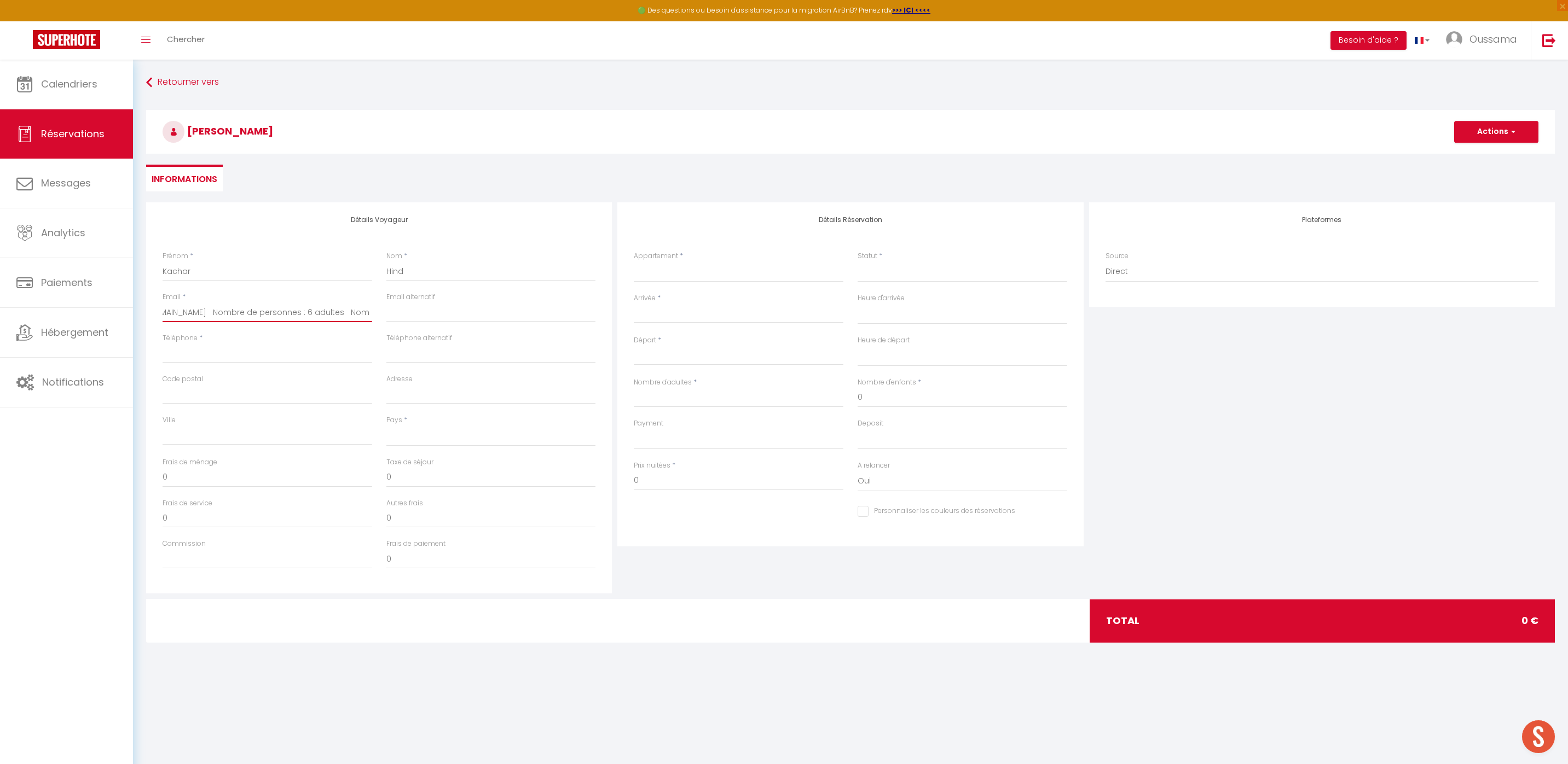
type input "Adresse mail : [EMAIL_ADDRESS][DOMAIN_NAME] Nombre de personnes : 6 adultes Nom…"
click at [248, 346] on input "Téléphone" at bounding box center [267, 354] width 210 height 20
paste input "‪[PHONE_NUMBER]‬"
type input "‪[PHONE_NUMBER]‬"
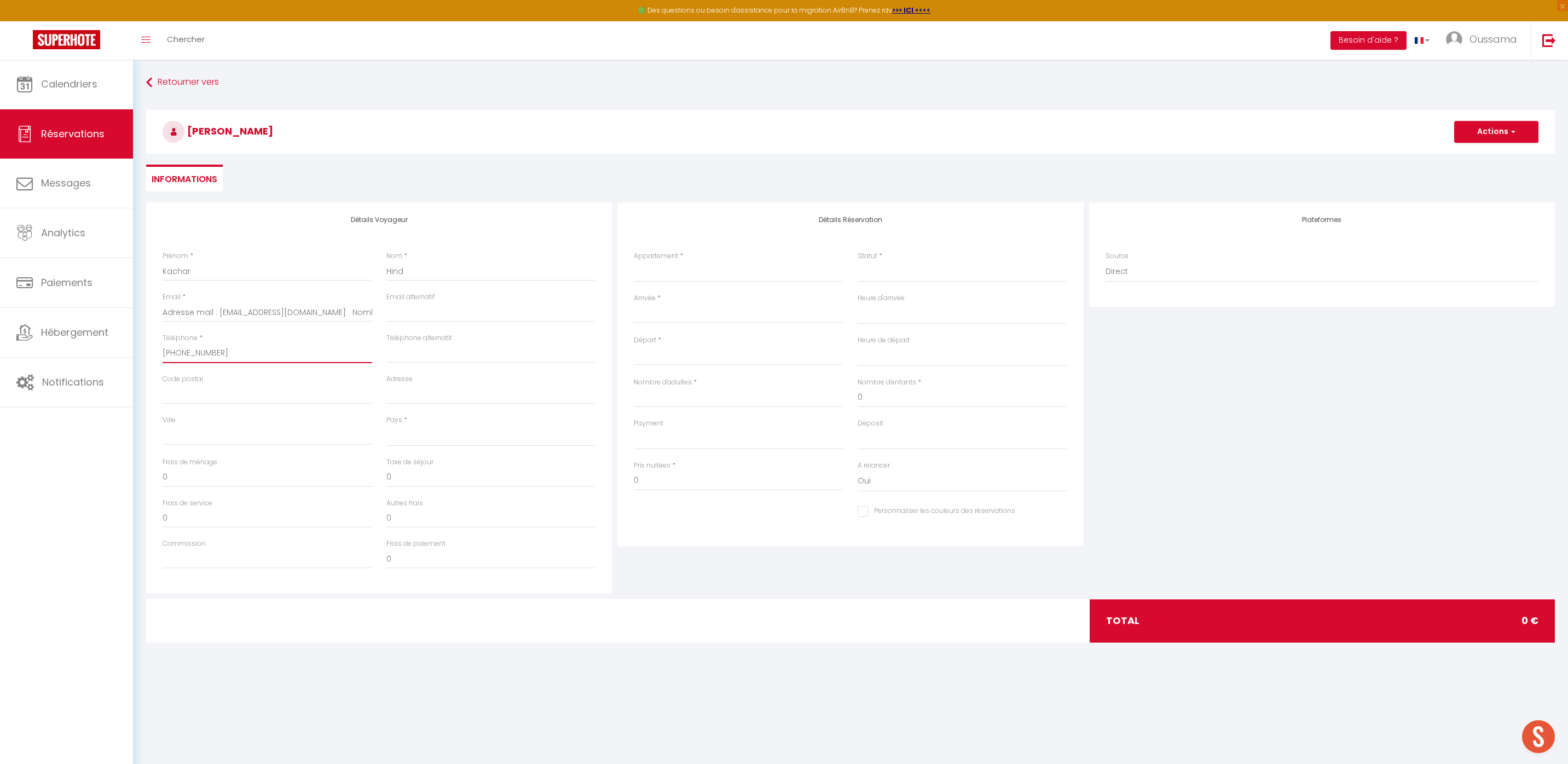
select select
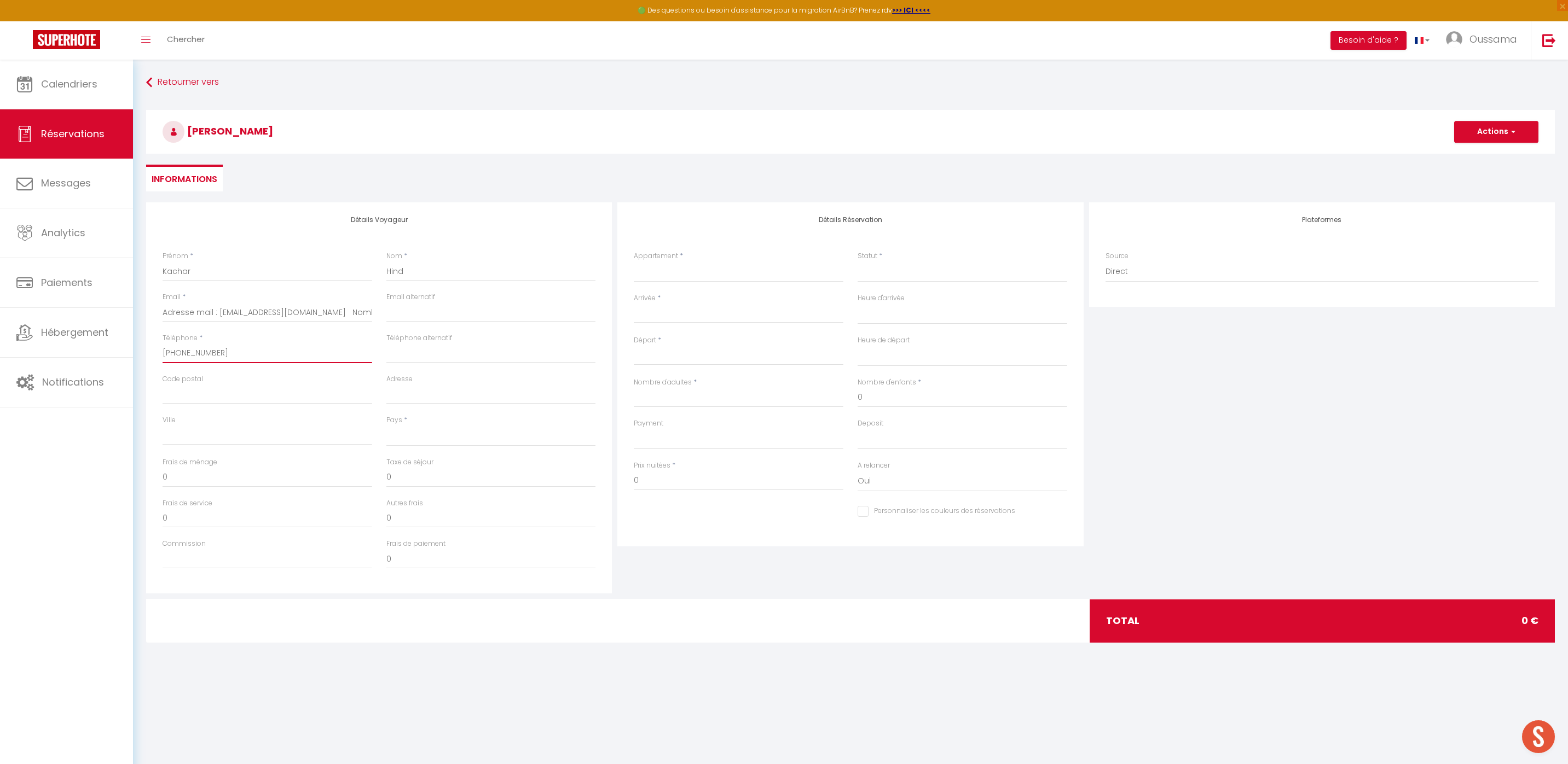
select select
checkbox input "false"
type input "‪[PHONE_NUMBER]‬"
click at [444, 440] on select "[GEOGRAPHIC_DATA] [GEOGRAPHIC_DATA] [GEOGRAPHIC_DATA] [GEOGRAPHIC_DATA] [GEOGRA…" at bounding box center [491, 435] width 210 height 21
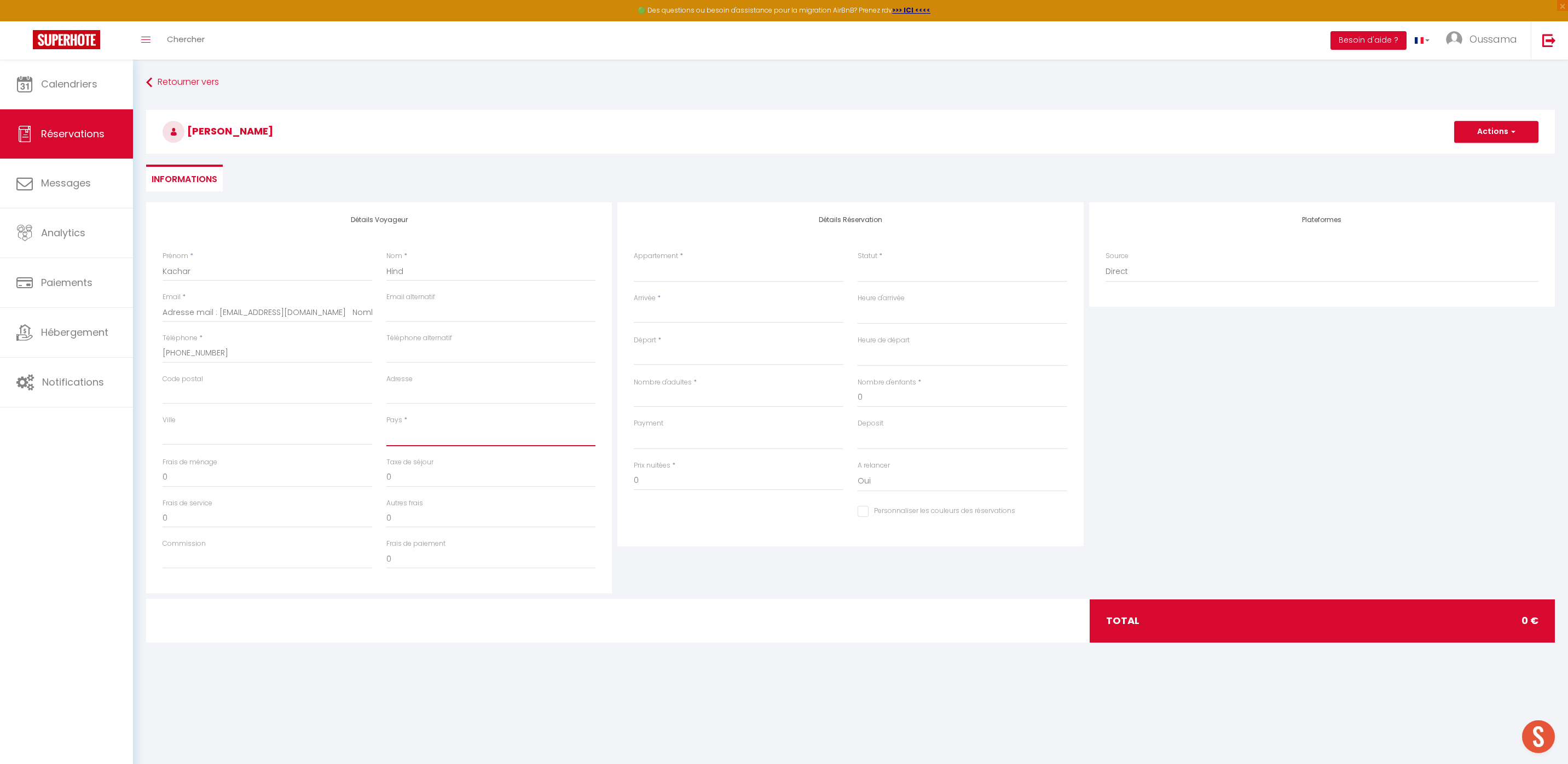
select select "PT"
click at [386, 425] on select "[GEOGRAPHIC_DATA] [GEOGRAPHIC_DATA] [GEOGRAPHIC_DATA] [GEOGRAPHIC_DATA] [GEOGRA…" at bounding box center [491, 435] width 210 height 21
select select
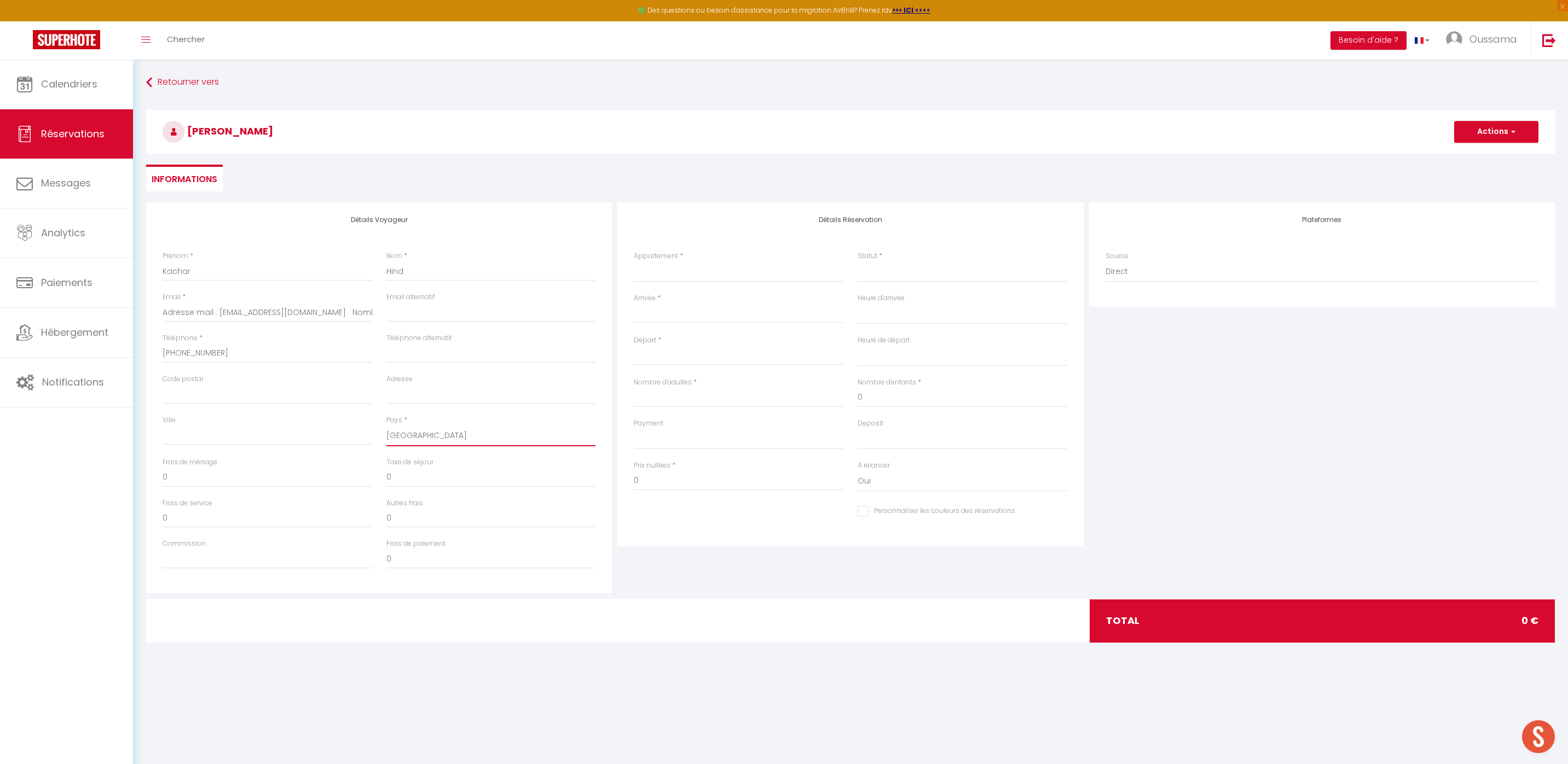
select select
checkbox input "false"
click at [446, 440] on select "France Portugal Afghanistan Albania Algeria American Samoa Andorra Angola Angui…" at bounding box center [491, 435] width 210 height 21
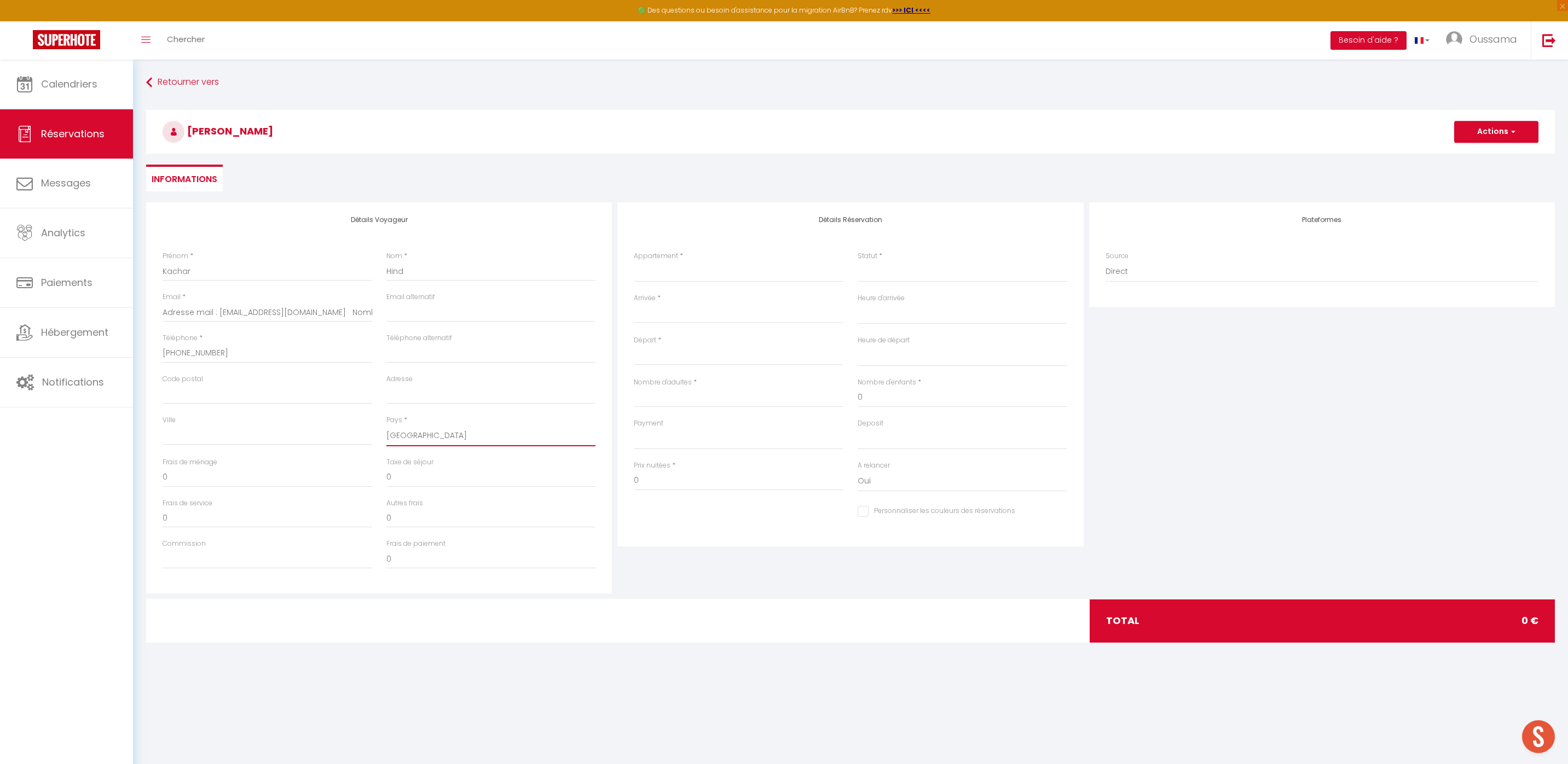
click at [386, 425] on select "France Portugal Afghanistan Albania Algeria American Samoa Andorra Angola Angui…" at bounding box center [491, 435] width 210 height 21
click at [449, 429] on select "France Portugal Afghanistan Albania Algeria American Samoa Andorra Angola Angui…" at bounding box center [491, 435] width 210 height 21
select select "FR"
click at [386, 425] on select "France Portugal Afghanistan Albania Algeria American Samoa Andorra Angola Angui…" at bounding box center [491, 435] width 210 height 21
select select
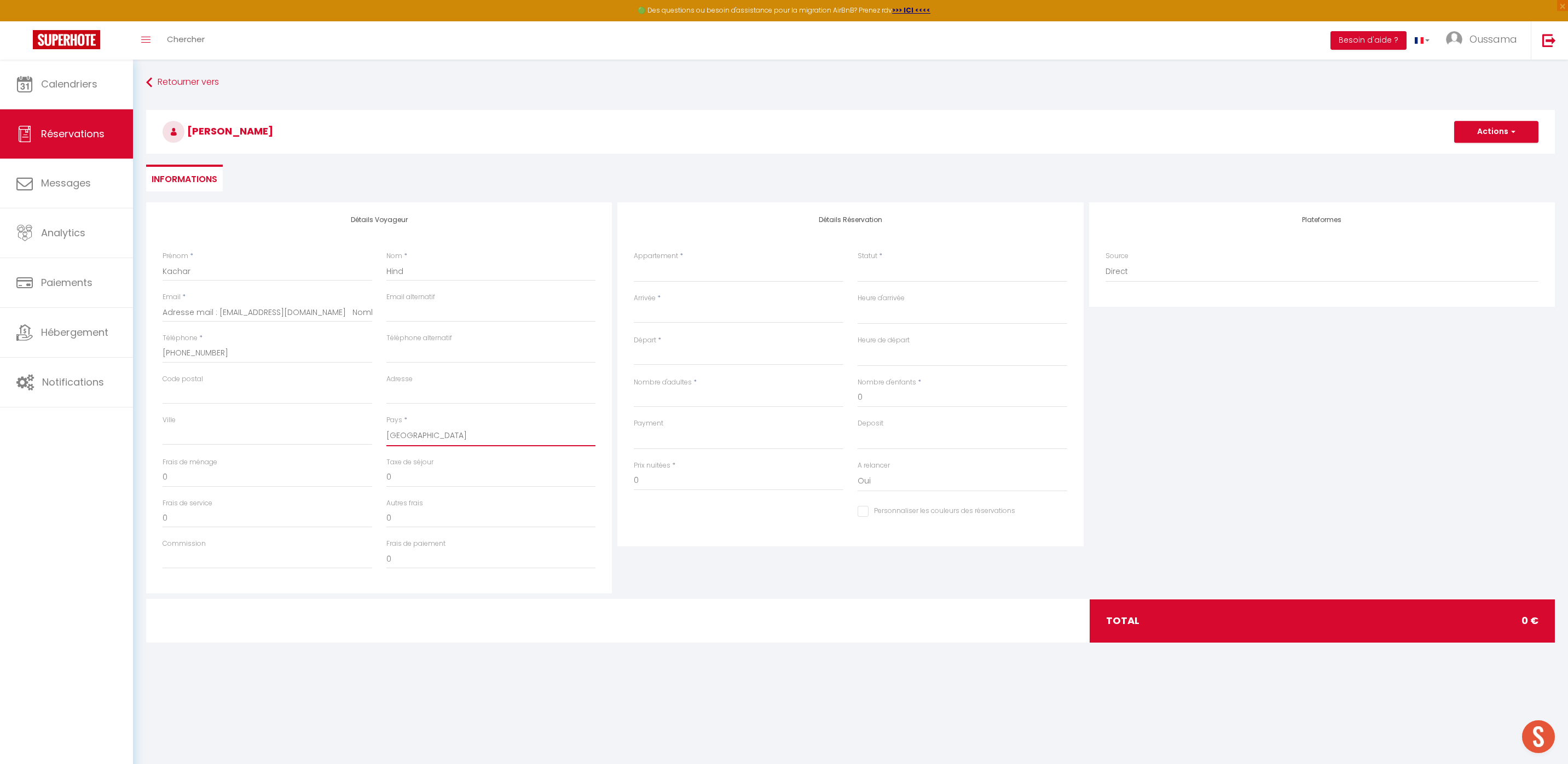
select select
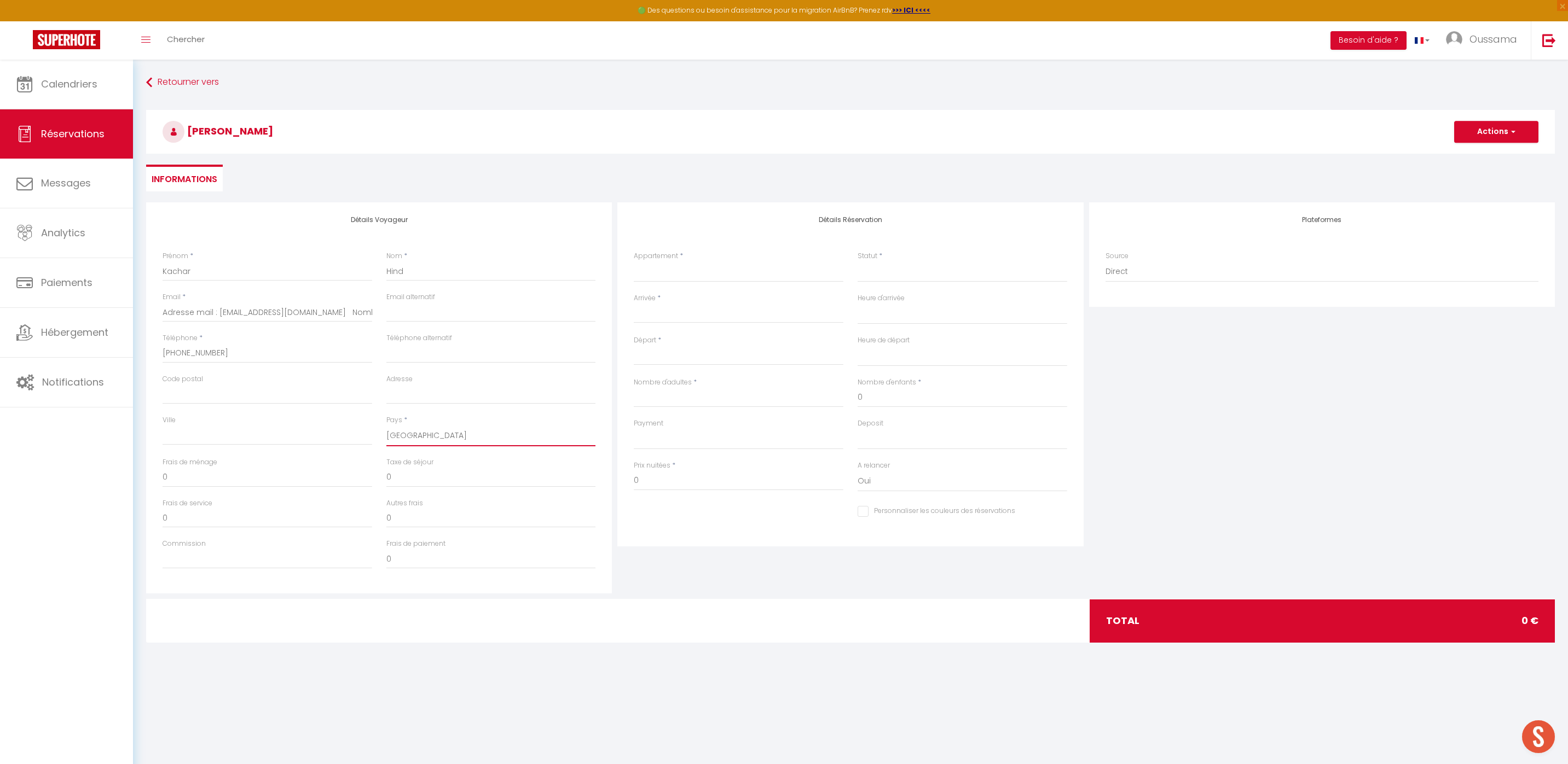
checkbox input "false"
click at [683, 272] on select "Assalama city center studio A2 by TCE Assalama city center studio A3 by TCE B27…" at bounding box center [739, 271] width 210 height 21
select select "58418"
click at [634, 261] on select "Assalama city center studio A2 by TCE Assalama city center studio A3 by TCE B27…" at bounding box center [739, 271] width 210 height 21
select select
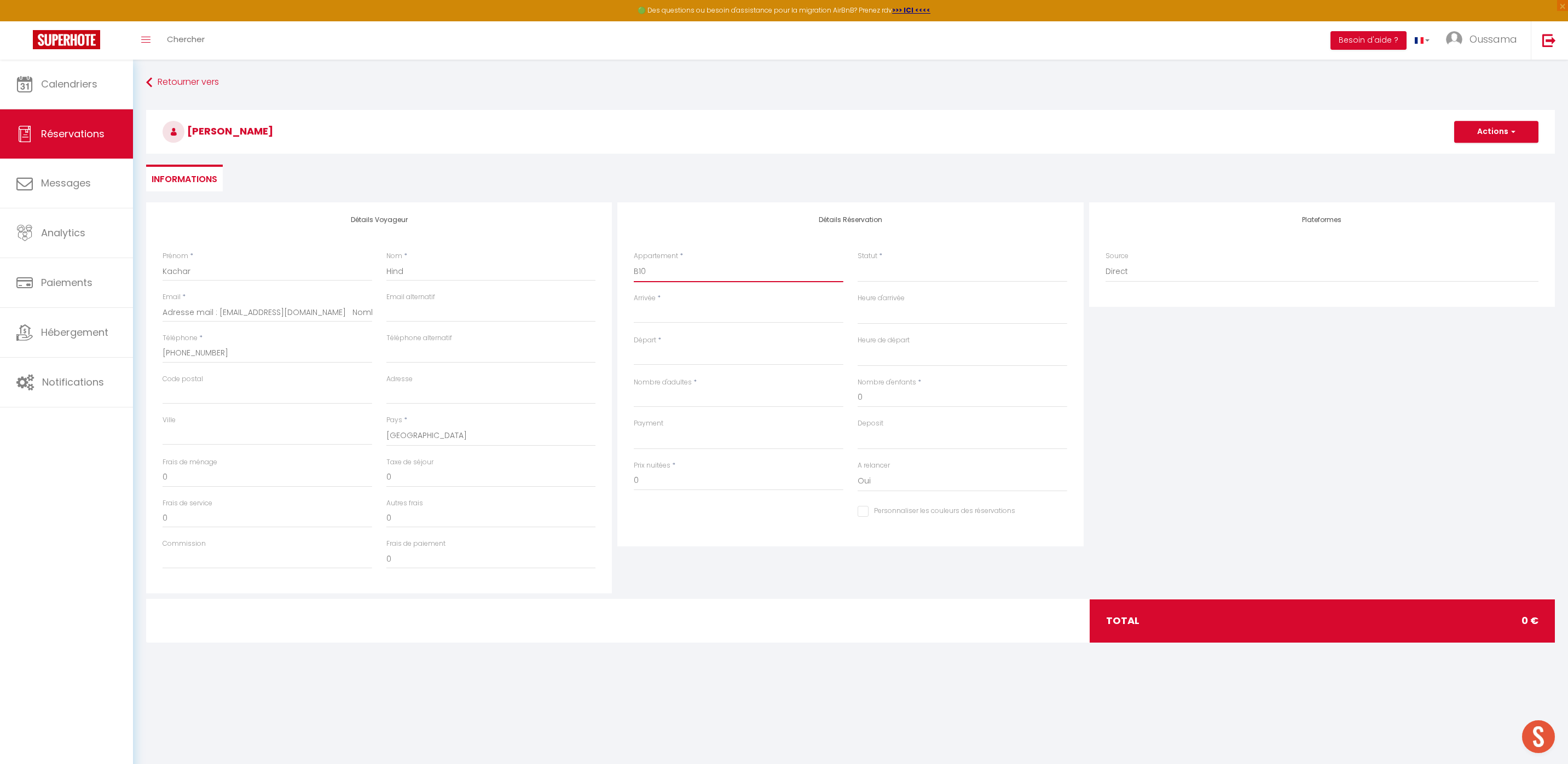
select select
checkbox input "false"
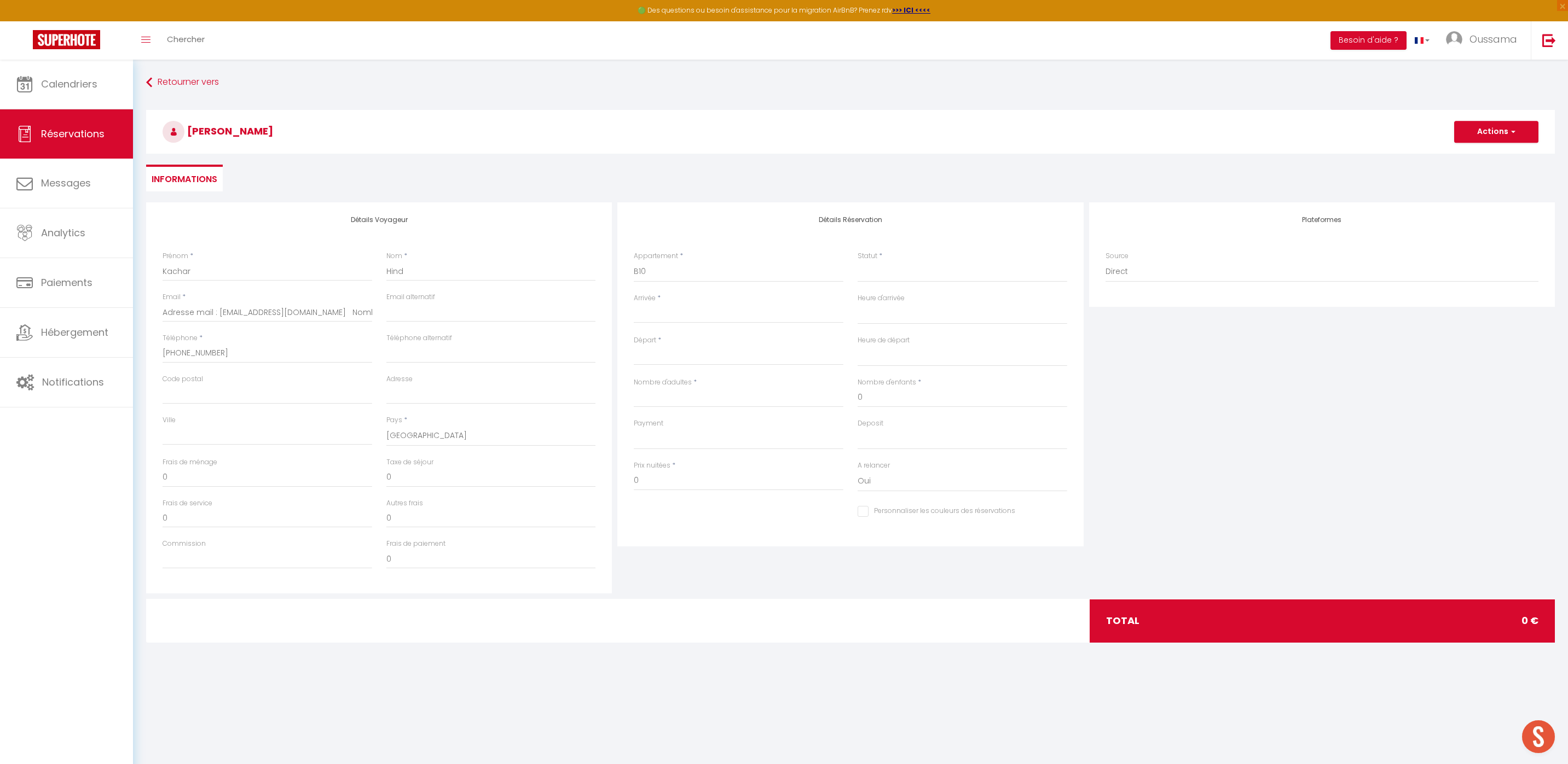
click at [670, 316] on input "Arrivée" at bounding box center [739, 314] width 210 height 14
click at [670, 316] on input "Arrivée" at bounding box center [739, 314] width 210 height 14
select select
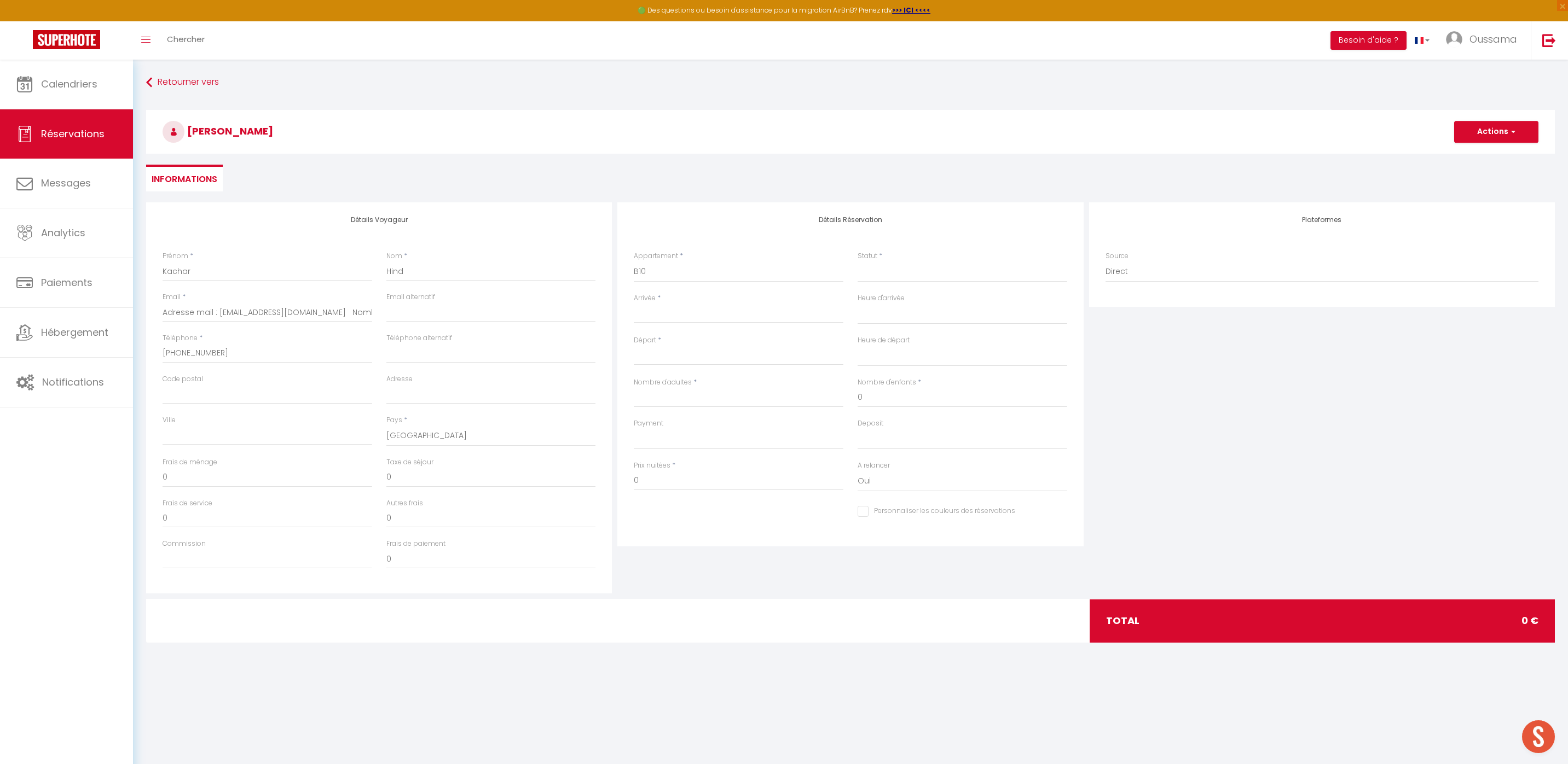
select select
checkbox input "false"
click at [670, 315] on input "Arrivée" at bounding box center [739, 314] width 210 height 14
click at [649, 421] on span "12" at bounding box center [646, 420] width 24 height 22
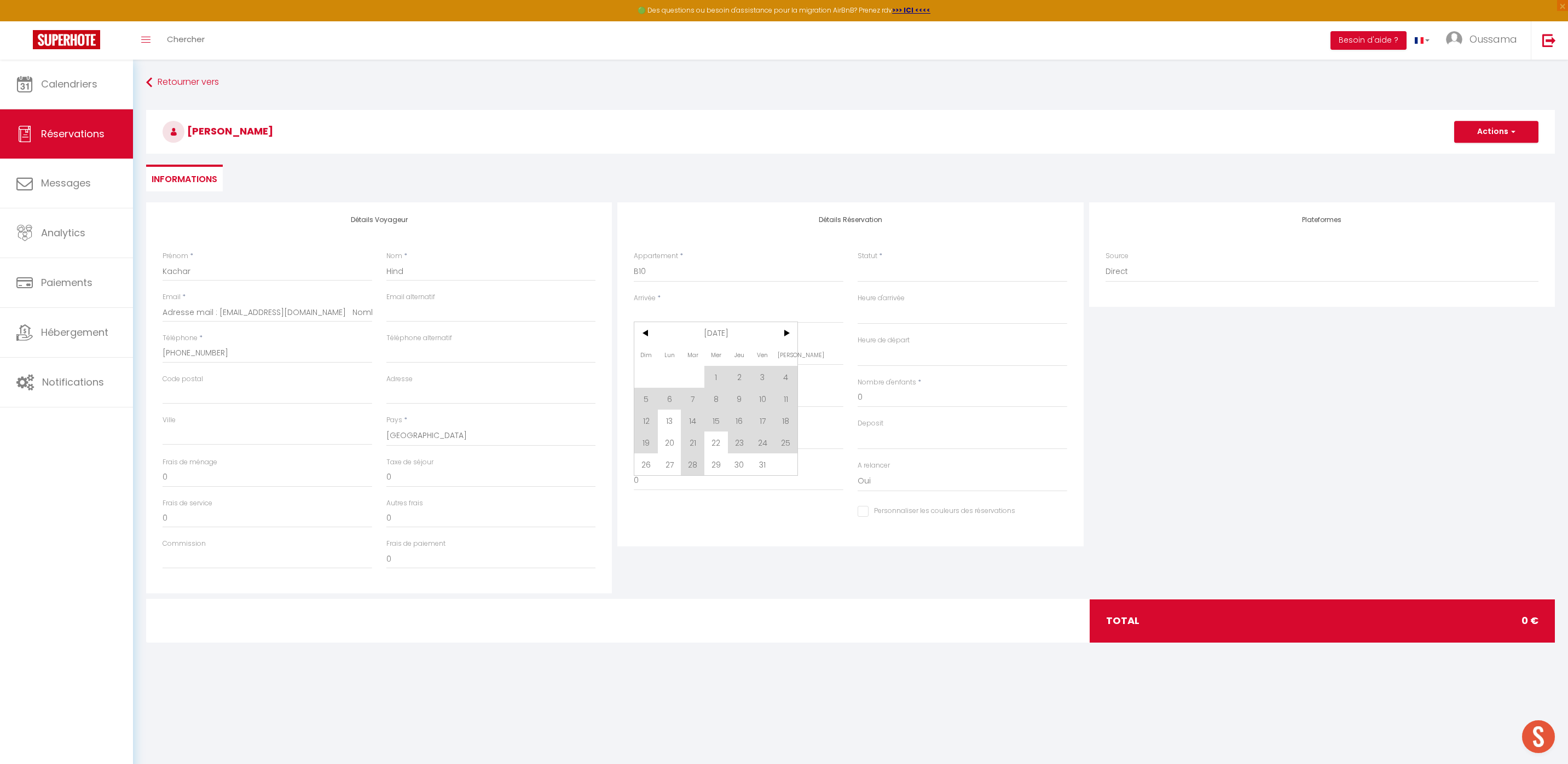
select select
type input "Dim 12 Octobre 2025"
select select
type input "Lun 13 Octobre 2025"
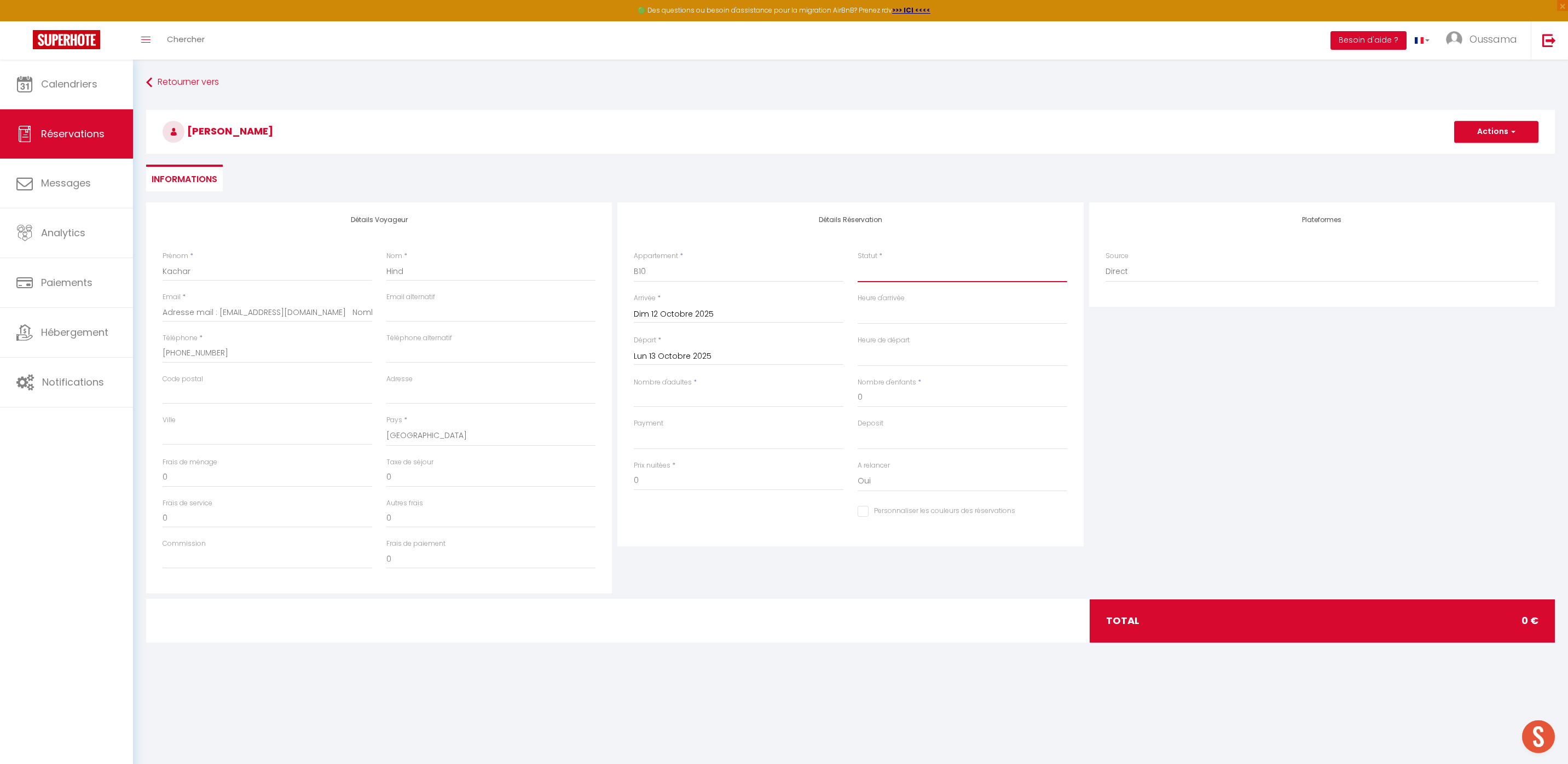
click at [874, 268] on select "Confirmé Non Confirmé Annulé Annulé par le voyageur No Show Request" at bounding box center [962, 271] width 210 height 21
click at [857, 261] on select "Confirmé Non Confirmé Annulé Annulé par le voyageur No Show Request" at bounding box center [962, 271] width 210 height 21
click at [685, 402] on input "Nombre d'adultes" at bounding box center [739, 398] width 210 height 20
click at [660, 479] on input "0" at bounding box center [739, 481] width 210 height 20
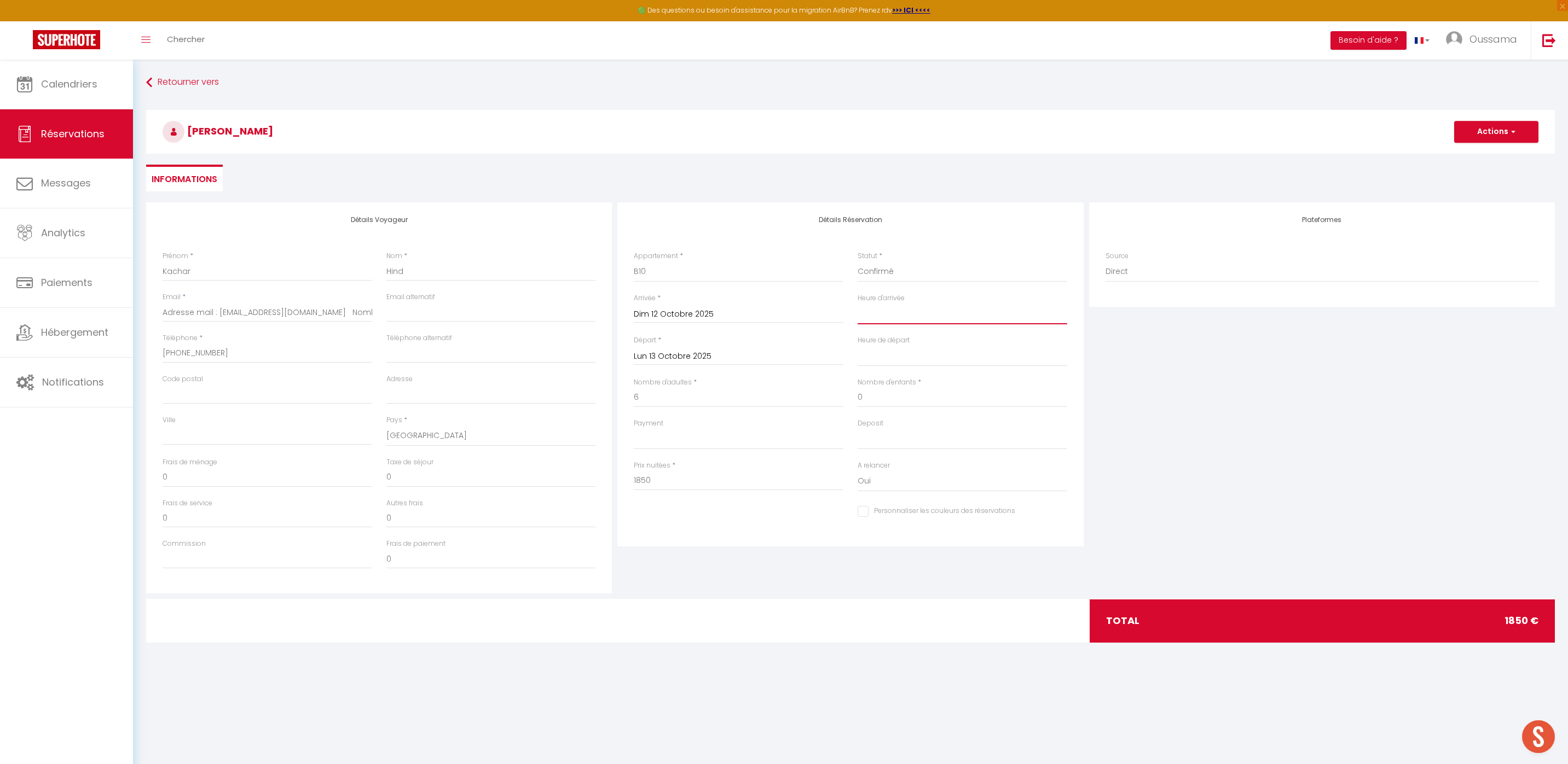
click at [895, 314] on select "00:00 00:30 01:00 01:30 02:00 02:30 03:00 03:30 04:00 04:30 05:00 05:30 06:00 0…" at bounding box center [962, 314] width 210 height 21
click at [857, 304] on select "00:00 00:30 01:00 01:30 02:00 02:30 03:00 03:30 04:00 04:30 05:00 05:30 06:00 0…" at bounding box center [962, 314] width 210 height 21
click at [903, 357] on select "00:00 00:30 01:00 01:30 02:00 02:30 03:00 03:30 04:00 04:30 05:00 05:30 06:00 0…" at bounding box center [962, 355] width 210 height 21
click at [857, 346] on select "00:00 00:30 01:00 01:30 02:00 02:30 03:00 03:30 04:00 04:30 05:00 05:30 06:00 0…" at bounding box center [962, 355] width 210 height 21
click at [1494, 129] on button "Actions" at bounding box center [1496, 132] width 84 height 22
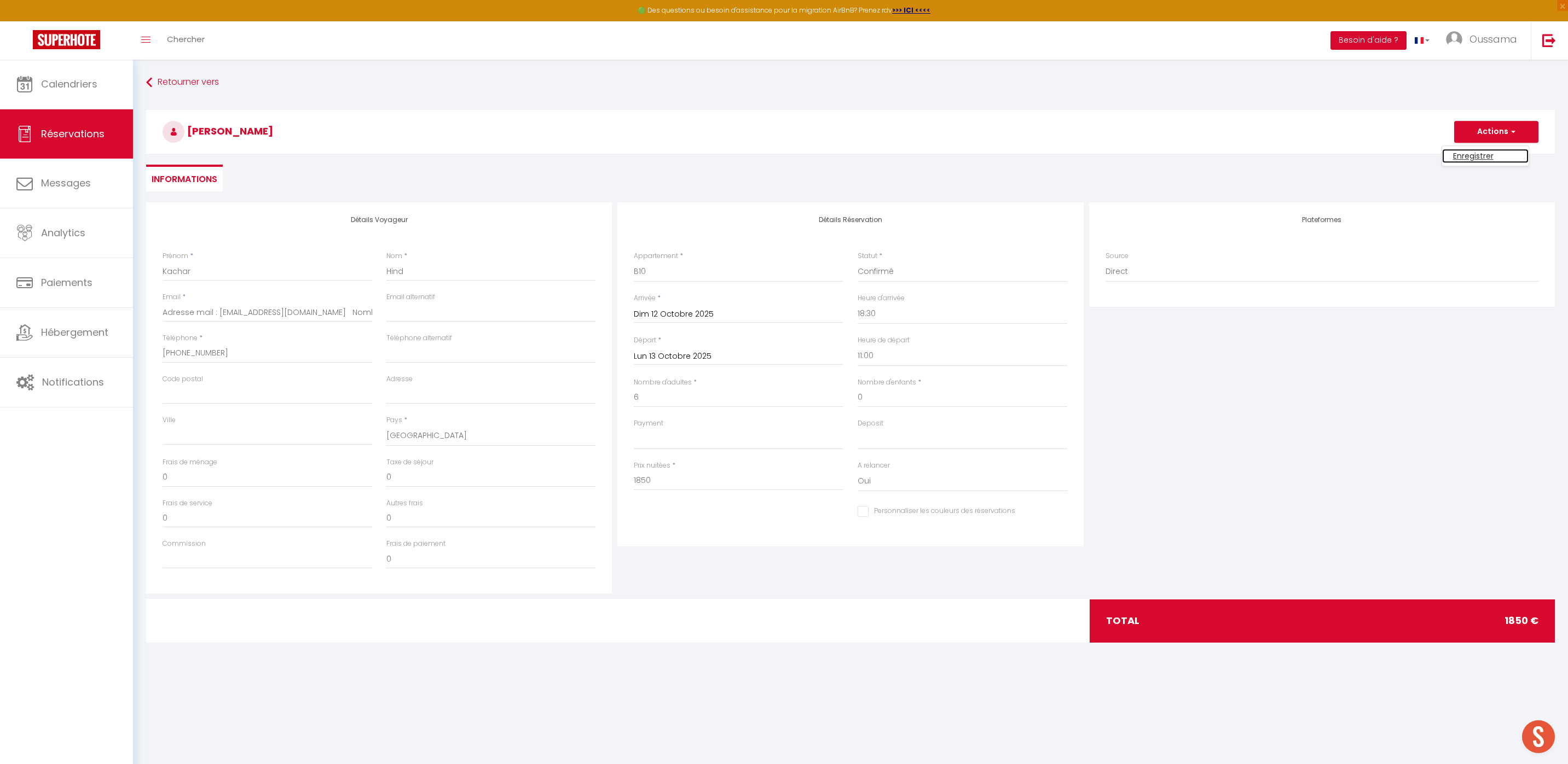
click at [1478, 154] on link "Enregistrer" at bounding box center [1485, 156] width 87 height 14
click at [187, 352] on input "‪+33 6 15 86 08 51‬" at bounding box center [267, 354] width 210 height 20
click at [185, 352] on input "‪+33 6 15 86 08 51‬" at bounding box center [267, 354] width 210 height 20
click at [179, 354] on input "‪+33 615 86 08 51‬" at bounding box center [267, 354] width 210 height 20
click at [1489, 128] on button "Actions" at bounding box center [1496, 132] width 84 height 22
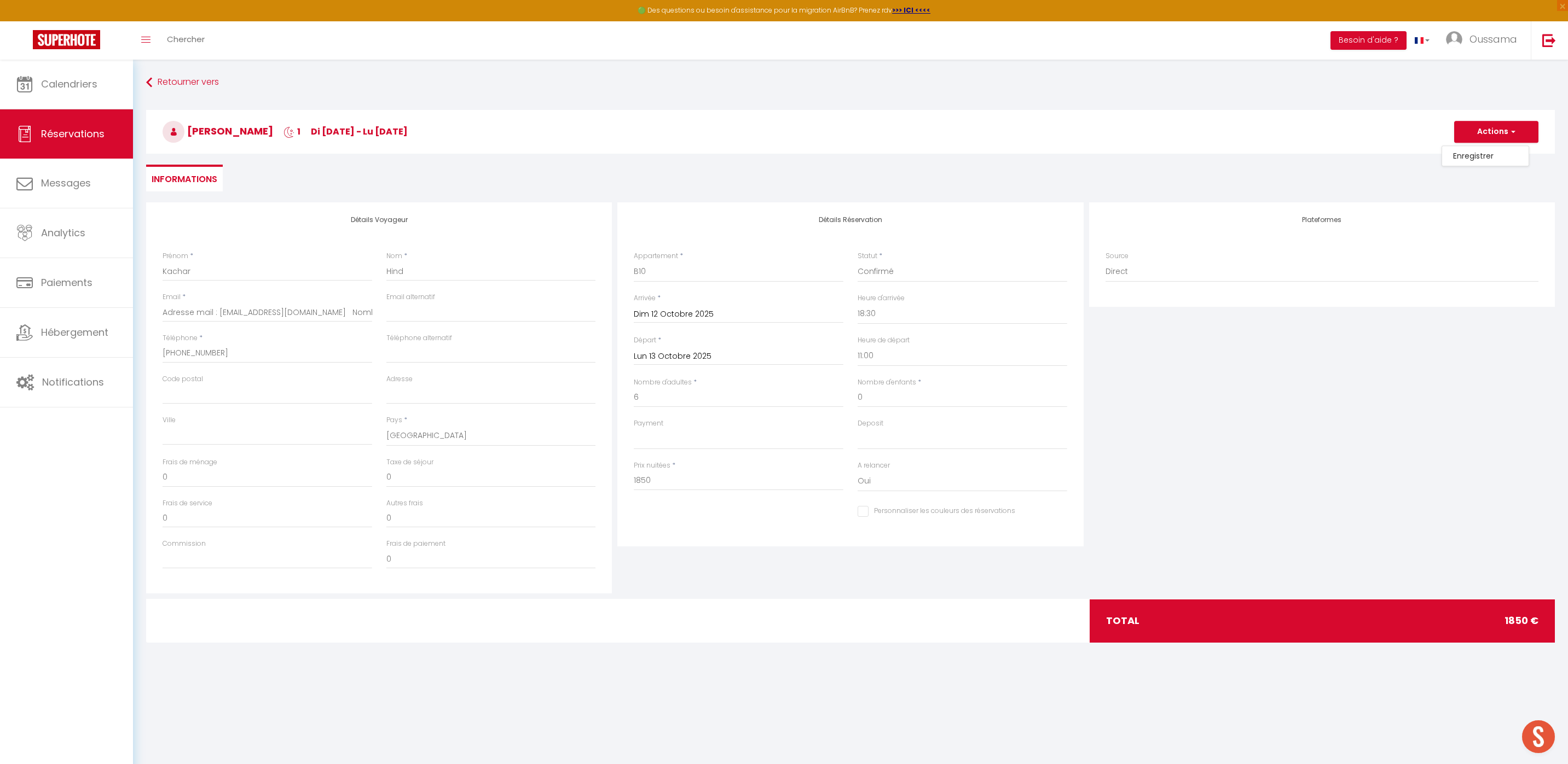
click at [1483, 147] on ul "Enregistrer" at bounding box center [1485, 155] width 87 height 21
click at [1492, 135] on button "Actions" at bounding box center [1496, 132] width 84 height 22
click at [1479, 158] on link "Enregistrer" at bounding box center [1485, 156] width 87 height 14
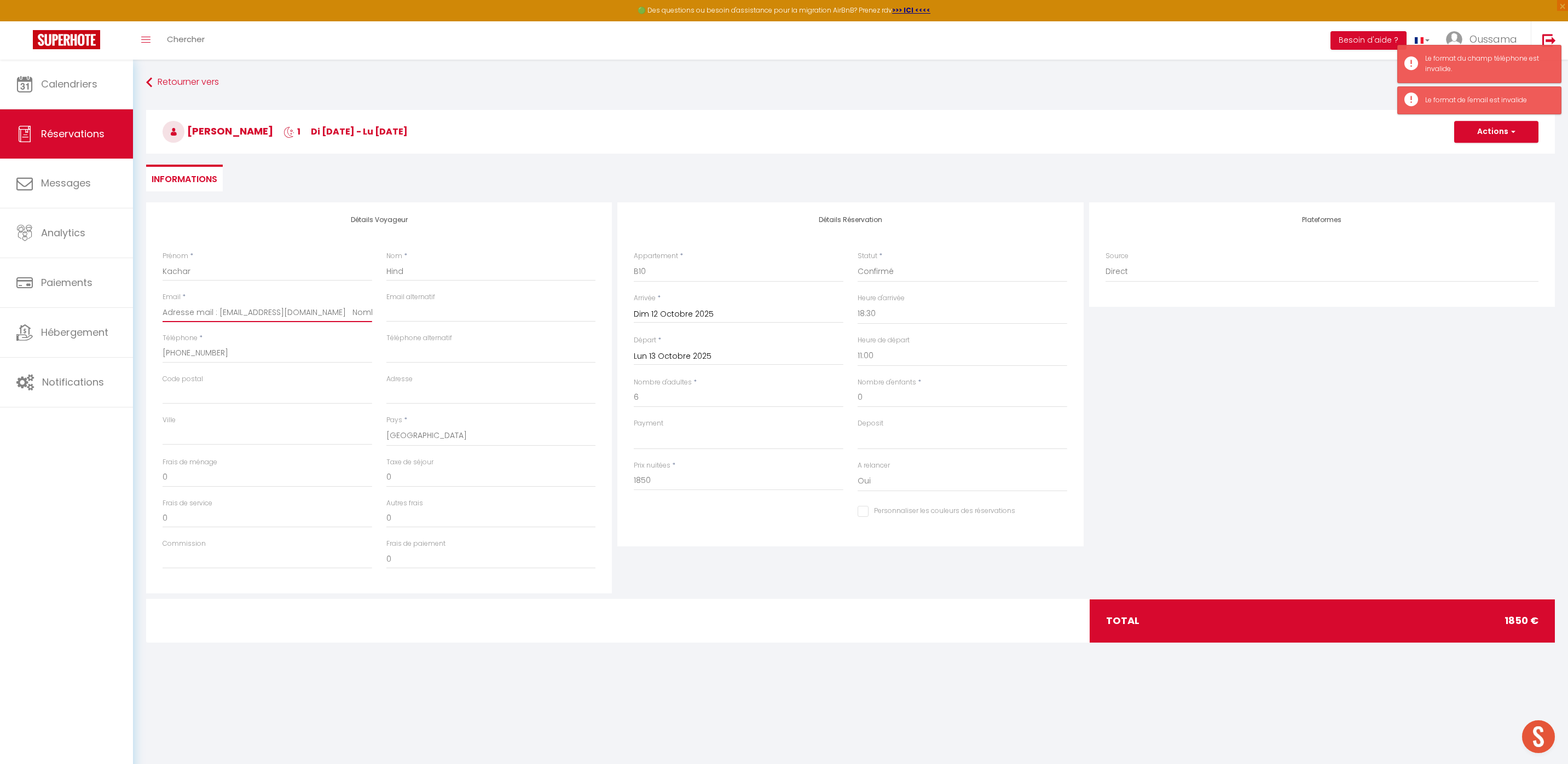
click at [216, 314] on input "Adresse mail : hind.kachar@outlook.fr Nombre de personnes : 6 adultes Nom : Kac…" at bounding box center [267, 312] width 210 height 20
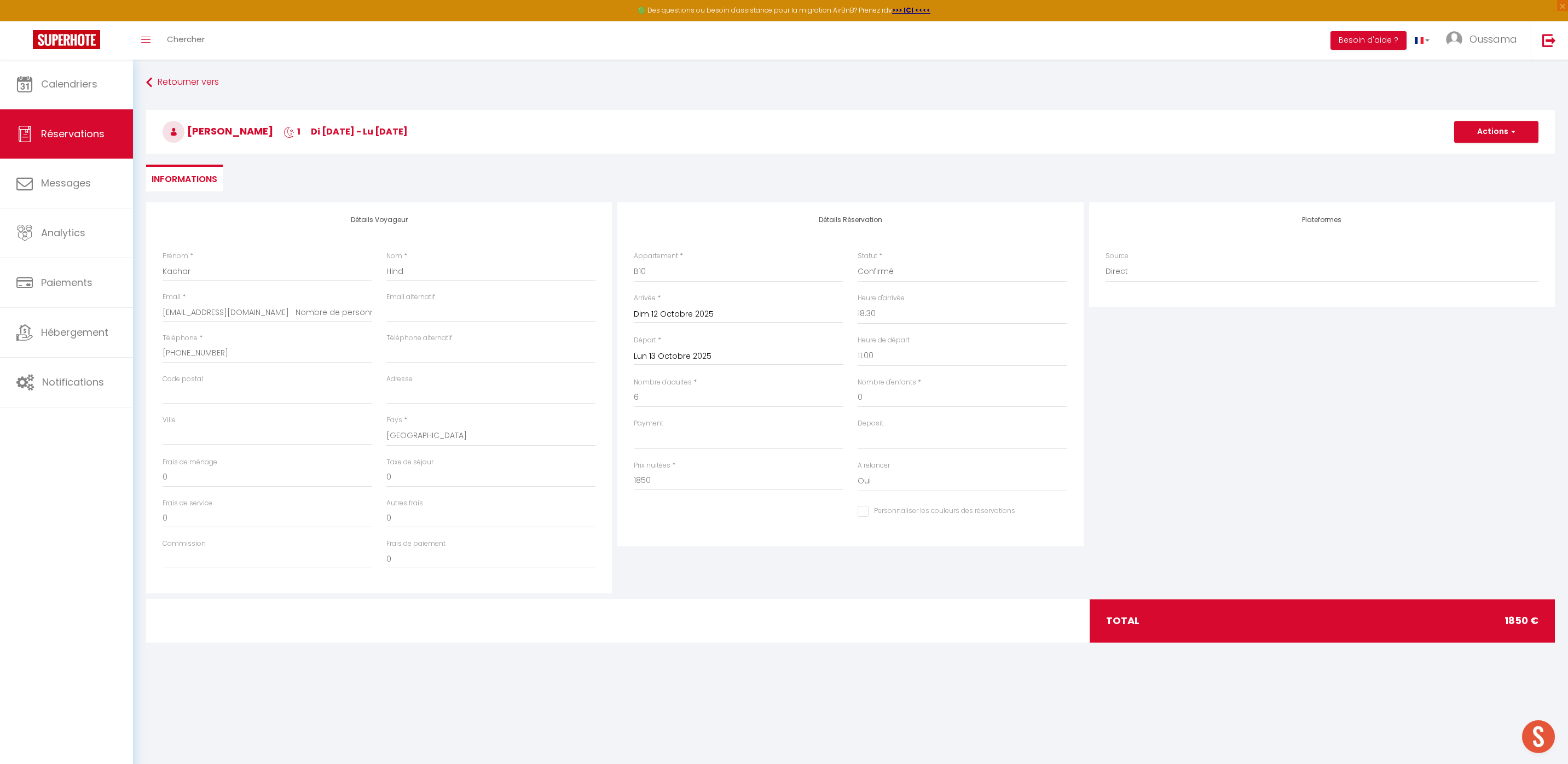
click at [372, 314] on div "Email * hind.kachar@outlook.fr Nombre de personnes : 6 adultes Nom : Kachar Hind" at bounding box center [267, 312] width 224 height 41
click at [373, 311] on div "Email * hind.kachar@outlook.fr Nombre de personnes : 6 adultes Nom : Kachar Hind" at bounding box center [267, 312] width 224 height 41
click at [371, 311] on input "hind.kachar@outlook.fr Nombre de personnes : 6 adultes Nom : Kachar Hind" at bounding box center [267, 312] width 210 height 20
drag, startPoint x: 371, startPoint y: 311, endPoint x: 245, endPoint y: 313, distance: 126.0
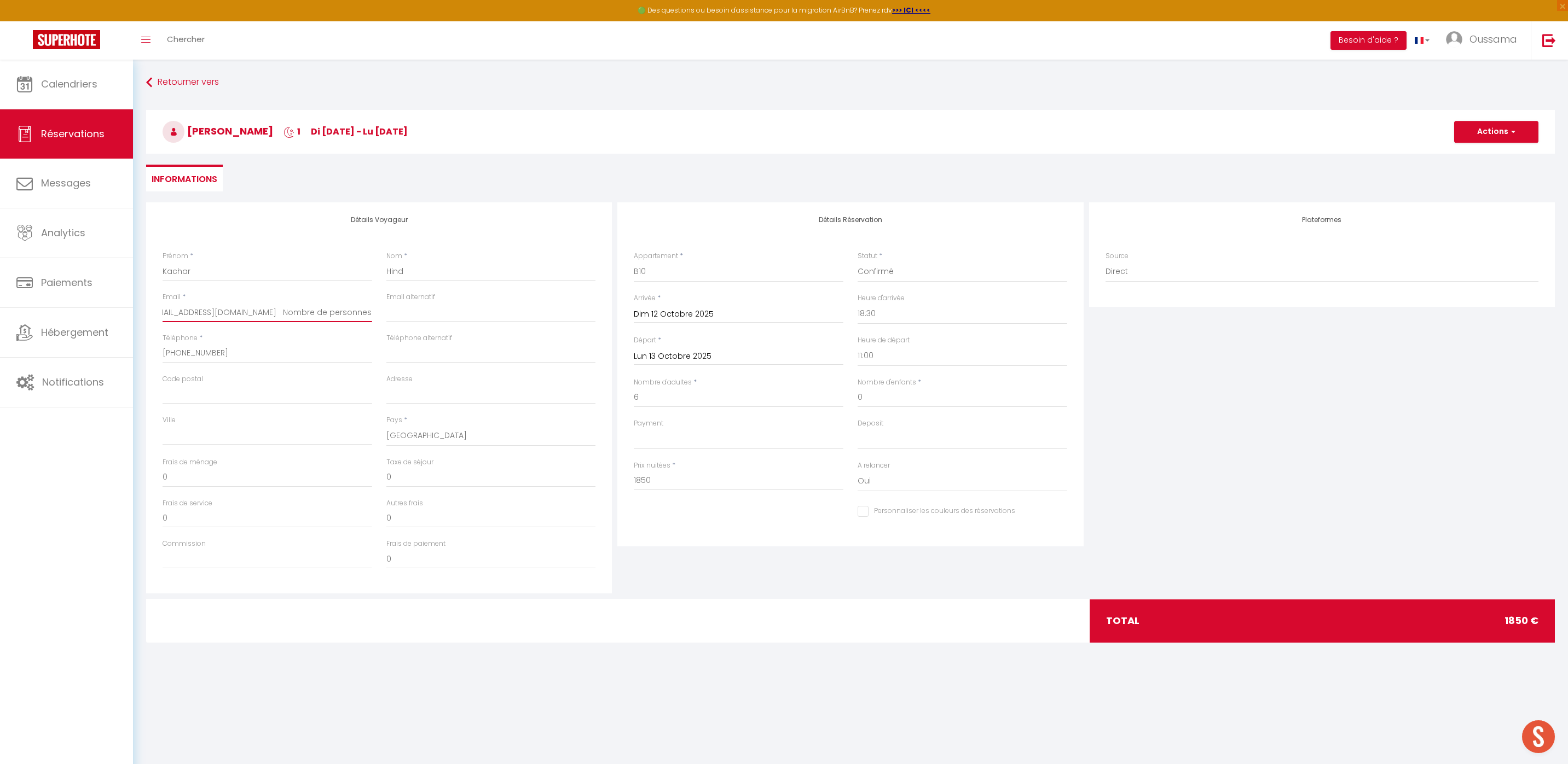
click at [245, 313] on input "hind.kachar@outlook.fr Nombre de personnes : 6 adultes Nom : Kachar Hind" at bounding box center [267, 312] width 210 height 20
drag, startPoint x: 342, startPoint y: 310, endPoint x: 256, endPoint y: 313, distance: 86.1
click at [256, 313] on input "hind.kachar@outlook.fr s Nom : Kachar Hind" at bounding box center [267, 312] width 210 height 20
click at [1501, 135] on button "Actions" at bounding box center [1496, 132] width 84 height 22
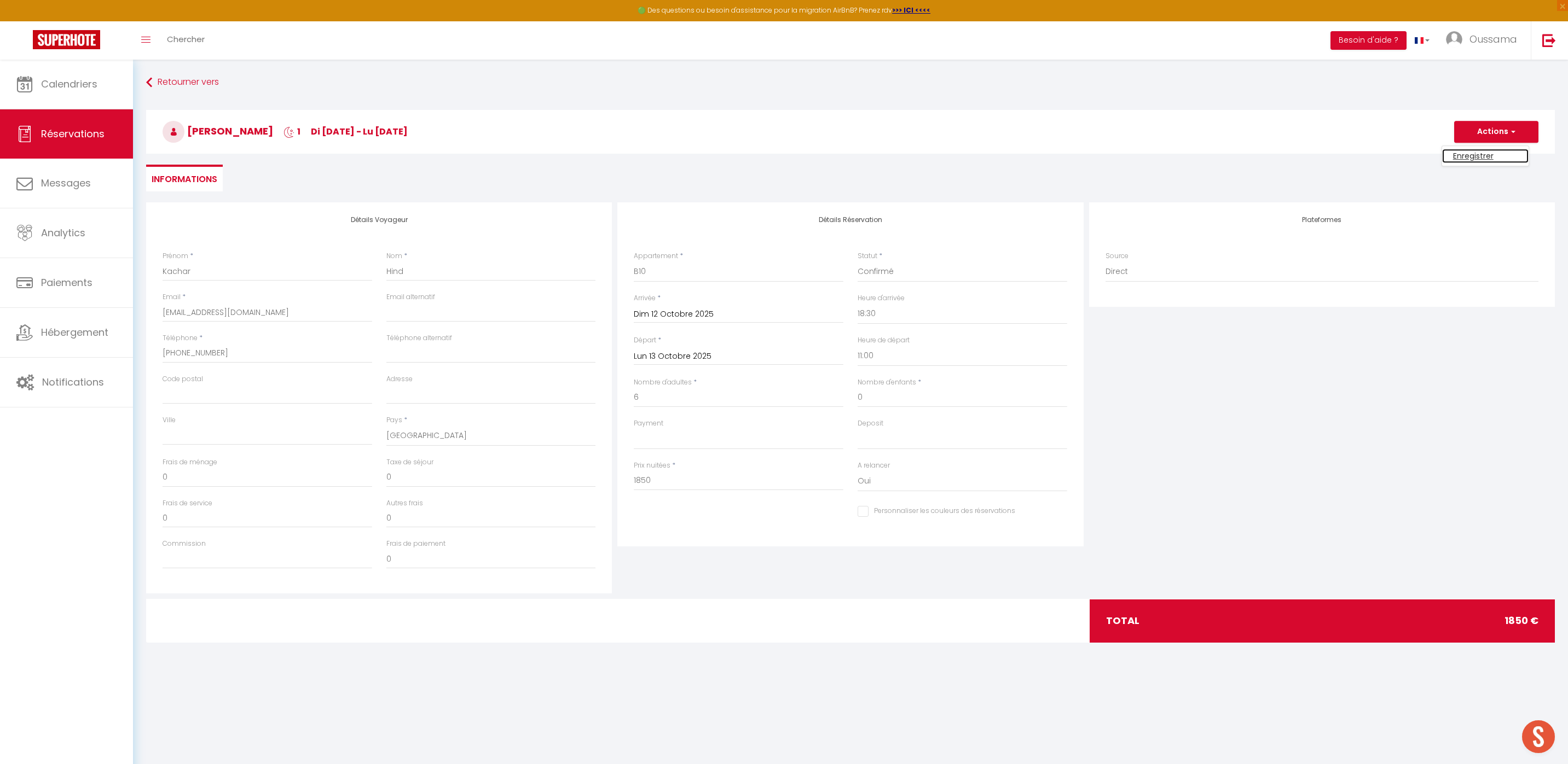
click at [1481, 158] on link "Enregistrer" at bounding box center [1485, 156] width 87 height 14
click at [192, 353] on input "‪+33615 86 08 51‬" at bounding box center [267, 354] width 210 height 20
click at [200, 352] on input "‪+3361586 08 51‬" at bounding box center [267, 354] width 210 height 20
click at [209, 354] on input "‪+336158608 51‬" at bounding box center [267, 354] width 210 height 20
click at [1494, 131] on button "Actions" at bounding box center [1496, 132] width 84 height 22
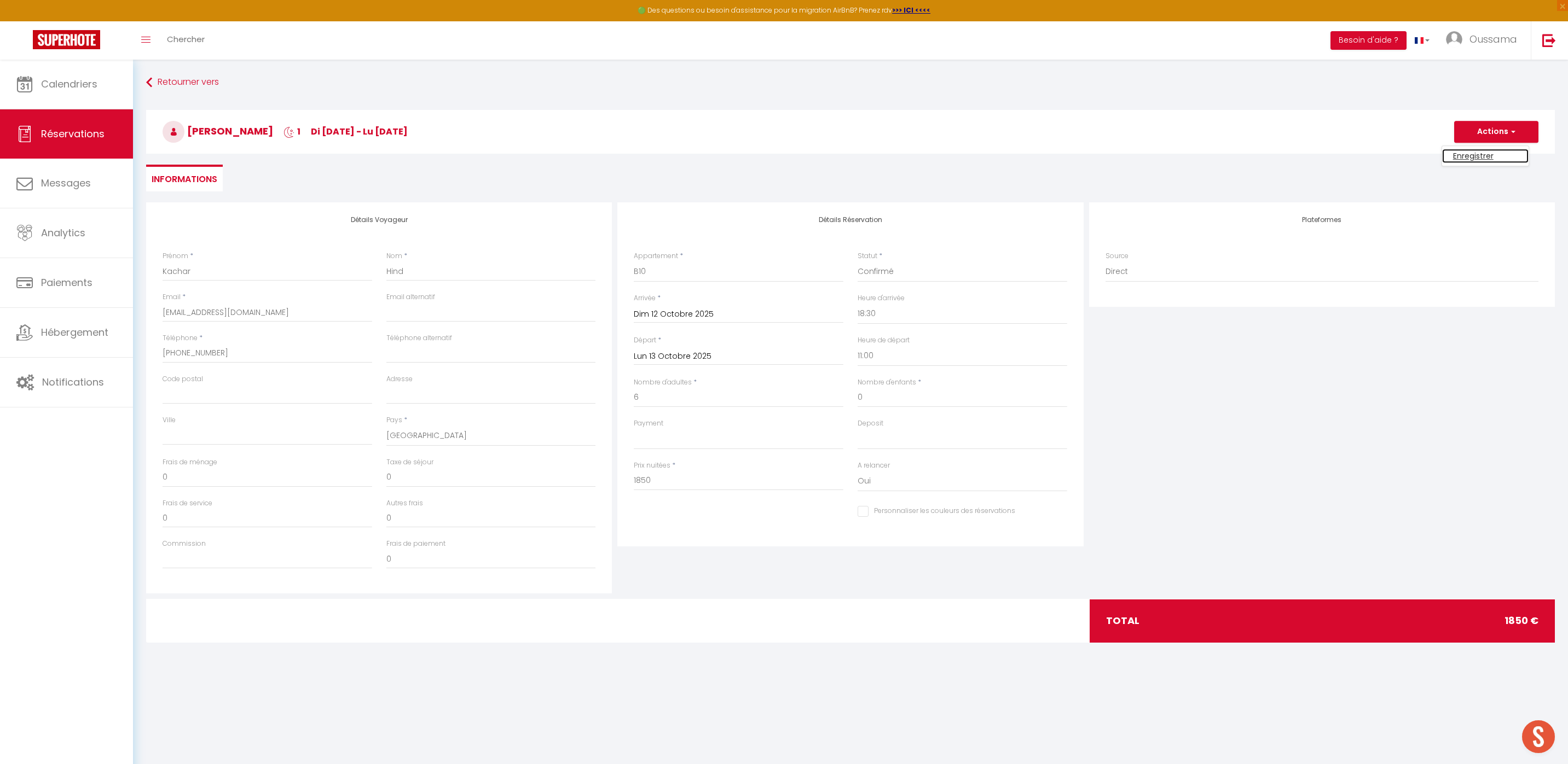
click at [1479, 157] on link "Enregistrer" at bounding box center [1485, 156] width 87 height 14
click at [260, 356] on input "‪+33615860851‬" at bounding box center [267, 354] width 210 height 20
paste input "6 15 86 08"
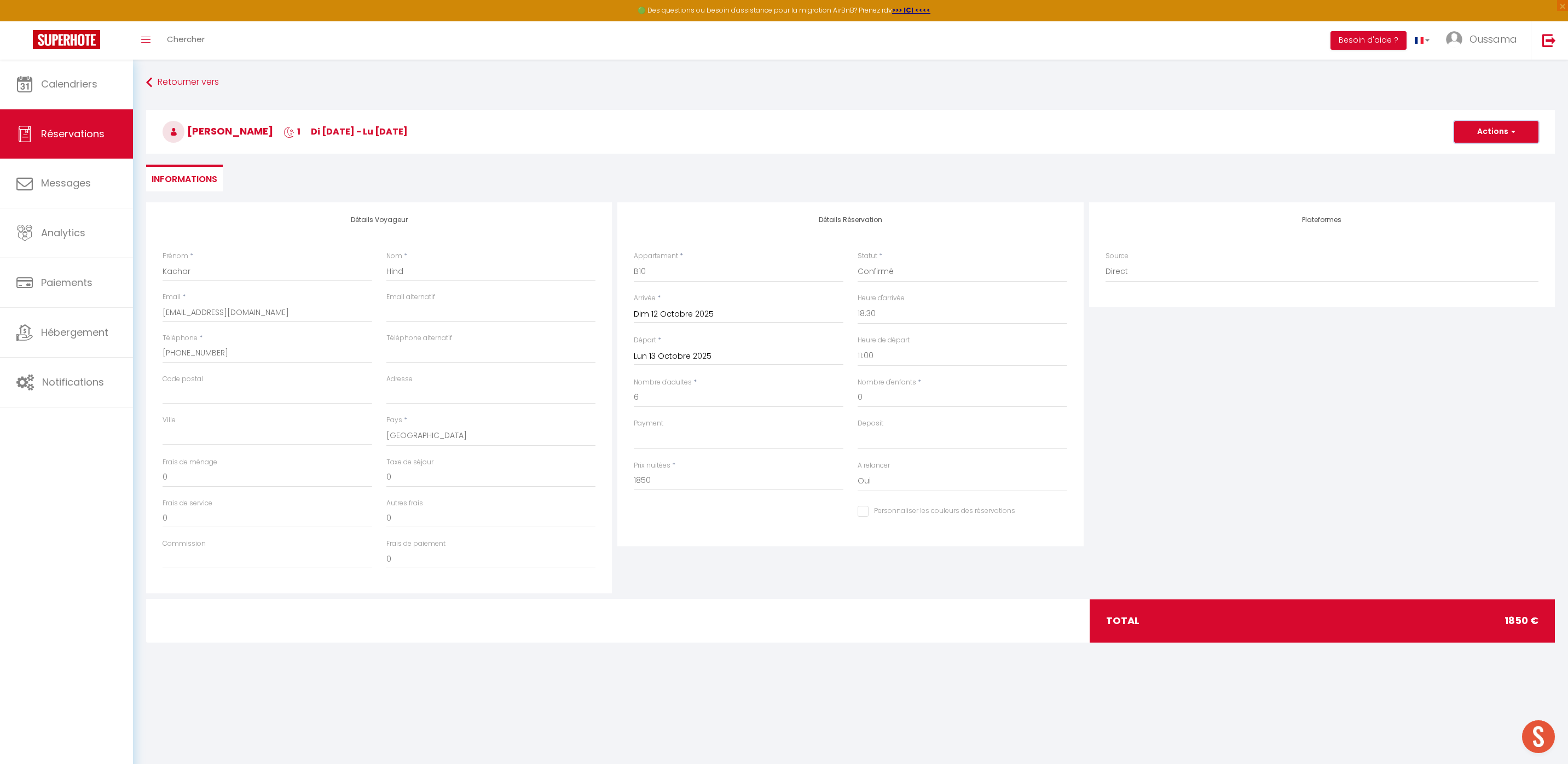
click at [1501, 132] on button "Actions" at bounding box center [1496, 132] width 84 height 22
click at [1476, 157] on link "Enregistrer" at bounding box center [1485, 156] width 87 height 14
click at [248, 357] on input "‪+33 6 15 86 08 51‬" at bounding box center [267, 354] width 210 height 20
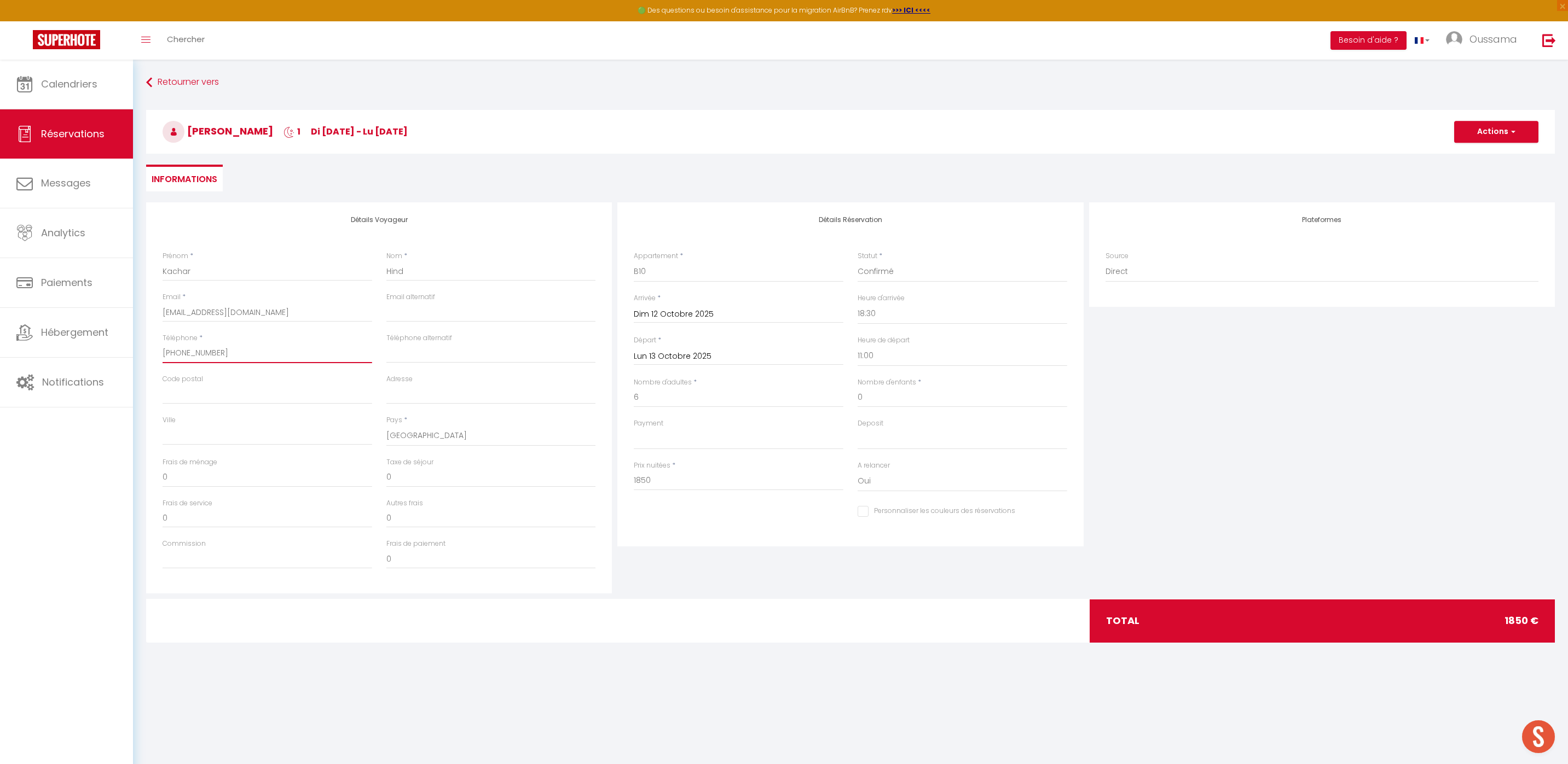
paste input "0646-519499"
click at [188, 354] on input "0646-519499" at bounding box center [267, 354] width 210 height 20
click at [187, 354] on input "0646-519499" at bounding box center [267, 354] width 210 height 20
click at [426, 430] on select "France Portugal Afghanistan Albania Algeria American Samoa Andorra Angola Angui…" at bounding box center [491, 435] width 210 height 21
click at [386, 425] on select "France Portugal Afghanistan Albania Algeria American Samoa Andorra Angola Angui…" at bounding box center [491, 435] width 210 height 21
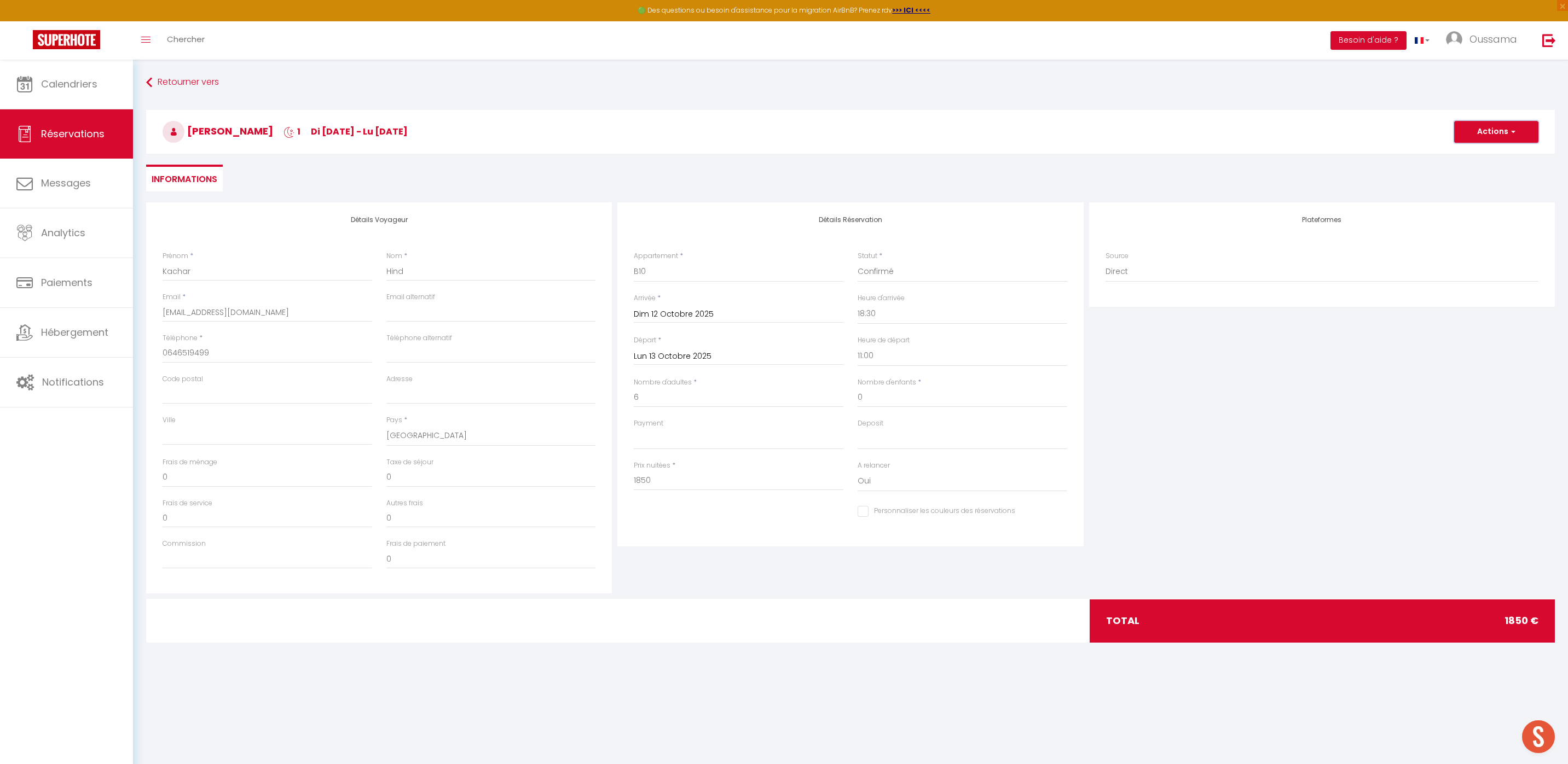
click at [1491, 128] on button "Actions" at bounding box center [1496, 132] width 84 height 22
click at [1473, 158] on link "Enregistrer" at bounding box center [1485, 156] width 87 height 14
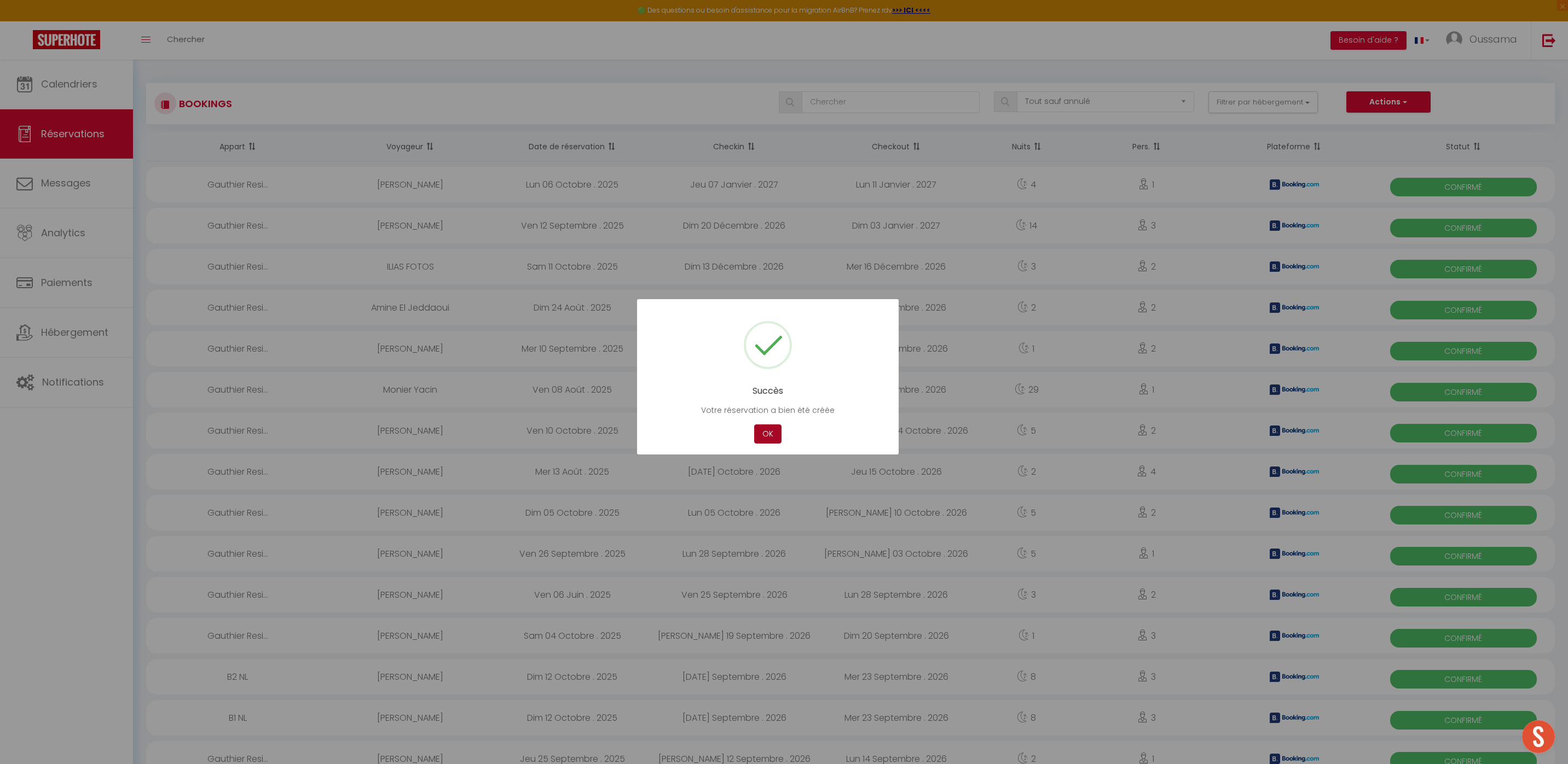
click at [762, 433] on button "OK" at bounding box center [768, 434] width 27 height 19
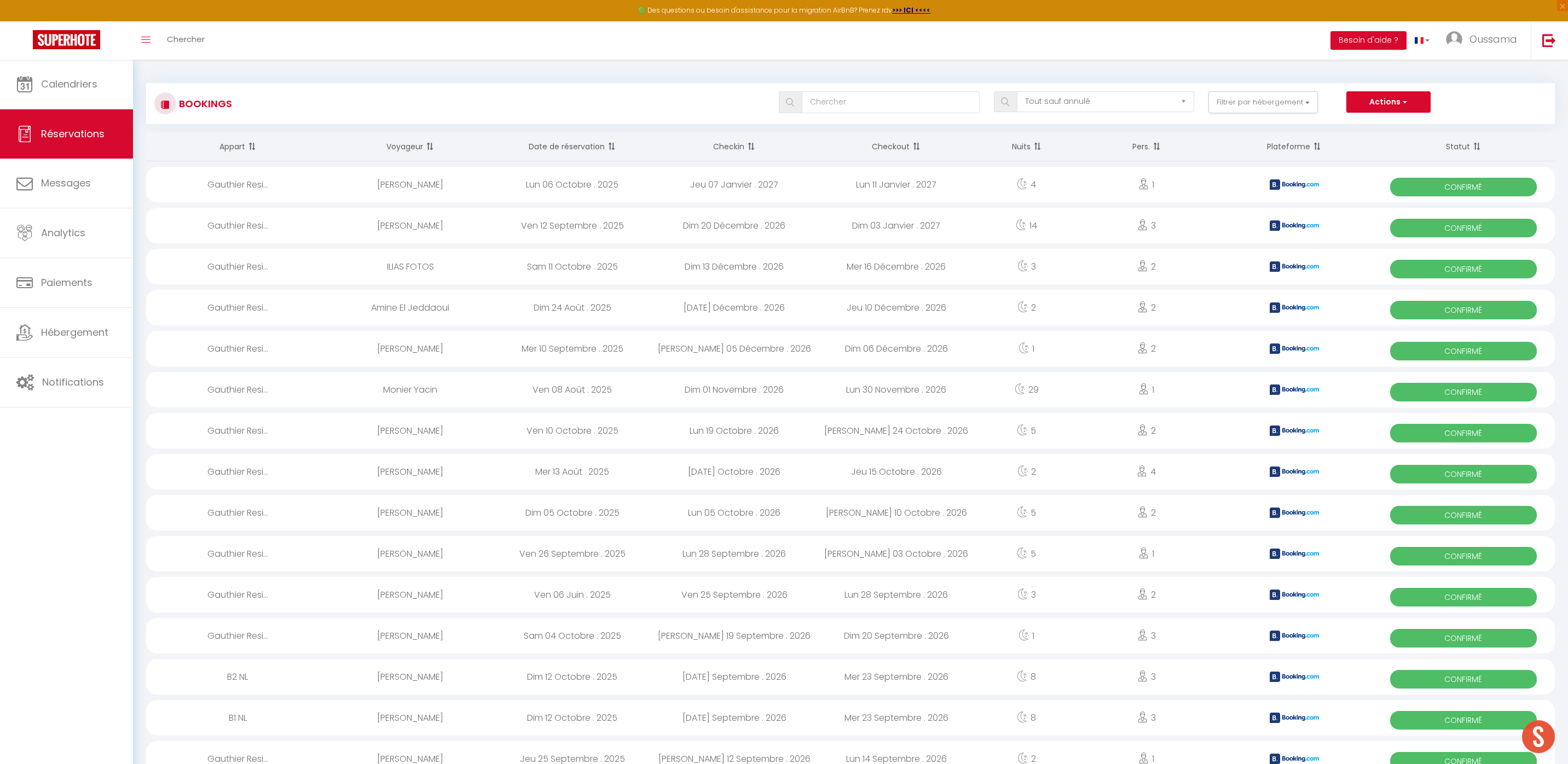
click at [96, 95] on link "Calendriers" at bounding box center [66, 84] width 133 height 49
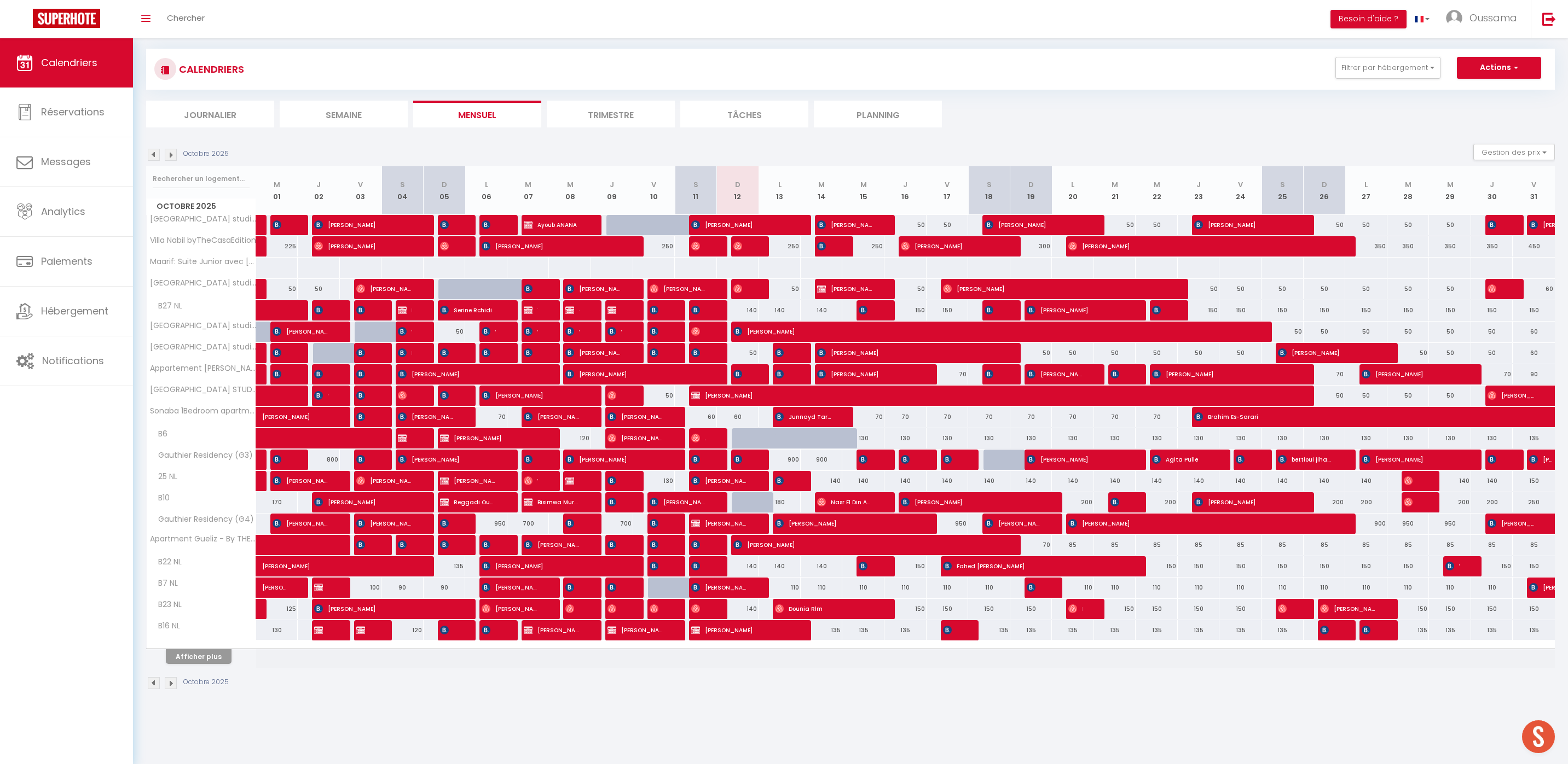
scroll to position [38, 0]
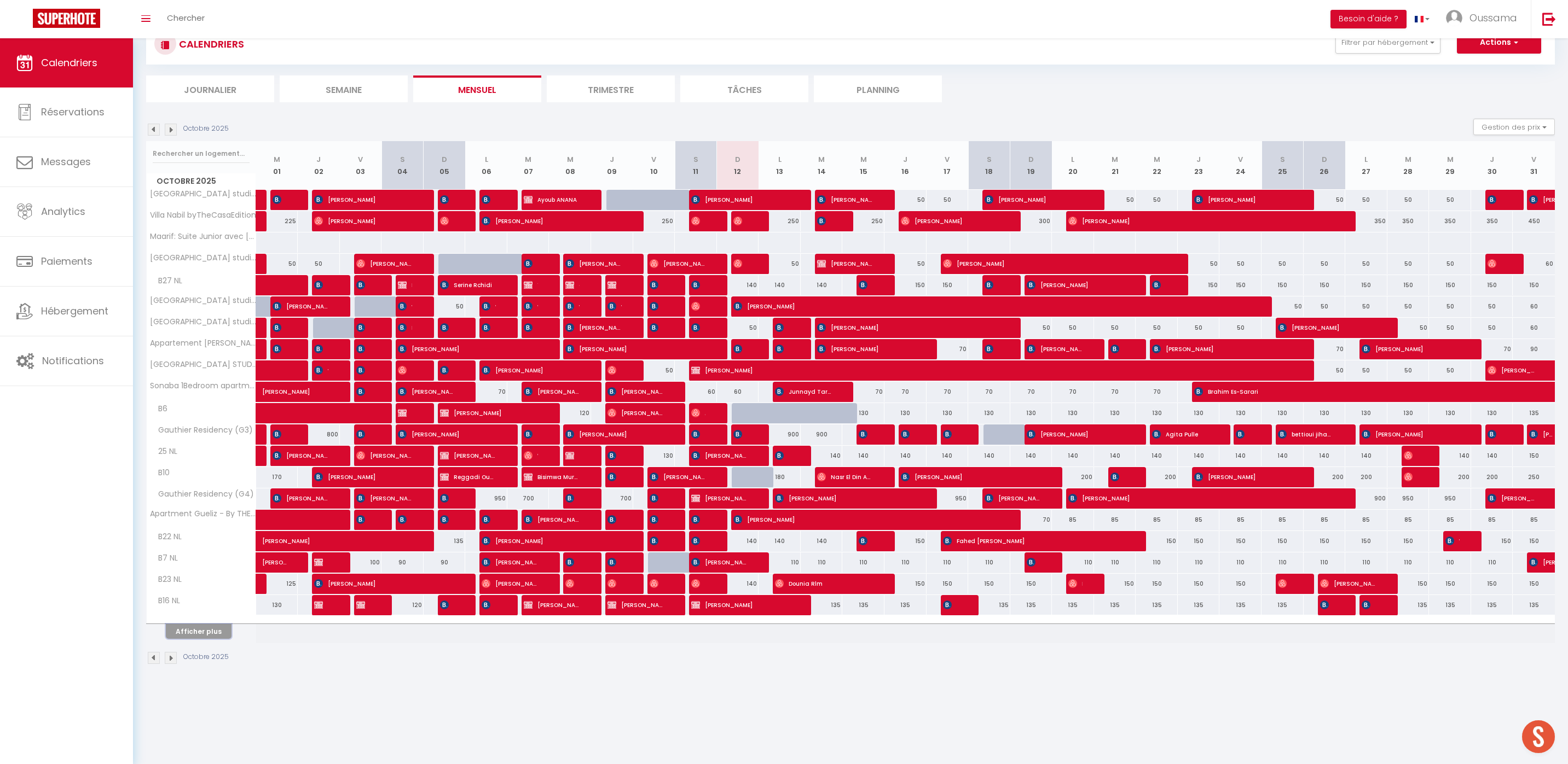
click at [214, 630] on button "Afficher plus" at bounding box center [198, 632] width 66 height 15
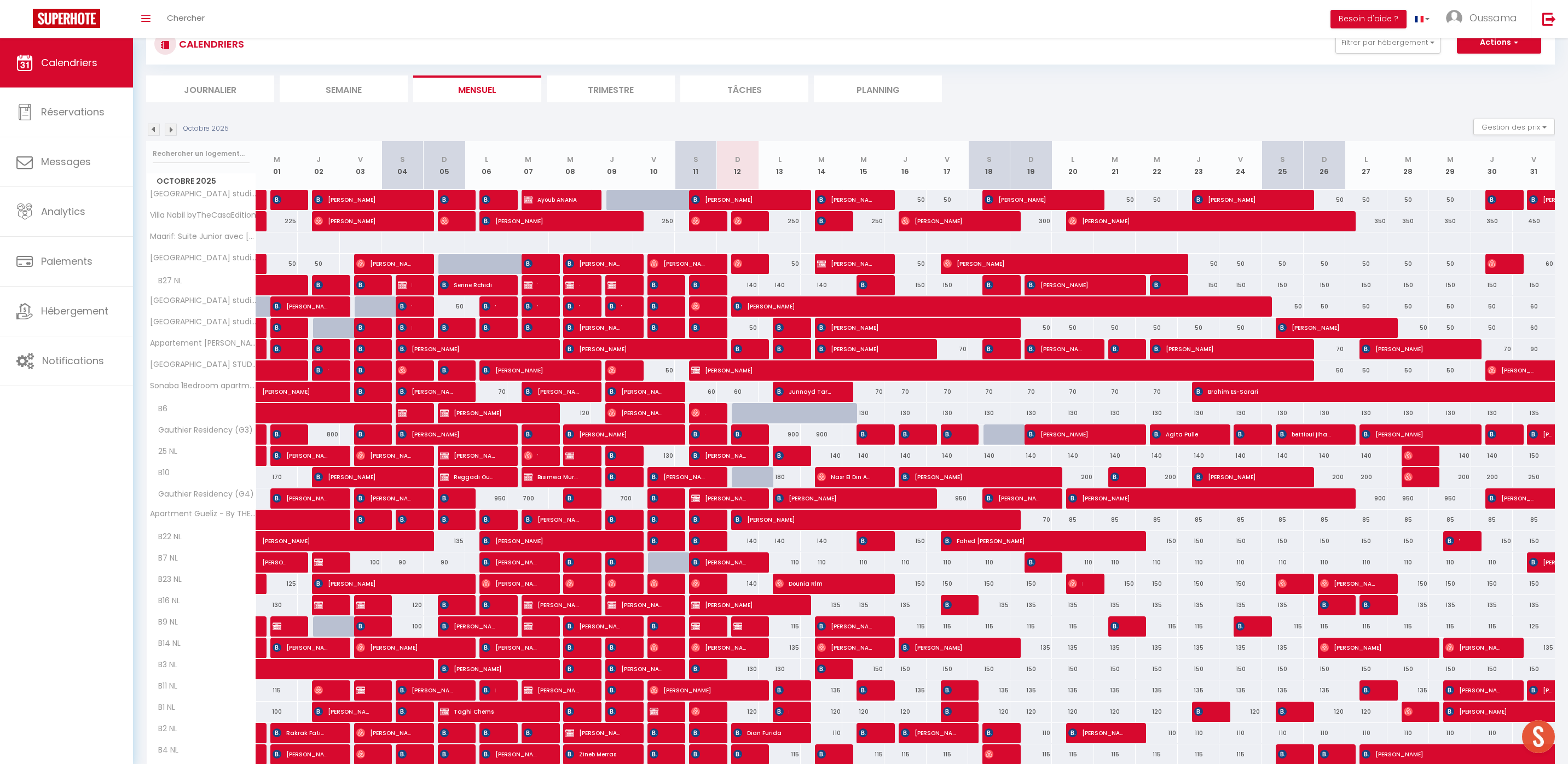
scroll to position [389, 0]
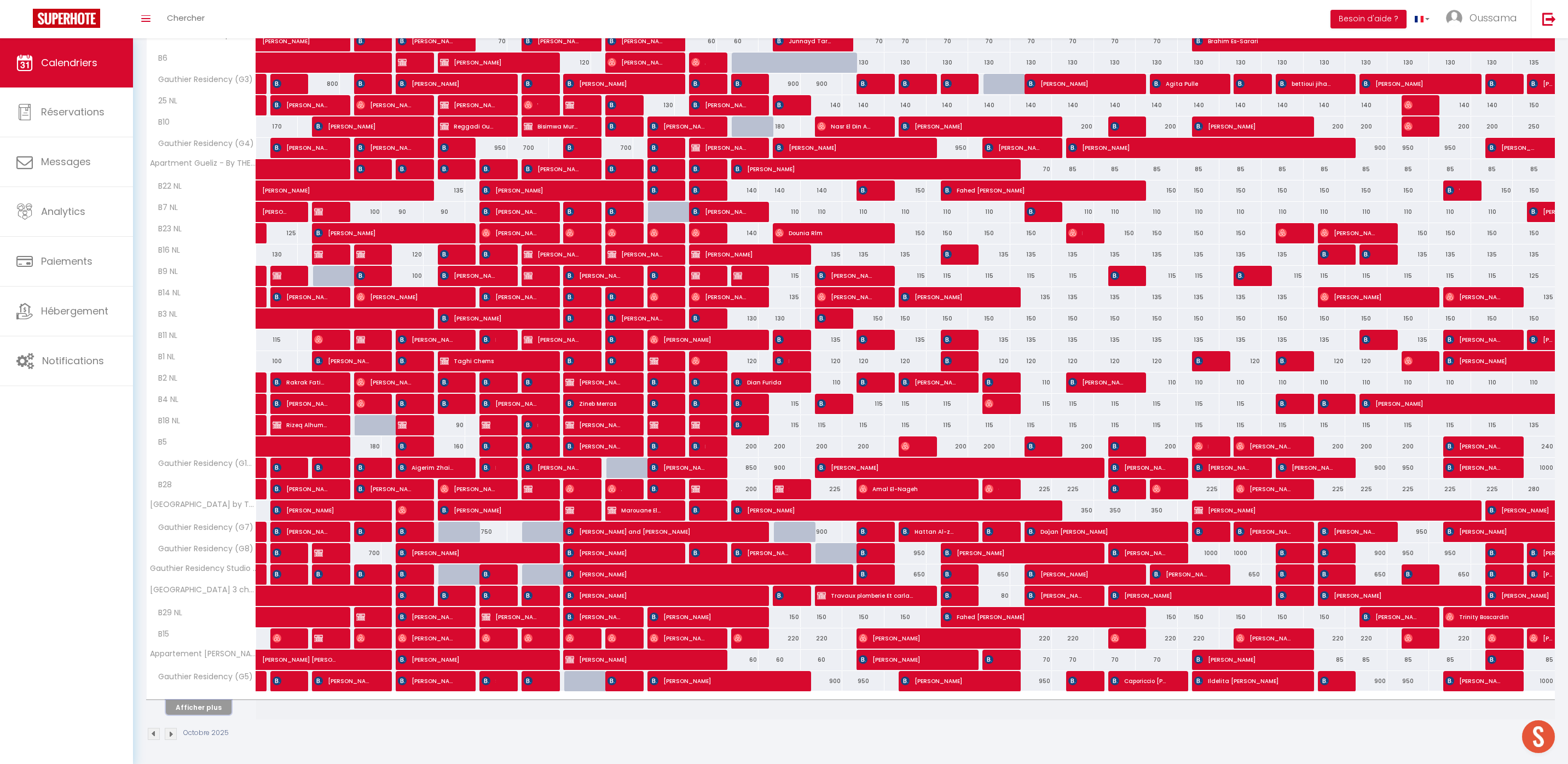
click at [175, 705] on button "Afficher plus" at bounding box center [198, 708] width 66 height 15
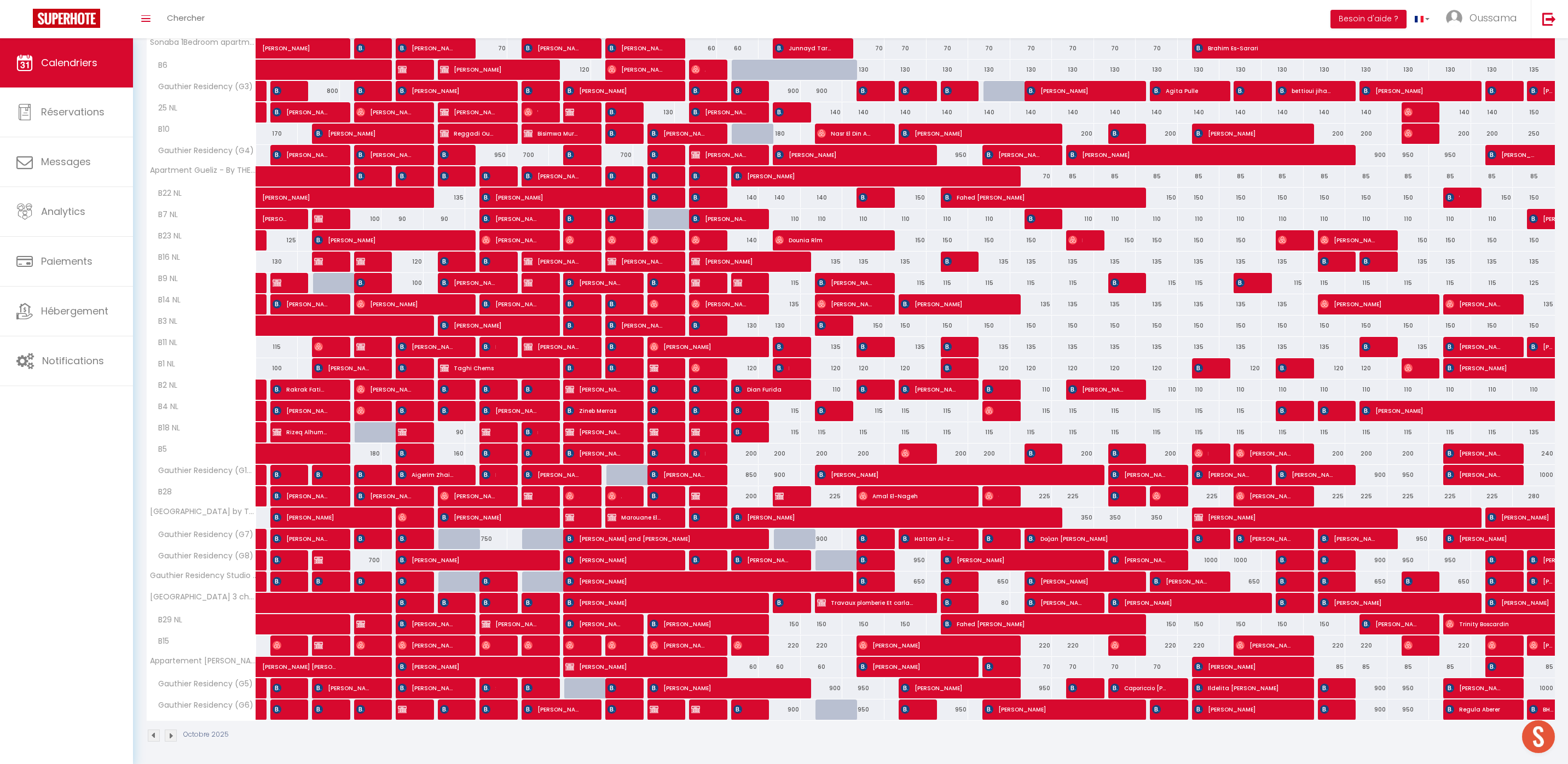
scroll to position [384, 0]
